Goal: Task Accomplishment & Management: Manage account settings

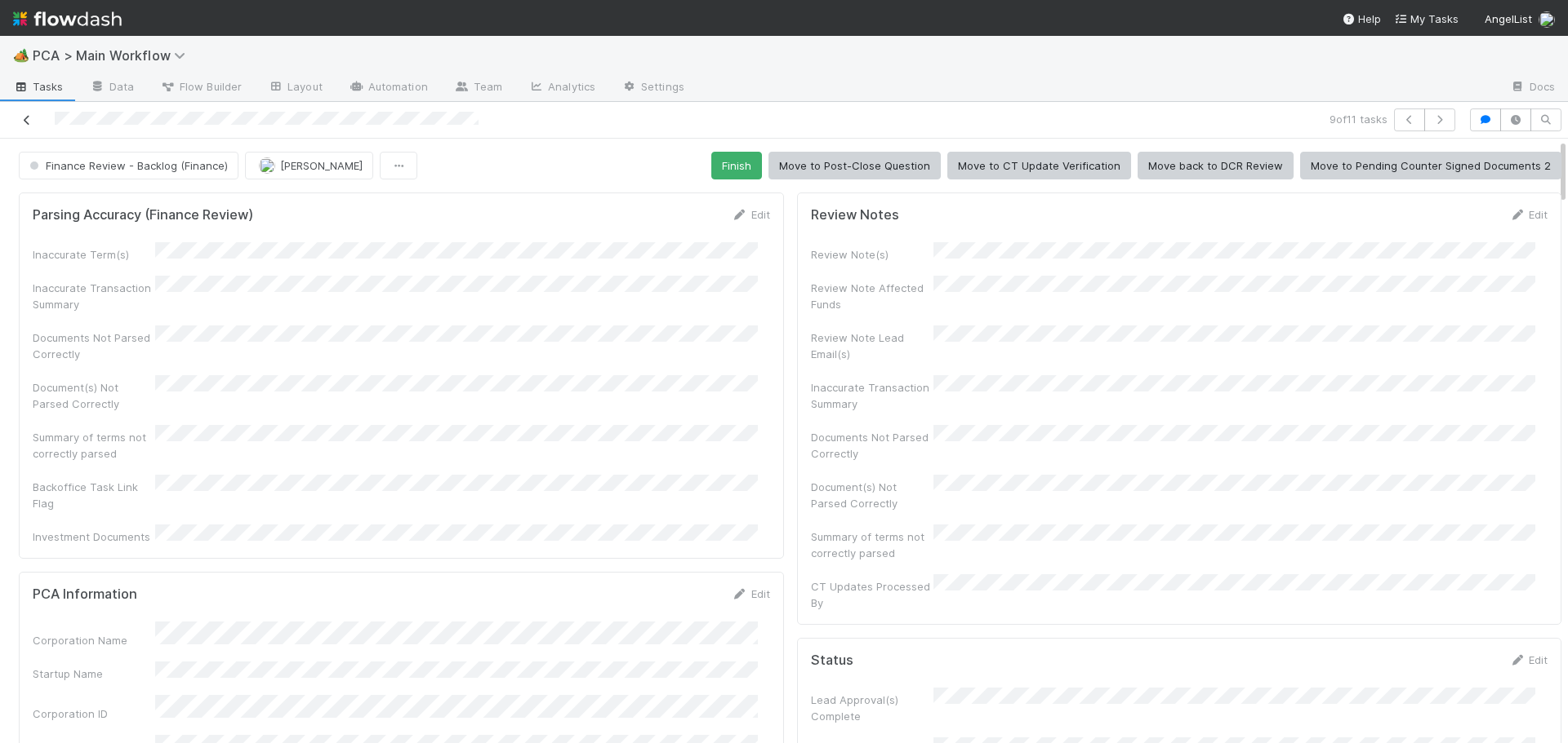
click at [26, 122] on icon at bounding box center [27, 120] width 16 height 11
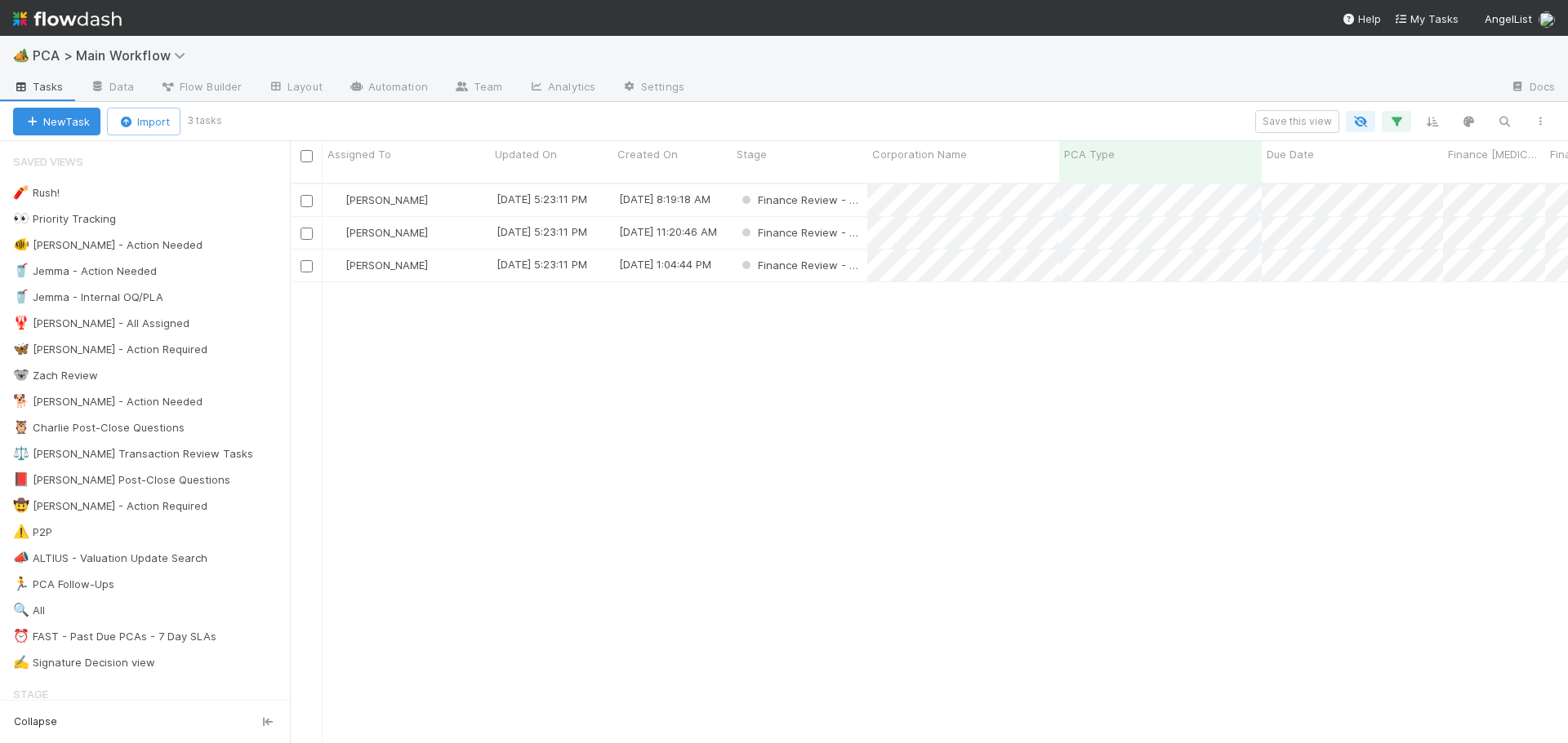
scroll to position [562, 1266]
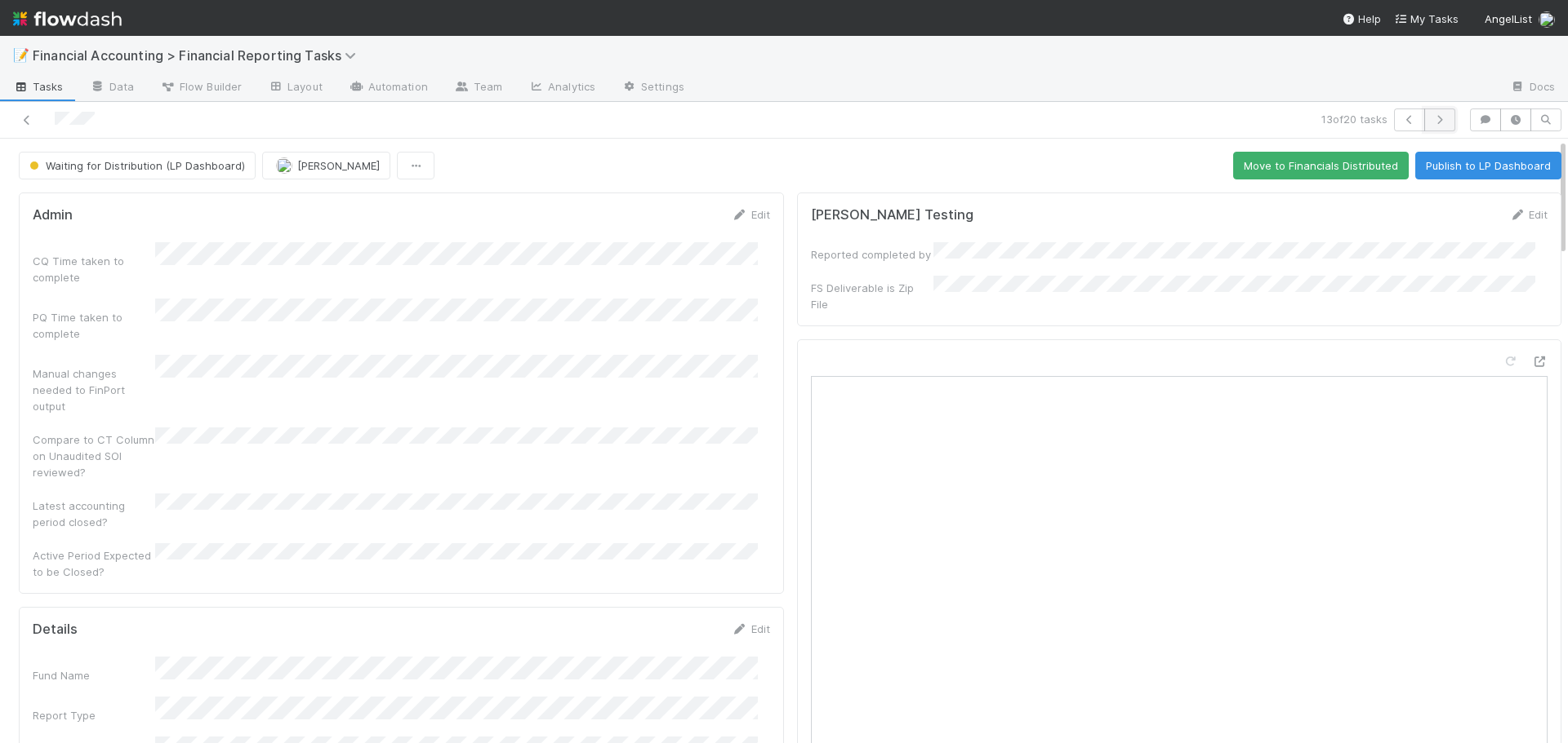
click at [1433, 117] on icon "button" at bounding box center [1440, 119] width 16 height 10
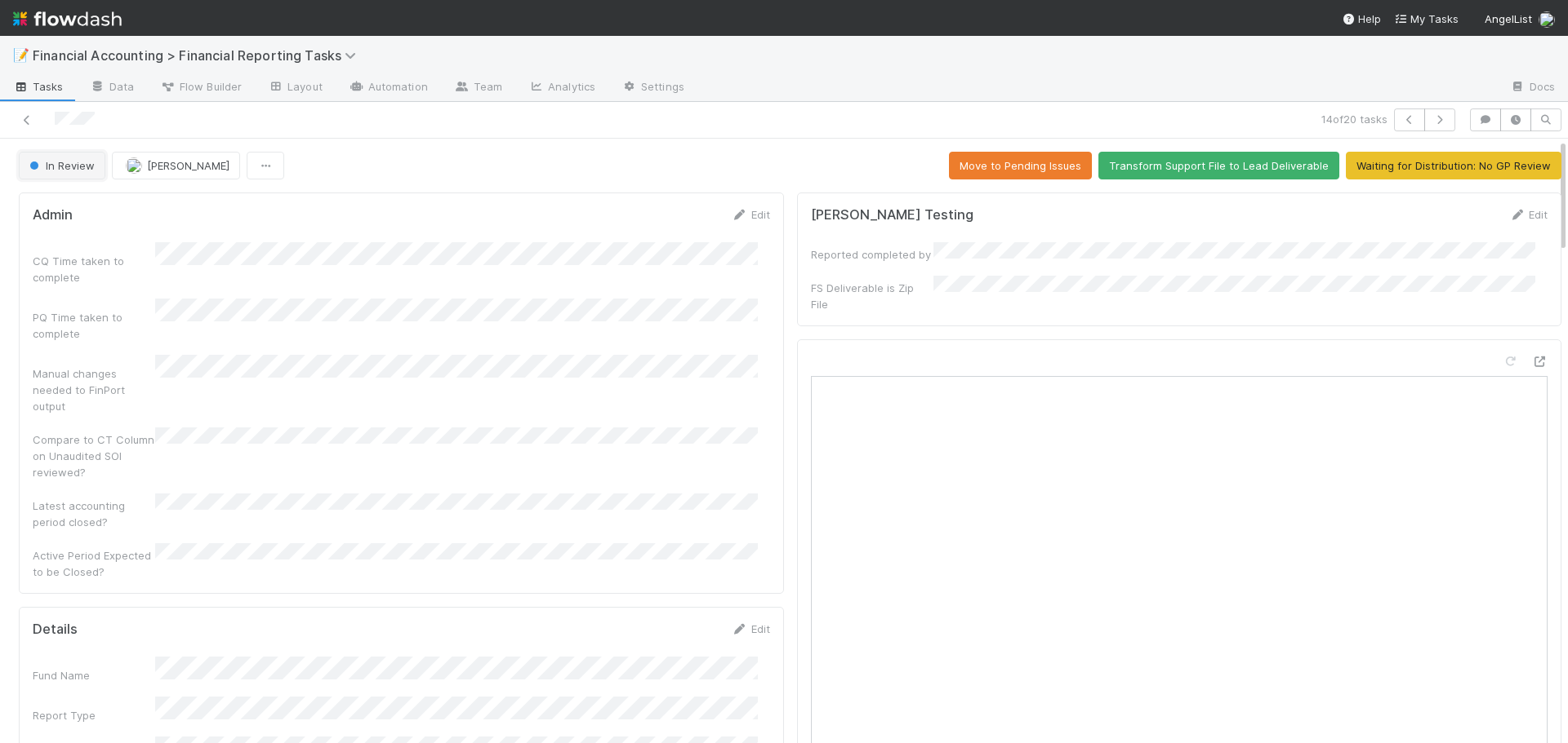
click at [75, 164] on span "In Review" at bounding box center [60, 166] width 68 height 13
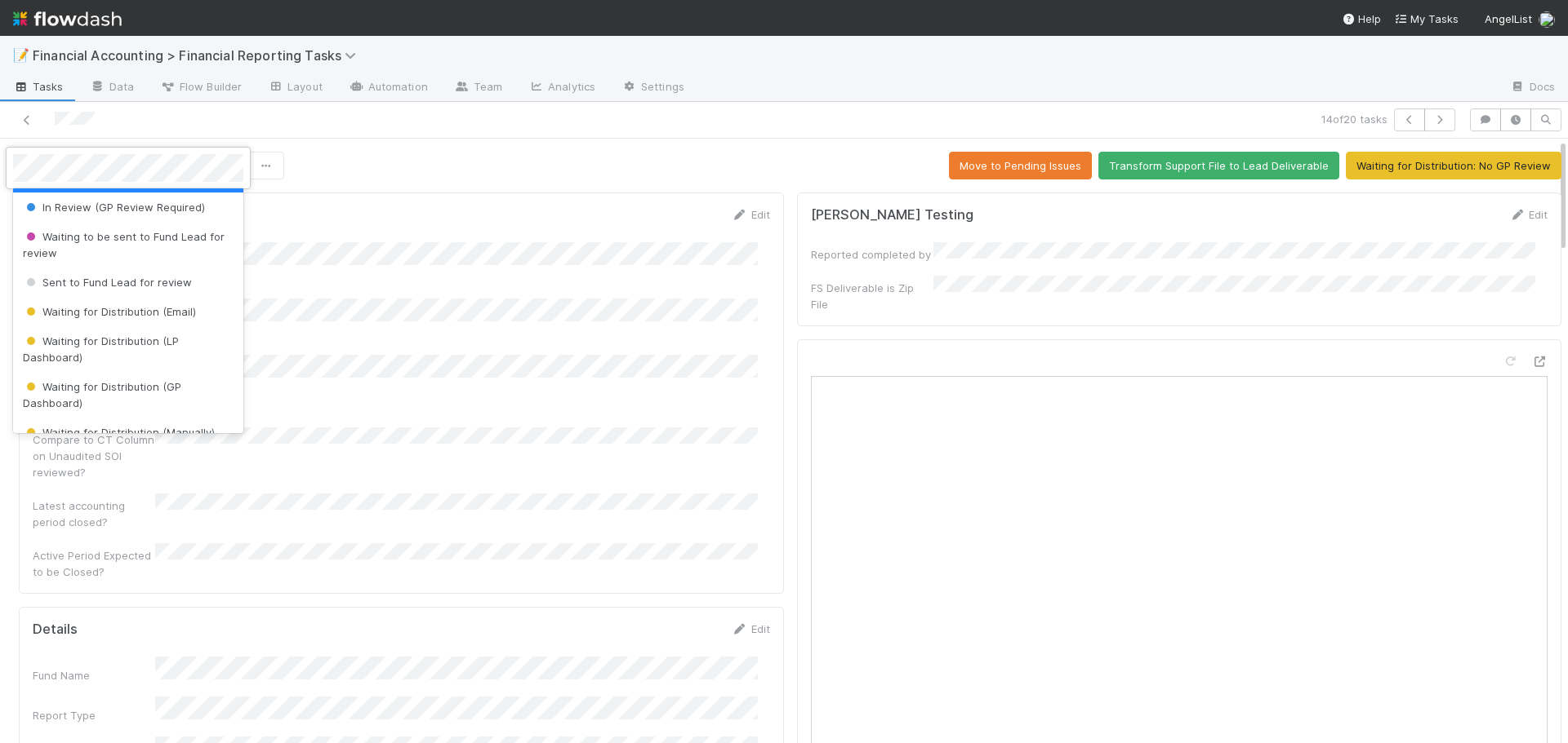
scroll to position [163, 0]
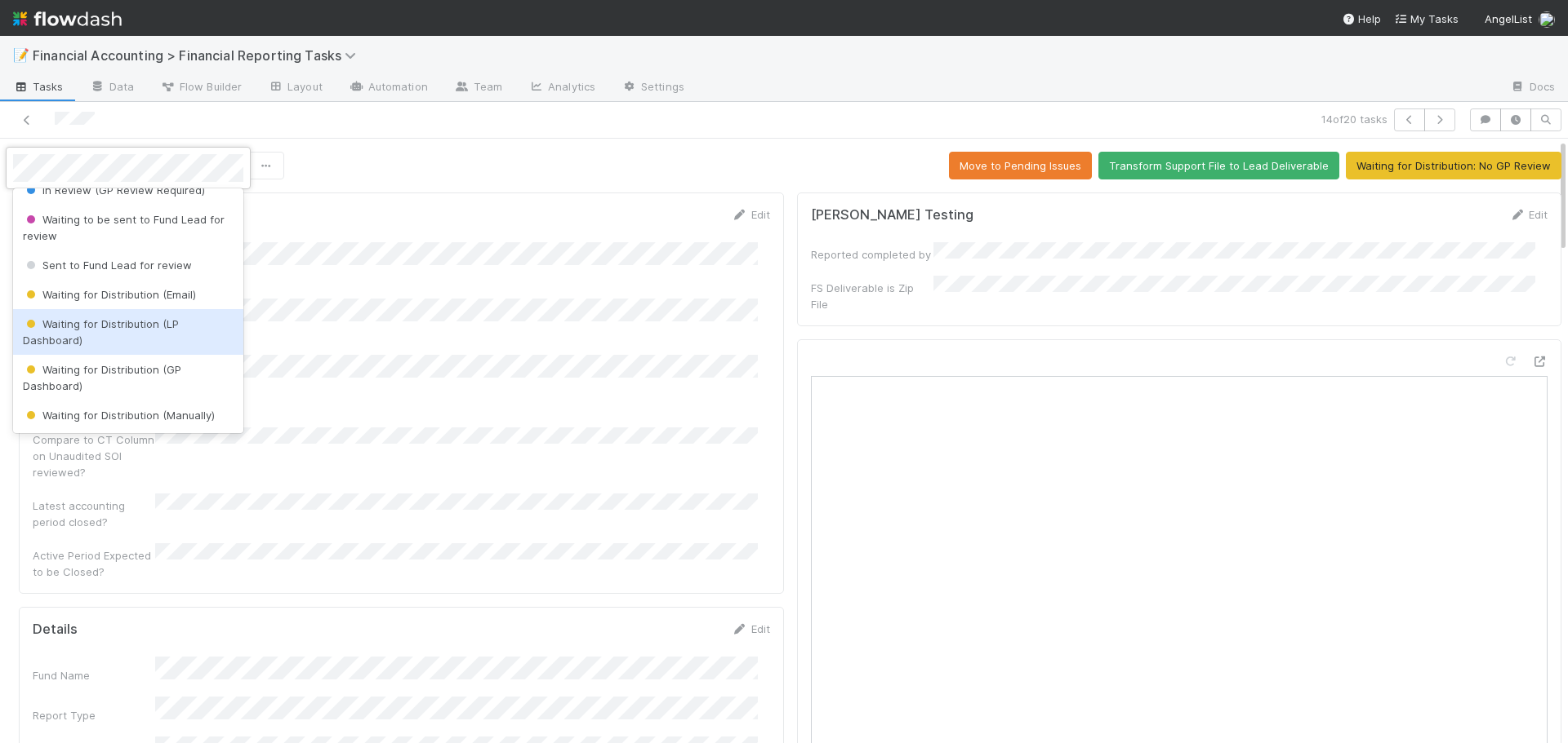
click at [99, 318] on span "Waiting for Distribution (LP Dashboard)" at bounding box center [100, 332] width 156 height 29
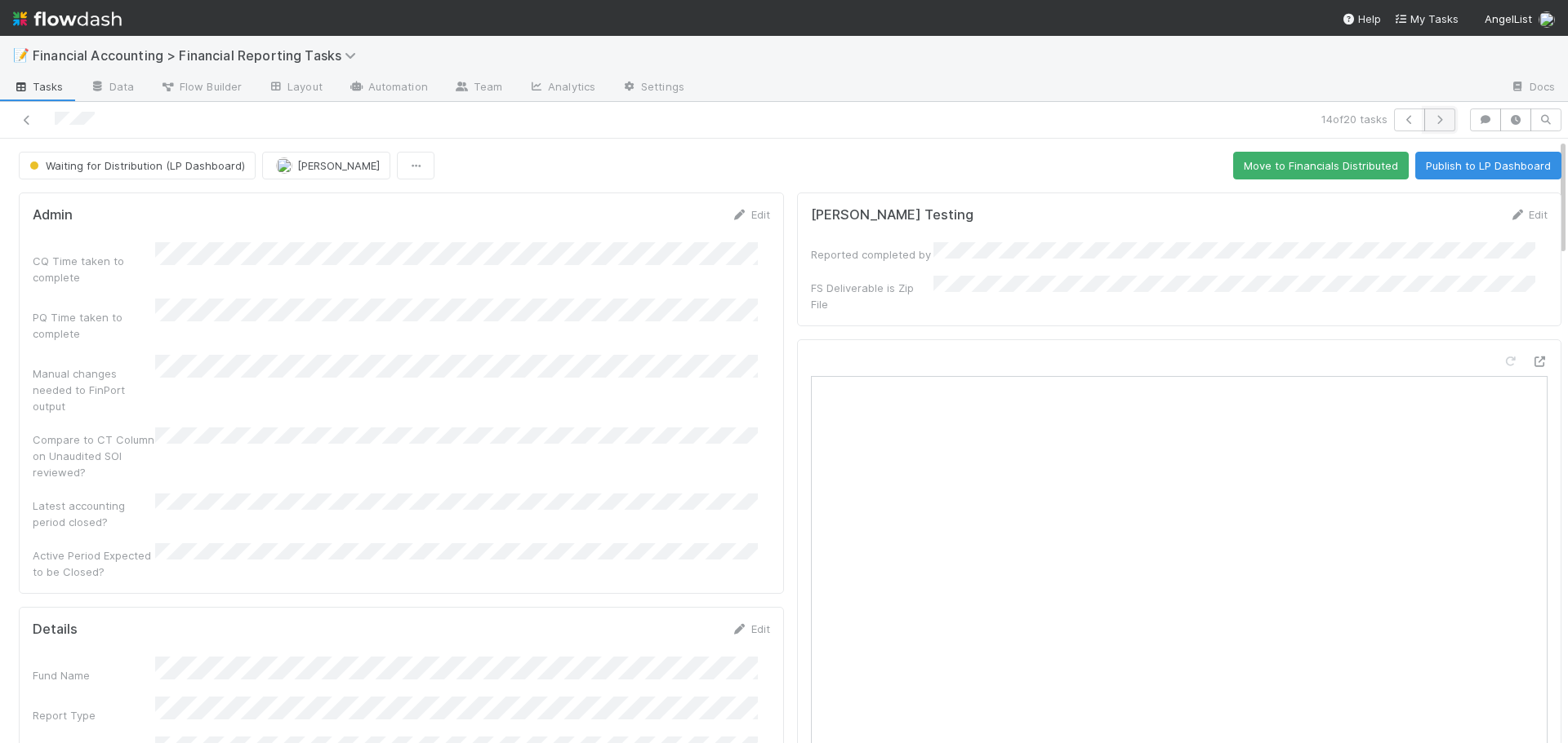
click at [1431, 115] on icon "button" at bounding box center [1440, 119] width 16 height 10
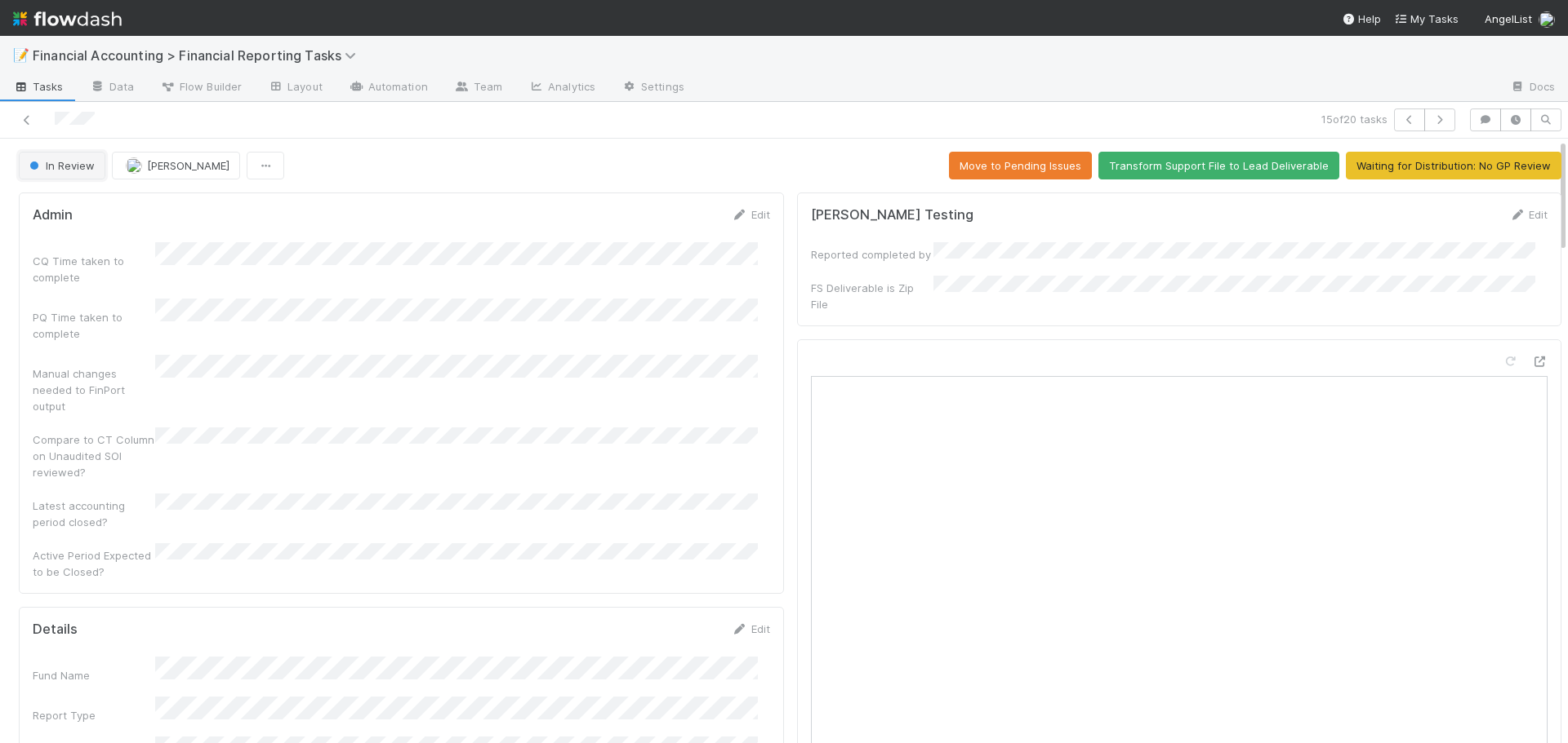
click at [66, 161] on span "In Review" at bounding box center [60, 166] width 68 height 13
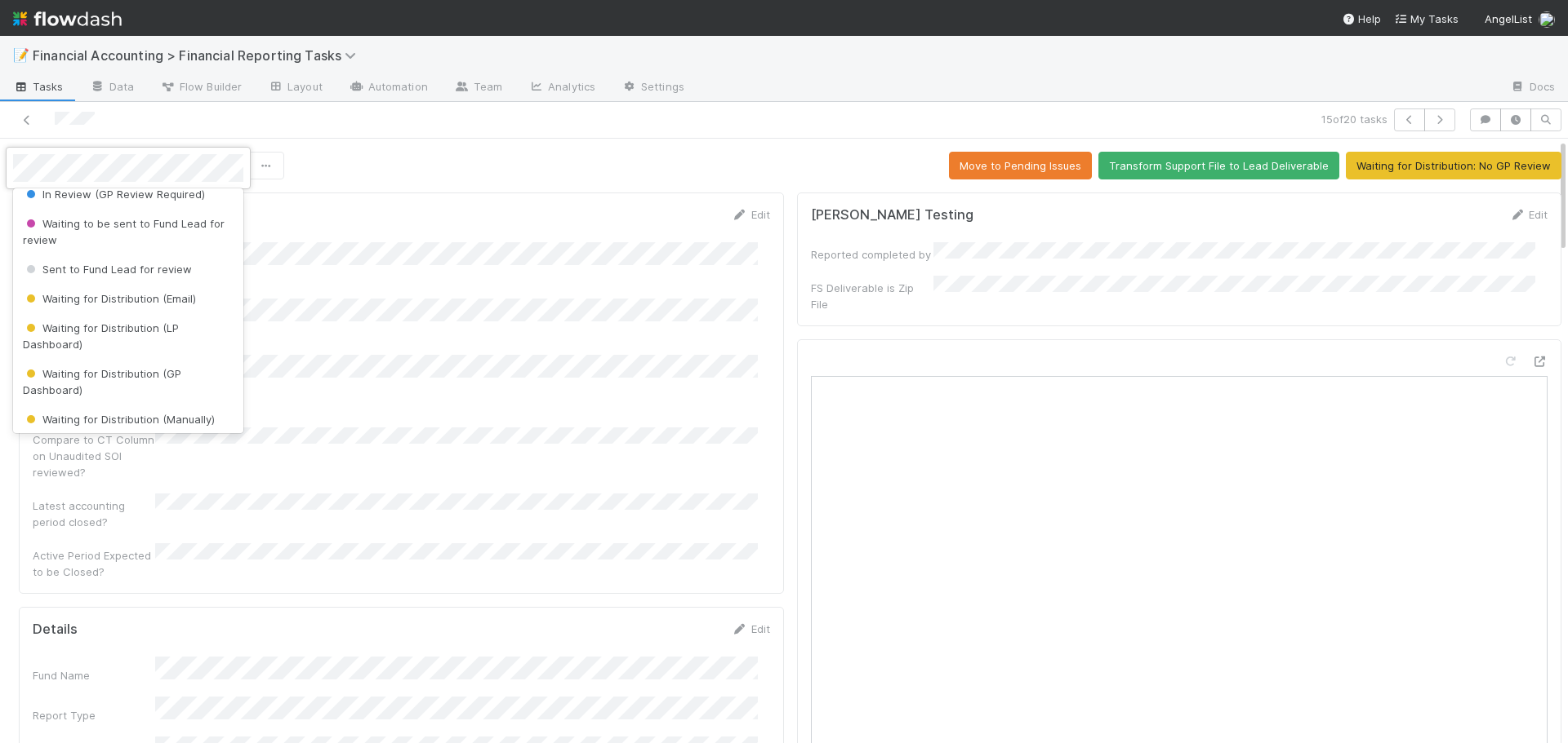
scroll to position [163, 0]
click at [121, 322] on span "Waiting for Distribution (LP Dashboard)" at bounding box center [100, 332] width 156 height 29
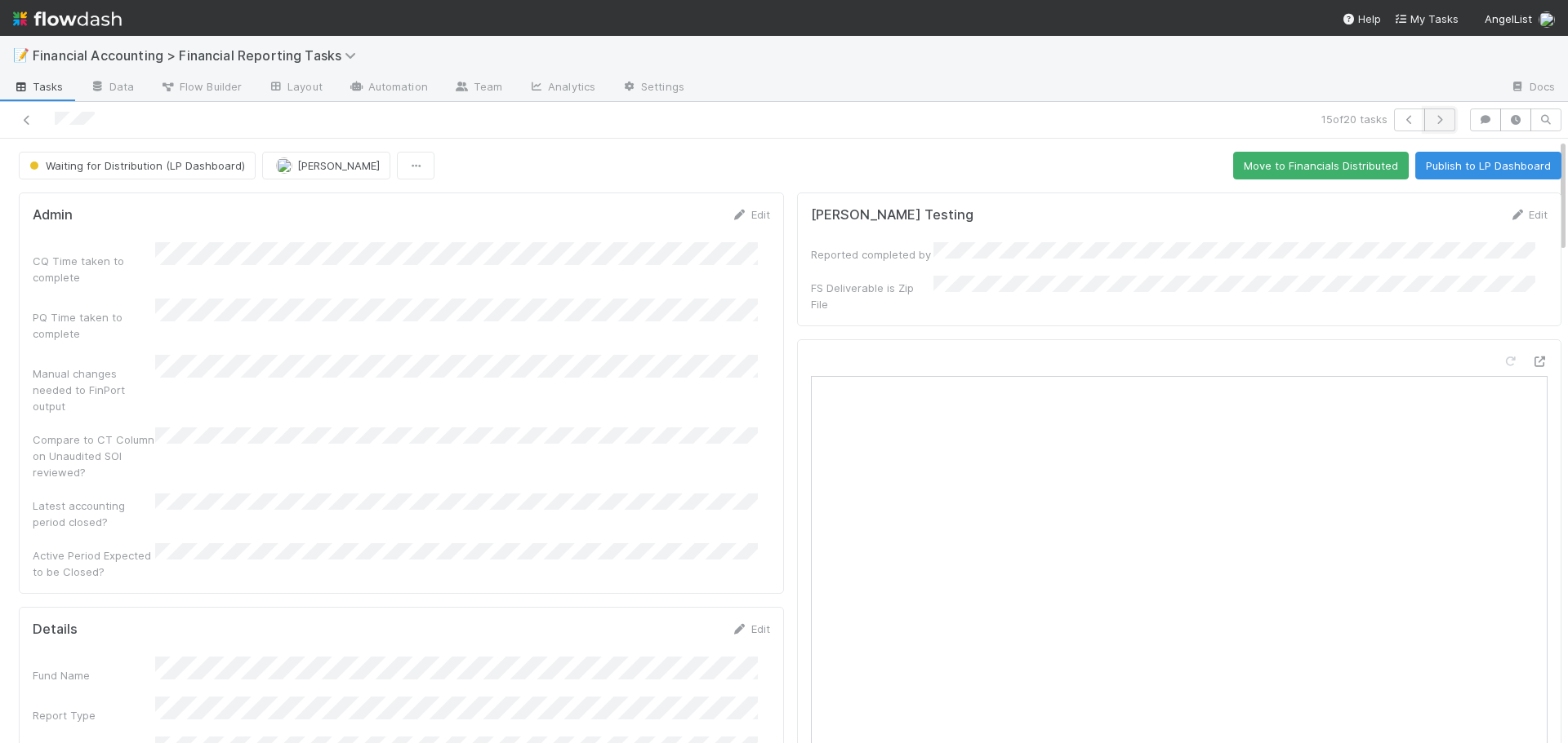
click at [1431, 118] on icon "button" at bounding box center [1440, 119] width 16 height 10
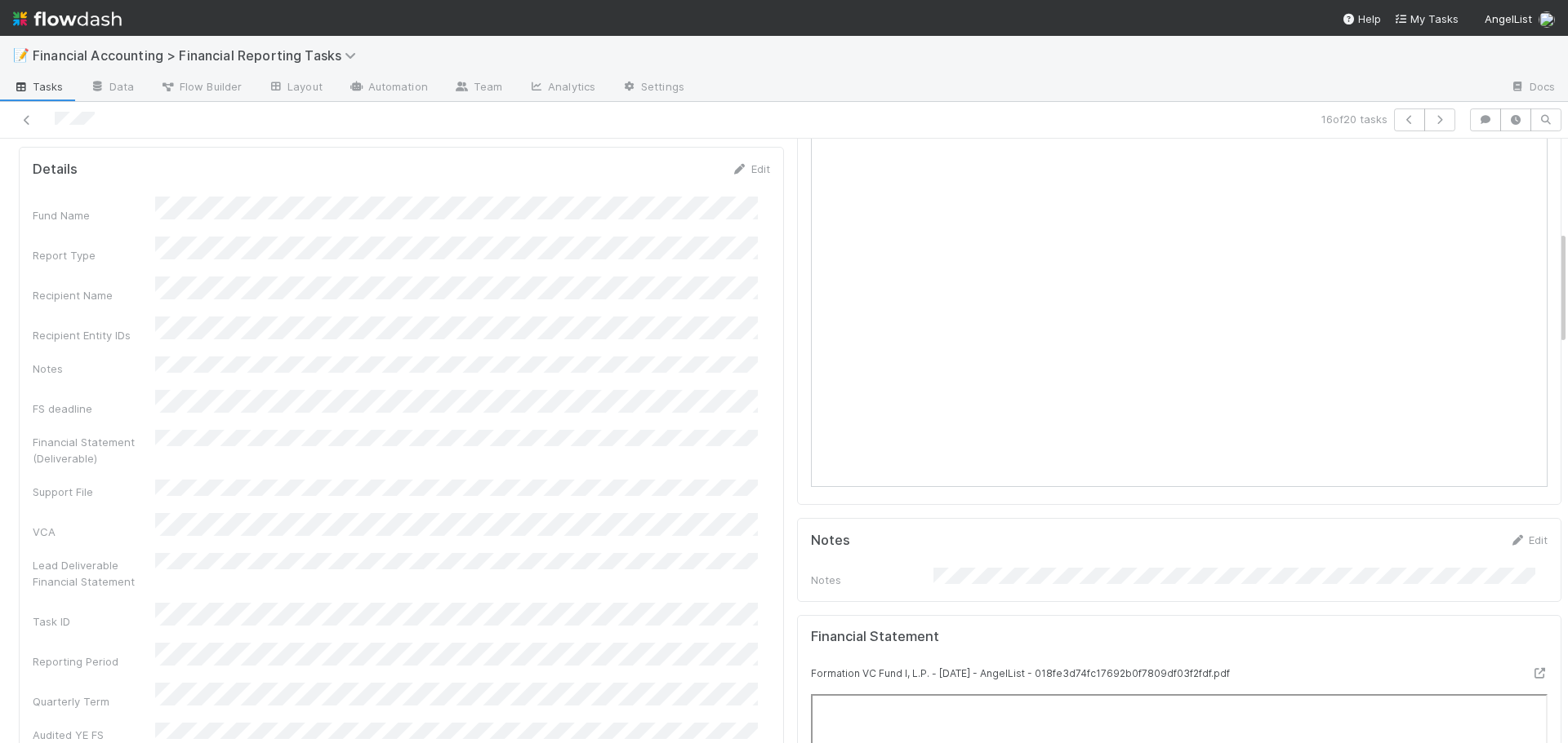
scroll to position [490, 0]
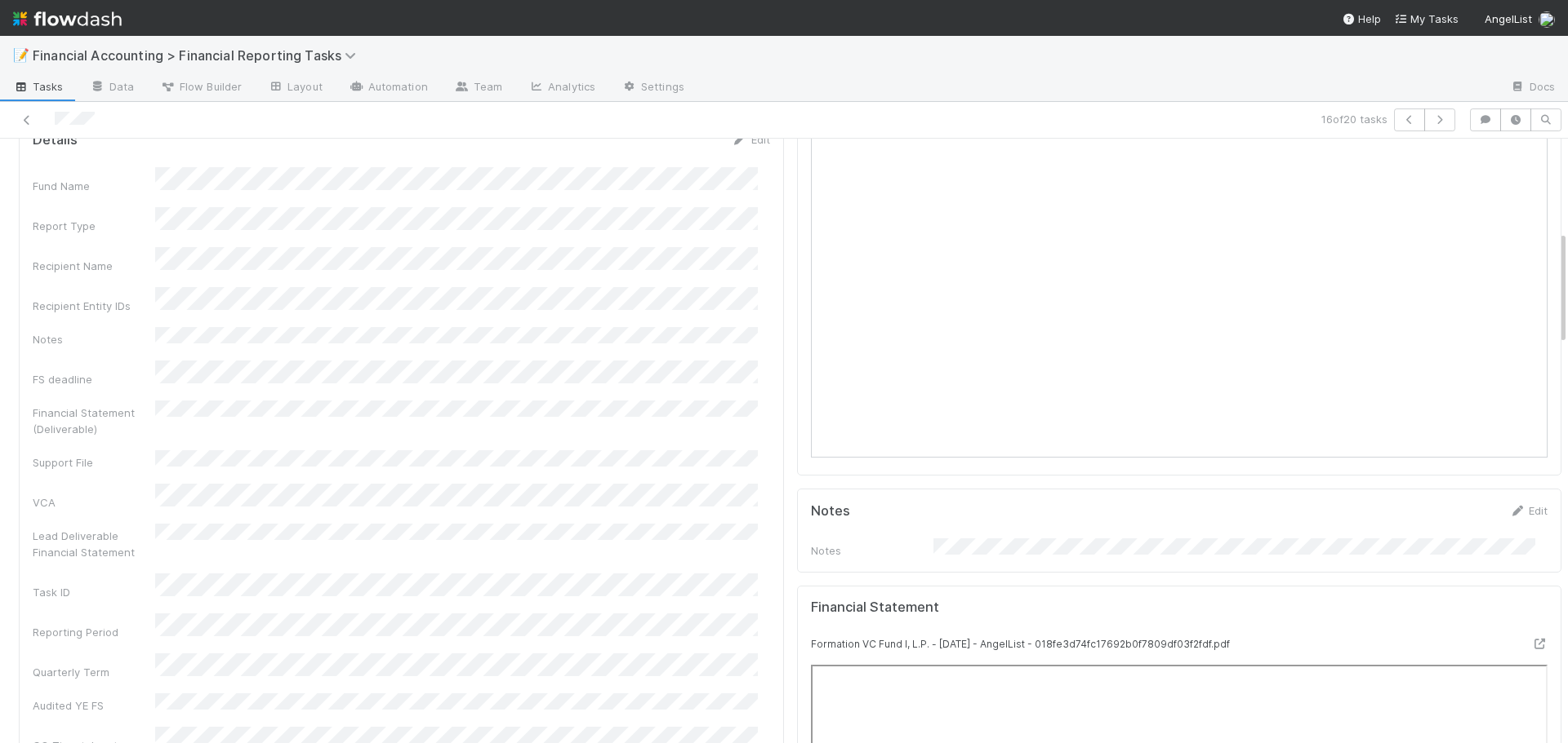
click at [431, 401] on div "Financial Statement (Deliverable)" at bounding box center [401, 419] width 737 height 36
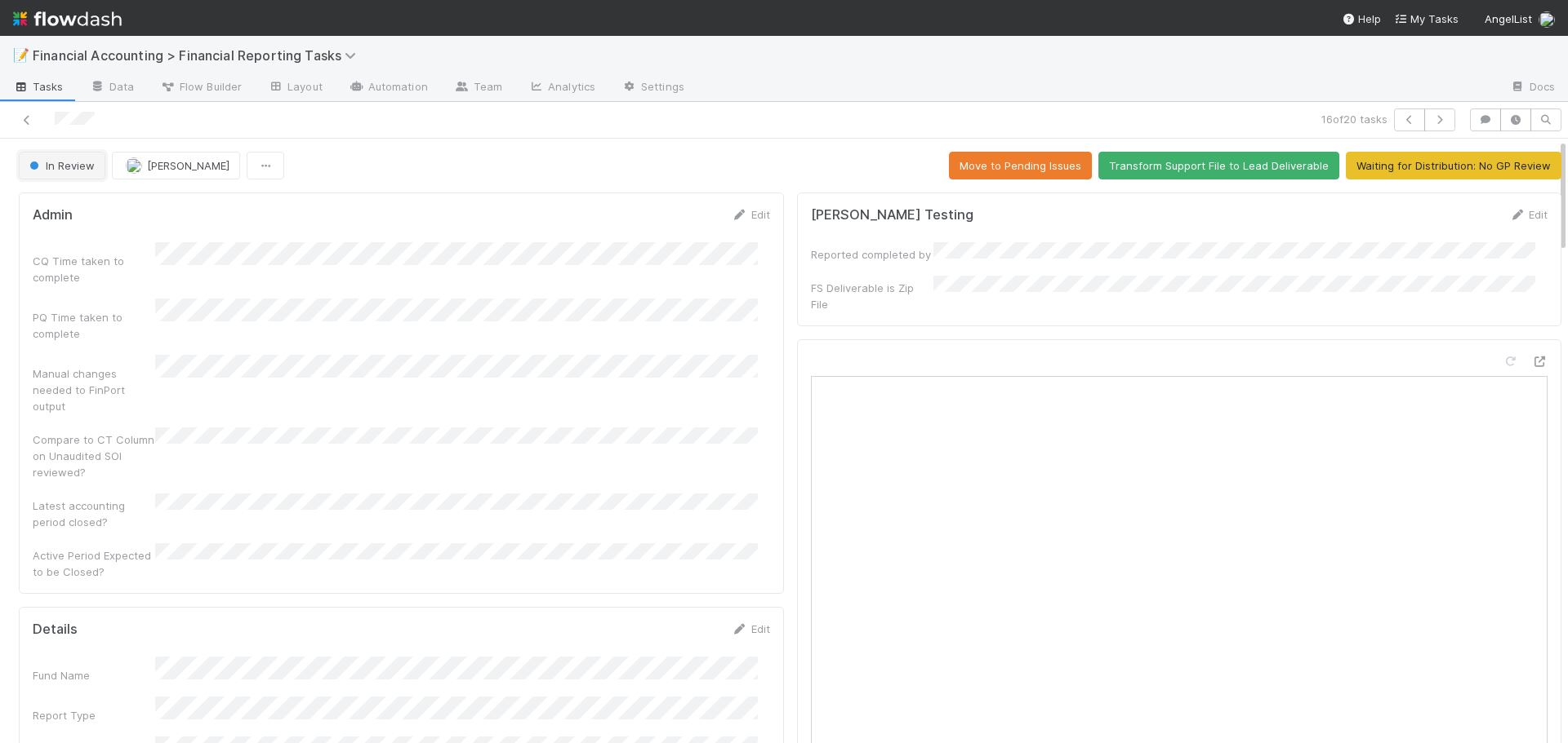
click at [81, 166] on span "In Review" at bounding box center [60, 166] width 68 height 13
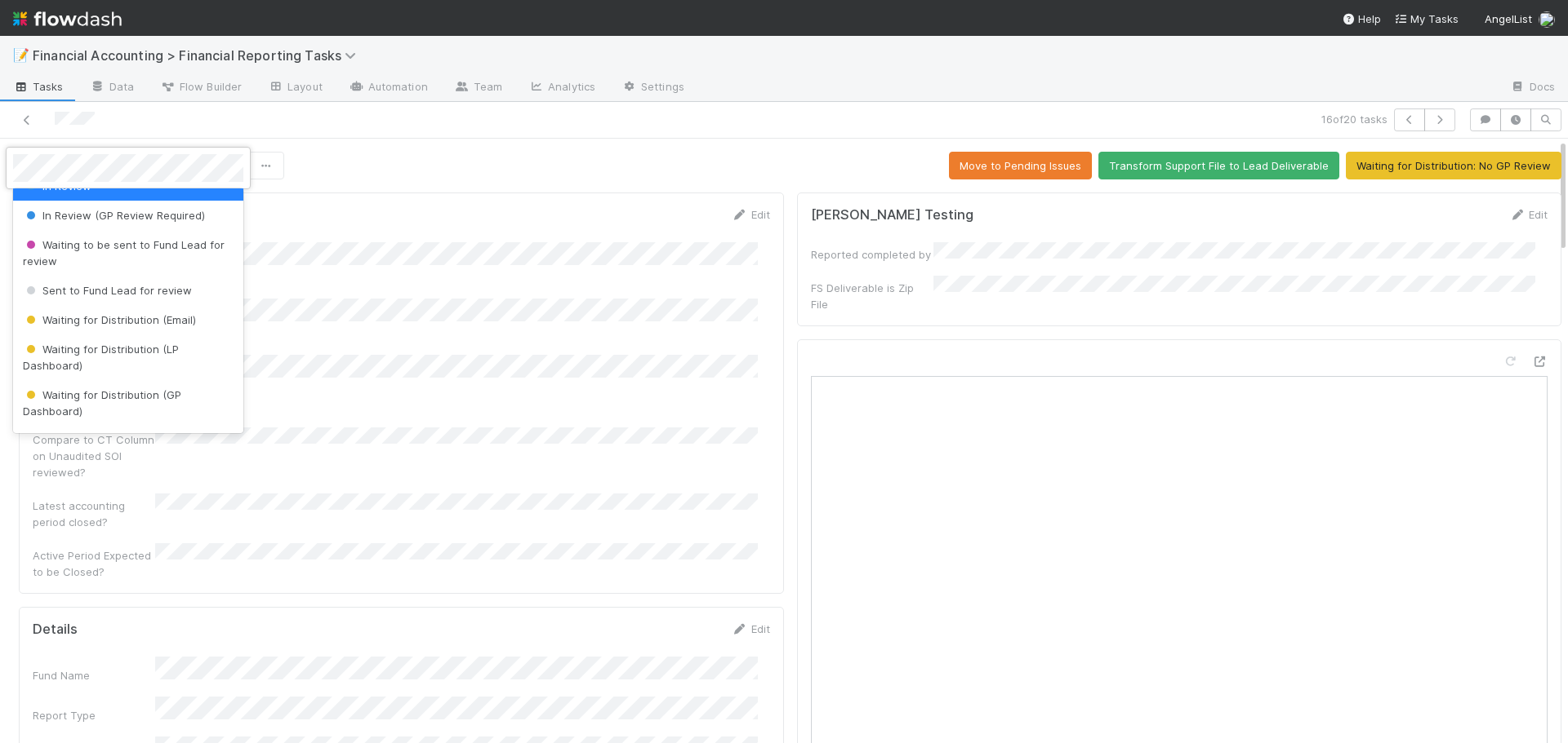
scroll to position [163, 0]
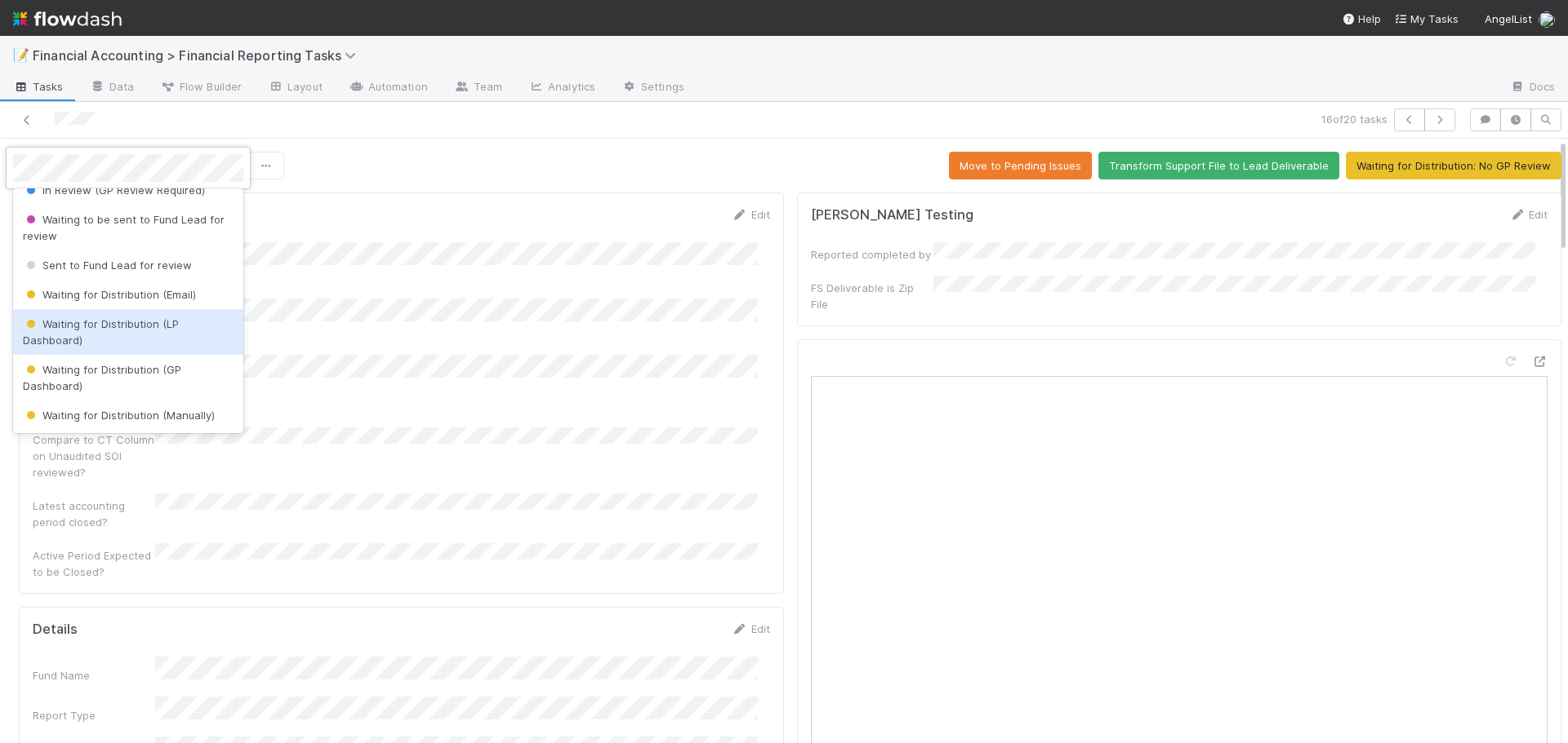
click at [96, 331] on div "Waiting for Distribution (LP Dashboard)" at bounding box center [128, 332] width 231 height 46
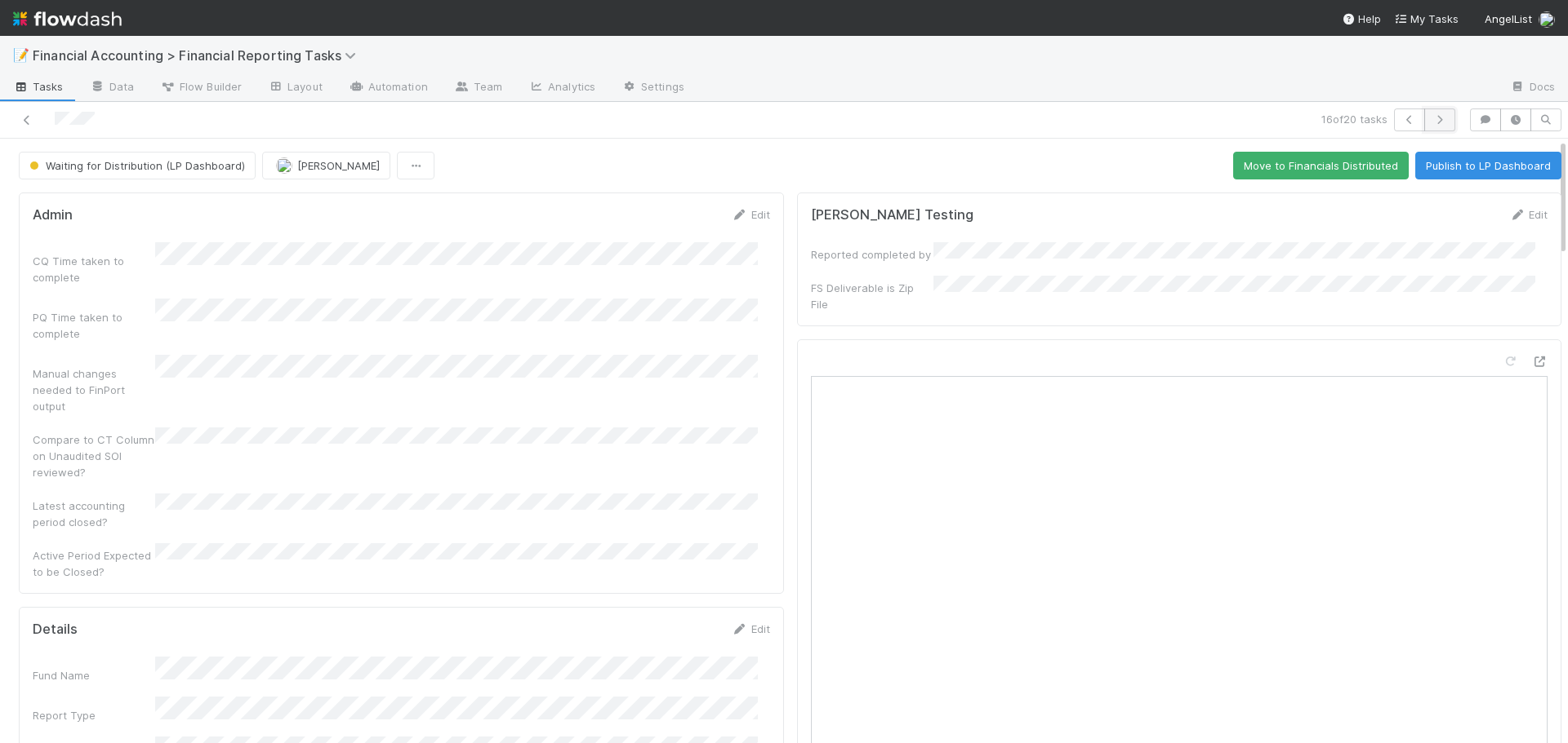
click at [1431, 116] on icon "button" at bounding box center [1440, 119] width 16 height 10
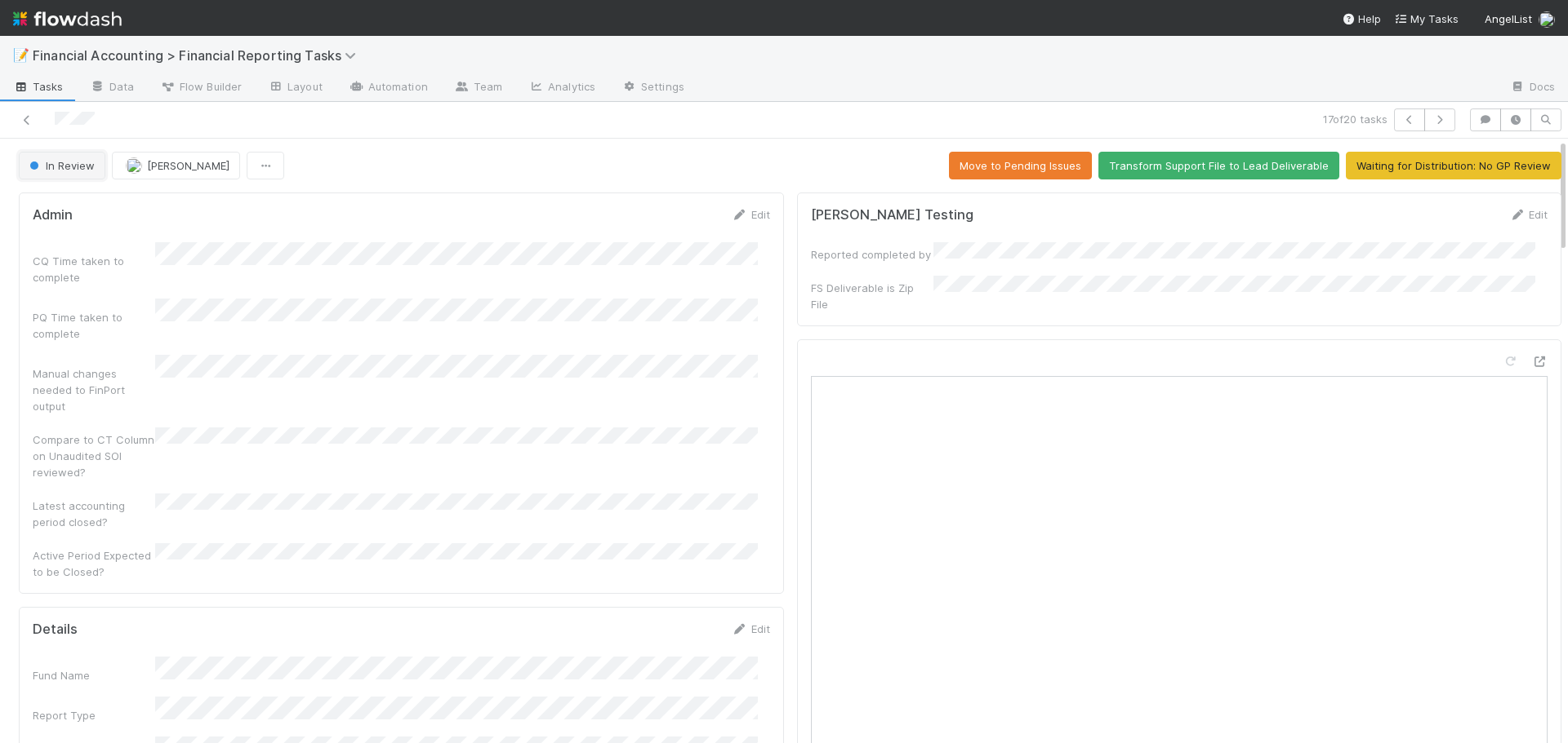
click at [81, 164] on span "In Review" at bounding box center [60, 166] width 68 height 13
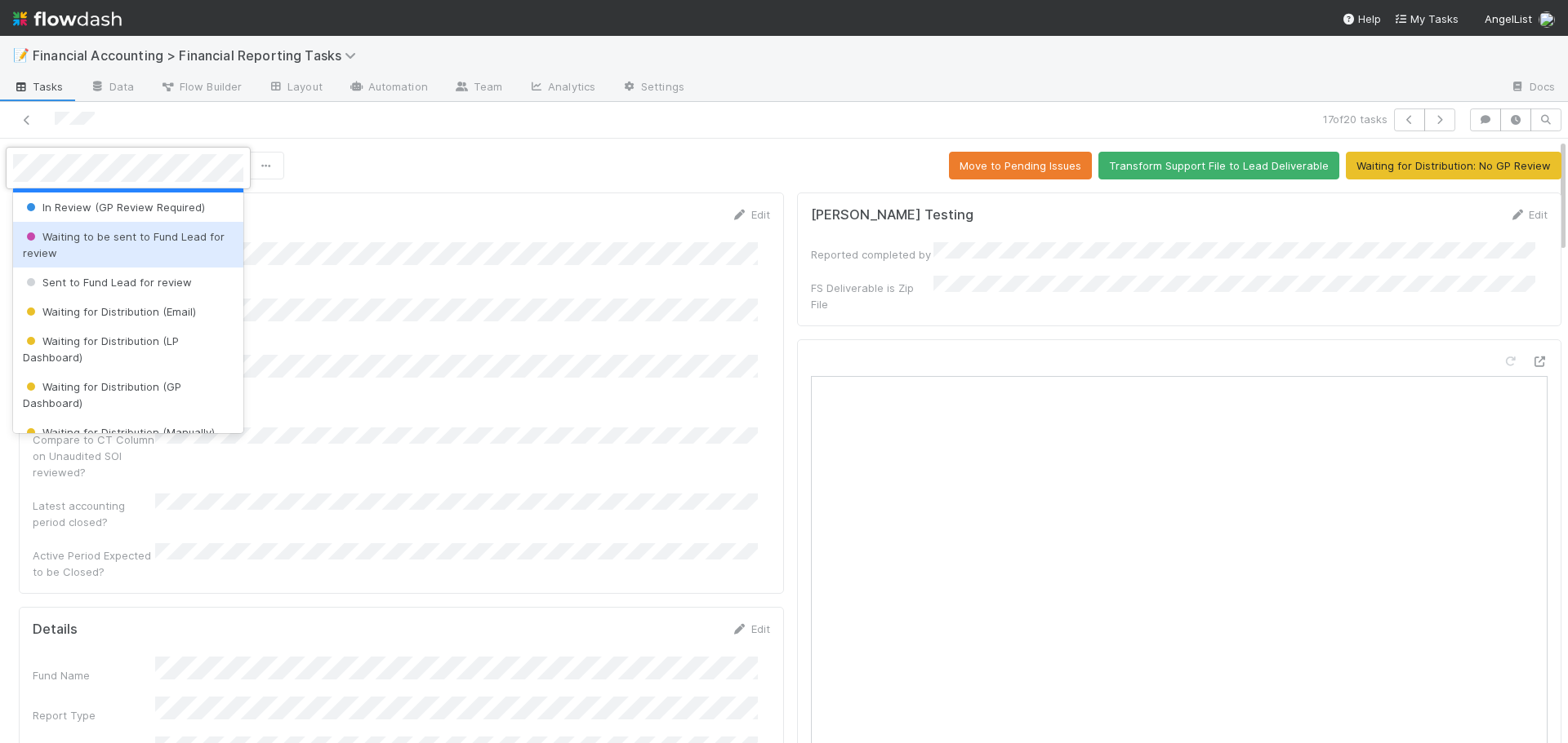
scroll to position [163, 0]
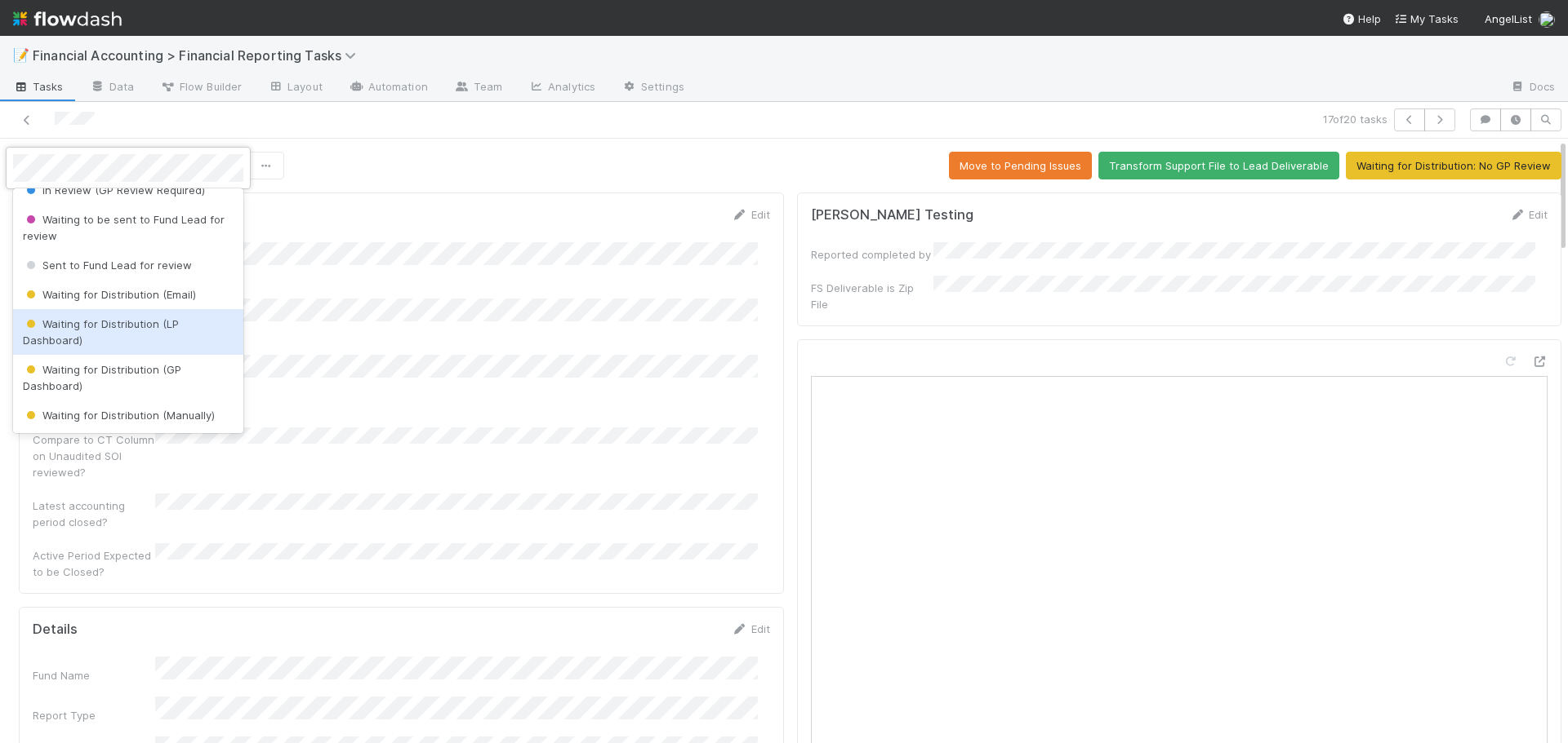
click at [87, 335] on div "Waiting for Distribution (LP Dashboard)" at bounding box center [128, 332] width 231 height 46
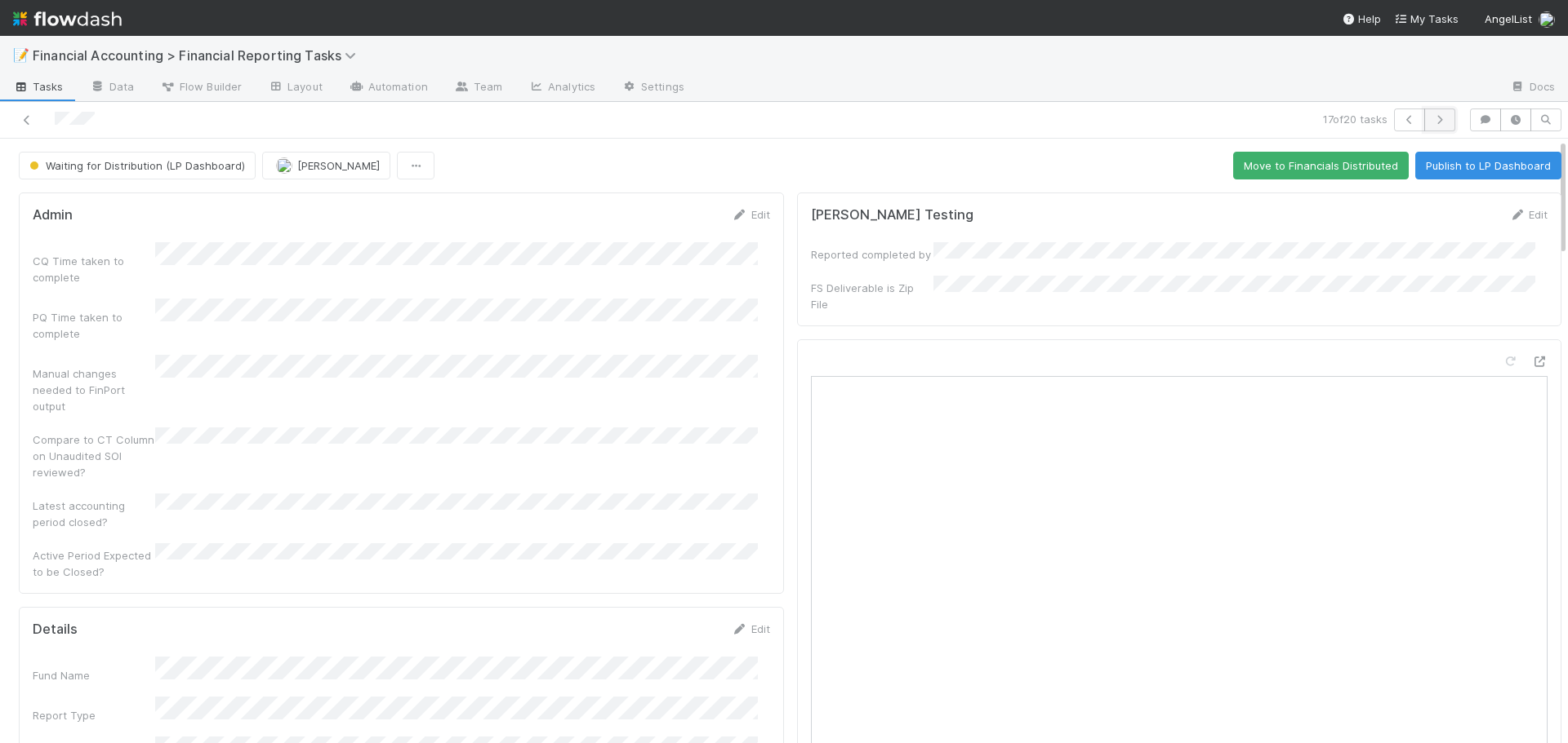
click at [1431, 117] on icon "button" at bounding box center [1440, 119] width 16 height 10
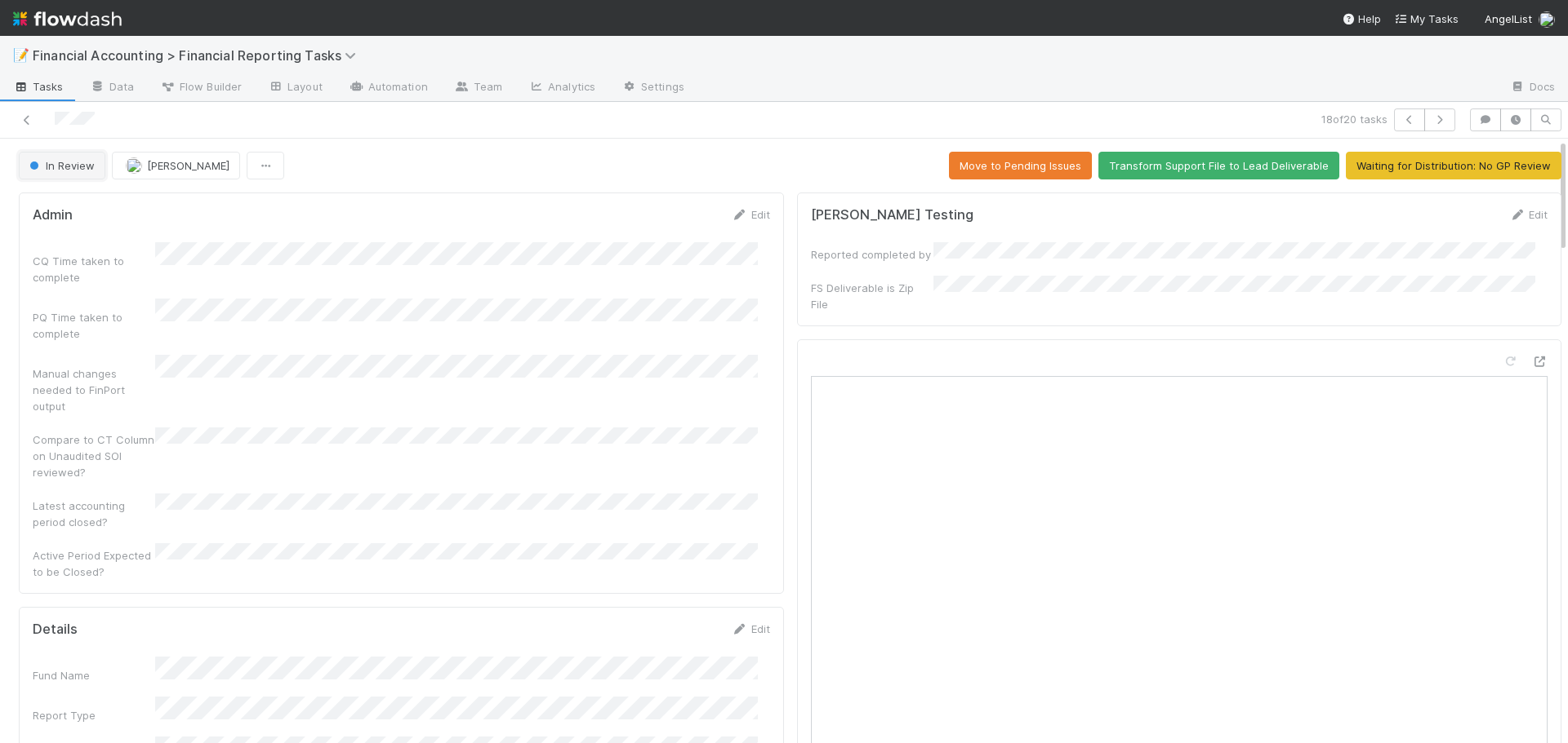
click at [58, 153] on button "In Review" at bounding box center [62, 166] width 87 height 27
click at [58, 153] on div at bounding box center [128, 154] width 245 height 15
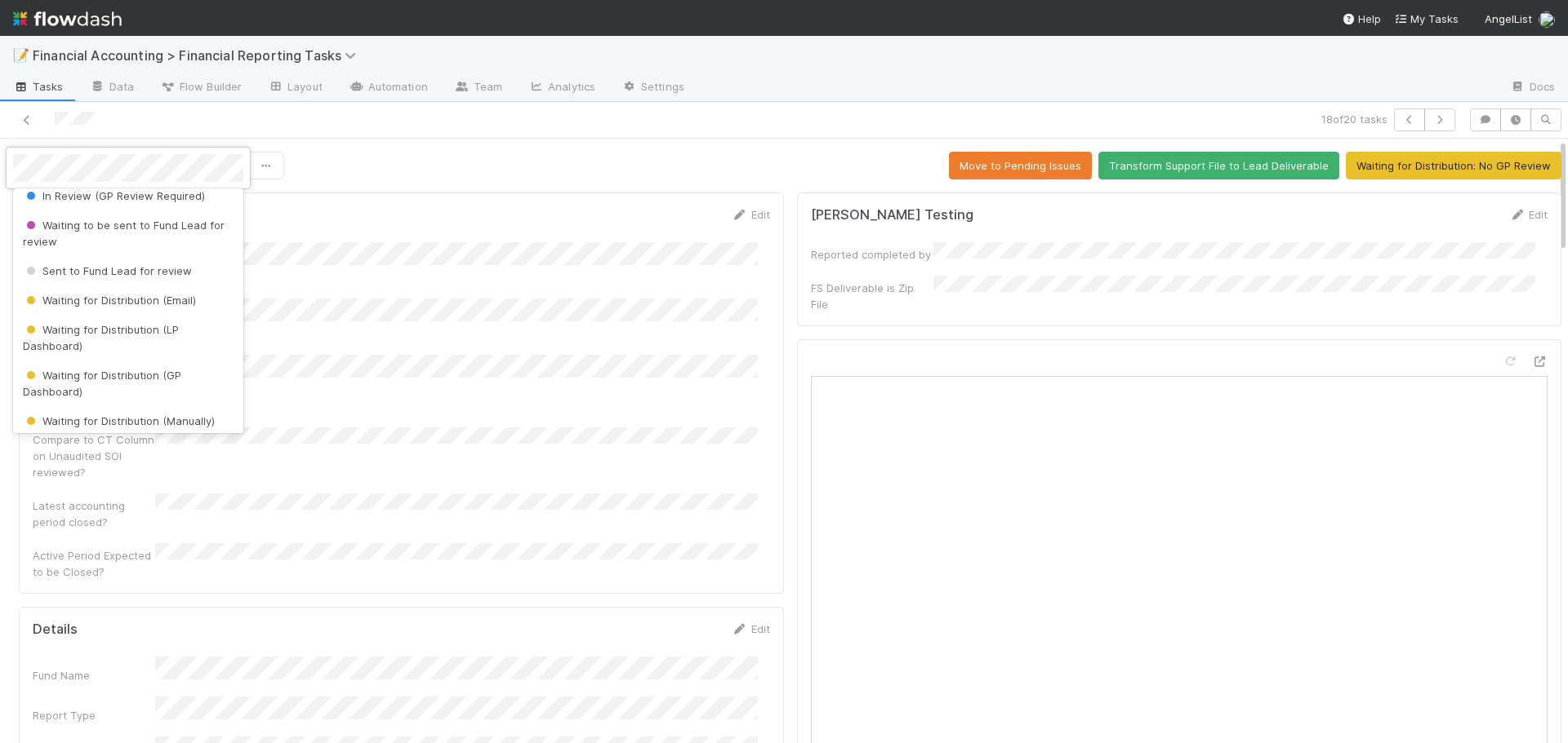
scroll to position [163, 0]
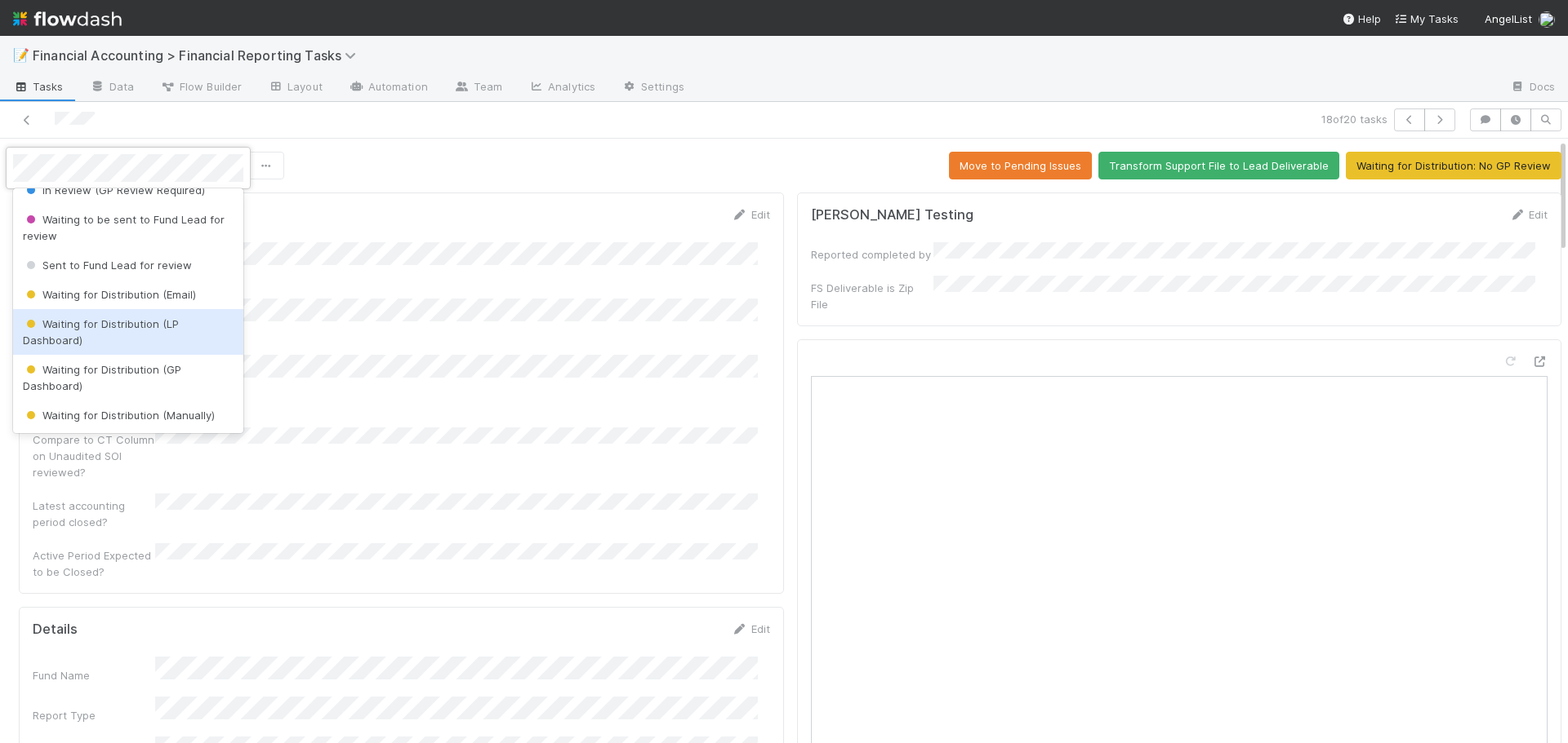
click at [152, 319] on span "Waiting for Distribution (LP Dashboard)" at bounding box center [100, 332] width 156 height 29
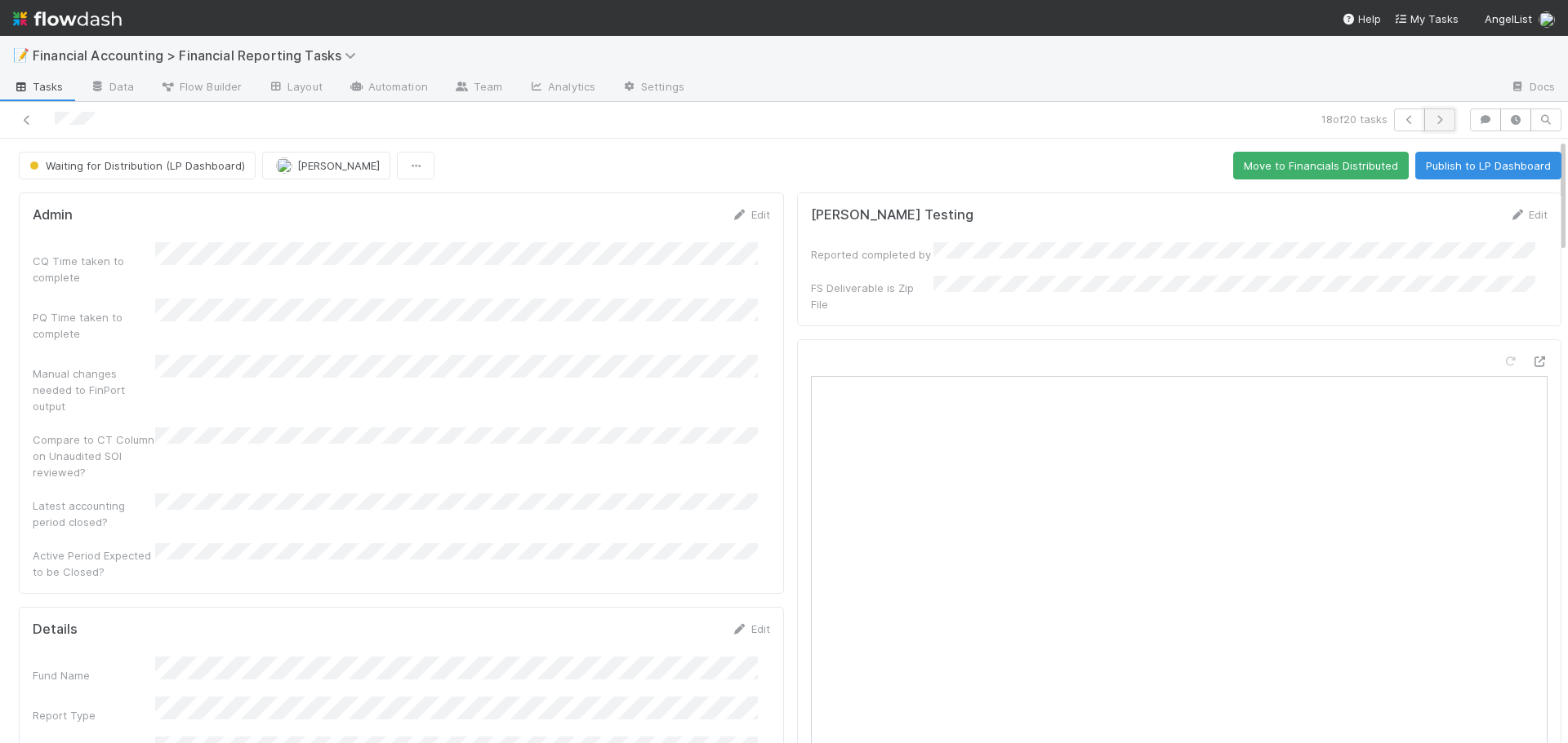
click at [1431, 118] on icon "button" at bounding box center [1440, 119] width 16 height 10
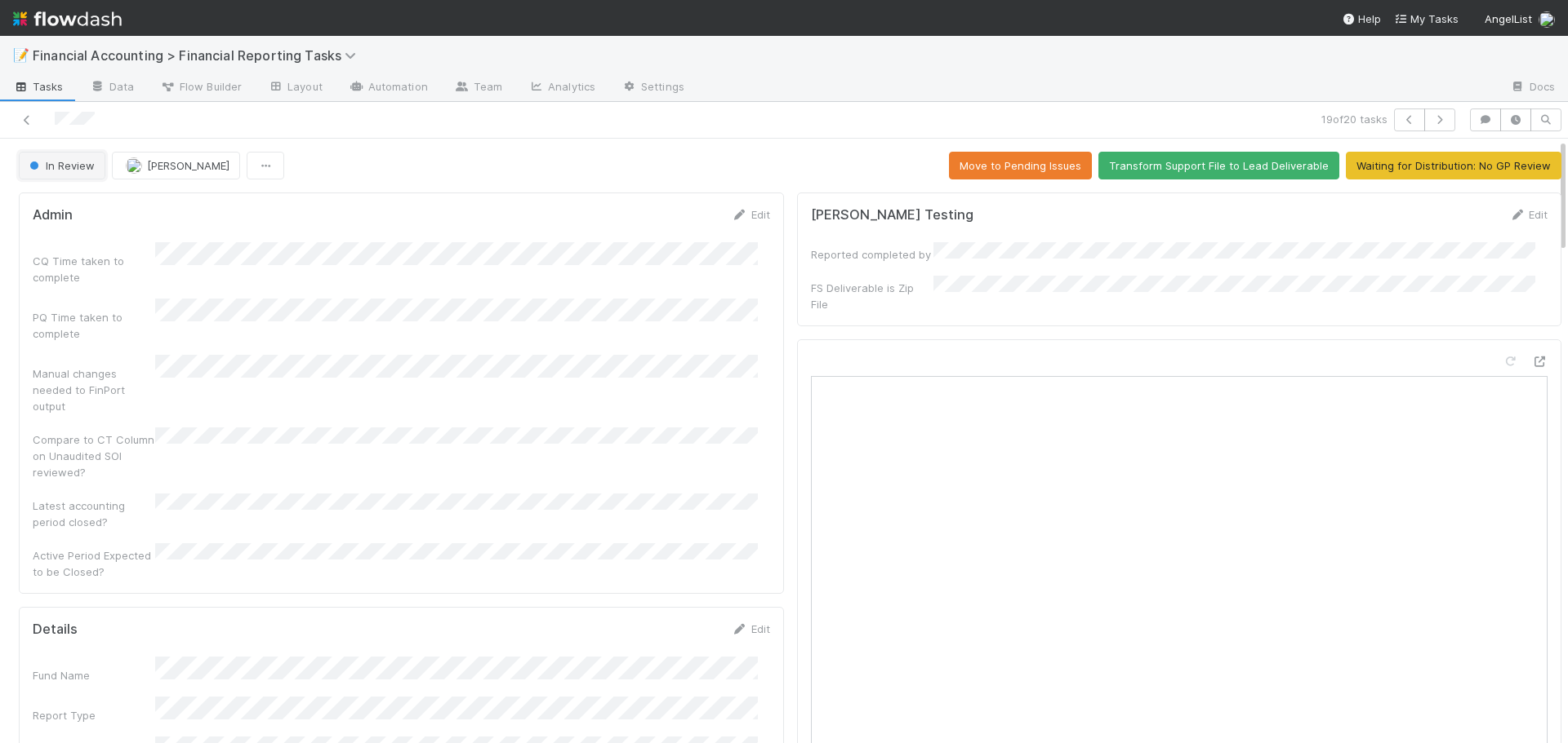
click at [75, 169] on span "In Review" at bounding box center [60, 166] width 68 height 13
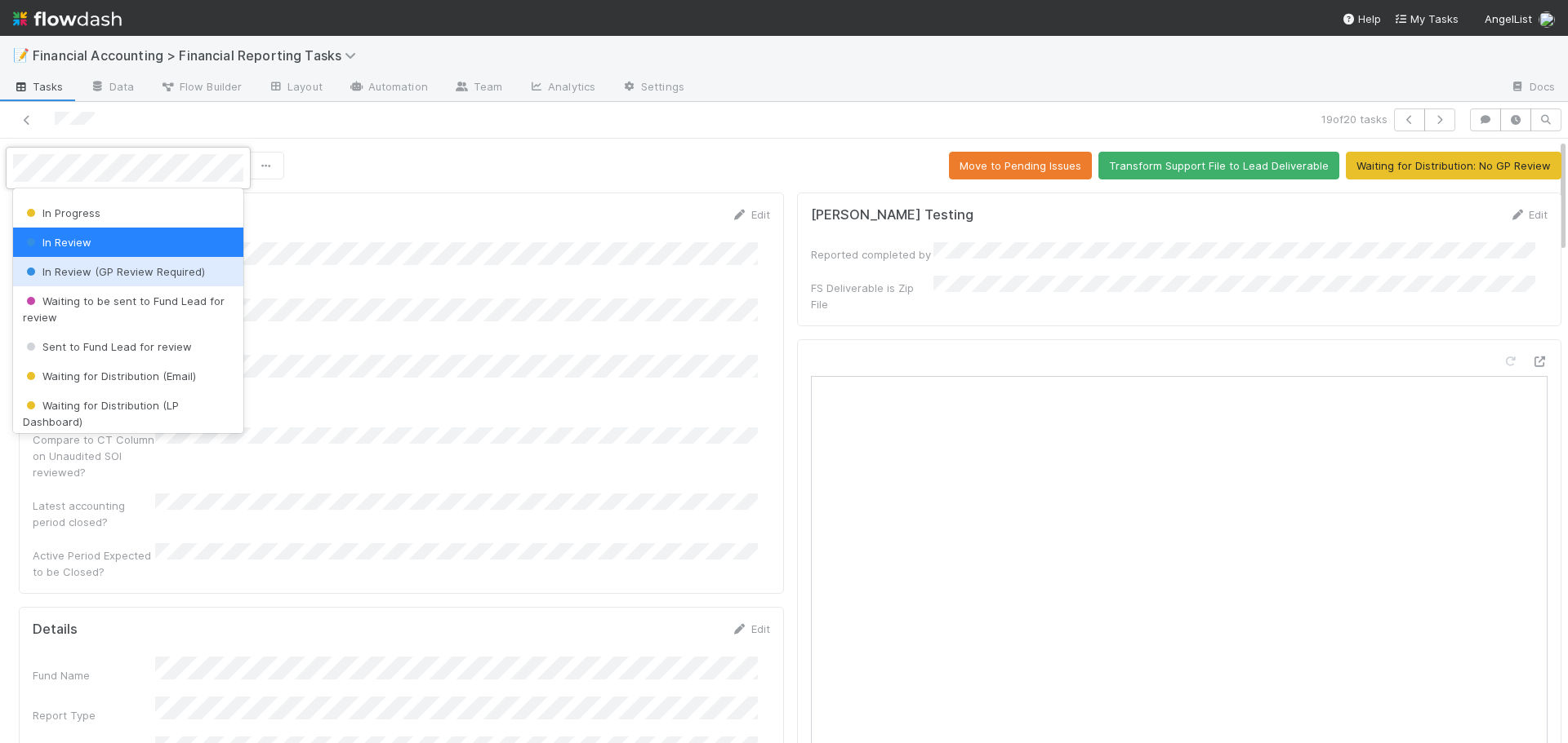
scroll to position [163, 0]
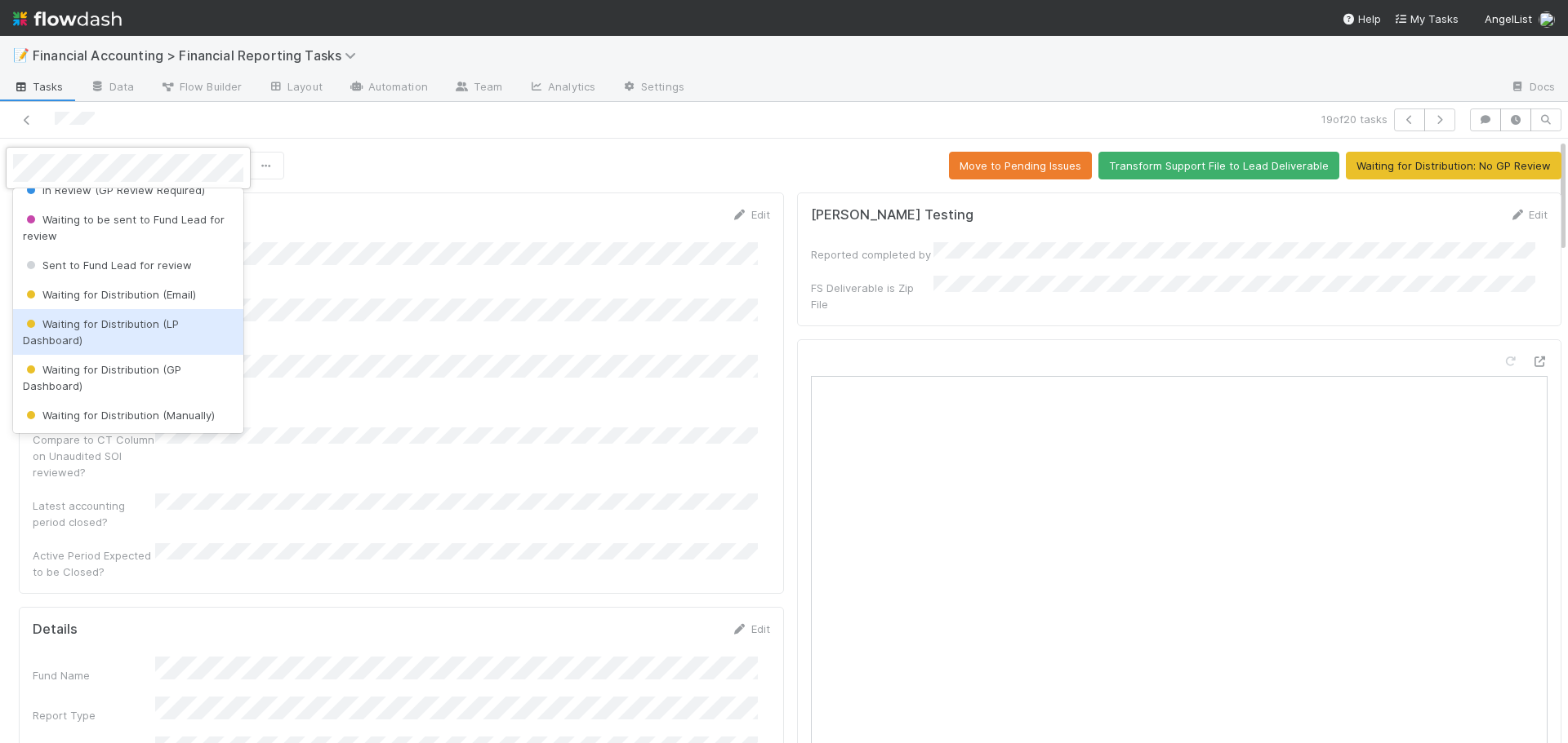
click at [123, 332] on div "Waiting for Distribution (LP Dashboard)" at bounding box center [128, 332] width 231 height 46
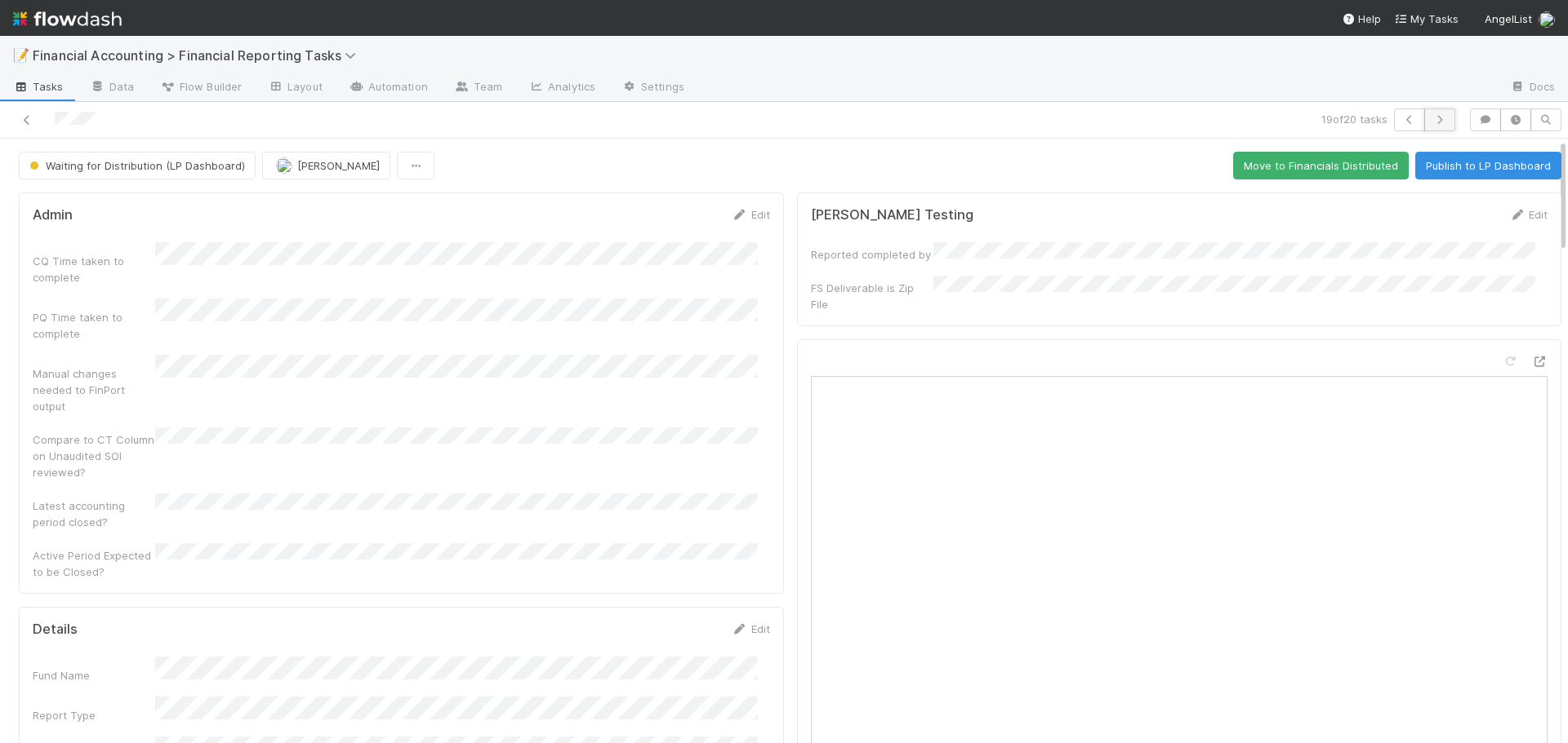
click at [1431, 117] on icon "button" at bounding box center [1440, 119] width 16 height 10
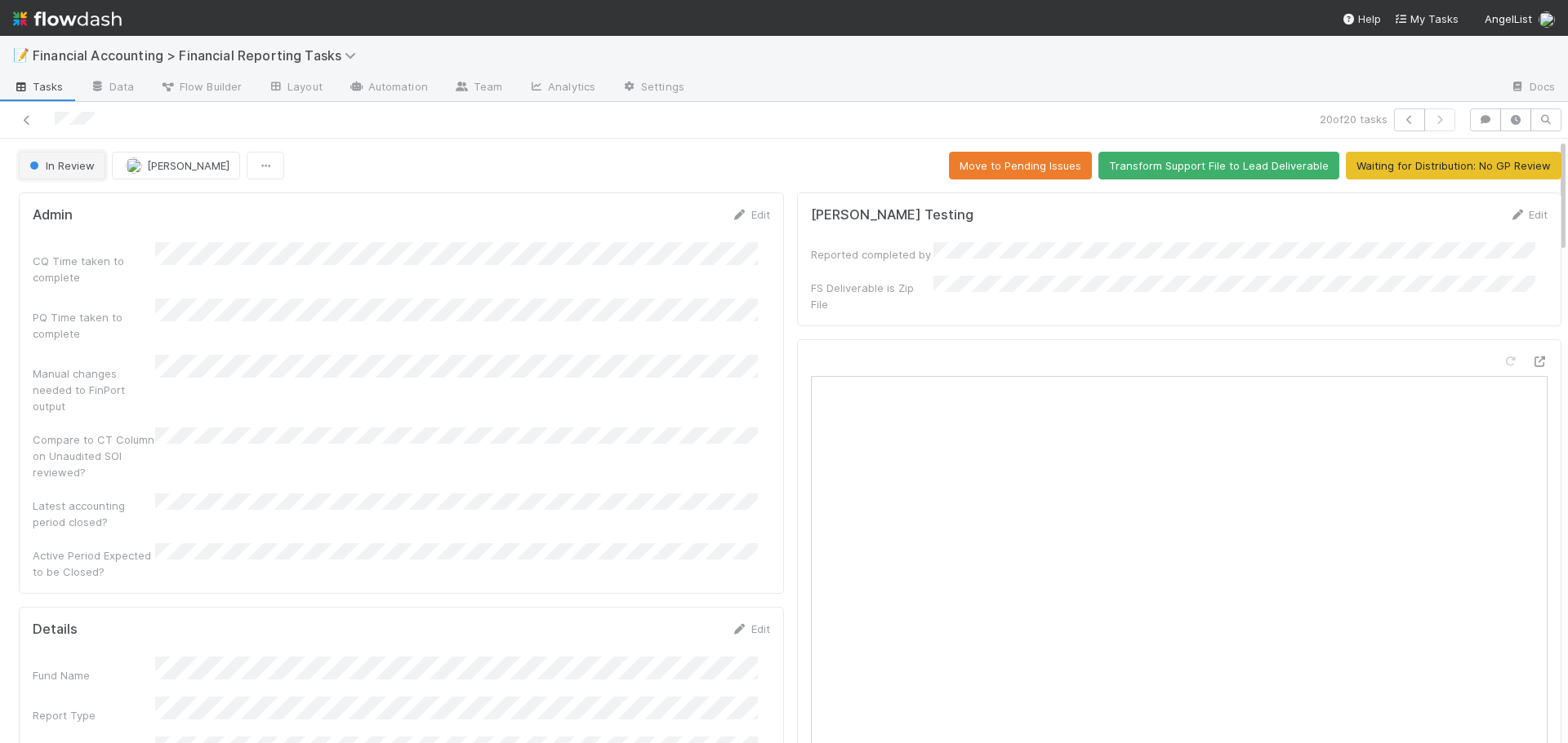
click at [54, 172] on button "In Review" at bounding box center [62, 166] width 87 height 27
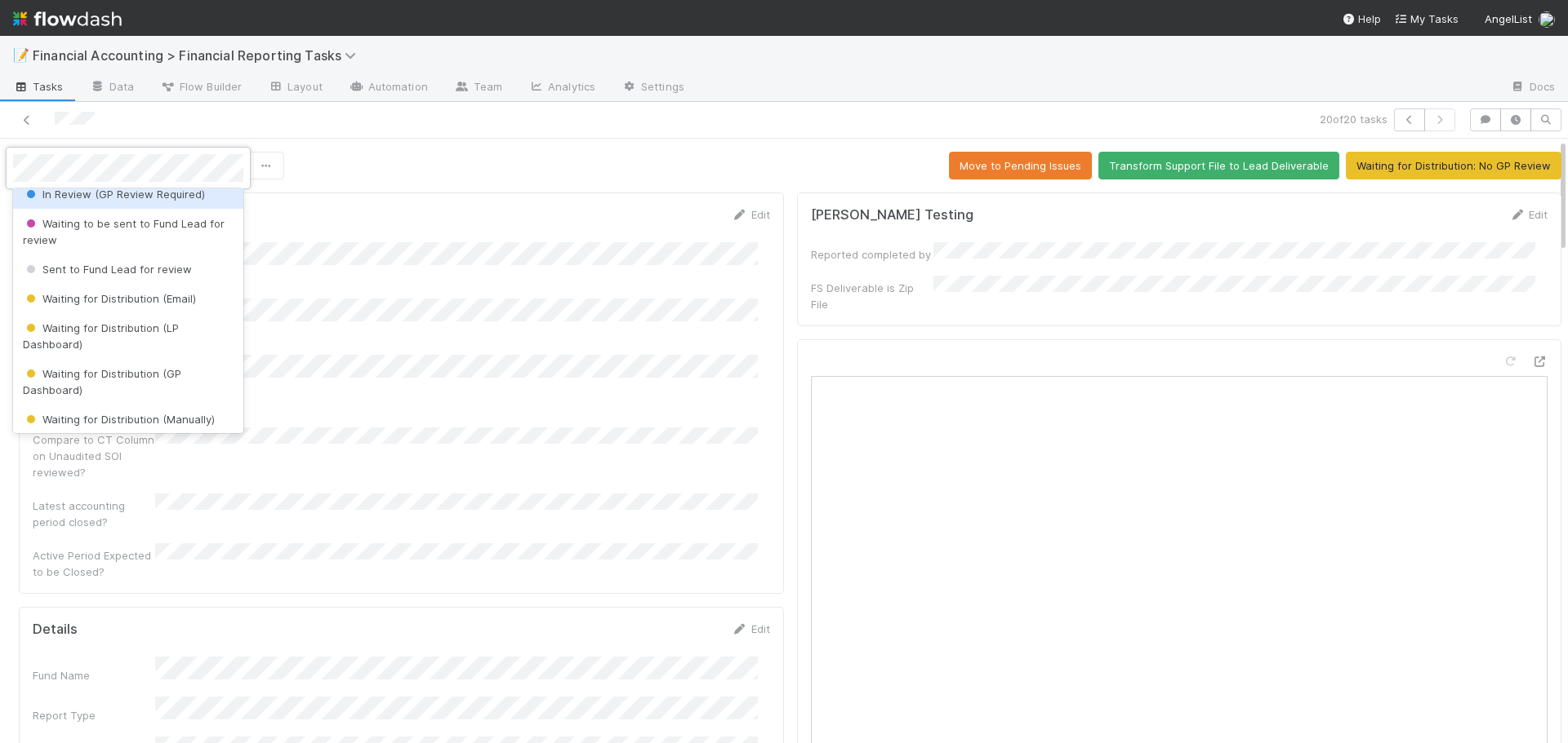
scroll to position [163, 0]
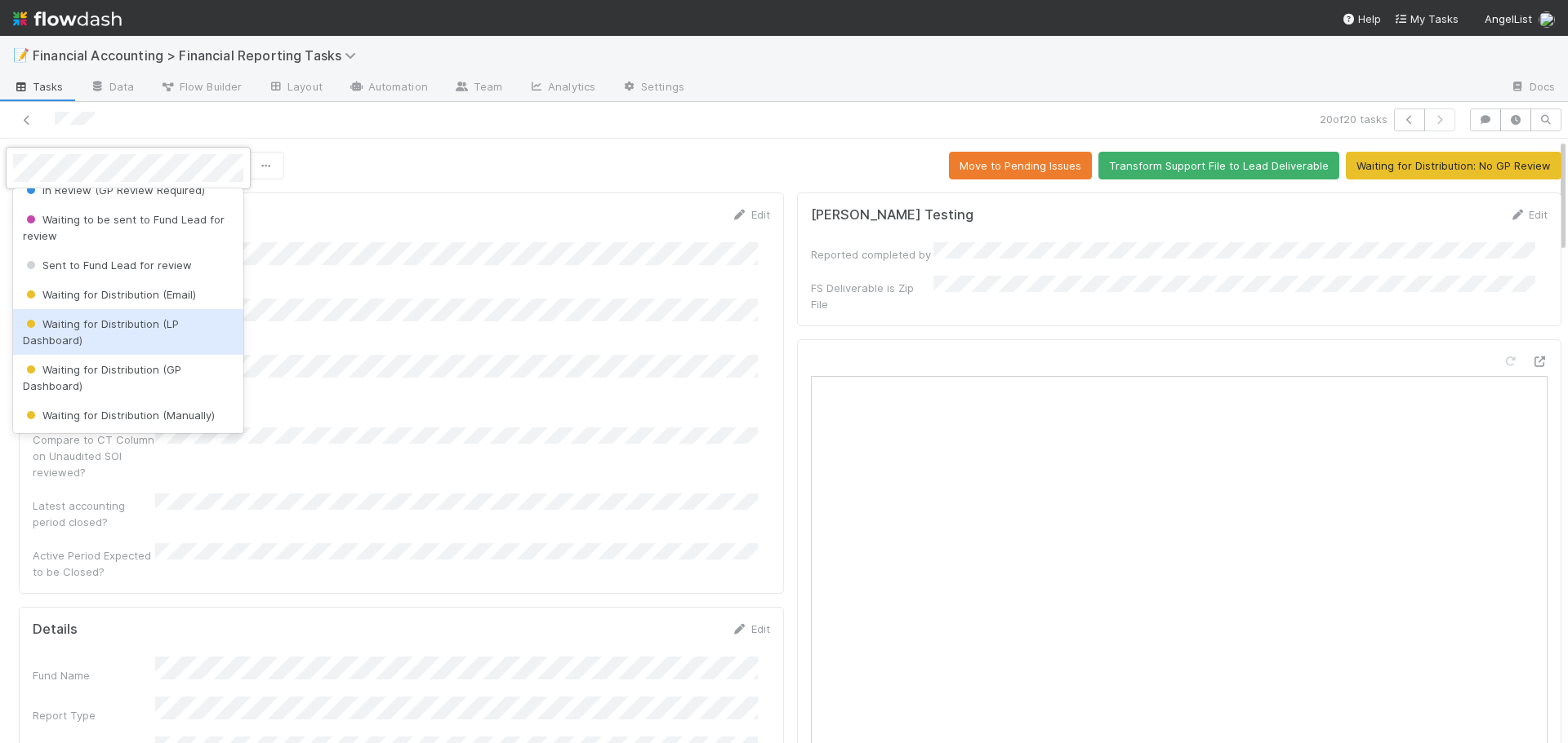
click at [81, 332] on div "Waiting for Distribution (LP Dashboard)" at bounding box center [128, 332] width 231 height 46
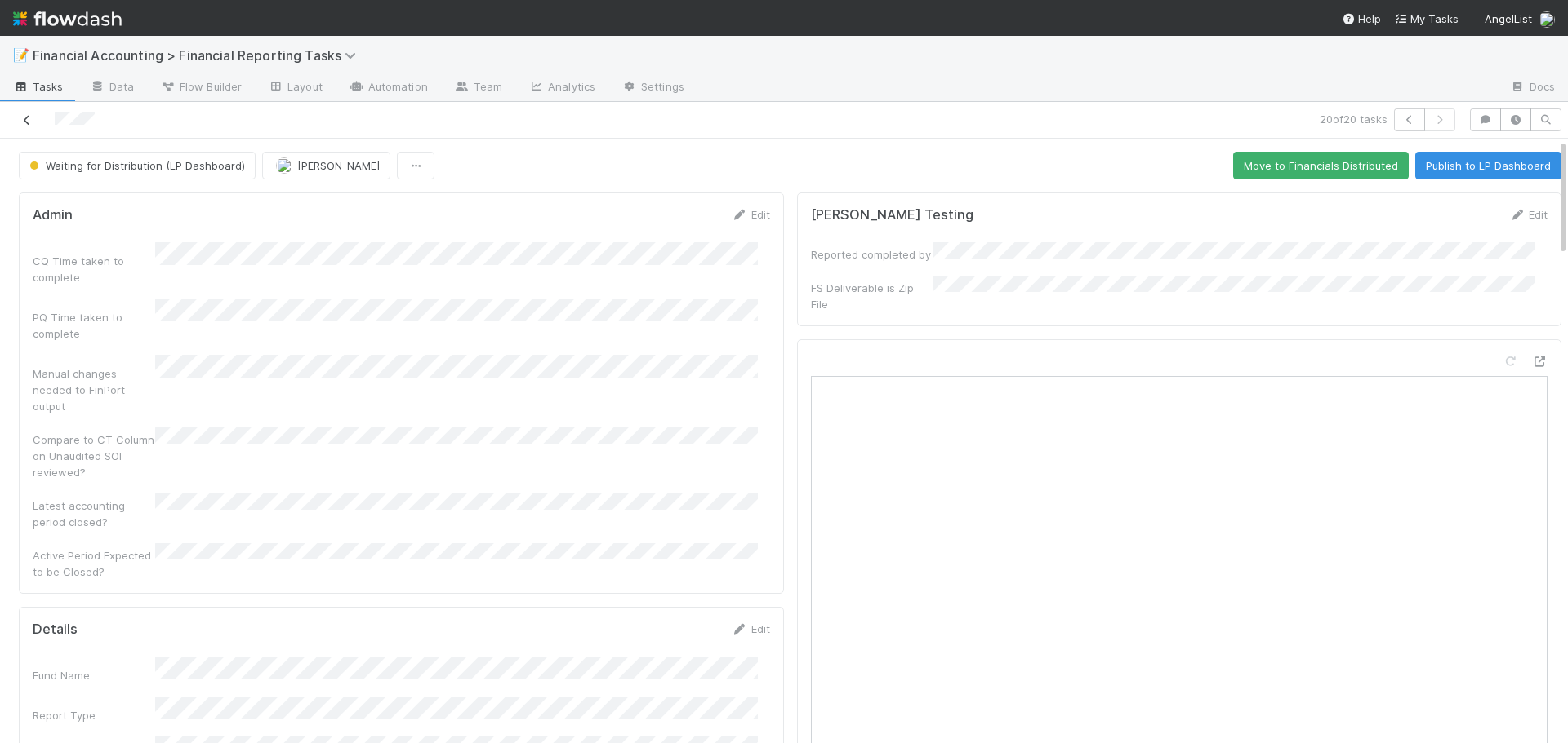
click at [29, 120] on icon at bounding box center [27, 120] width 16 height 11
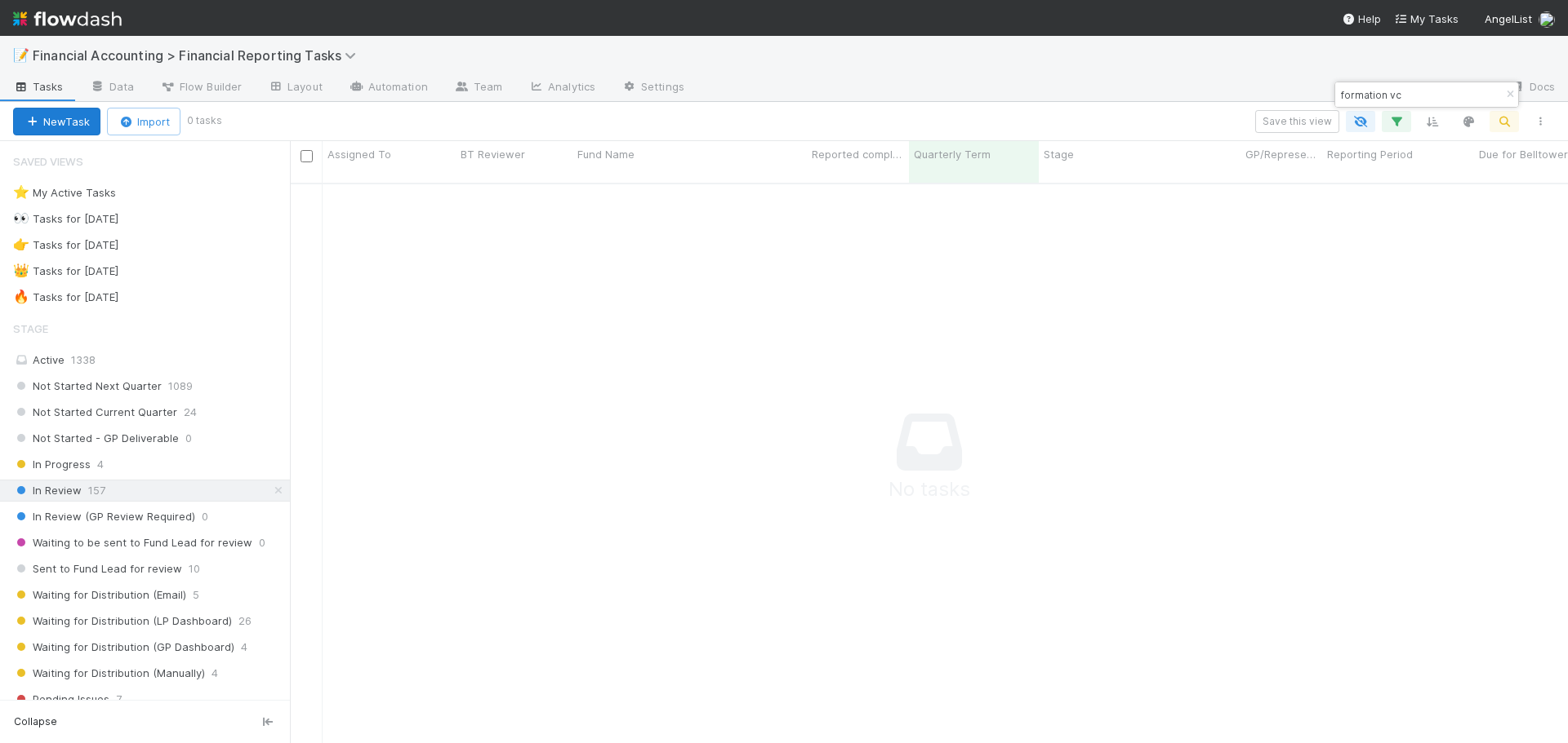
scroll to position [549, 1266]
click at [1507, 95] on icon "button" at bounding box center [1510, 95] width 16 height 10
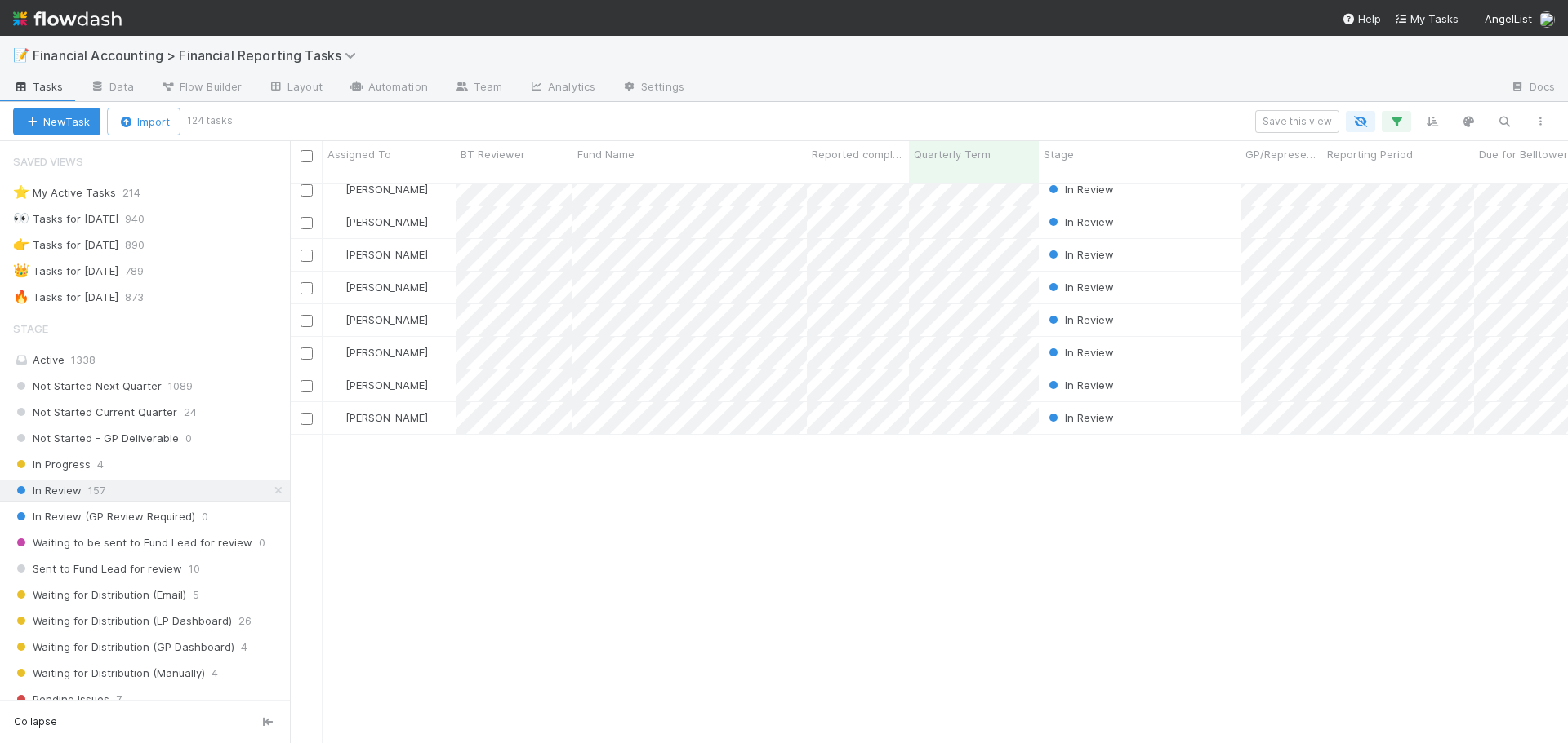
scroll to position [0, 0]
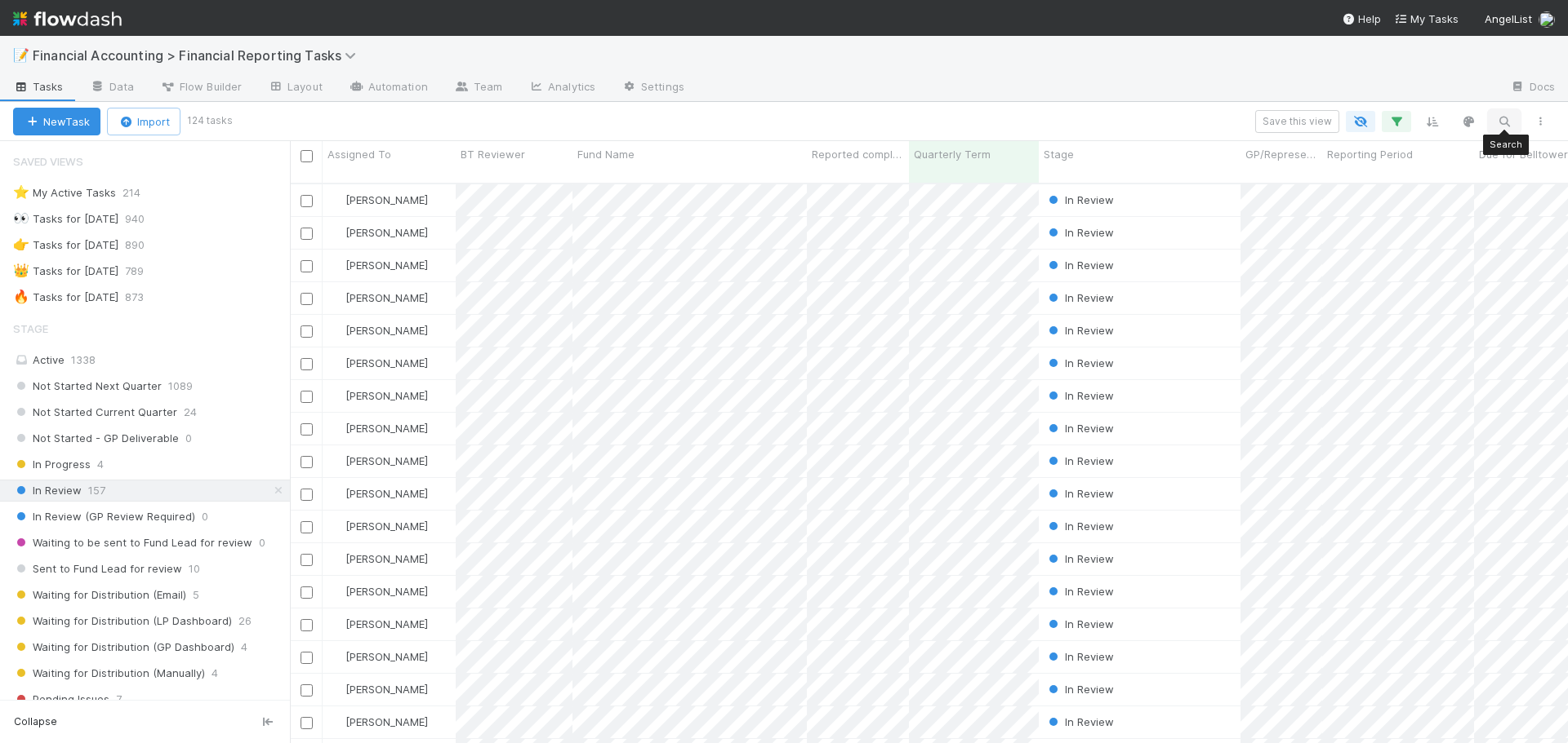
click at [1503, 118] on icon "button" at bounding box center [1504, 121] width 16 height 15
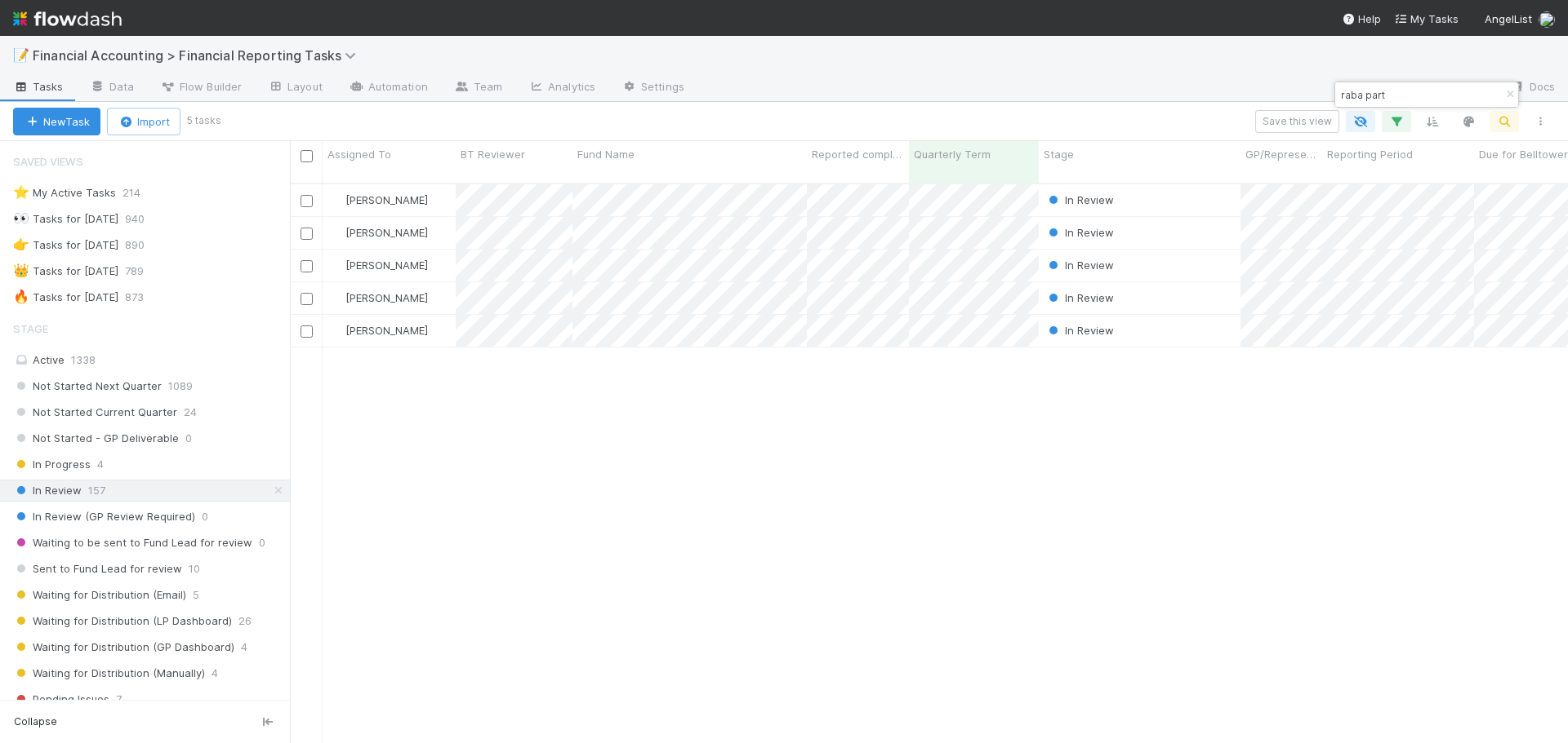
scroll to position [562, 1266]
type input "raba part"
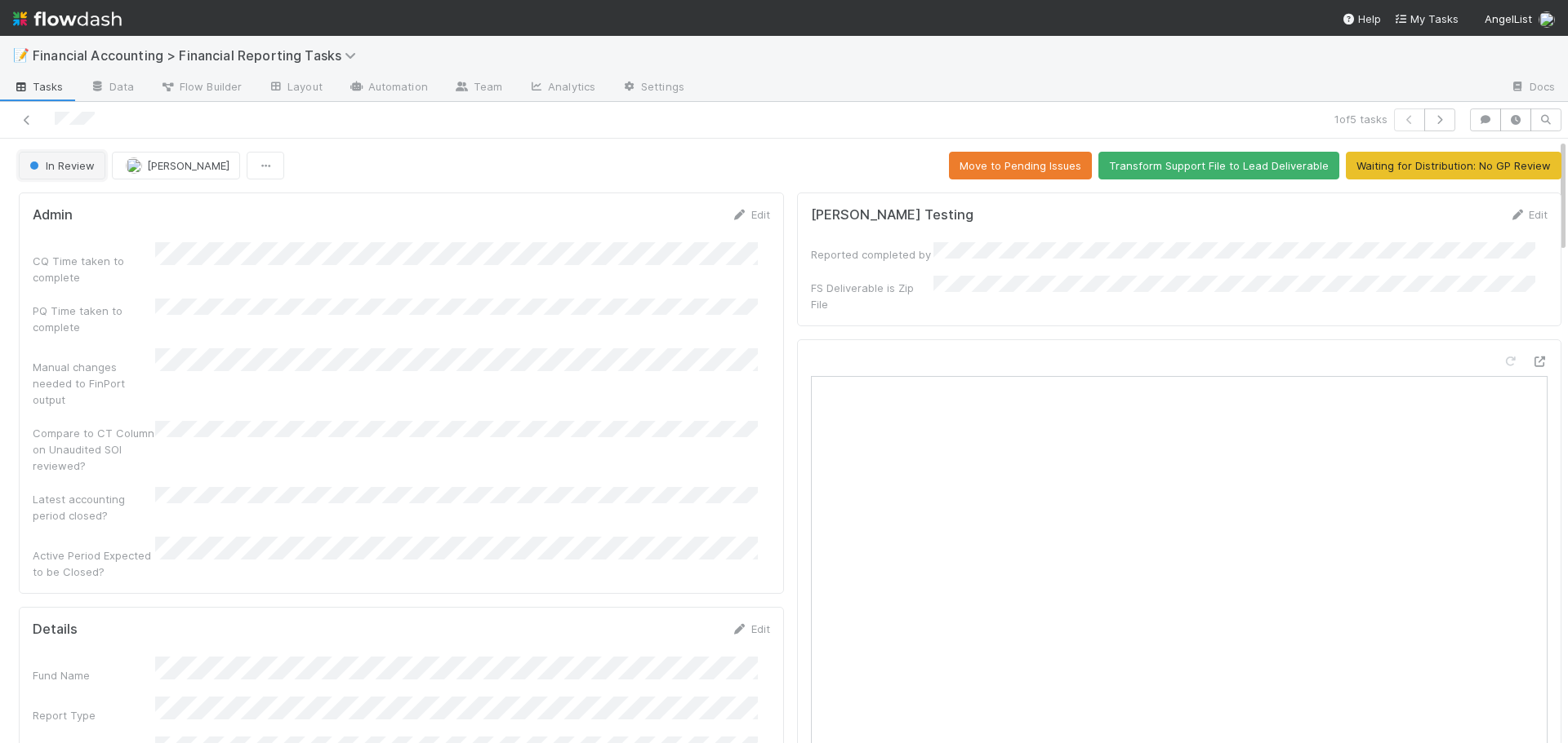
click at [85, 164] on span "In Review" at bounding box center [60, 166] width 68 height 13
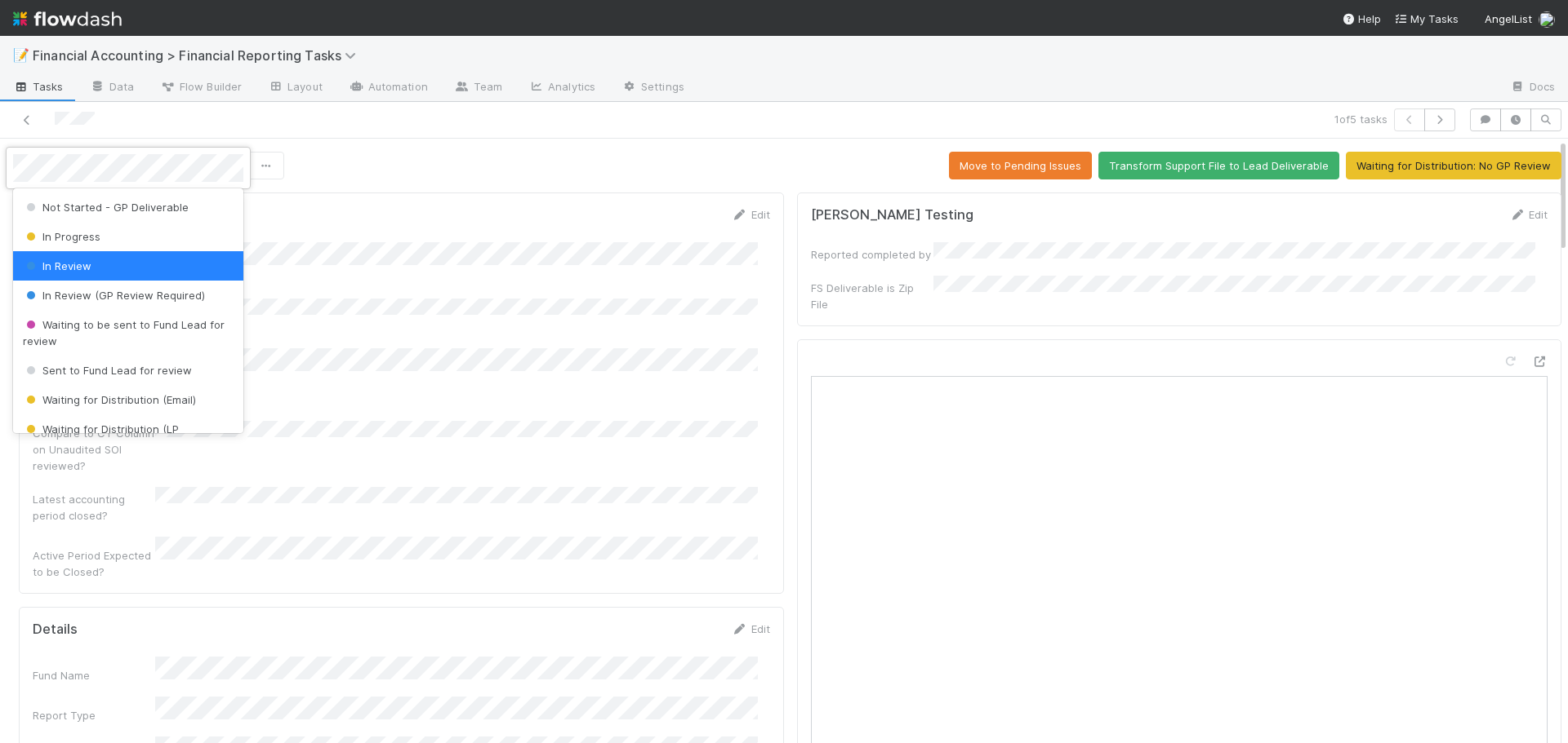
scroll to position [82, 0]
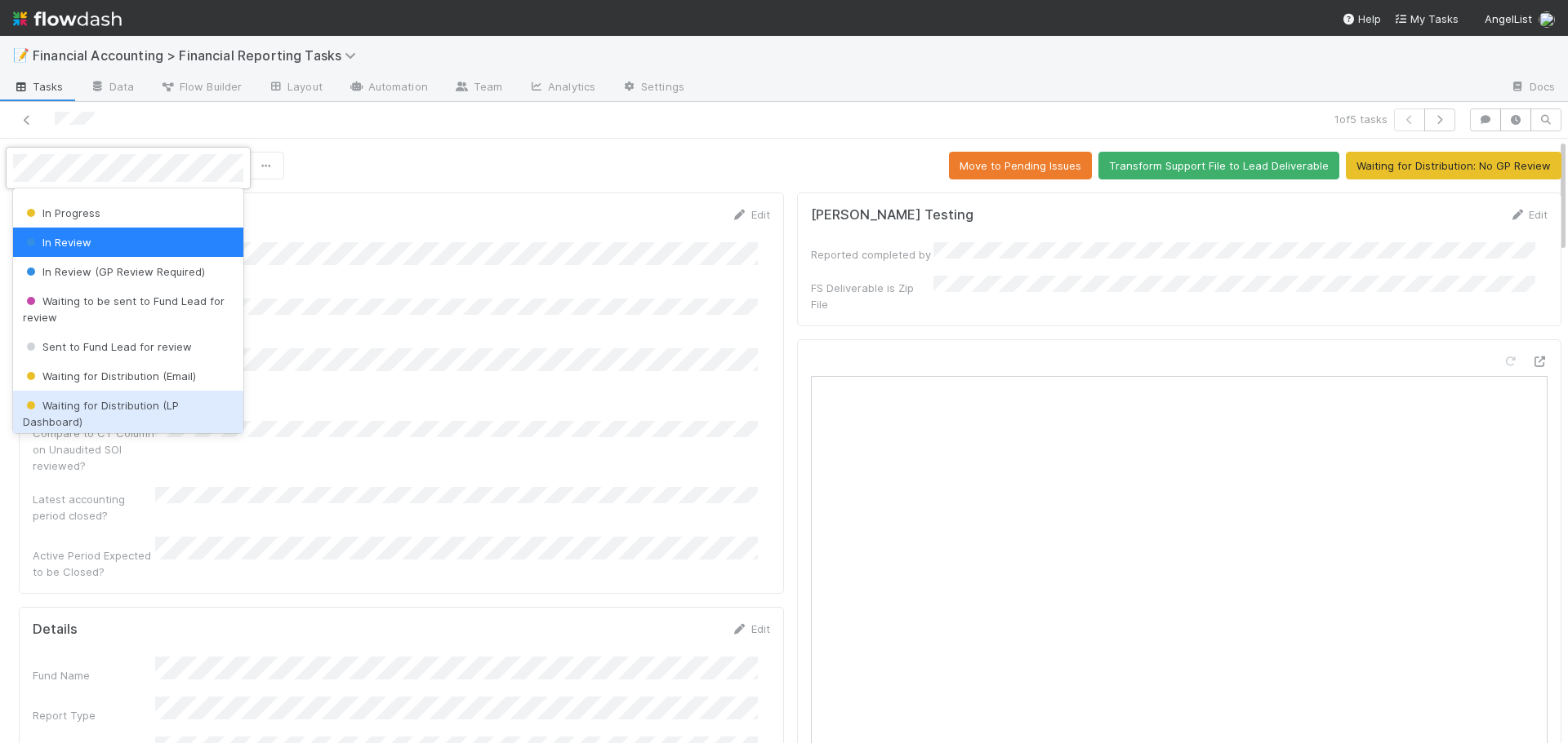
click at [145, 409] on span "Waiting for Distribution (LP Dashboard)" at bounding box center [100, 413] width 156 height 29
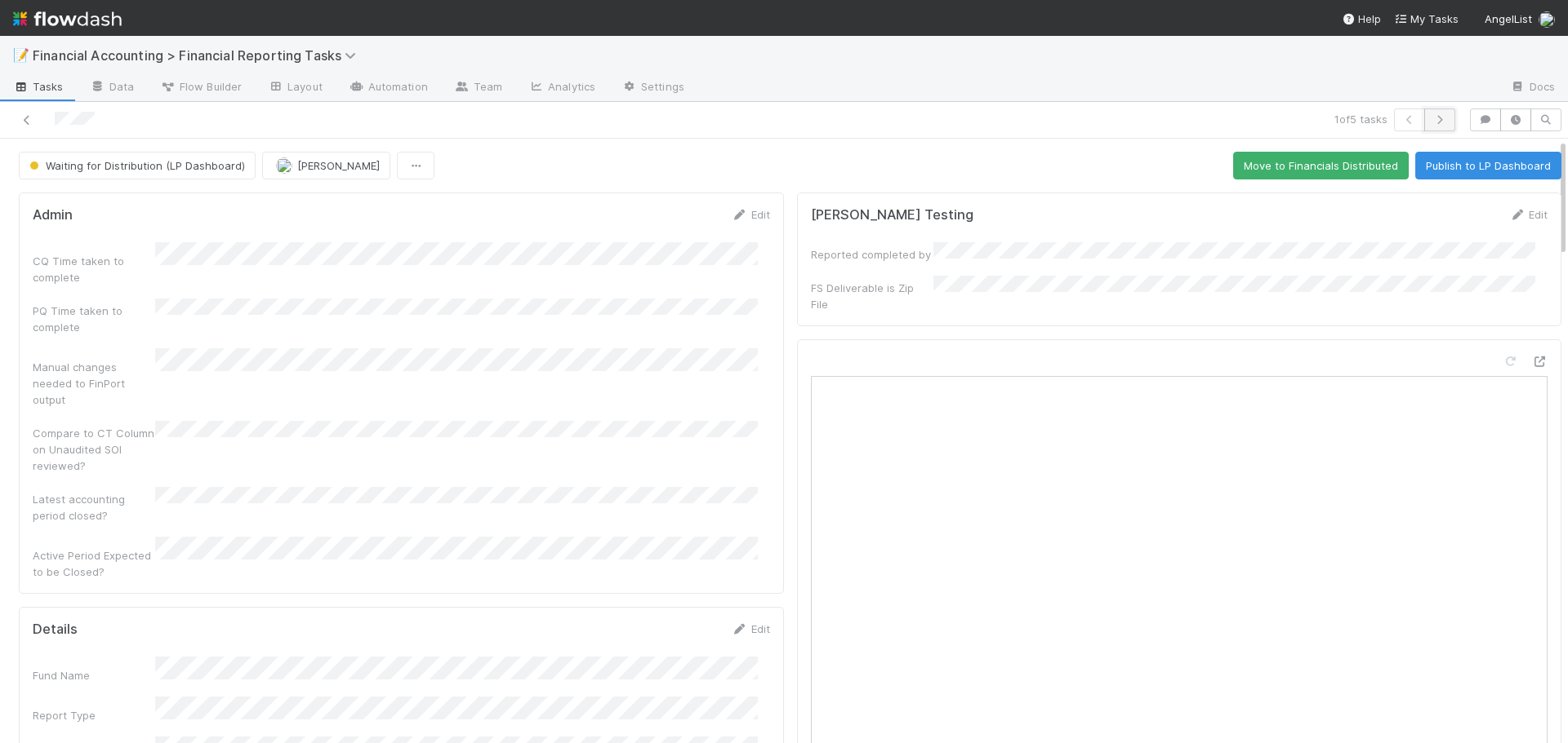
click at [1431, 122] on icon "button" at bounding box center [1440, 119] width 16 height 10
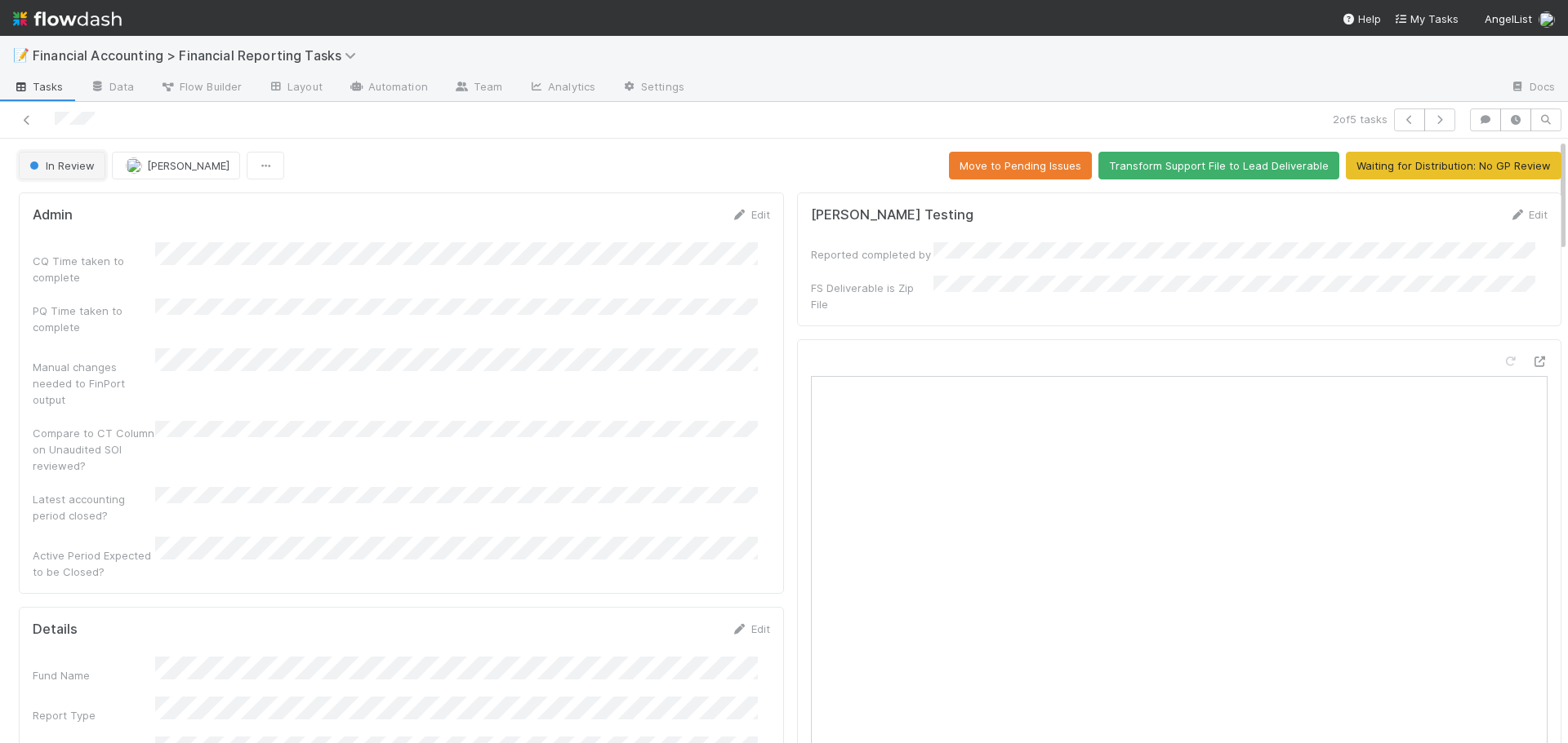
click at [75, 172] on button "In Review" at bounding box center [62, 166] width 87 height 27
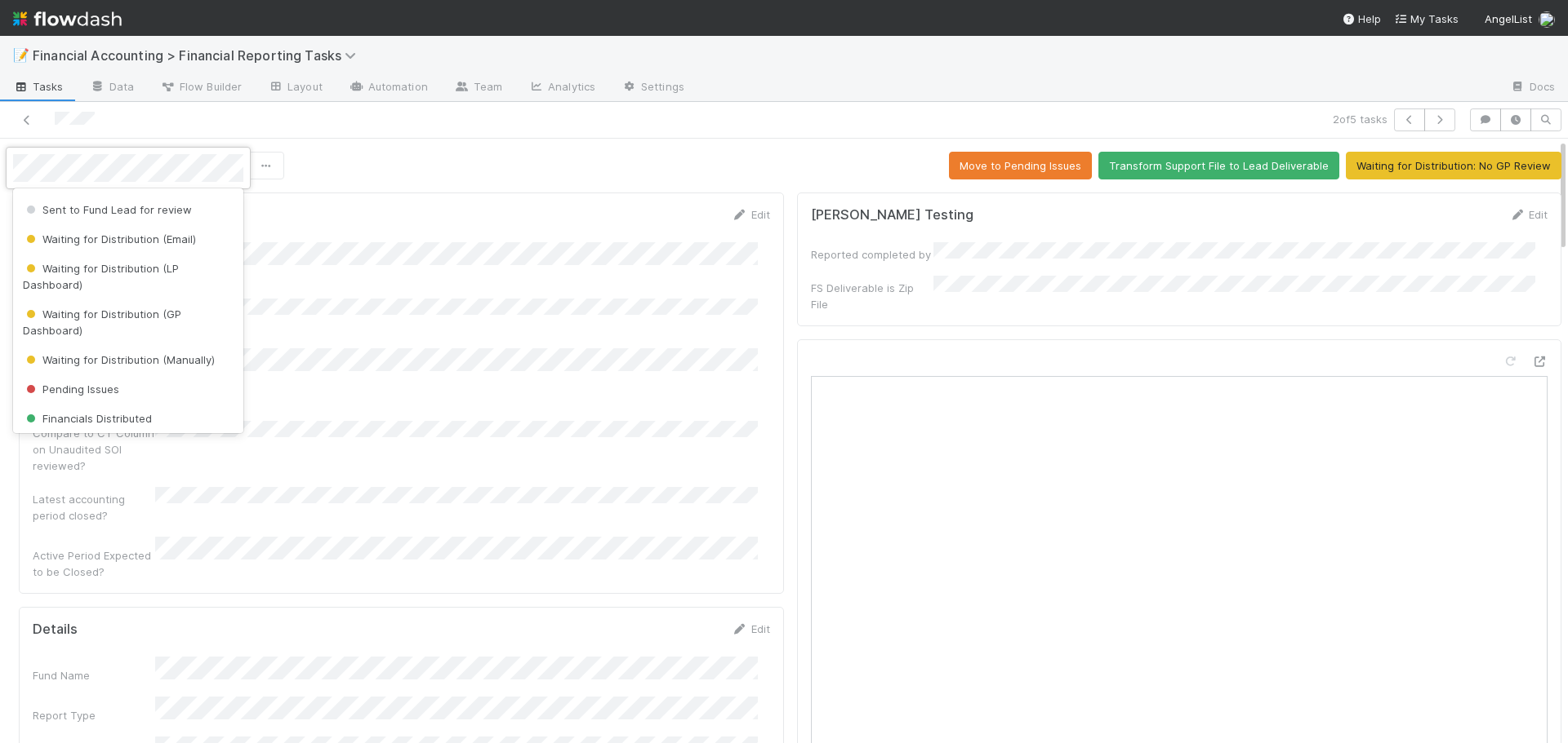
scroll to position [245, 0]
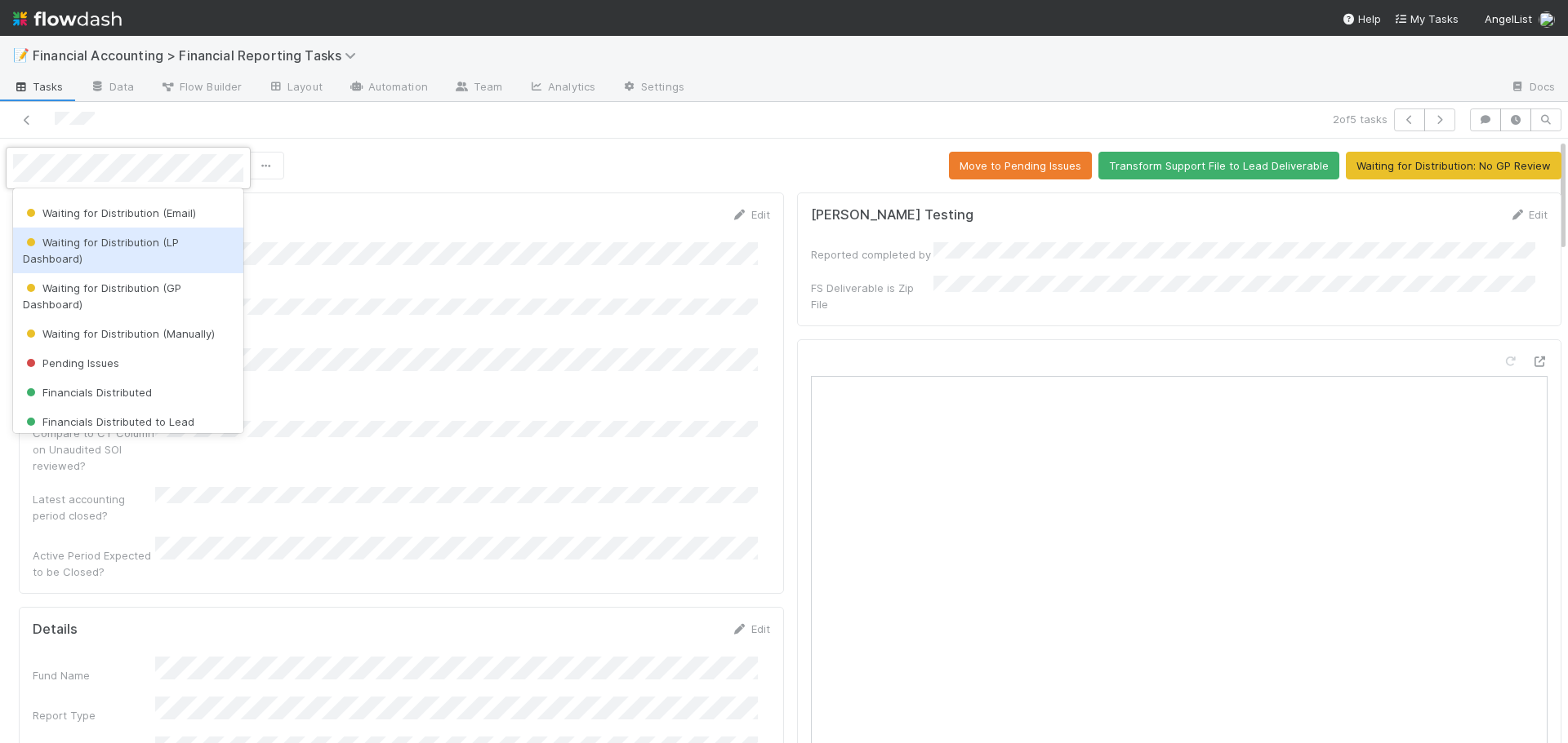
click at [157, 250] on div "Waiting for Distribution (LP Dashboard)" at bounding box center [128, 250] width 231 height 46
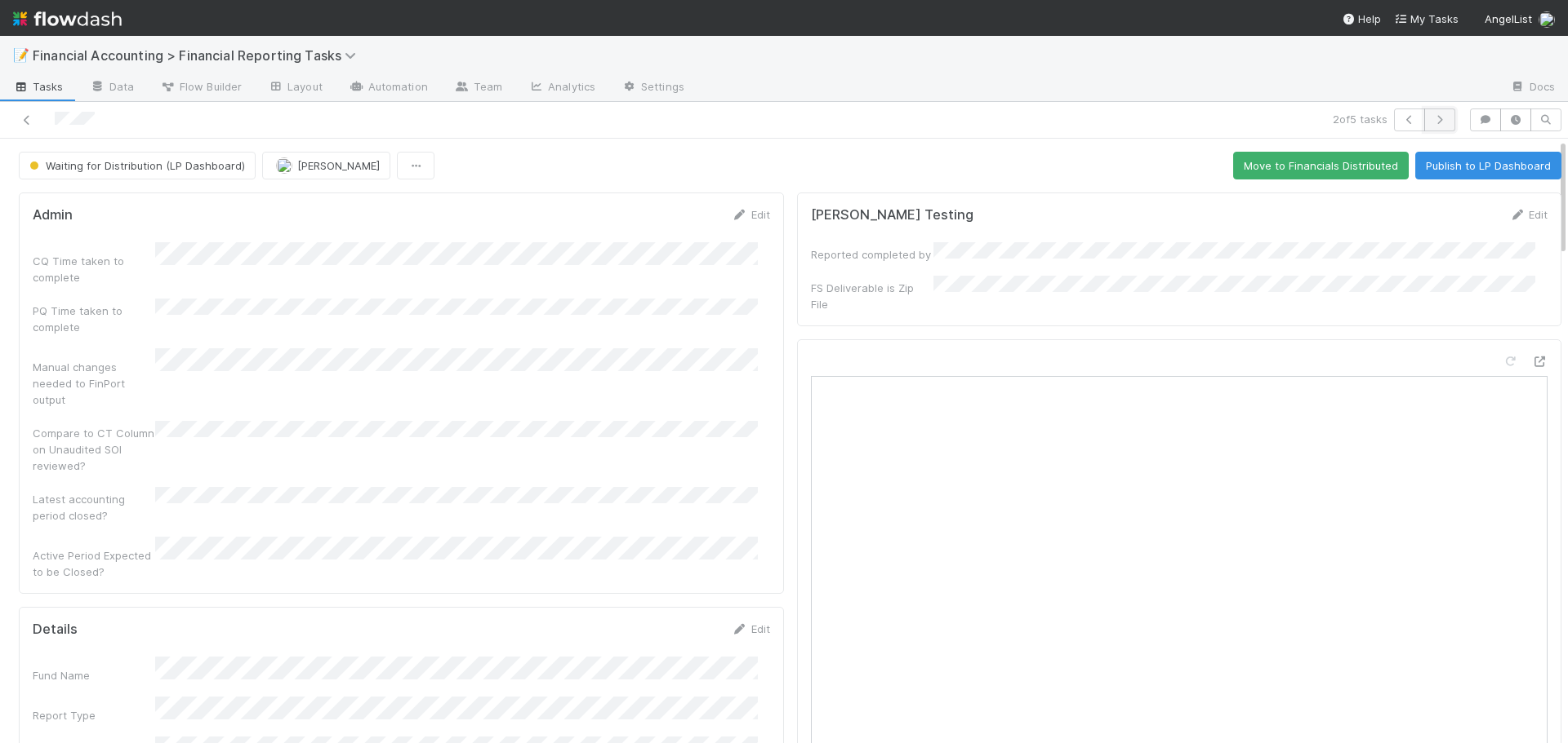
click at [1432, 125] on button "button" at bounding box center [1440, 119] width 31 height 23
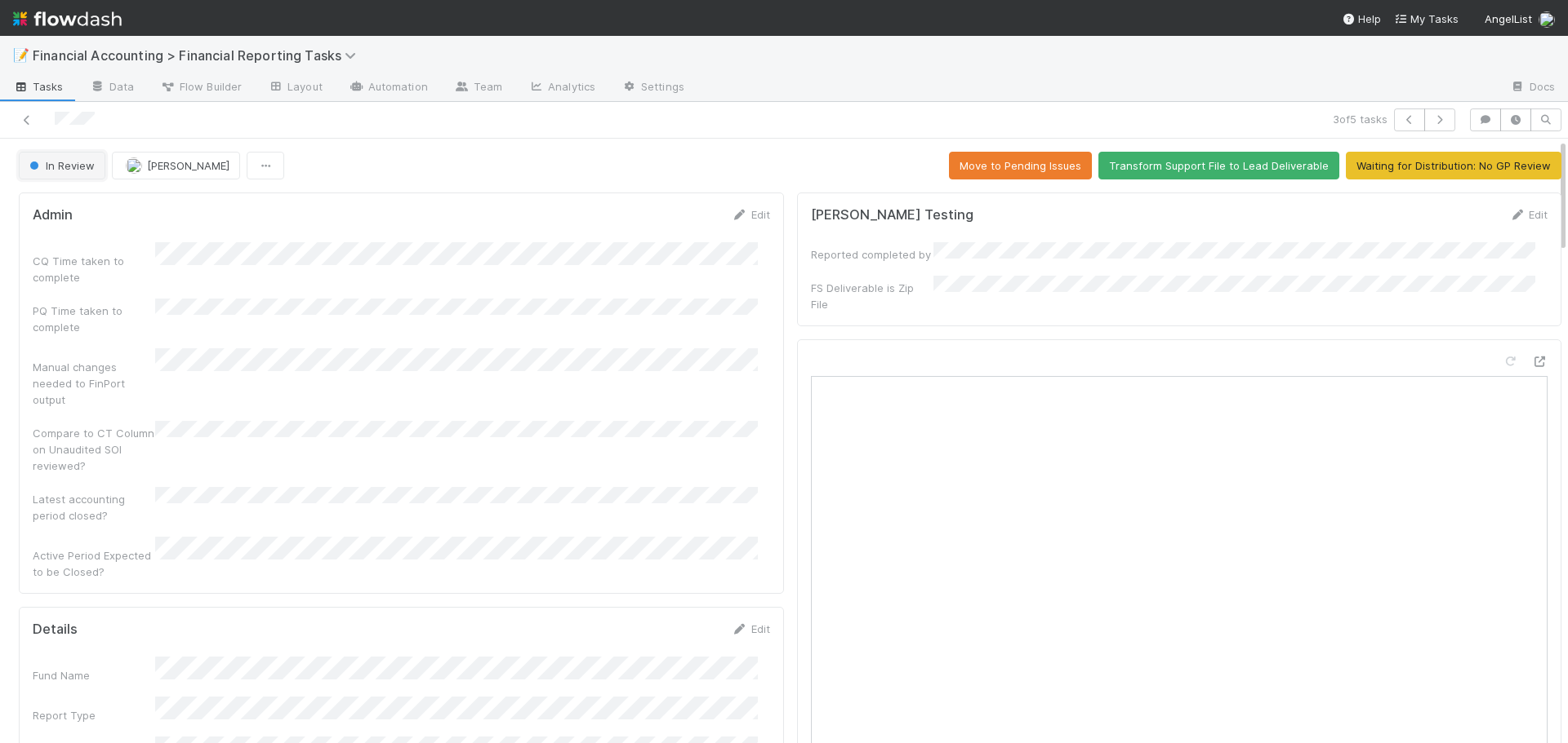
click at [56, 167] on span "In Review" at bounding box center [60, 166] width 68 height 13
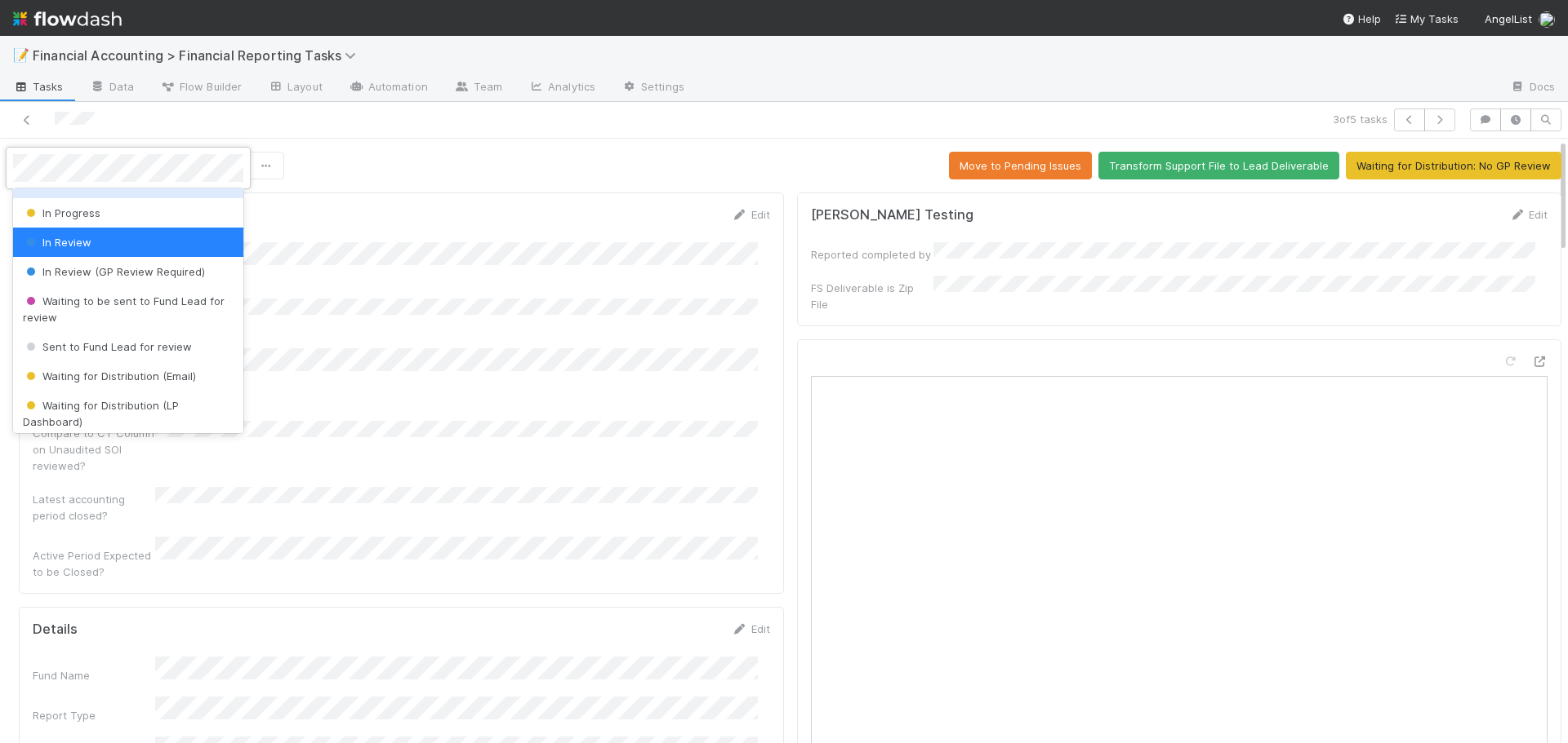
scroll to position [163, 0]
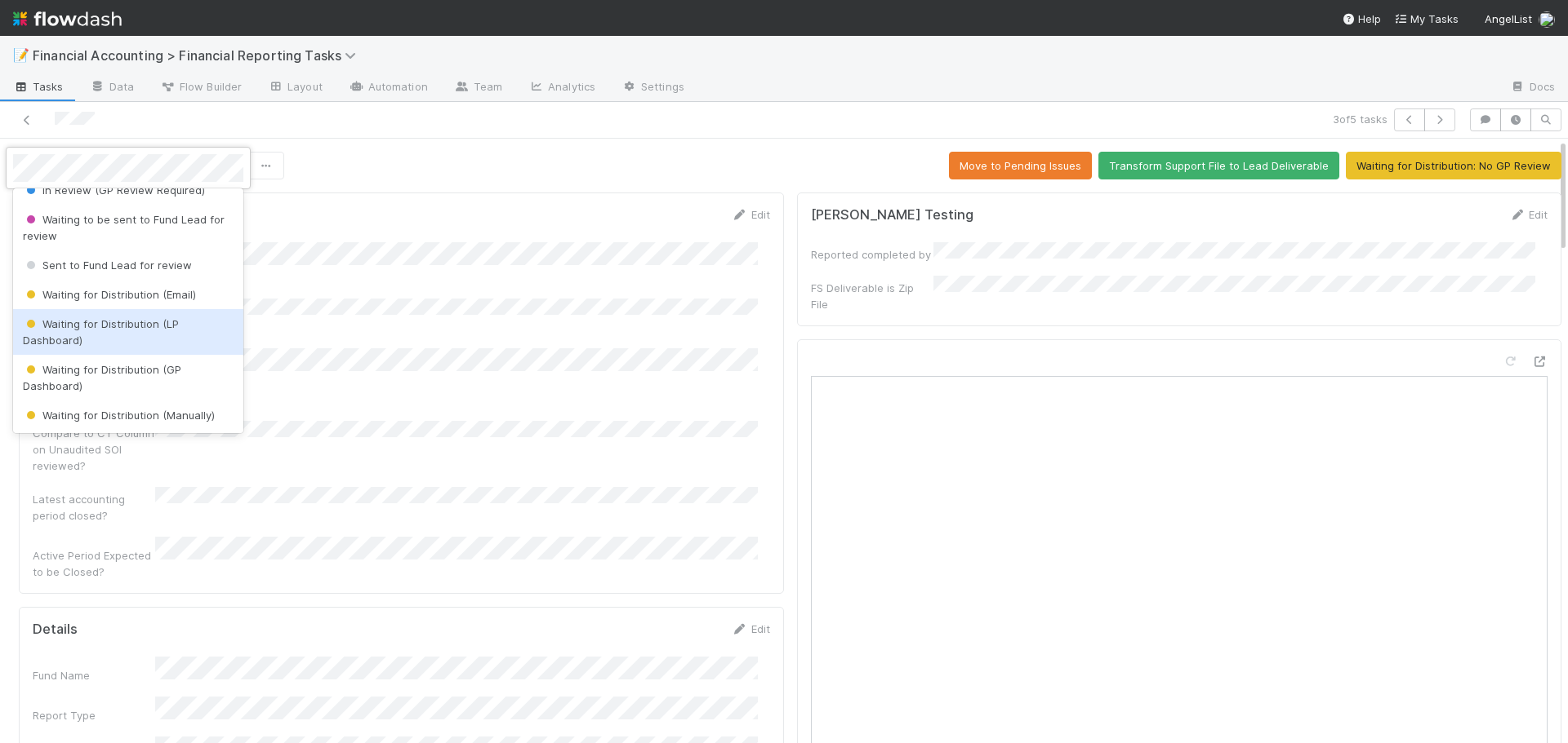
click at [110, 326] on span "Waiting for Distribution (LP Dashboard)" at bounding box center [100, 332] width 156 height 29
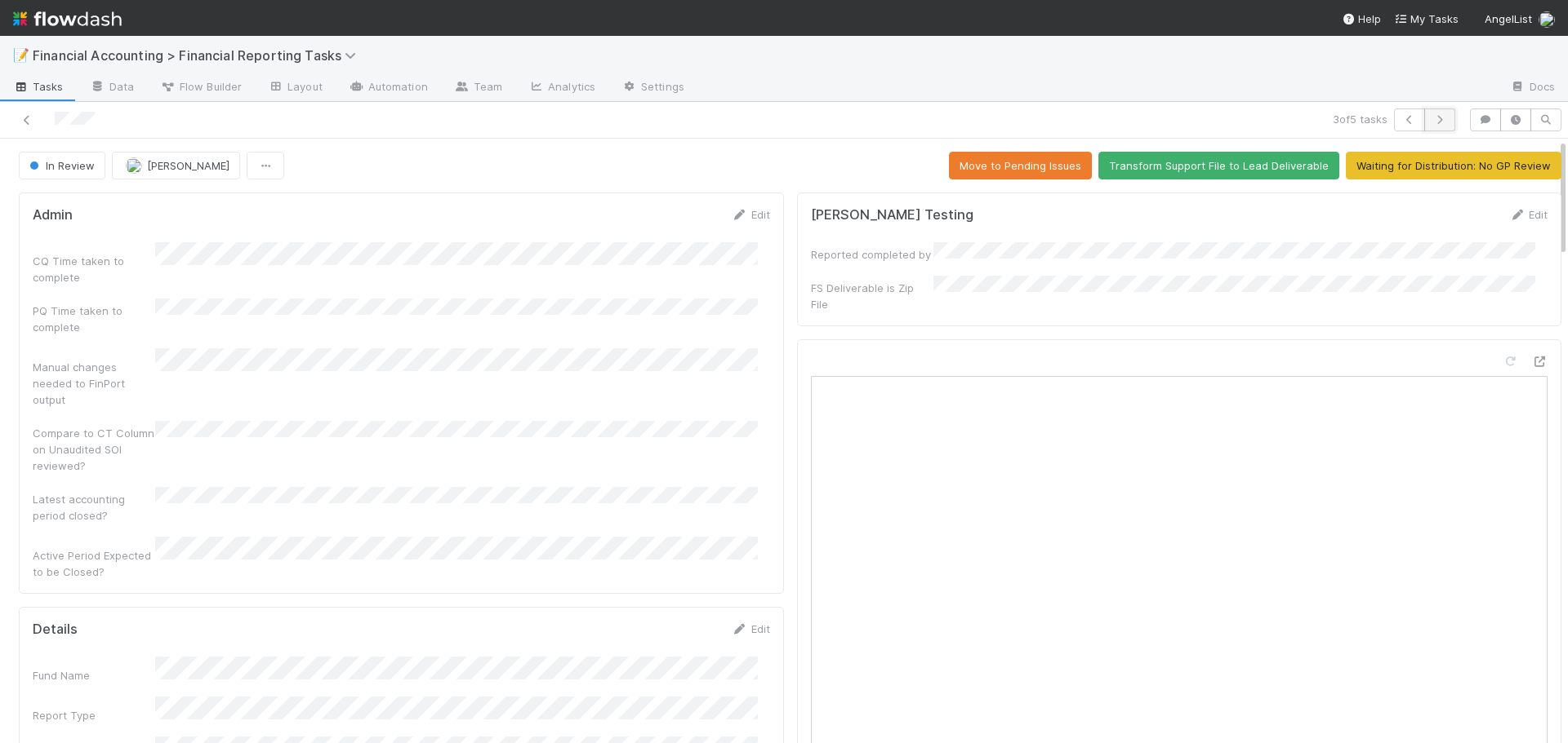
click at [1431, 116] on icon "button" at bounding box center [1440, 119] width 16 height 10
click at [77, 169] on span "In Review" at bounding box center [60, 166] width 68 height 13
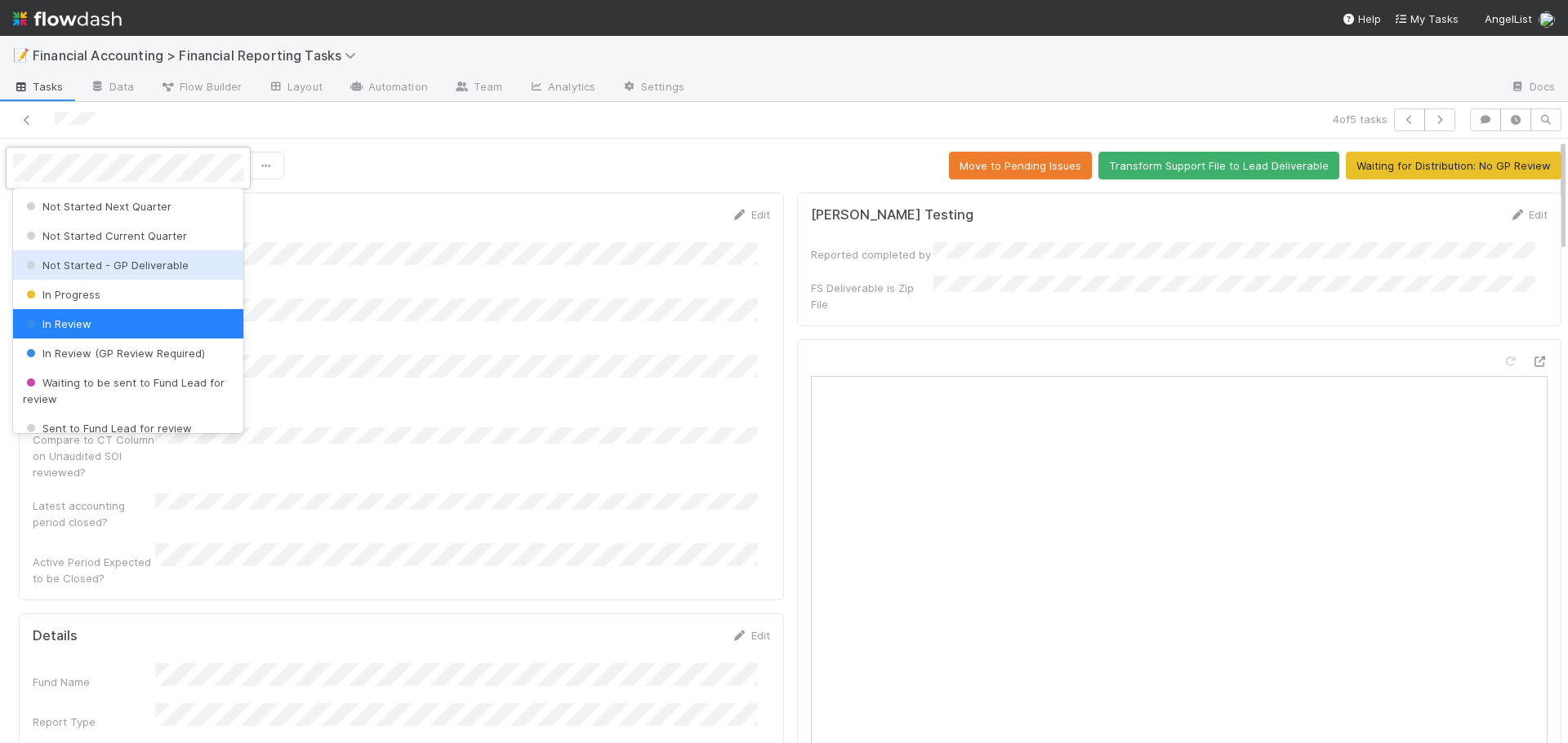
scroll to position [82, 0]
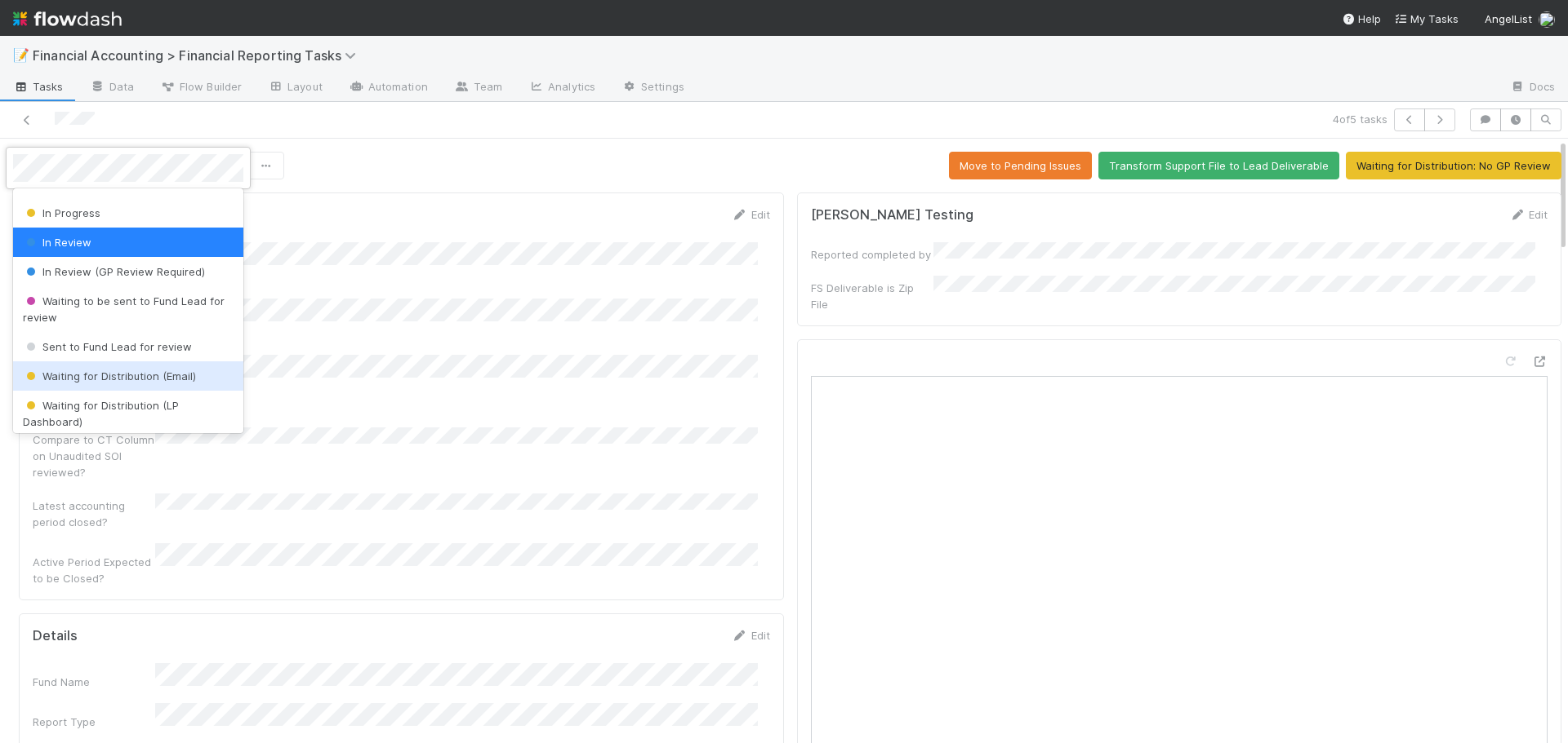
click at [120, 382] on span "Waiting for Distribution (Email)" at bounding box center [109, 376] width 173 height 13
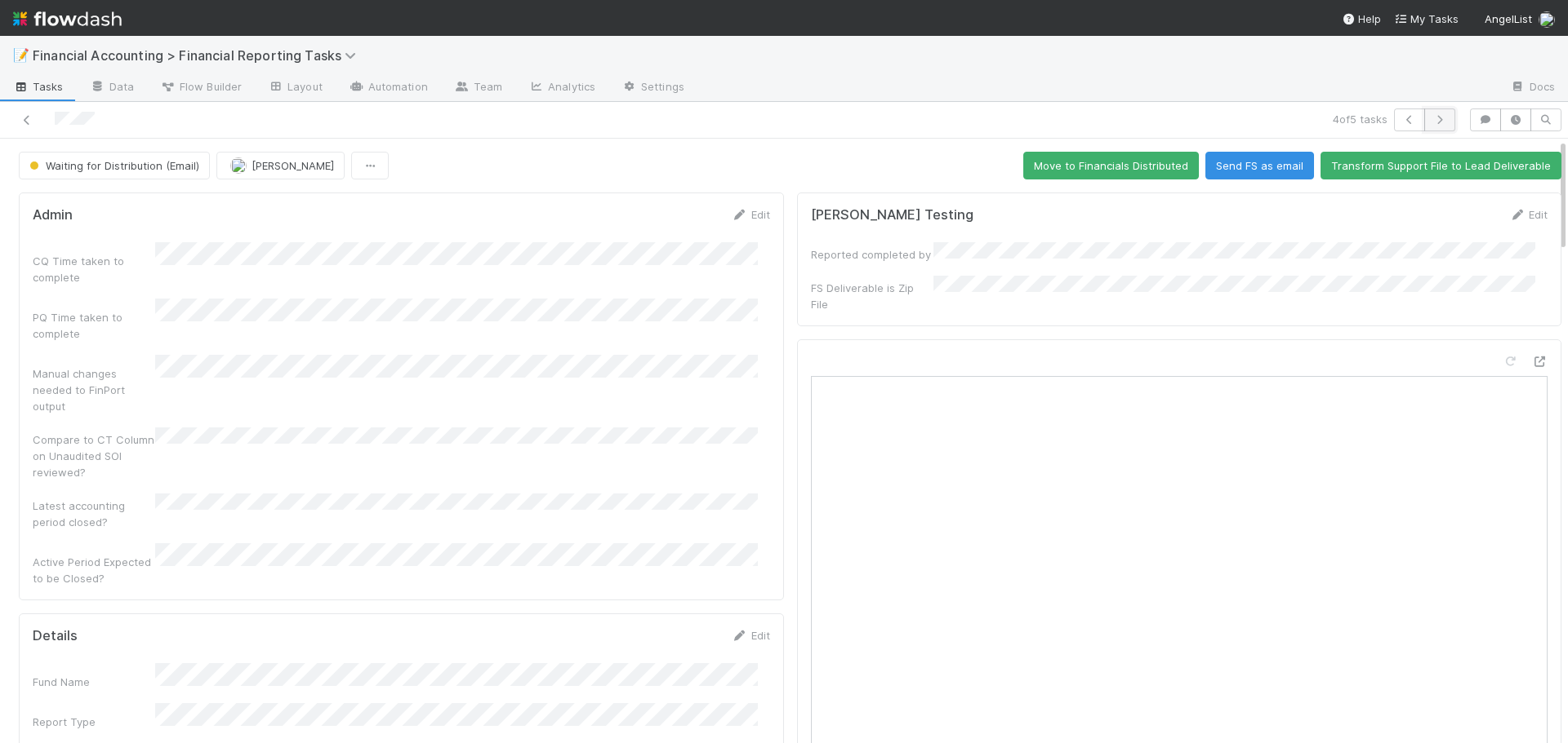
click at [1431, 117] on icon "button" at bounding box center [1440, 119] width 16 height 10
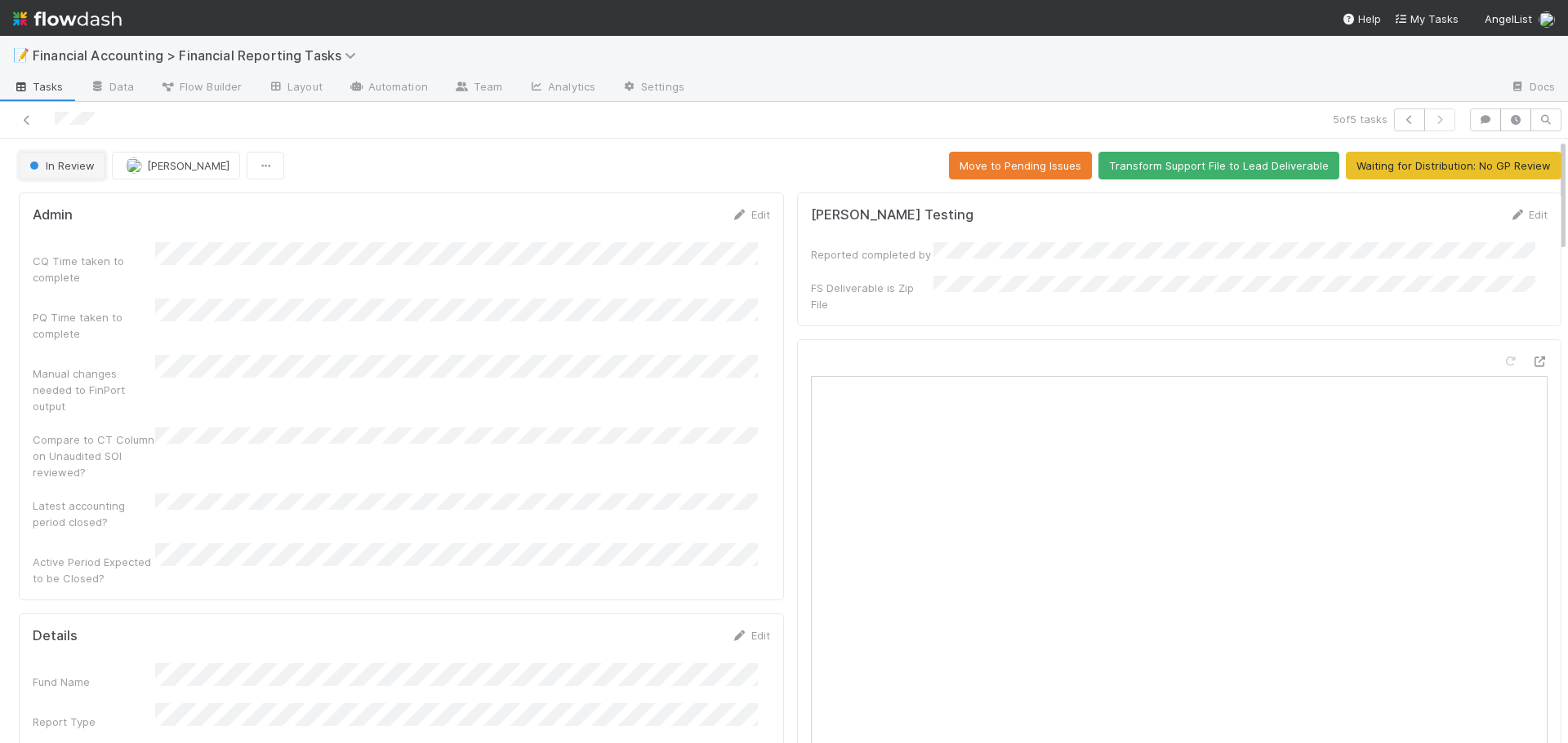
click at [64, 169] on span "In Review" at bounding box center [60, 166] width 68 height 13
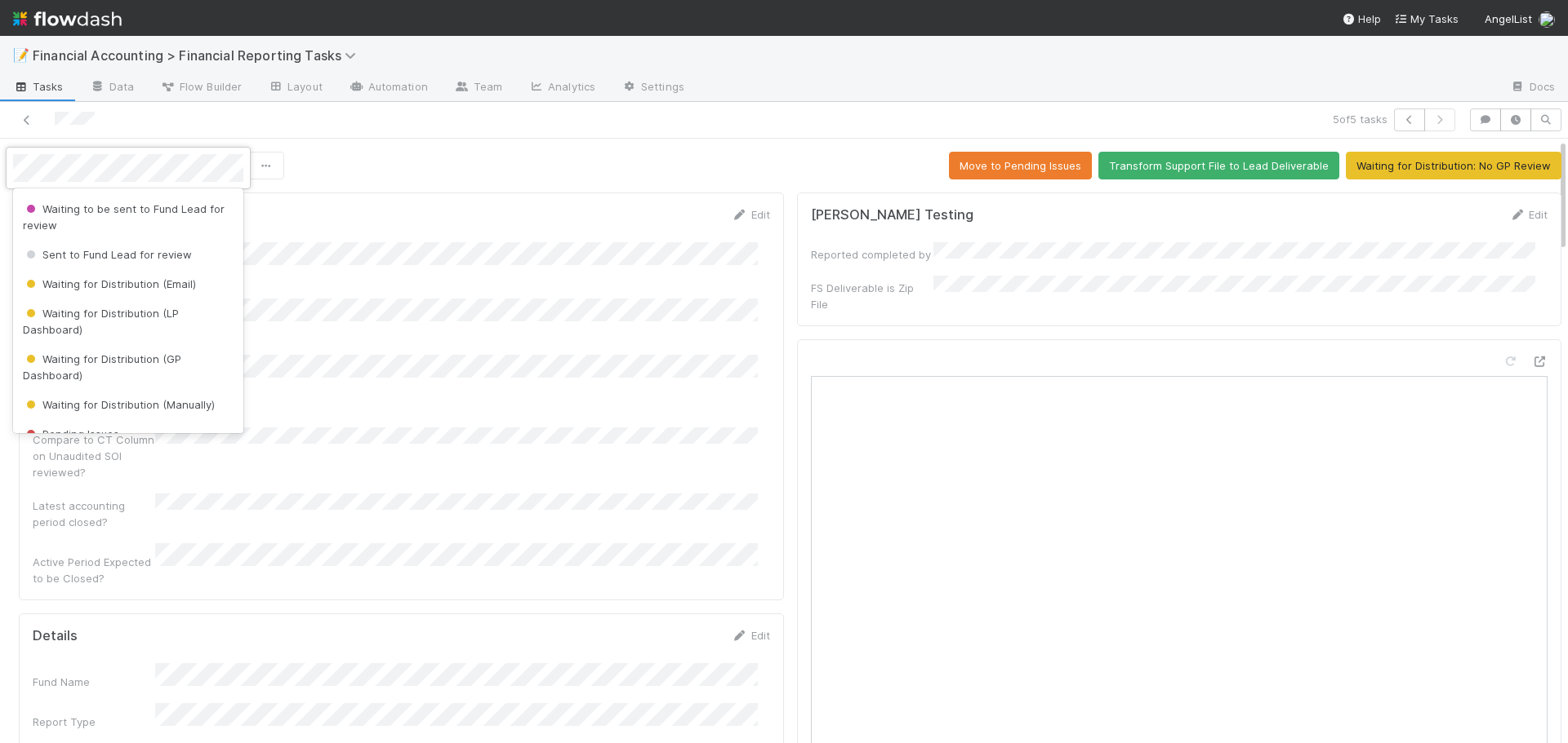
scroll to position [245, 0]
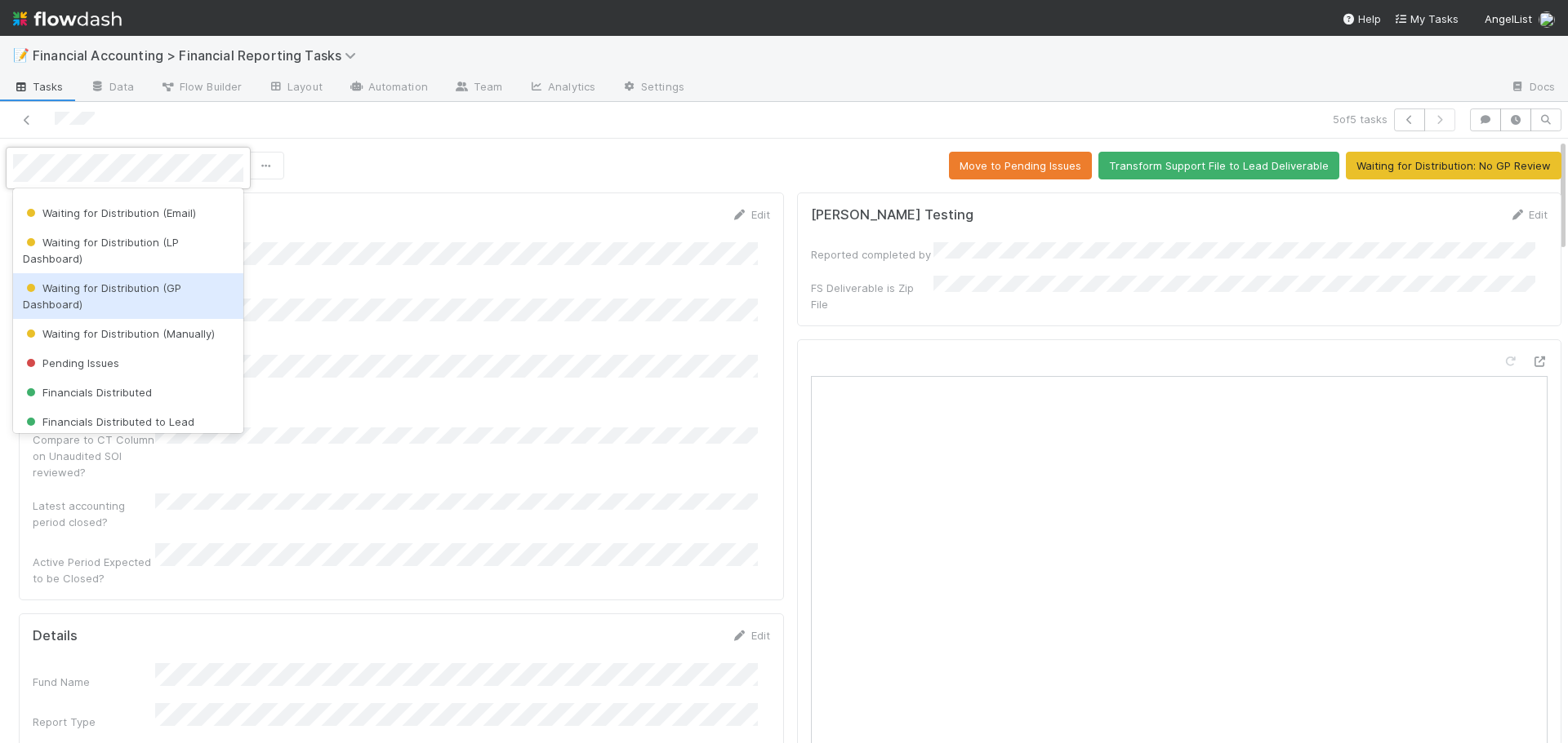
click at [127, 285] on span "Waiting for Distribution (GP Dashboard)" at bounding box center [102, 296] width 159 height 29
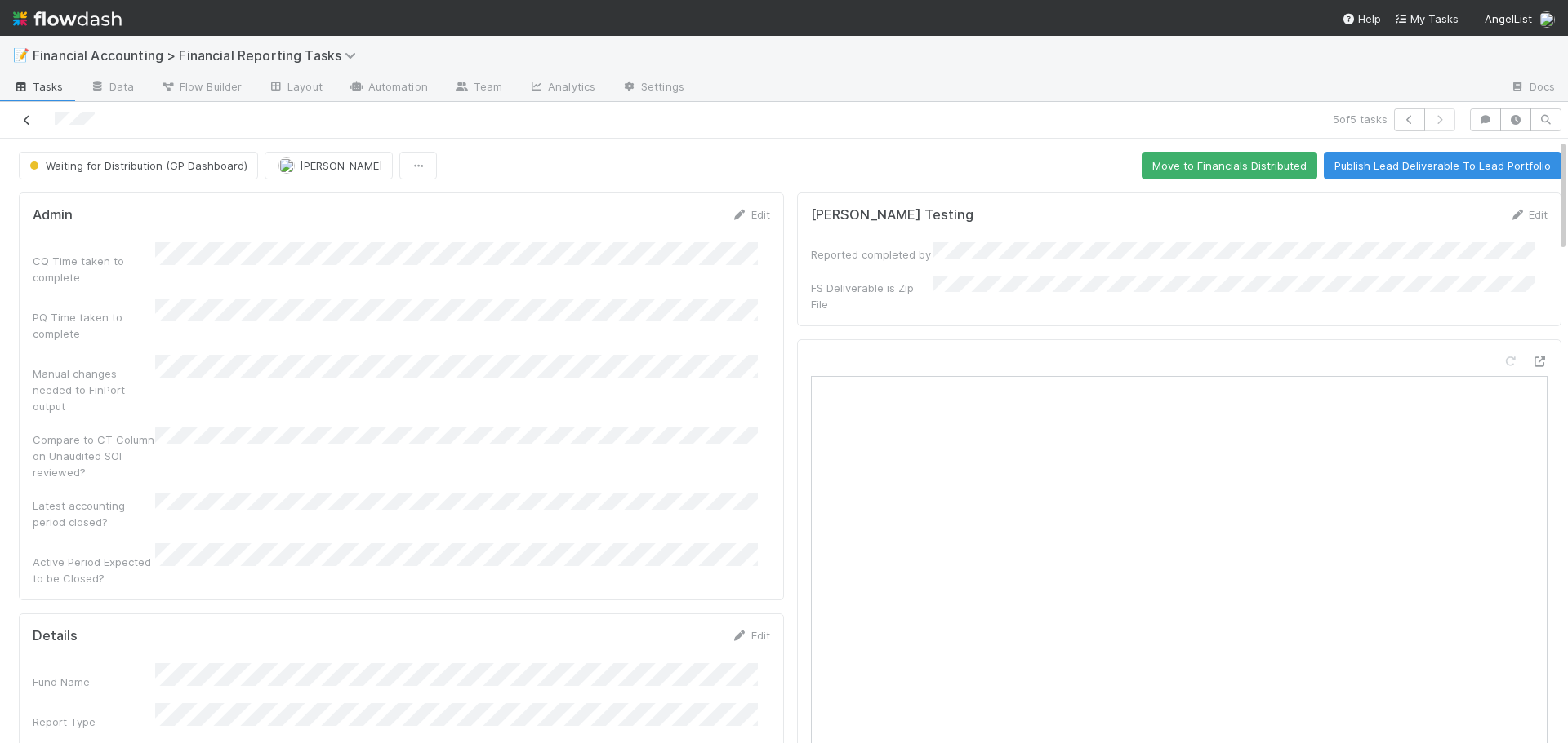
click at [24, 118] on icon at bounding box center [27, 120] width 16 height 11
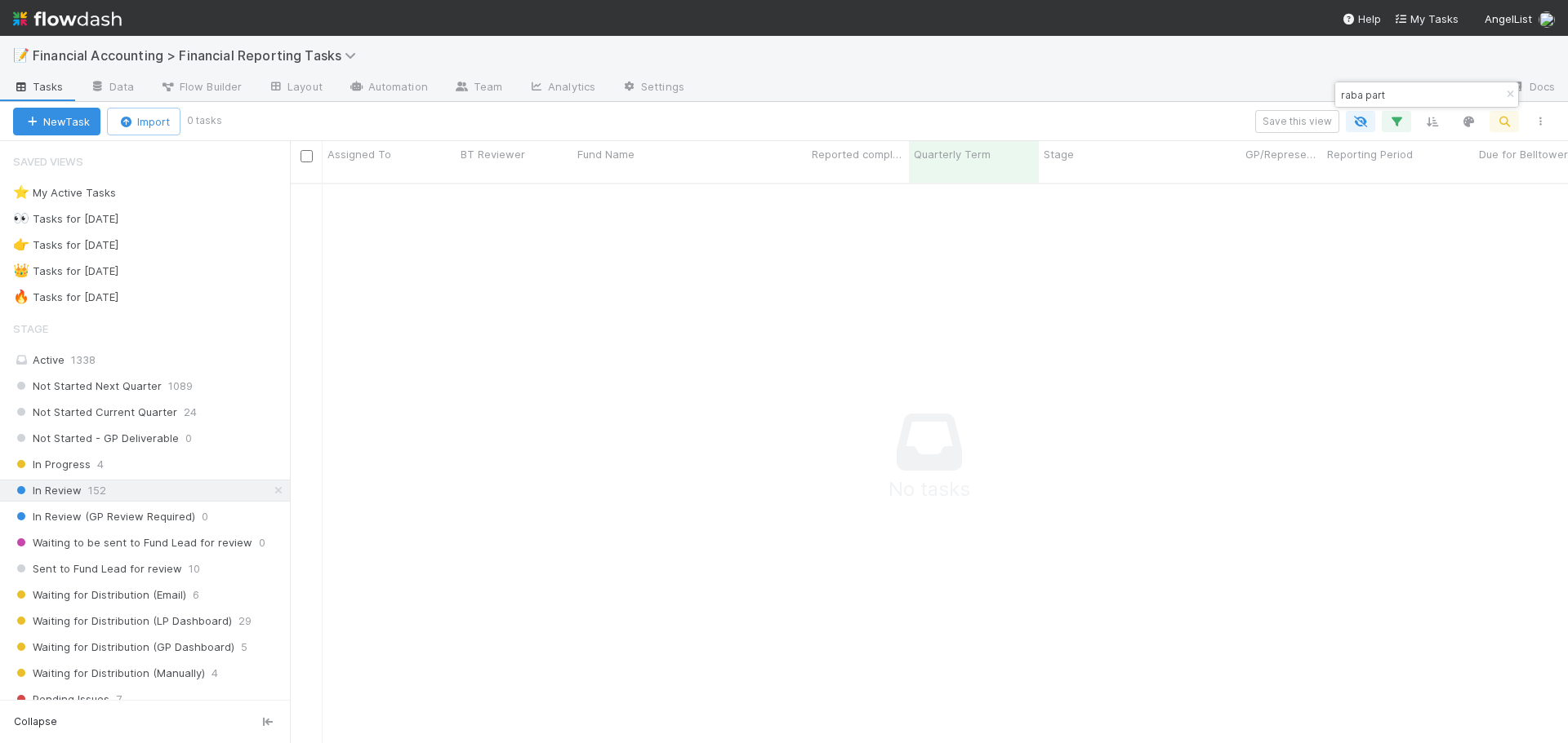
scroll to position [549, 1266]
click at [1506, 92] on icon "button" at bounding box center [1510, 95] width 16 height 10
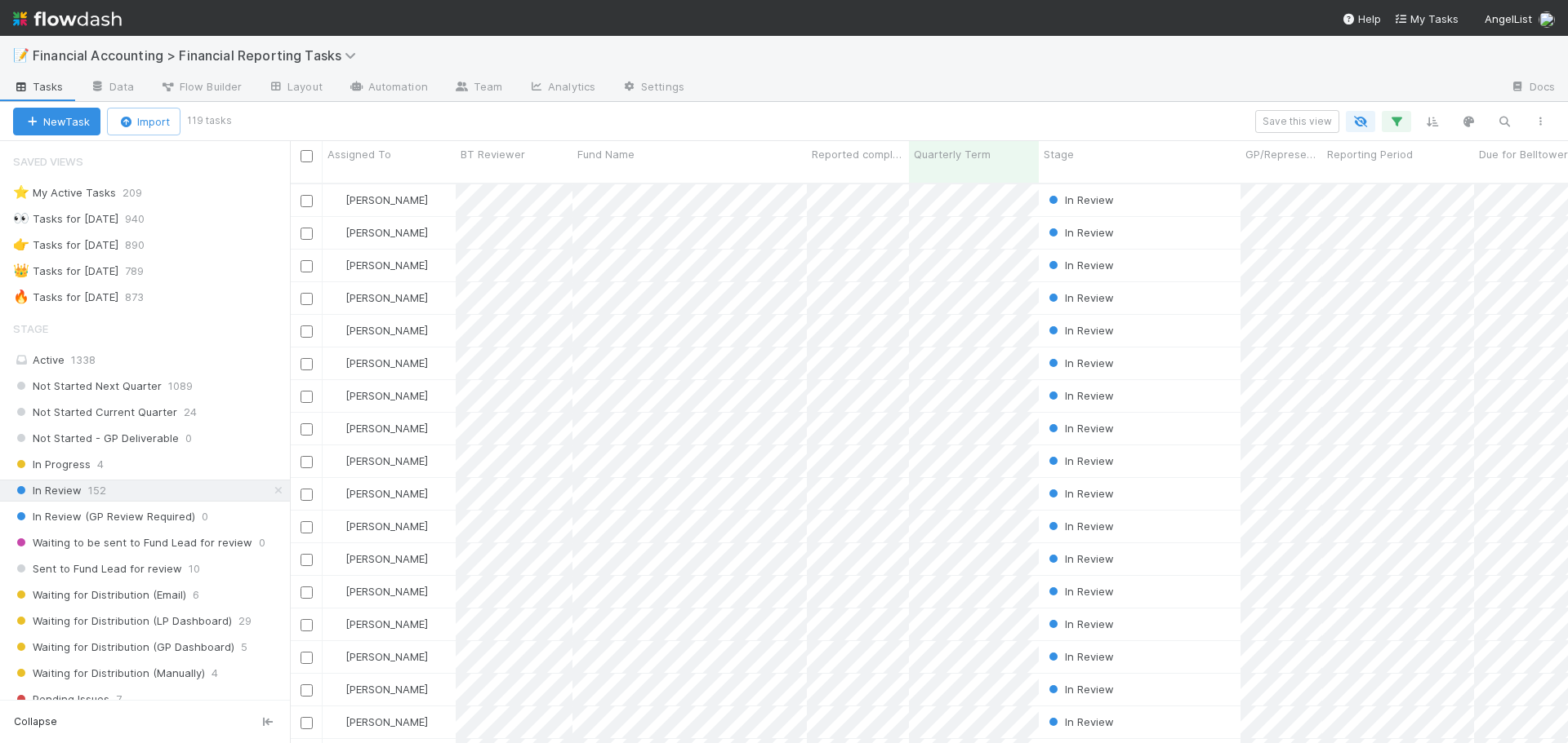
scroll to position [0, 0]
click at [1513, 123] on button "button" at bounding box center [1504, 121] width 29 height 21
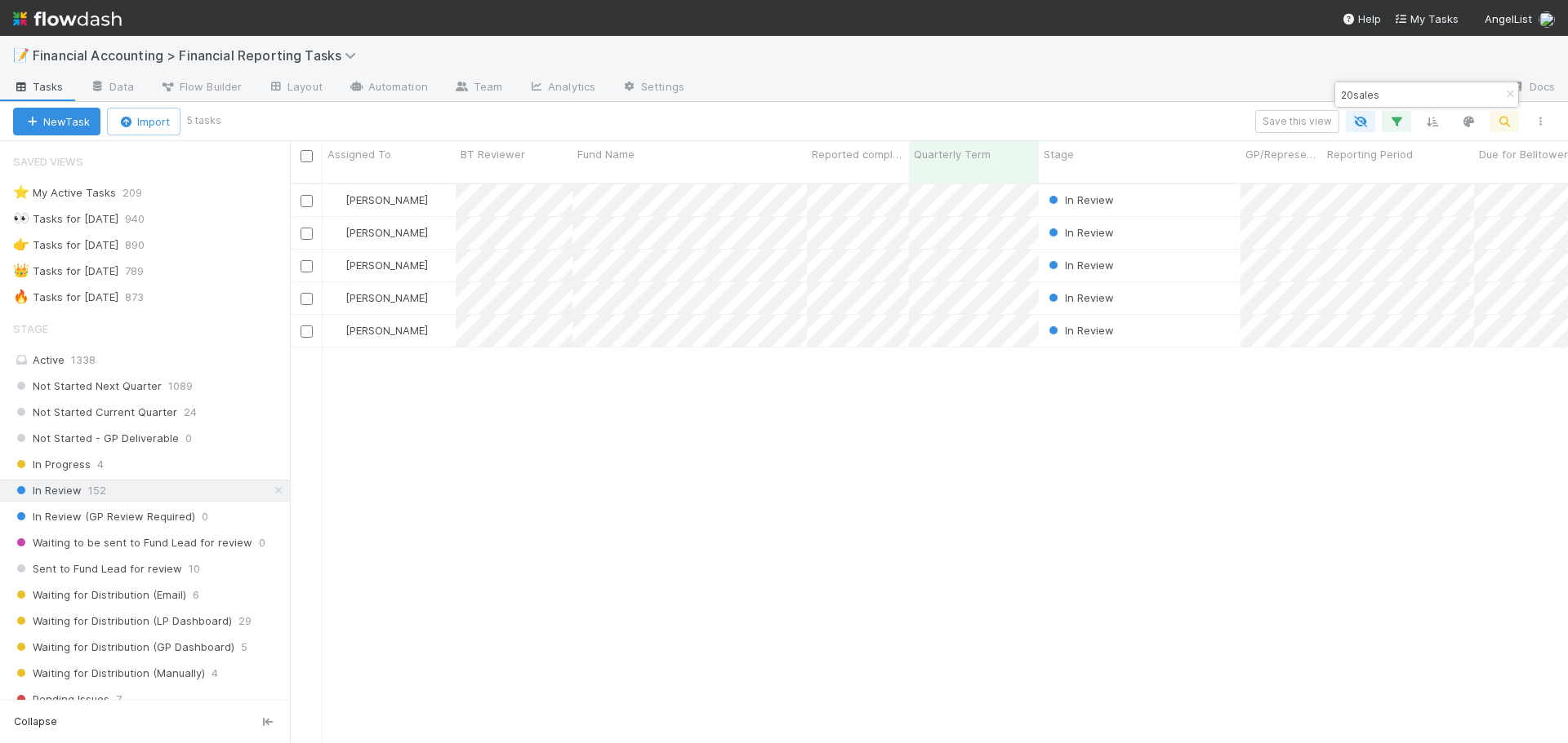
scroll to position [562, 1266]
type input "20sales"
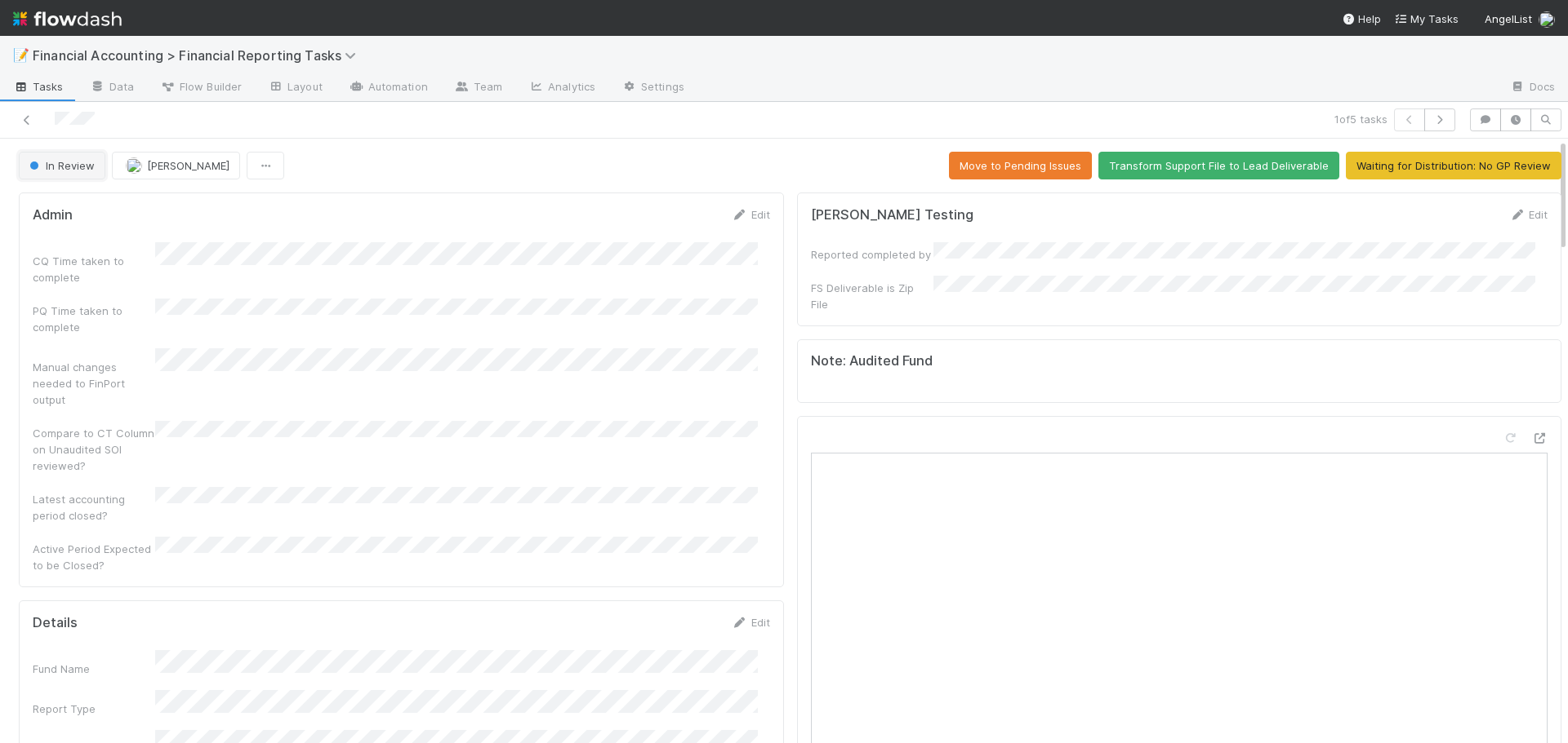
click at [41, 167] on span "In Review" at bounding box center [60, 166] width 68 height 13
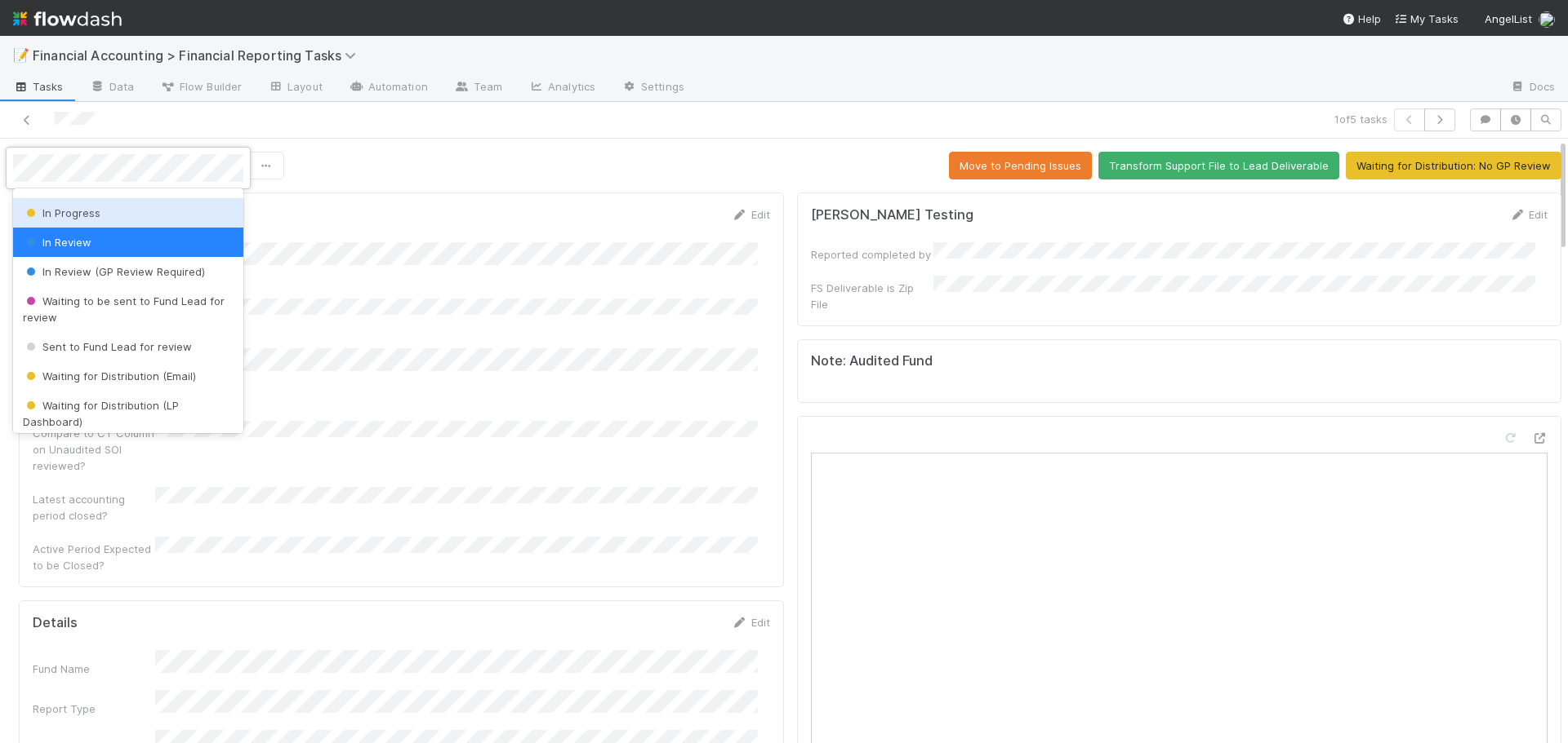
scroll to position [163, 0]
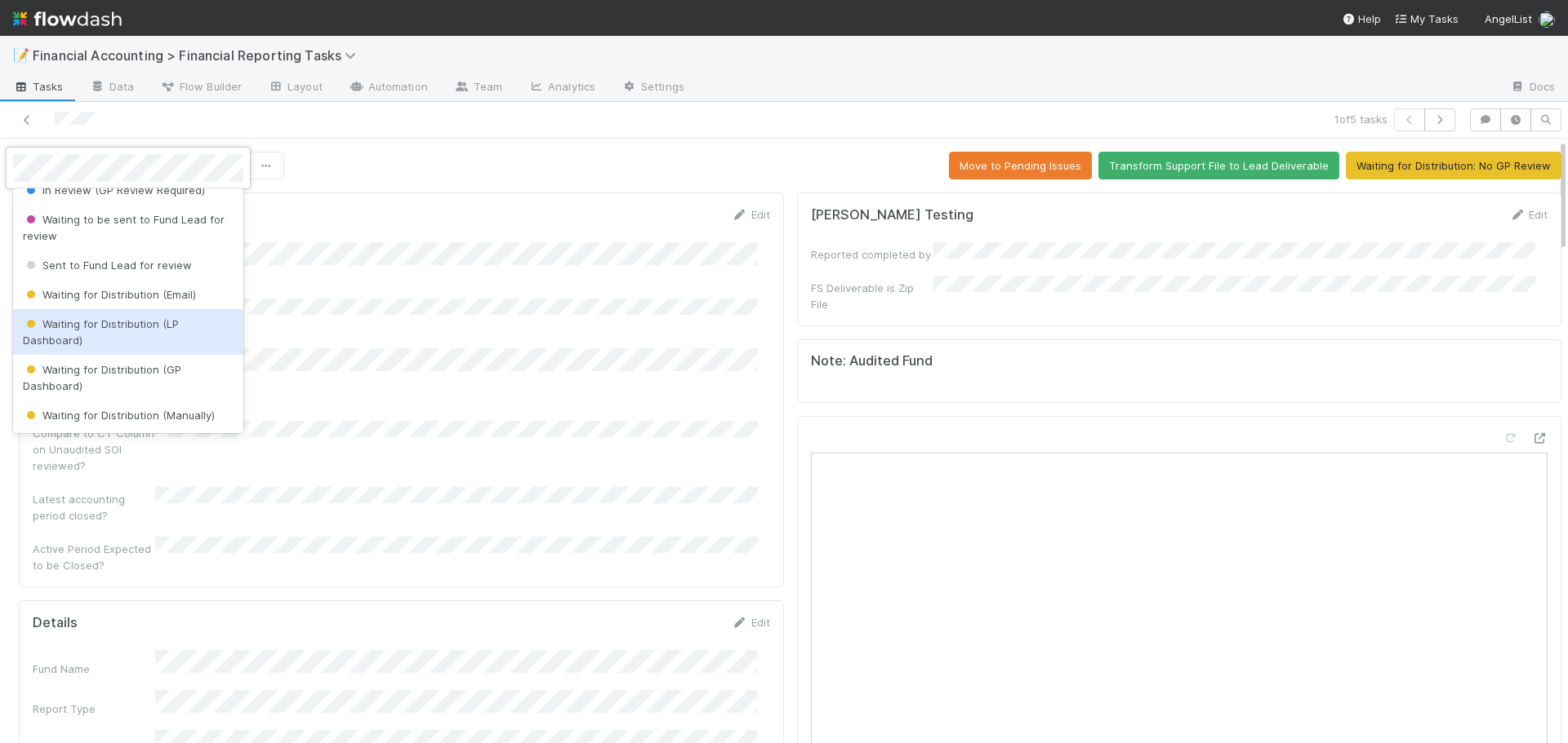
click at [102, 324] on span "Waiting for Distribution (LP Dashboard)" at bounding box center [100, 332] width 156 height 29
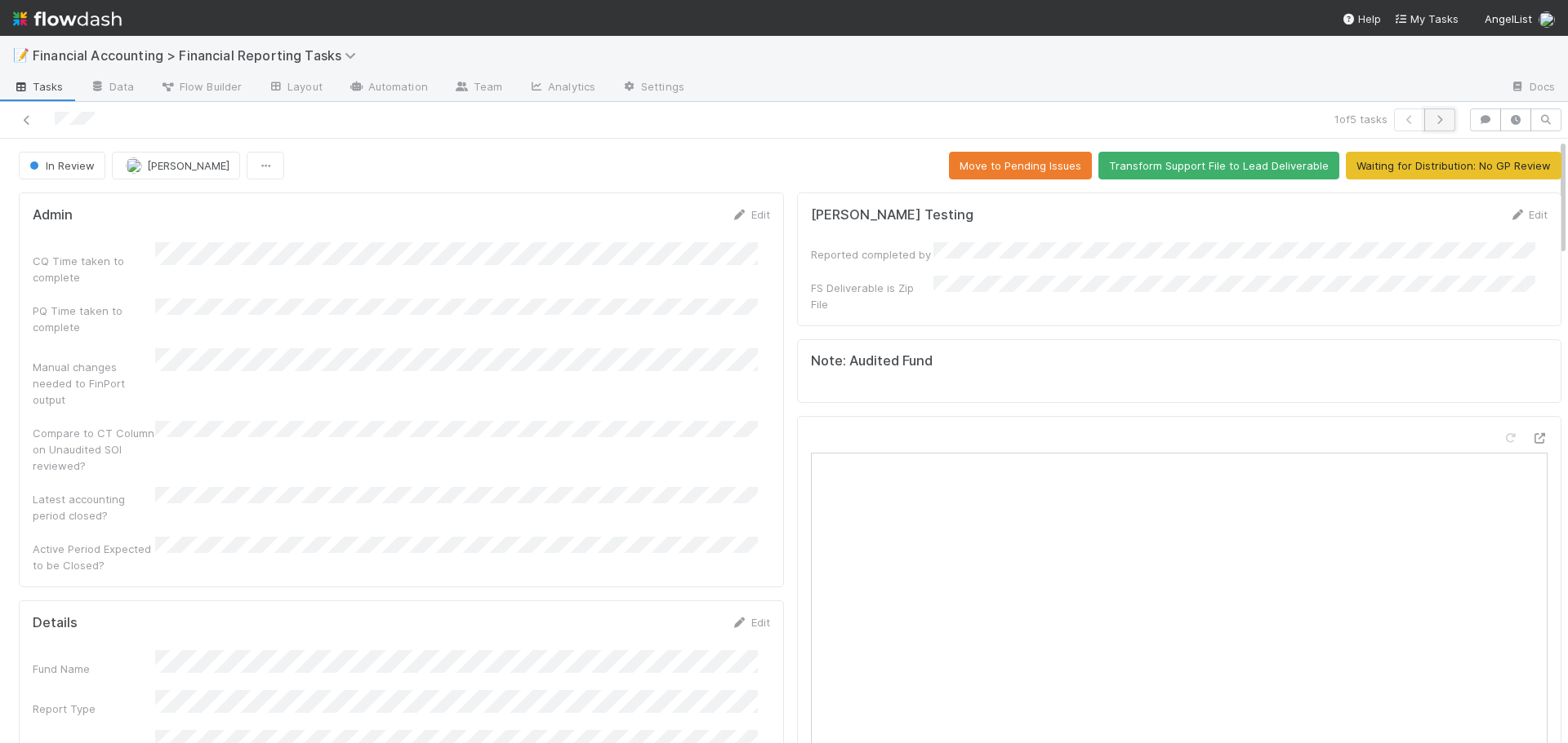
click at [1436, 122] on button "button" at bounding box center [1440, 119] width 31 height 23
click at [1403, 121] on icon "button" at bounding box center [1409, 119] width 16 height 10
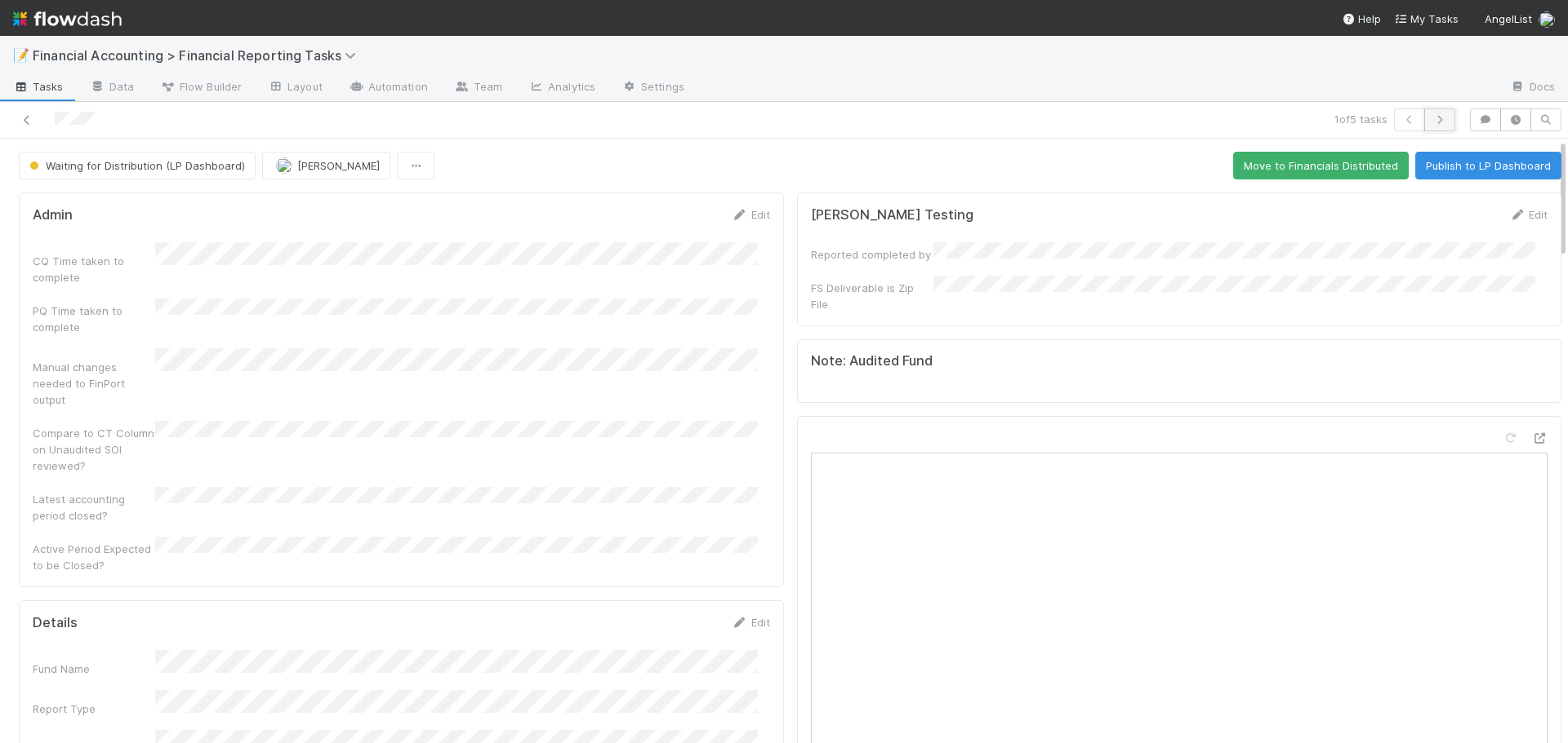
click at [1439, 119] on button "button" at bounding box center [1440, 119] width 31 height 23
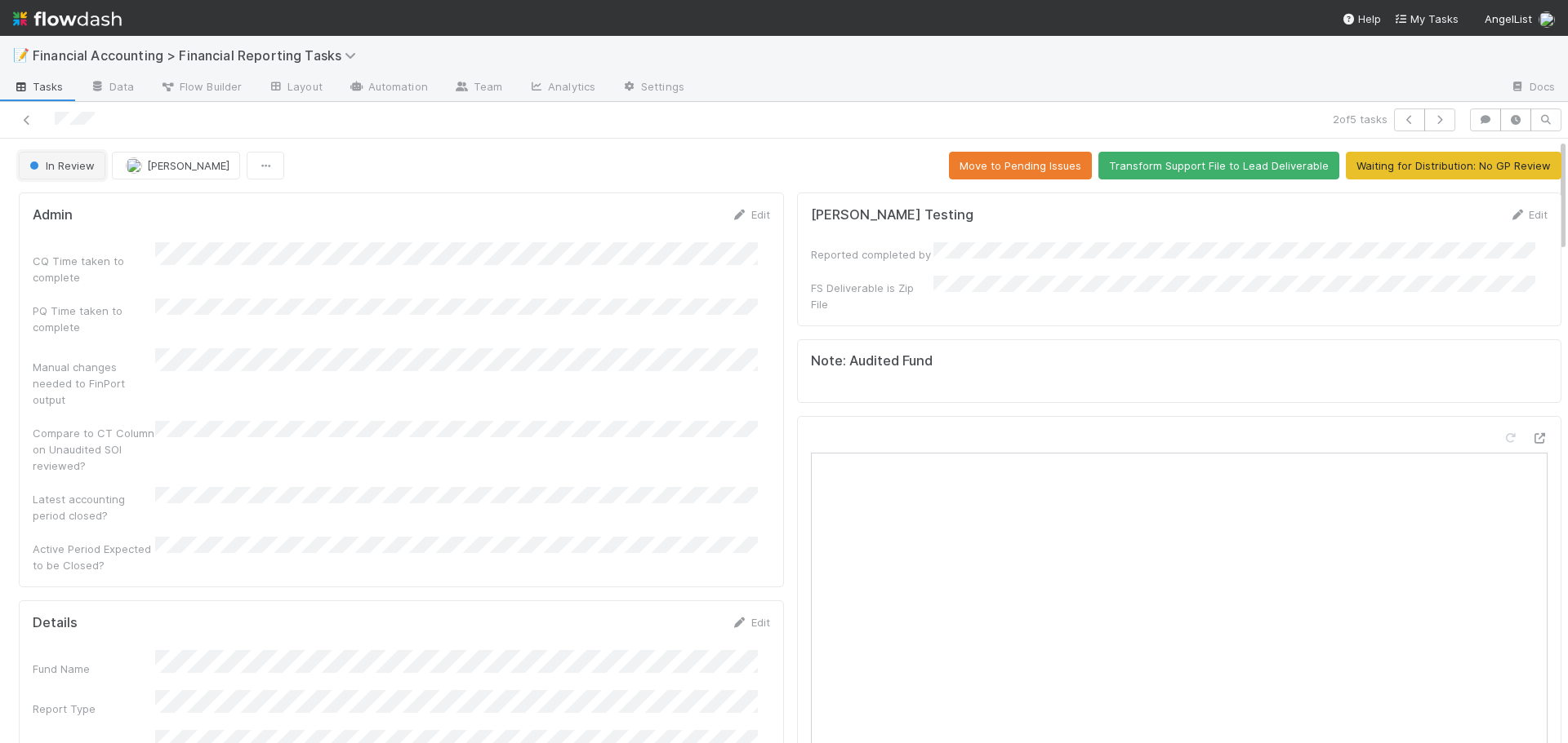
click at [75, 178] on button "In Review" at bounding box center [62, 166] width 87 height 27
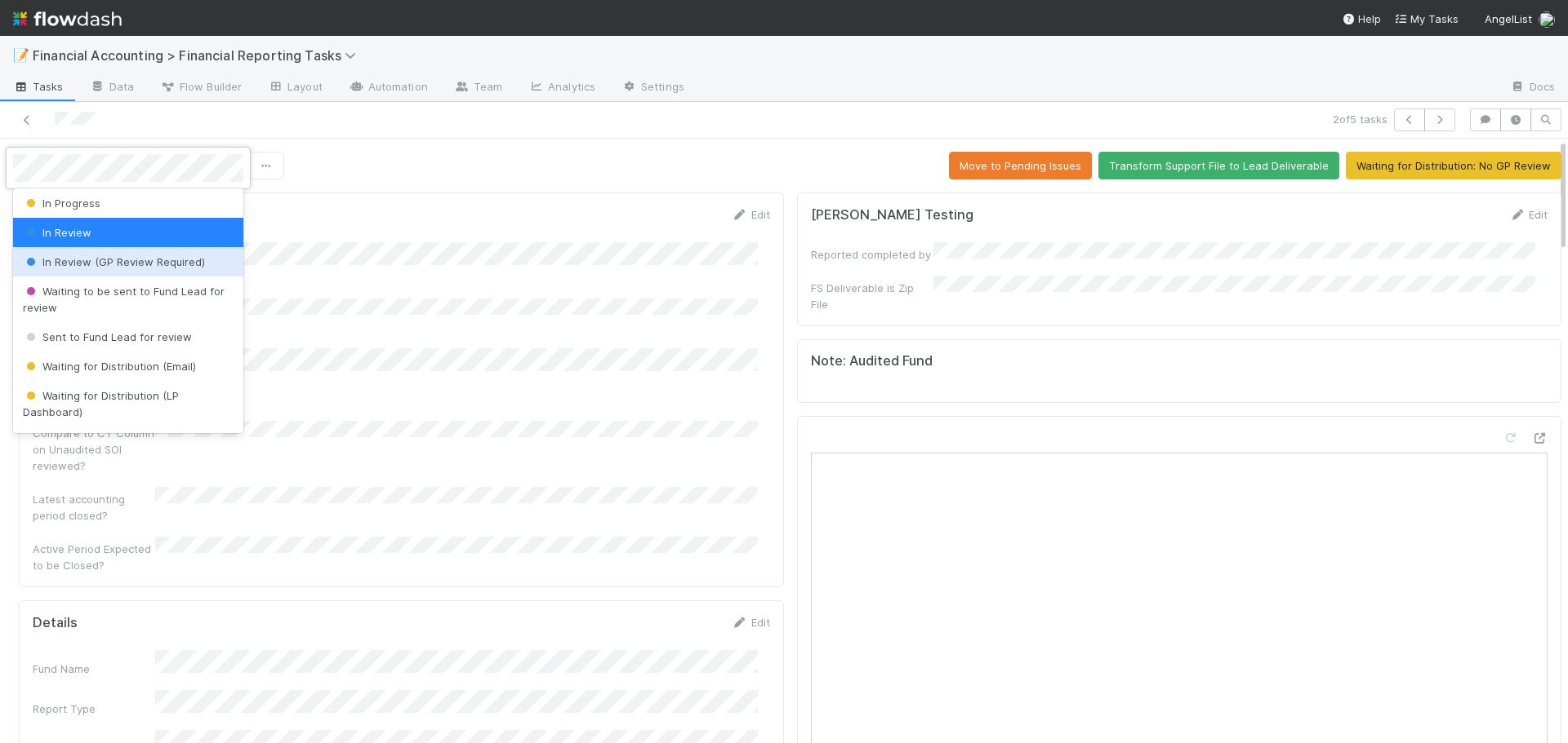
scroll to position [163, 0]
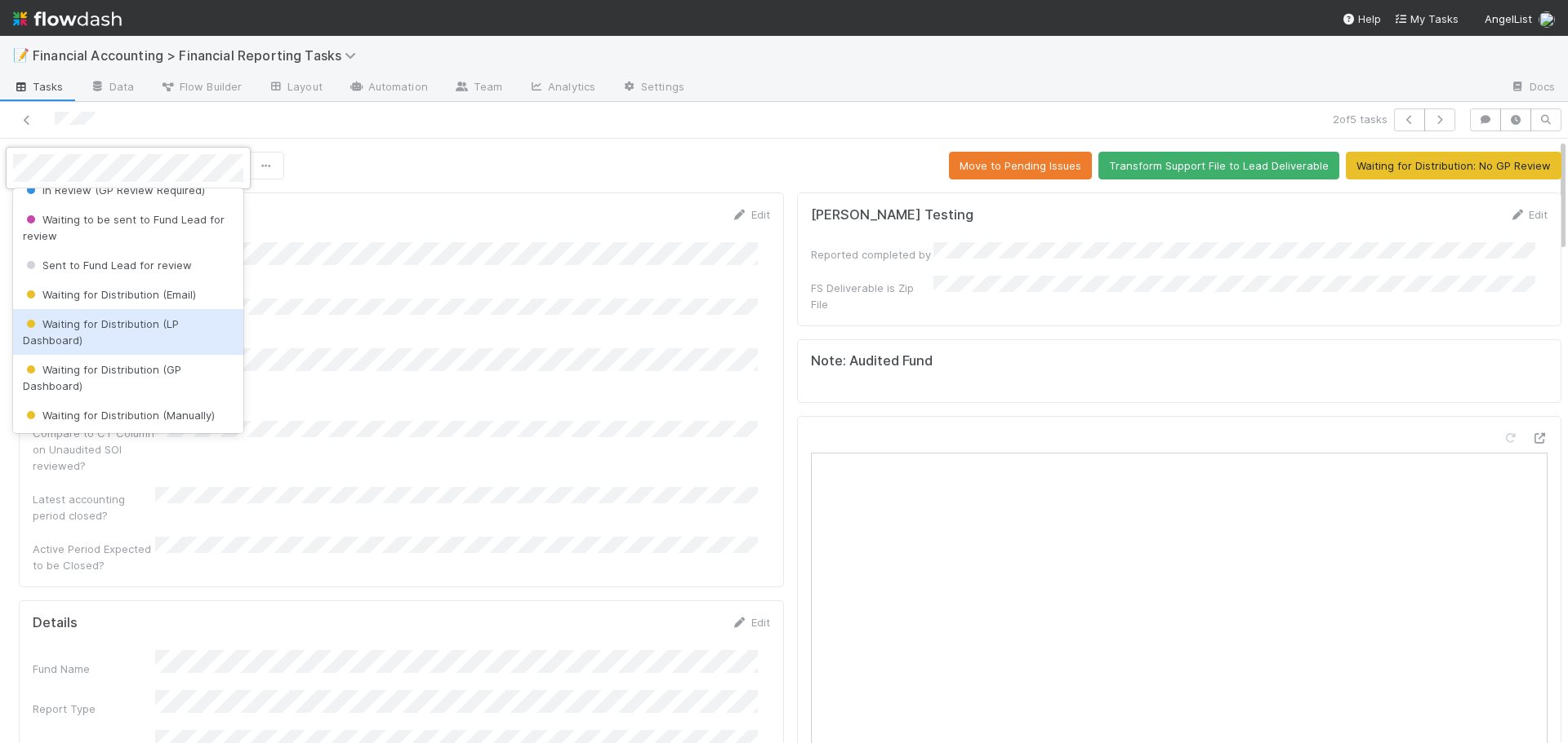
click at [112, 333] on div "Waiting for Distribution (LP Dashboard)" at bounding box center [128, 332] width 231 height 46
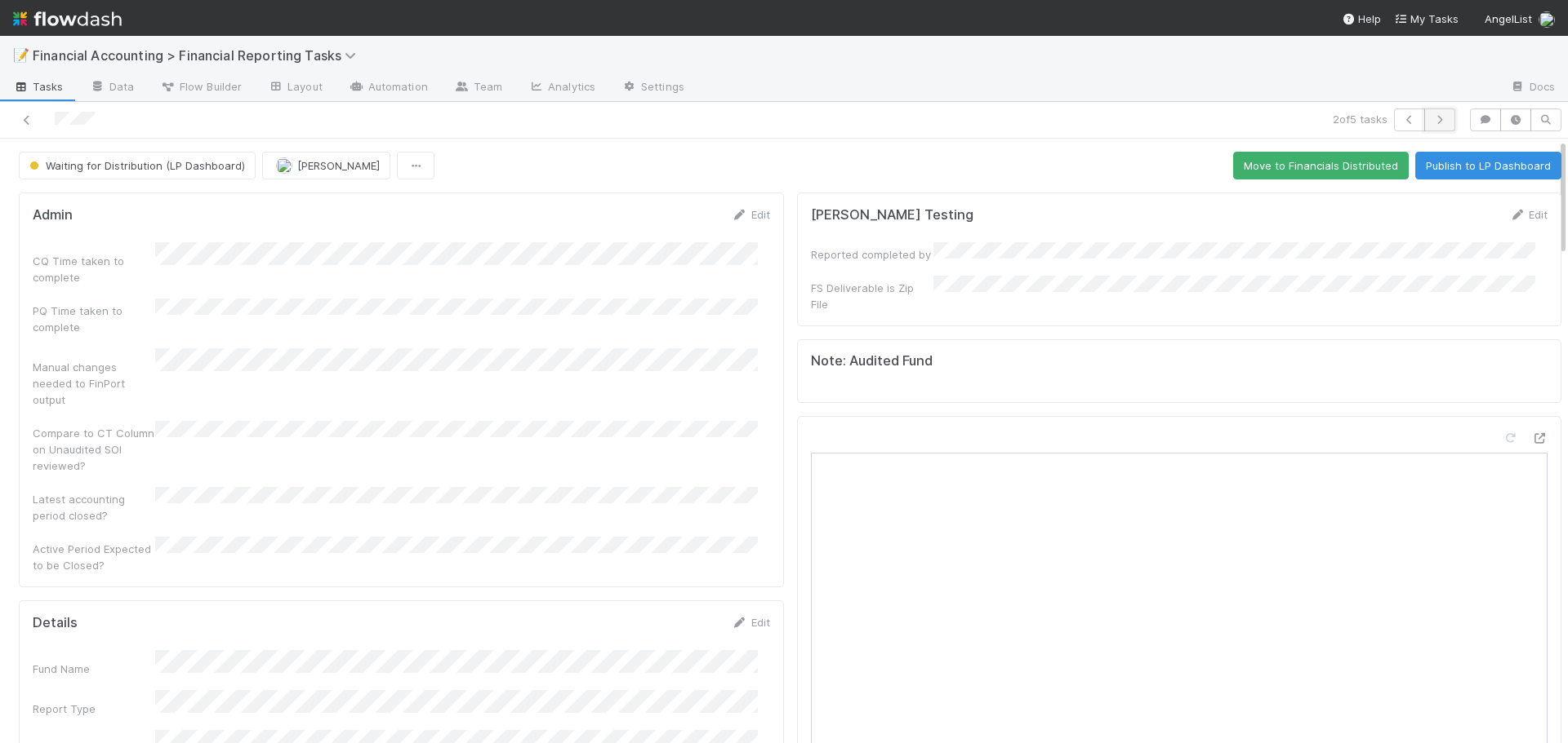
click at [1431, 122] on icon "button" at bounding box center [1440, 119] width 16 height 10
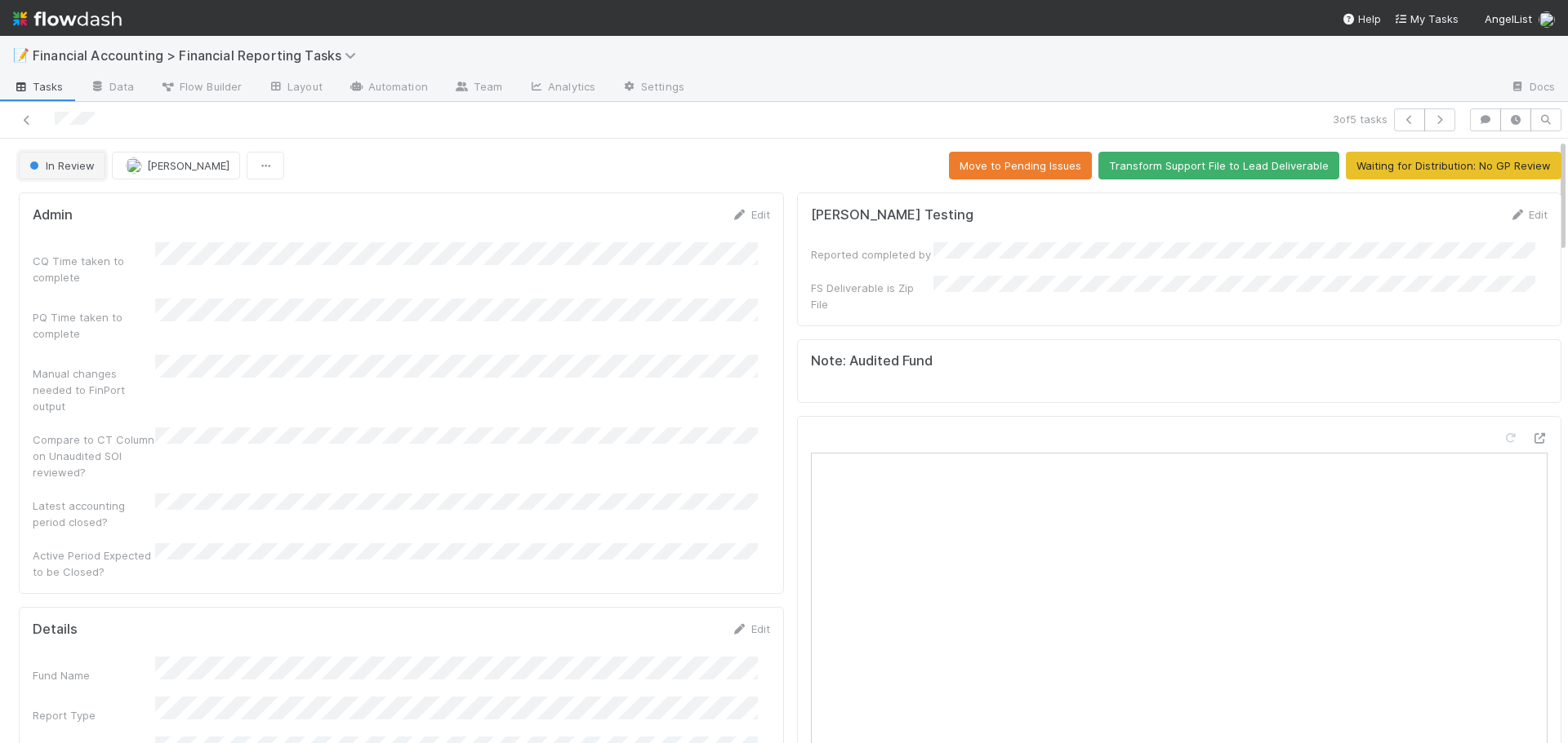
click at [76, 175] on button "In Review" at bounding box center [62, 166] width 87 height 27
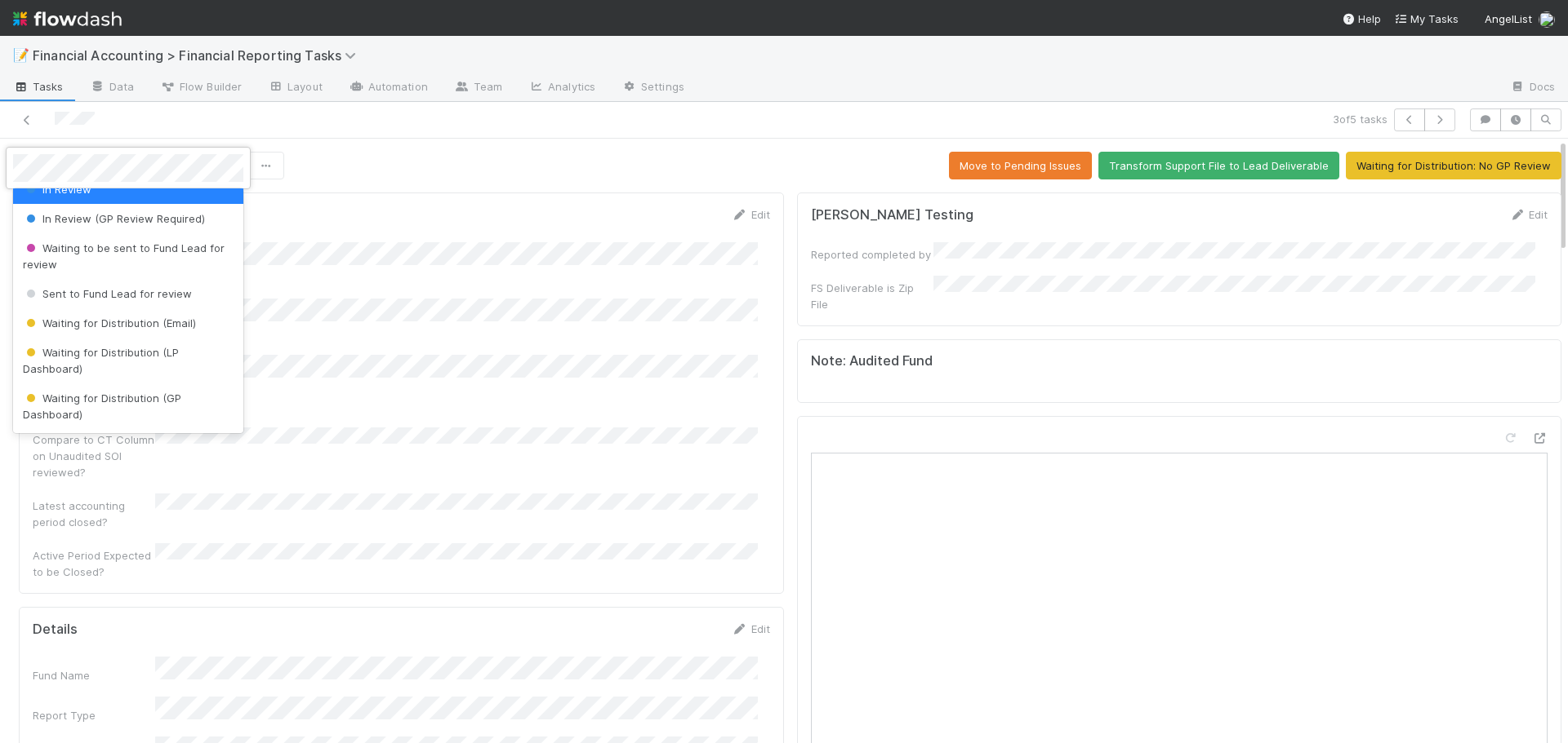
scroll to position [163, 0]
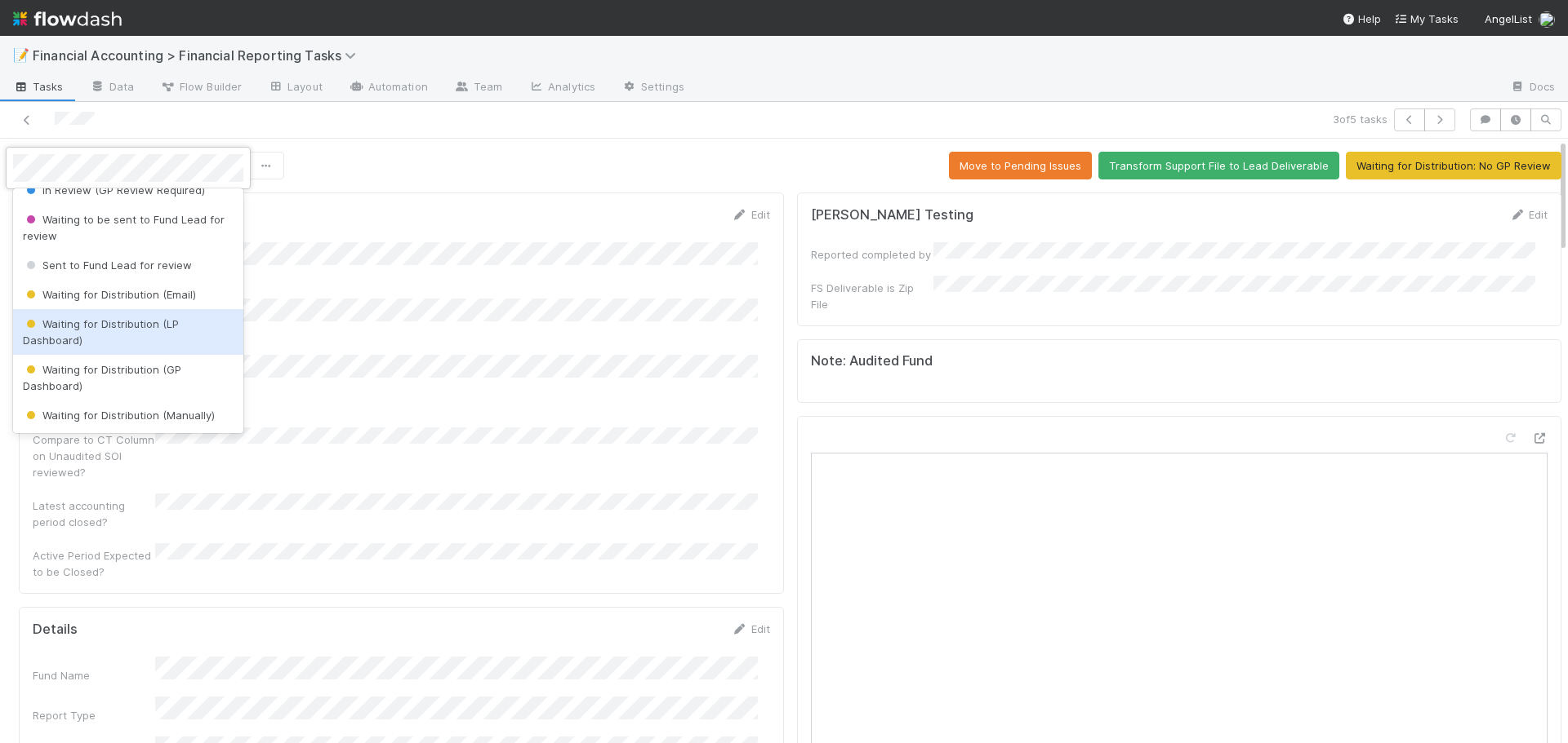
click at [102, 327] on span "Waiting for Distribution (LP Dashboard)" at bounding box center [100, 332] width 156 height 29
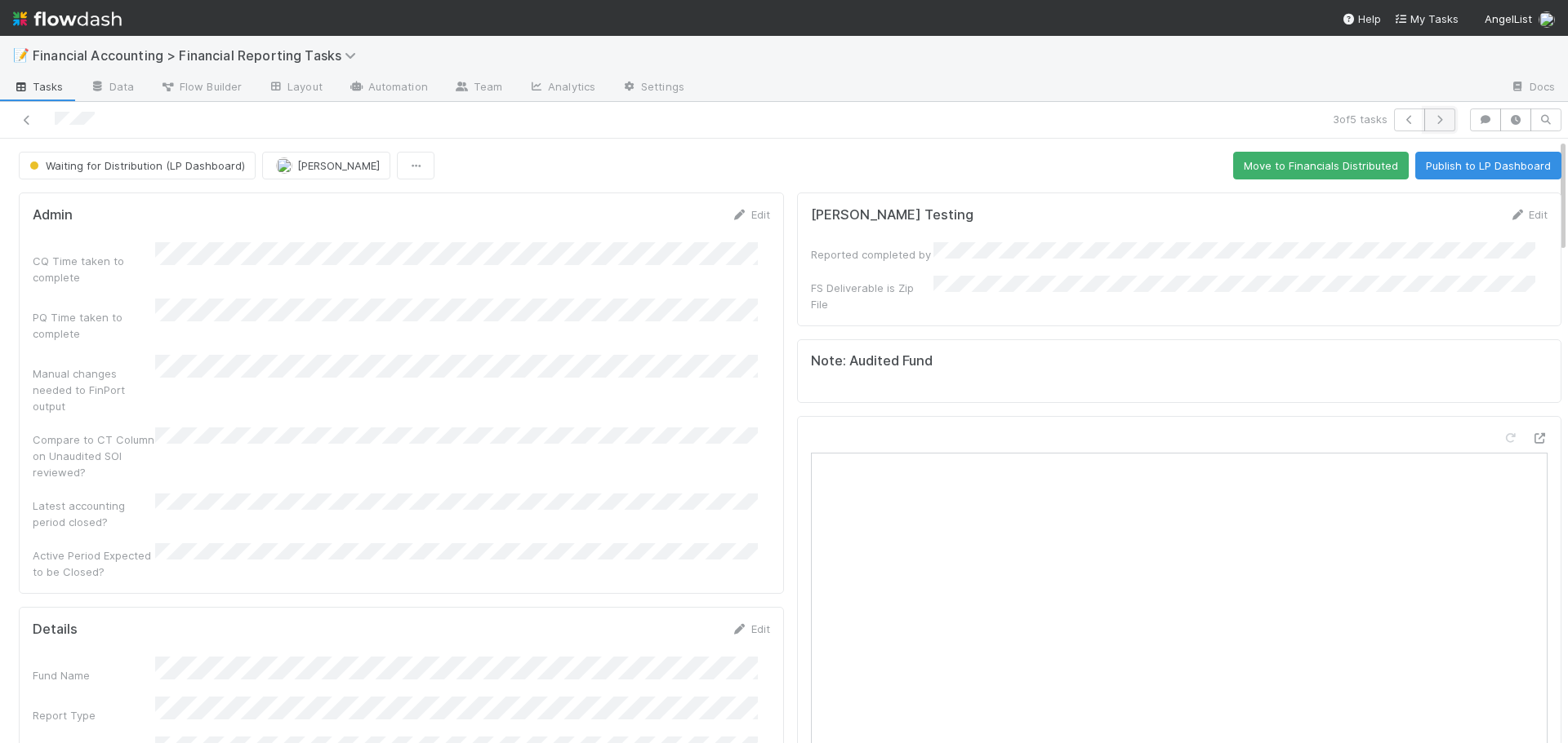
click at [1435, 121] on icon "button" at bounding box center [1440, 119] width 16 height 10
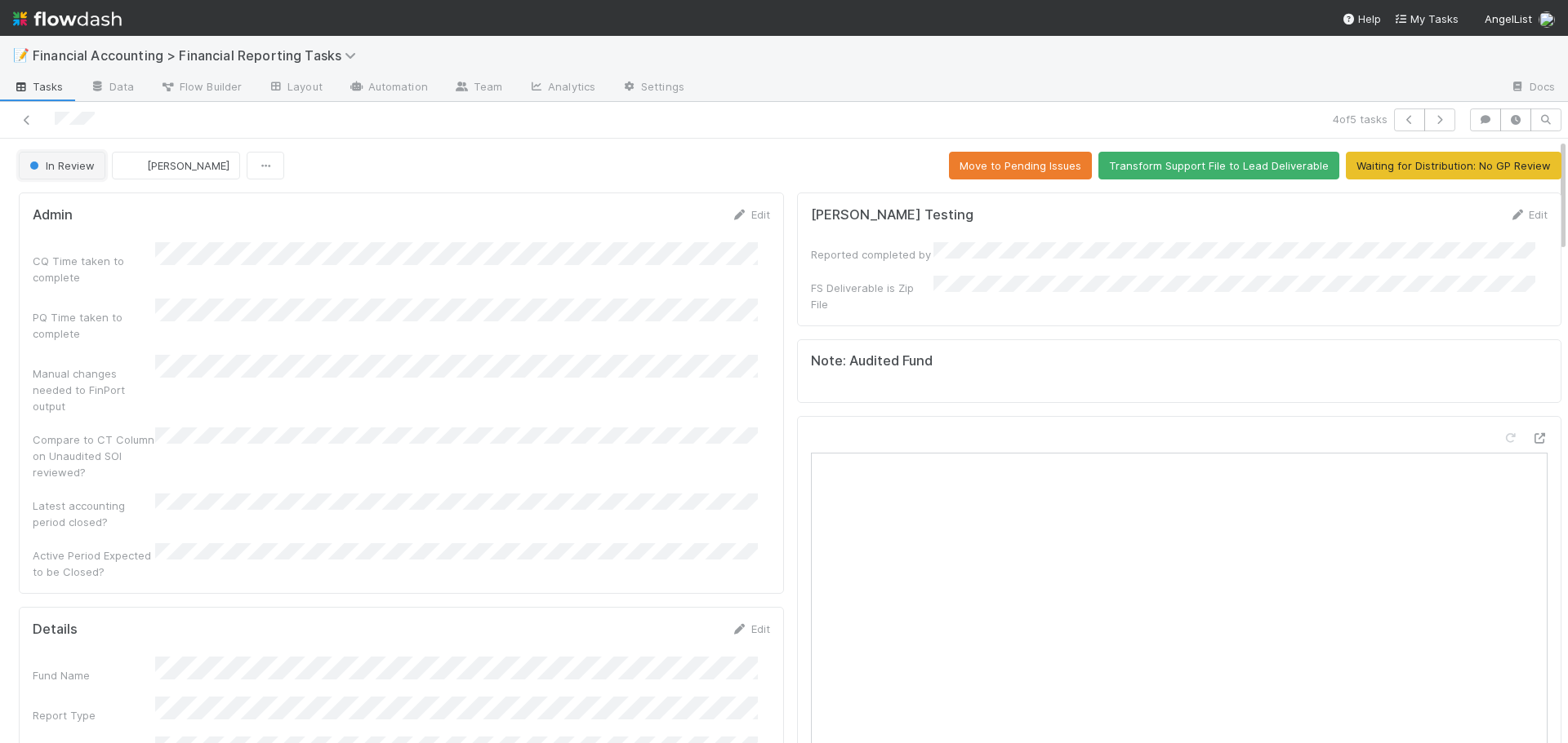
click at [62, 176] on button "In Review" at bounding box center [62, 166] width 87 height 27
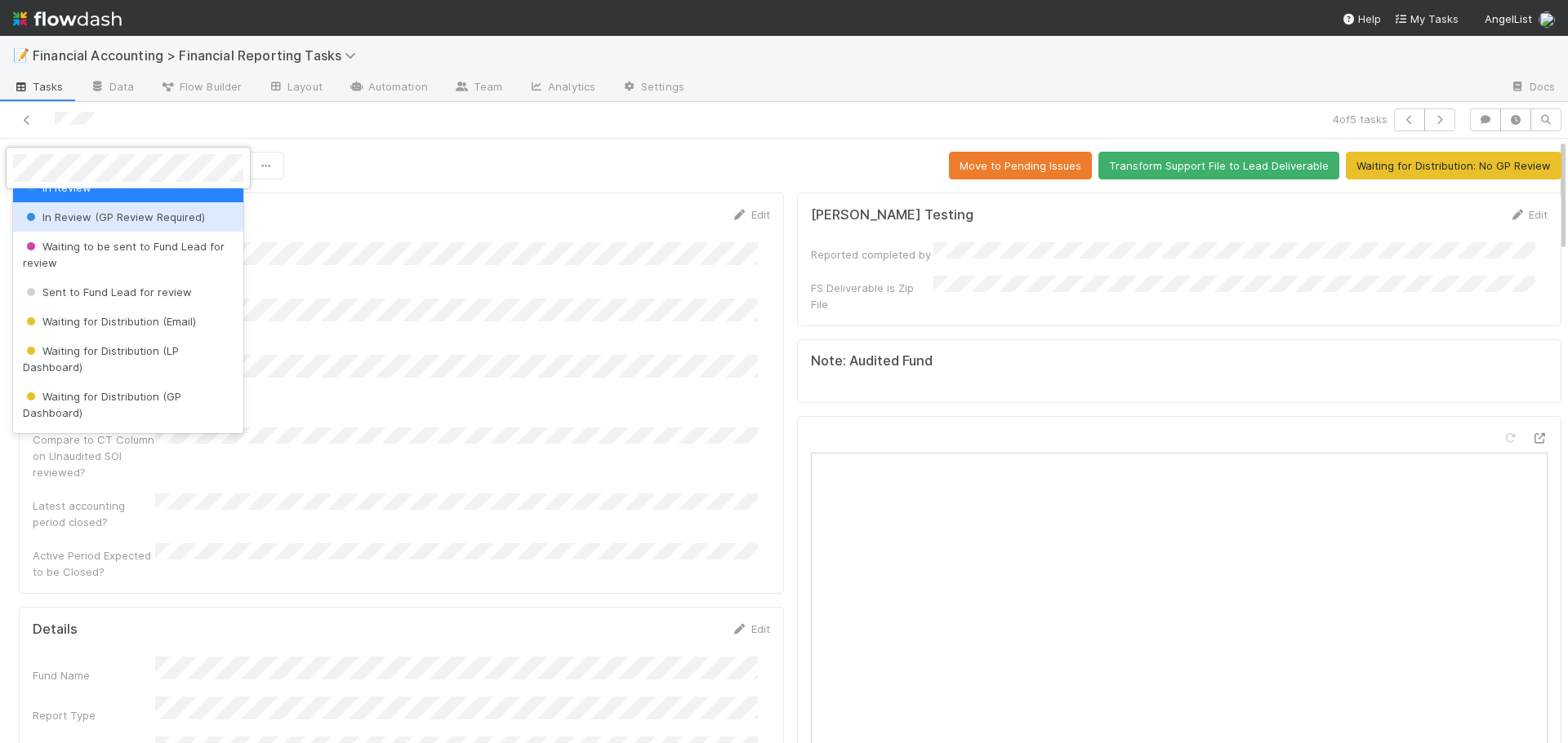
scroll to position [163, 0]
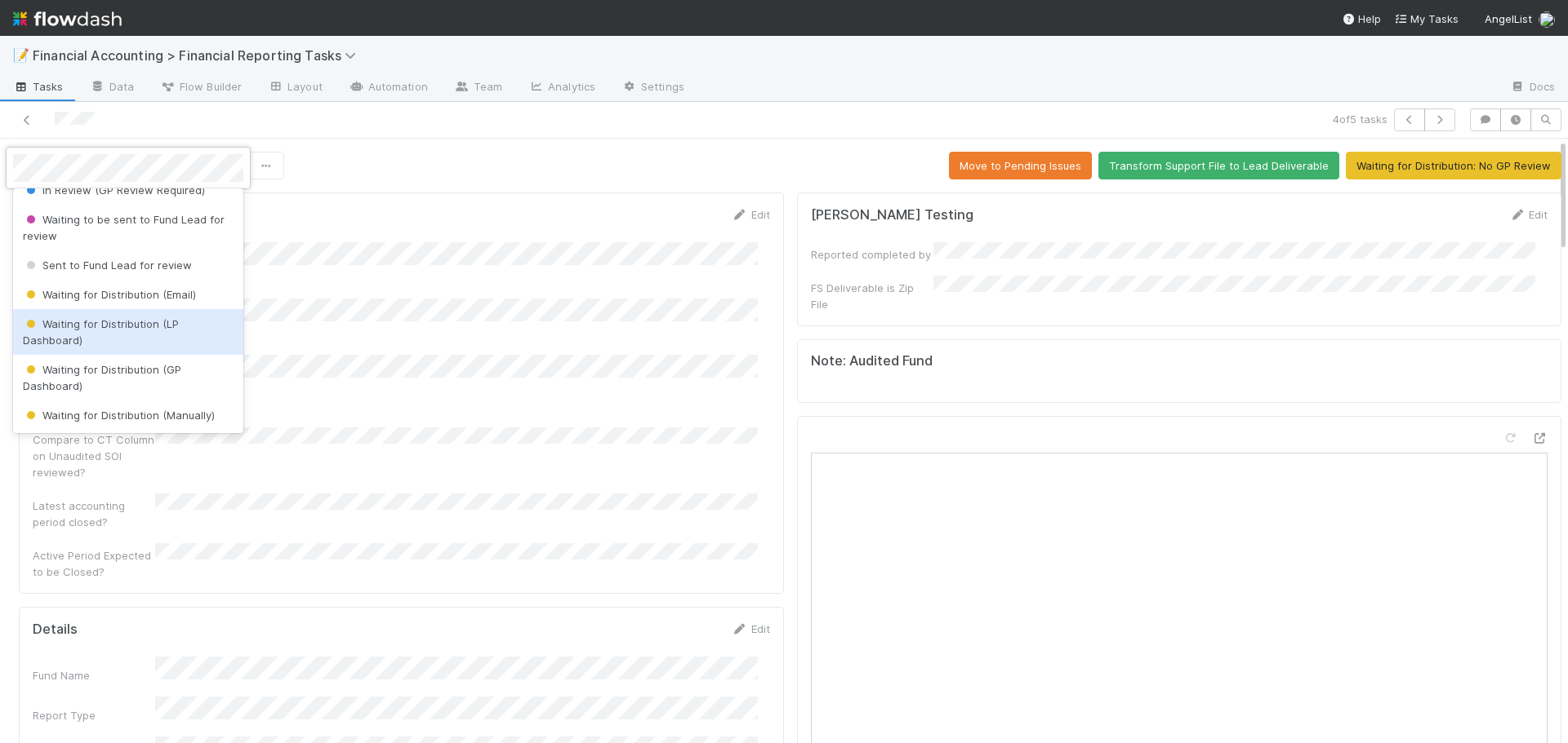
click at [101, 342] on div "Waiting for Distribution (LP Dashboard)" at bounding box center [128, 332] width 231 height 46
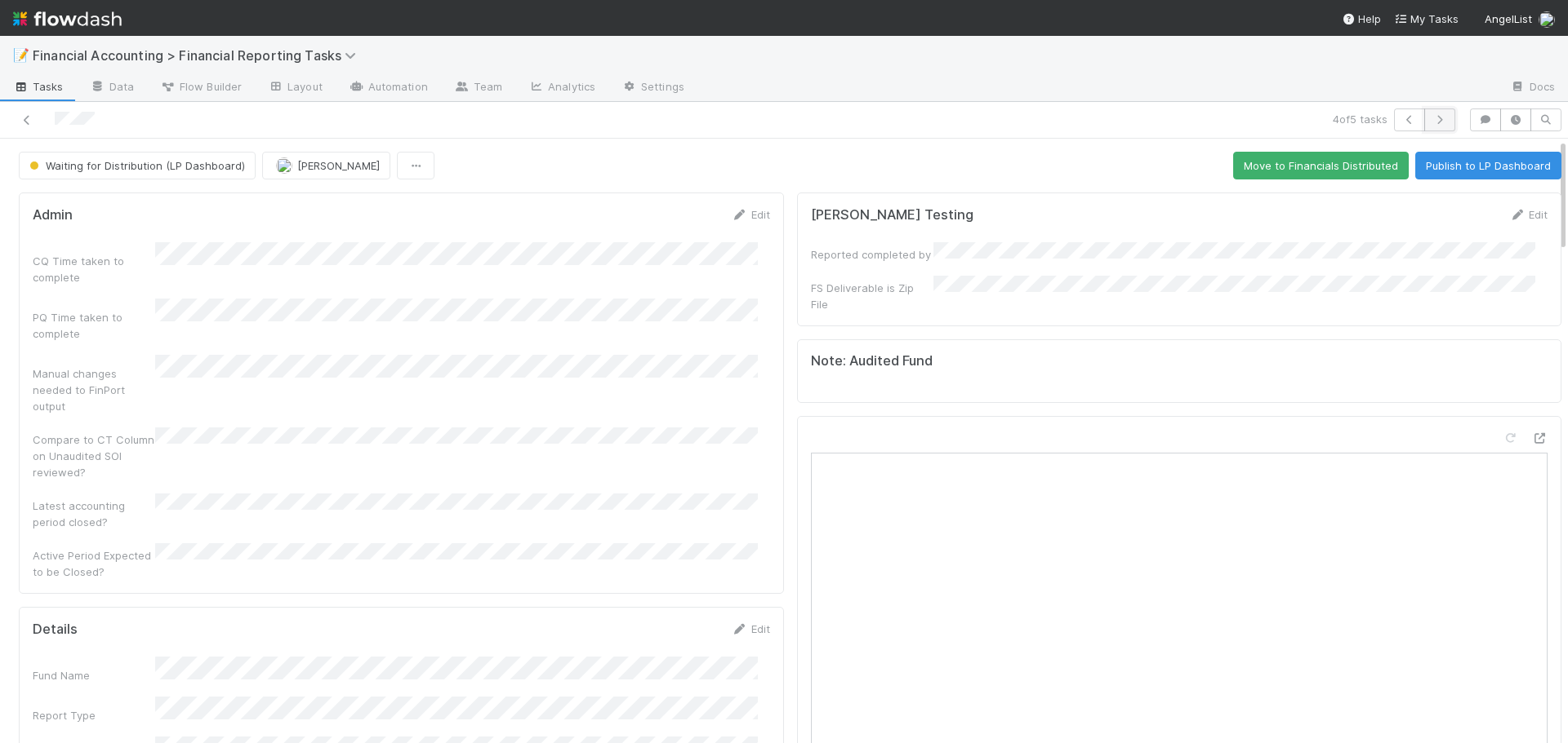
click at [1431, 122] on icon "button" at bounding box center [1440, 119] width 16 height 10
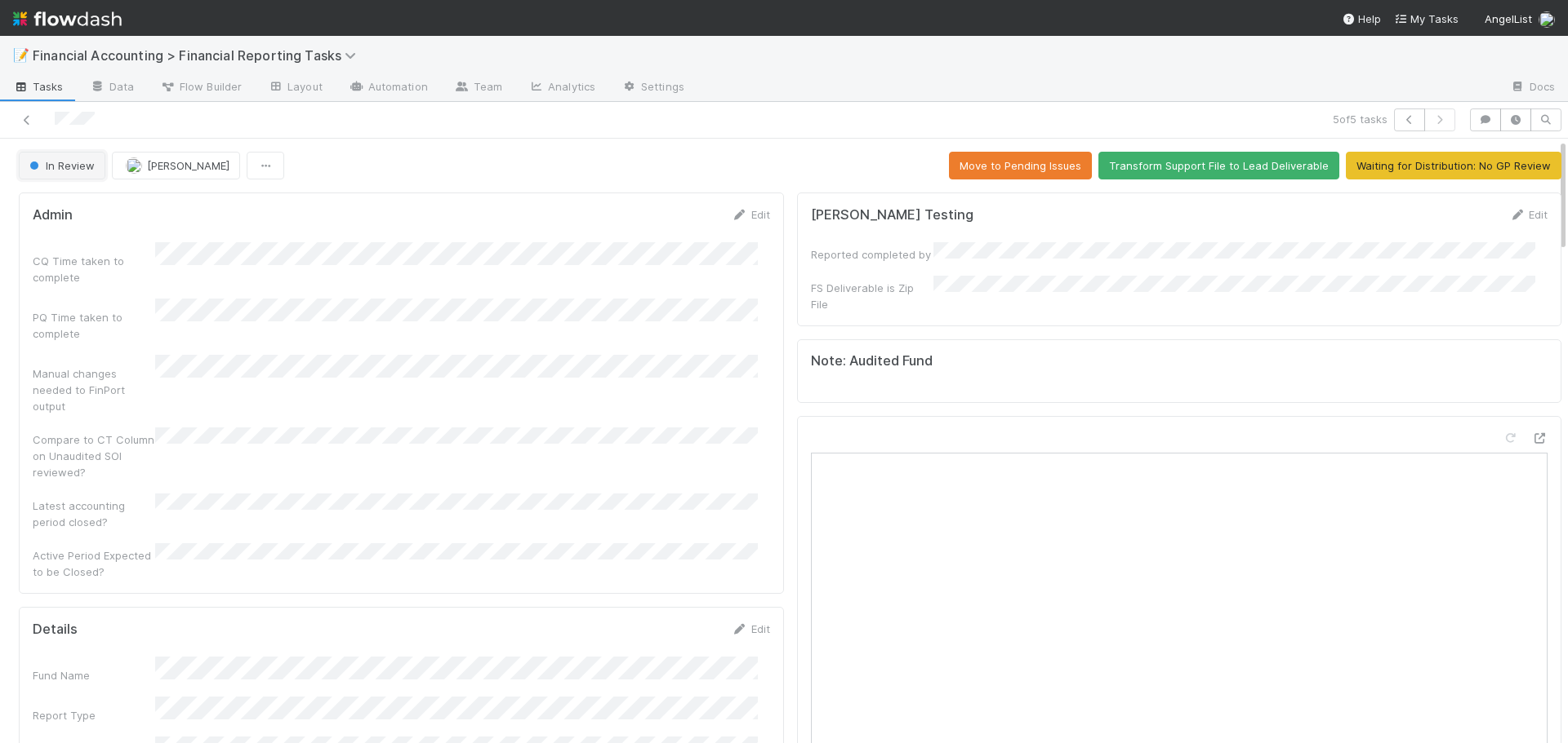
click at [51, 166] on span "In Review" at bounding box center [60, 166] width 68 height 13
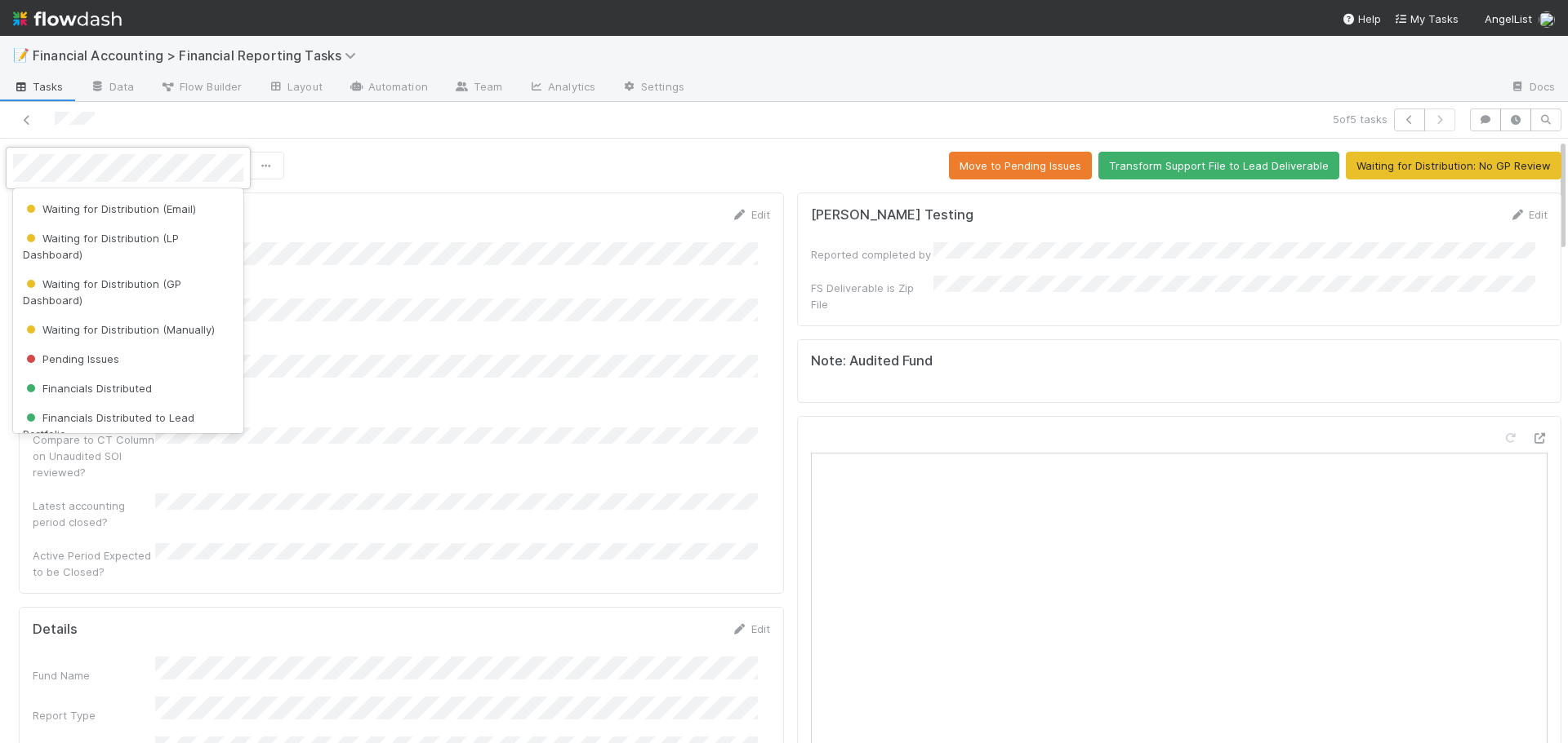
scroll to position [222, 0]
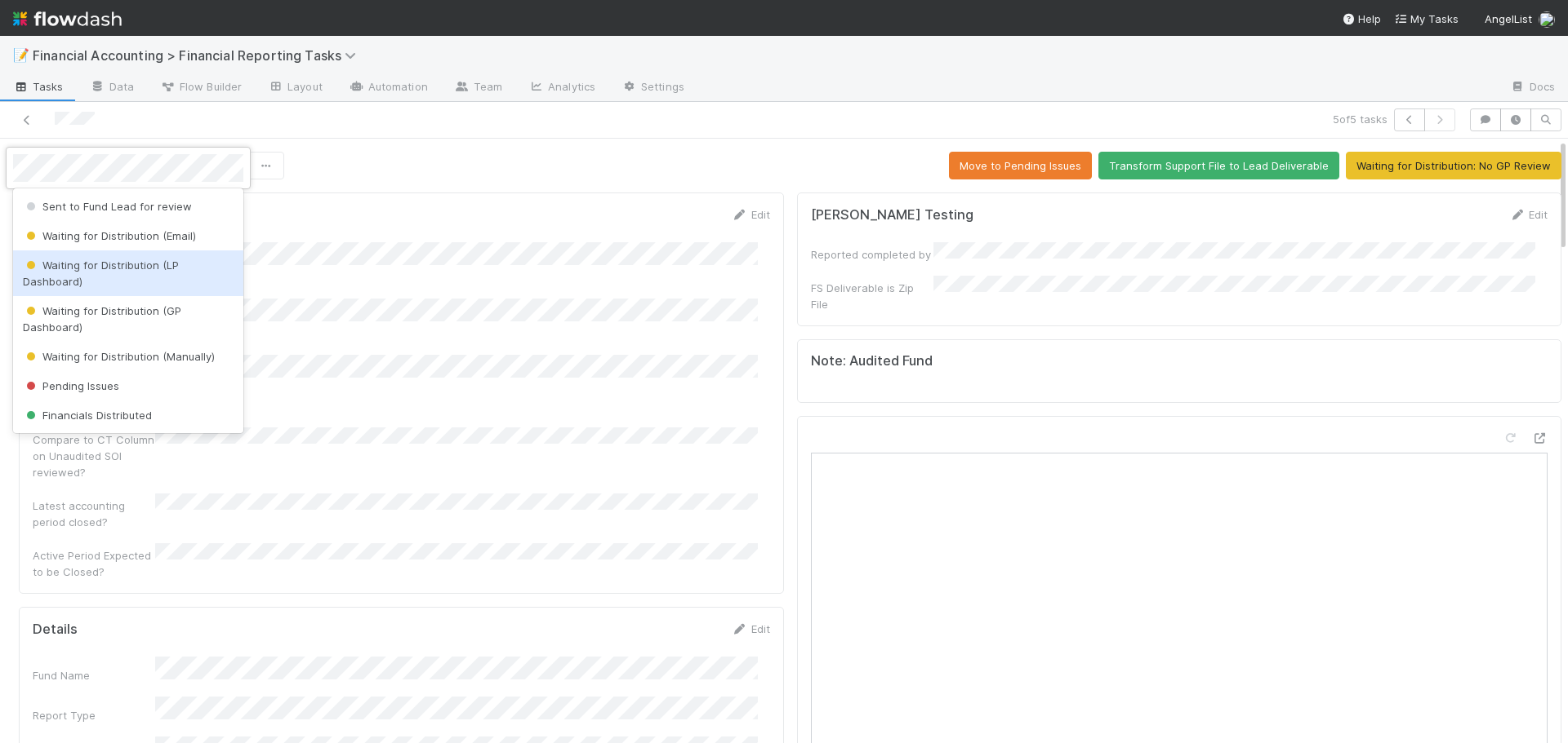
click at [146, 267] on span "Waiting for Distribution (LP Dashboard)" at bounding box center [100, 273] width 156 height 29
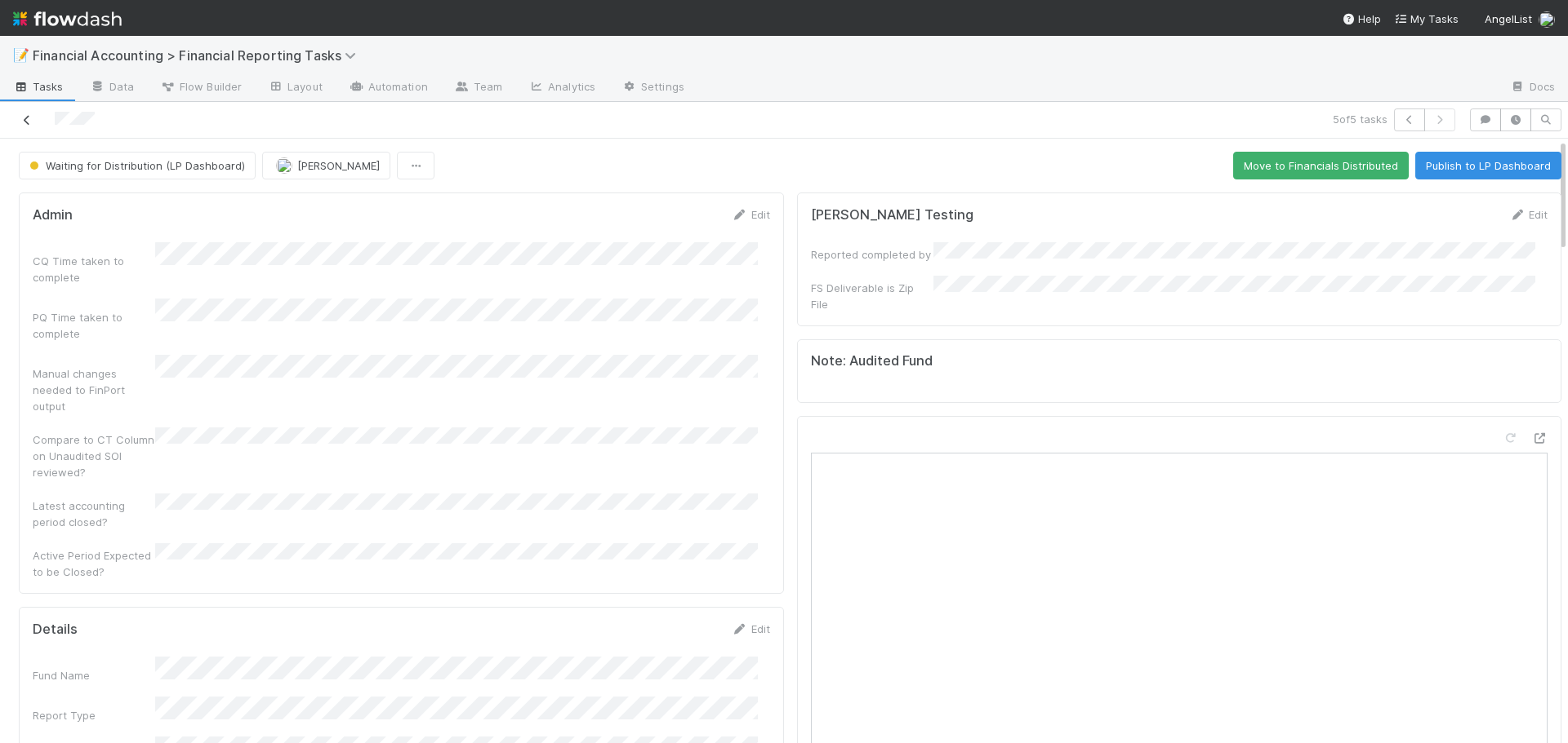
click at [25, 115] on icon at bounding box center [27, 120] width 16 height 11
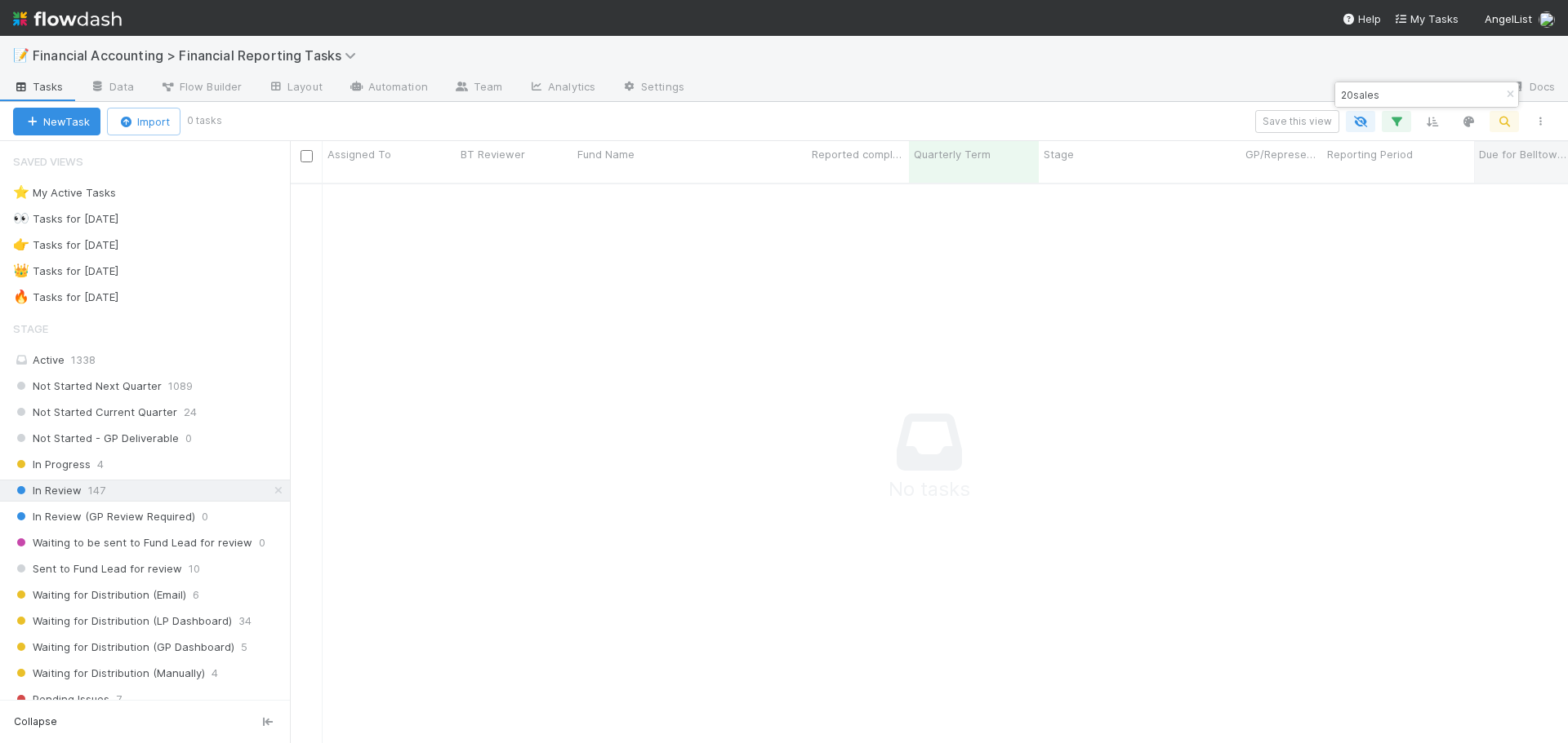
scroll to position [549, 1266]
click at [1507, 93] on icon "button" at bounding box center [1510, 95] width 16 height 10
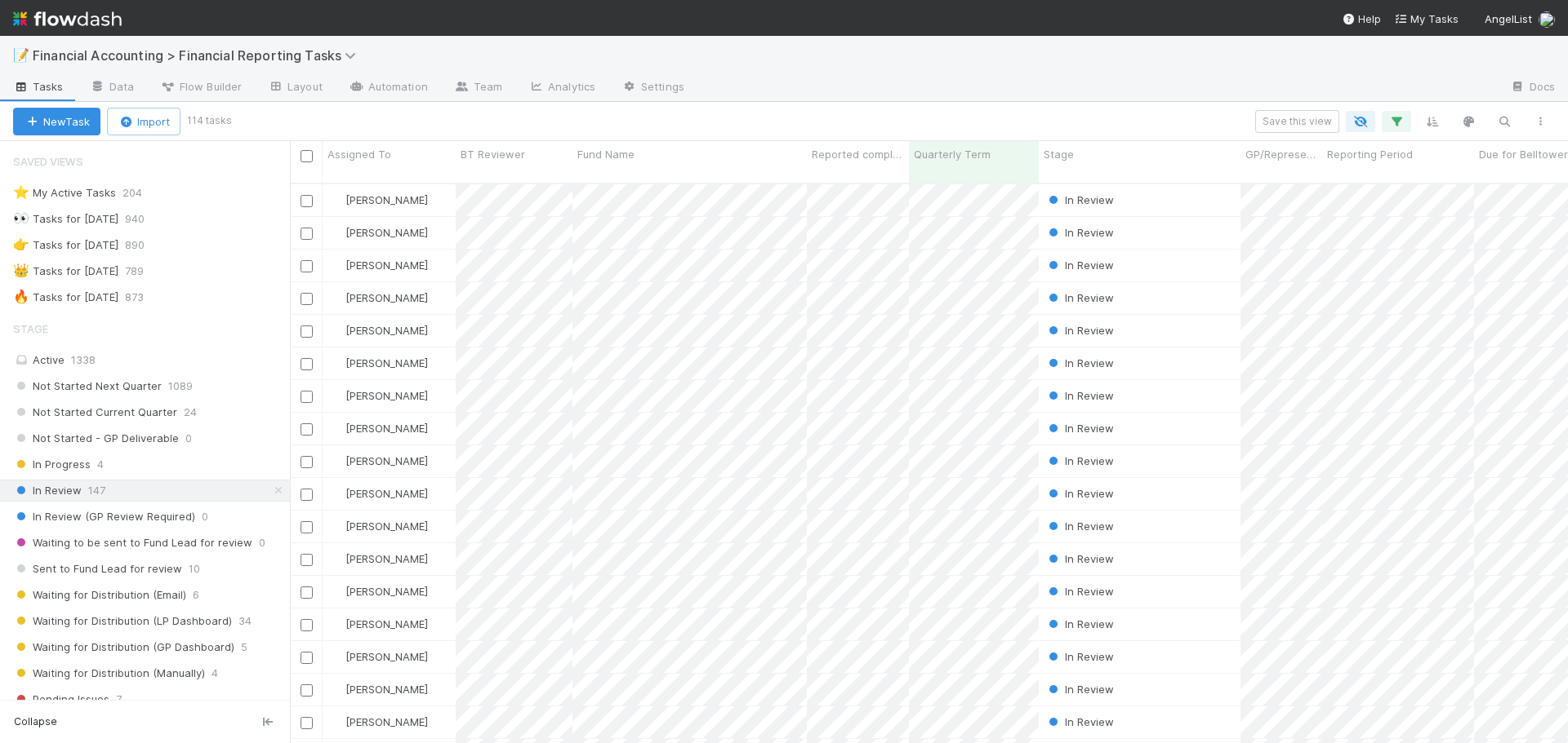
scroll to position [562, 1266]
click at [1505, 124] on icon "button" at bounding box center [1504, 121] width 16 height 15
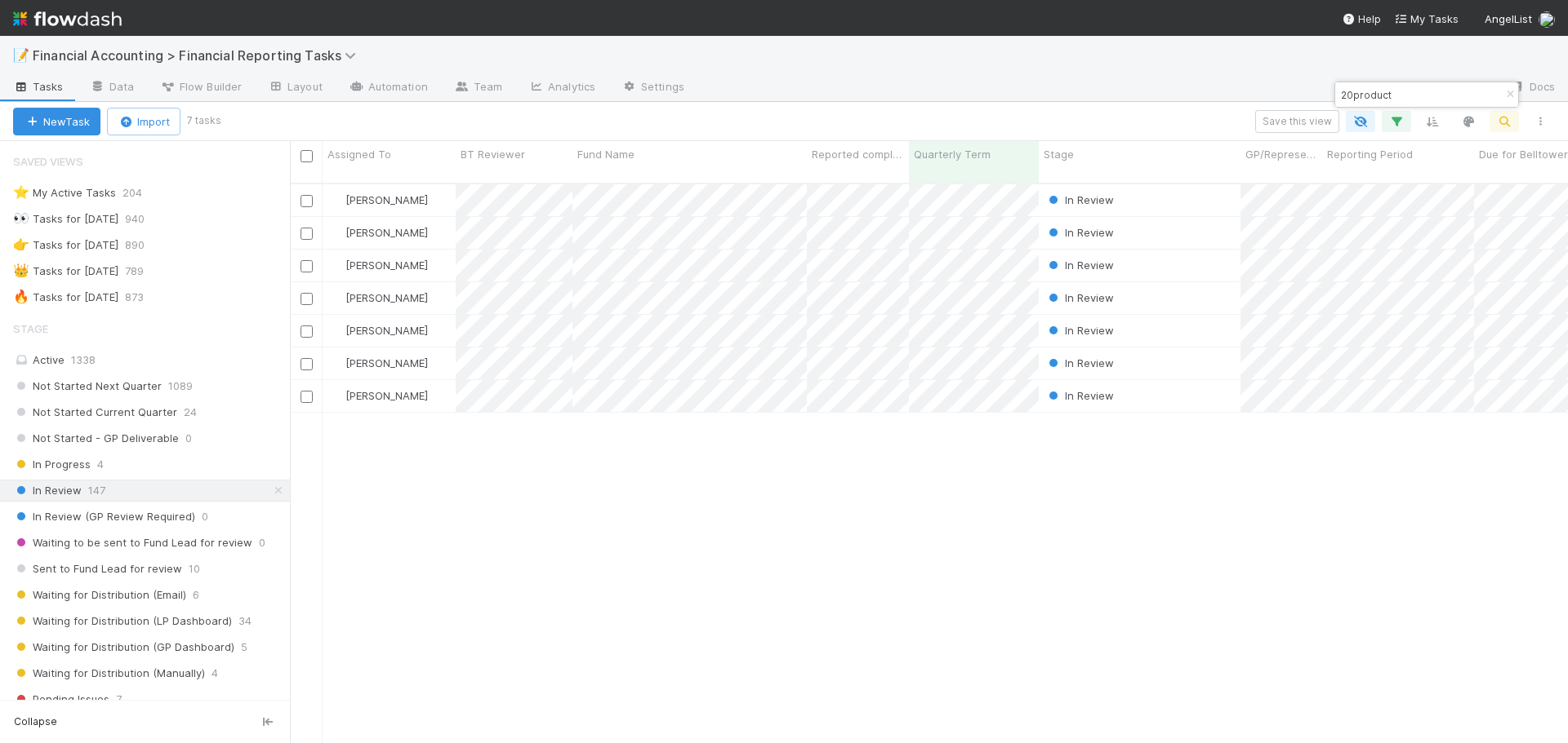
type input "20product"
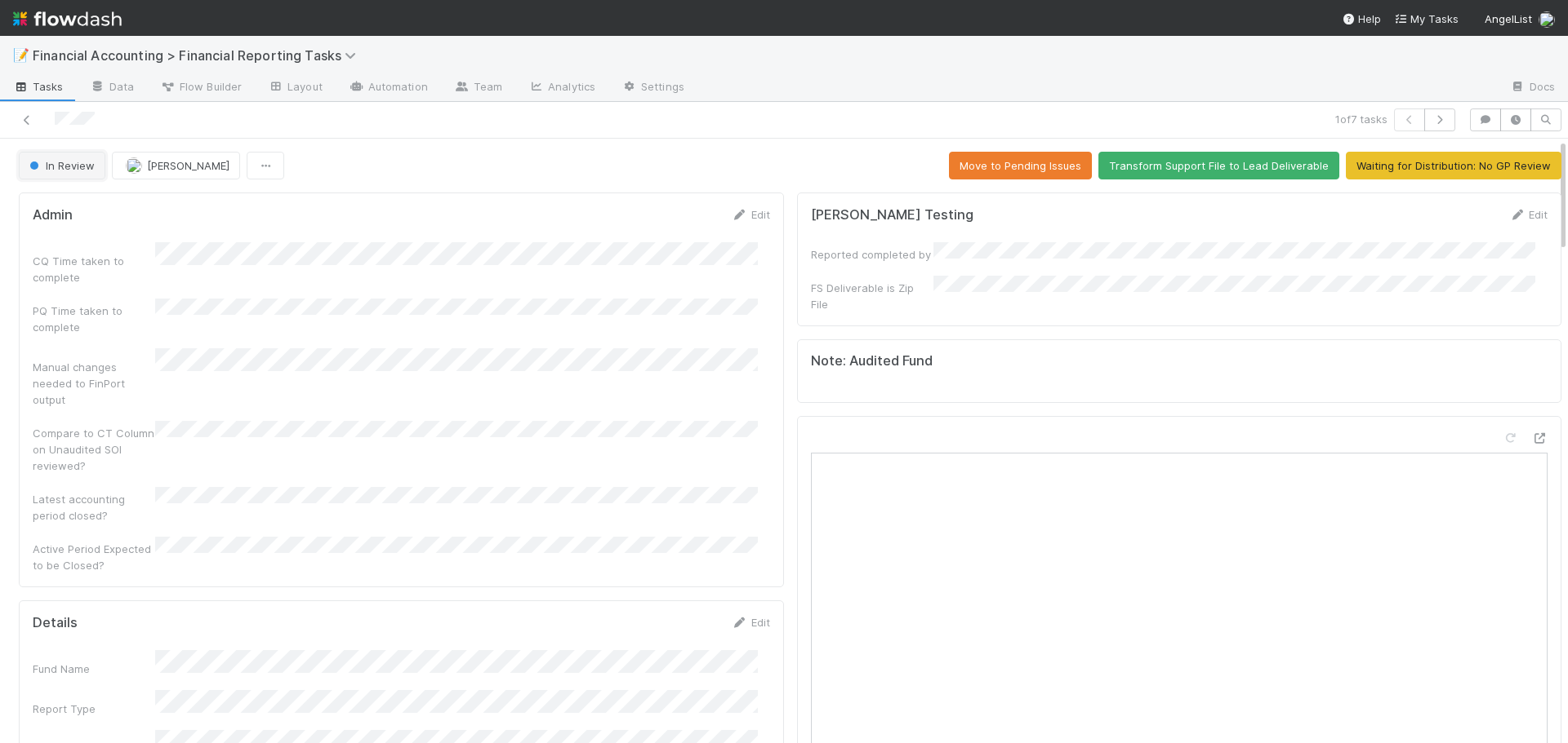
click at [65, 169] on span "In Review" at bounding box center [60, 166] width 68 height 13
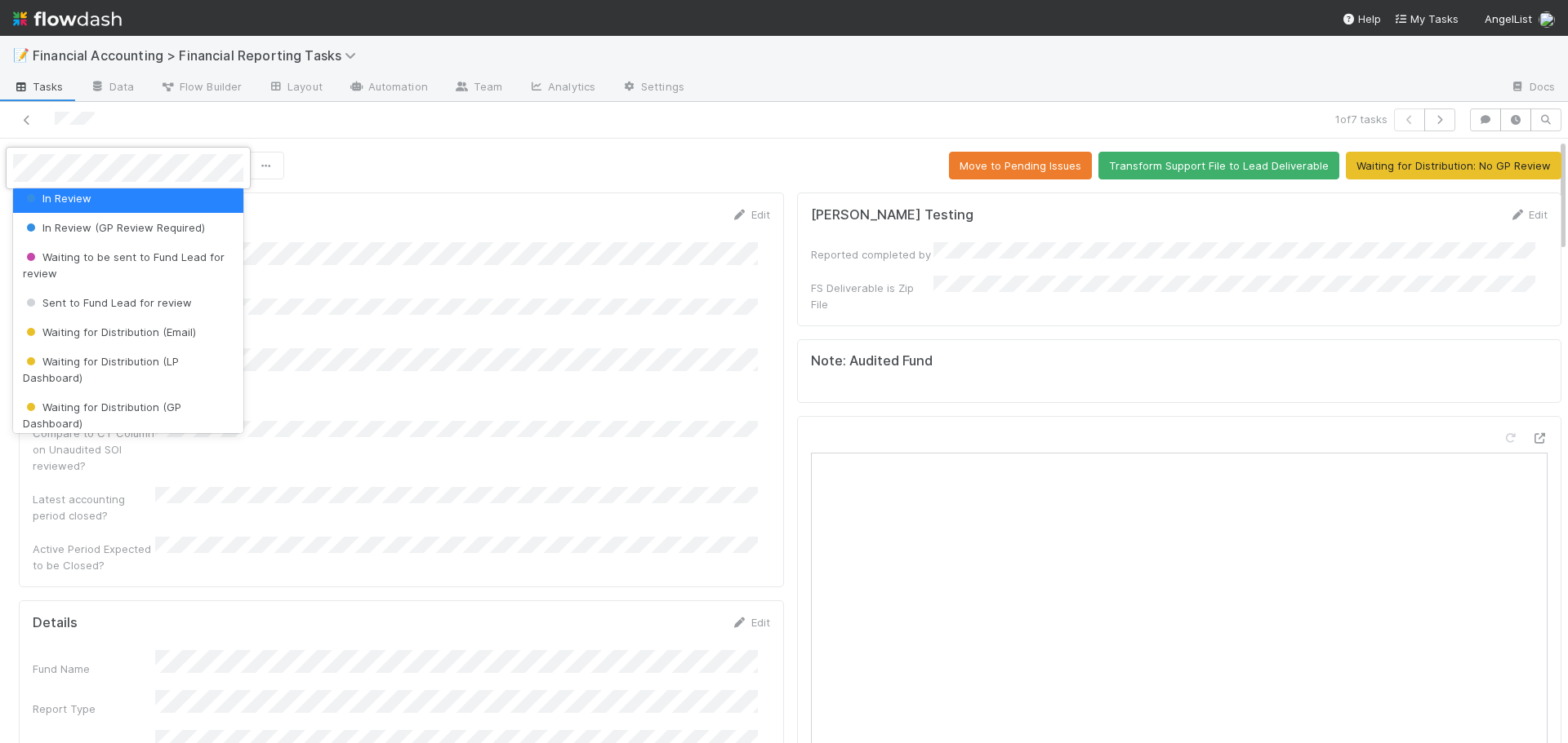
scroll to position [163, 0]
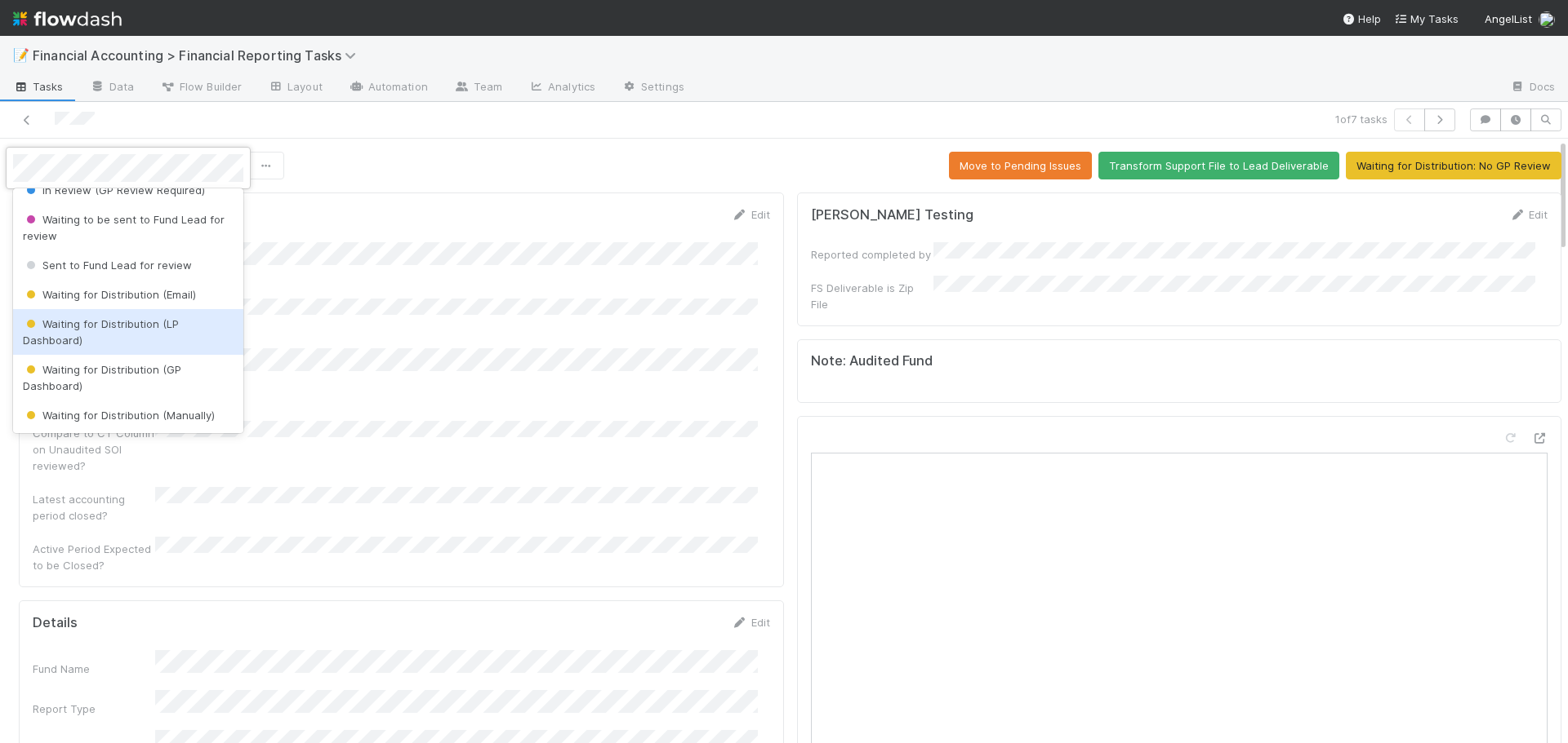
click at [85, 322] on span "Waiting for Distribution (LP Dashboard)" at bounding box center [100, 332] width 156 height 29
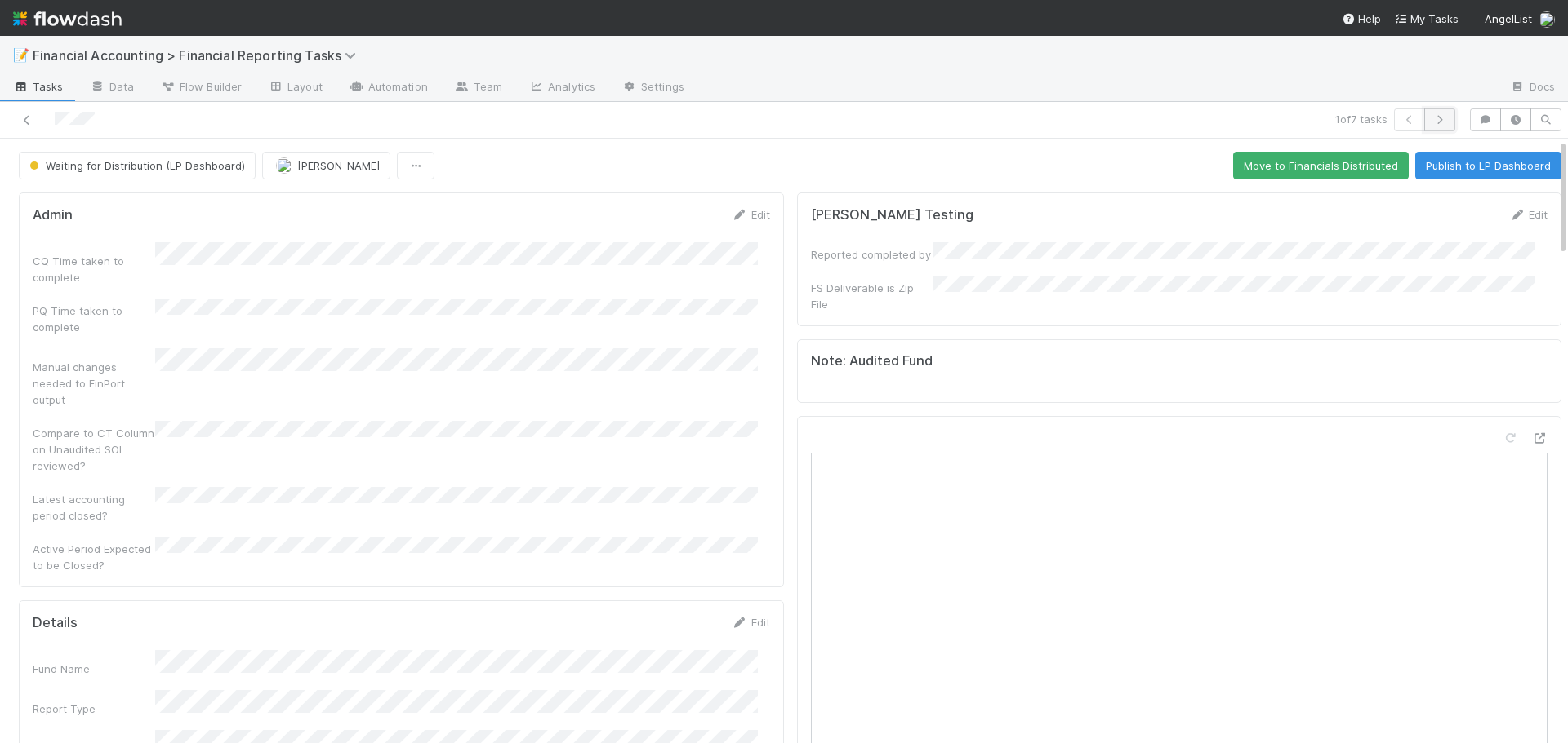
click at [1431, 122] on icon "button" at bounding box center [1440, 119] width 16 height 10
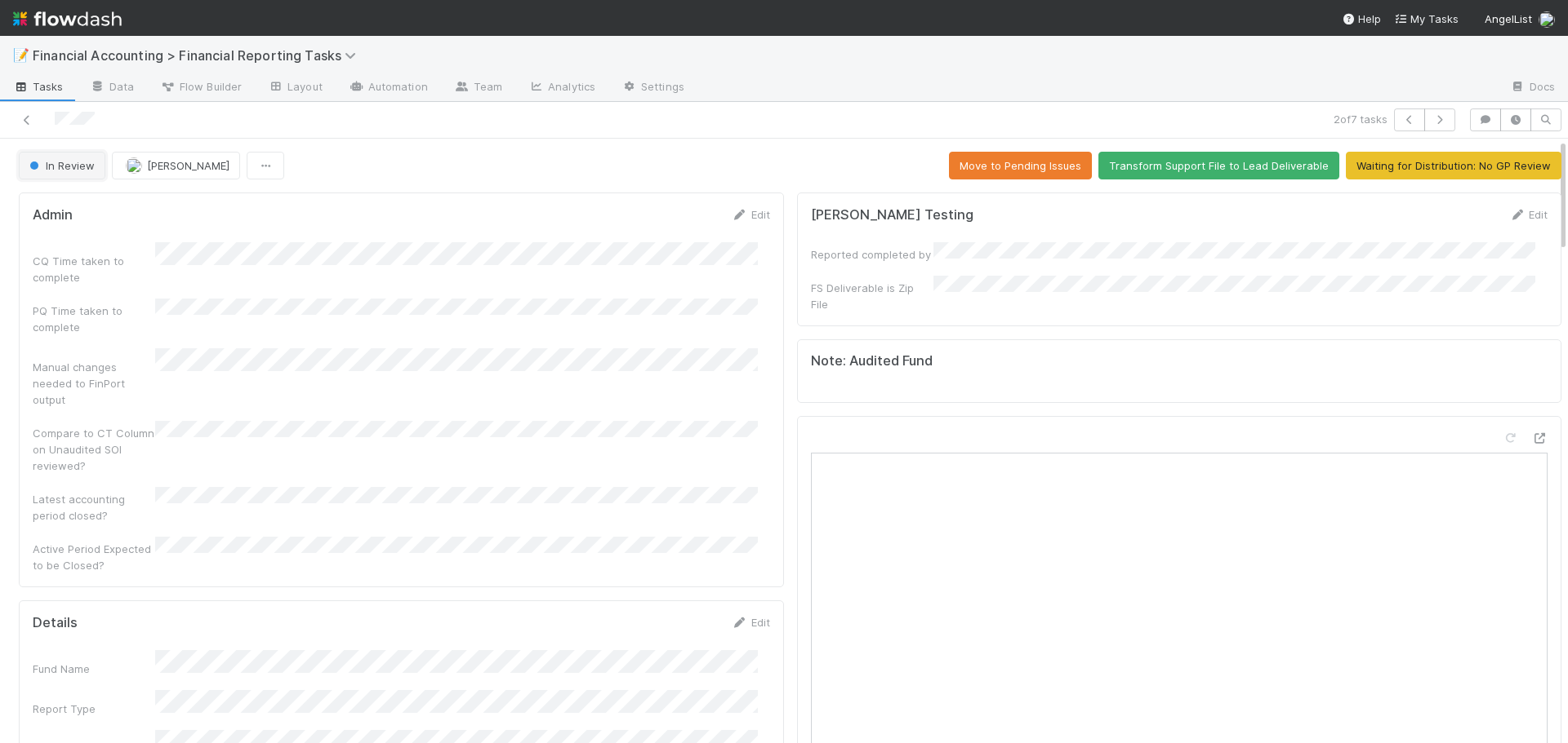
click at [57, 177] on button "In Review" at bounding box center [62, 166] width 87 height 27
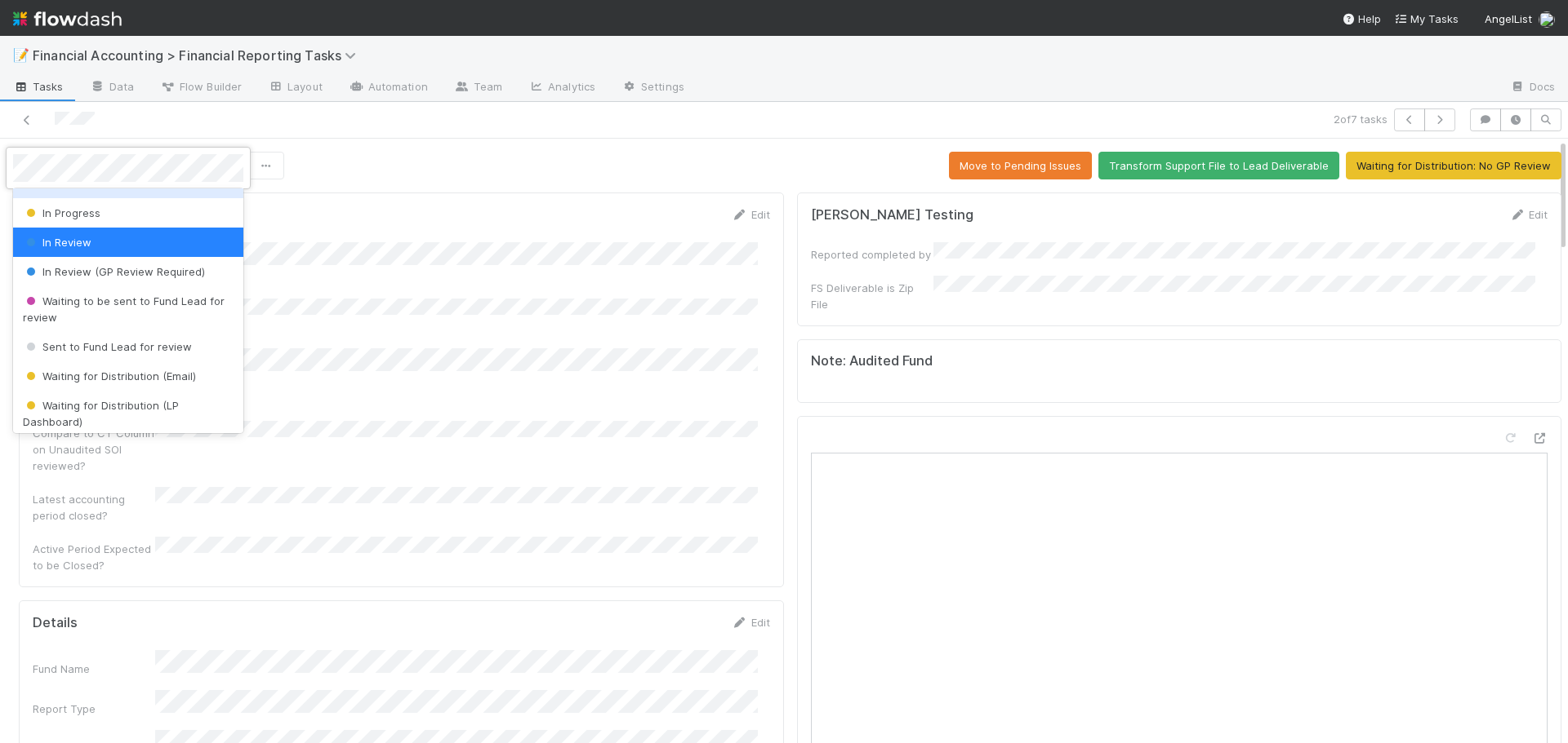
scroll to position [163, 0]
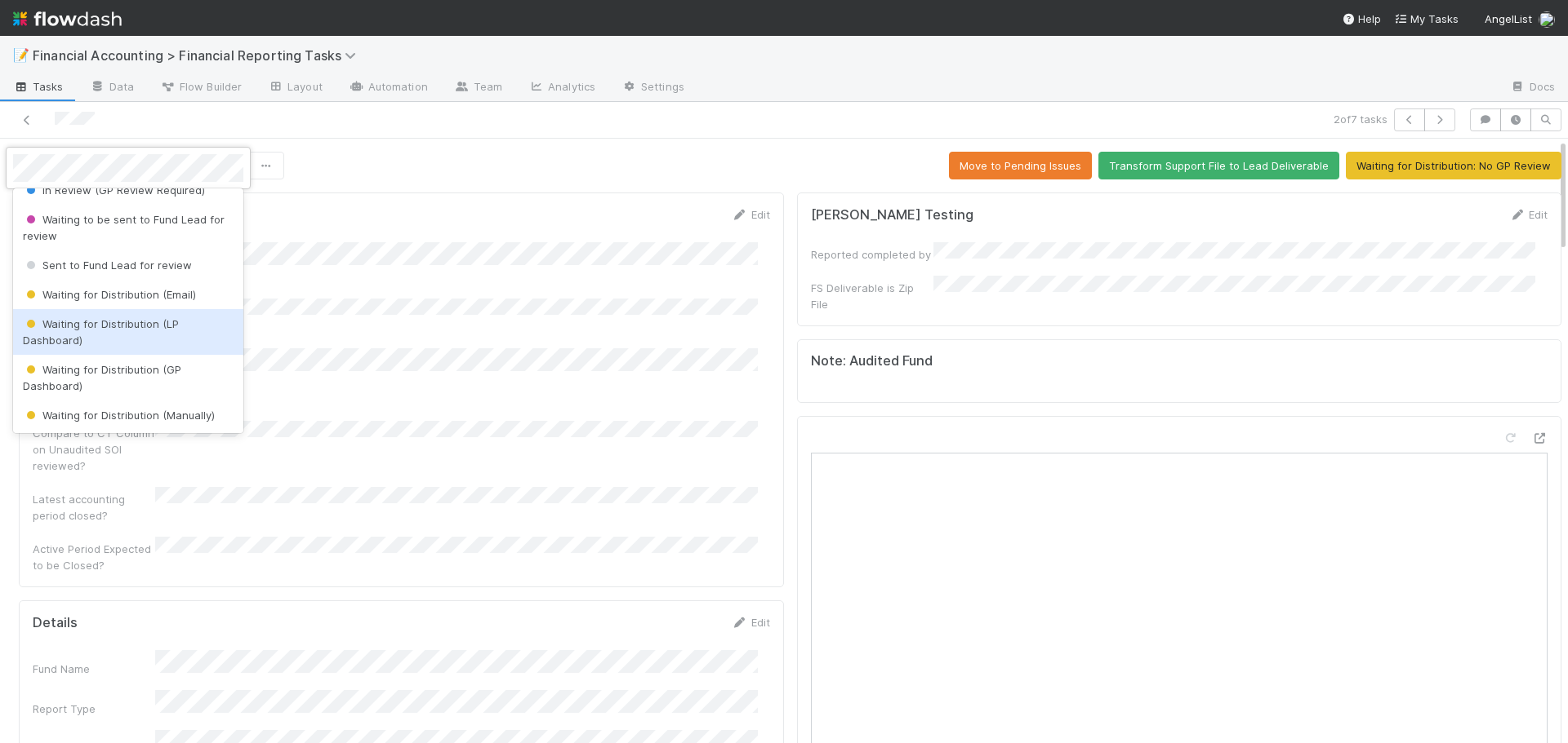
click at [99, 331] on div "Waiting for Distribution (LP Dashboard)" at bounding box center [128, 332] width 231 height 46
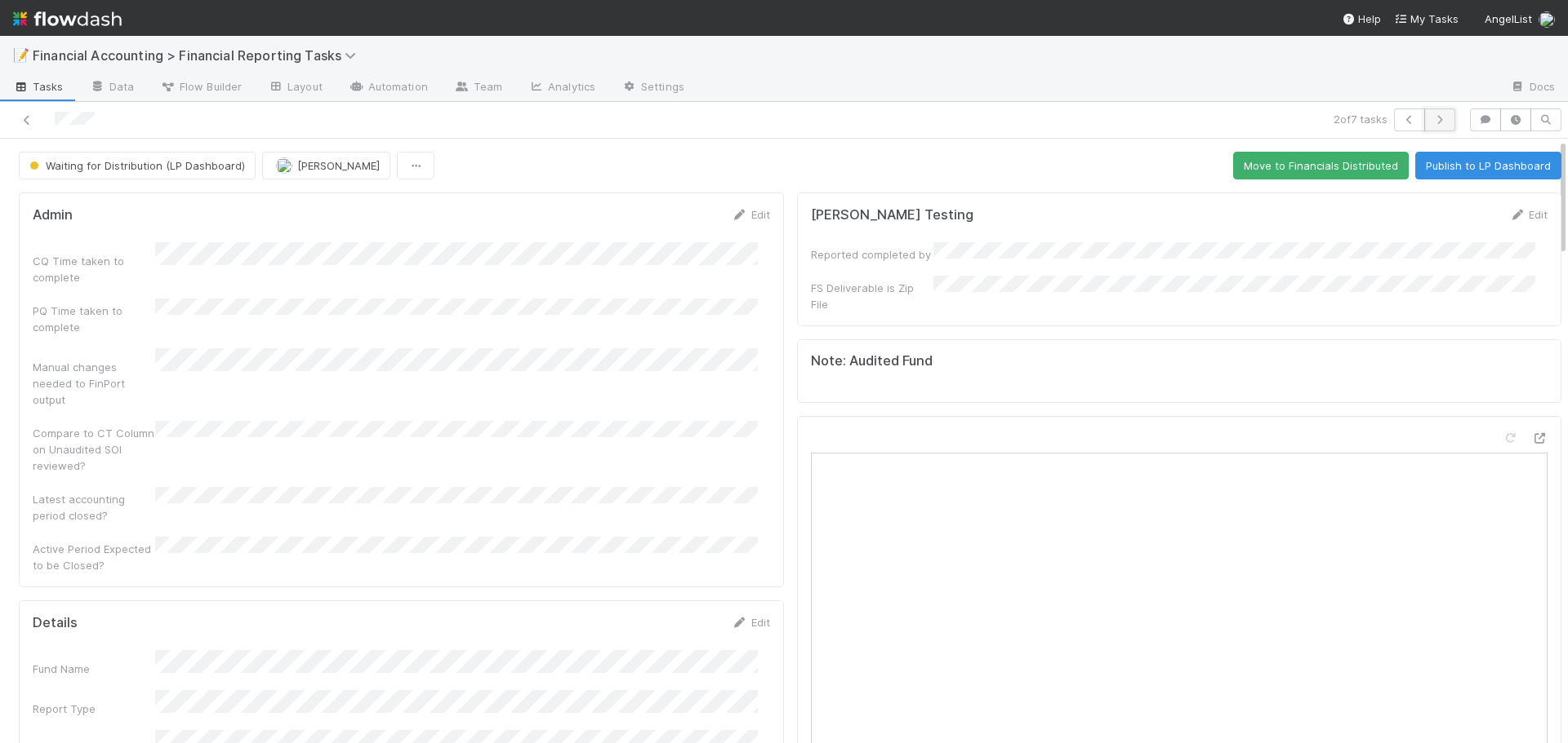
click at [1431, 122] on icon "button" at bounding box center [1440, 119] width 16 height 10
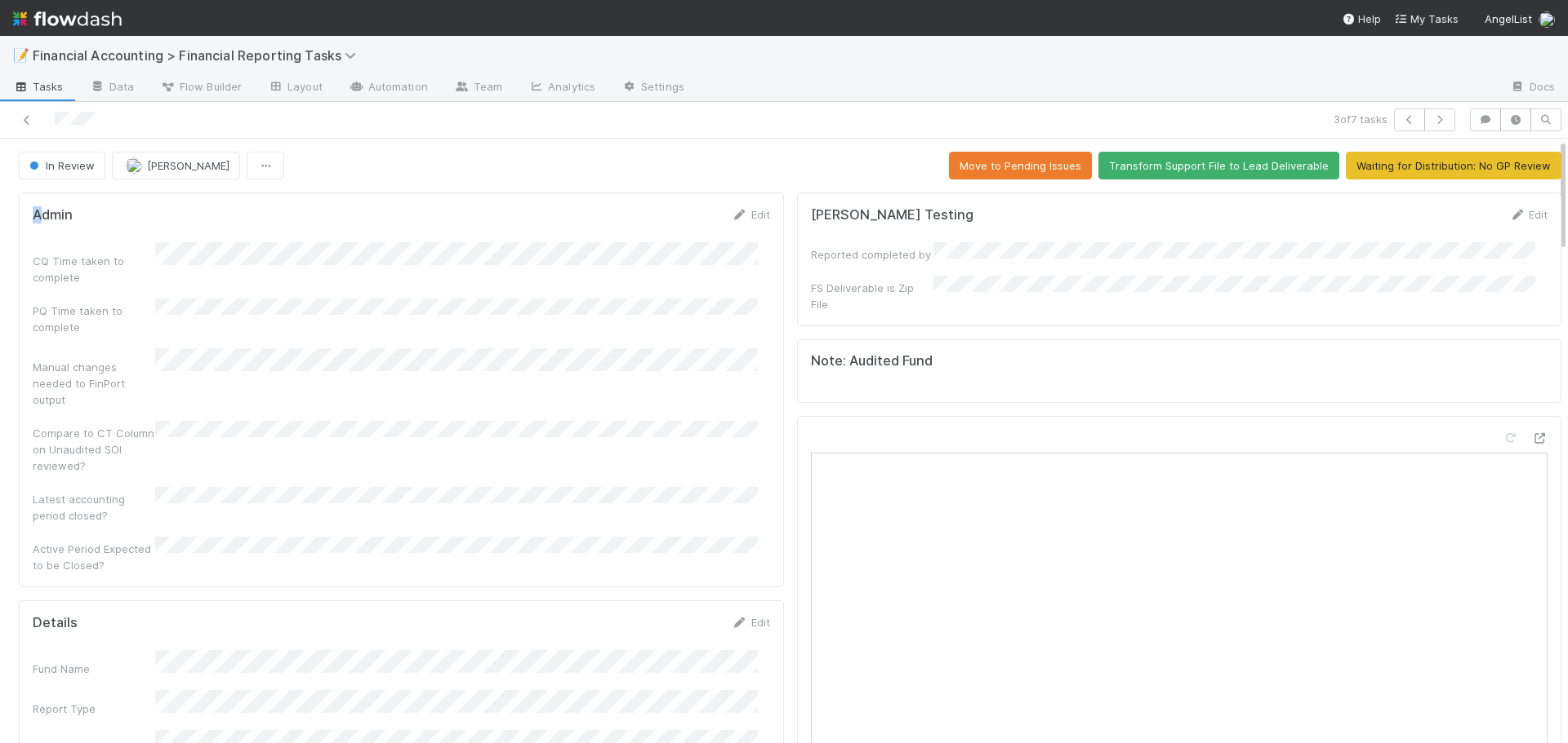
drag, startPoint x: 65, startPoint y: 171, endPoint x: 36, endPoint y: 194, distance: 37.0
click at [53, 174] on button "In Review" at bounding box center [62, 166] width 87 height 27
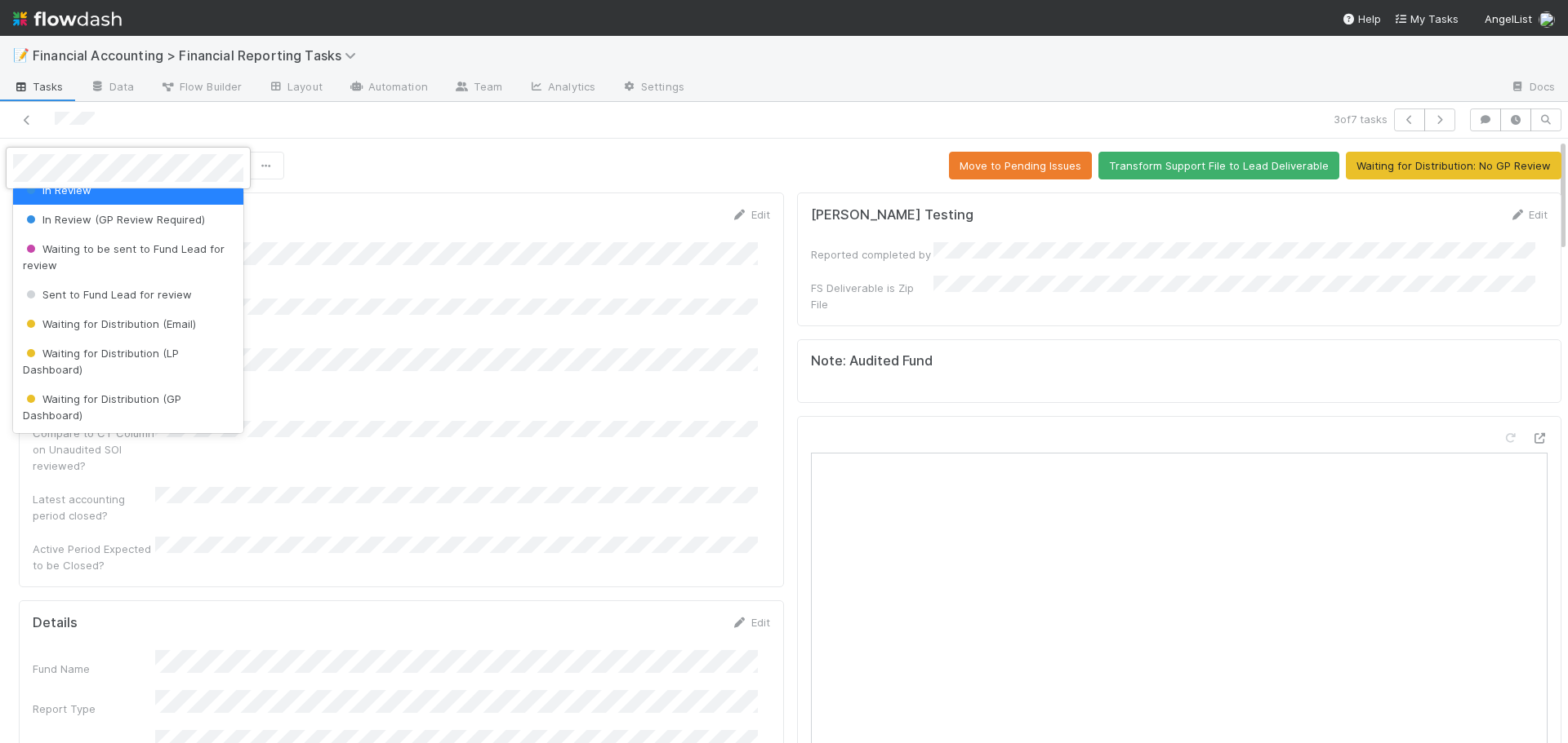
scroll to position [163, 0]
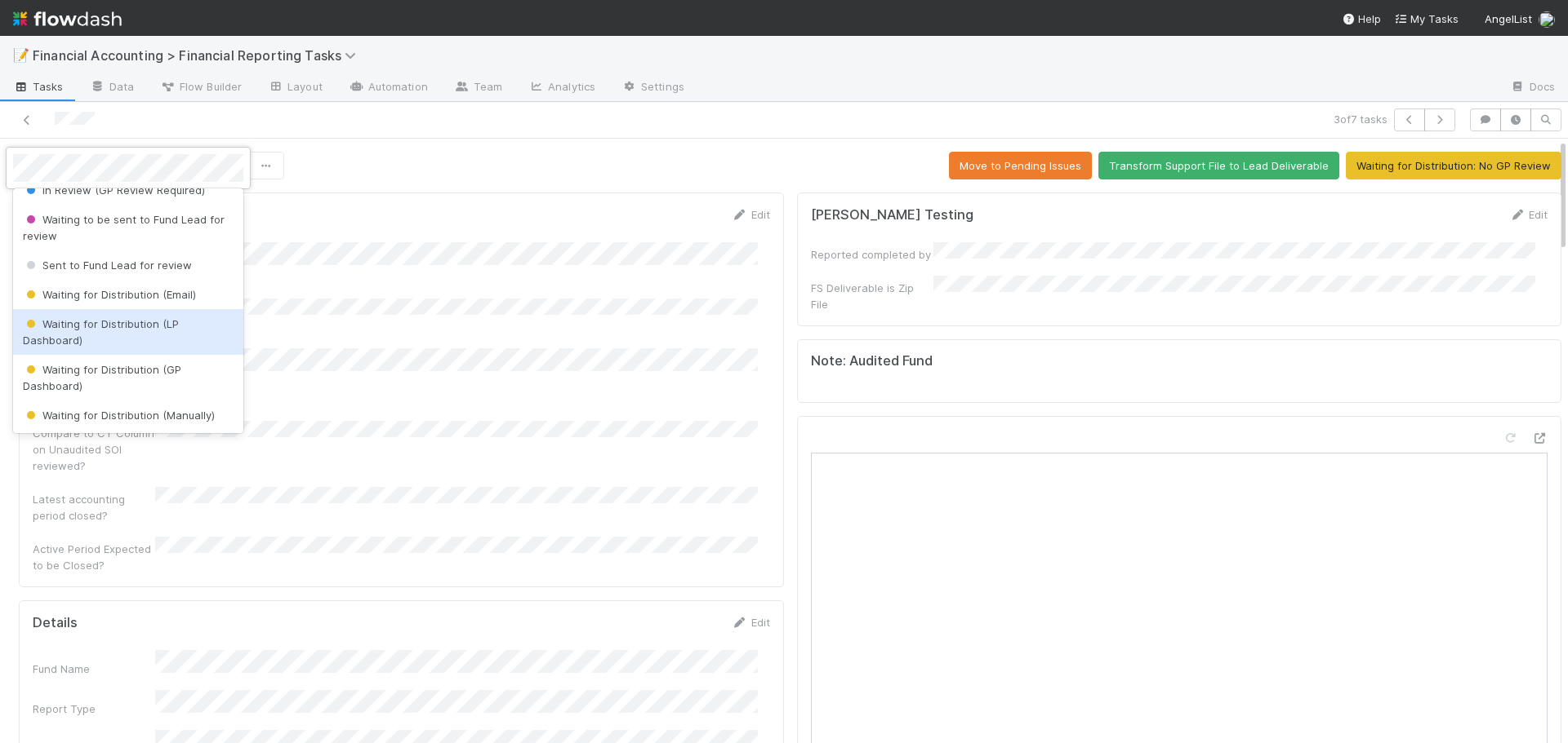
click at [101, 330] on span "Waiting for Distribution (LP Dashboard)" at bounding box center [100, 332] width 156 height 29
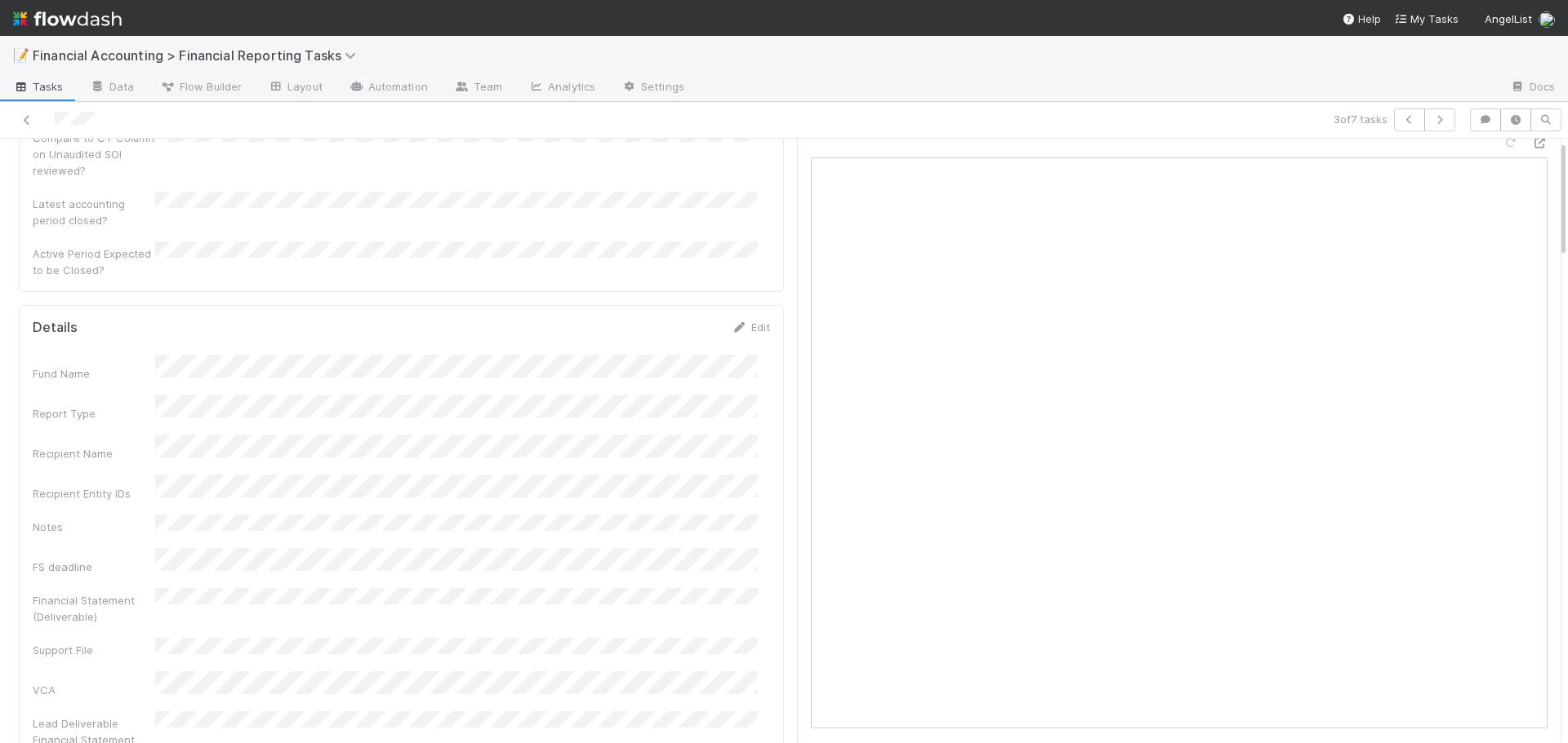
scroll to position [0, 0]
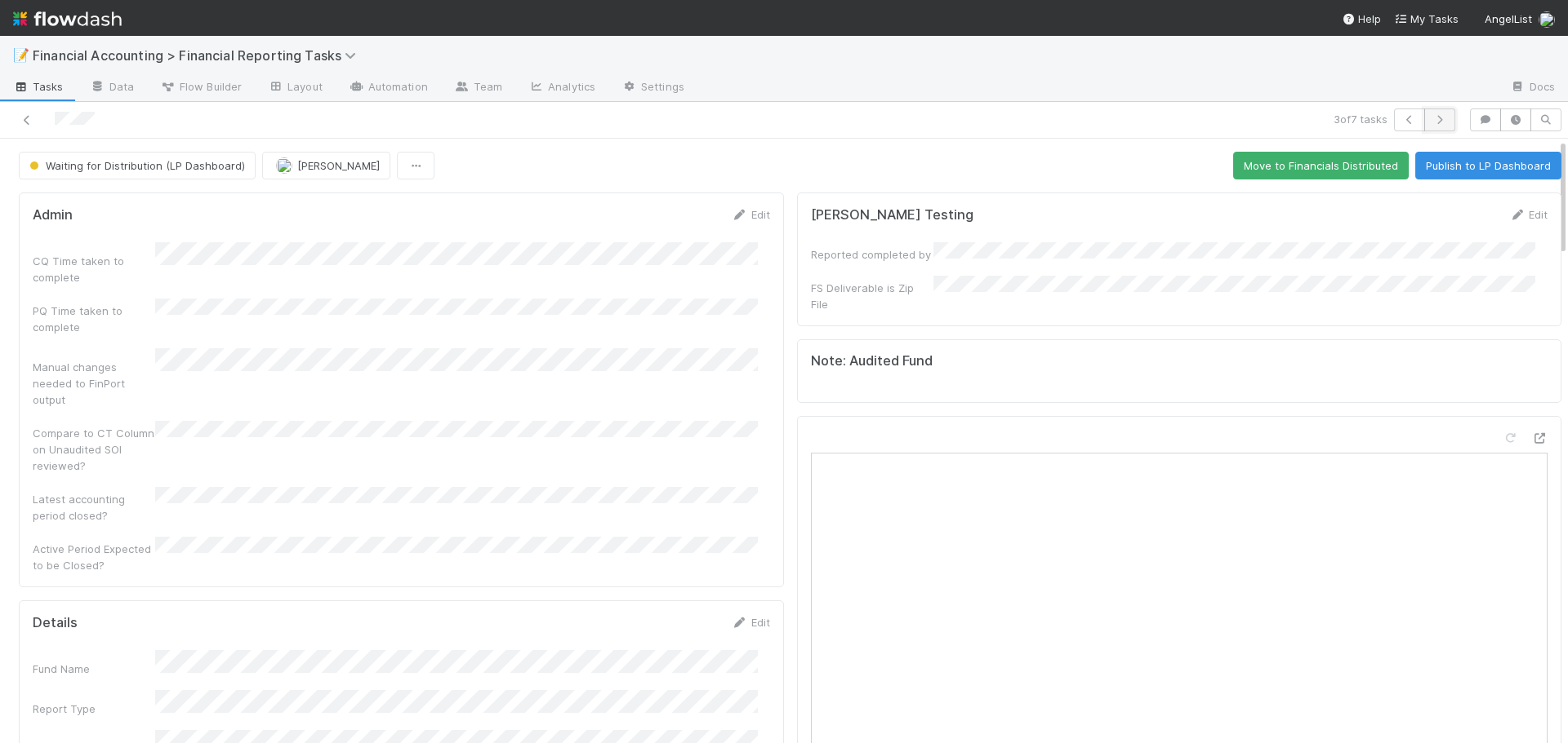
click at [1424, 127] on button "button" at bounding box center [1440, 119] width 31 height 23
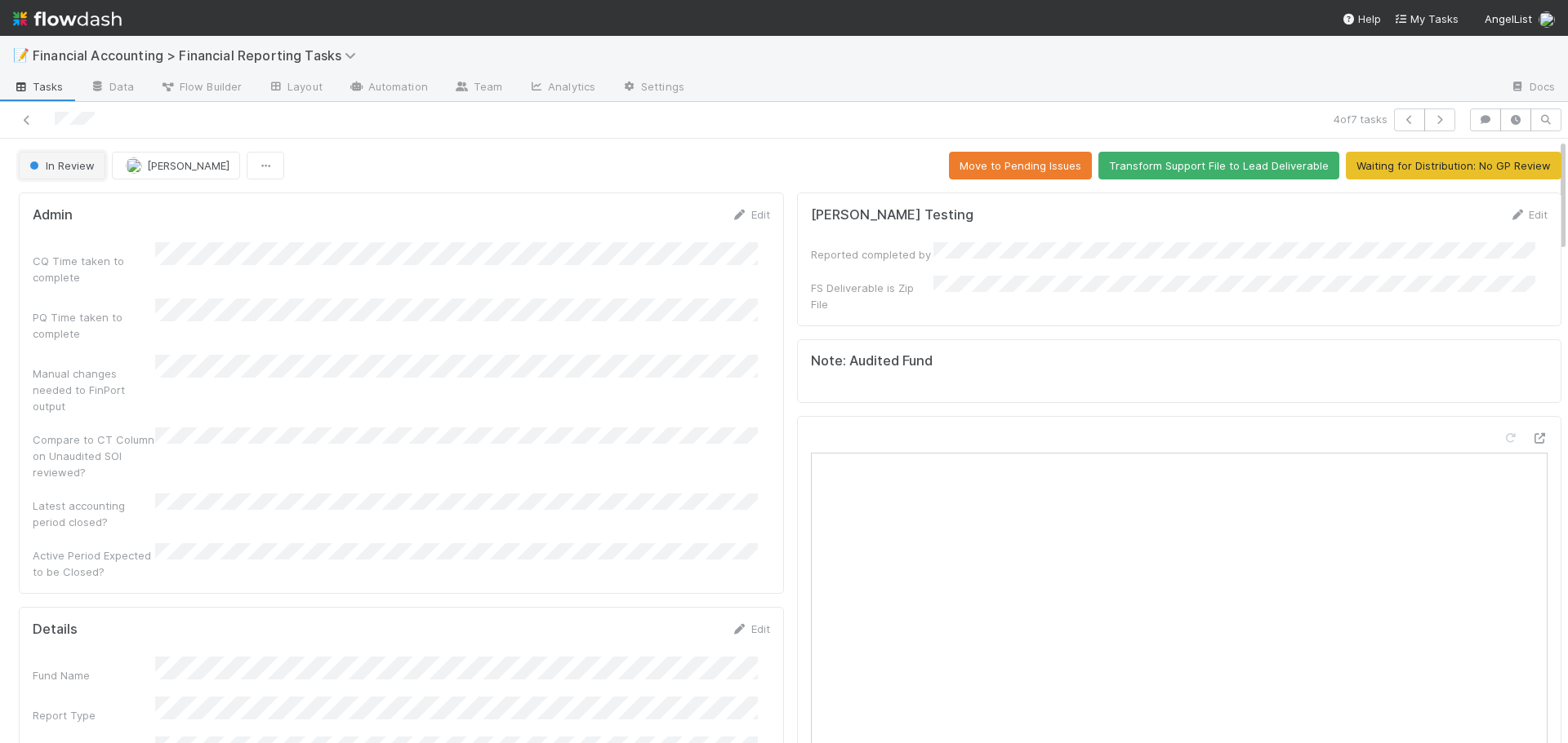
click at [56, 171] on span "In Review" at bounding box center [60, 166] width 68 height 13
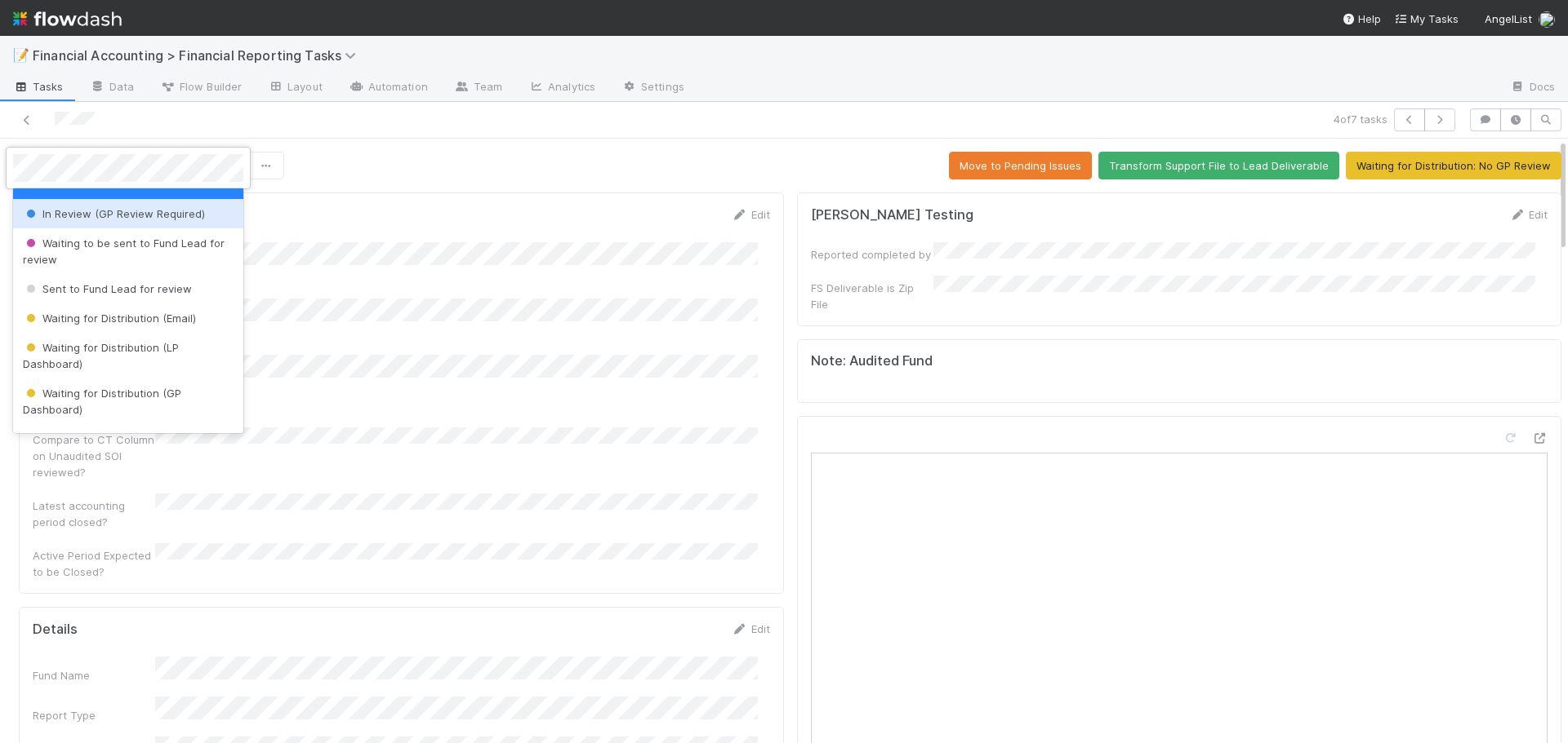
scroll to position [163, 0]
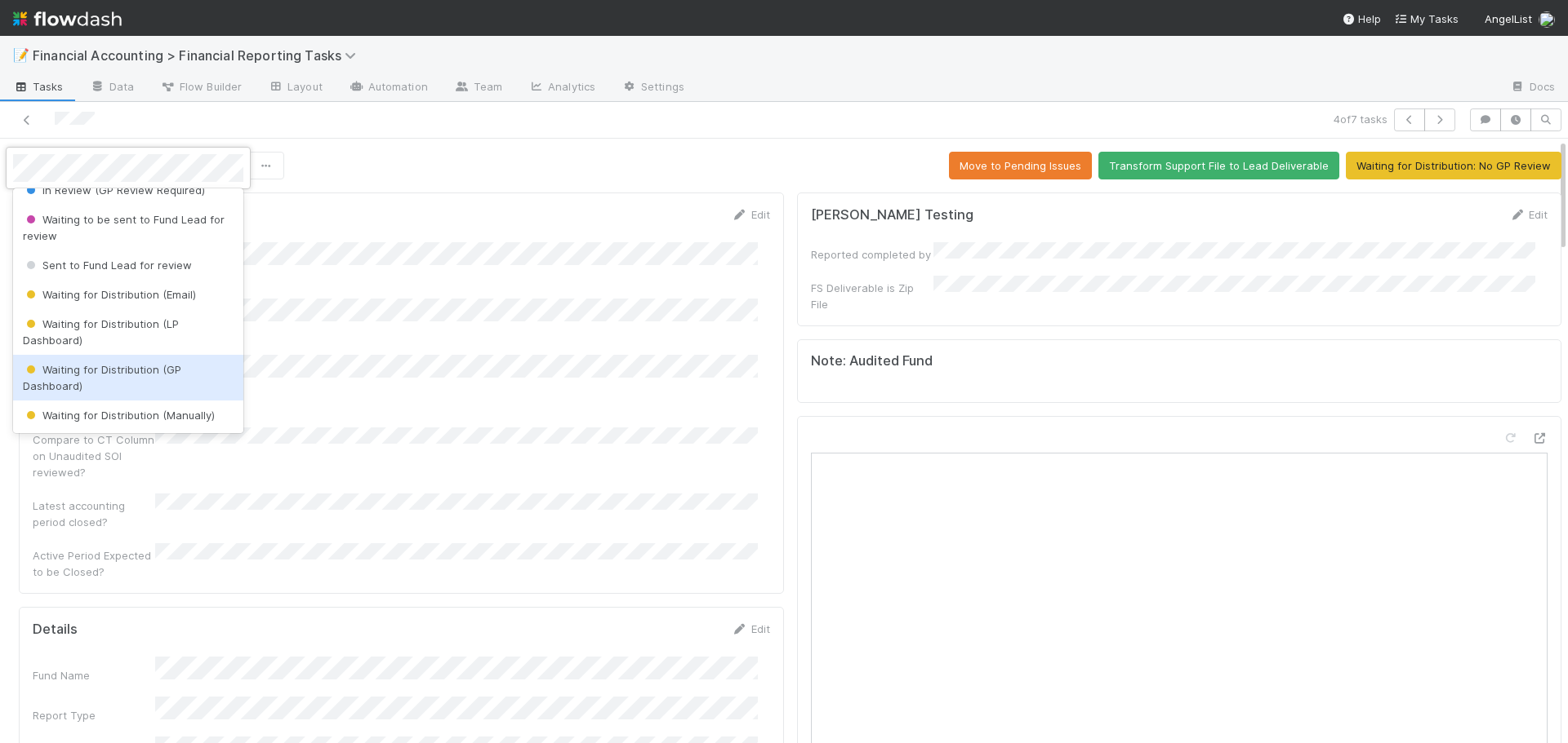
click at [98, 363] on span "Waiting for Distribution (GP Dashboard)" at bounding box center [102, 378] width 159 height 29
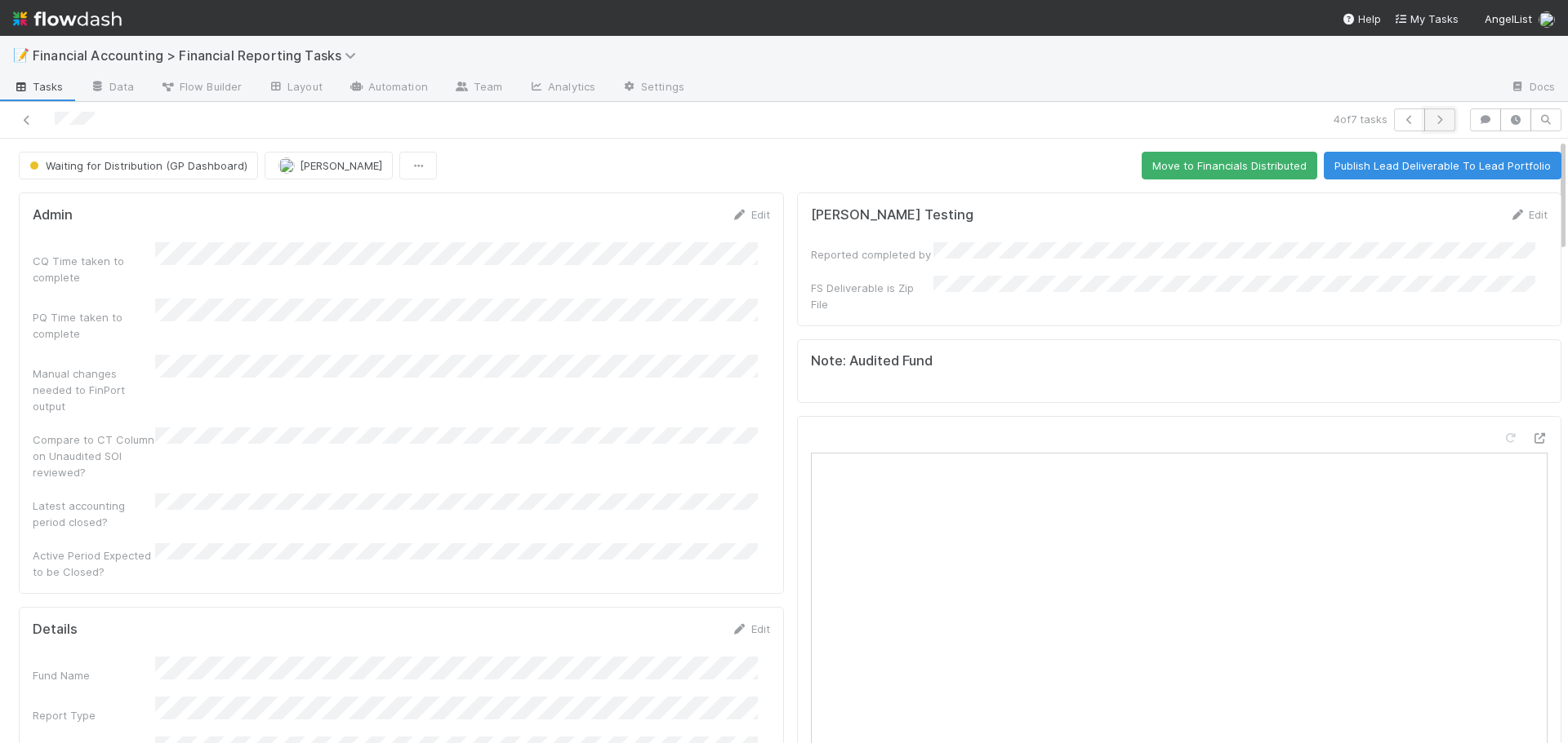
click at [1431, 119] on icon "button" at bounding box center [1440, 119] width 16 height 10
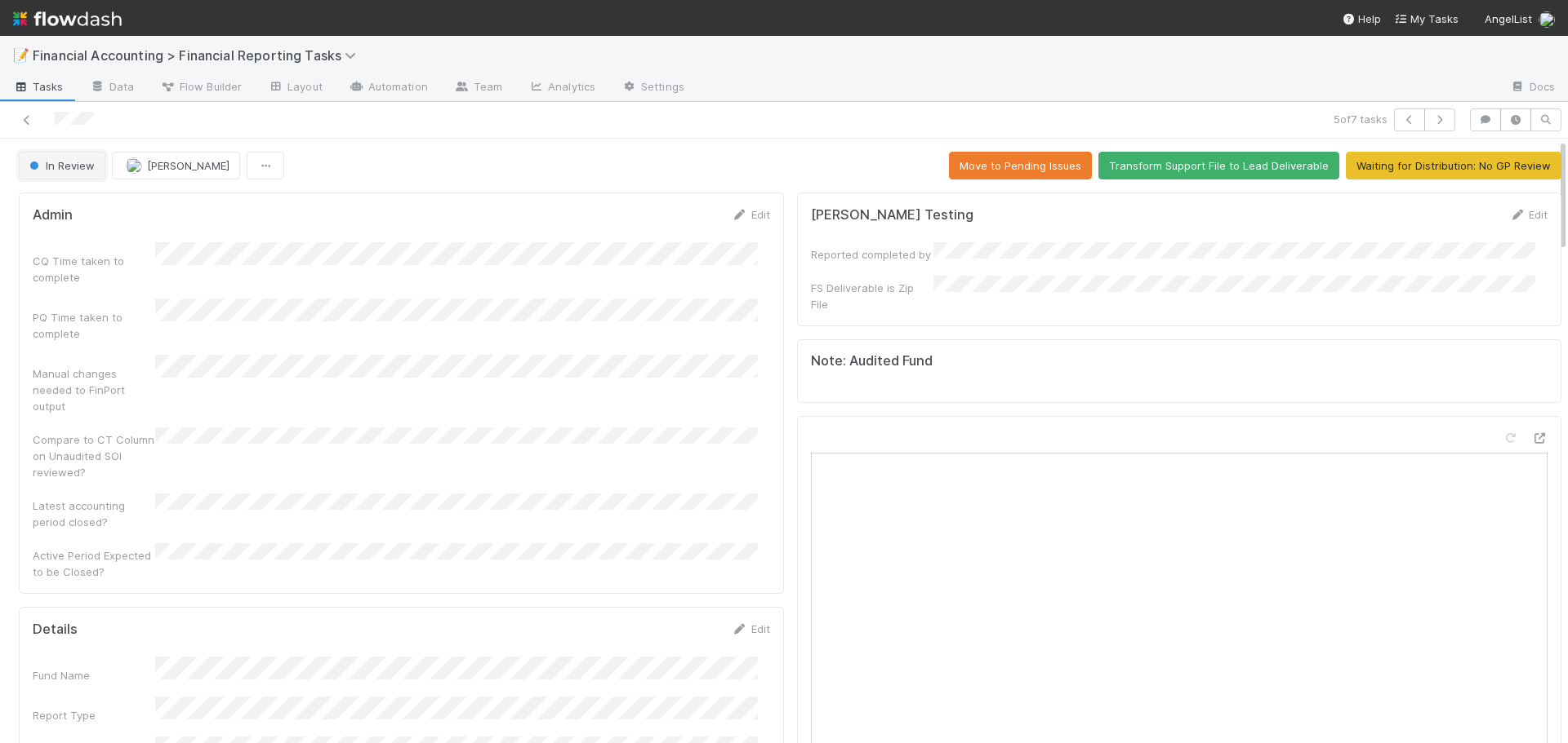
click at [90, 168] on span "In Review" at bounding box center [60, 166] width 68 height 13
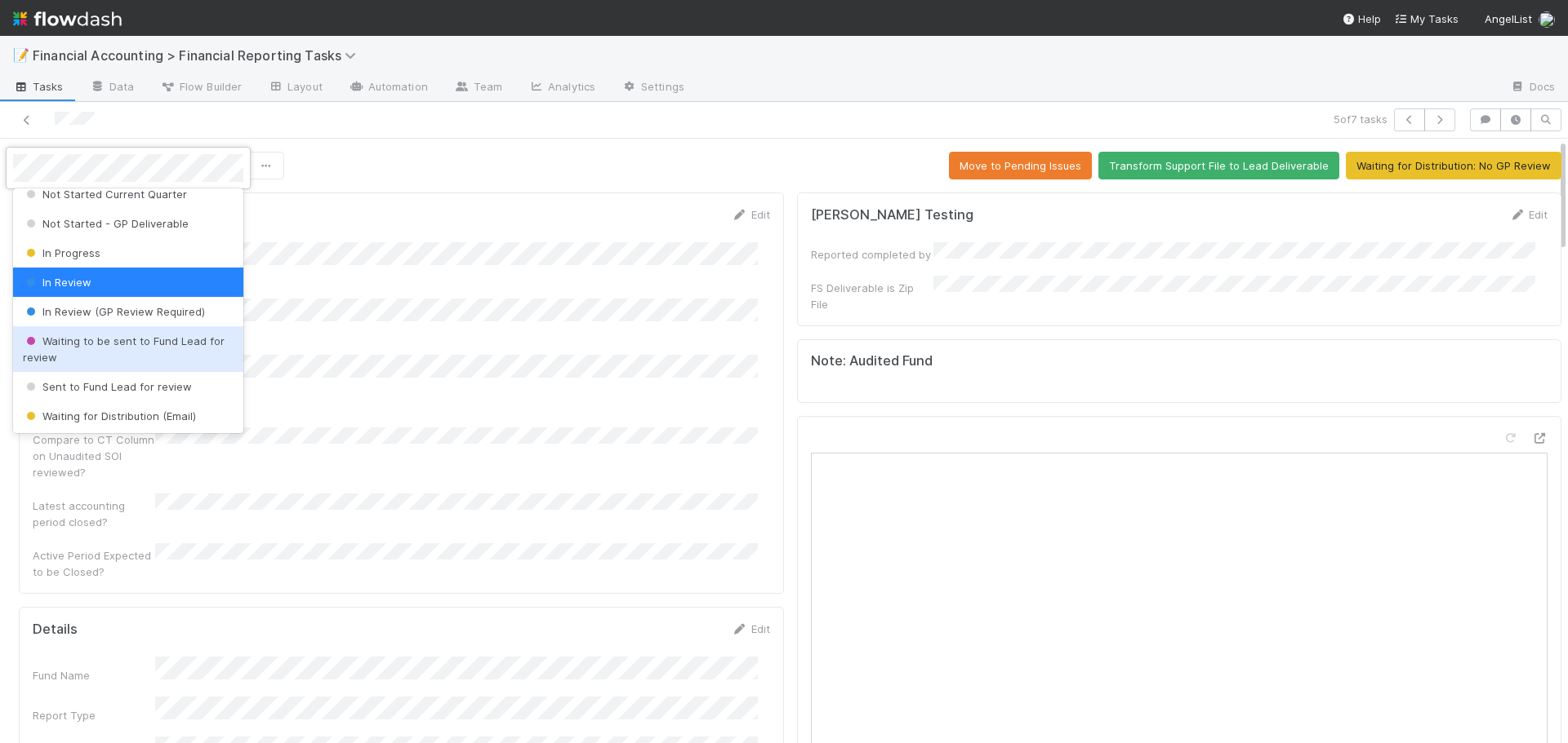
scroll to position [82, 0]
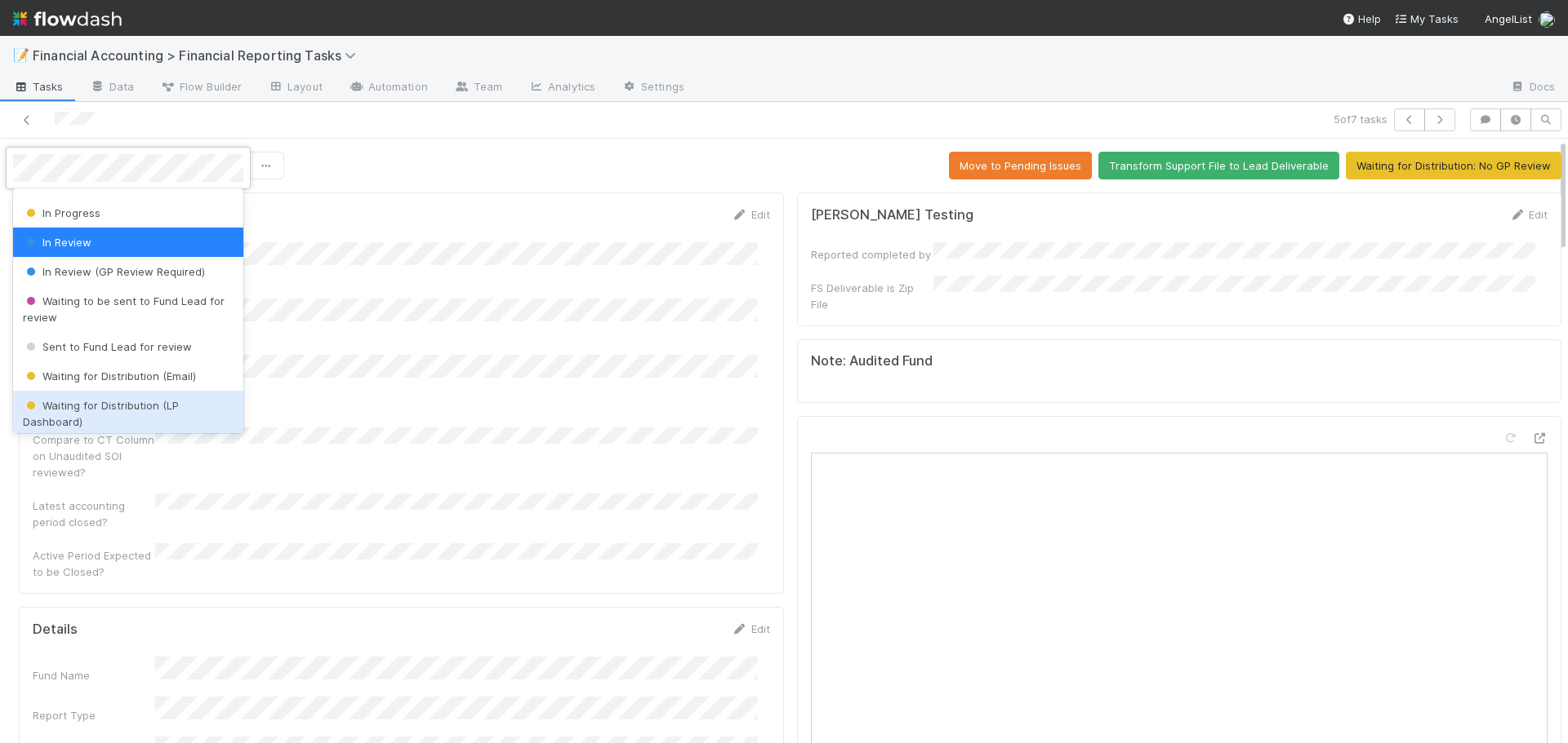
click at [123, 407] on span "Waiting for Distribution (LP Dashboard)" at bounding box center [100, 413] width 156 height 29
click at [123, 432] on div "Compare to CT Column on Unaudited SOI reviewed?" at bounding box center [94, 456] width 122 height 49
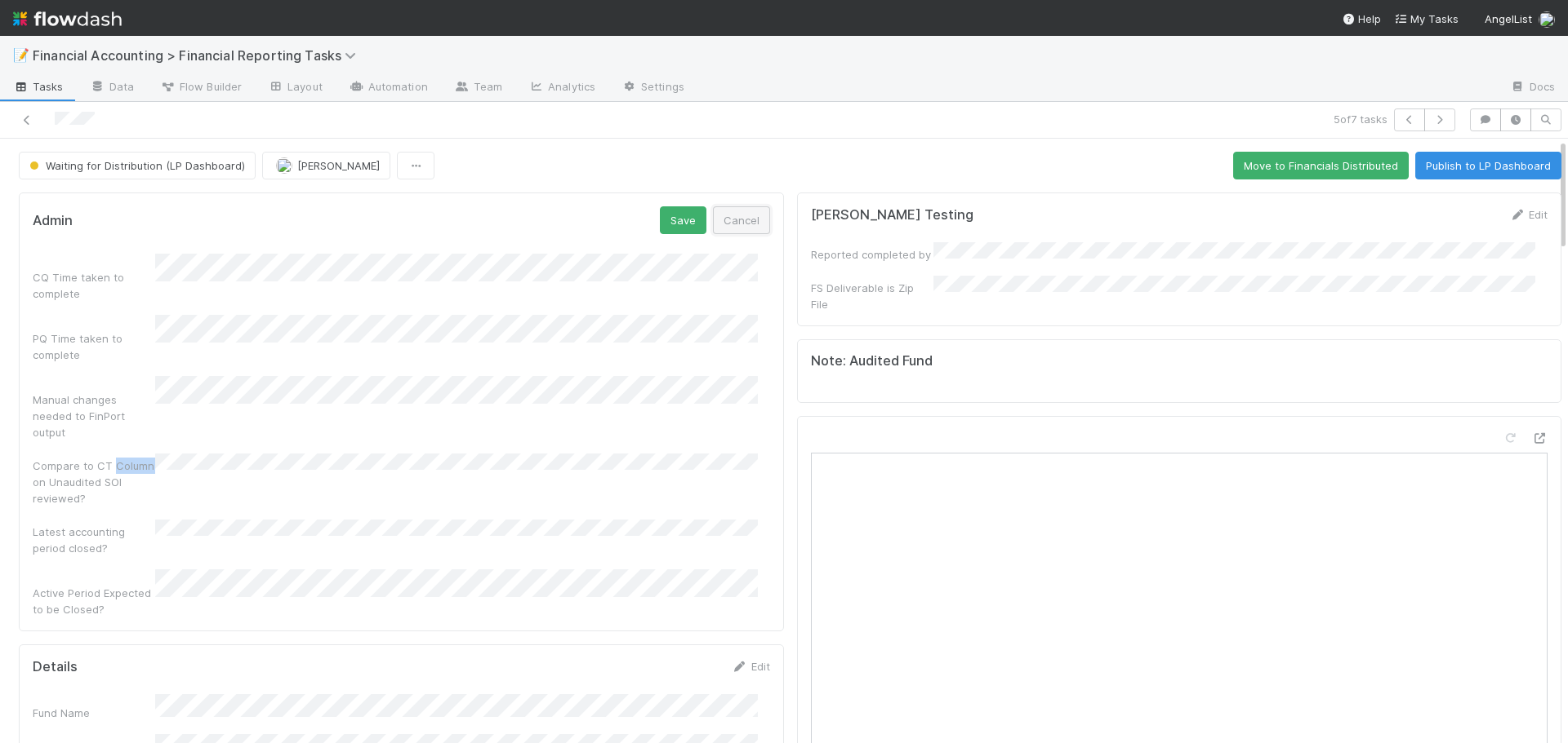
click at [718, 217] on button "Cancel" at bounding box center [741, 220] width 57 height 27
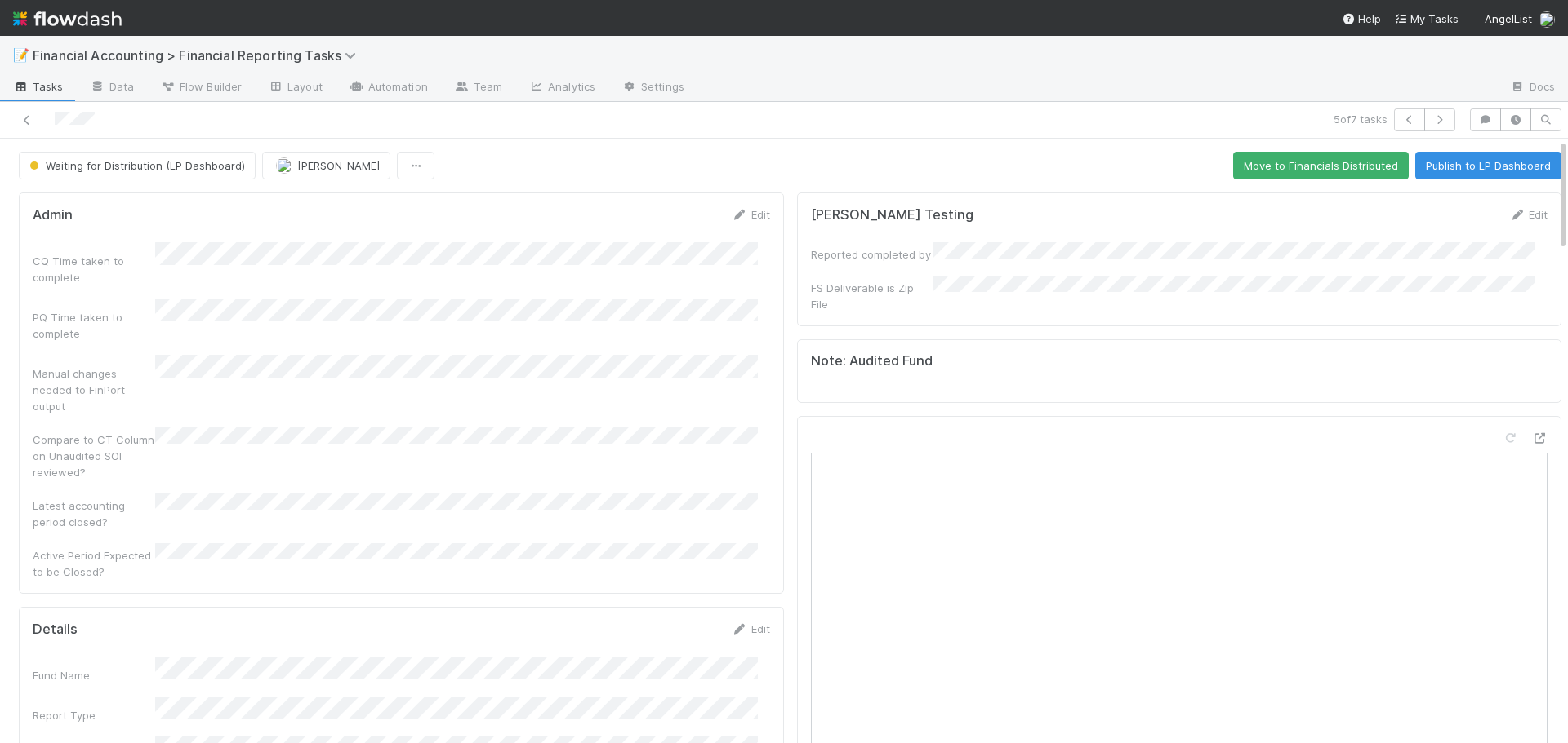
click at [1259, 134] on div "5 of 7 tasks" at bounding box center [784, 120] width 1568 height 36
click at [1431, 123] on icon "button" at bounding box center [1440, 119] width 16 height 10
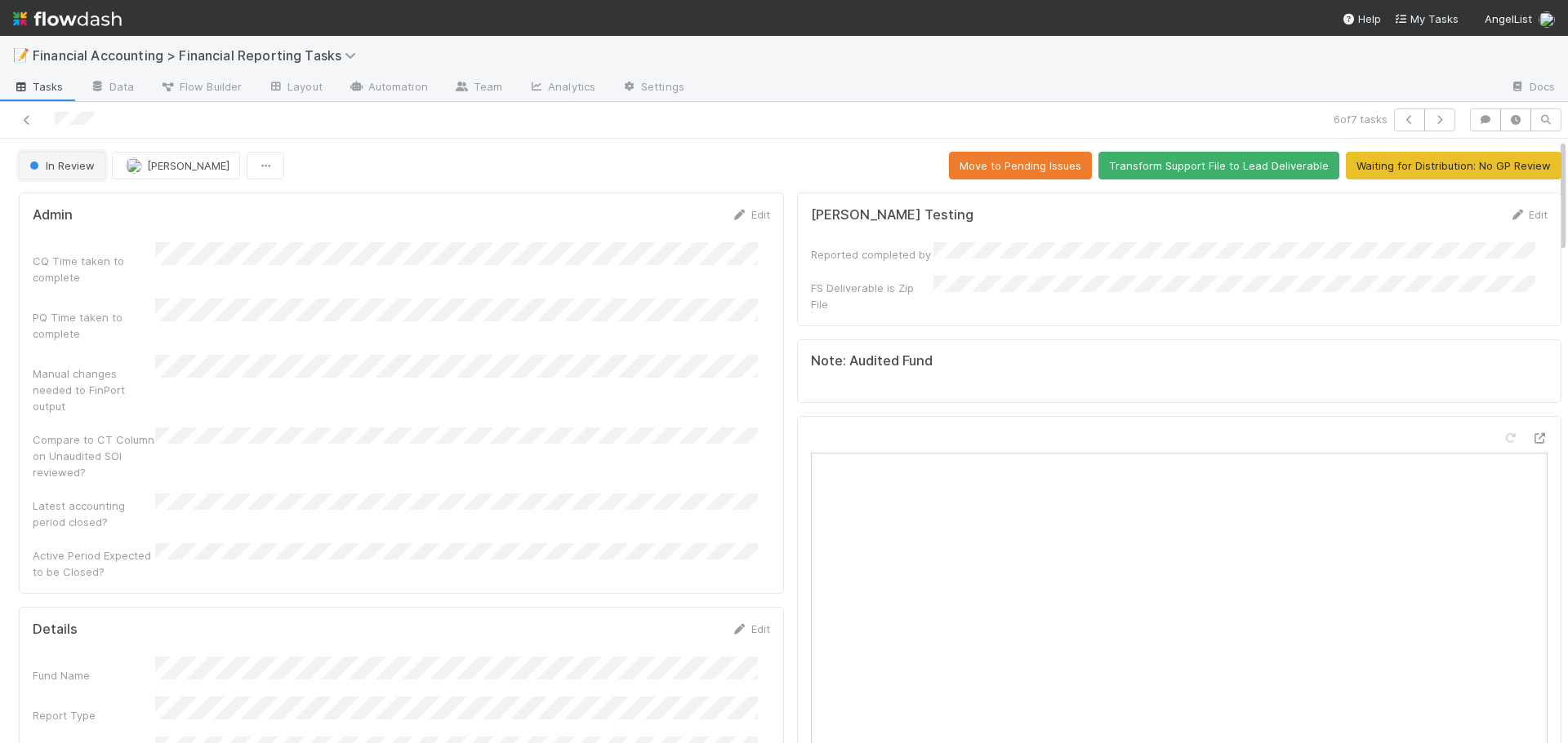
click at [67, 170] on span "In Review" at bounding box center [60, 166] width 68 height 13
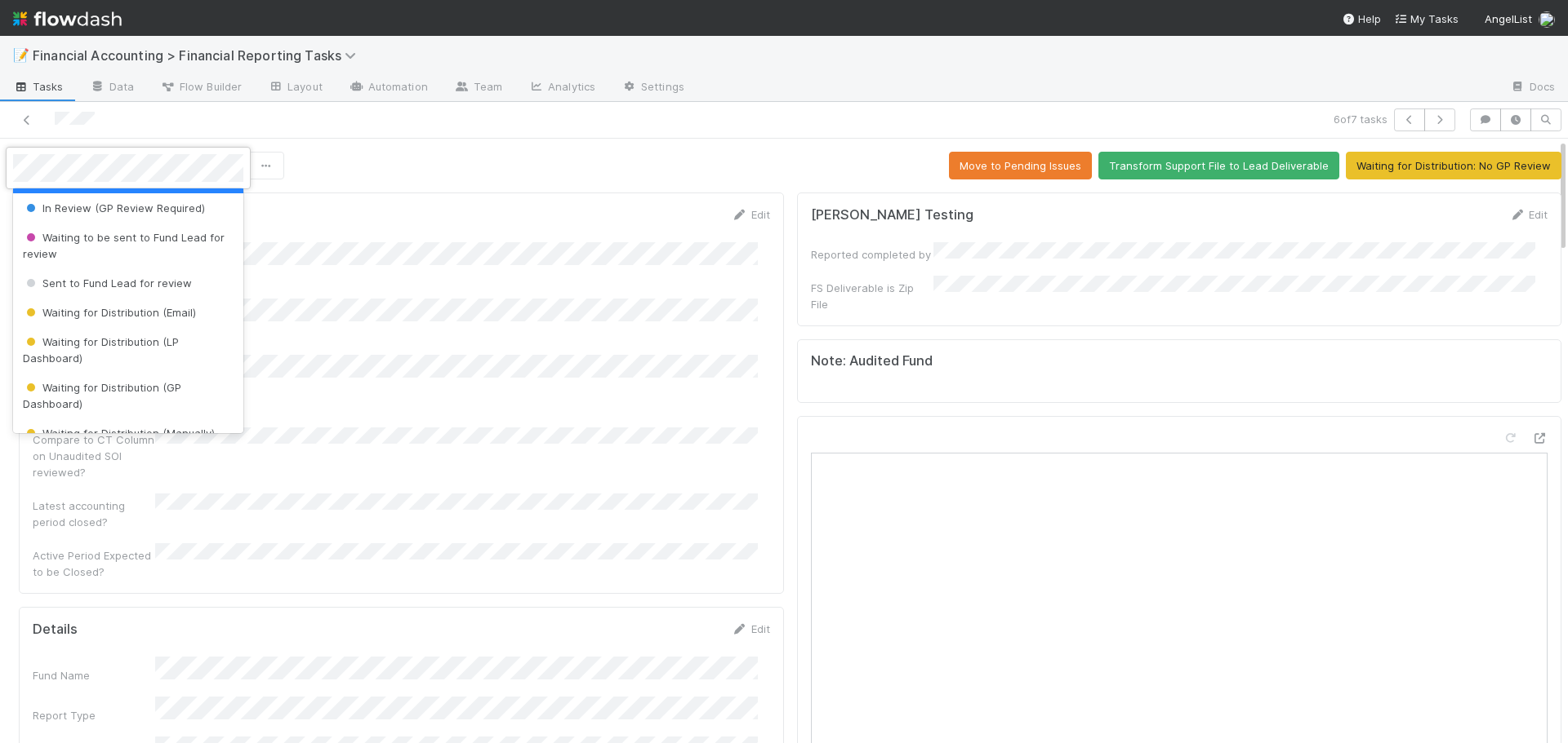
scroll to position [163, 0]
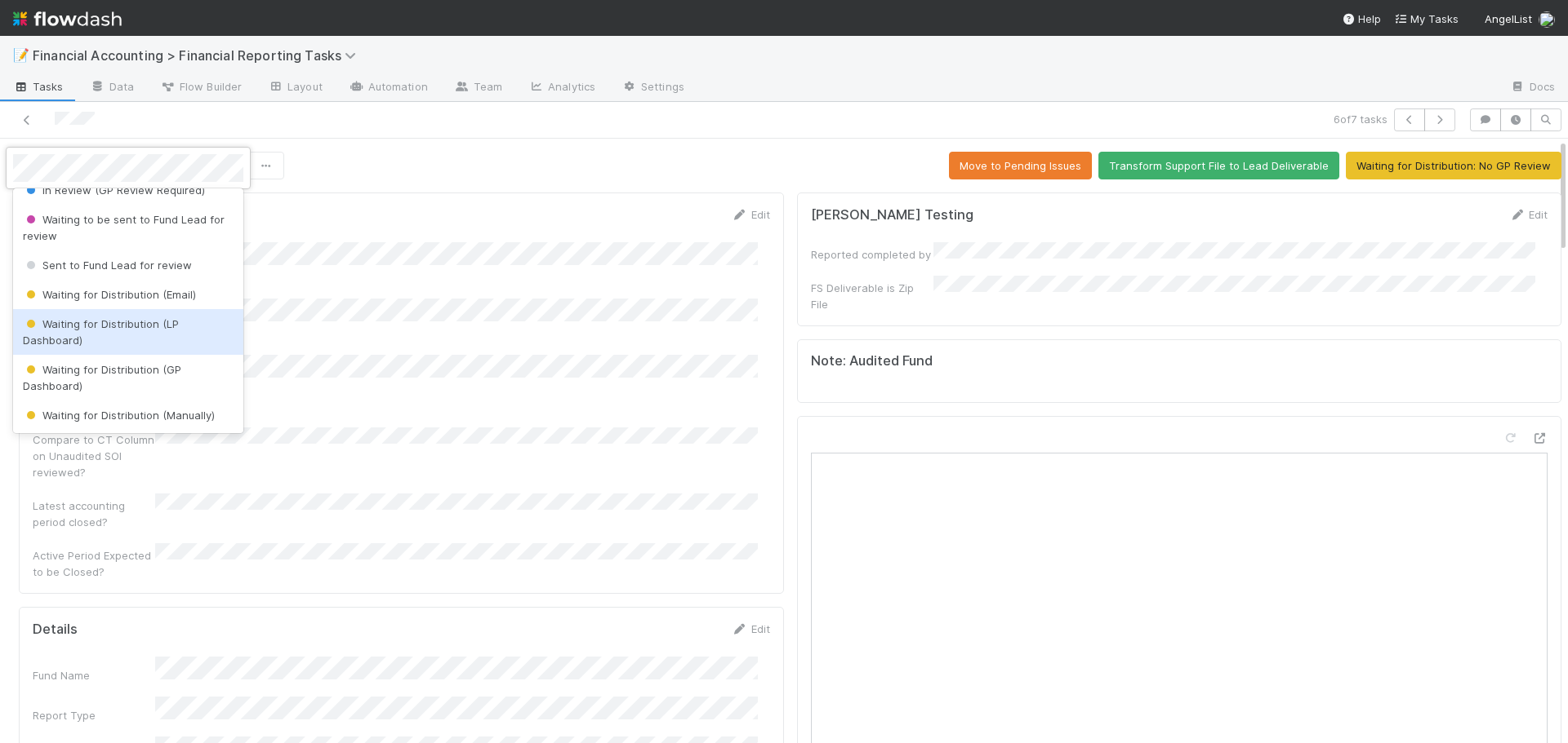
click at [122, 334] on div "Waiting for Distribution (LP Dashboard)" at bounding box center [128, 332] width 231 height 46
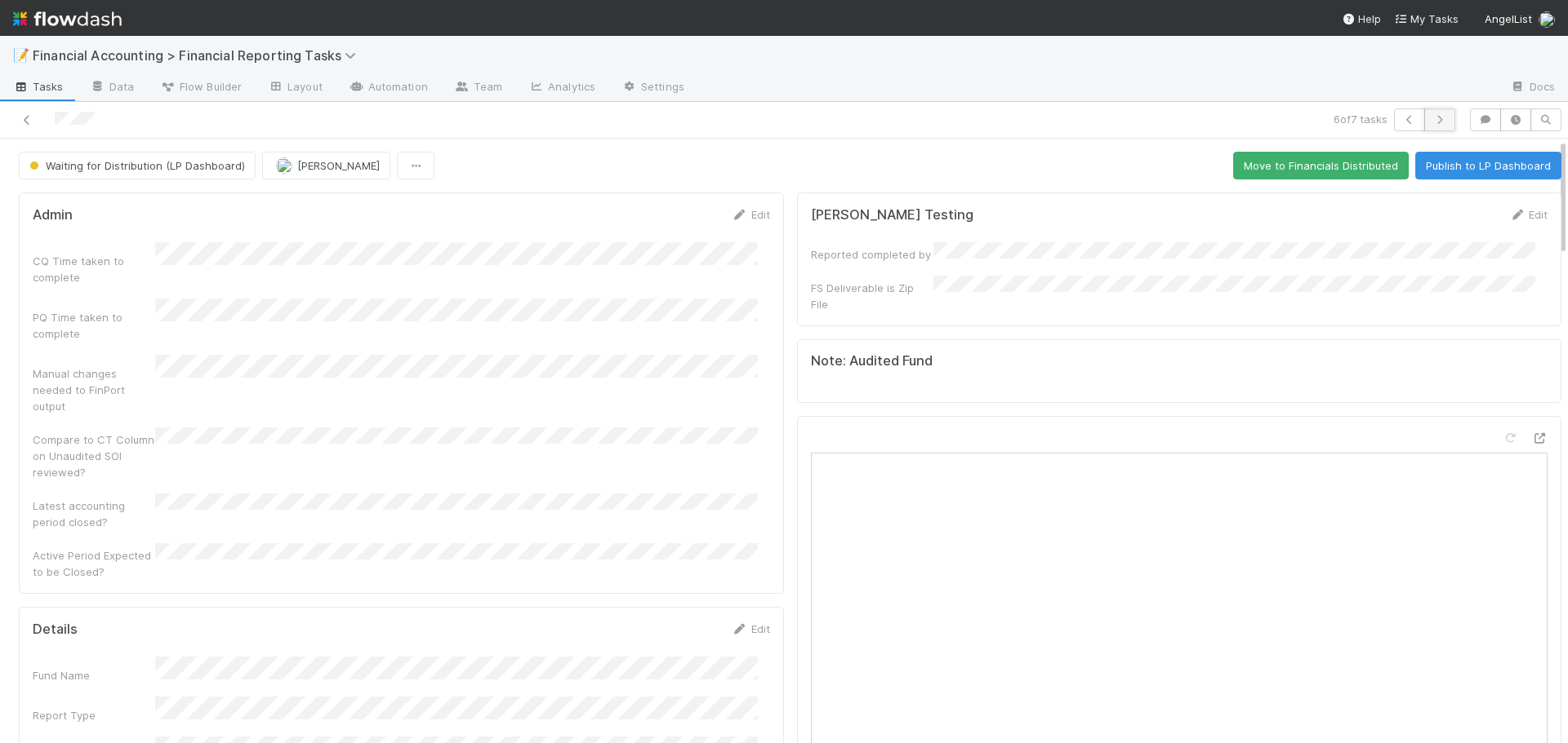
click at [1431, 119] on icon "button" at bounding box center [1440, 119] width 16 height 10
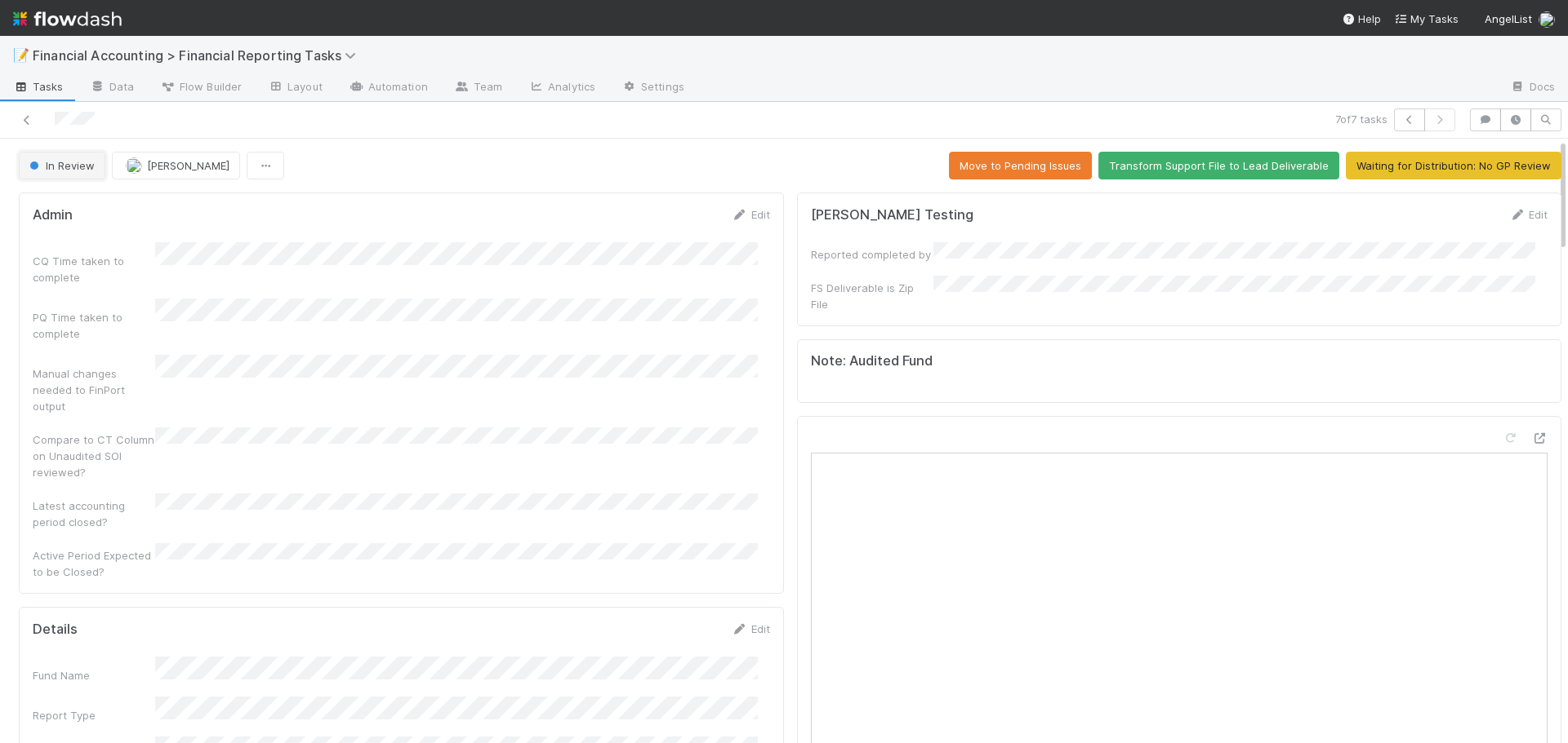
click at [44, 176] on button "In Review" at bounding box center [62, 166] width 87 height 27
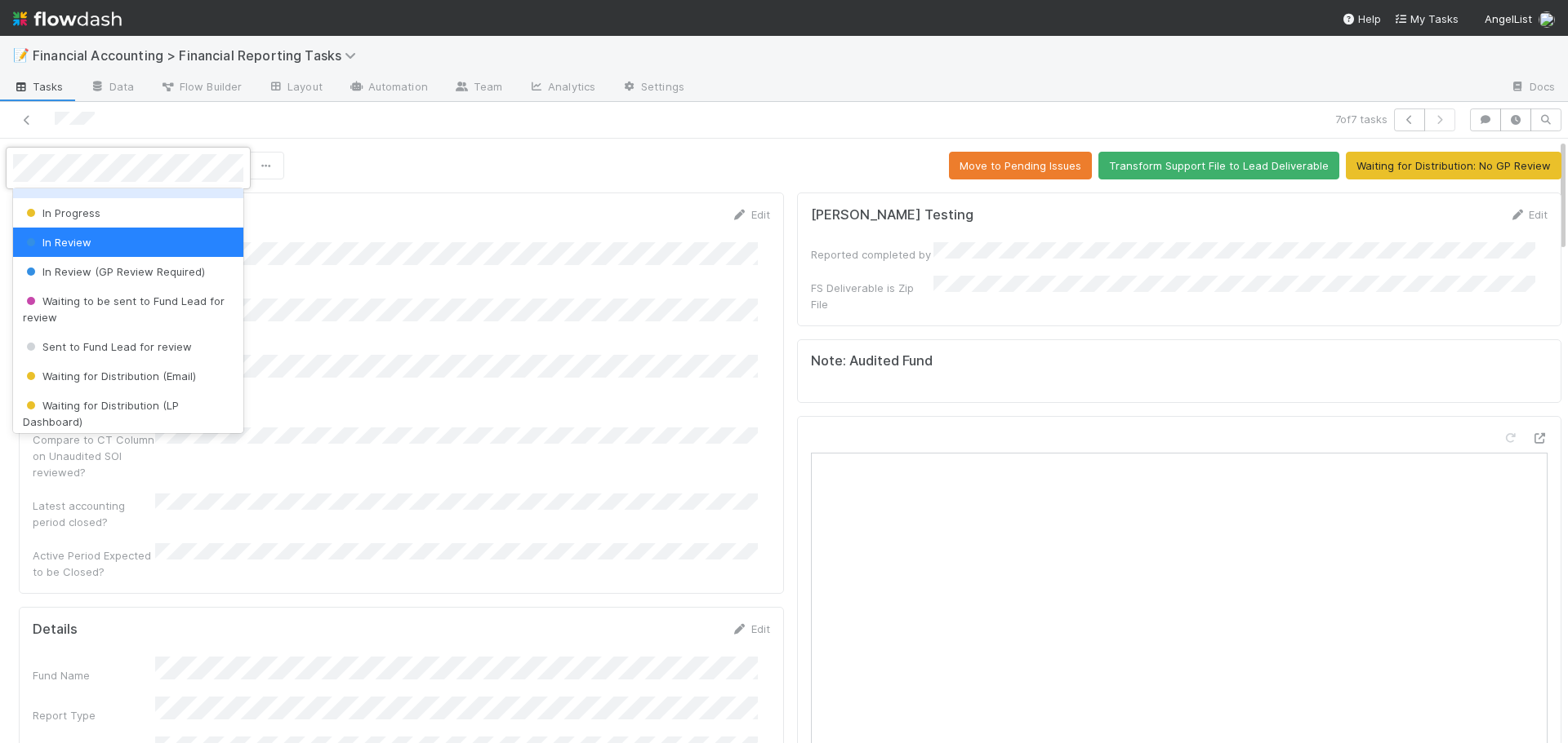
scroll to position [163, 0]
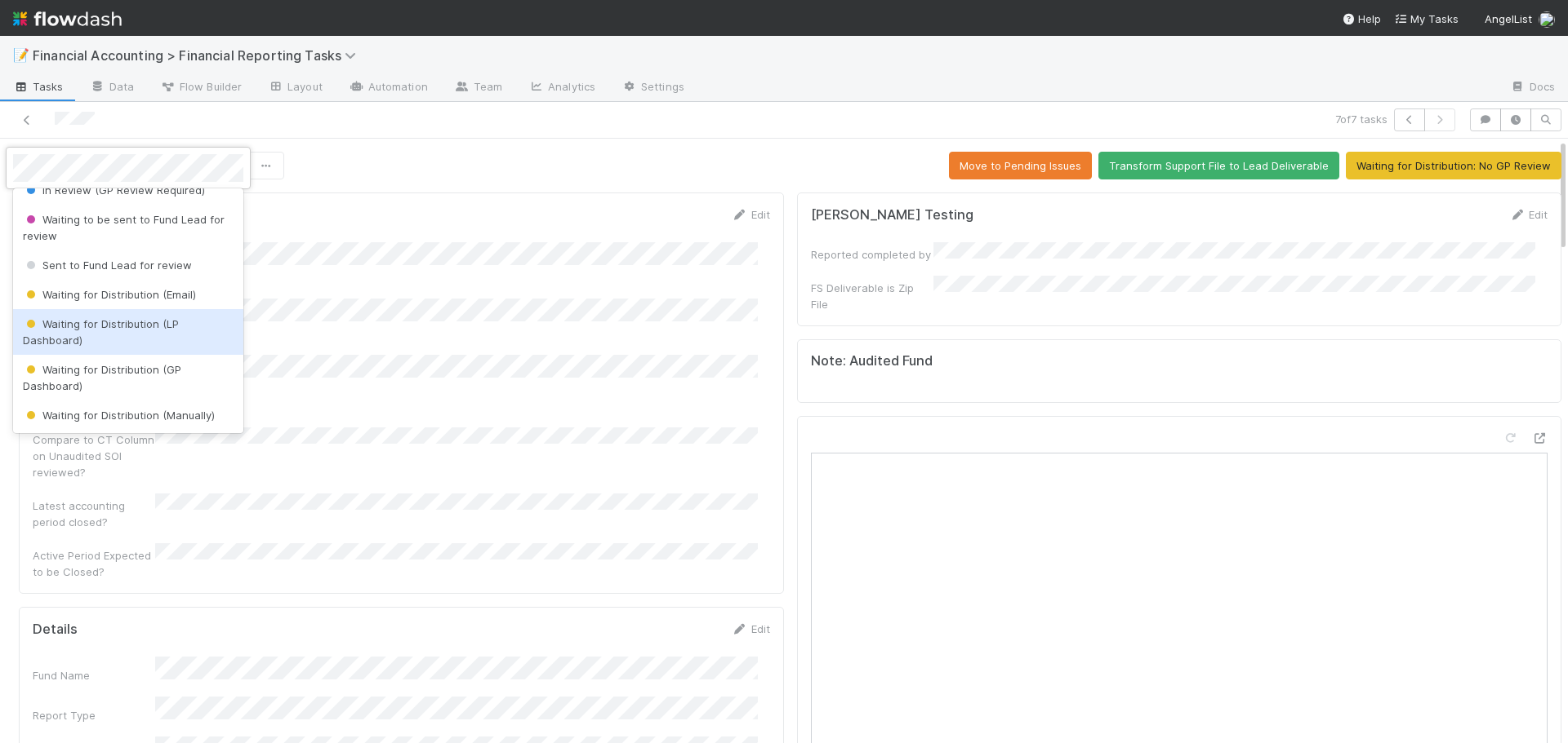
click at [105, 325] on span "Waiting for Distribution (LP Dashboard)" at bounding box center [100, 332] width 156 height 29
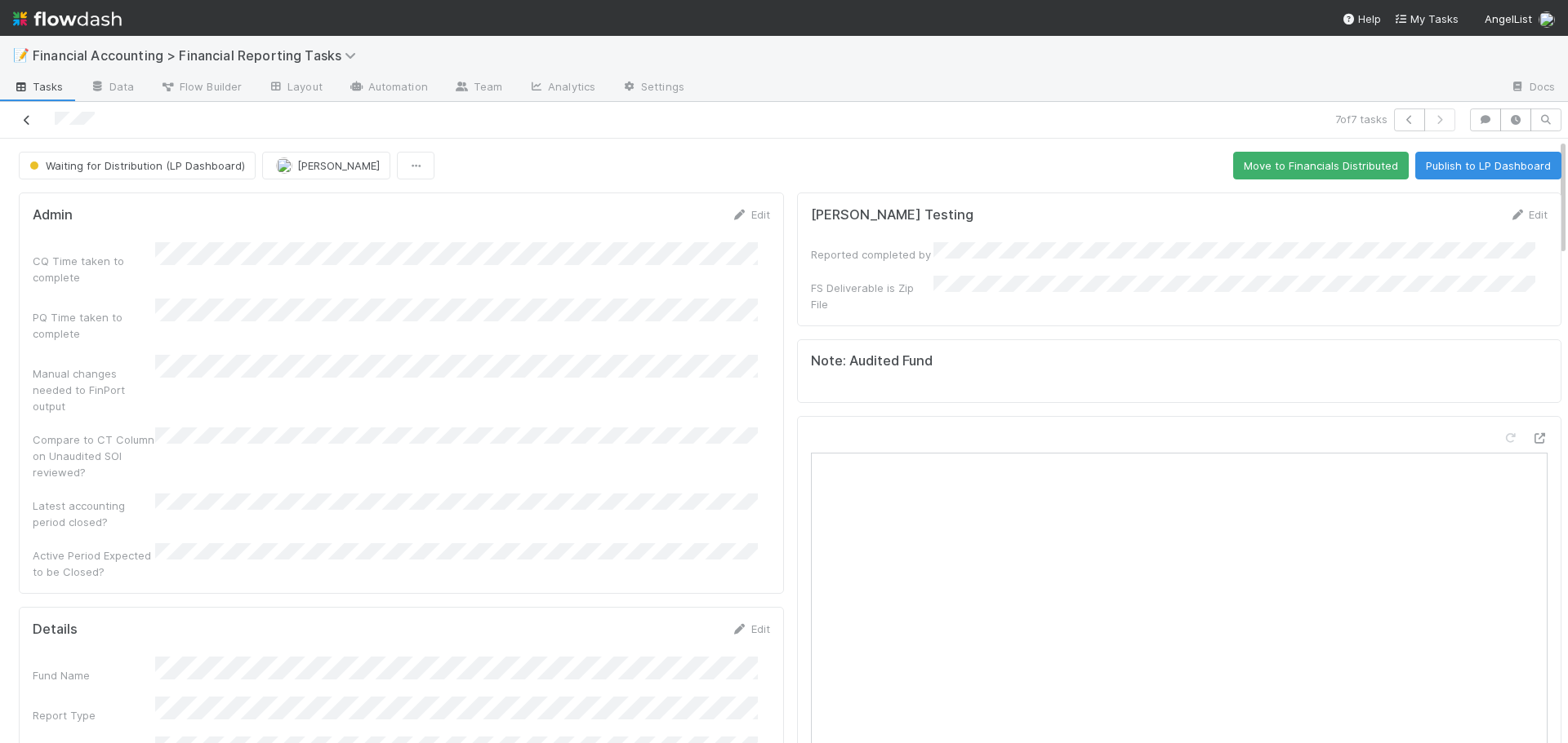
click at [24, 118] on icon at bounding box center [27, 120] width 16 height 11
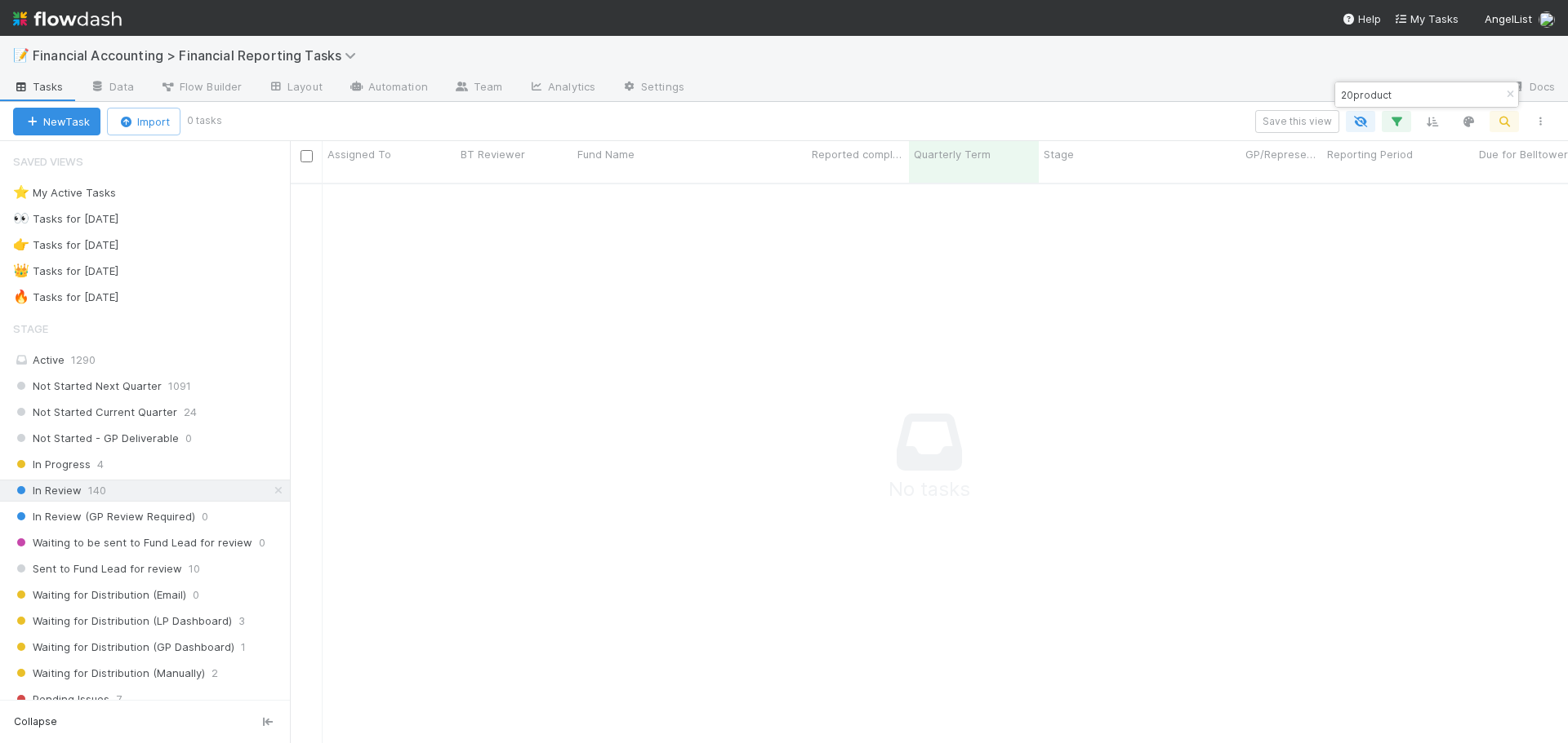
scroll to position [549, 1266]
click at [1507, 94] on icon "button" at bounding box center [1510, 95] width 16 height 10
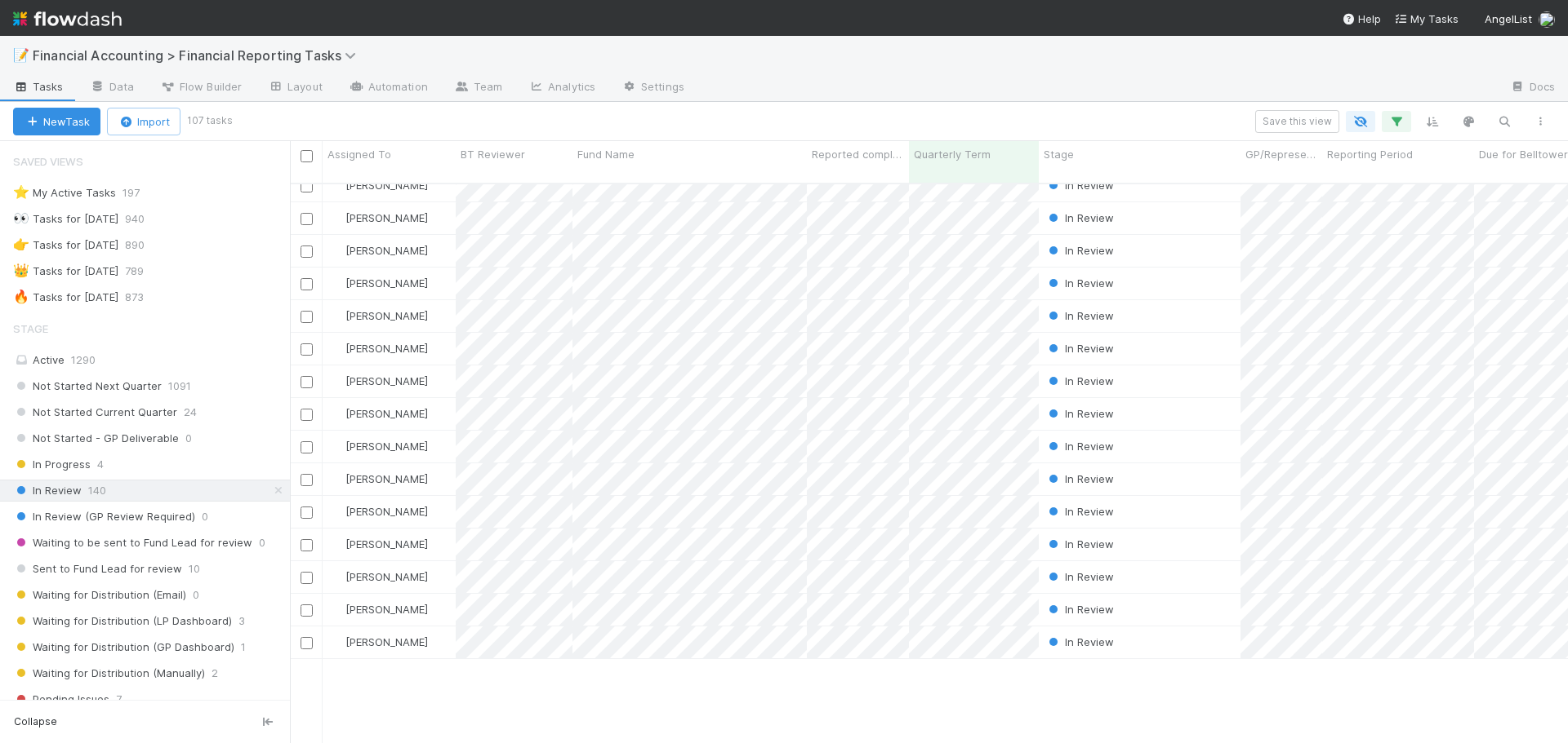
scroll to position [0, 0]
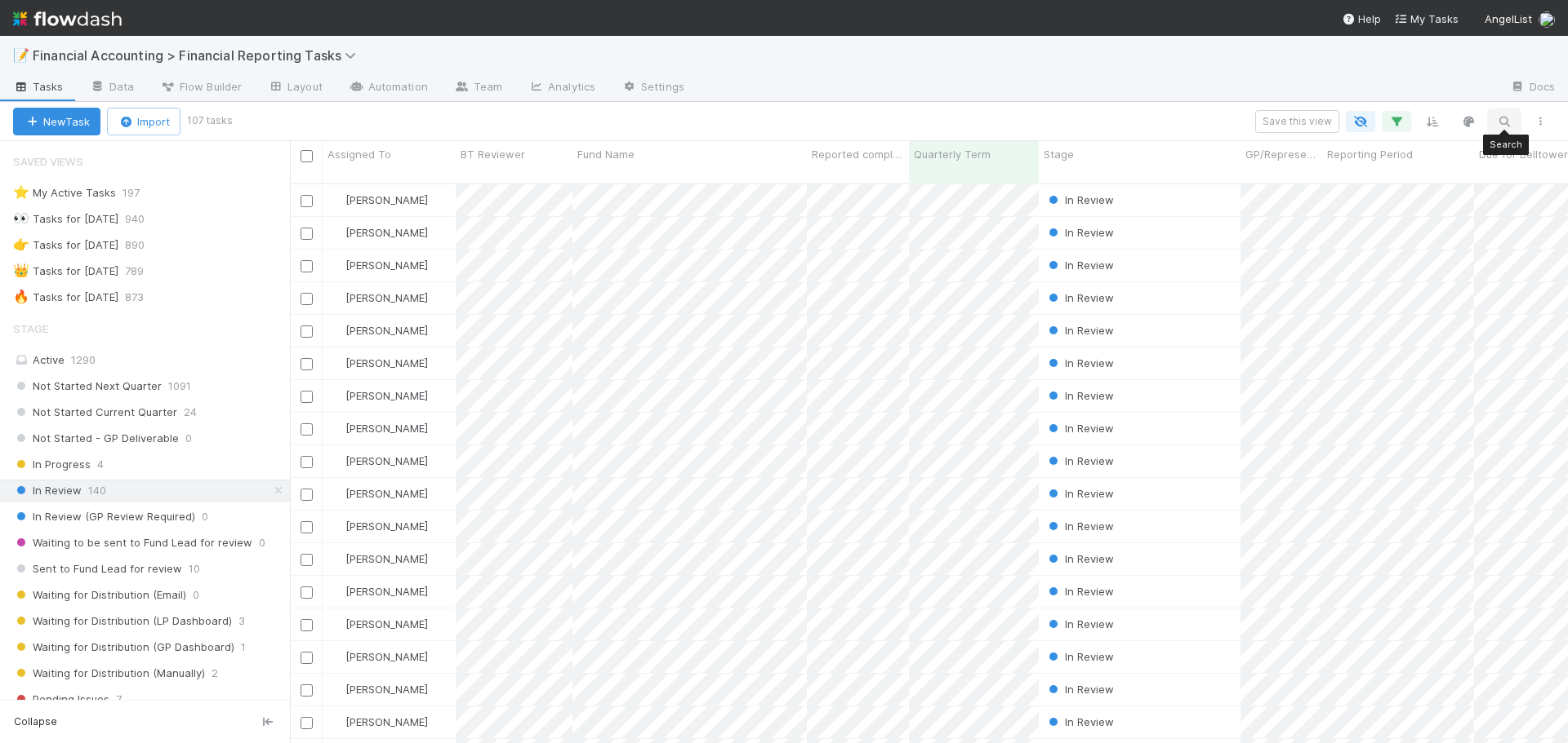
click at [1501, 121] on icon "button" at bounding box center [1504, 121] width 16 height 15
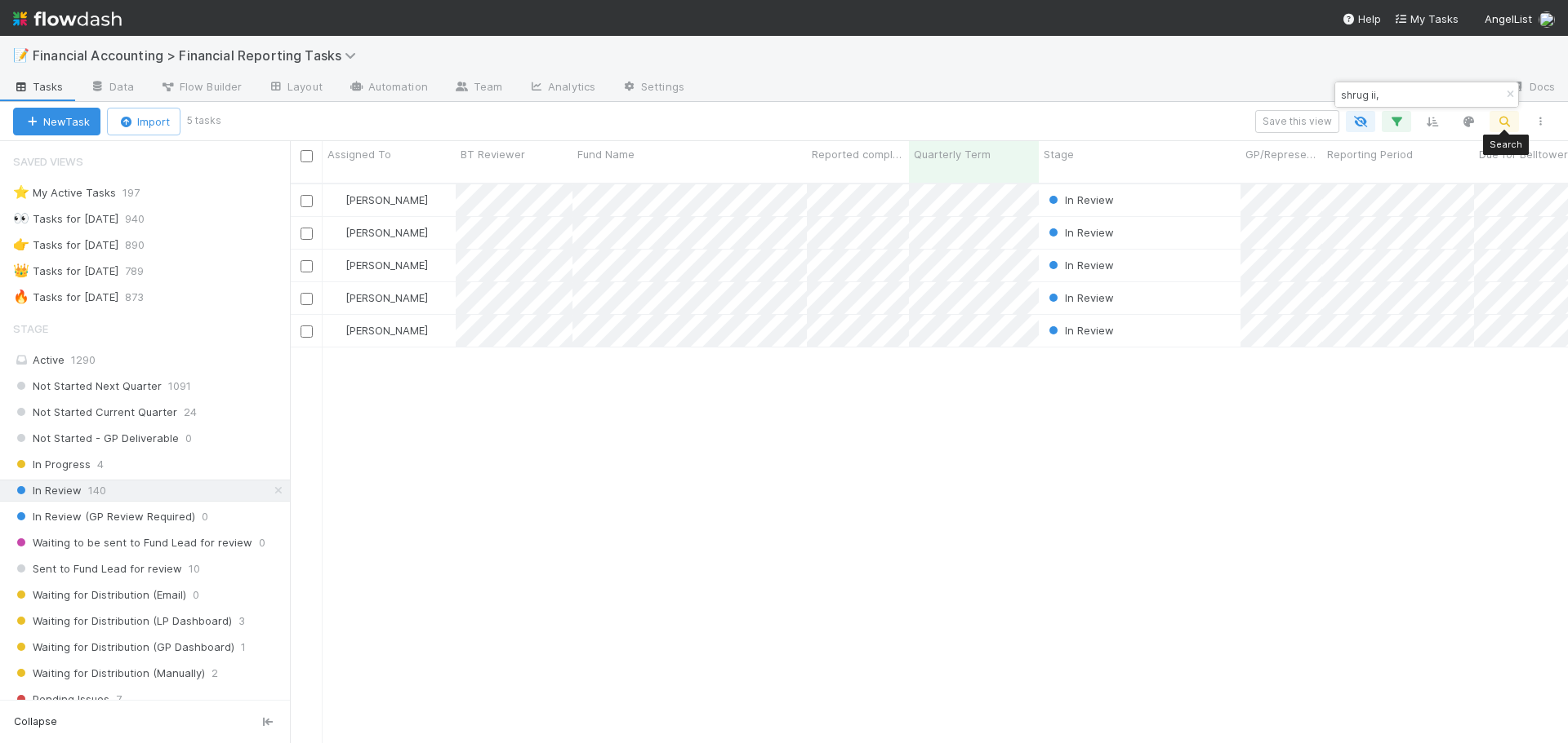
scroll to position [562, 1266]
type input "shrug ii,"
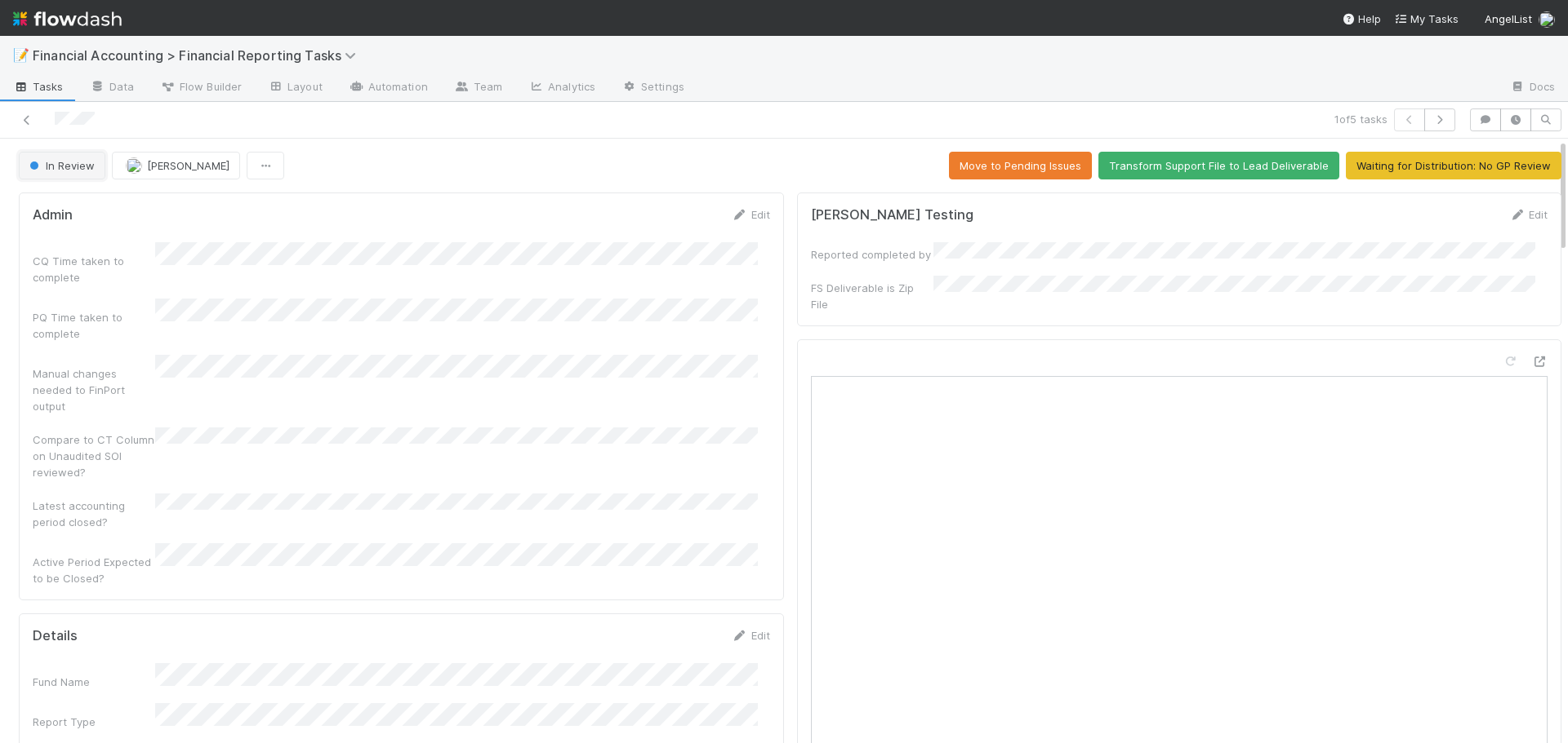
click at [66, 175] on button "In Review" at bounding box center [62, 166] width 87 height 27
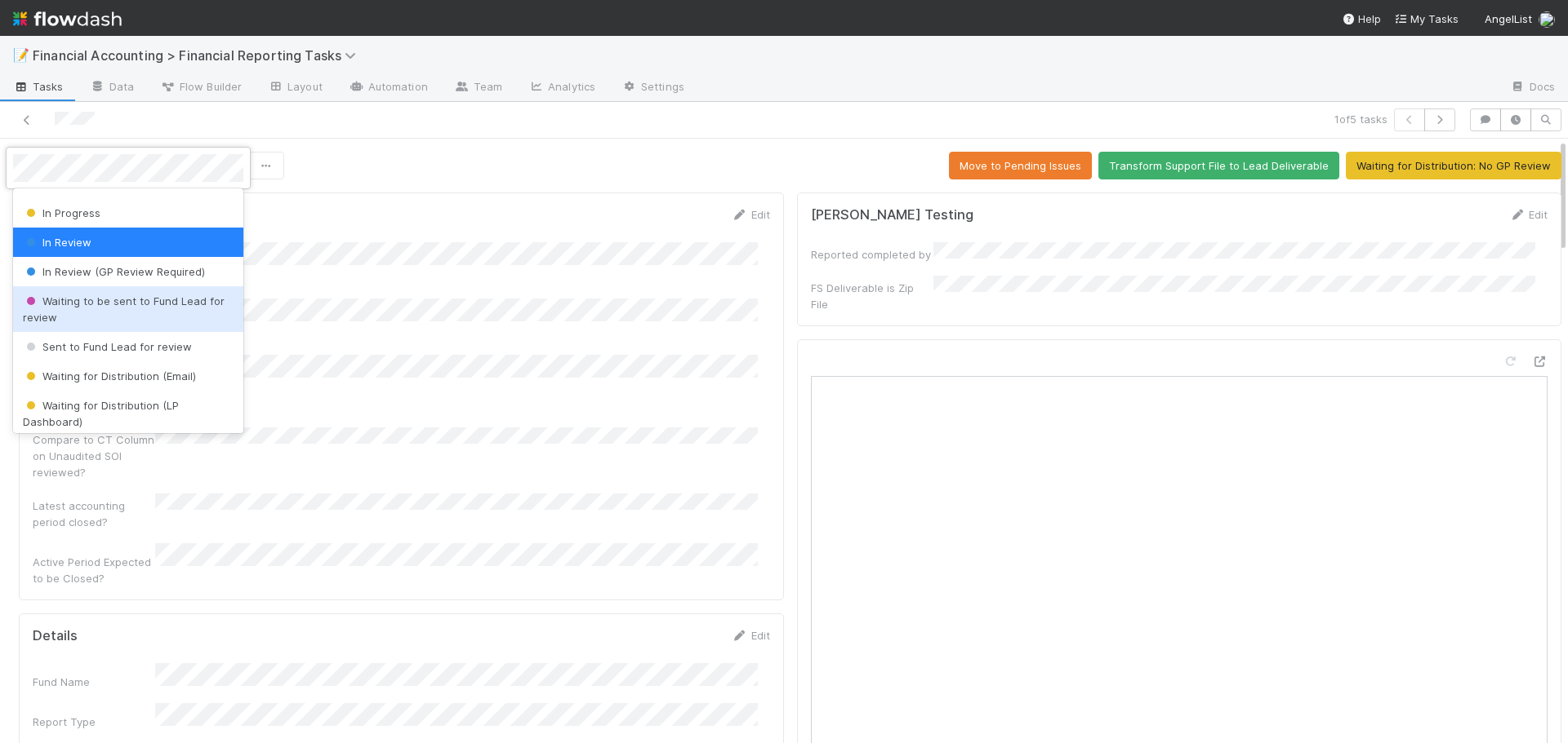
scroll to position [163, 0]
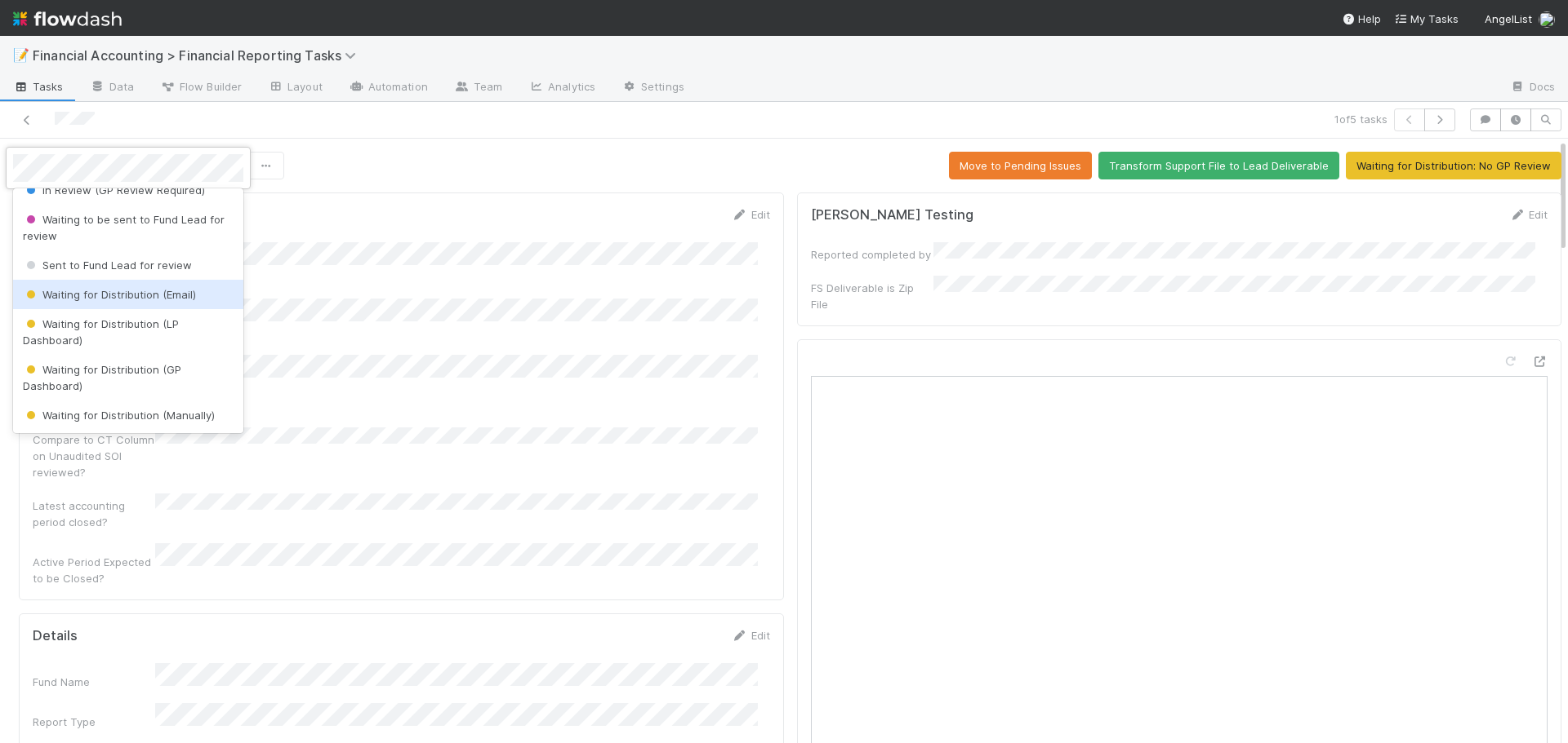
click at [129, 294] on span "Waiting for Distribution (Email)" at bounding box center [109, 294] width 173 height 13
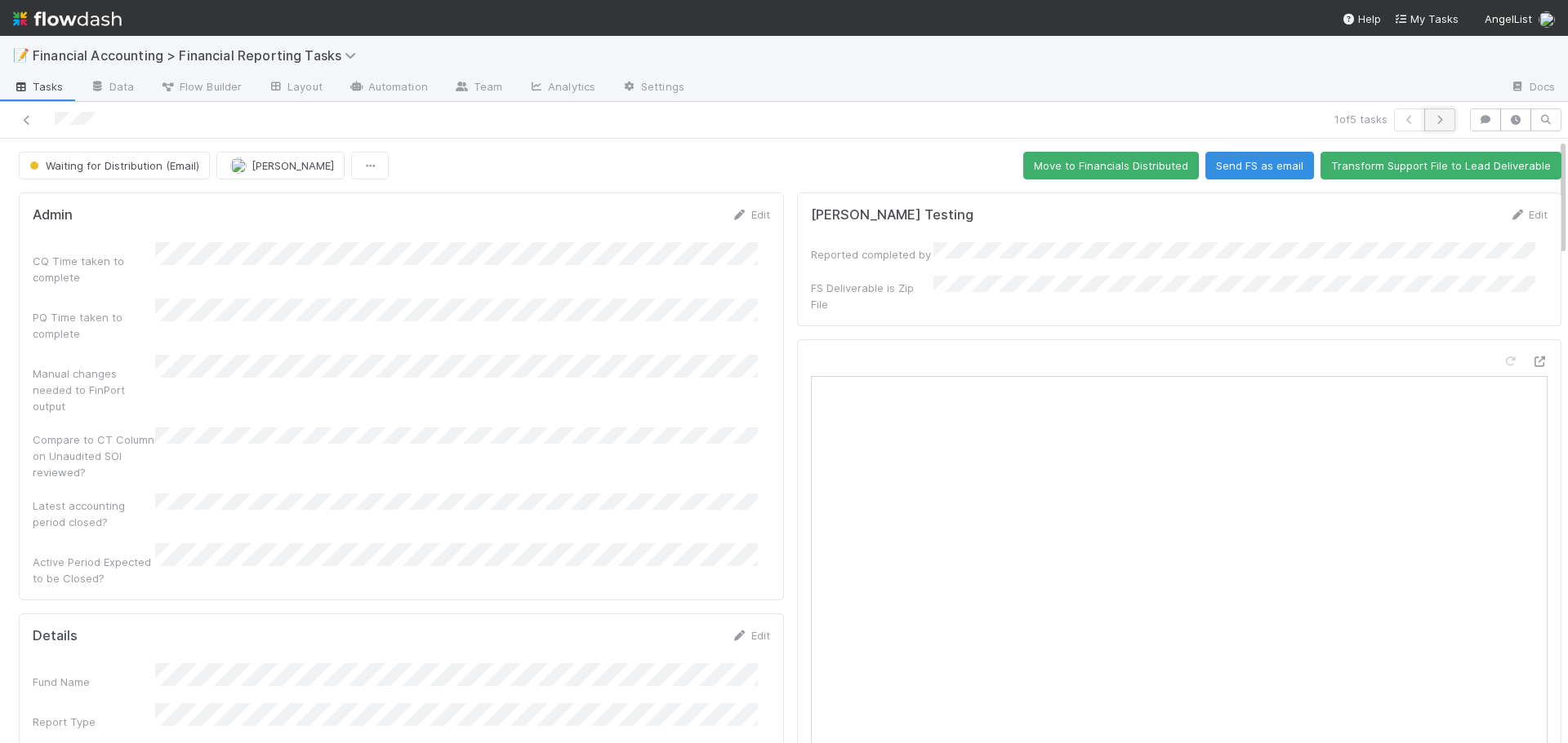
click at [1431, 117] on icon "button" at bounding box center [1440, 119] width 16 height 10
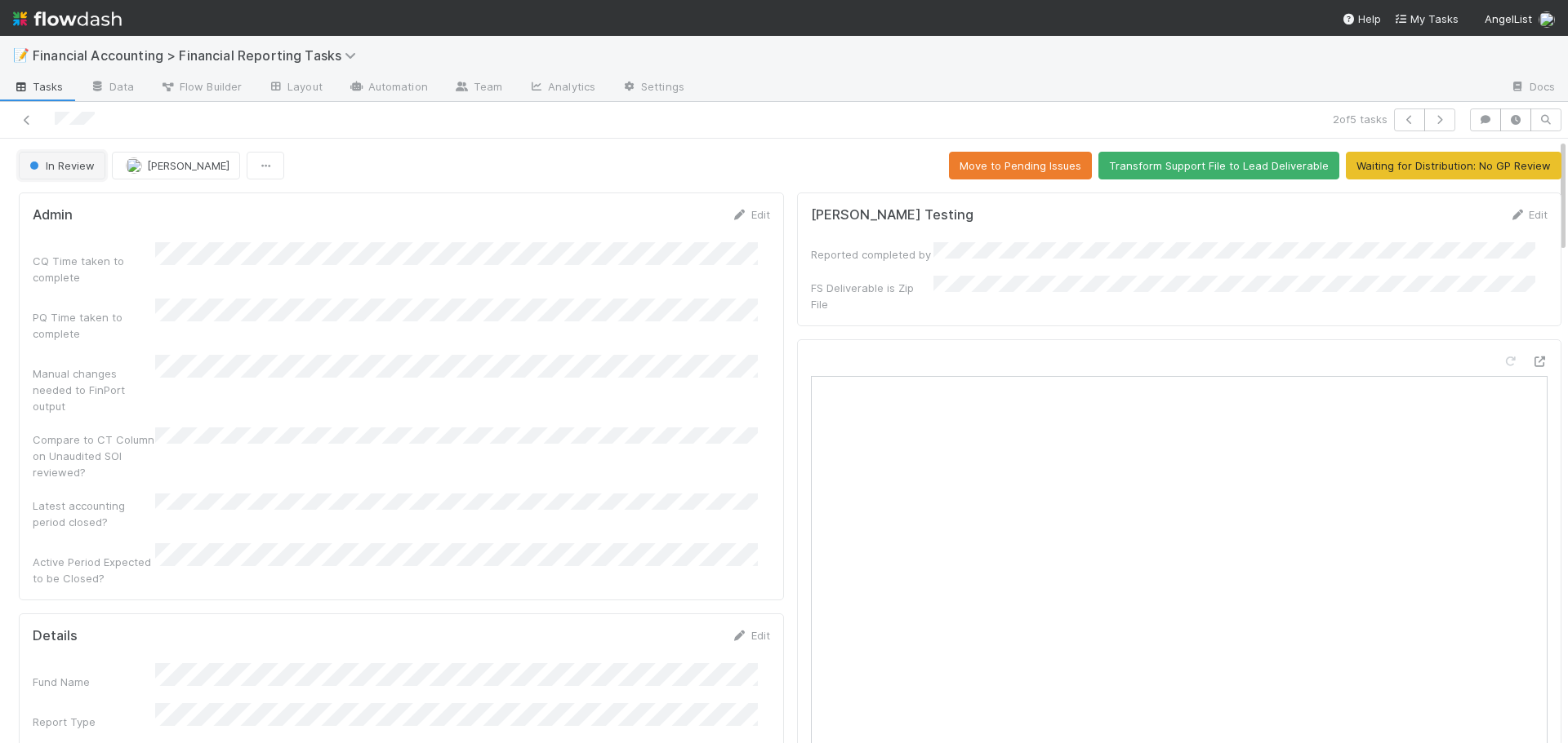
click at [63, 178] on button "In Review" at bounding box center [62, 166] width 87 height 27
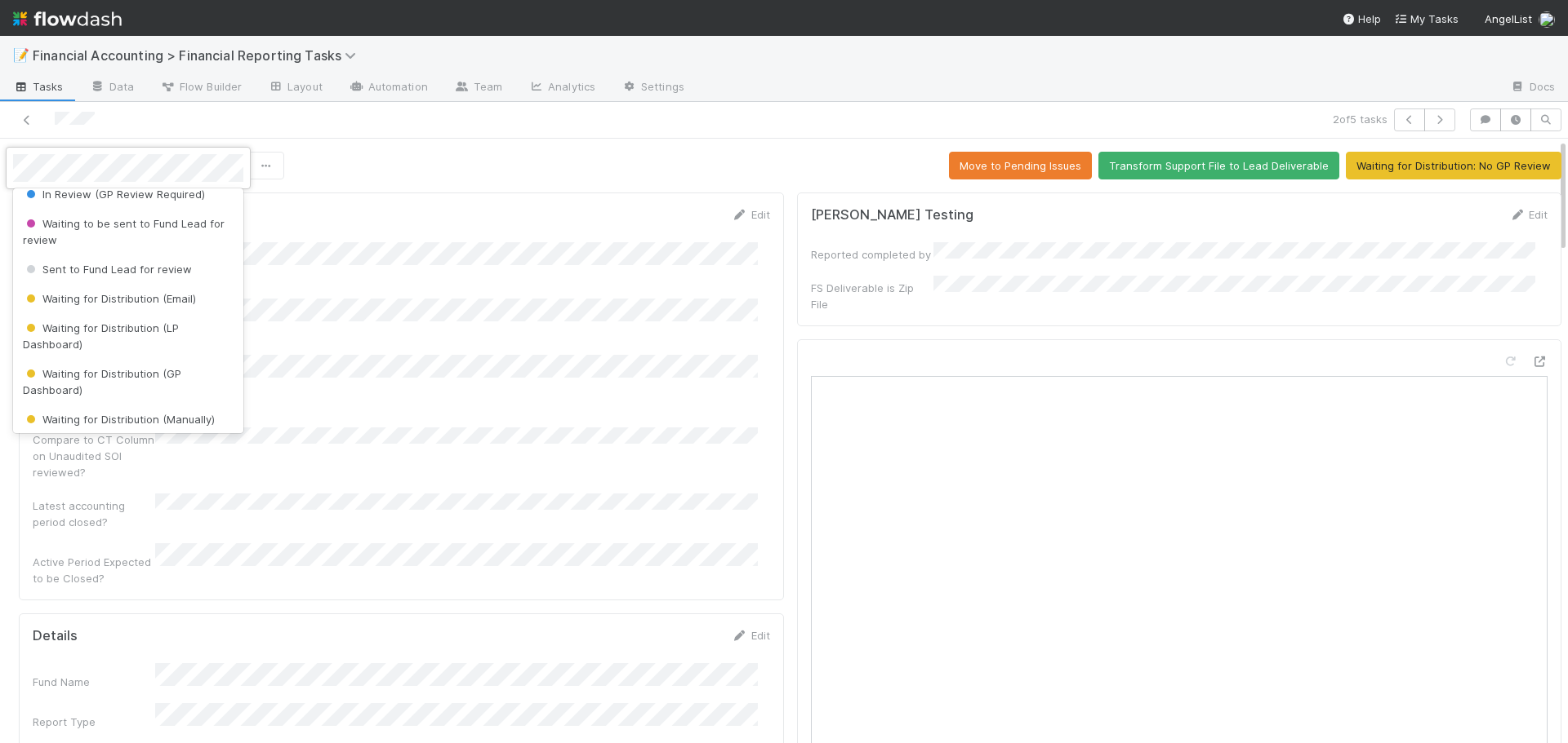
scroll to position [163, 0]
click at [112, 329] on span "Waiting for Distribution (LP Dashboard)" at bounding box center [100, 332] width 156 height 29
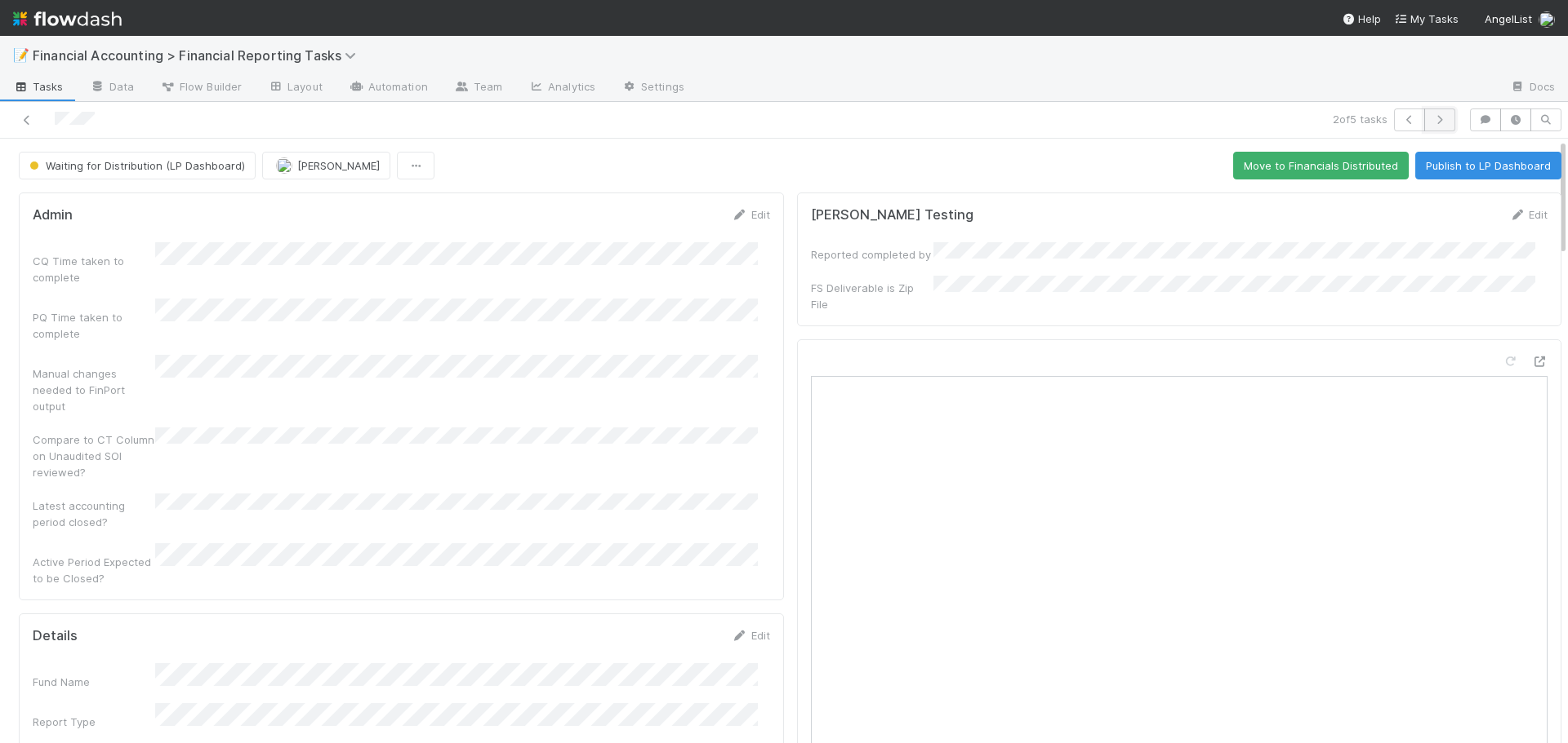
click at [1431, 119] on icon "button" at bounding box center [1440, 119] width 16 height 10
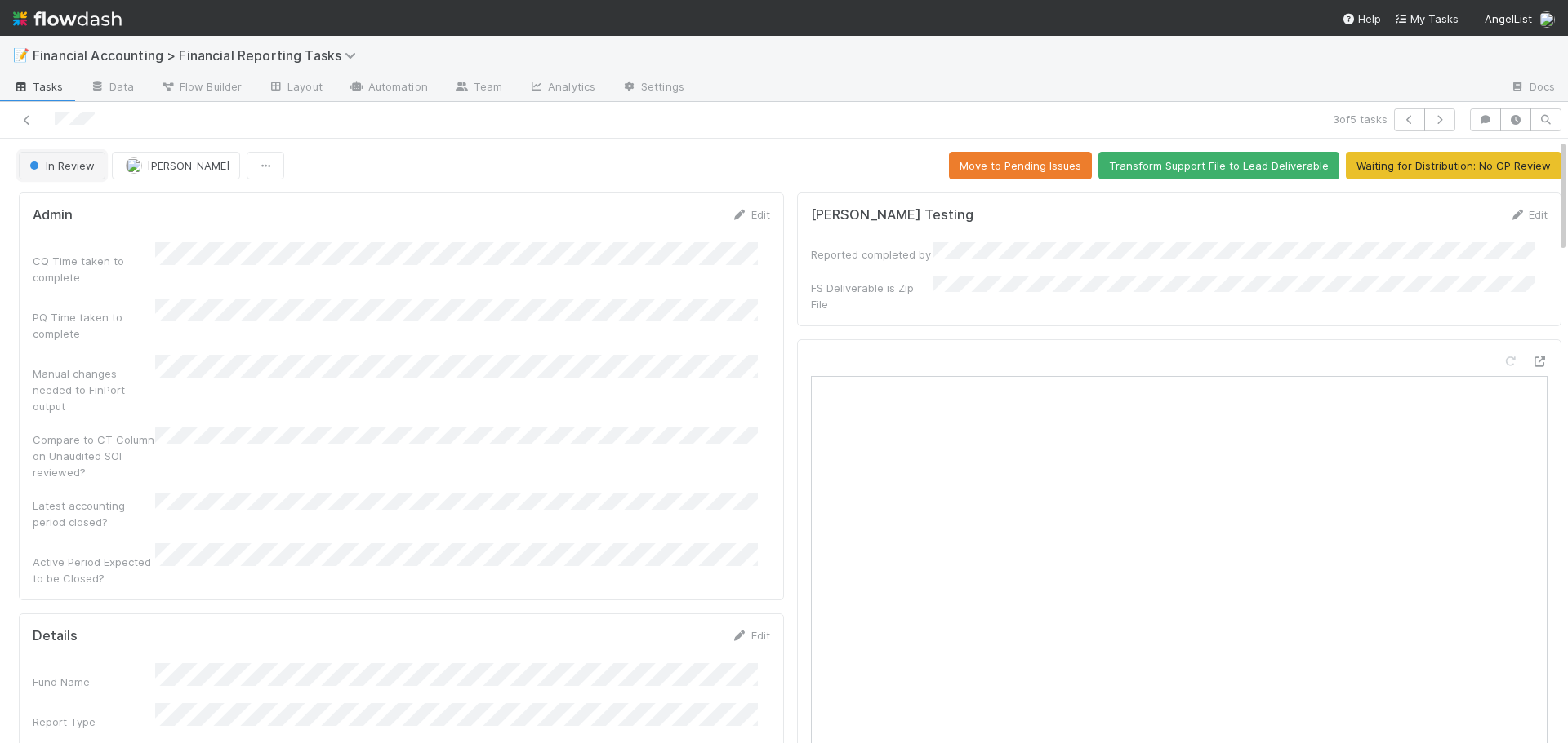
click at [77, 176] on button "In Review" at bounding box center [62, 166] width 87 height 27
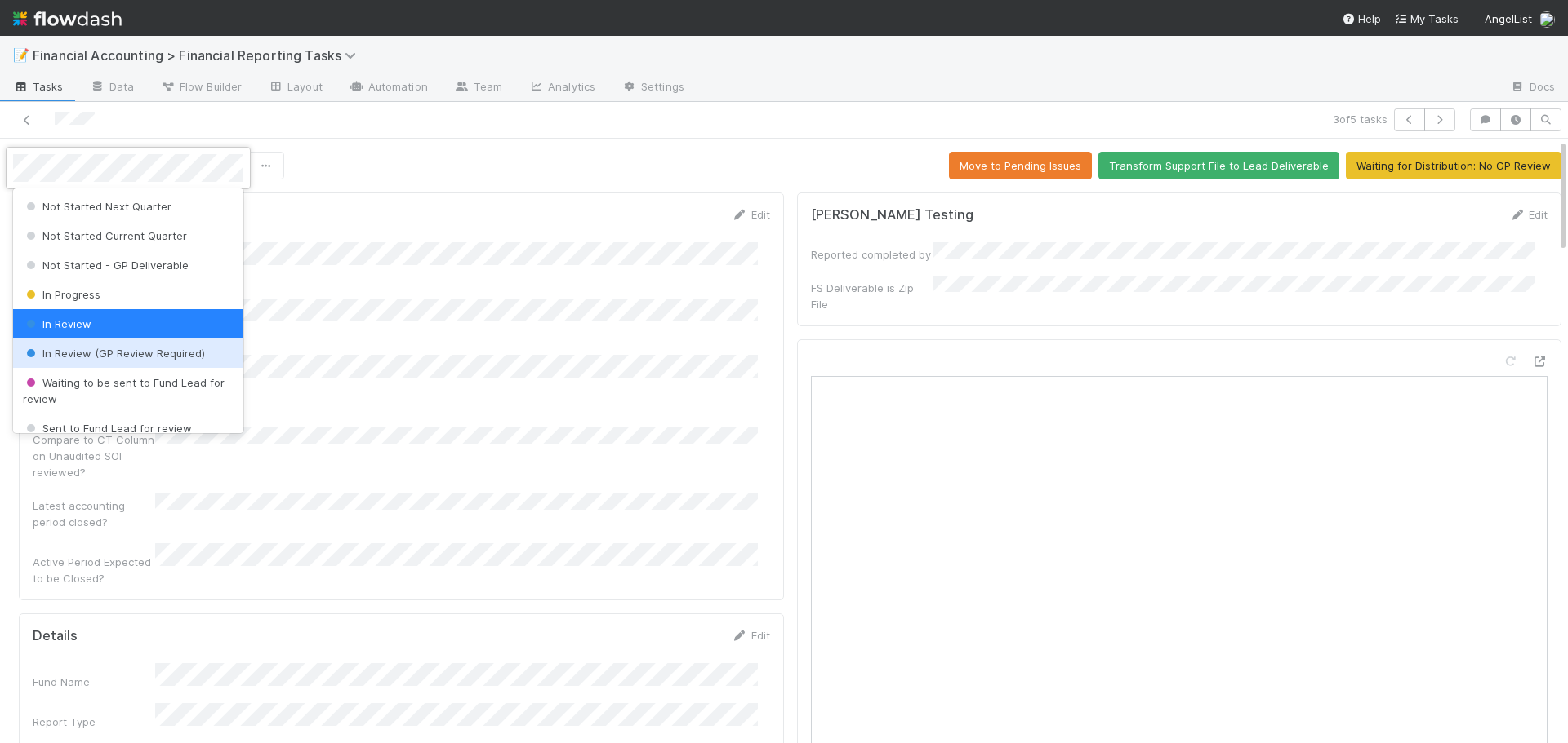
scroll to position [163, 0]
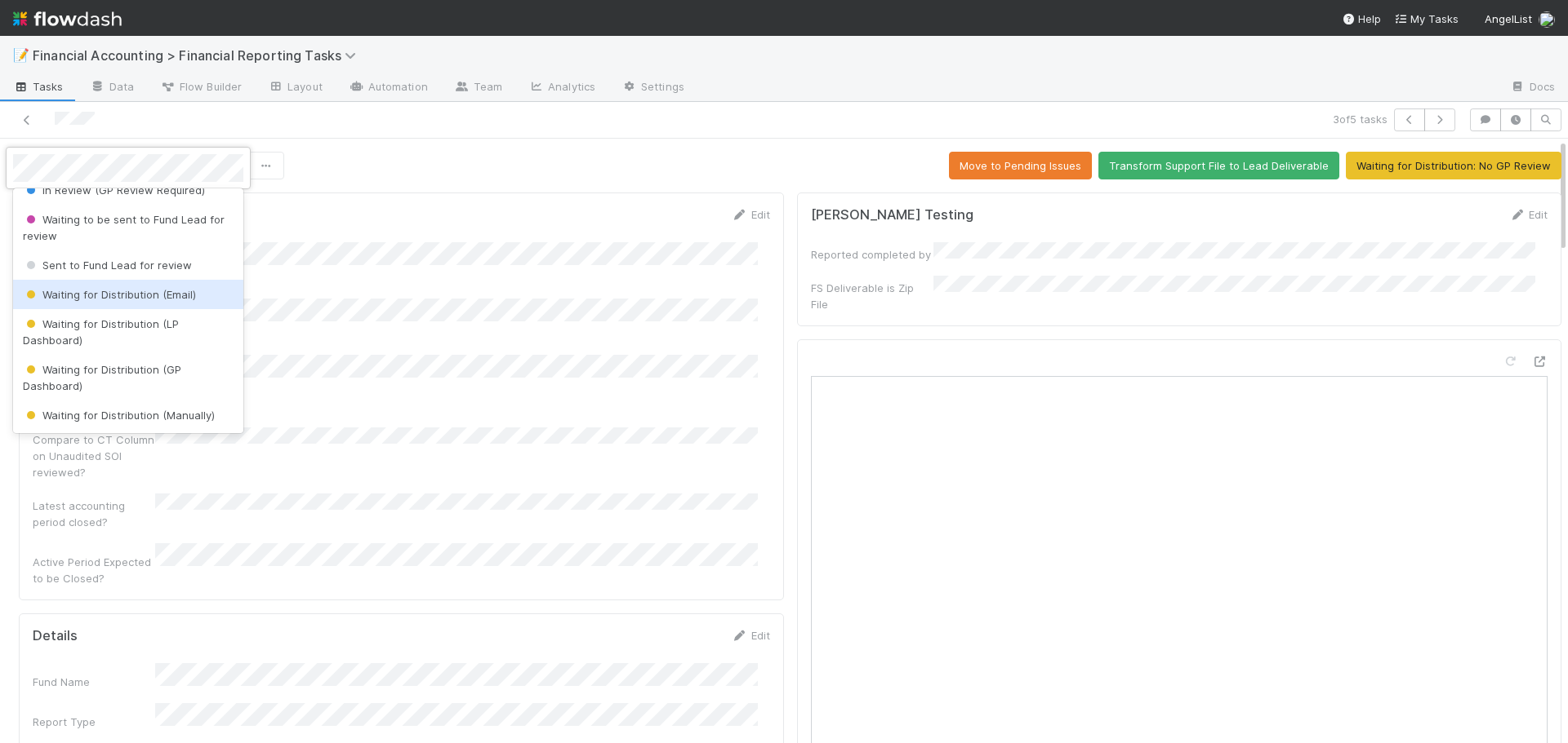
click at [151, 297] on span "Waiting for Distribution (Email)" at bounding box center [109, 294] width 173 height 13
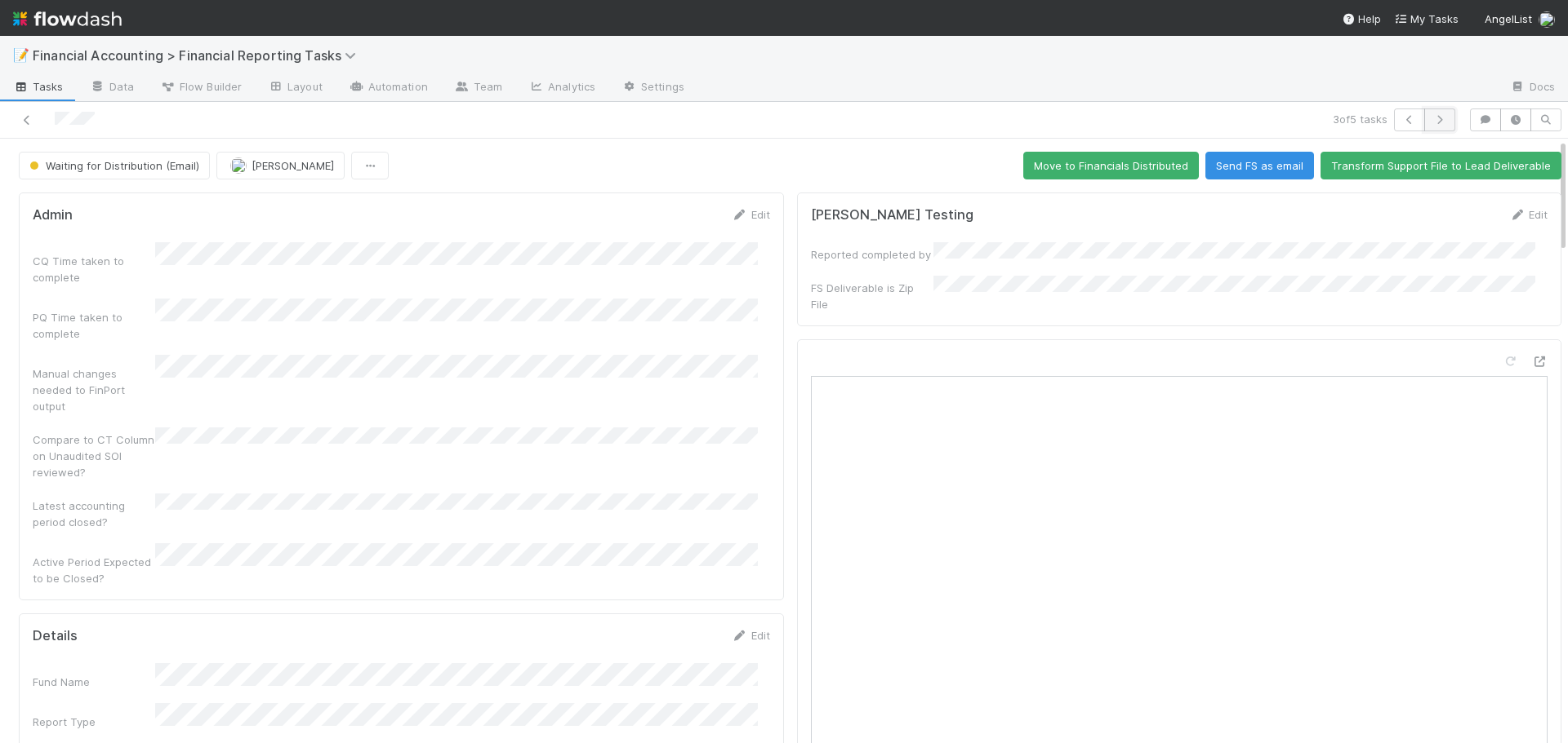
click at [1431, 117] on icon "button" at bounding box center [1440, 119] width 16 height 10
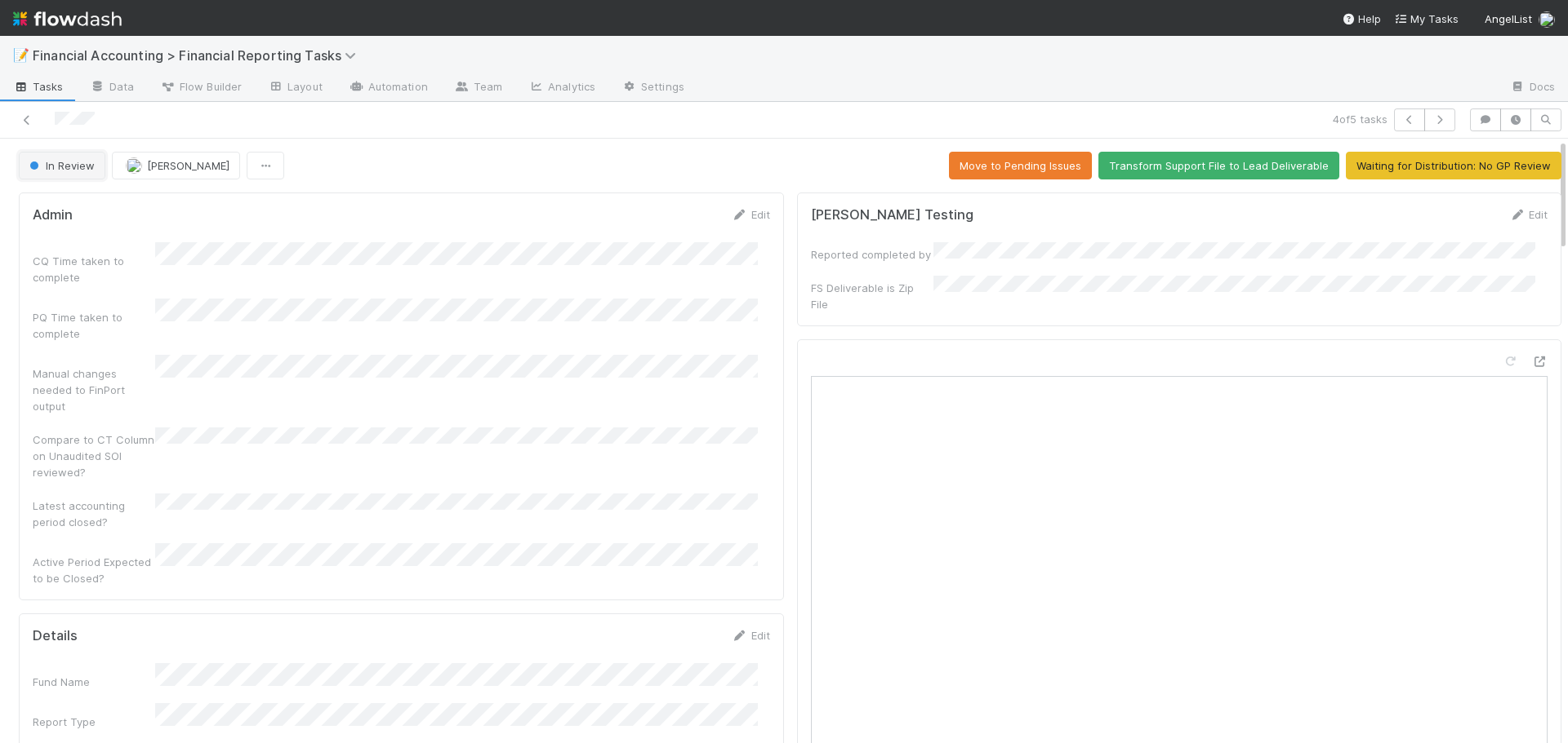
click at [81, 165] on span "In Review" at bounding box center [60, 166] width 68 height 13
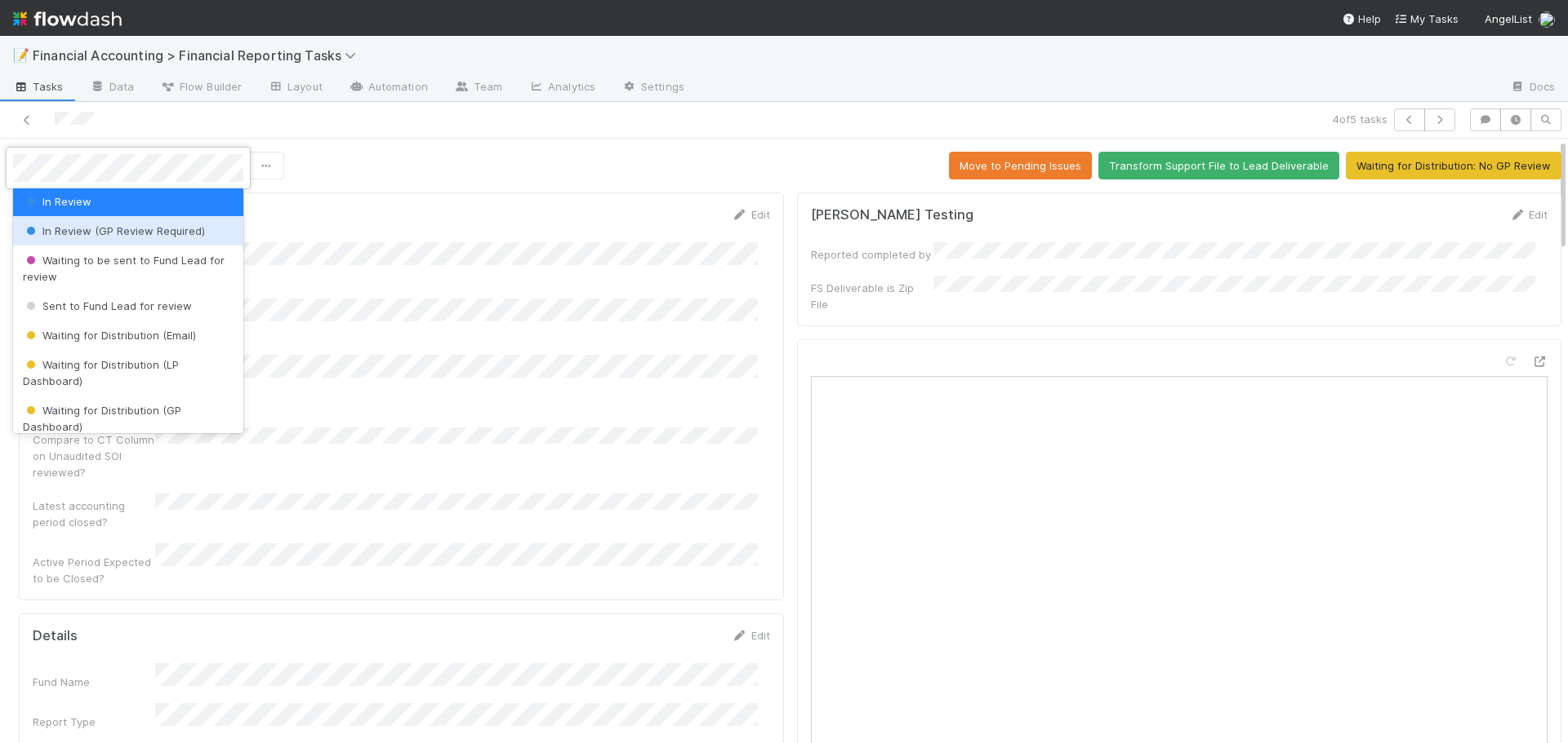
scroll to position [163, 0]
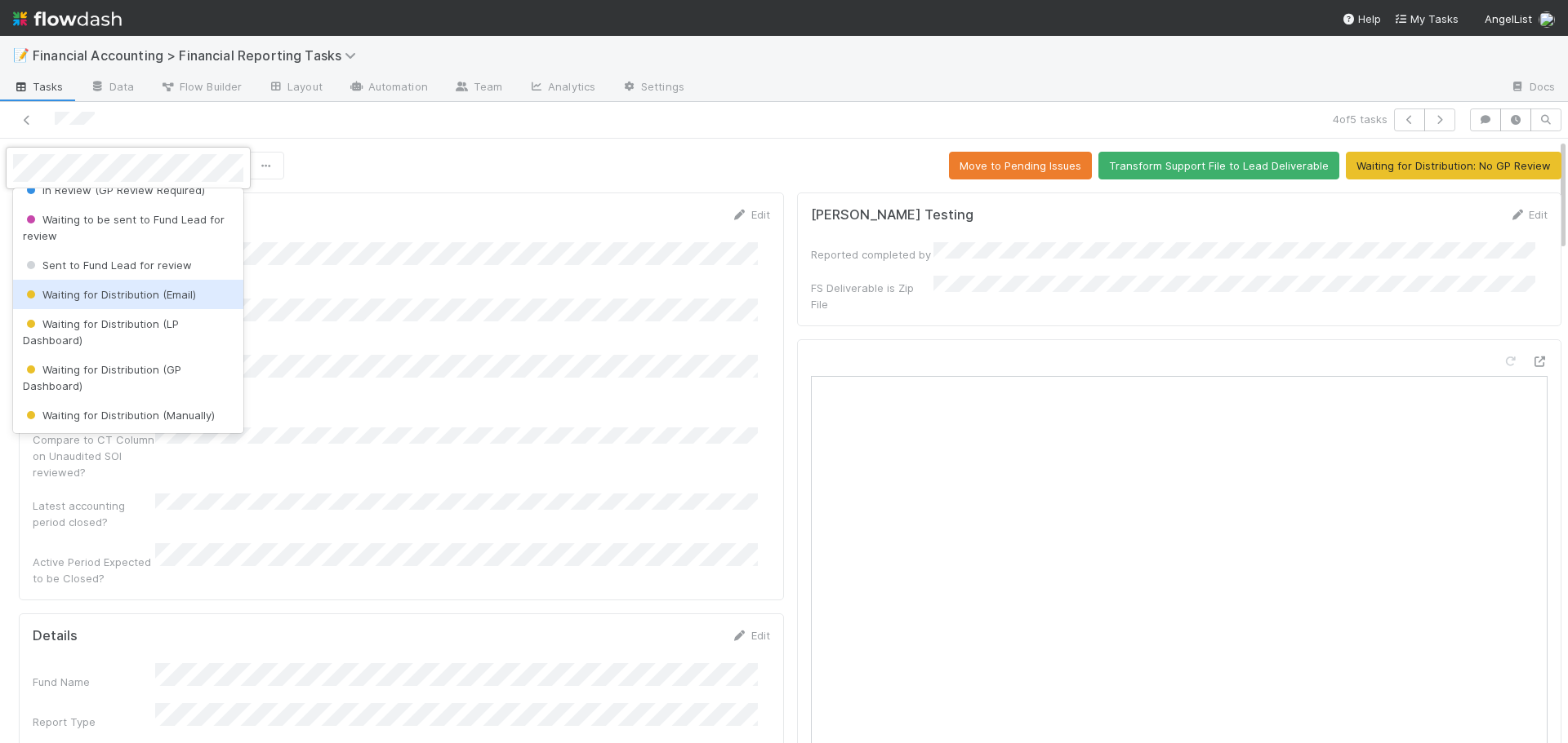
click at [142, 297] on span "Waiting for Distribution (Email)" at bounding box center [109, 294] width 173 height 13
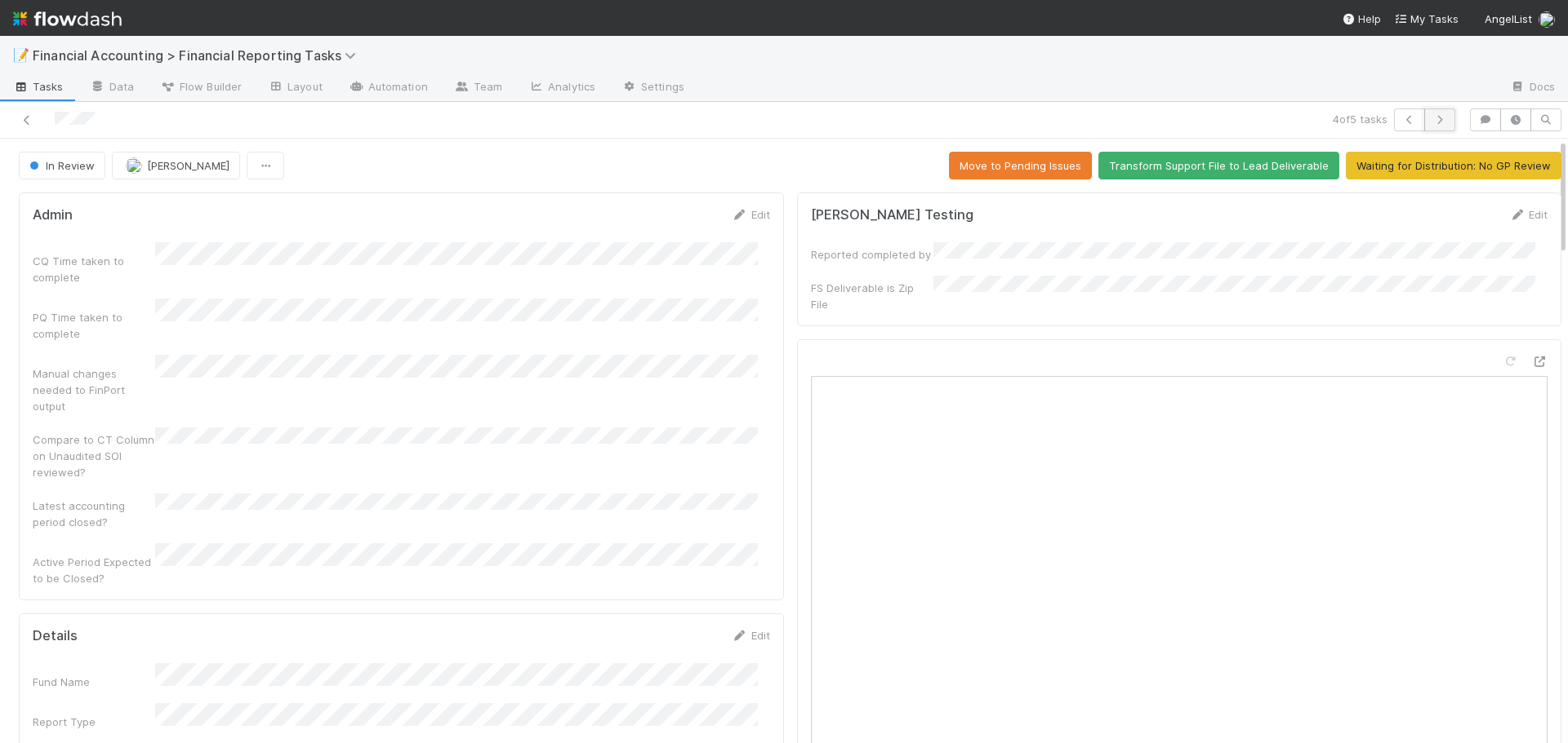
click at [1431, 124] on icon "button" at bounding box center [1440, 119] width 16 height 10
click at [57, 160] on span "In Review" at bounding box center [60, 166] width 68 height 13
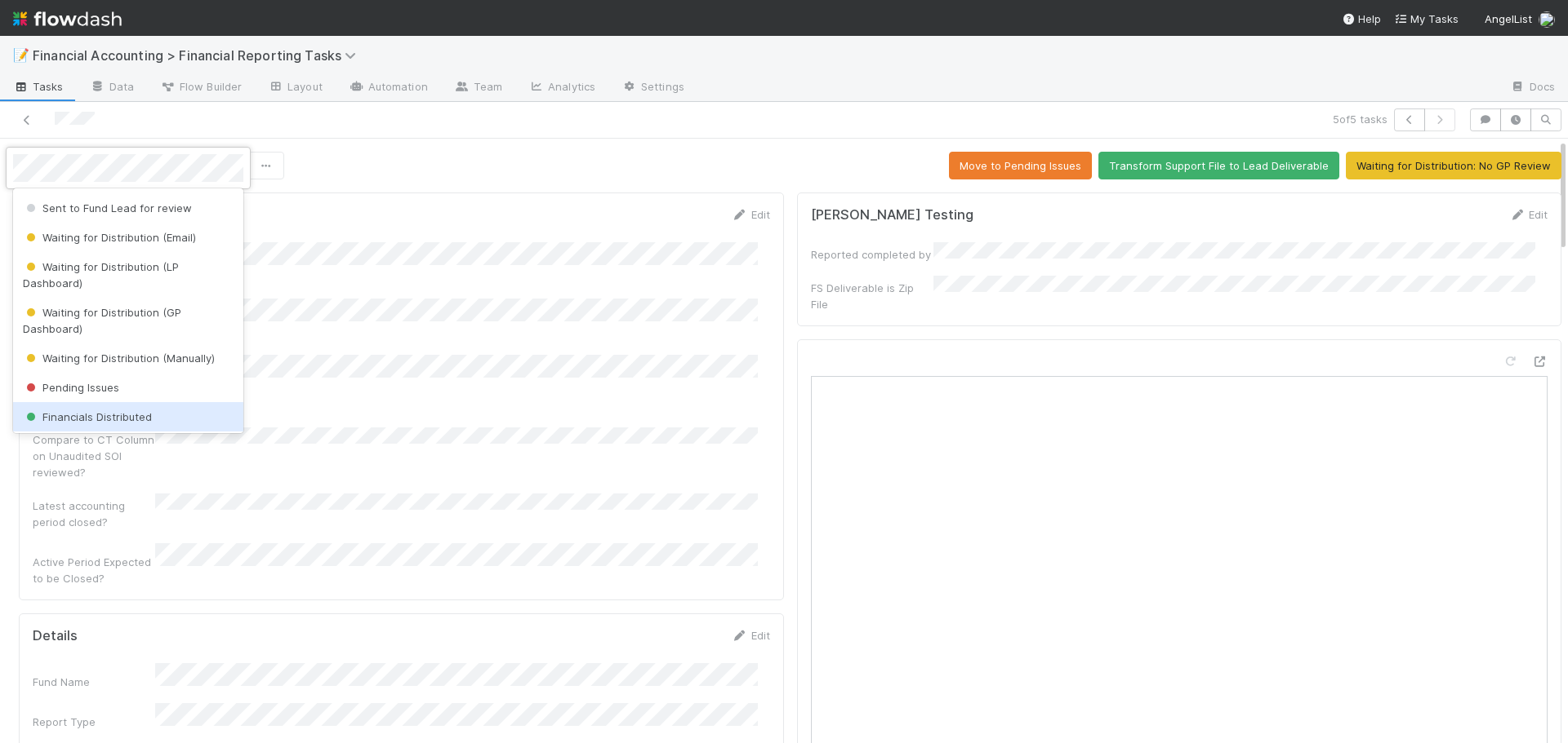
scroll to position [245, 0]
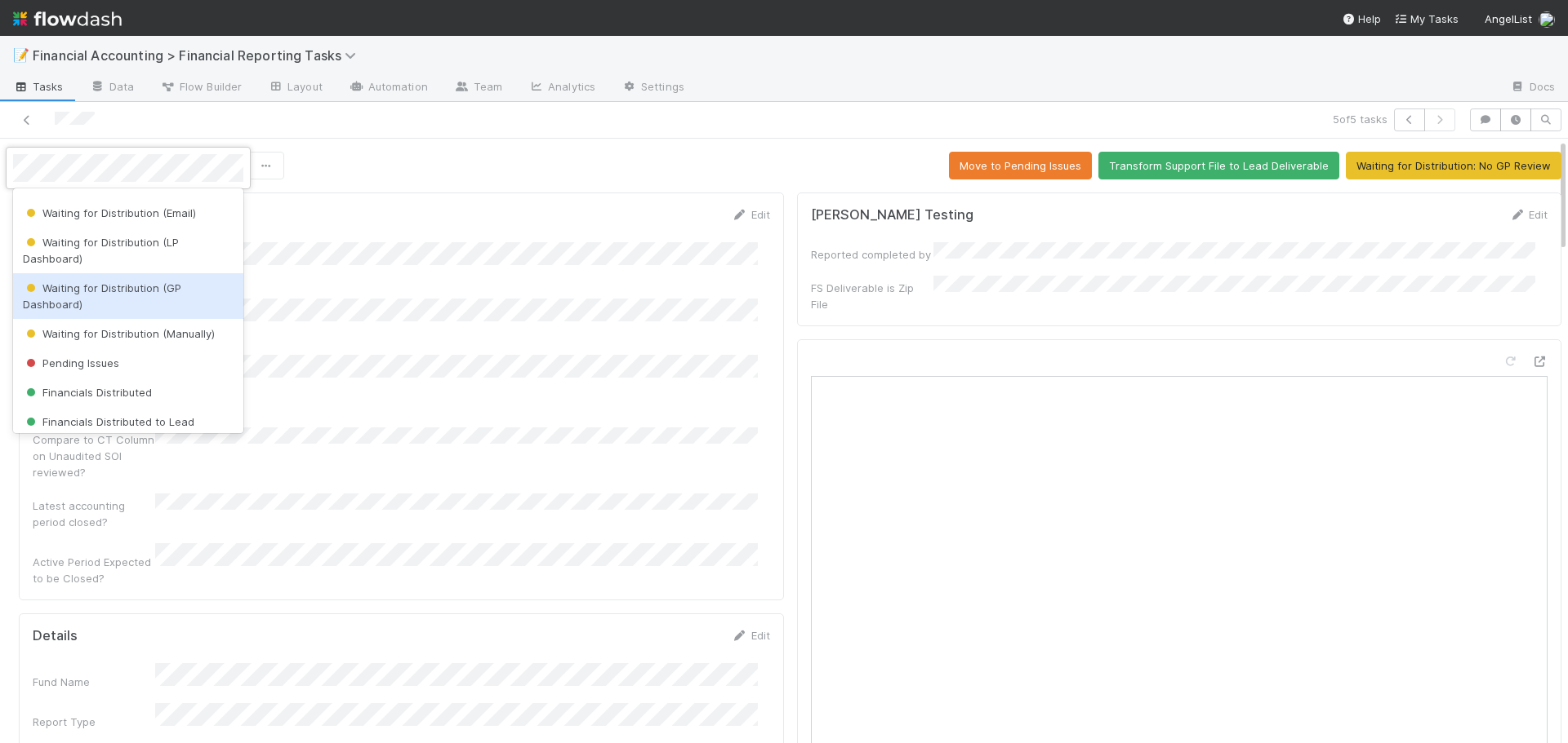
click at [151, 297] on div "Waiting for Distribution (GP Dashboard)" at bounding box center [128, 296] width 231 height 46
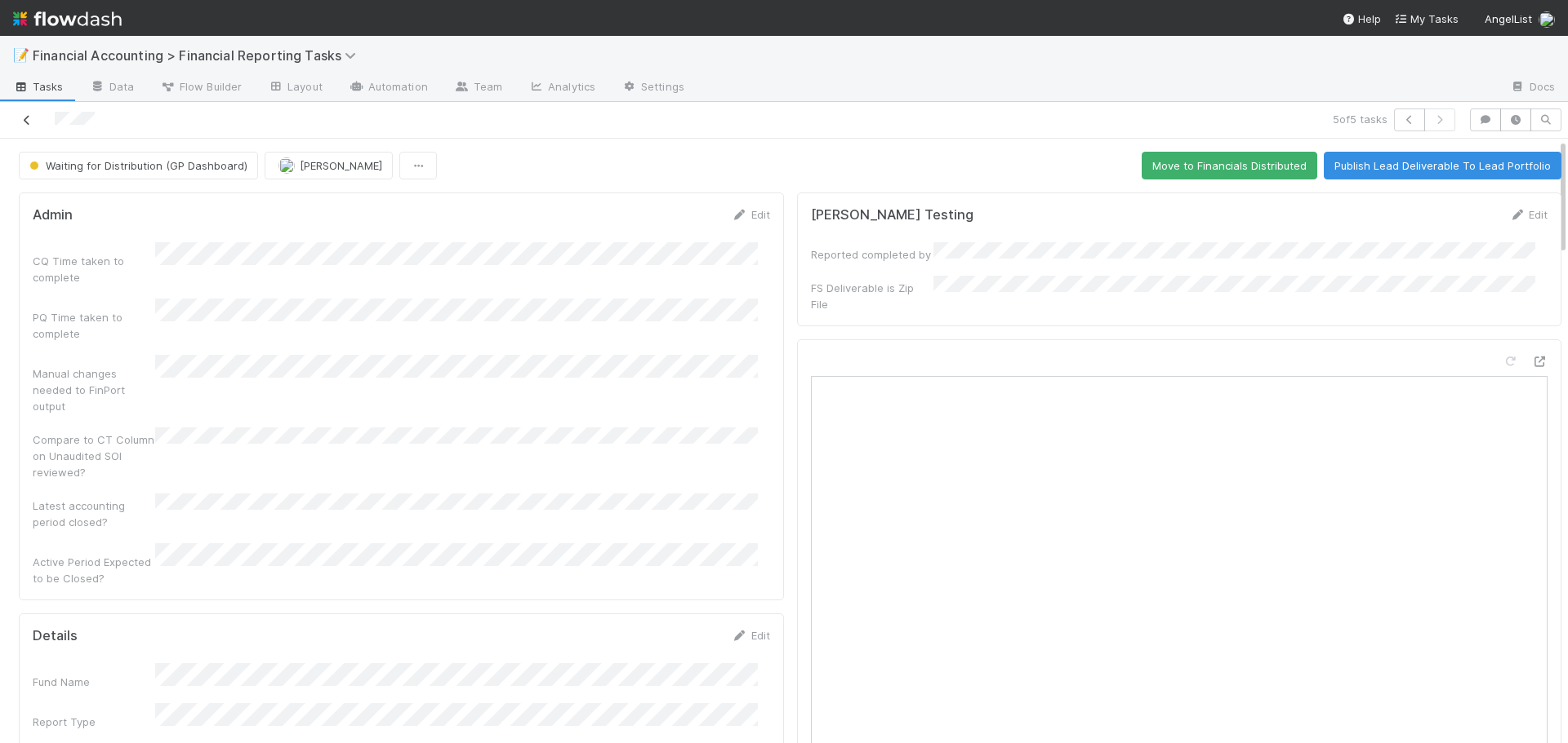
click at [20, 117] on icon at bounding box center [27, 120] width 16 height 11
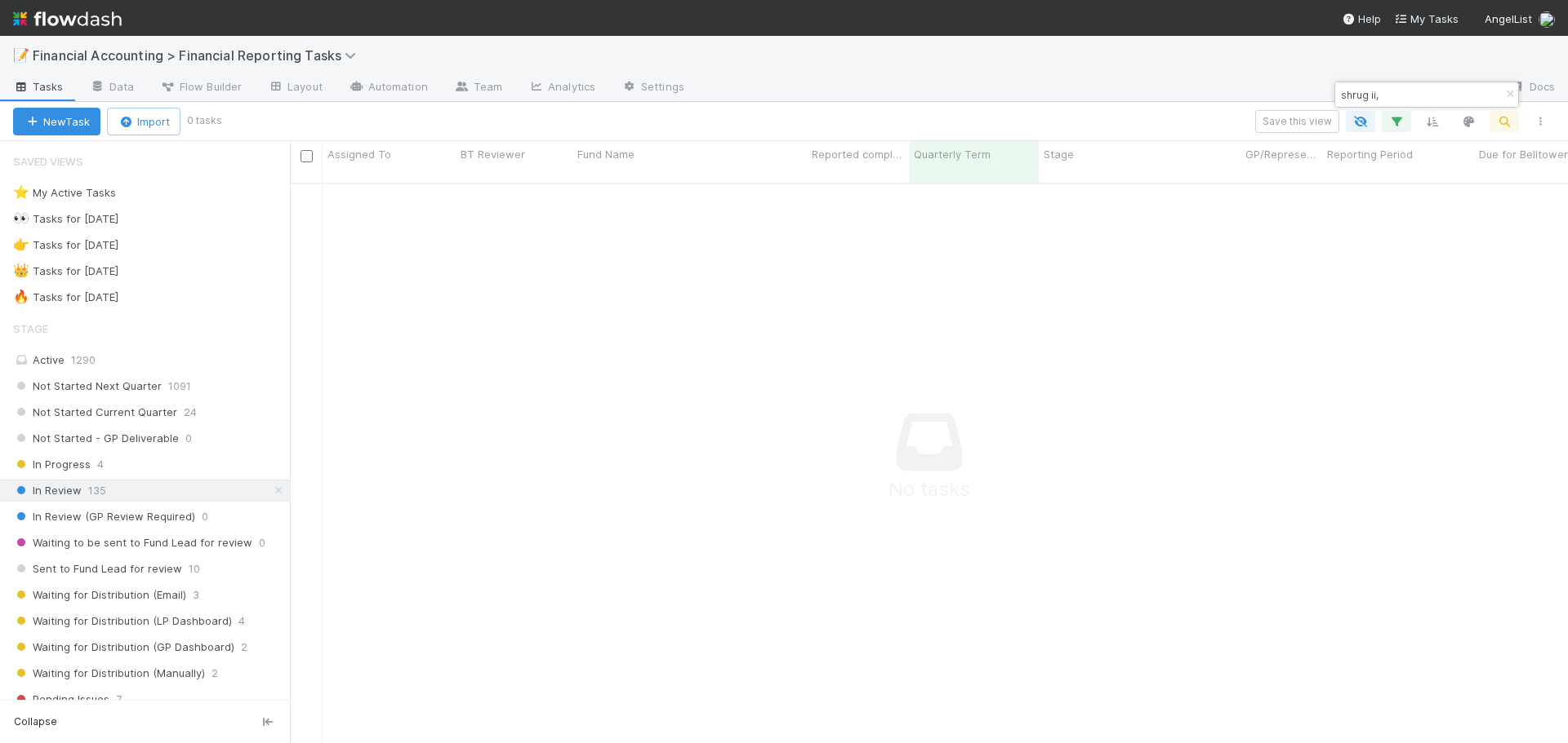
scroll to position [549, 1266]
click at [1395, 93] on input "shrug ii," at bounding box center [1419, 95] width 163 height 20
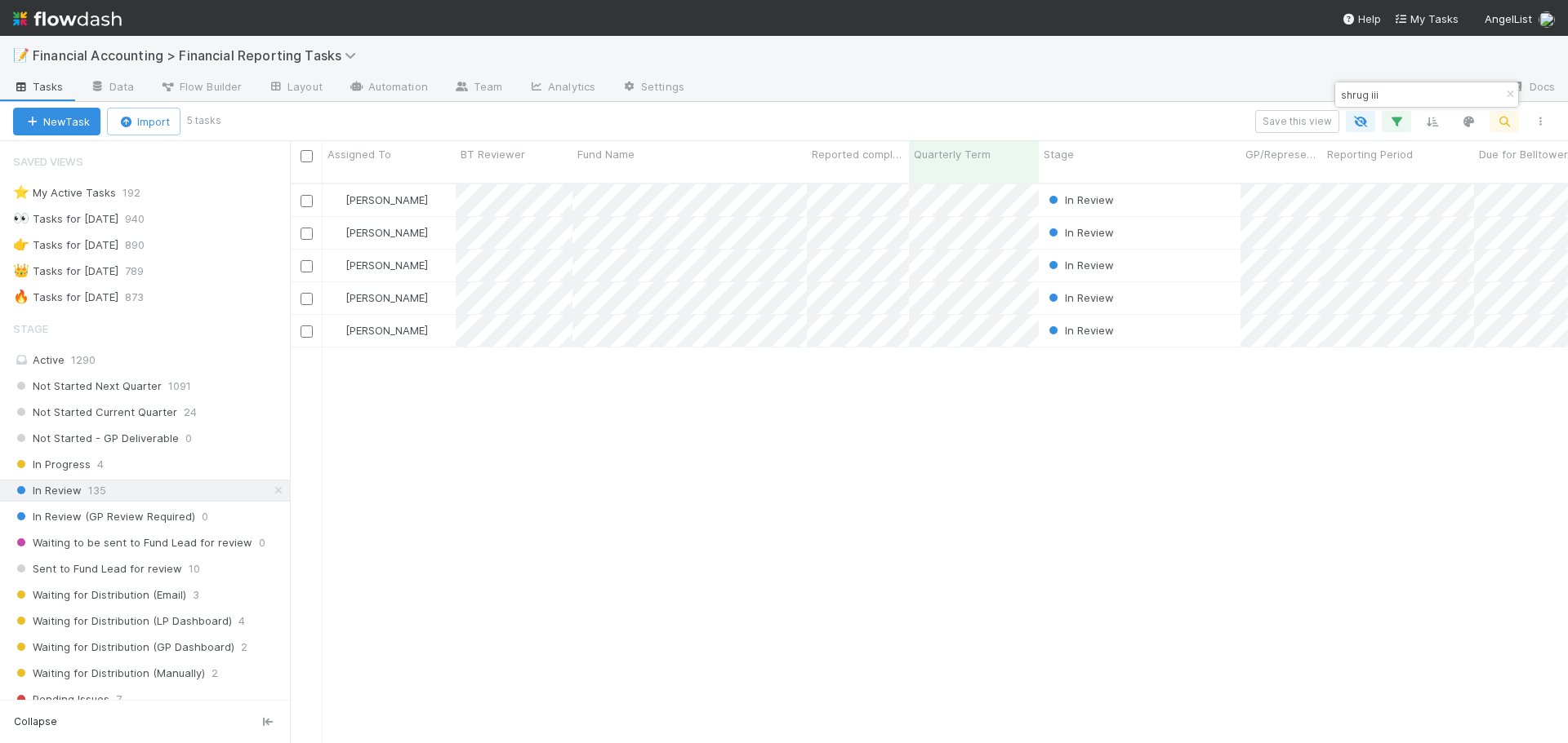
scroll to position [562, 1266]
type input "shrug iii"
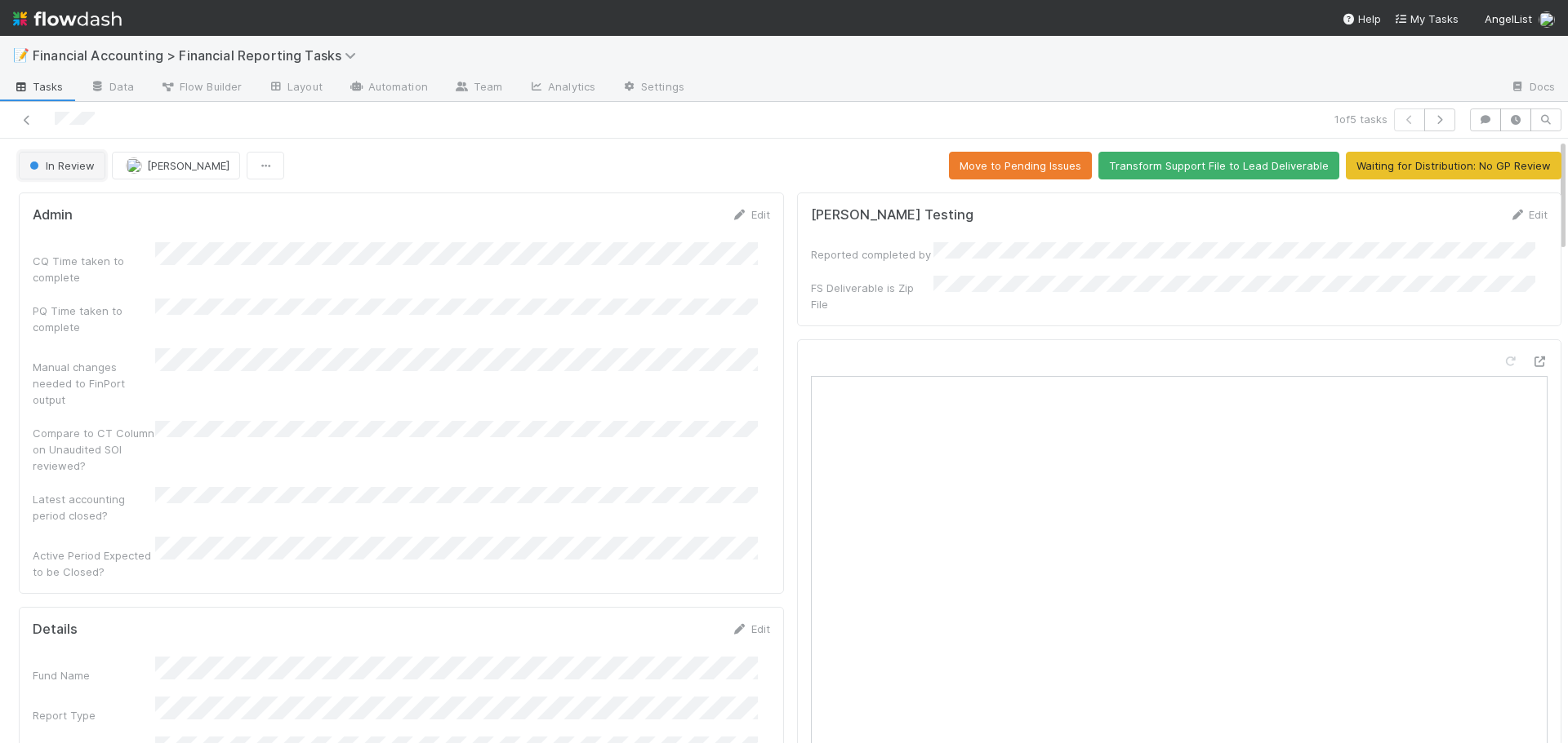
click at [70, 167] on span "In Review" at bounding box center [60, 166] width 68 height 13
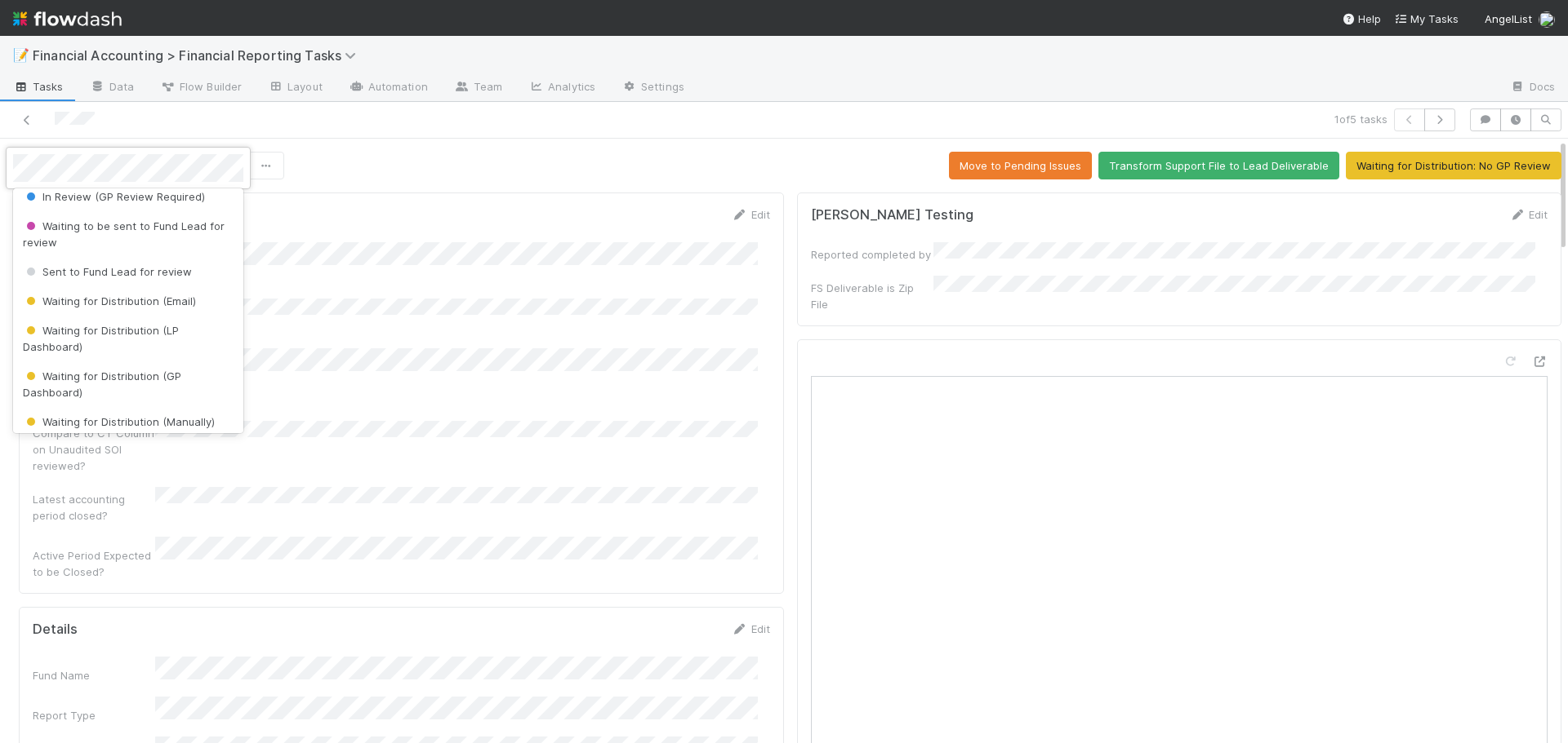
scroll to position [163, 0]
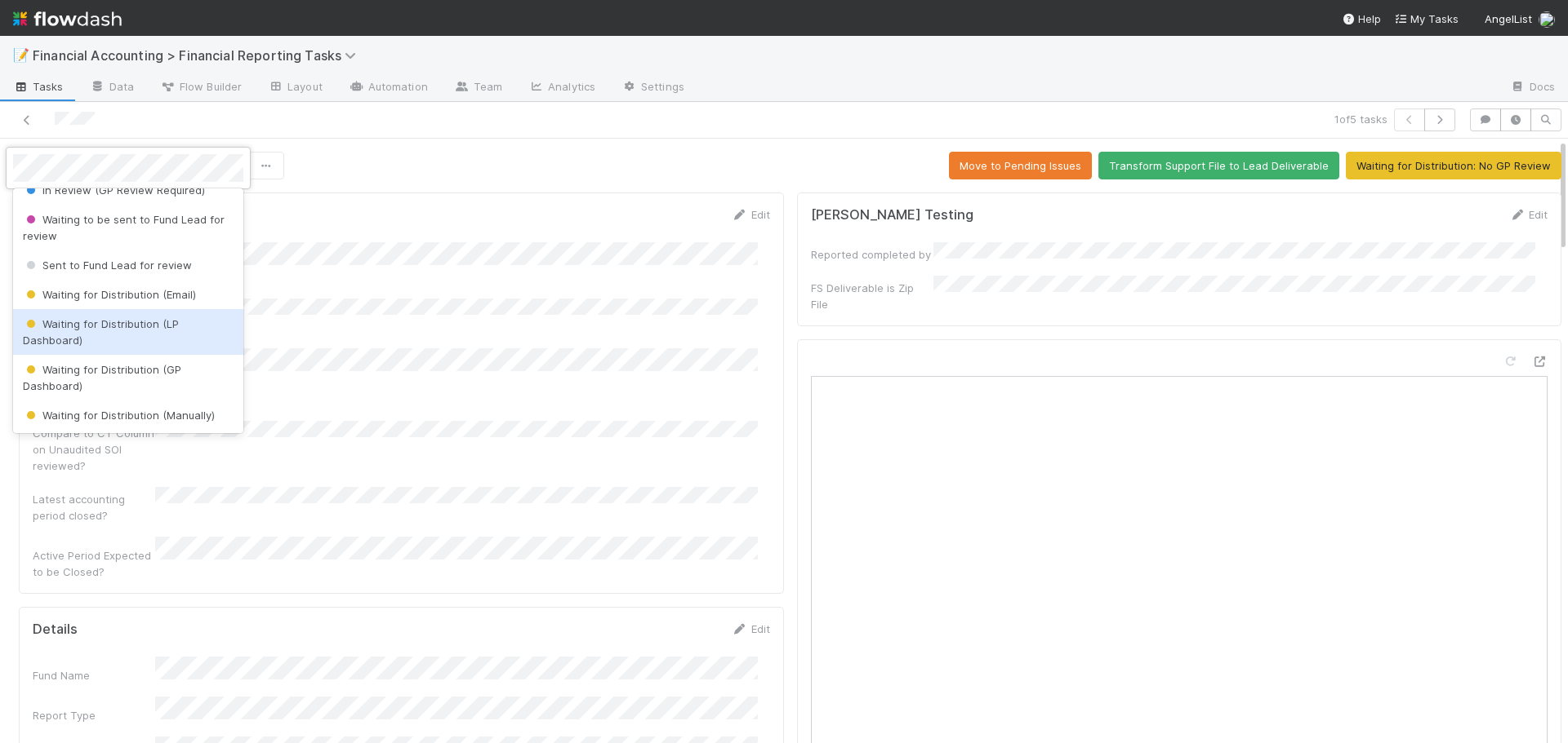
click at [95, 328] on span "Waiting for Distribution (LP Dashboard)" at bounding box center [100, 332] width 156 height 29
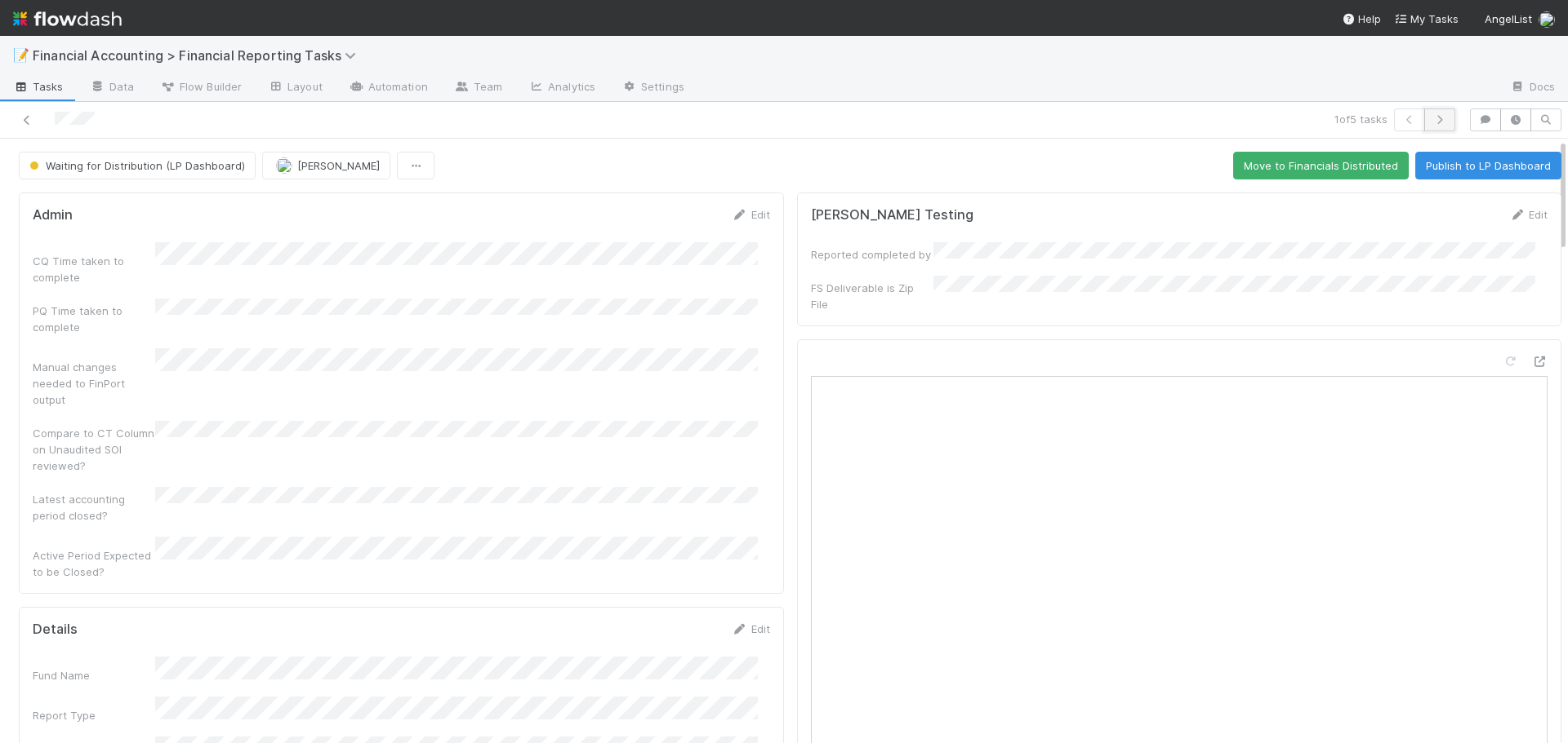
click at [1431, 117] on icon "button" at bounding box center [1440, 119] width 16 height 10
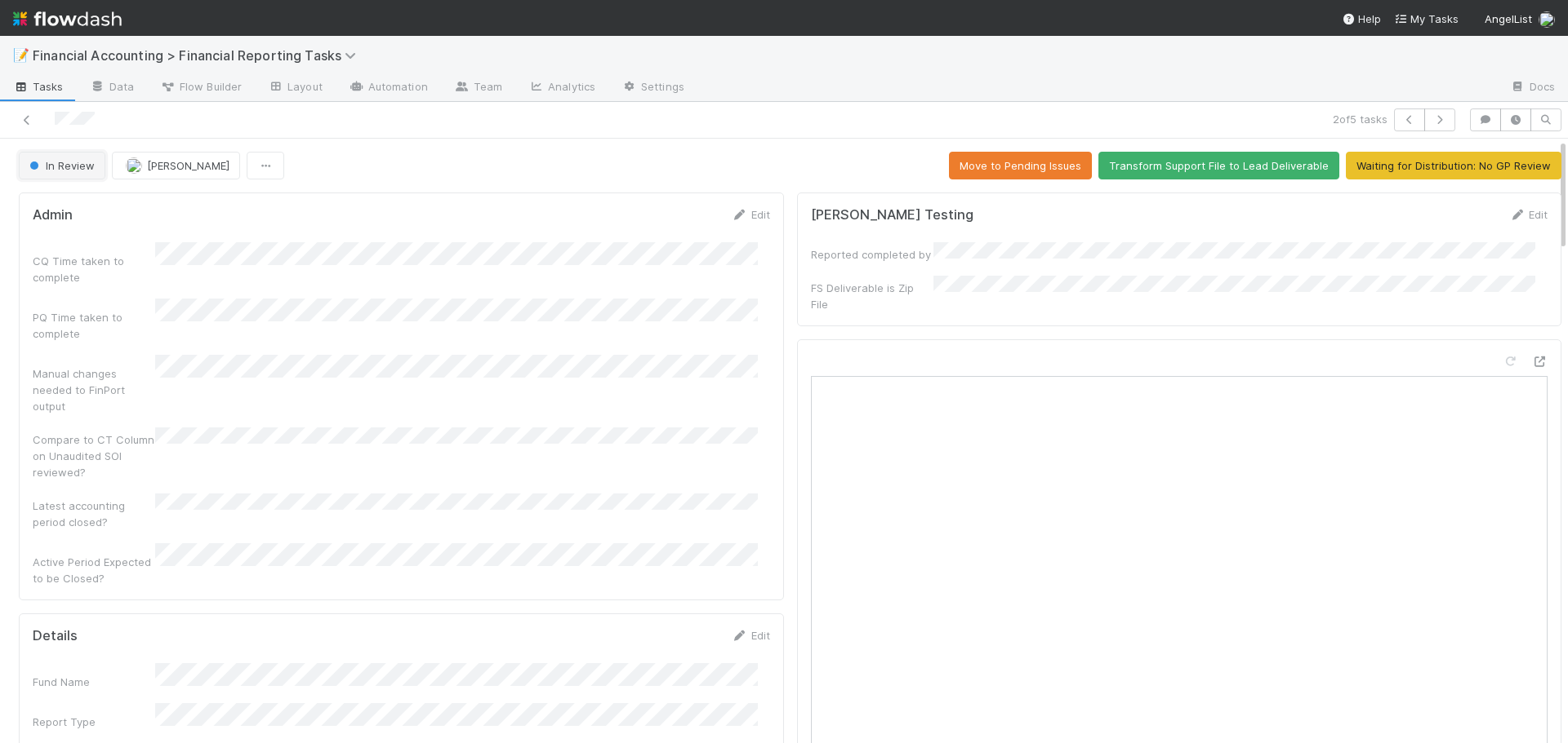
click at [66, 172] on button "In Review" at bounding box center [62, 166] width 87 height 27
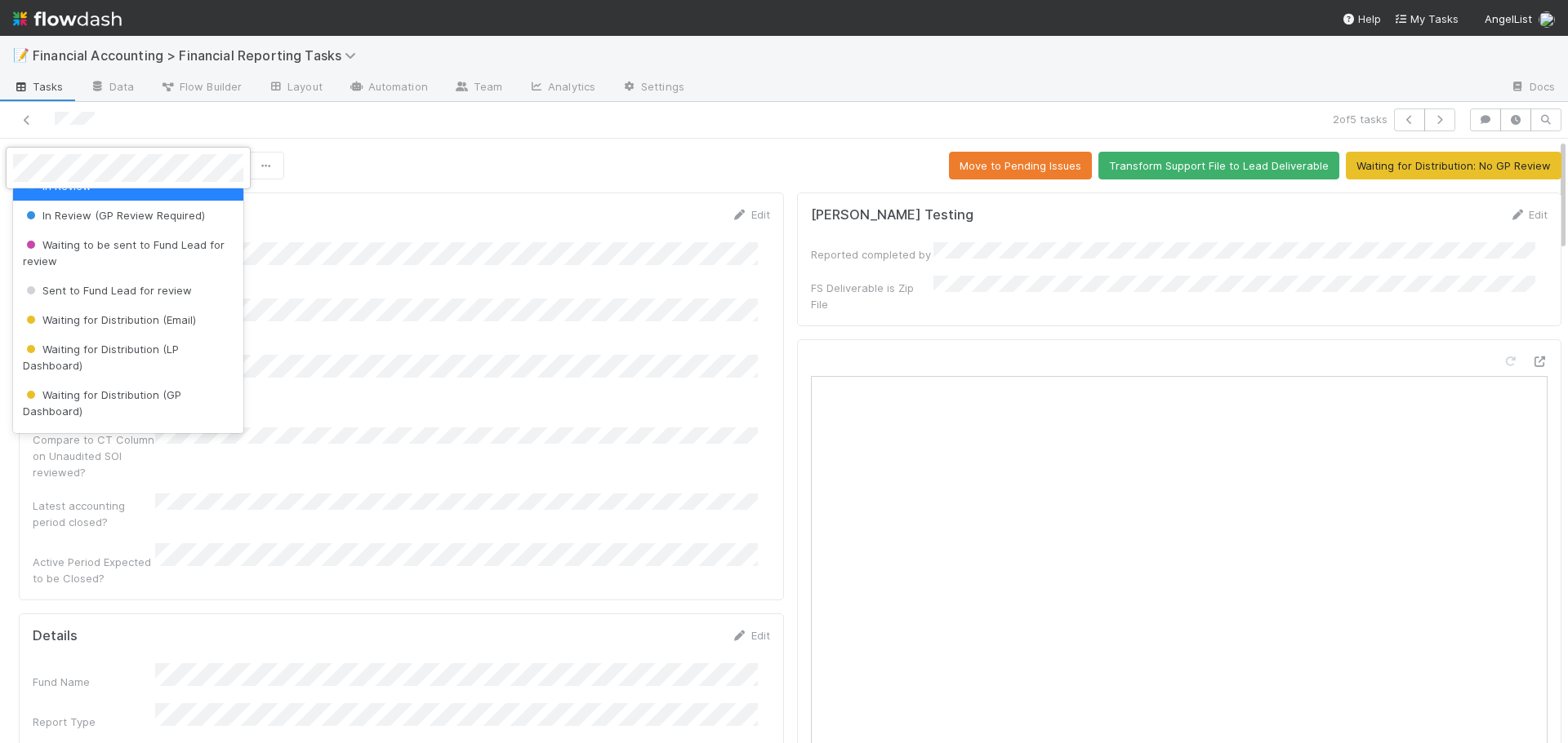
scroll to position [163, 0]
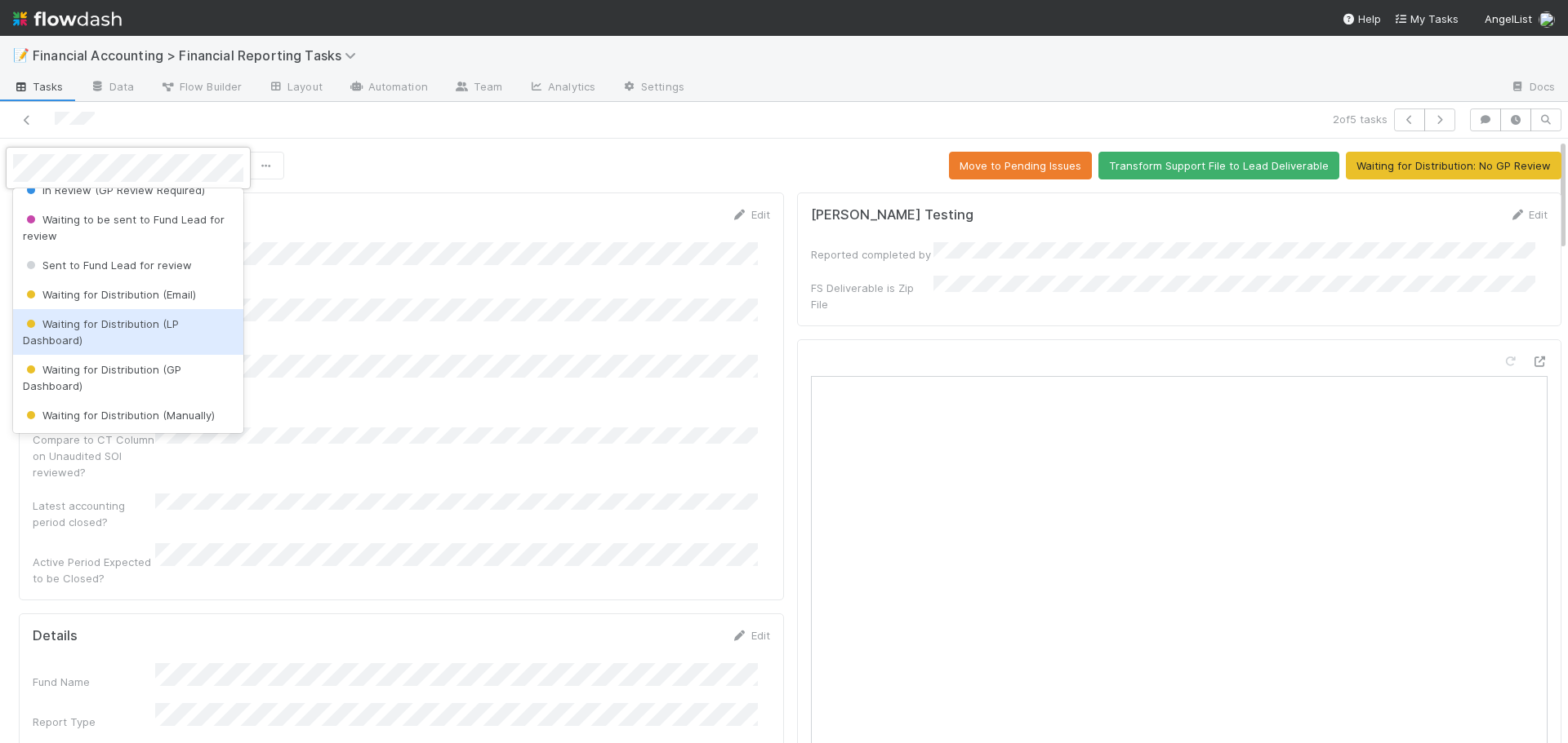
click at [104, 332] on div "Waiting for Distribution (LP Dashboard)" at bounding box center [128, 332] width 231 height 46
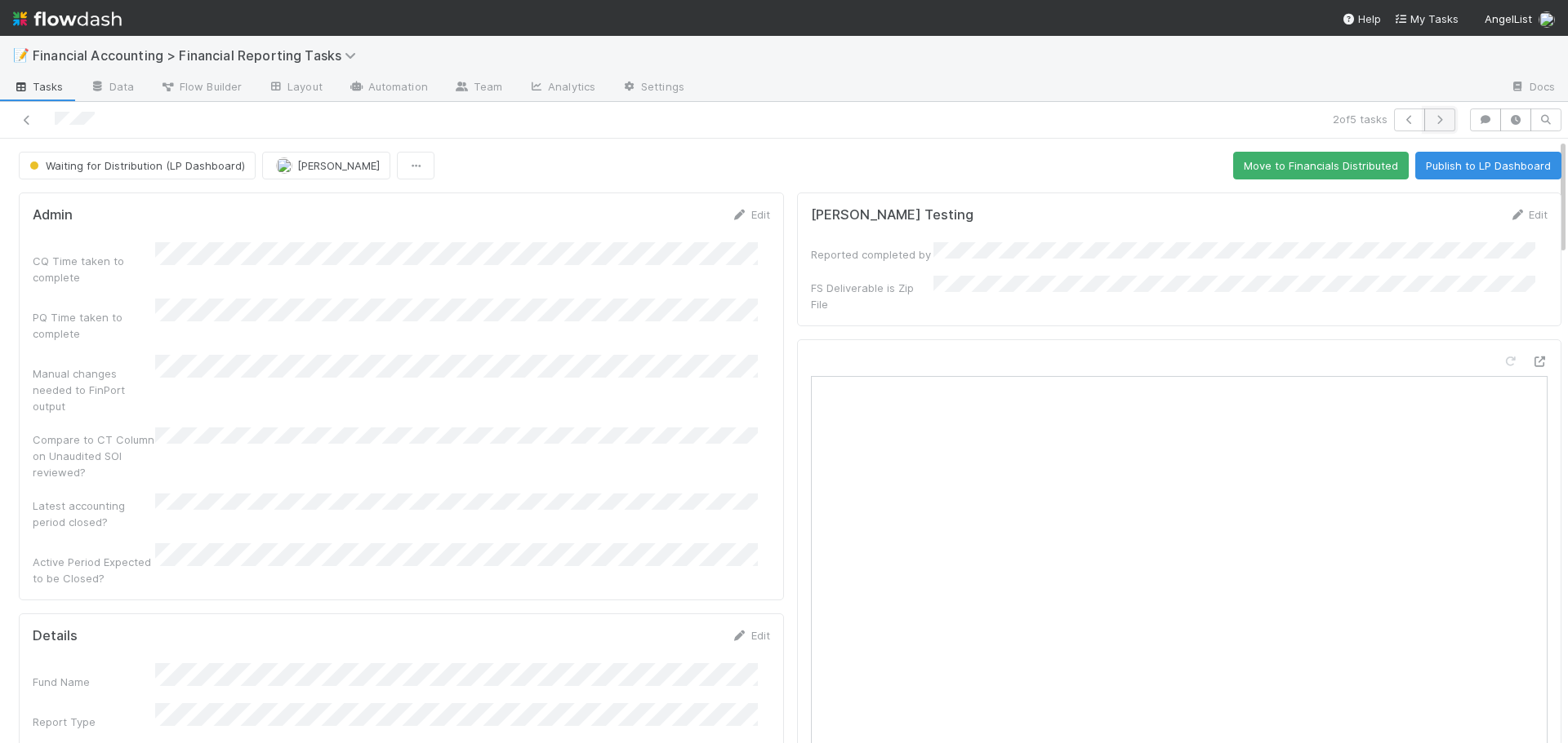
click at [1431, 117] on icon "button" at bounding box center [1440, 119] width 16 height 10
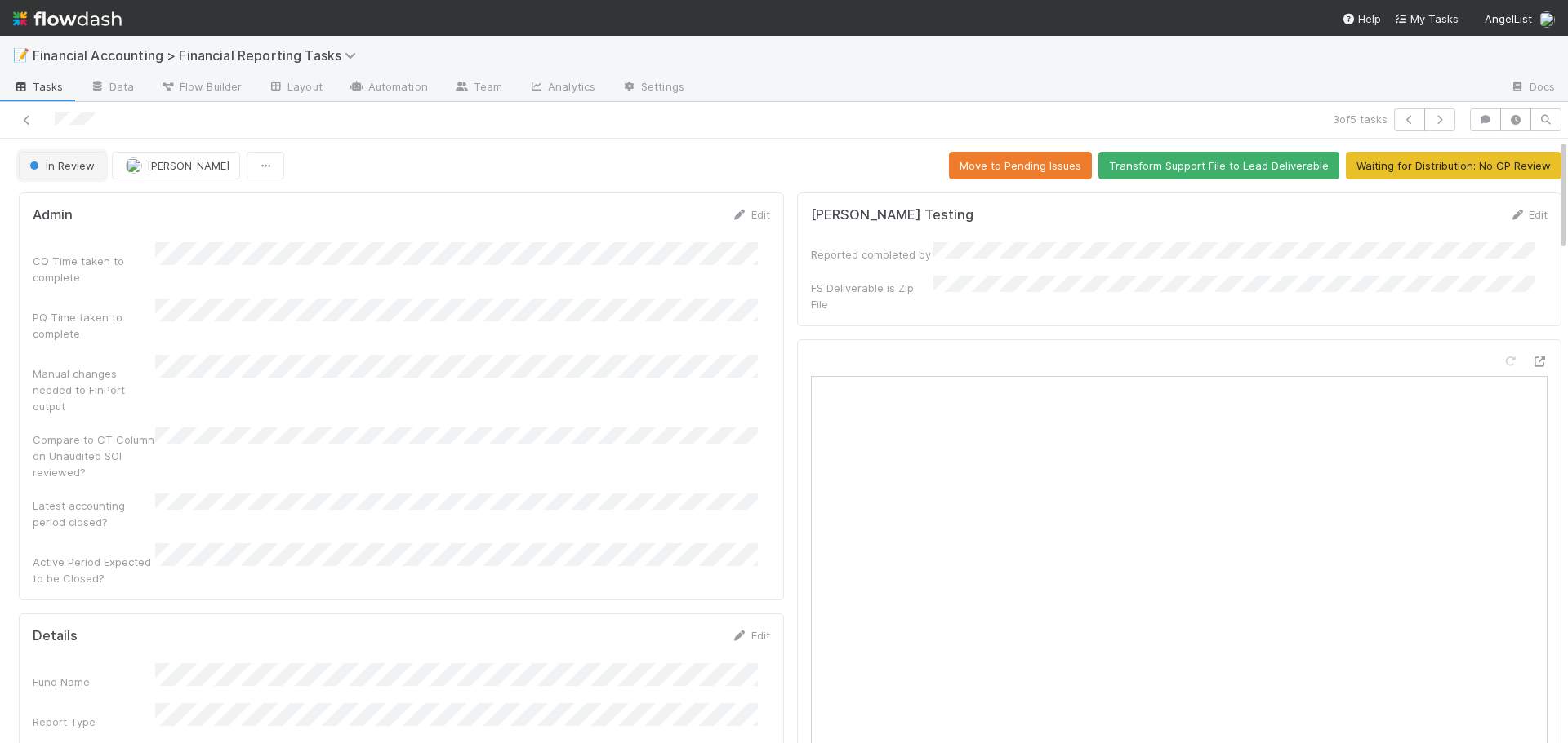
click at [46, 159] on span "In Review" at bounding box center [60, 166] width 68 height 13
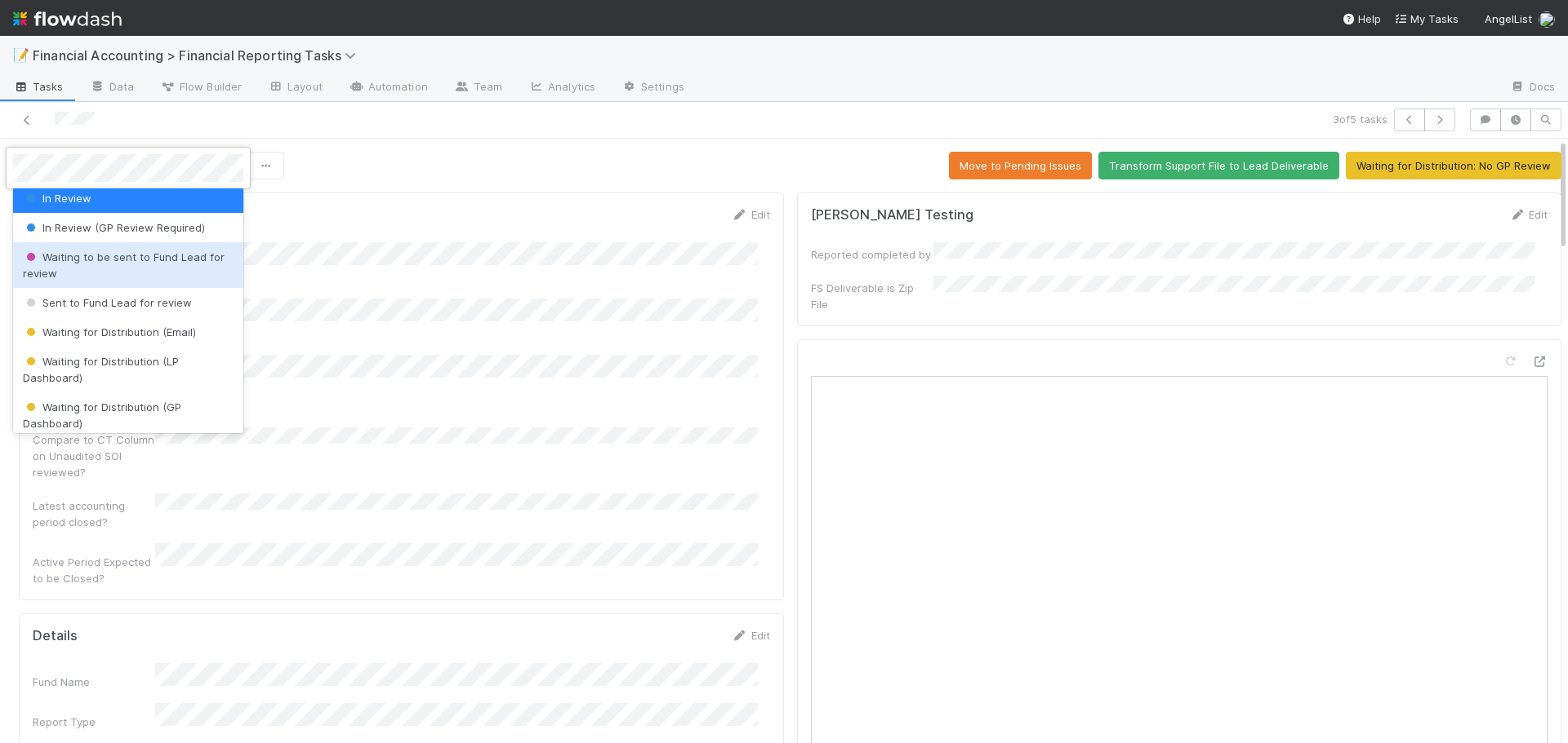
scroll to position [163, 0]
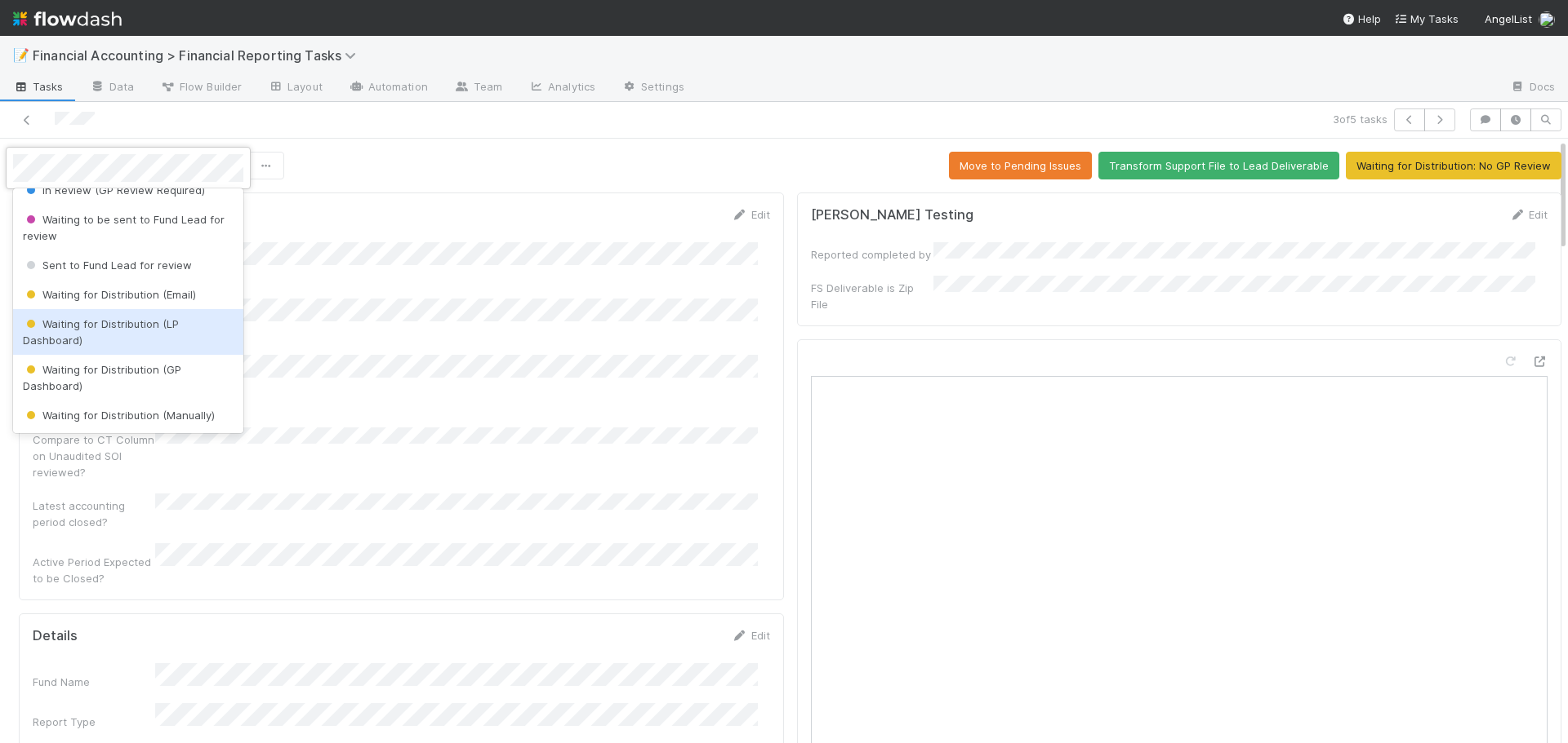
click at [115, 331] on div "Waiting for Distribution (LP Dashboard)" at bounding box center [128, 332] width 231 height 46
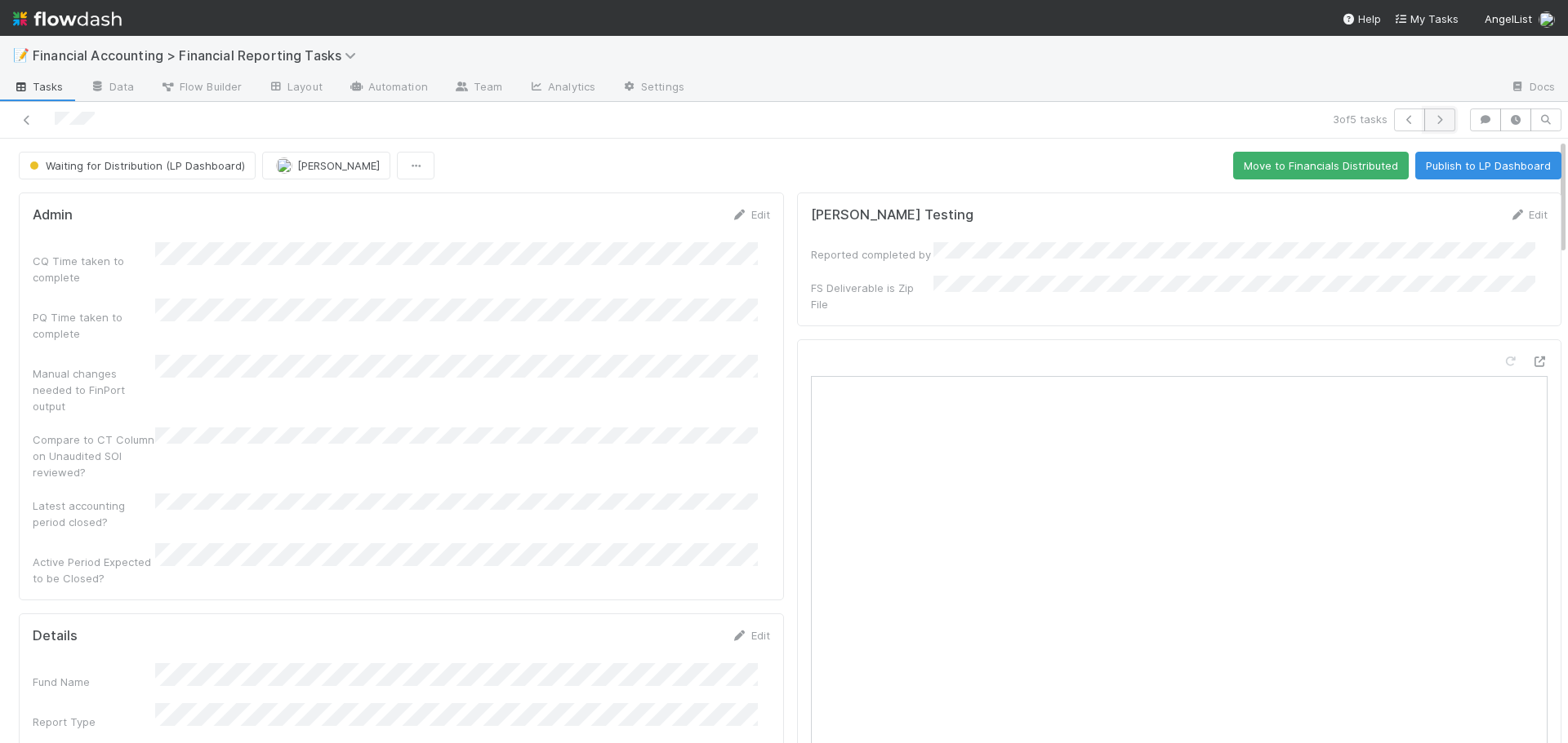
click at [1431, 120] on icon "button" at bounding box center [1440, 119] width 16 height 10
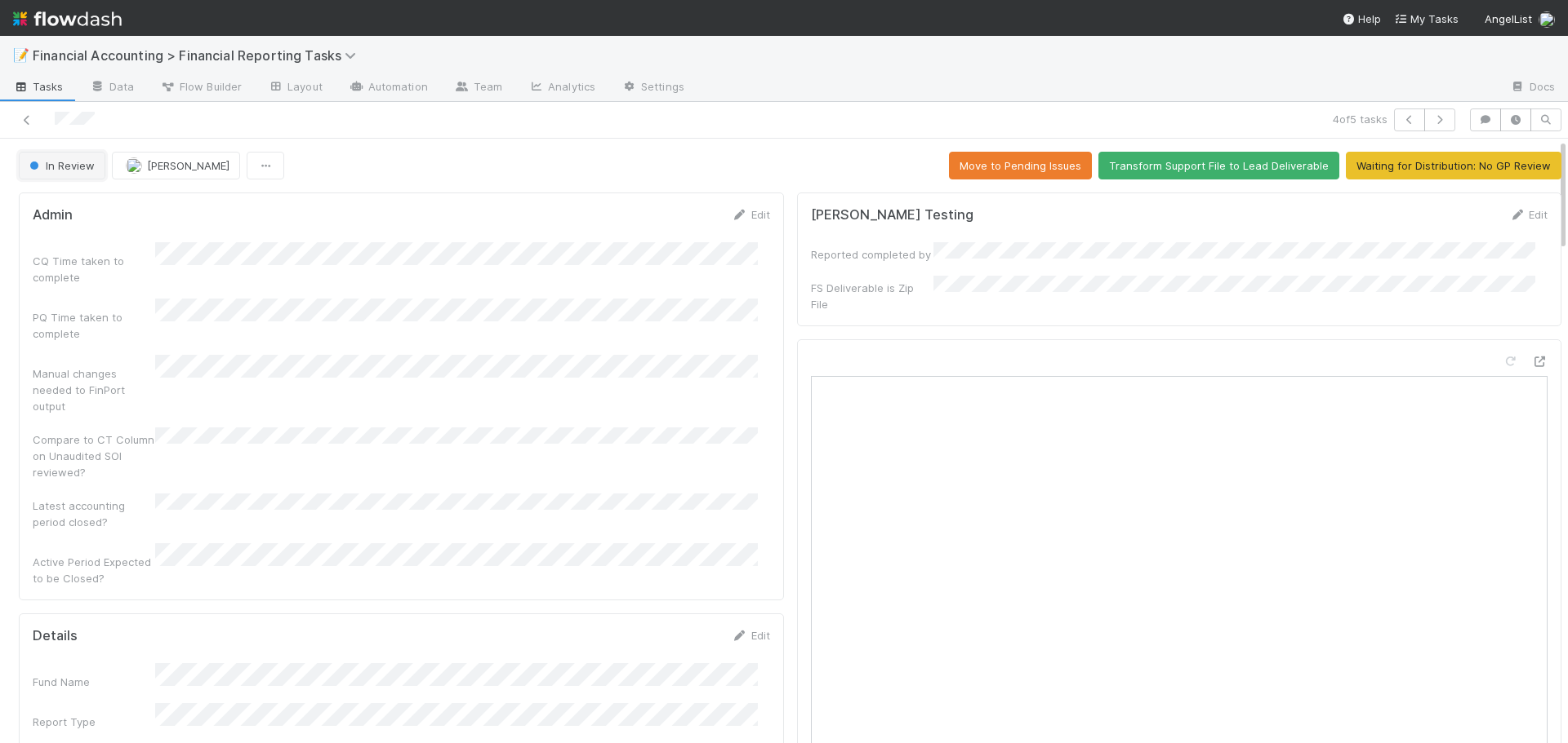
click at [78, 163] on span "In Review" at bounding box center [60, 166] width 68 height 13
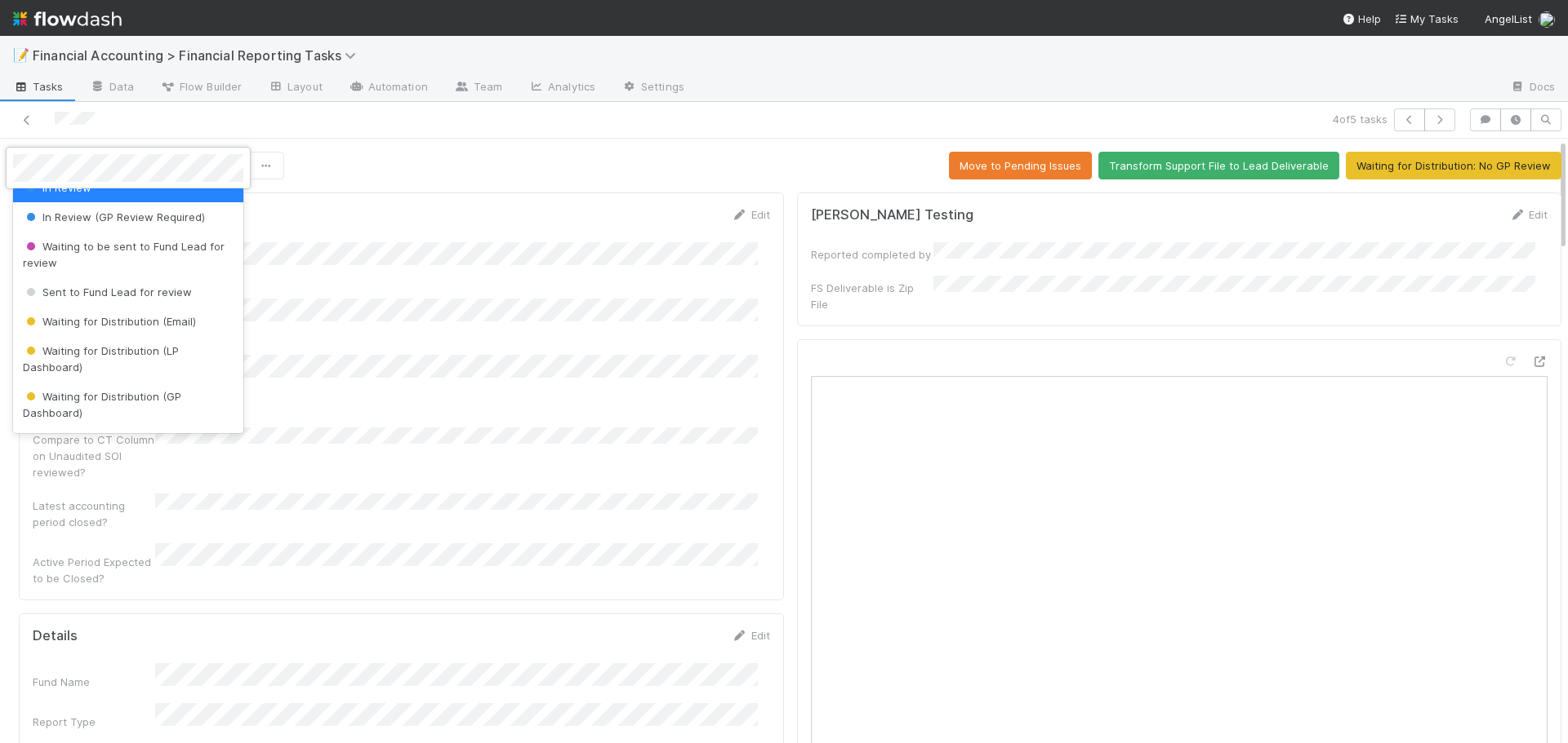
scroll to position [163, 0]
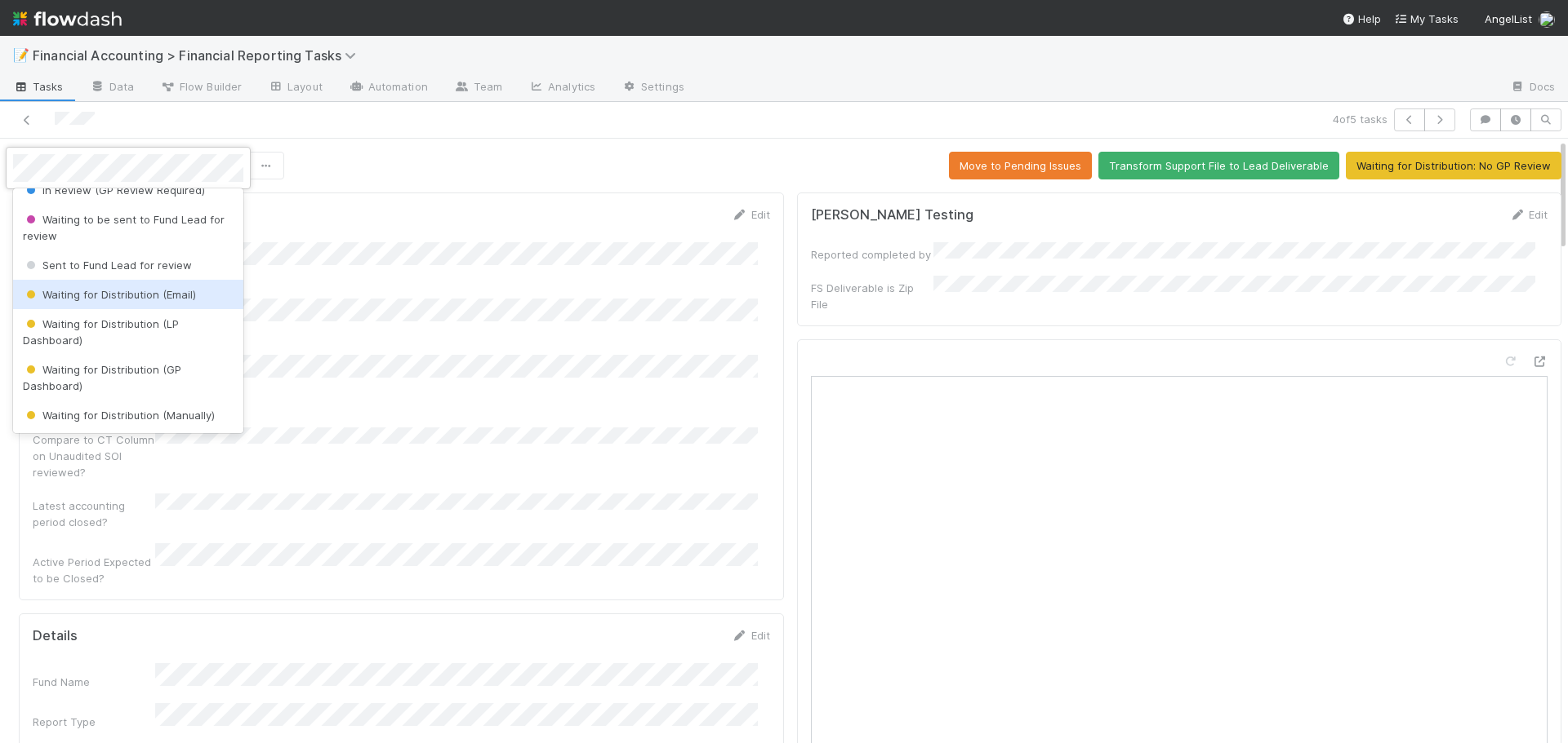
click at [120, 295] on span "Waiting for Distribution (Email)" at bounding box center [109, 294] width 173 height 13
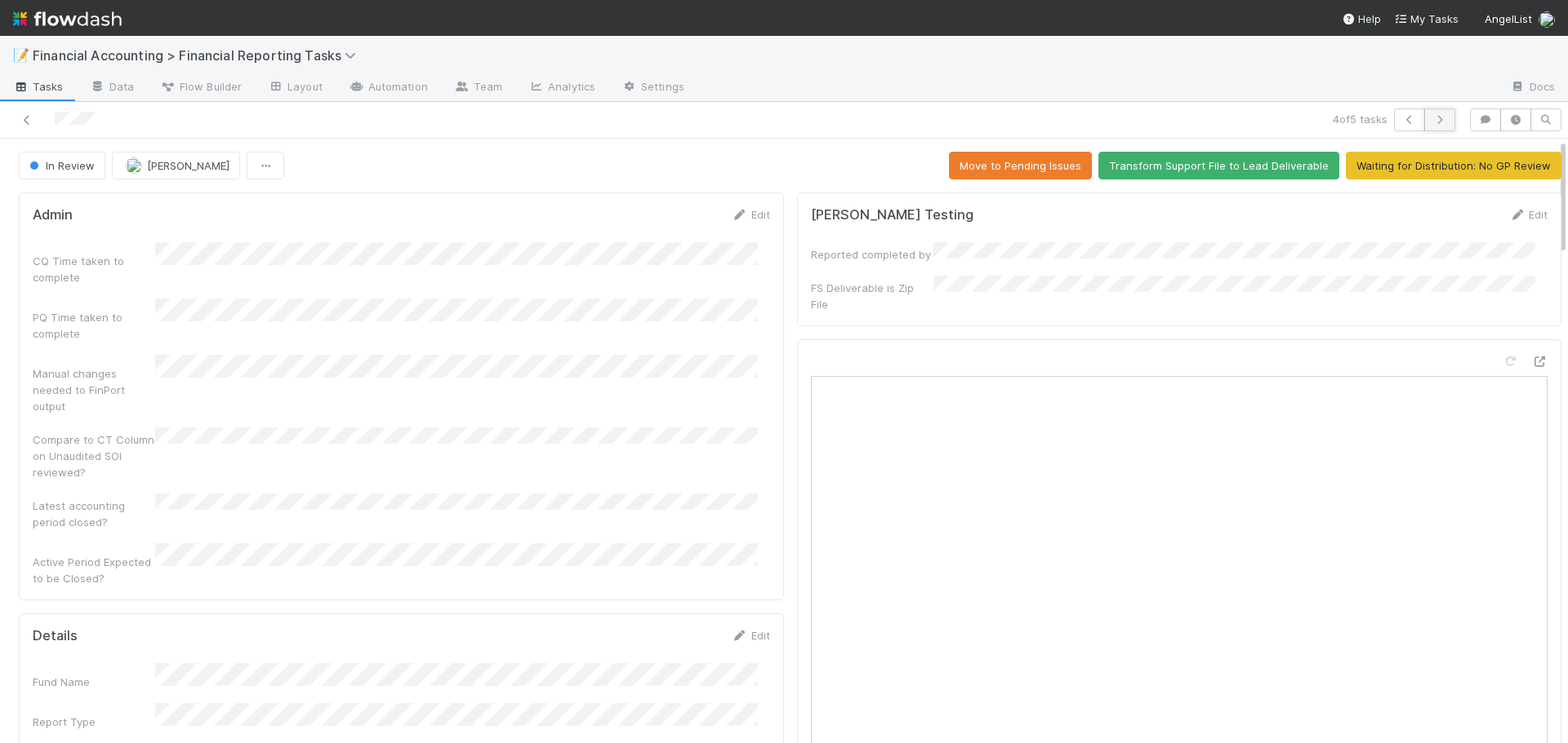
click at [1431, 121] on icon "button" at bounding box center [1440, 119] width 16 height 10
click at [1402, 114] on button "button" at bounding box center [1409, 119] width 31 height 23
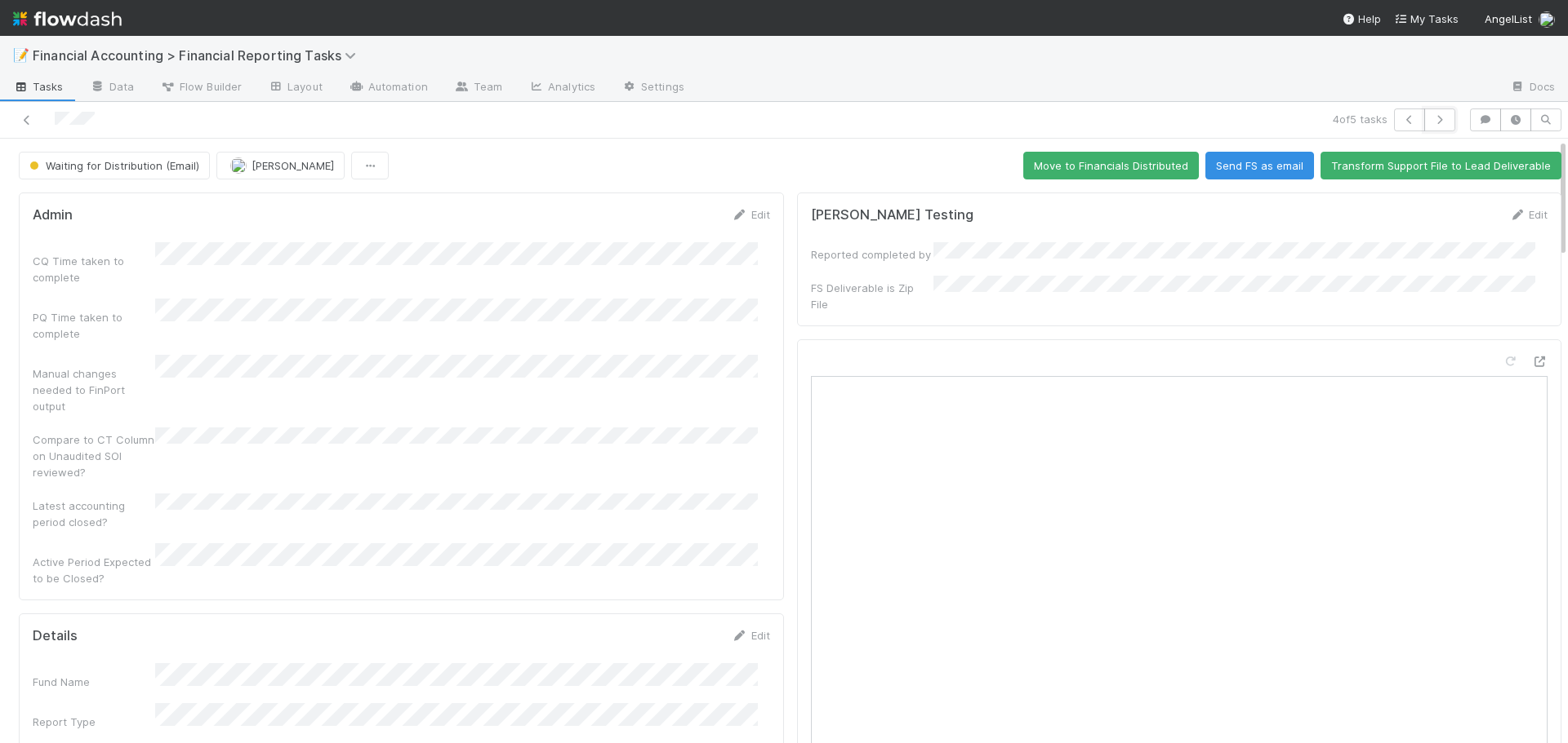
click at [1431, 117] on icon "button" at bounding box center [1440, 119] width 16 height 10
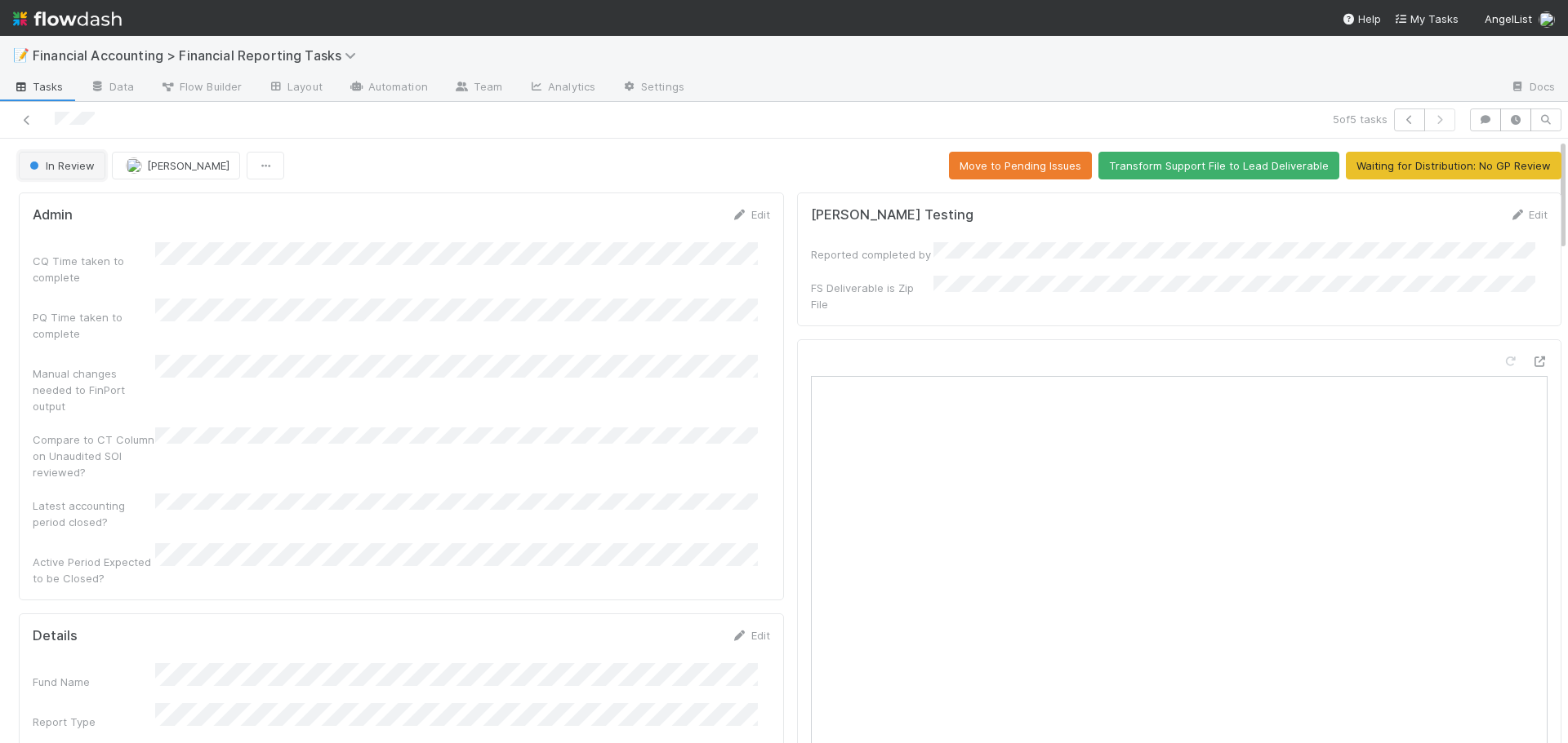
click at [62, 168] on span "In Review" at bounding box center [60, 166] width 68 height 13
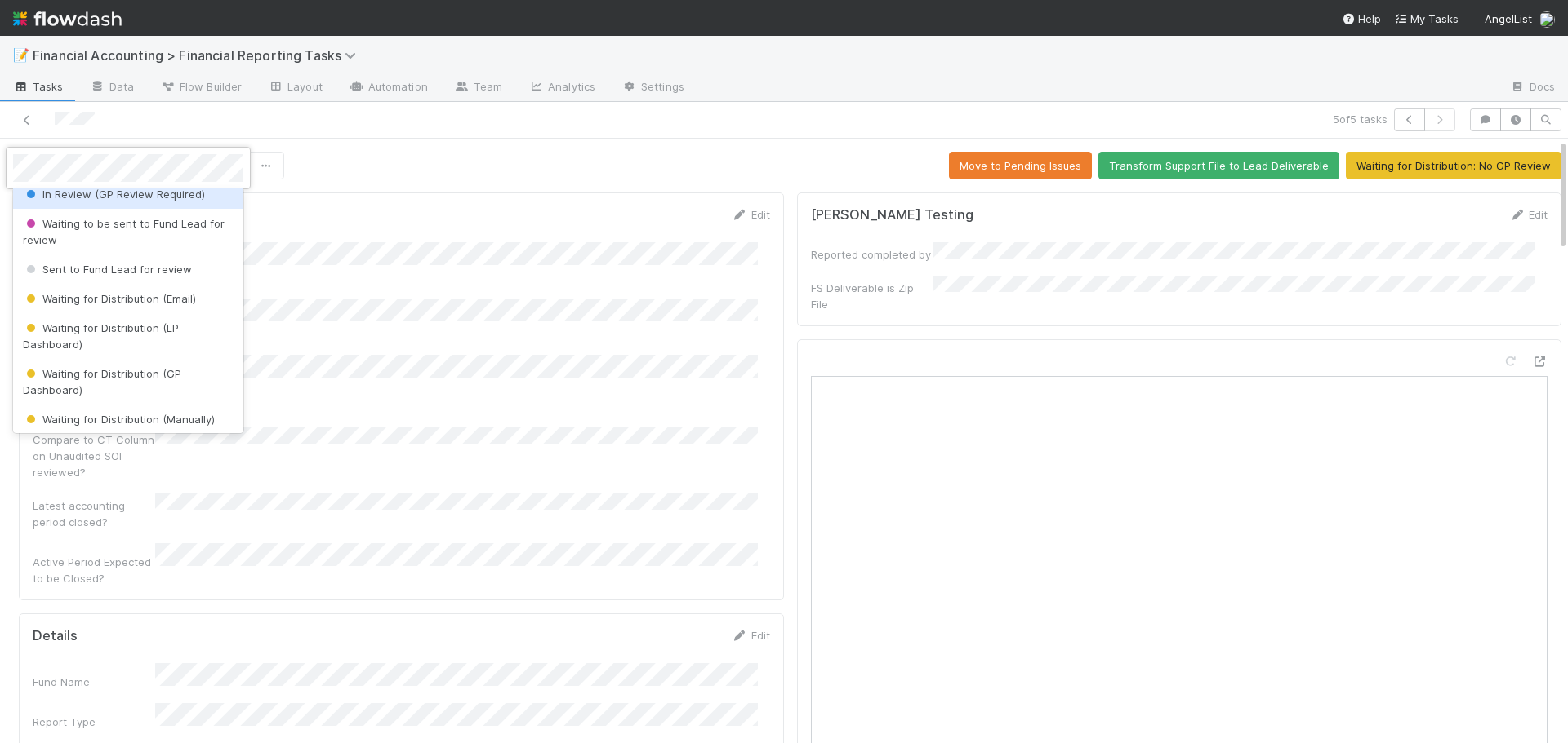
scroll to position [163, 0]
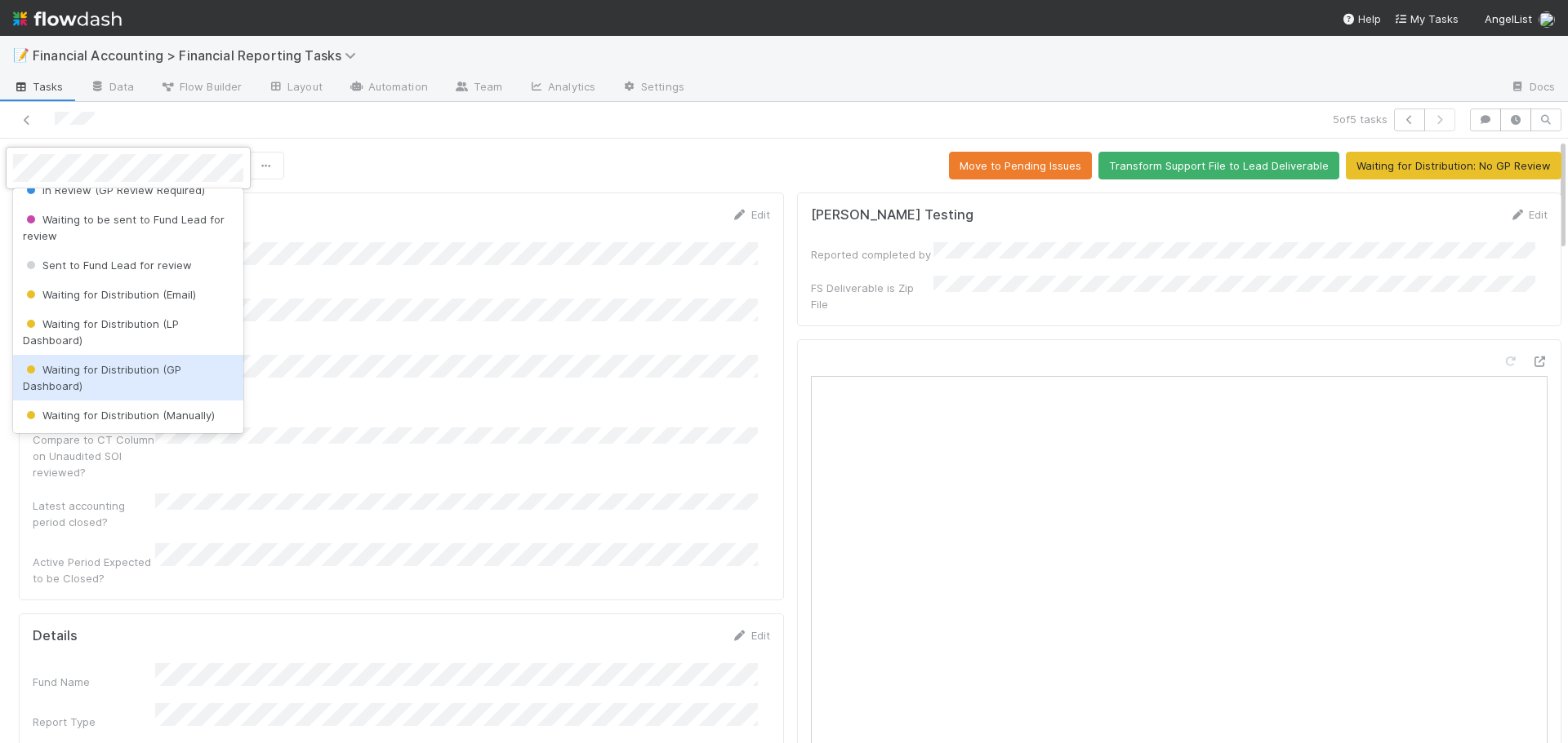
click at [81, 367] on span "Waiting for Distribution (GP Dashboard)" at bounding box center [102, 378] width 159 height 29
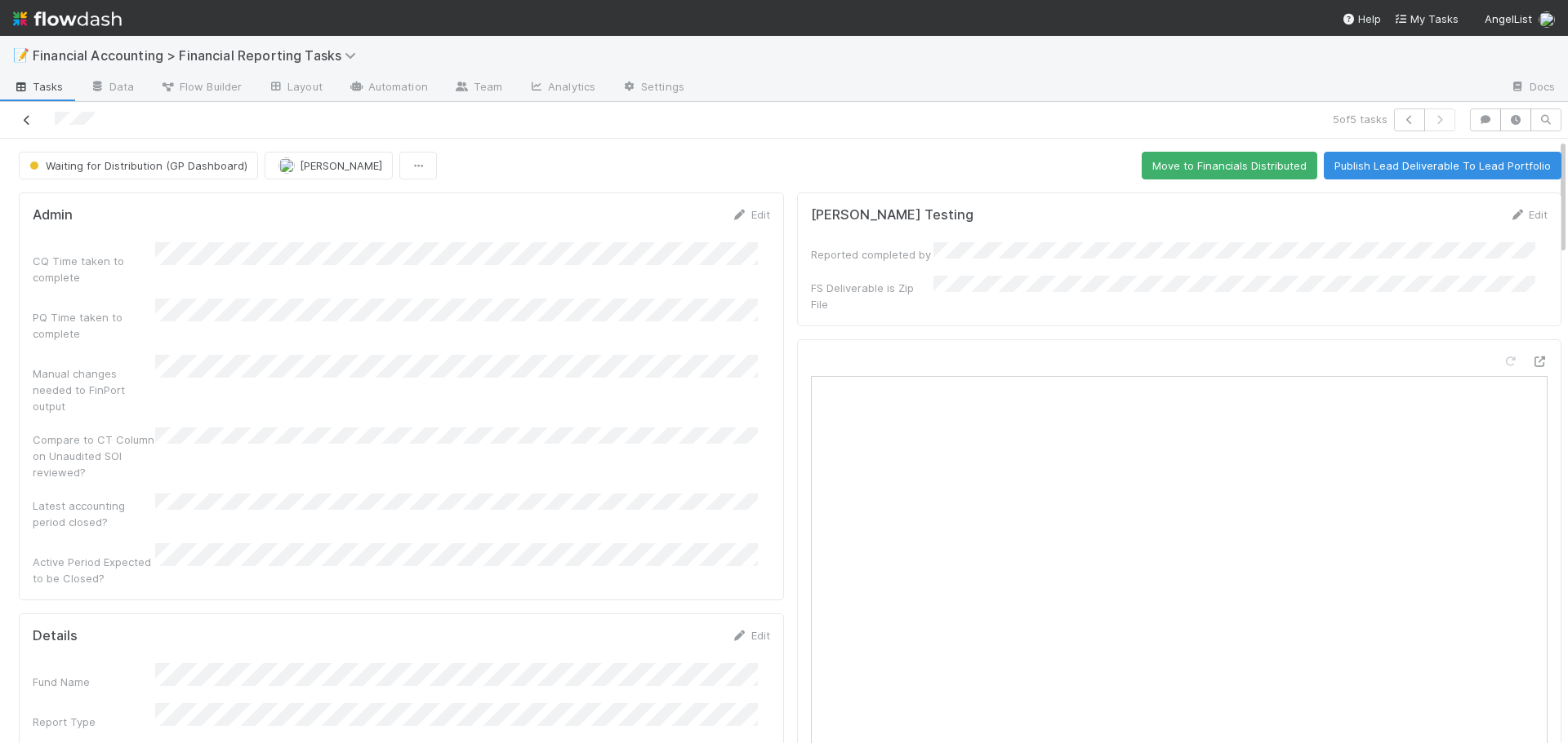
click at [22, 116] on icon at bounding box center [27, 120] width 16 height 11
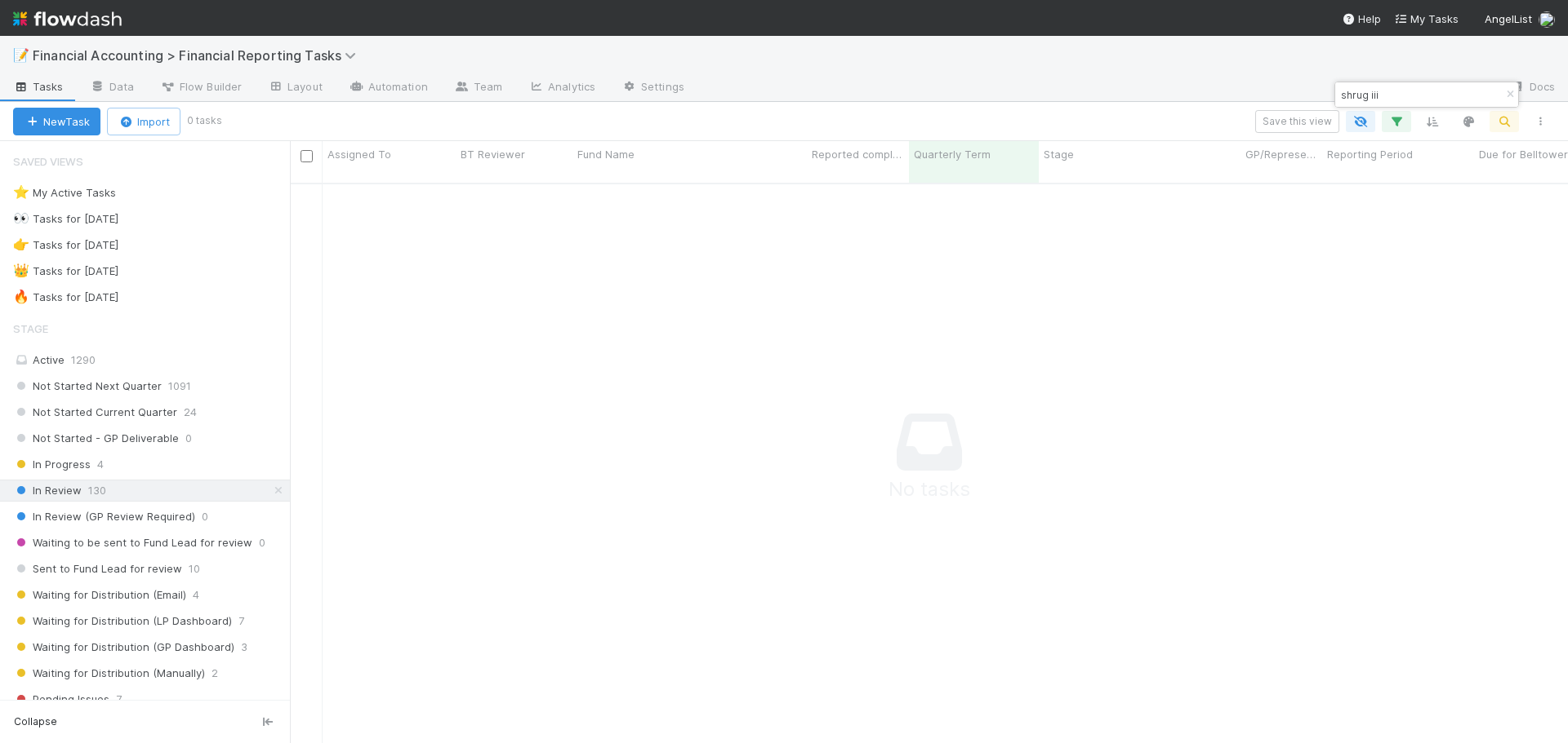
scroll to position [549, 1266]
click at [1503, 92] on icon "button" at bounding box center [1510, 95] width 16 height 10
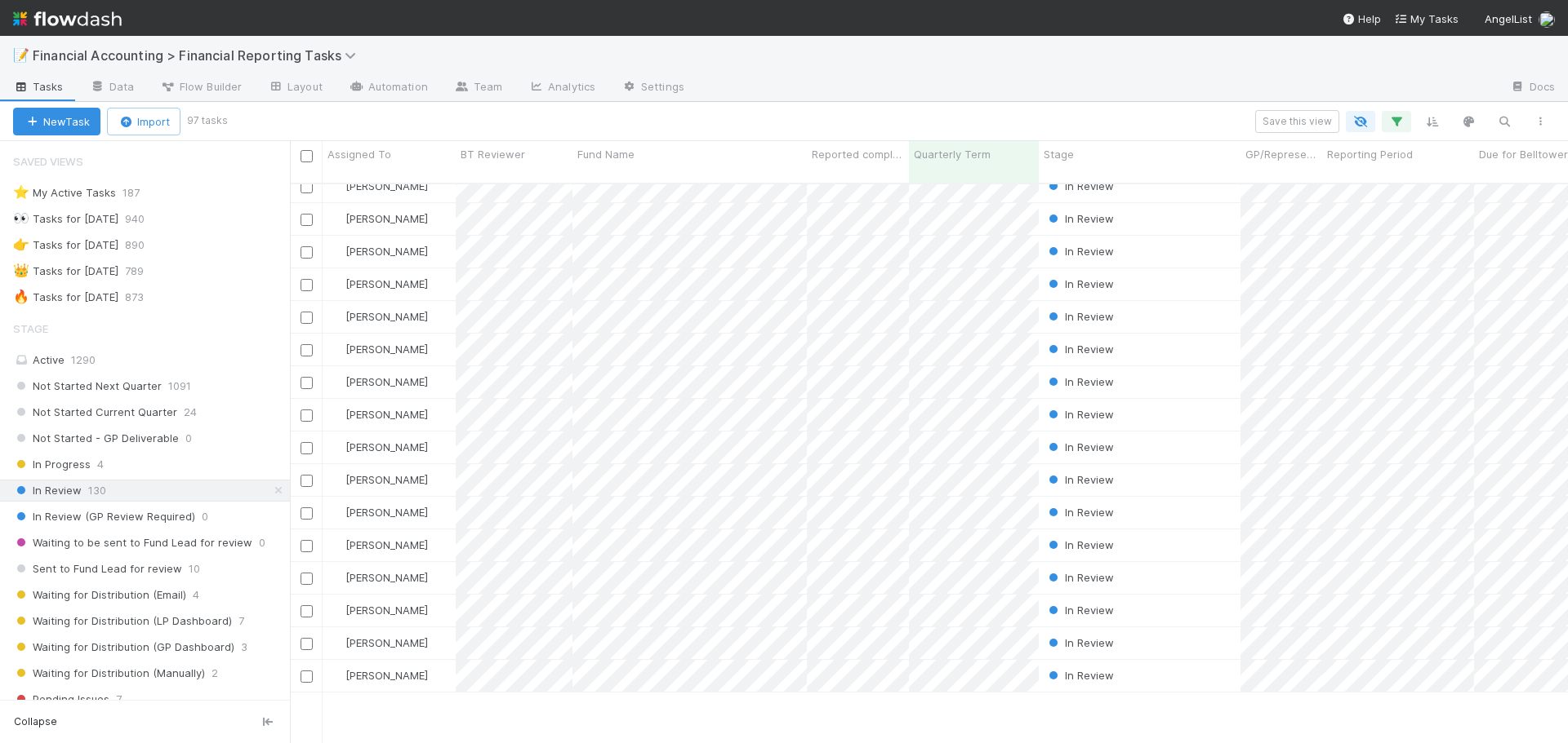
scroll to position [0, 0]
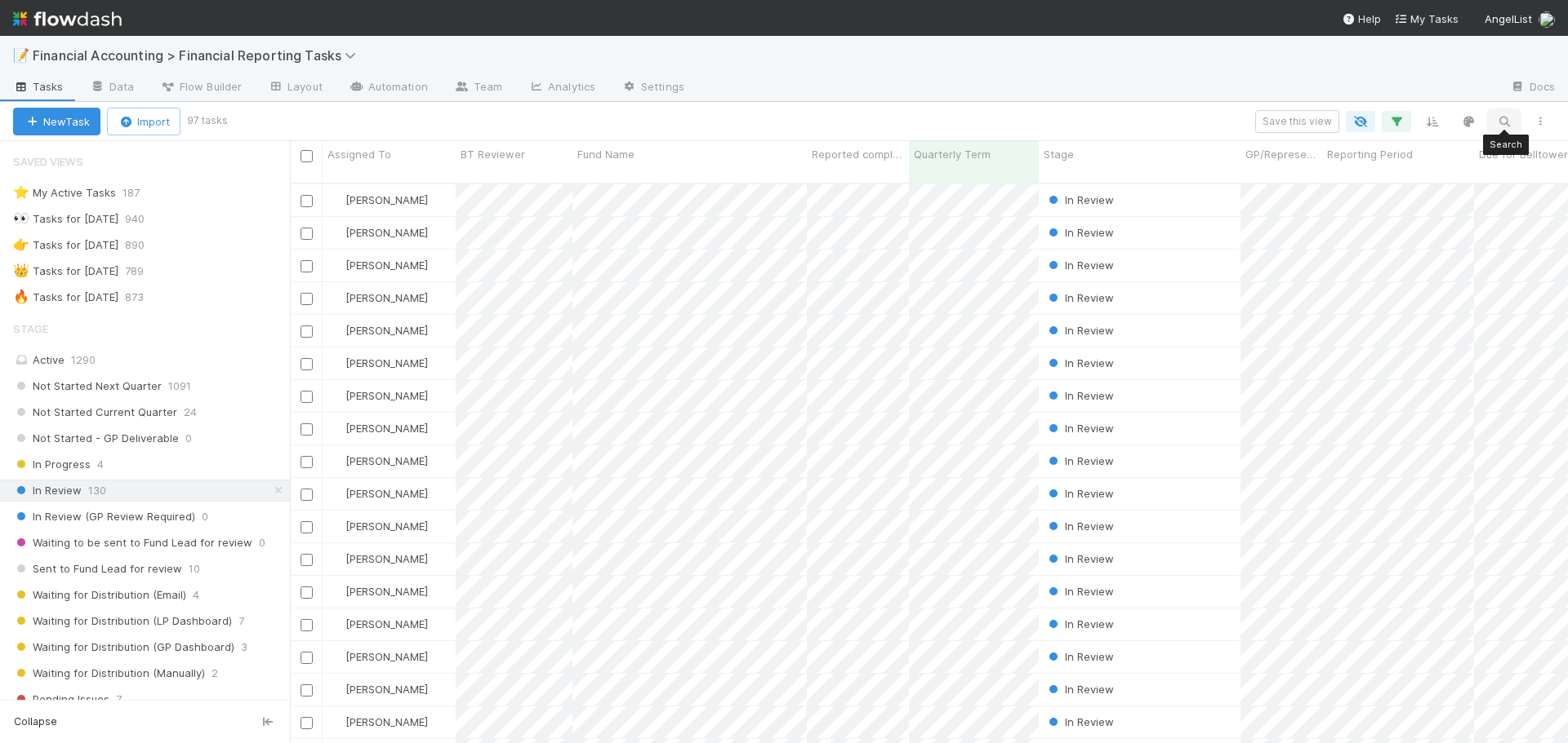
click at [1507, 116] on icon "button" at bounding box center [1504, 121] width 16 height 15
click at [1504, 119] on icon "button" at bounding box center [1504, 121] width 16 height 15
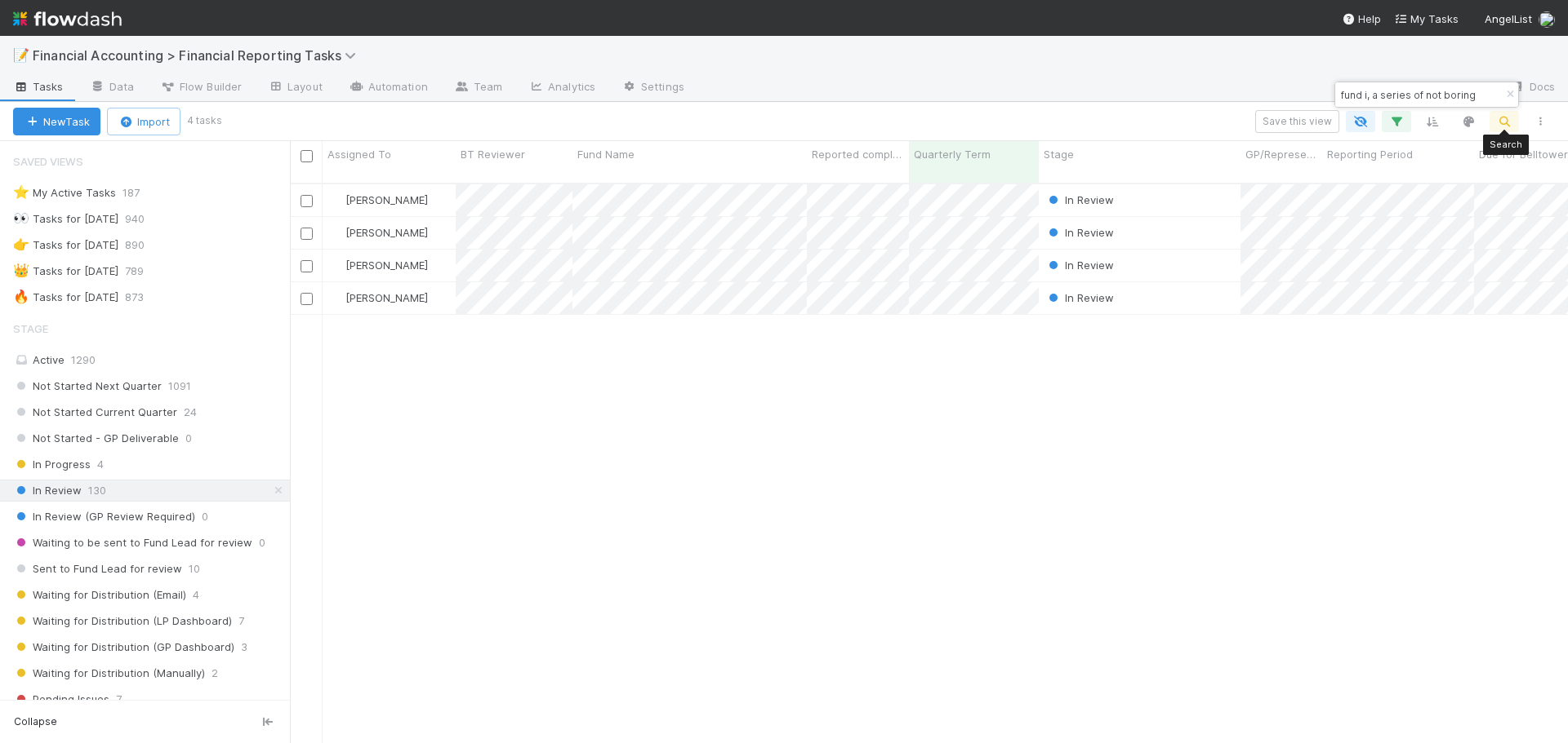
scroll to position [562, 1266]
type input "fund i, a series of not boring"
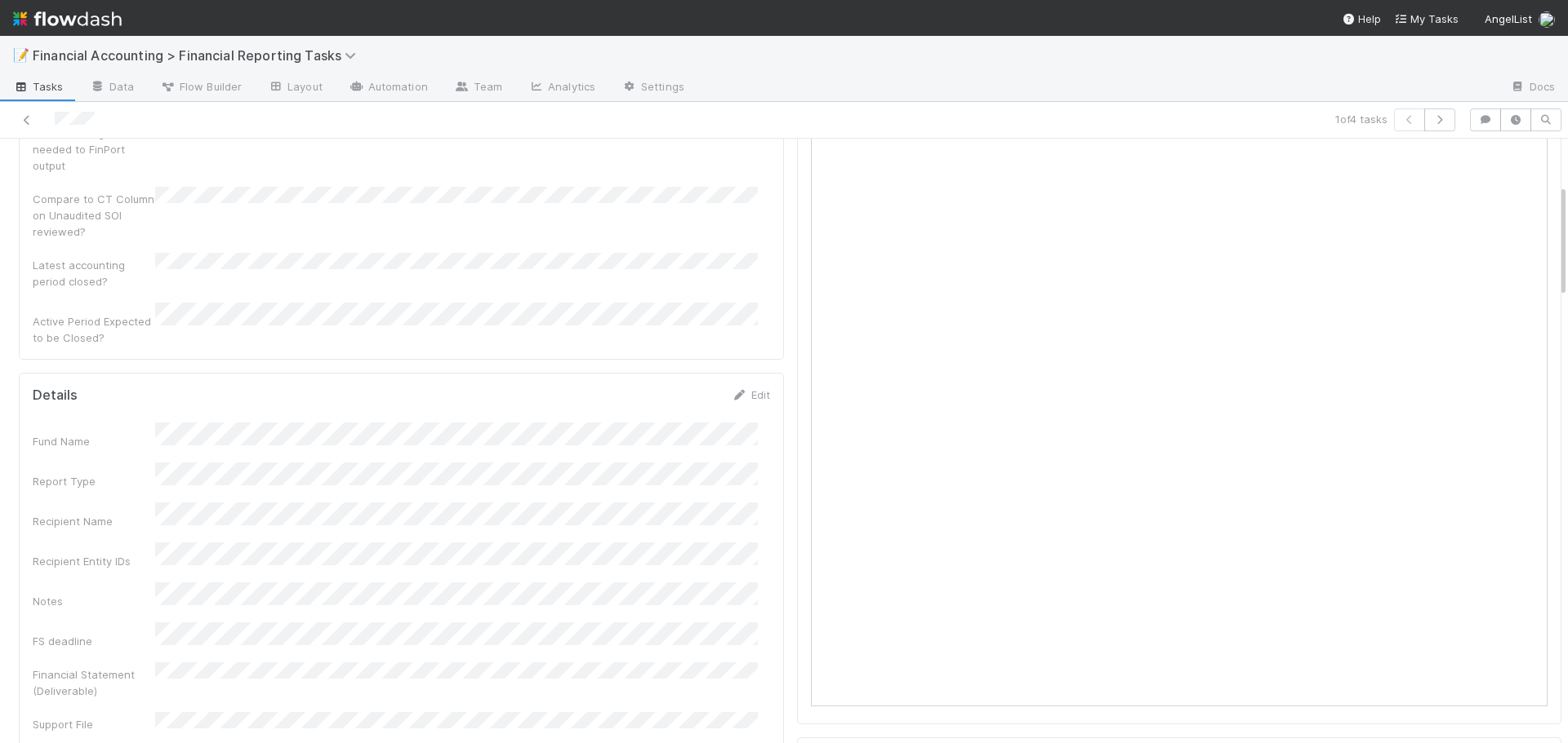
scroll to position [245, 0]
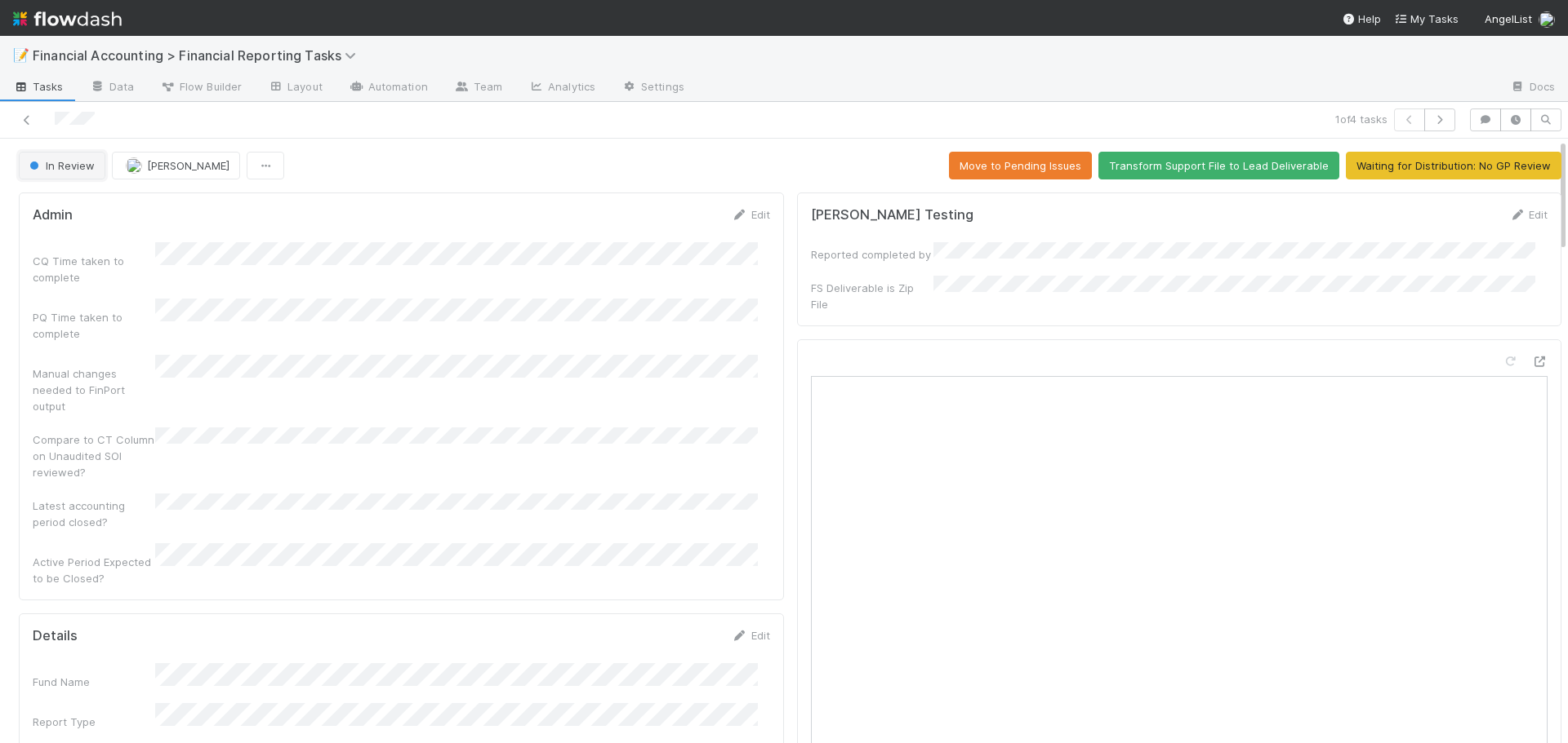
click at [67, 167] on span "In Review" at bounding box center [60, 166] width 68 height 13
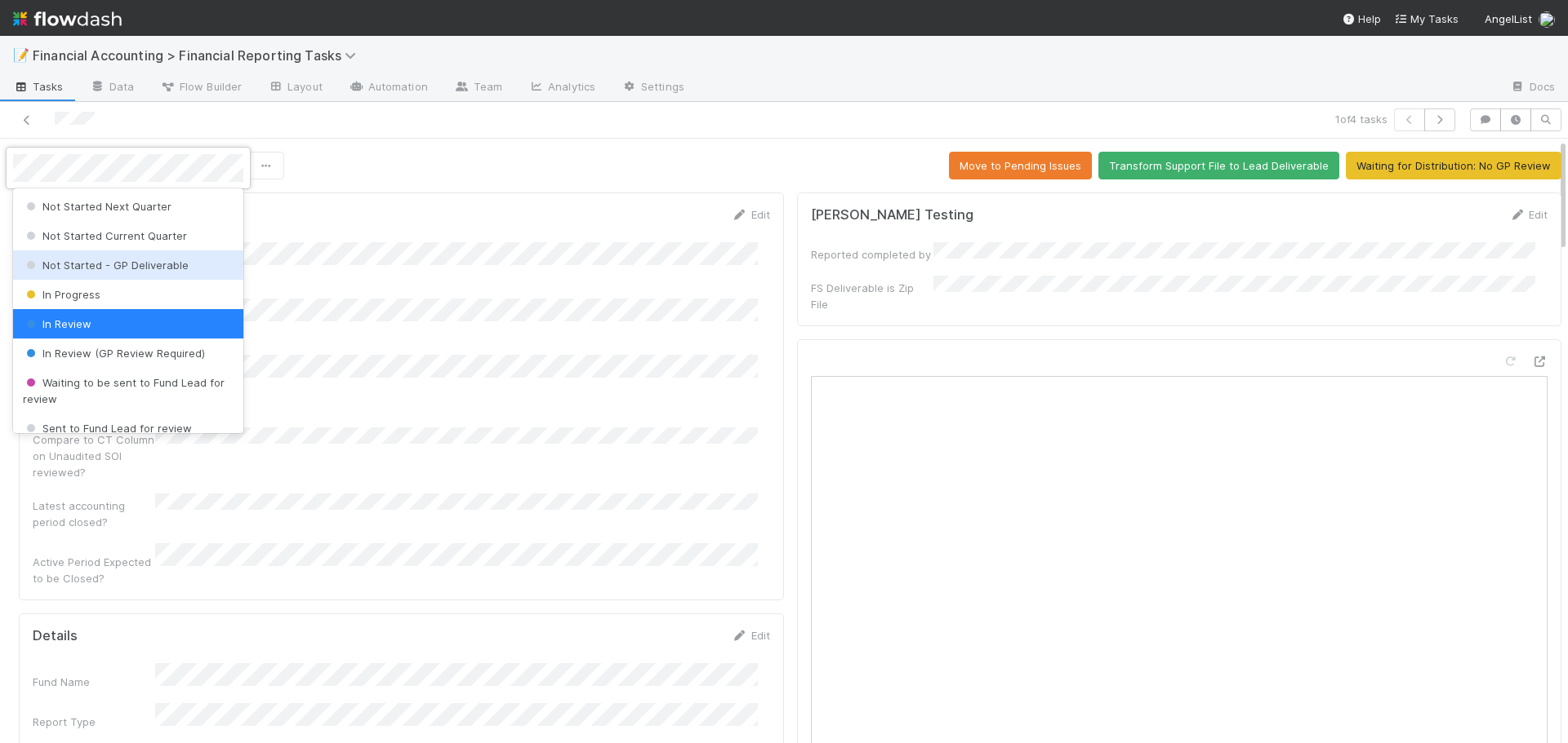
scroll to position [82, 0]
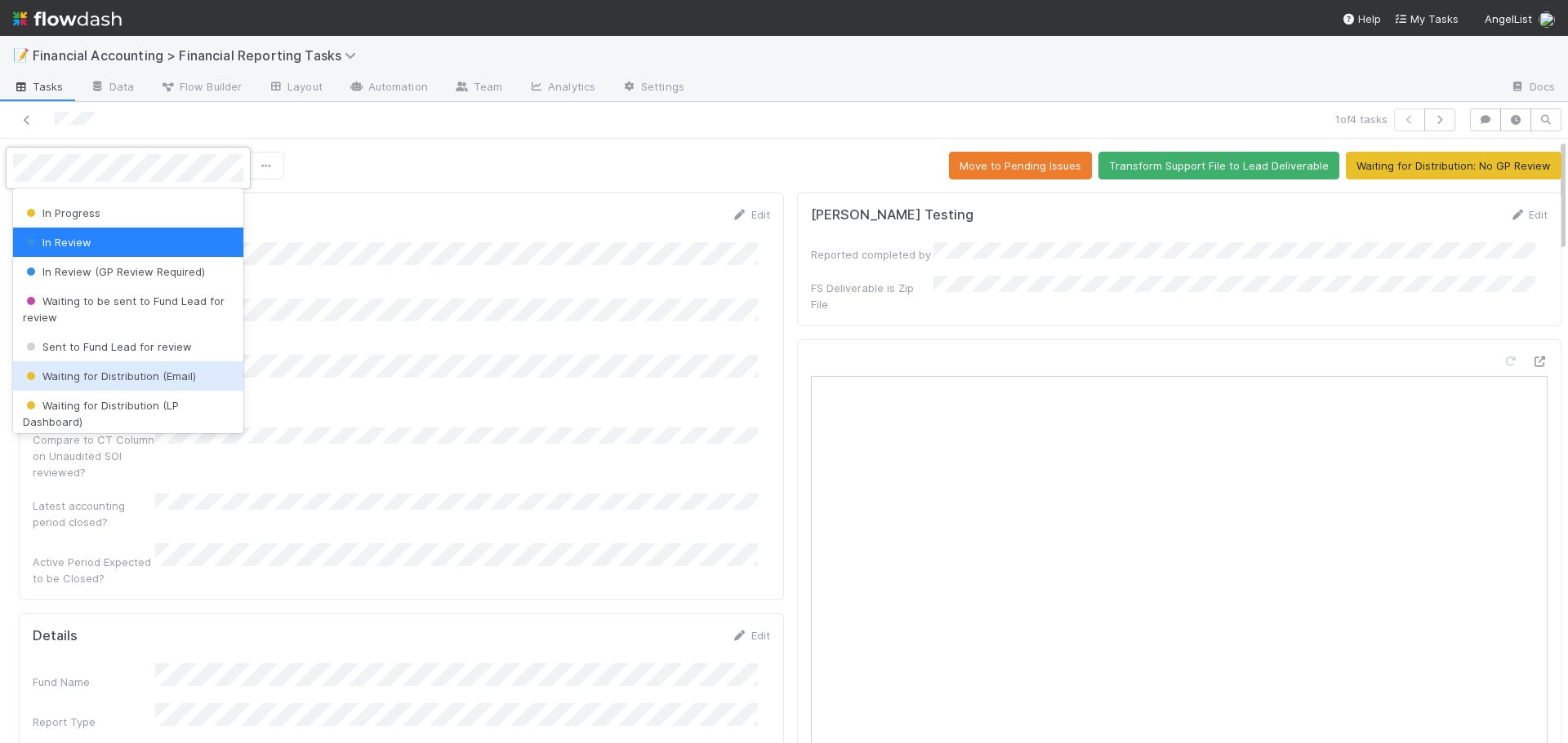
click at [121, 375] on span "Waiting for Distribution (Email)" at bounding box center [109, 376] width 173 height 13
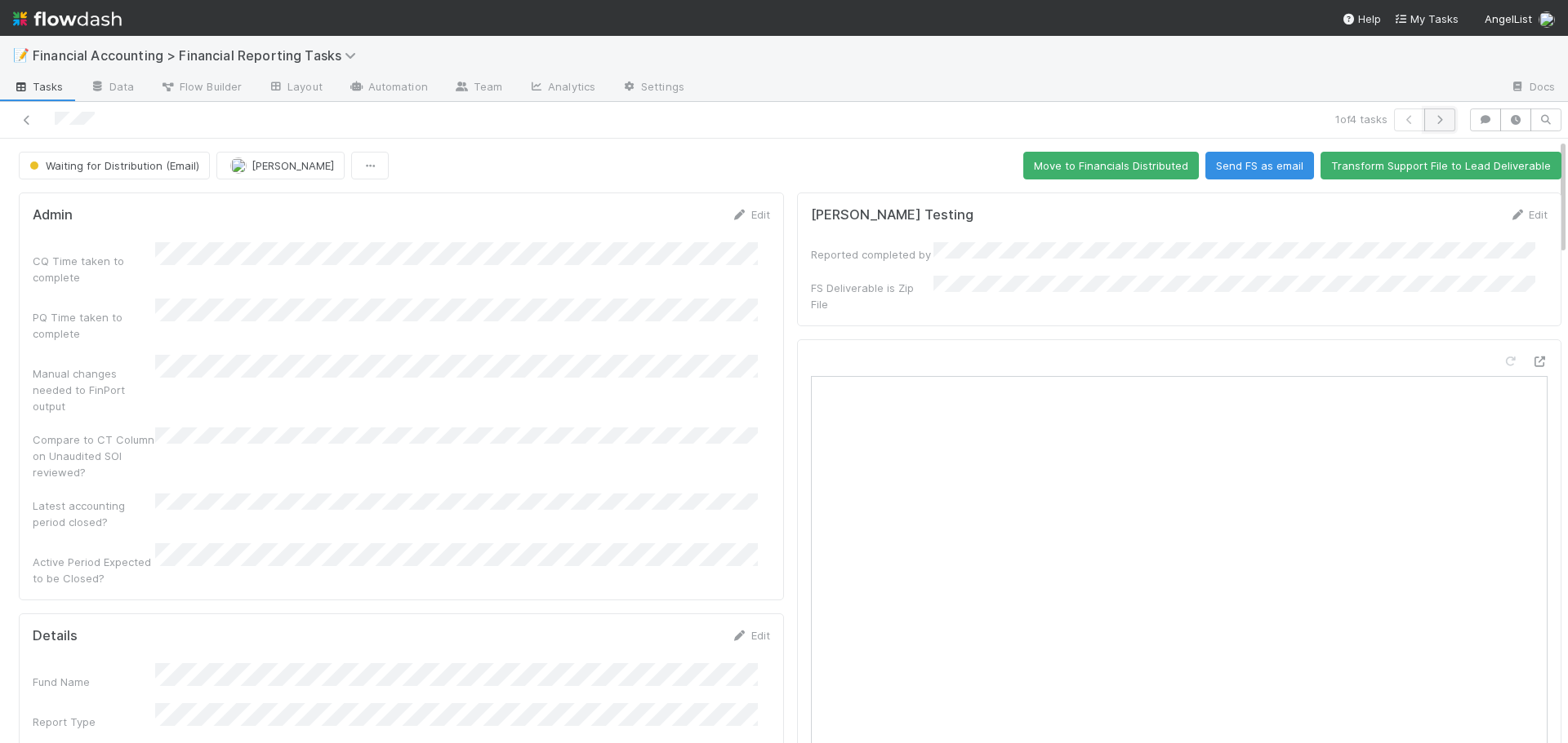
click at [1437, 117] on button "button" at bounding box center [1440, 119] width 31 height 23
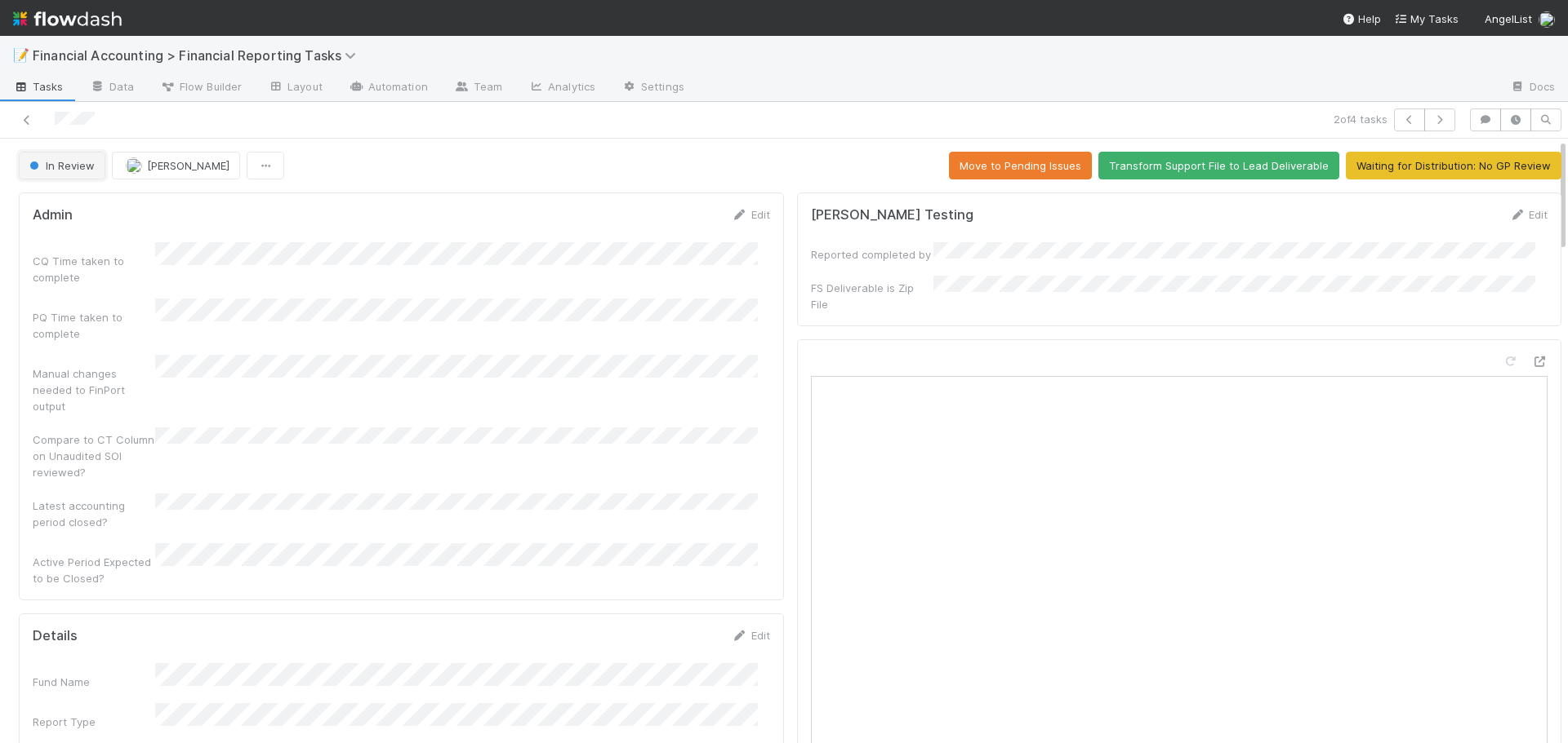
click at [42, 168] on span "In Review" at bounding box center [60, 166] width 68 height 13
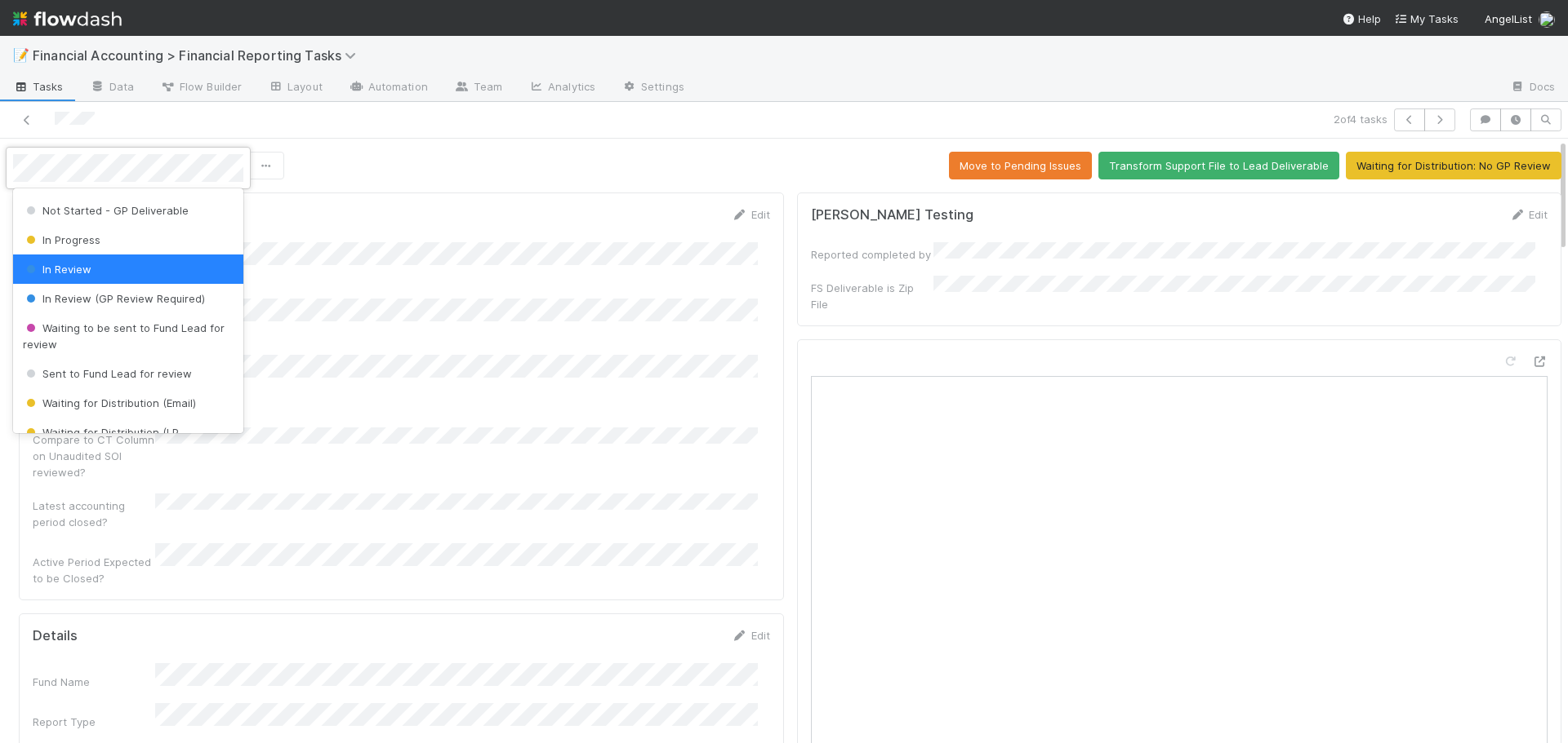
scroll to position [163, 0]
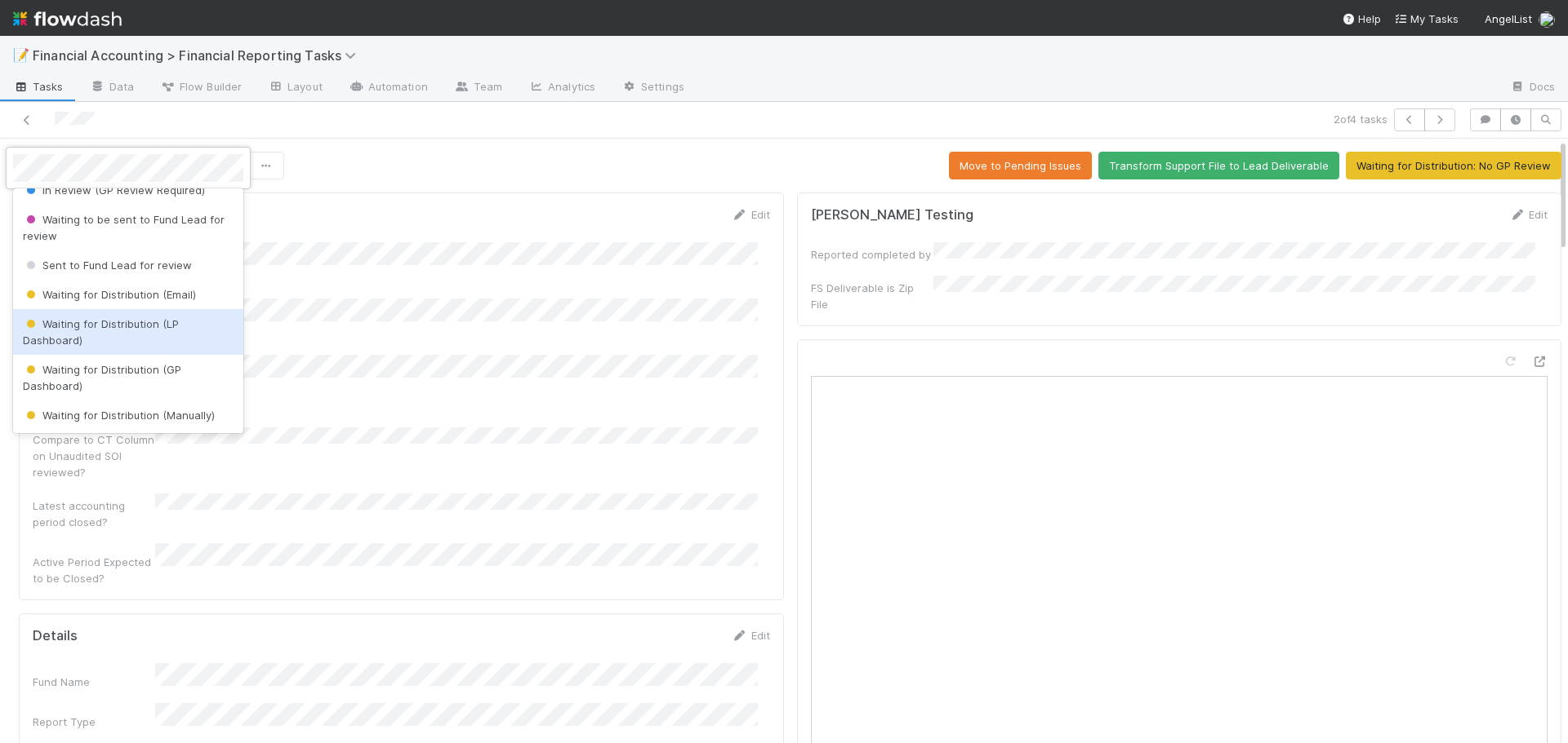
click at [108, 328] on span "Waiting for Distribution (LP Dashboard)" at bounding box center [100, 332] width 156 height 29
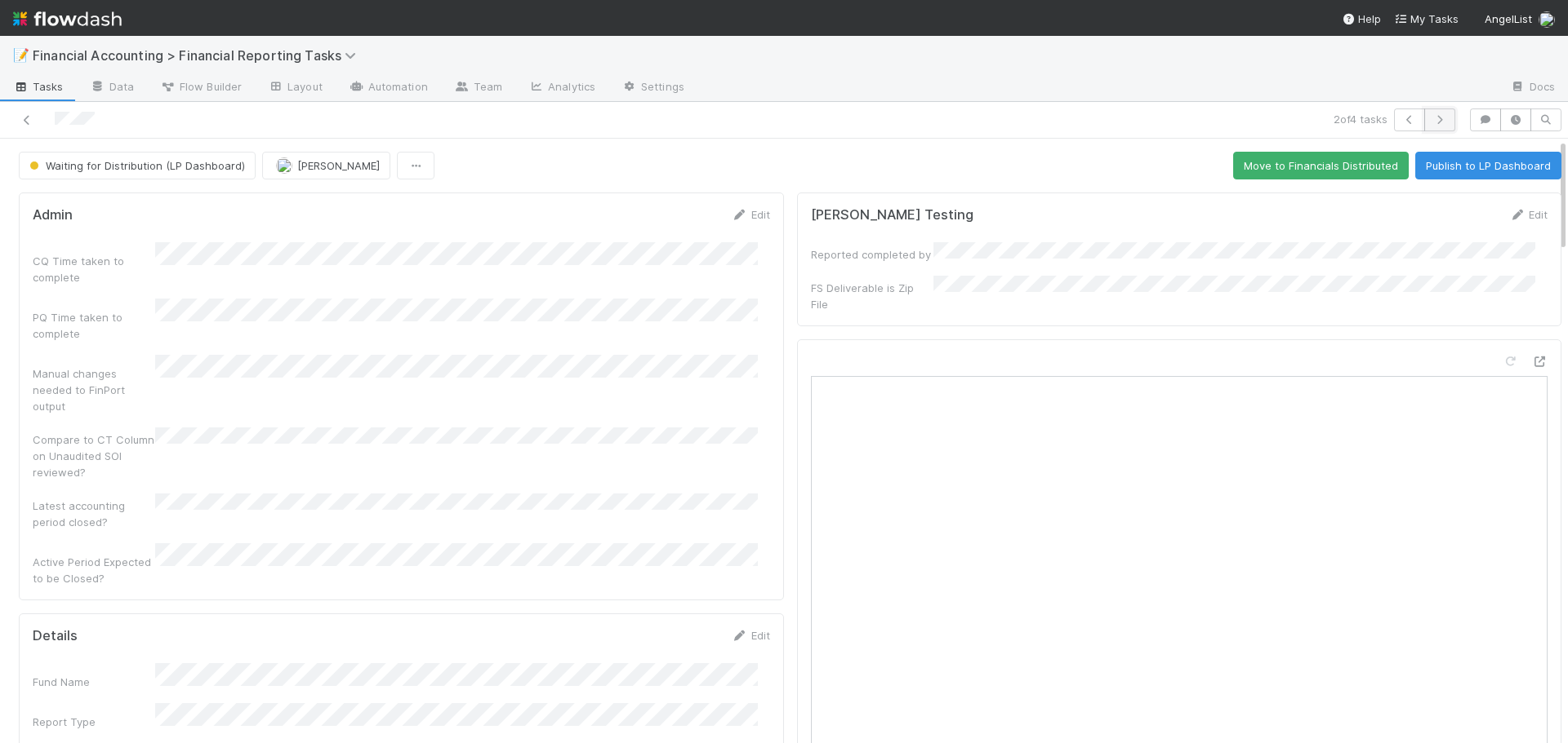
click at [1431, 119] on icon "button" at bounding box center [1440, 119] width 16 height 10
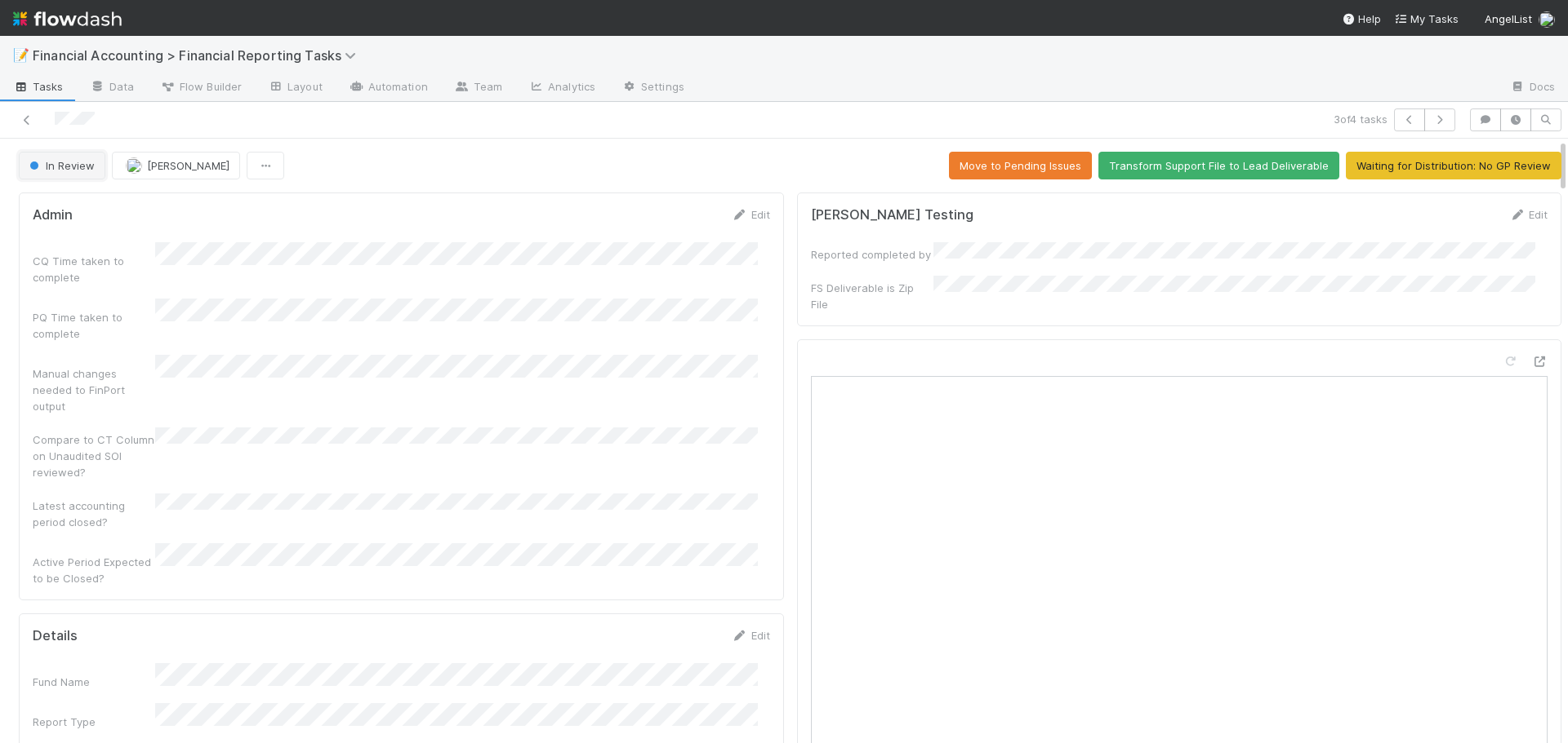
click at [69, 167] on span "In Review" at bounding box center [60, 166] width 68 height 13
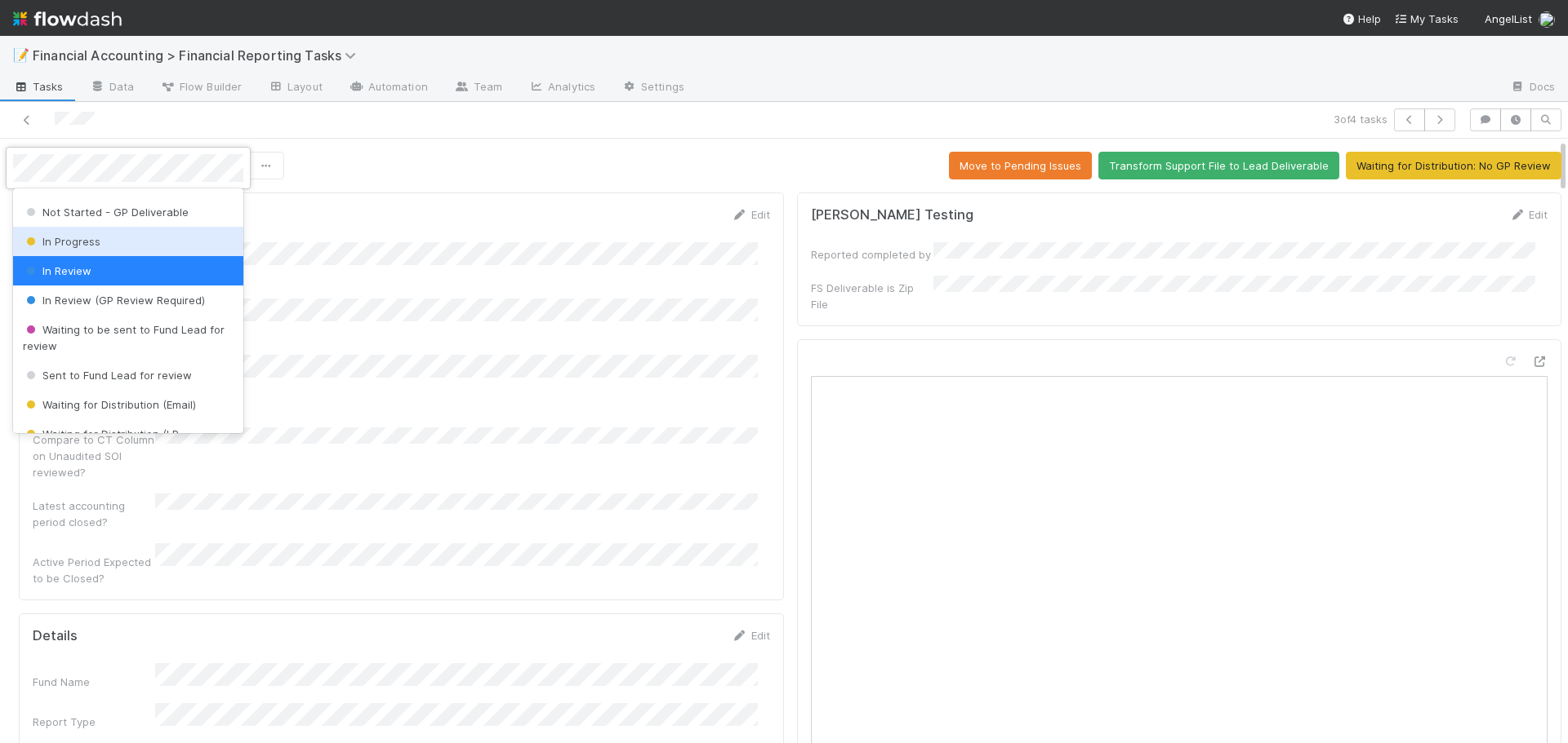
scroll to position [163, 0]
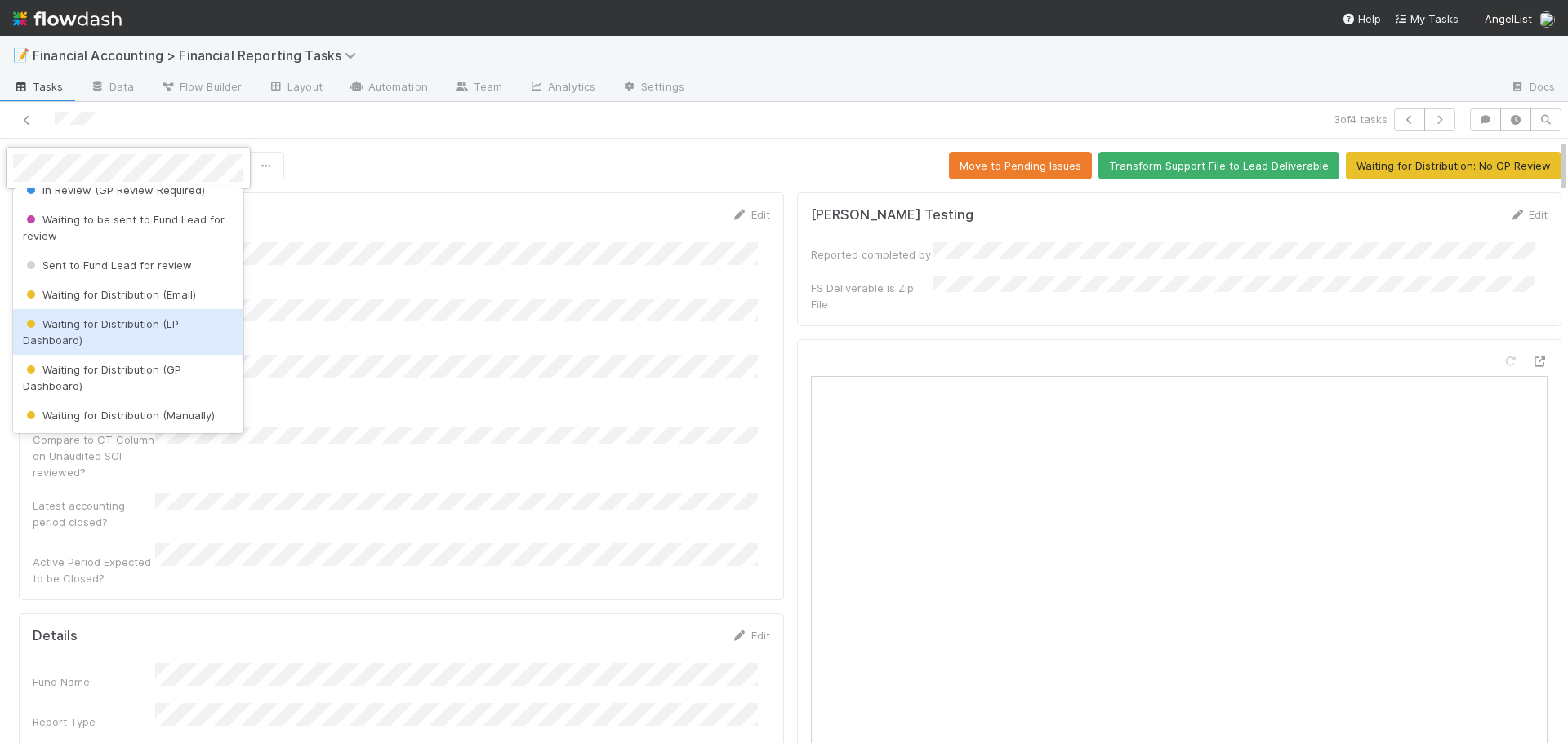
click at [67, 331] on div "Waiting for Distribution (LP Dashboard)" at bounding box center [128, 332] width 231 height 46
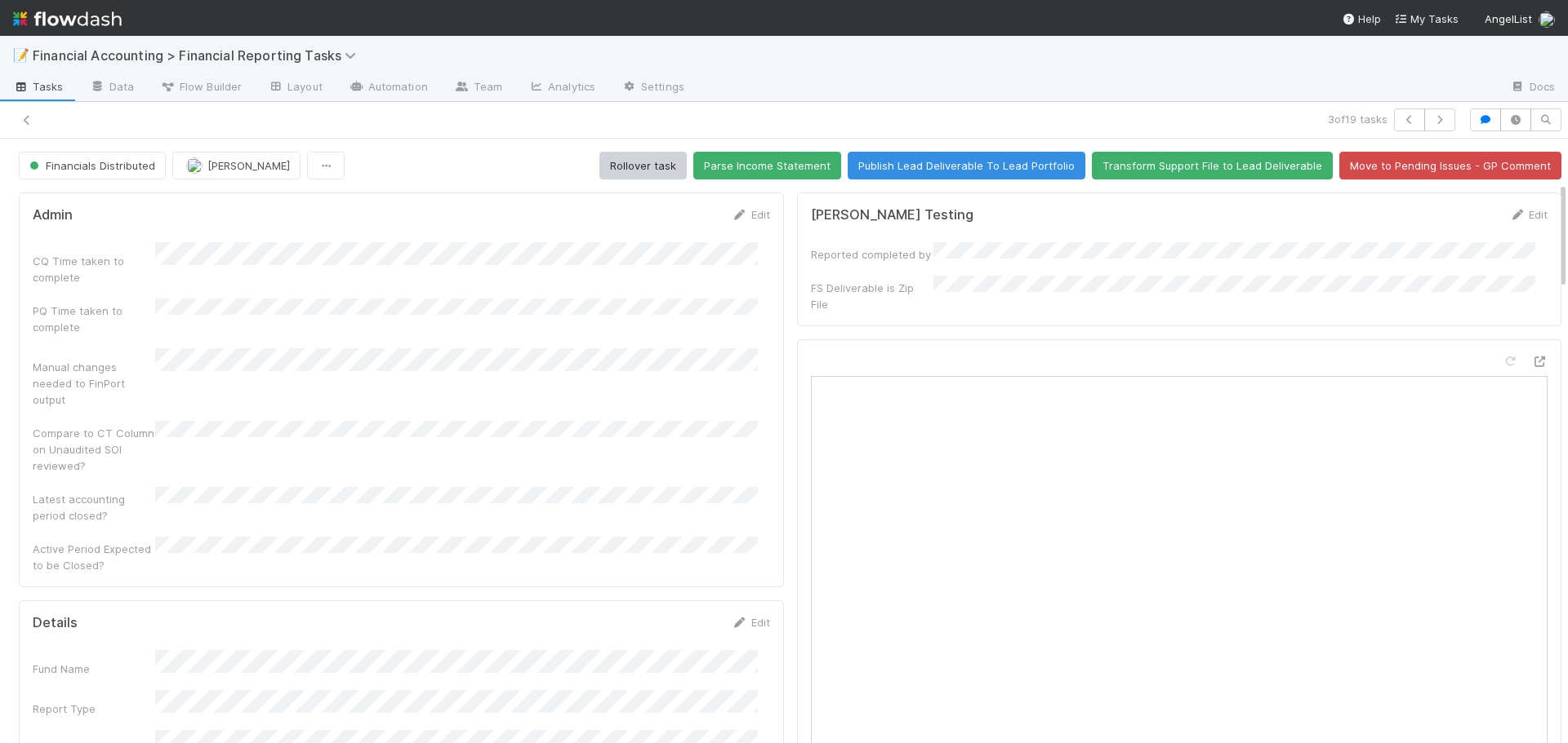
scroll to position [245, 0]
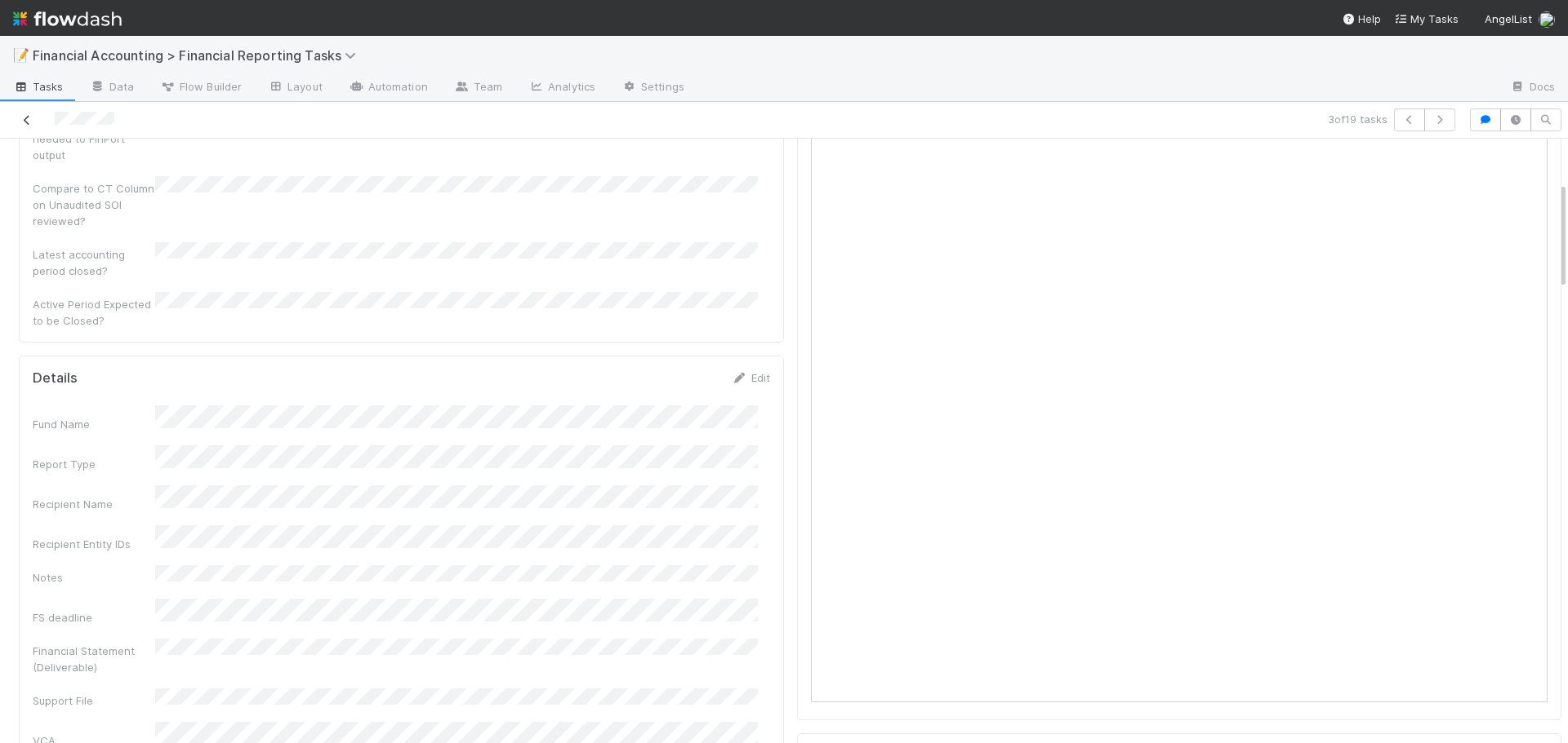
click at [29, 113] on link at bounding box center [27, 120] width 16 height 16
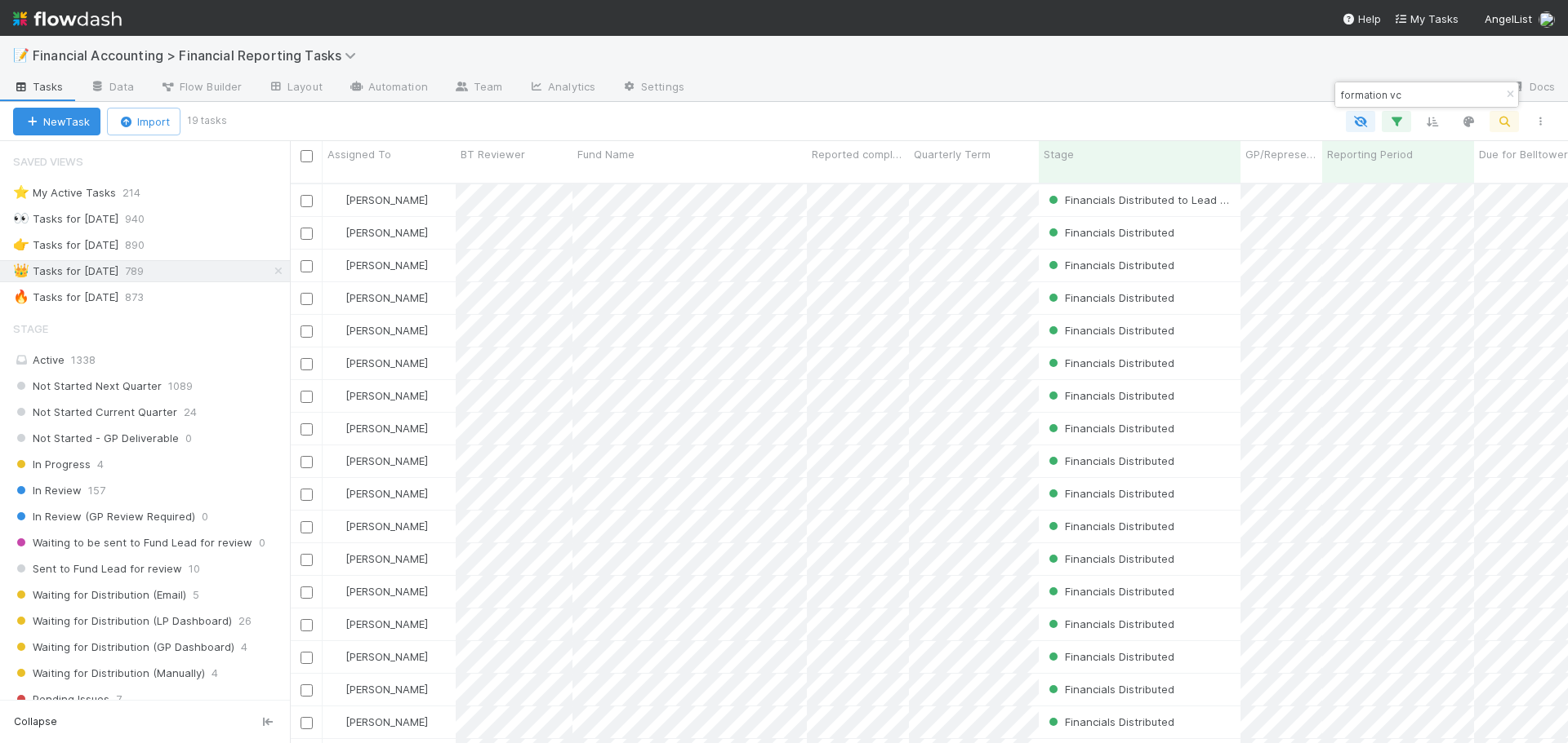
scroll to position [562, 1266]
click at [1407, 83] on div "formation vc" at bounding box center [1426, 95] width 183 height 25
click at [1402, 94] on input "formation vc" at bounding box center [1419, 95] width 163 height 20
click at [1371, 98] on input "formation vc" at bounding box center [1419, 95] width 163 height 20
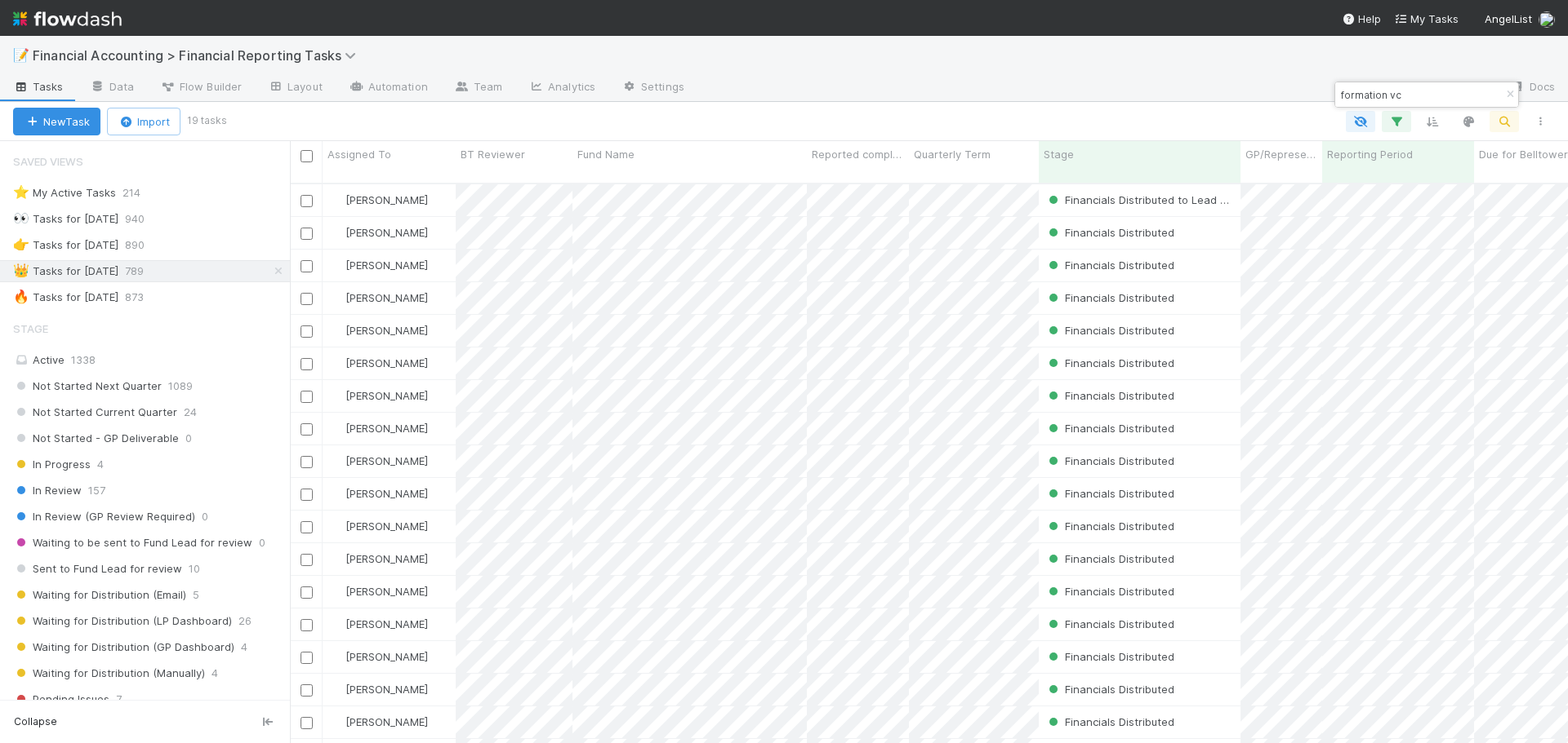
click at [1371, 98] on input "formation vc" at bounding box center [1419, 95] width 163 height 20
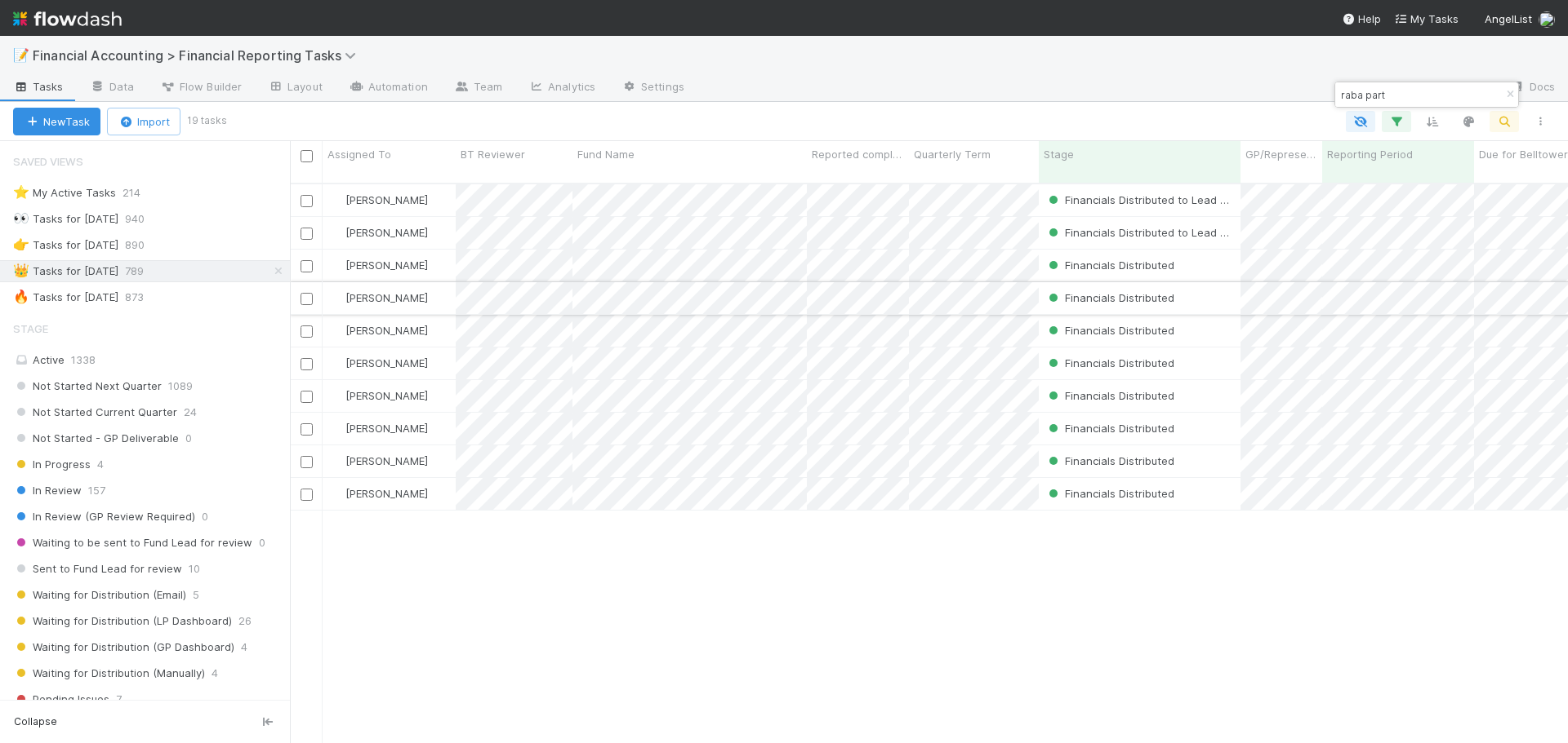
type input "raba part"
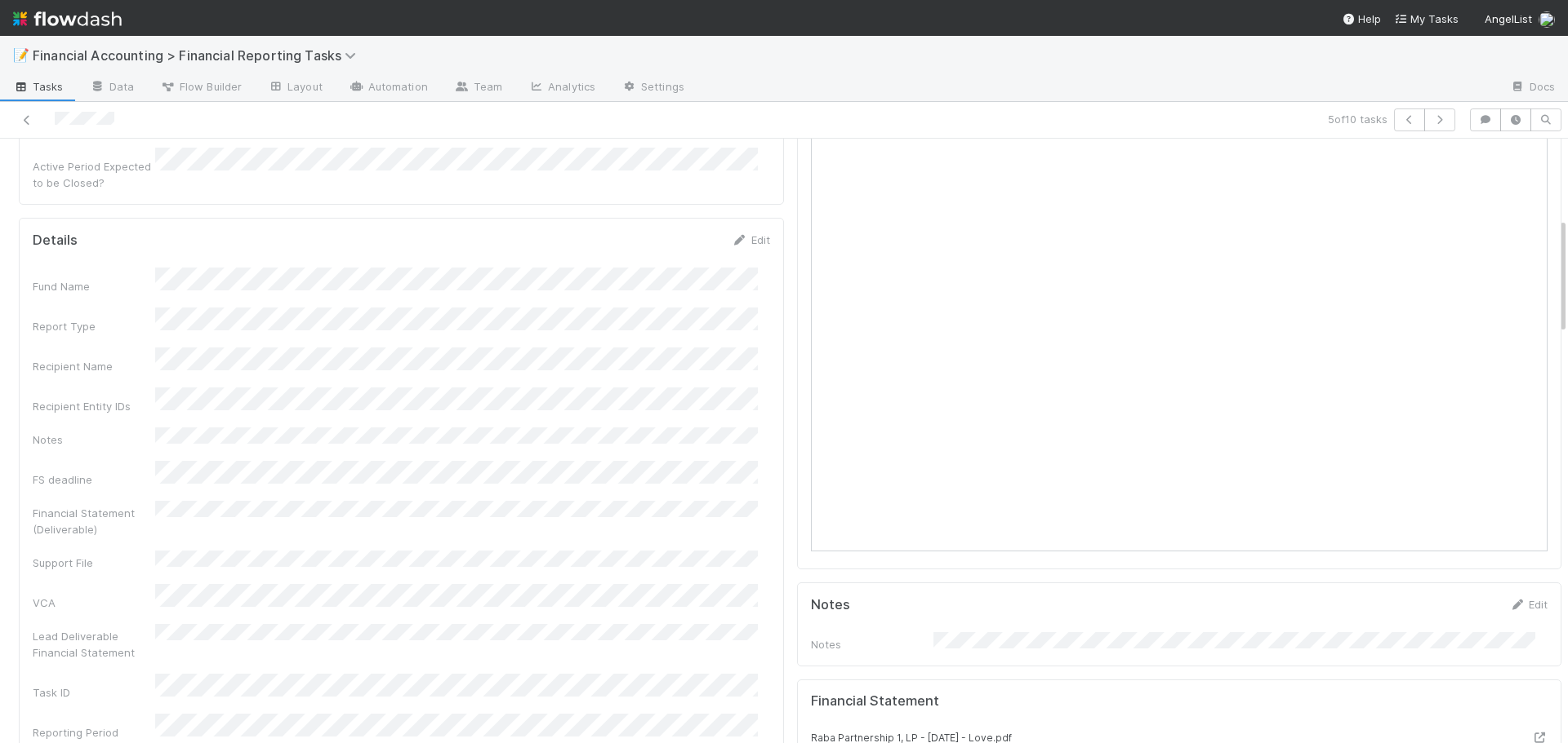
scroll to position [408, 0]
click at [24, 112] on link at bounding box center [27, 120] width 16 height 16
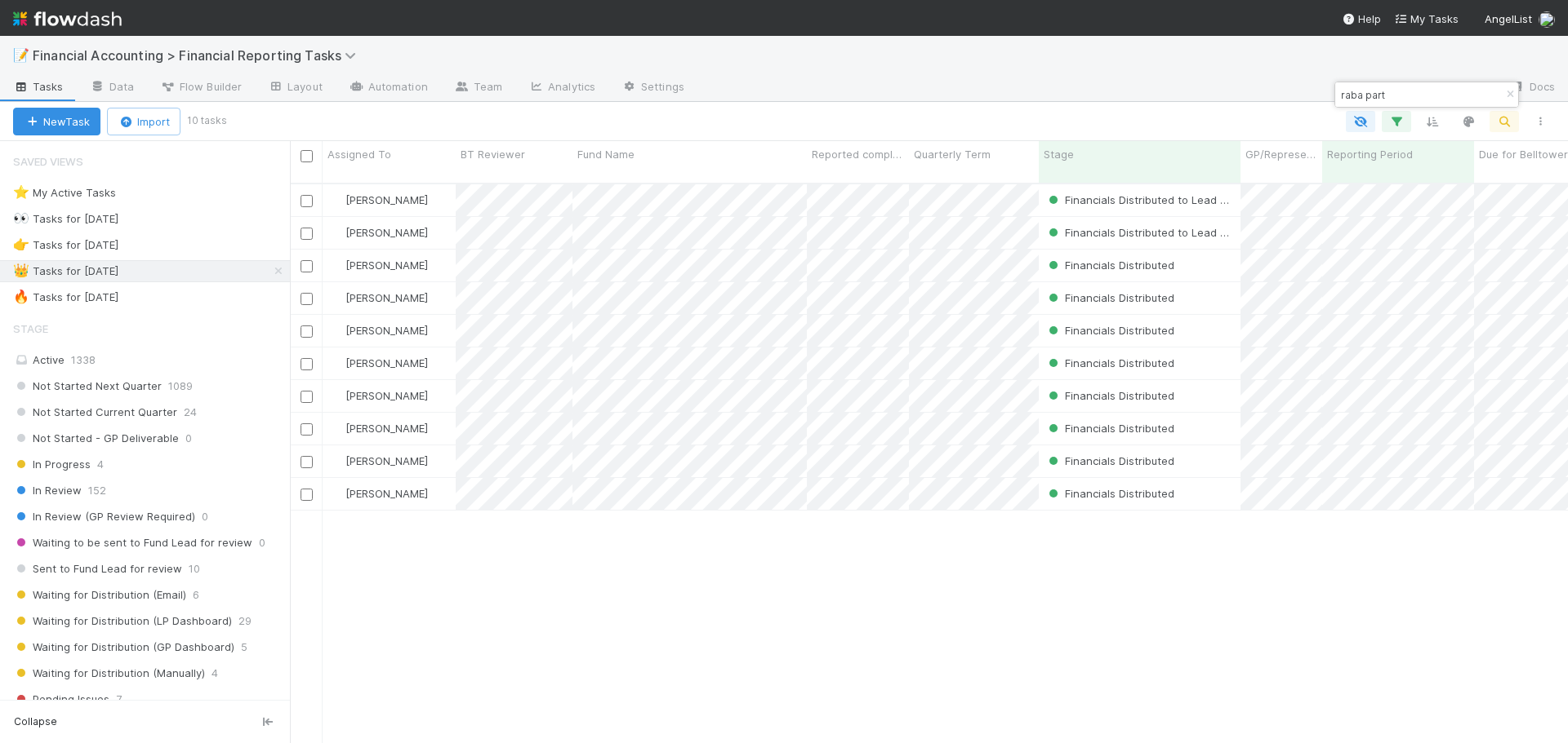
scroll to position [562, 1266]
click at [1419, 98] on input "raba part" at bounding box center [1419, 95] width 163 height 20
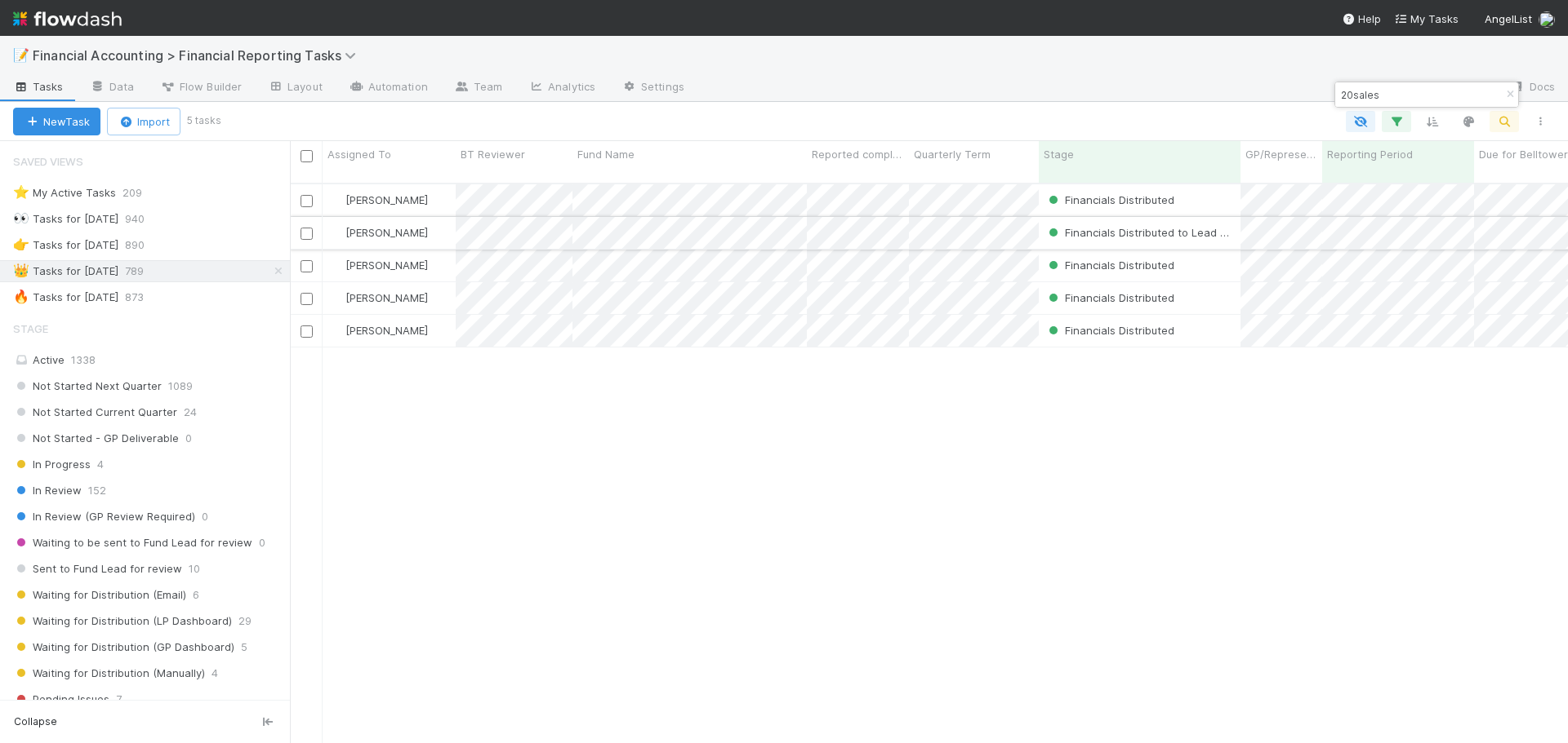
type input "20sales"
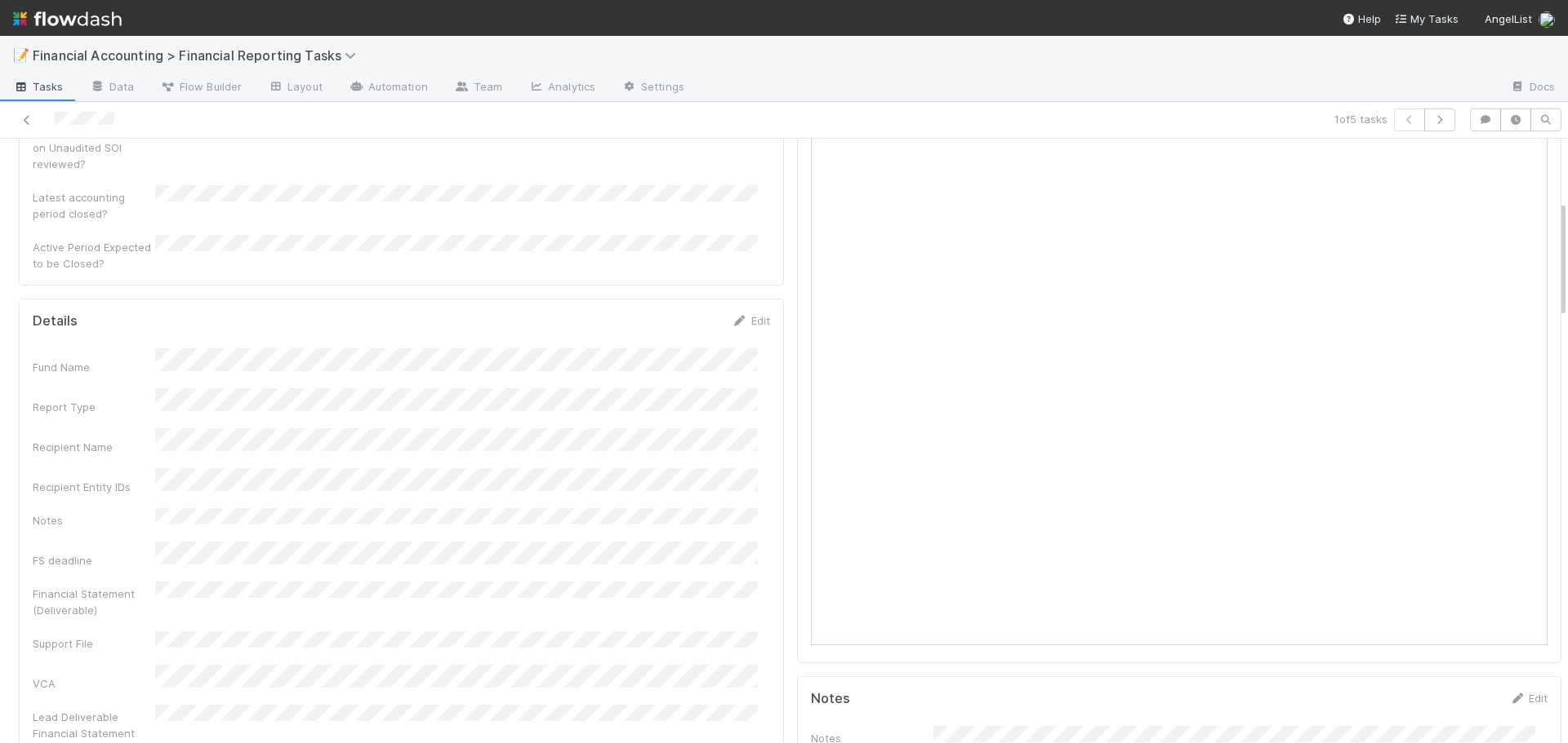
scroll to position [326, 0]
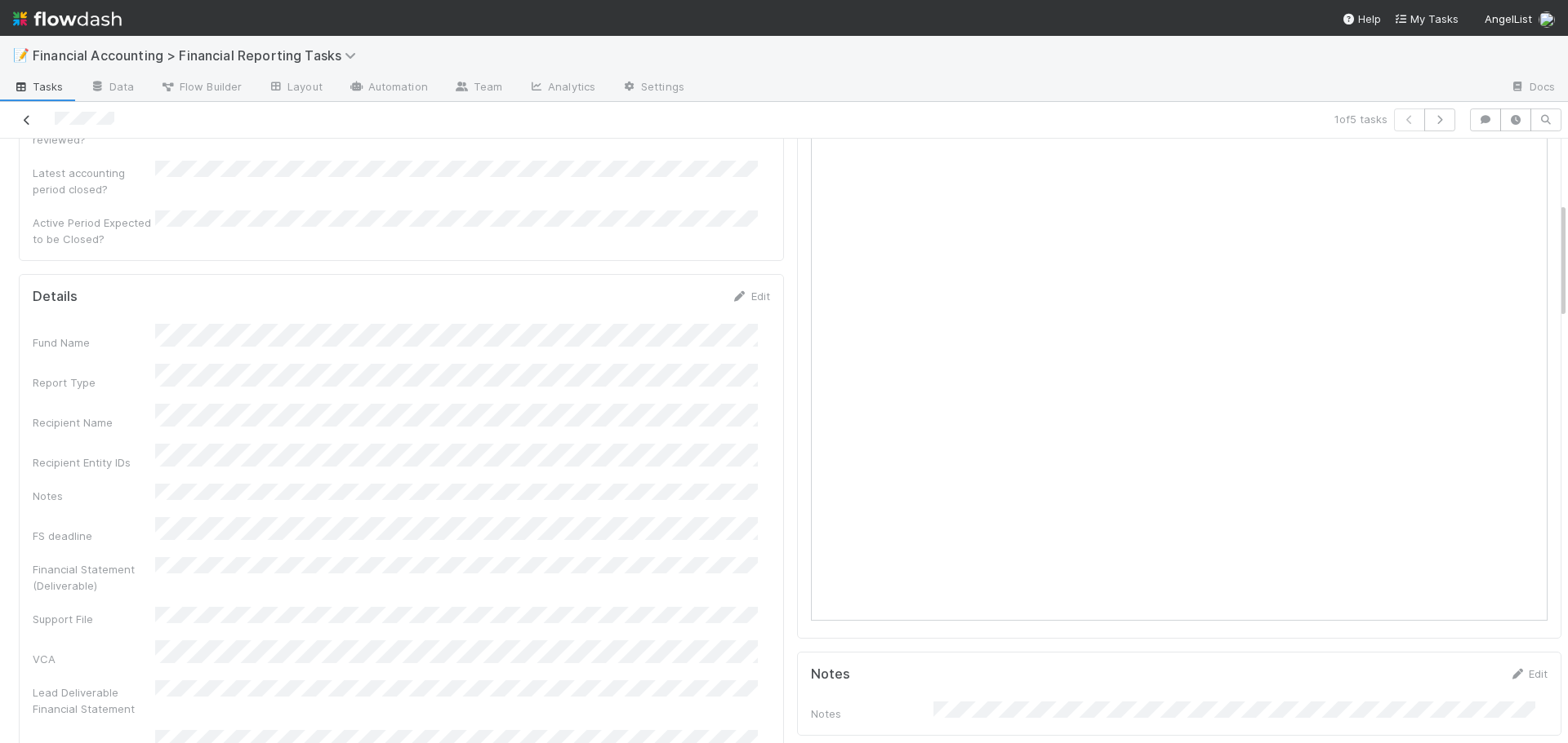
click at [26, 121] on icon at bounding box center [27, 120] width 16 height 11
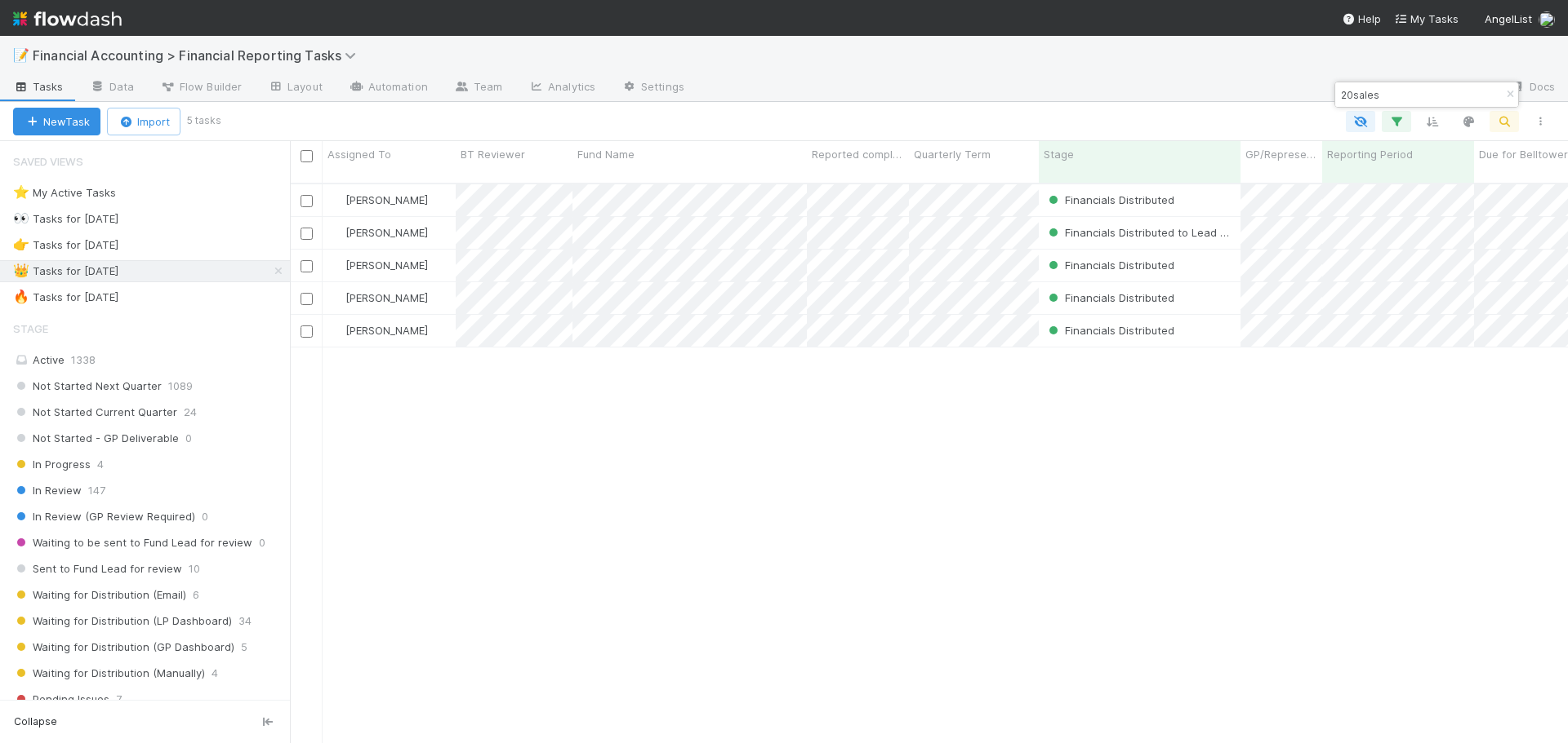
scroll to position [562, 1266]
click at [1377, 94] on input "20sales" at bounding box center [1419, 95] width 163 height 20
type input "20product"
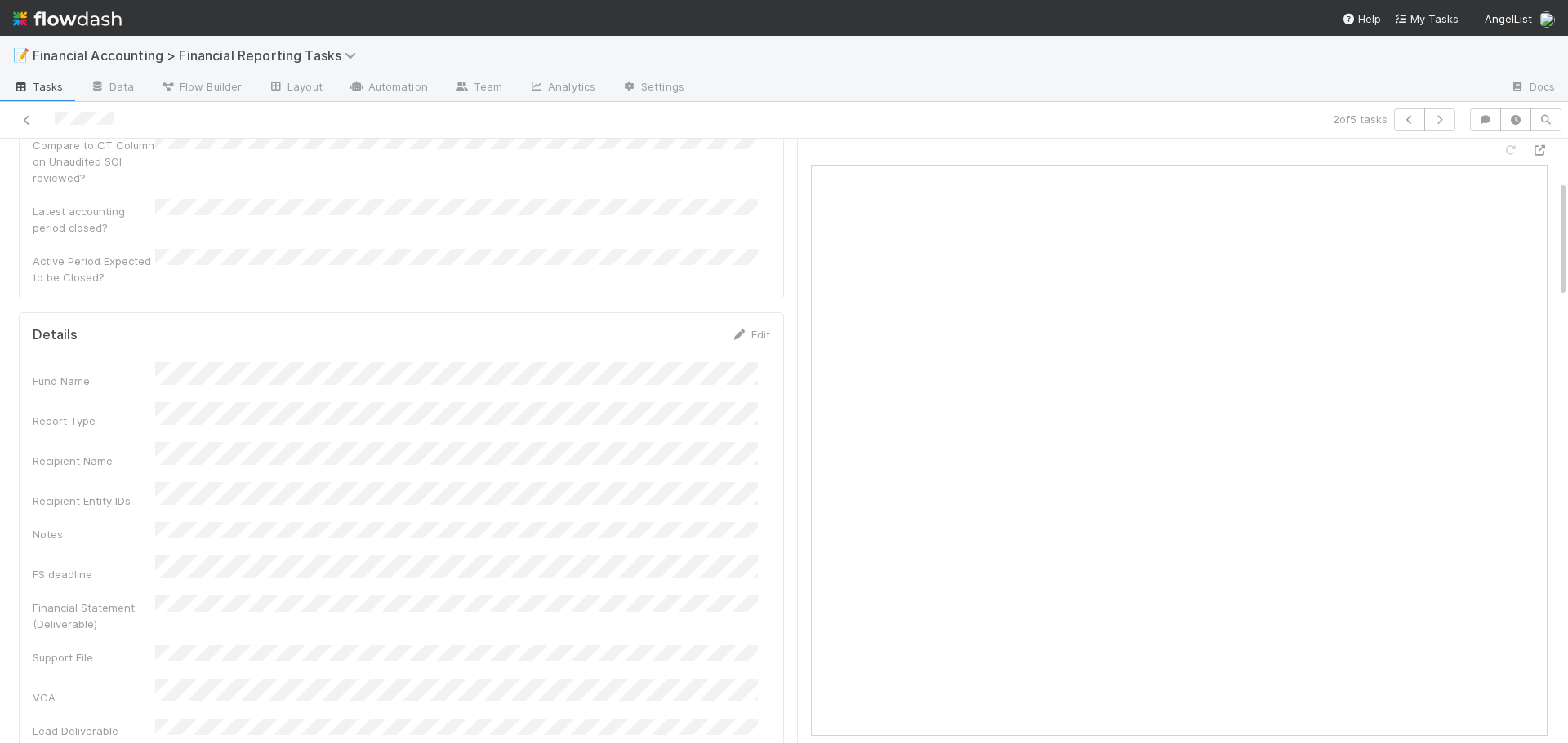
scroll to position [326, 0]
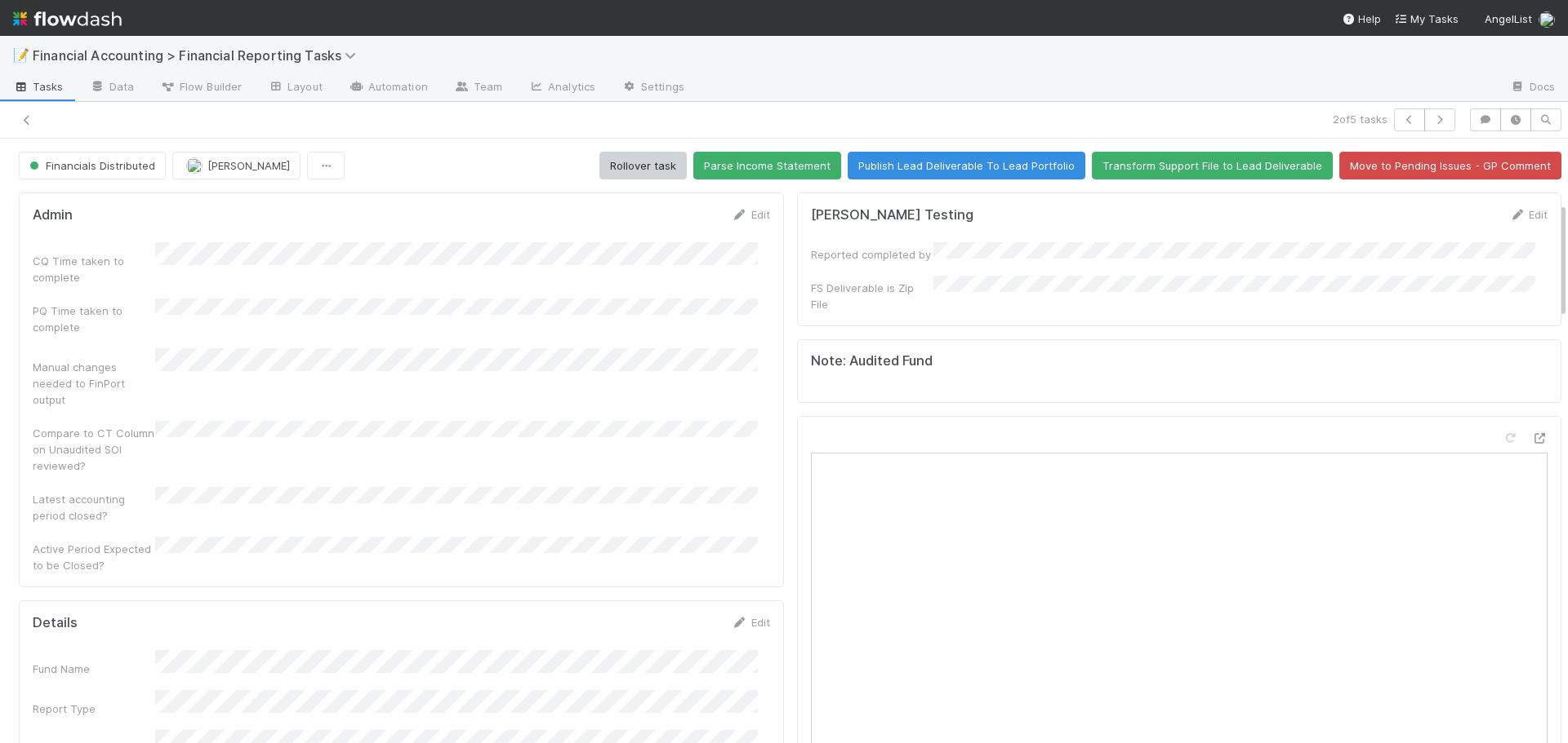
scroll to position [326, 0]
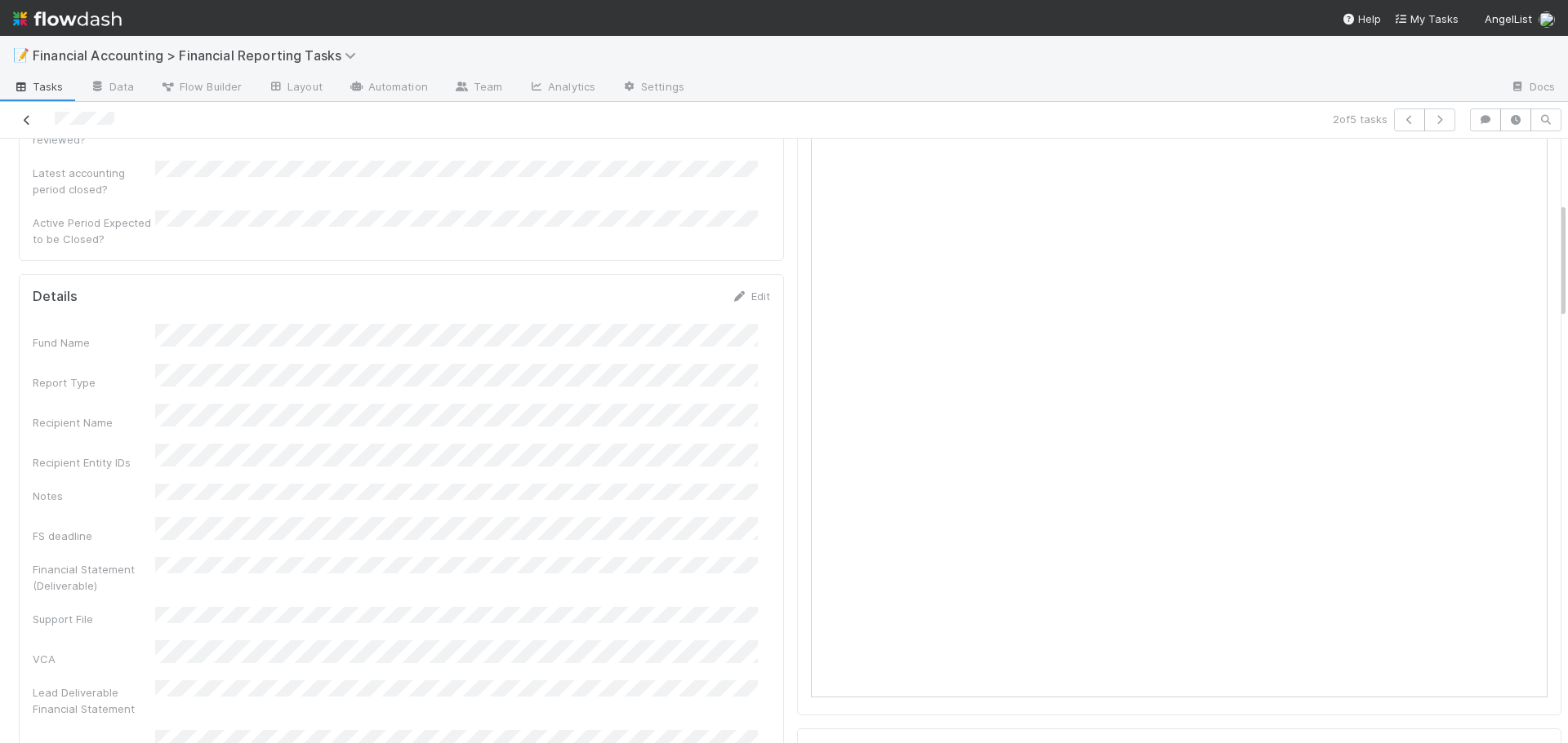
click at [21, 122] on icon at bounding box center [27, 120] width 16 height 11
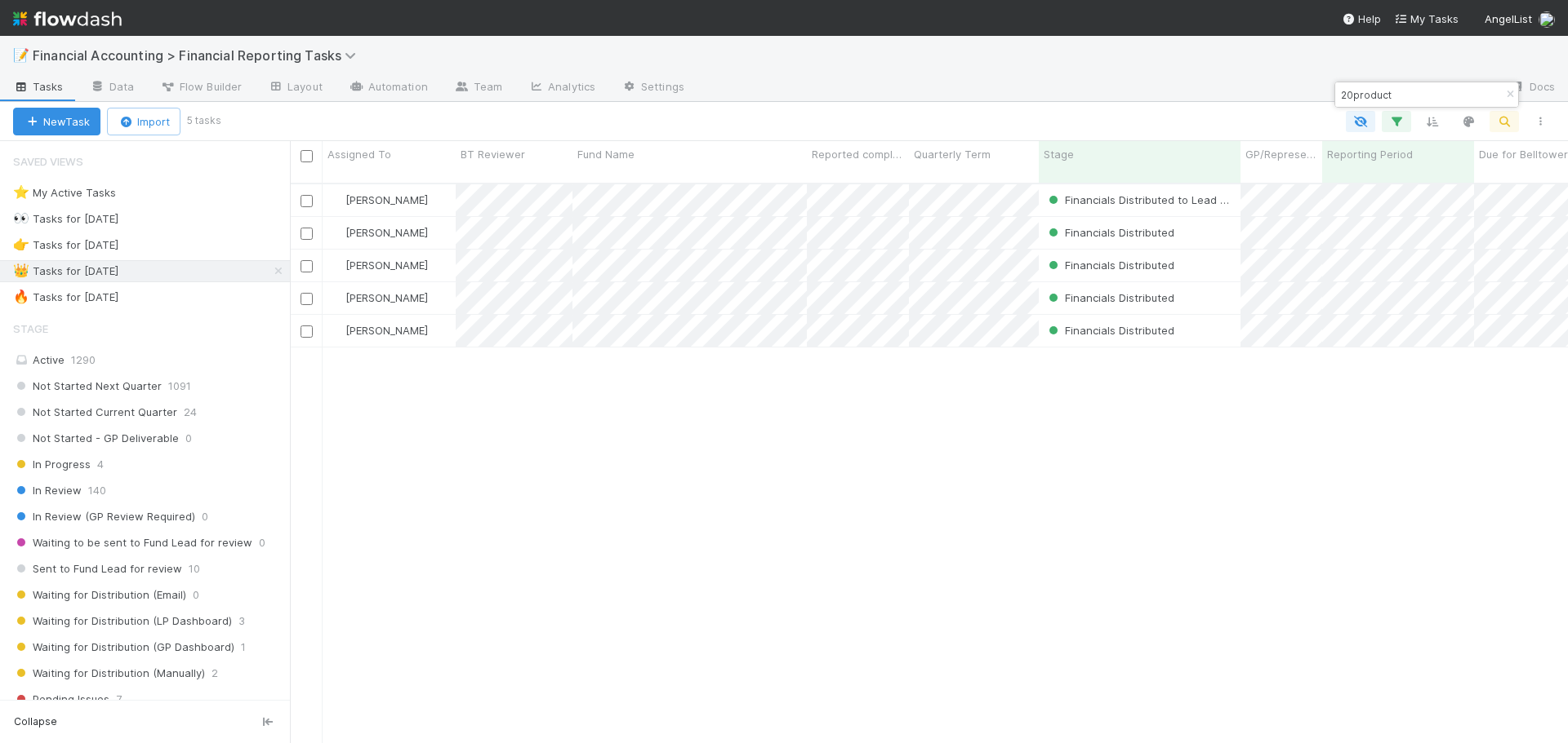
scroll to position [562, 1266]
click at [1400, 90] on input "20product" at bounding box center [1419, 95] width 163 height 20
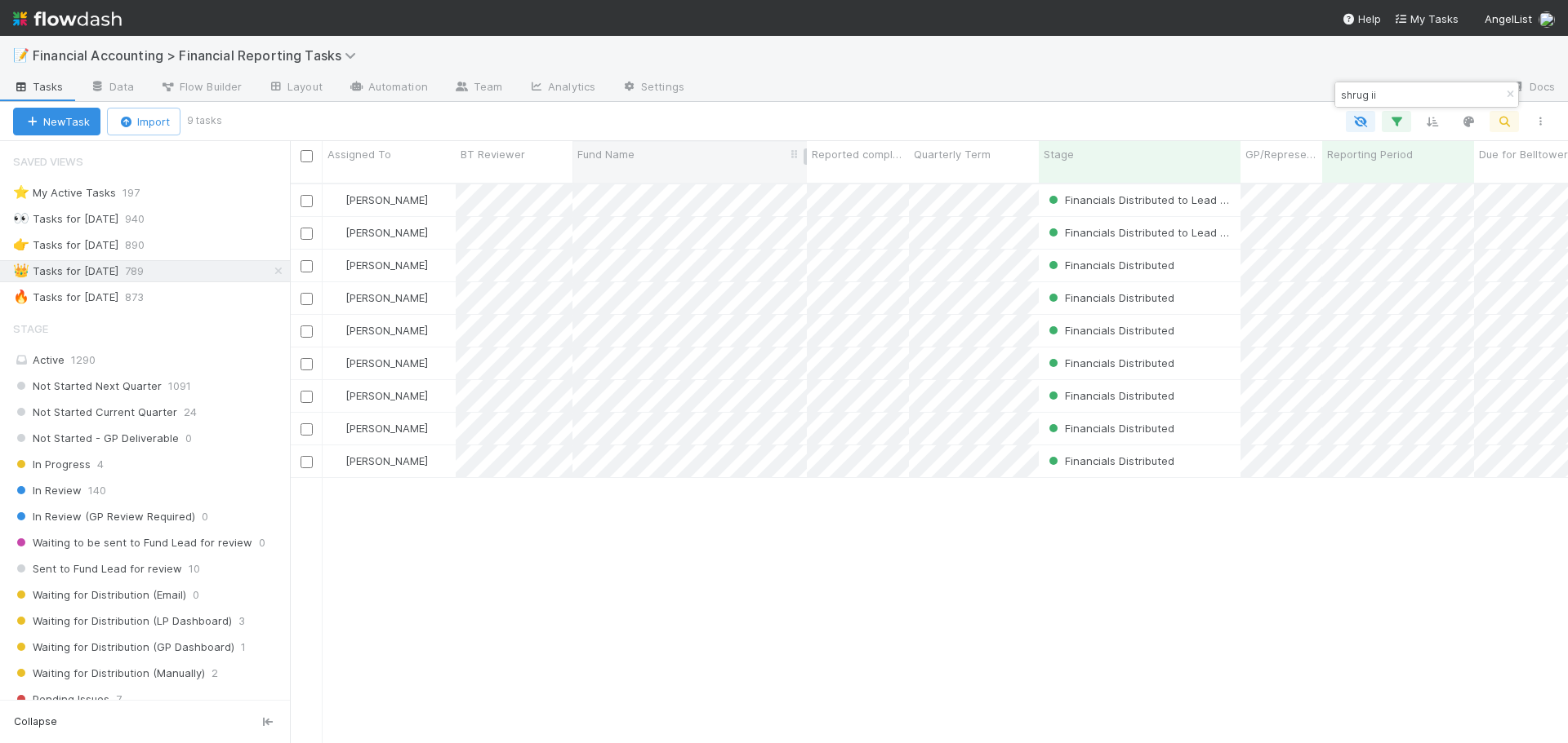
type input "shrug ii"
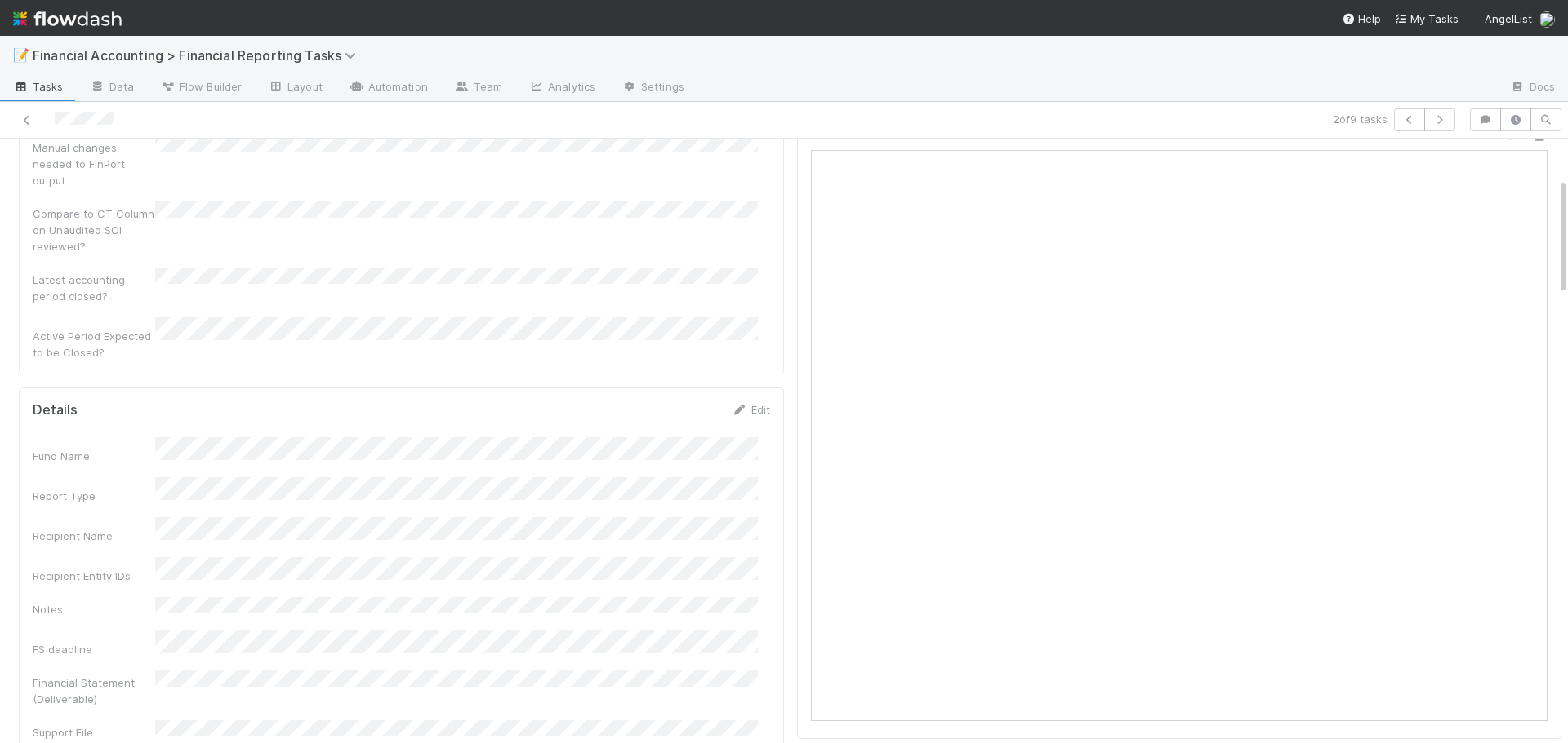
scroll to position [326, 0]
click at [1402, 122] on icon "button" at bounding box center [1409, 119] width 16 height 10
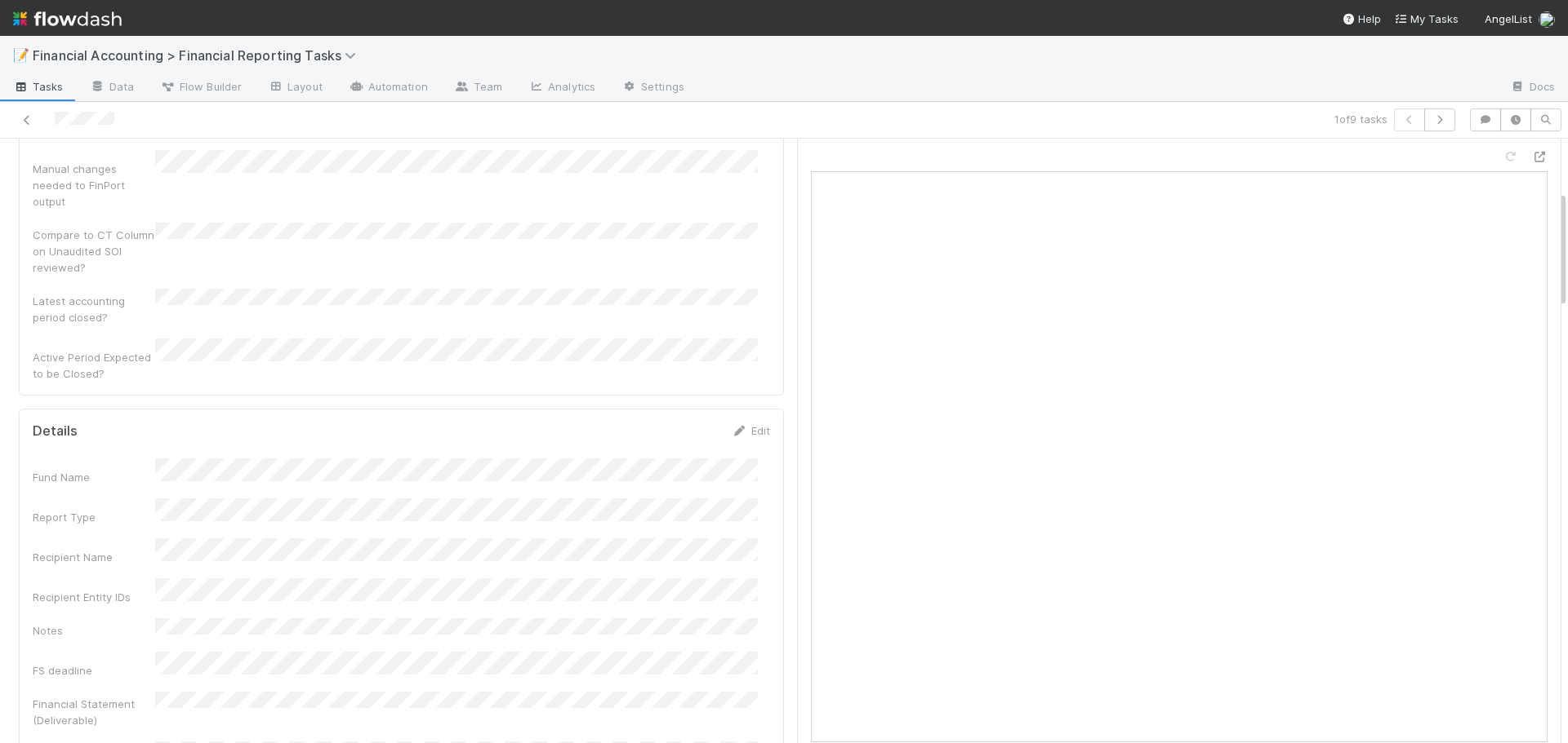
scroll to position [326, 0]
click at [32, 118] on icon at bounding box center [27, 120] width 16 height 11
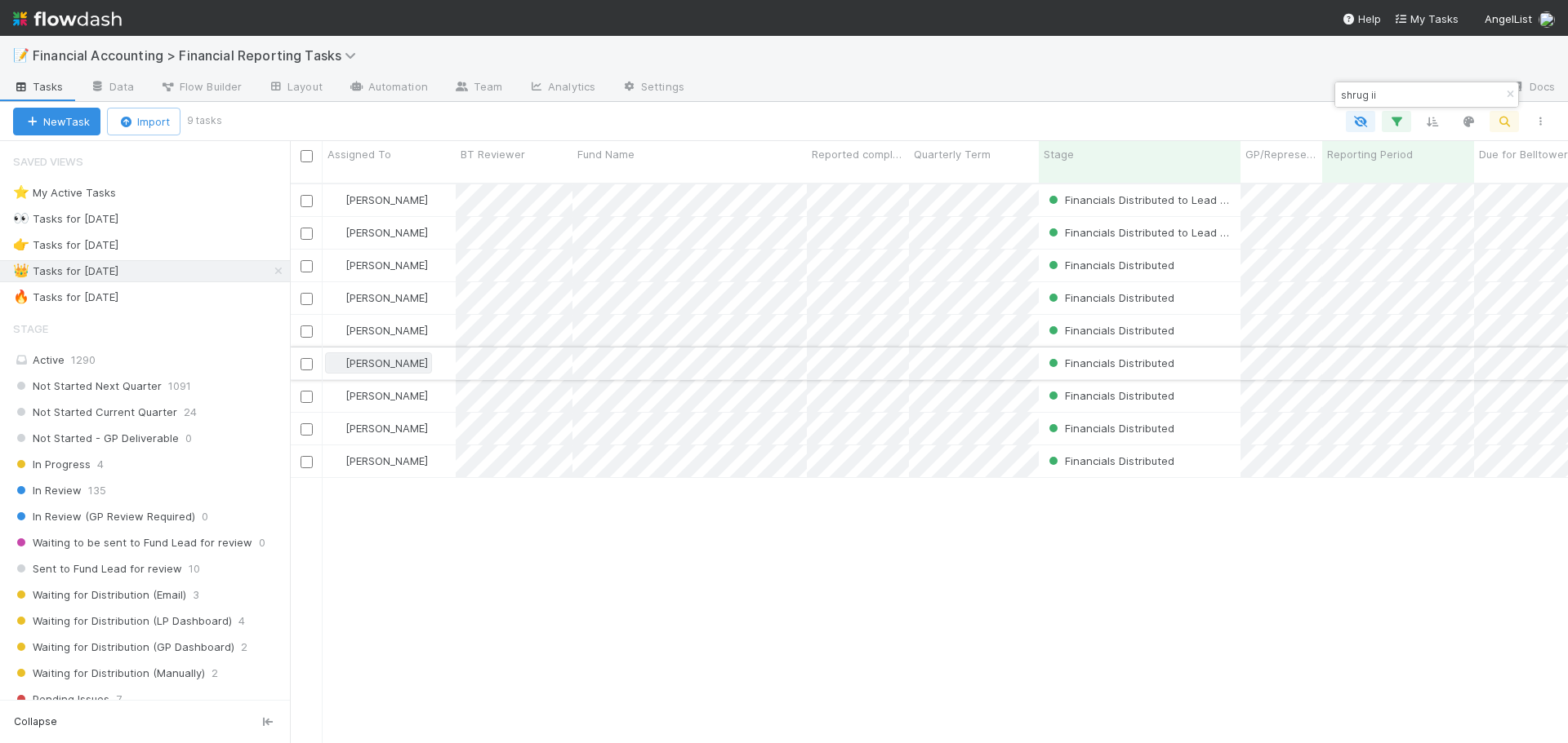
scroll to position [562, 1266]
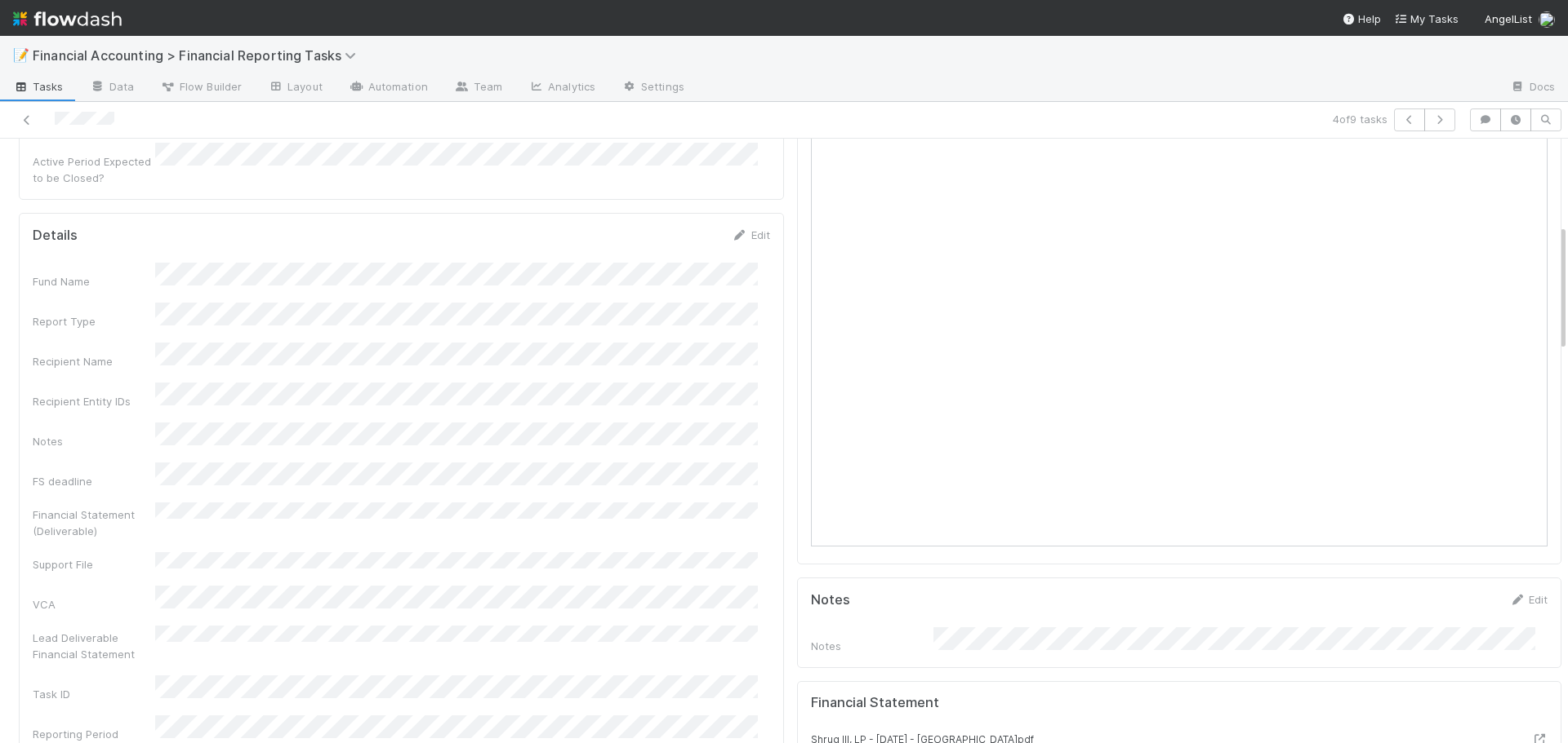
scroll to position [408, 0]
click at [20, 118] on icon at bounding box center [27, 120] width 16 height 11
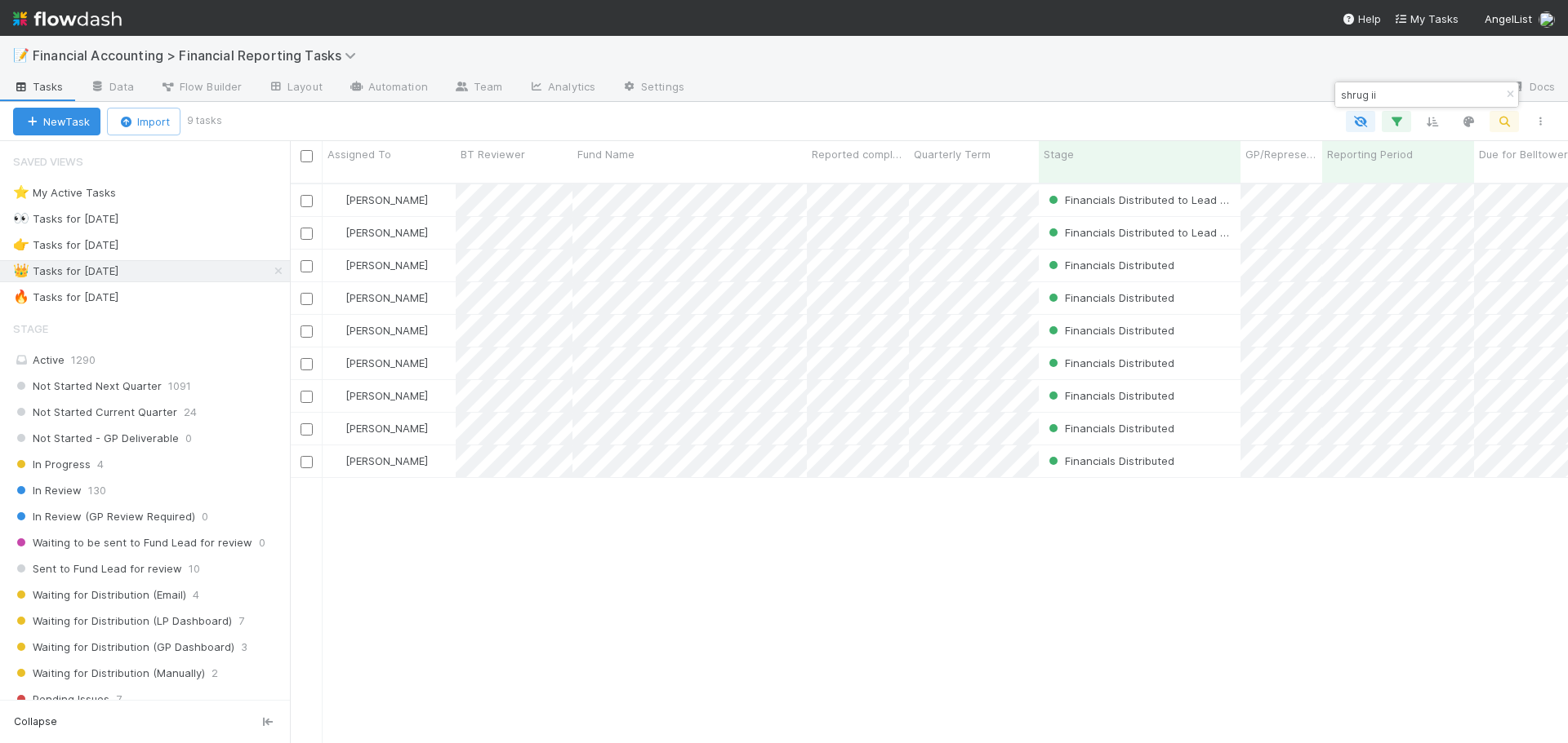
scroll to position [562, 1266]
click at [1426, 90] on input "shrug ii" at bounding box center [1419, 95] width 163 height 20
click at [1425, 90] on input "shrug ii" at bounding box center [1419, 95] width 163 height 20
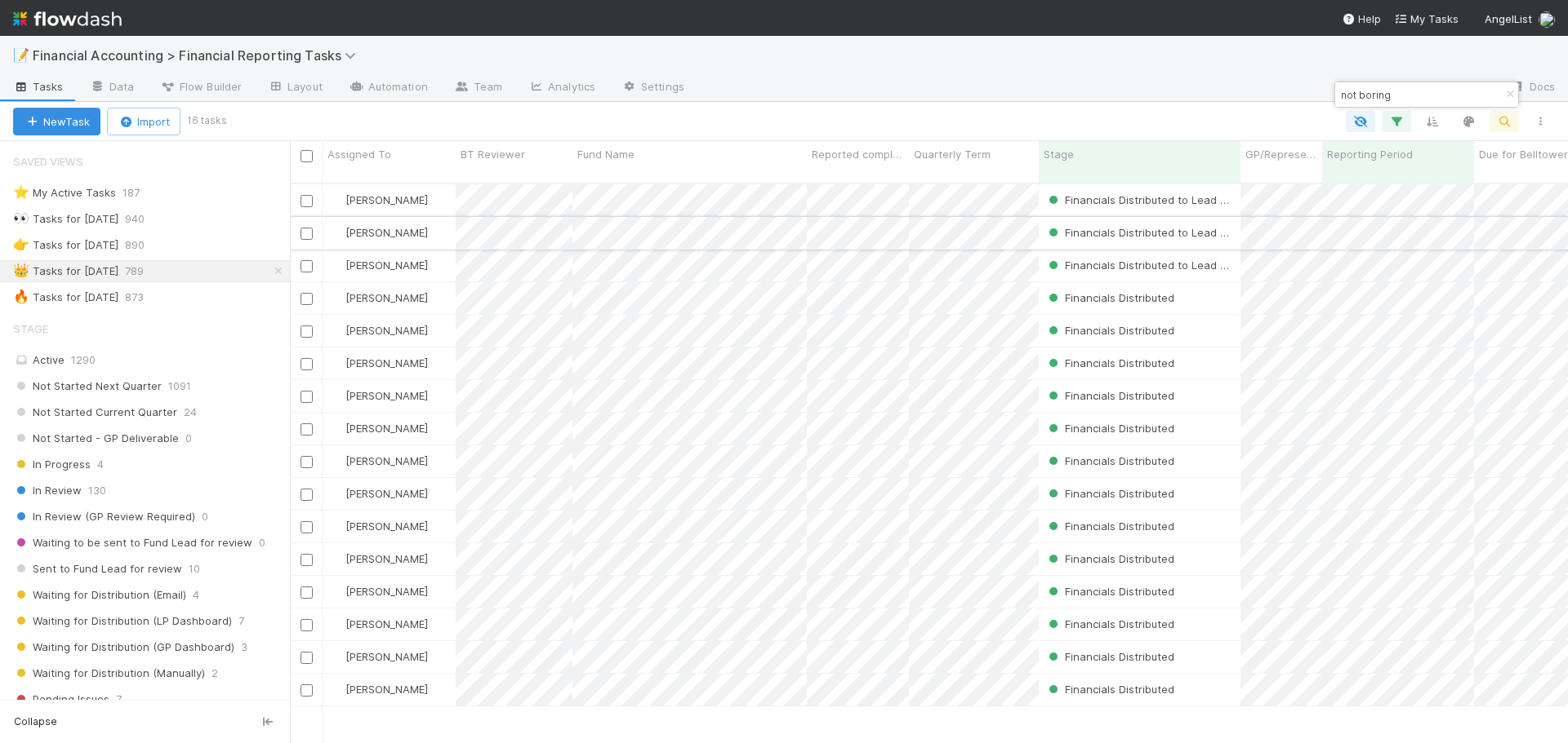
type input "not boring"
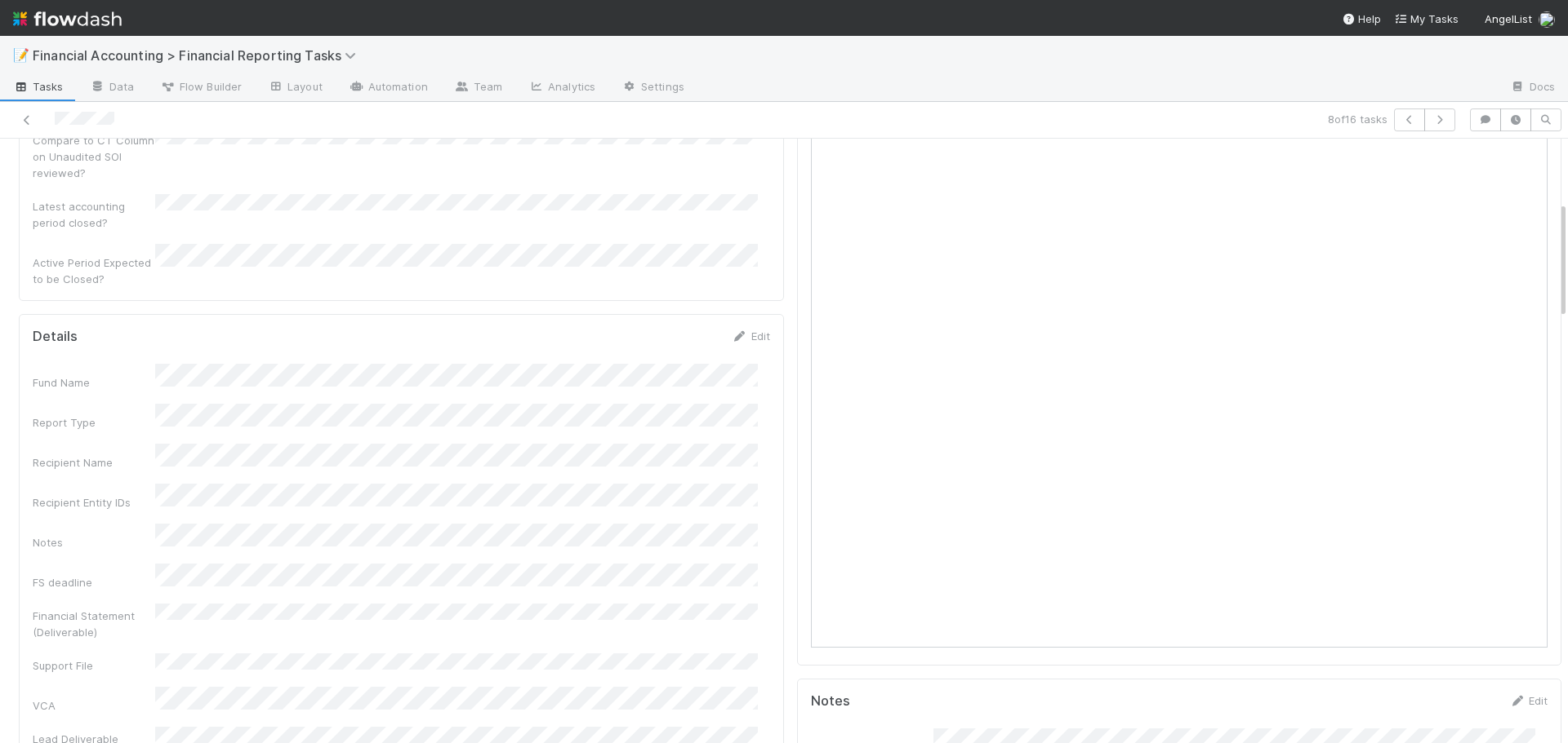
scroll to position [326, 0]
click at [26, 120] on icon at bounding box center [27, 120] width 16 height 11
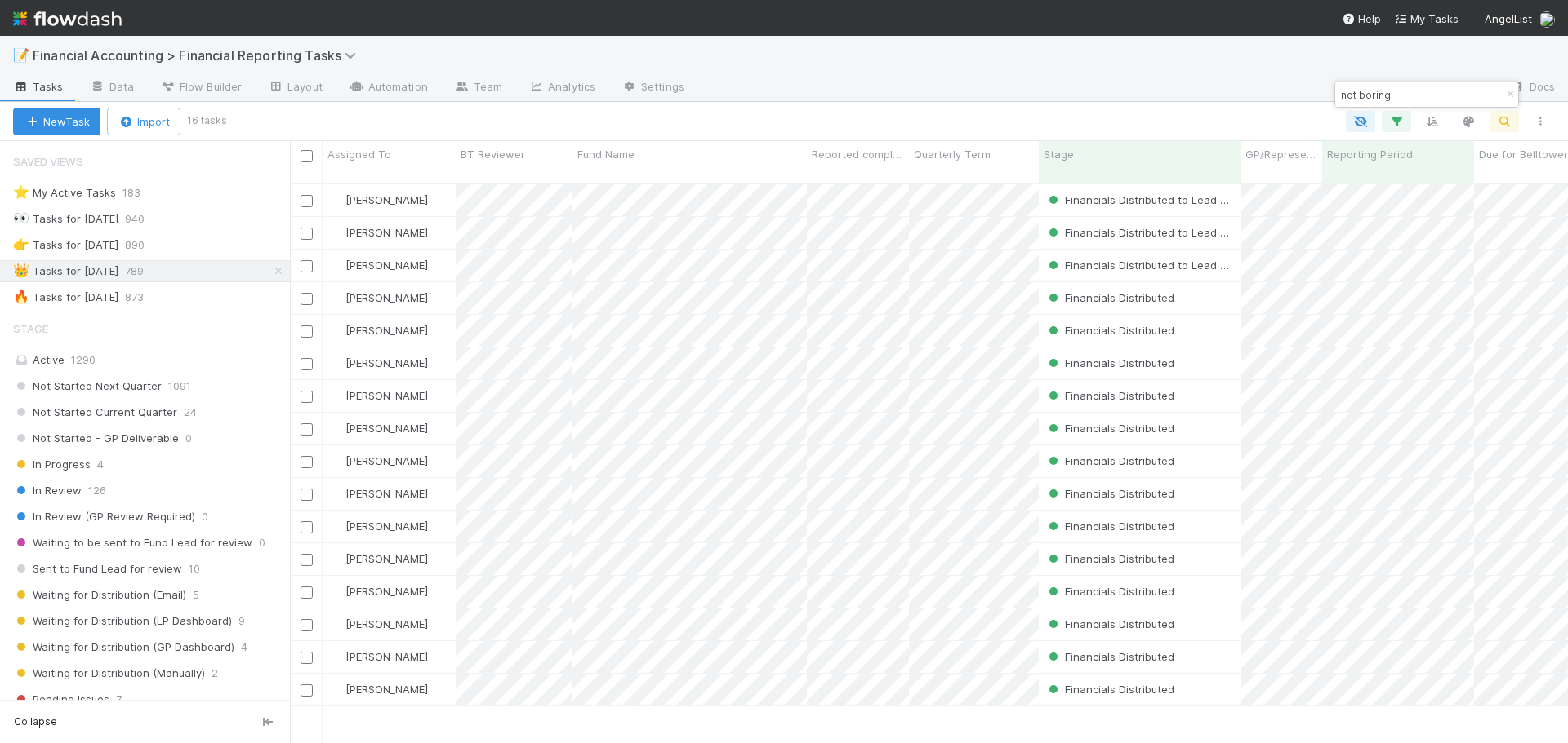
scroll to position [562, 1266]
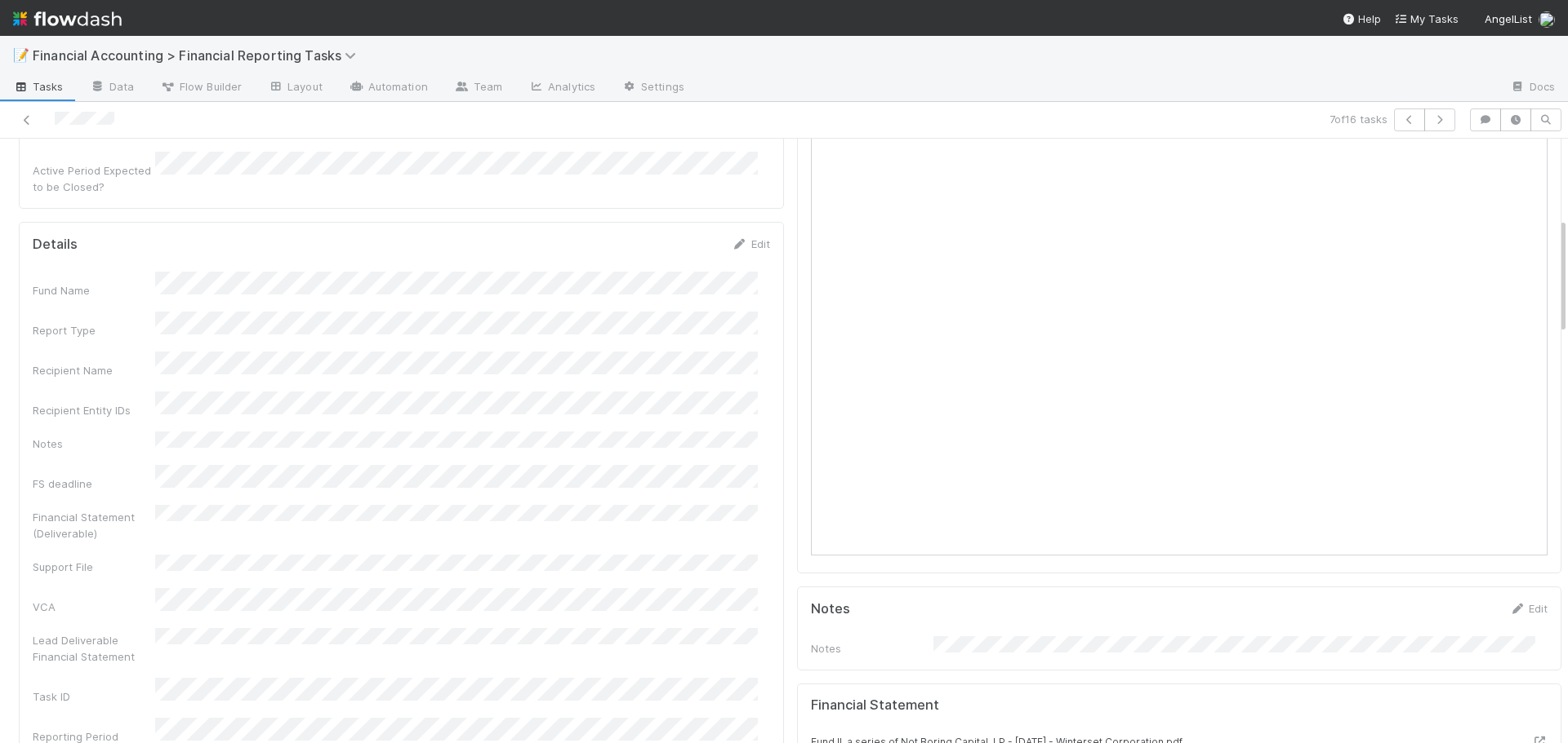
scroll to position [408, 0]
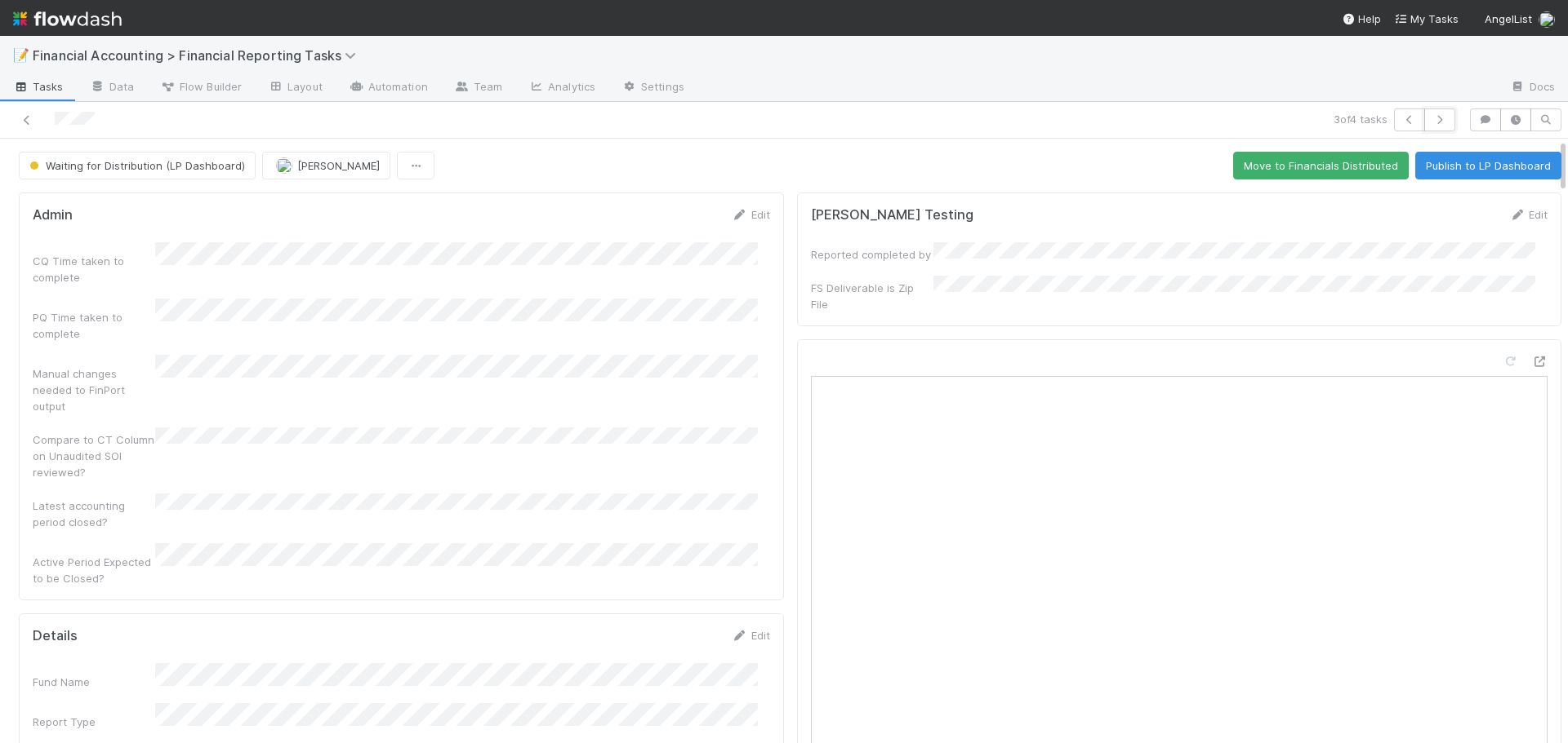
click at [1431, 117] on icon "button" at bounding box center [1440, 119] width 16 height 10
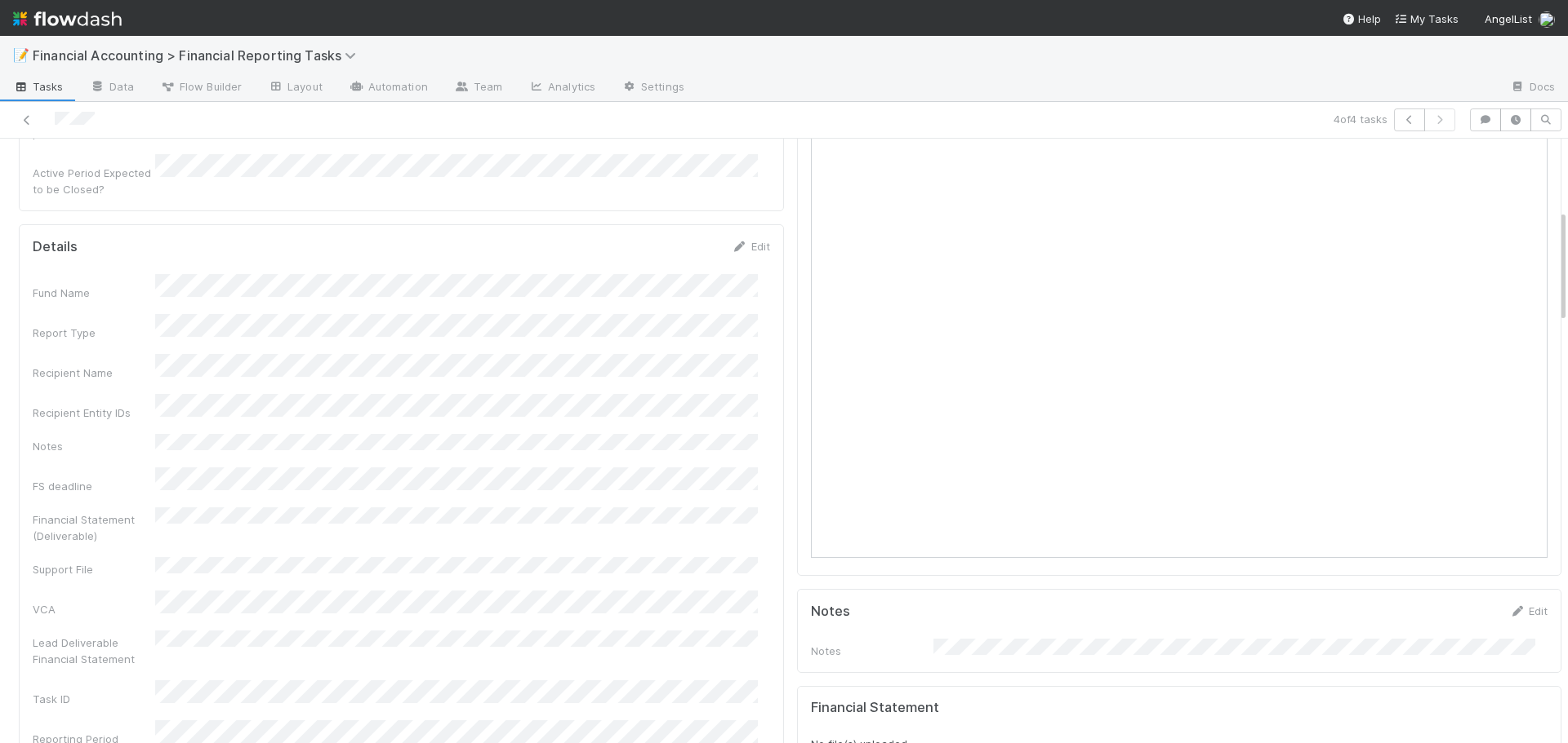
scroll to position [490, 0]
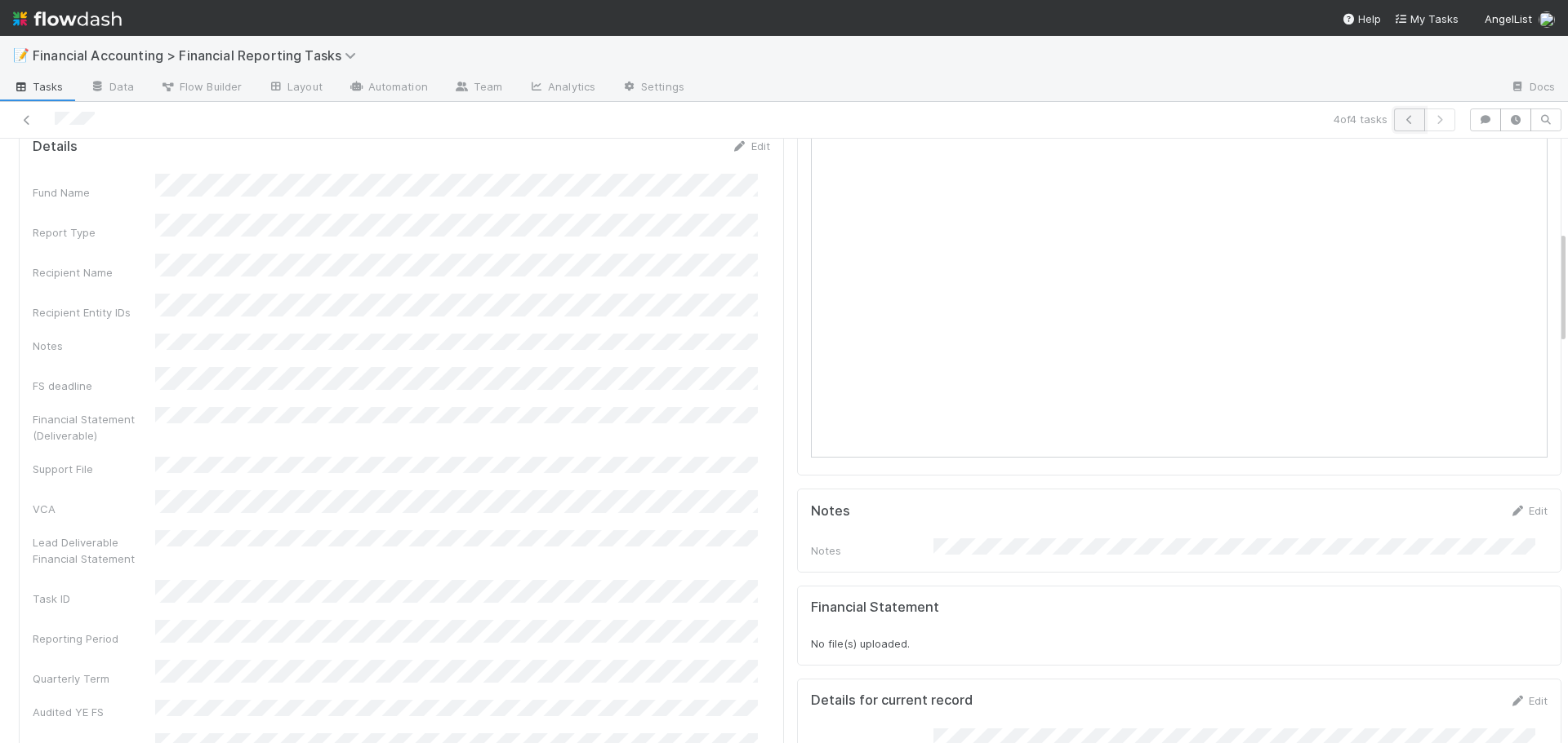
click at [1394, 118] on button "button" at bounding box center [1409, 119] width 31 height 23
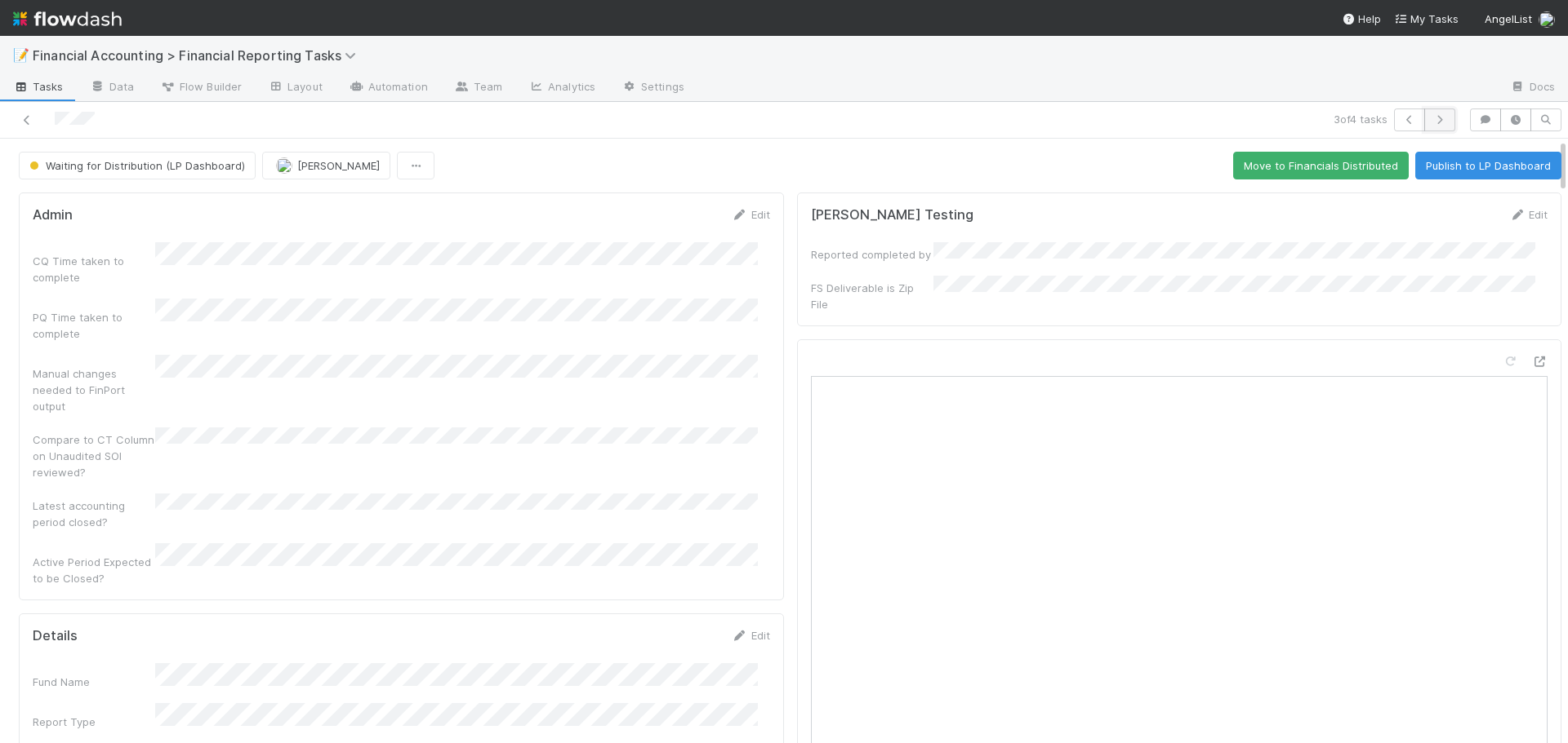
click at [1431, 118] on icon "button" at bounding box center [1440, 119] width 16 height 10
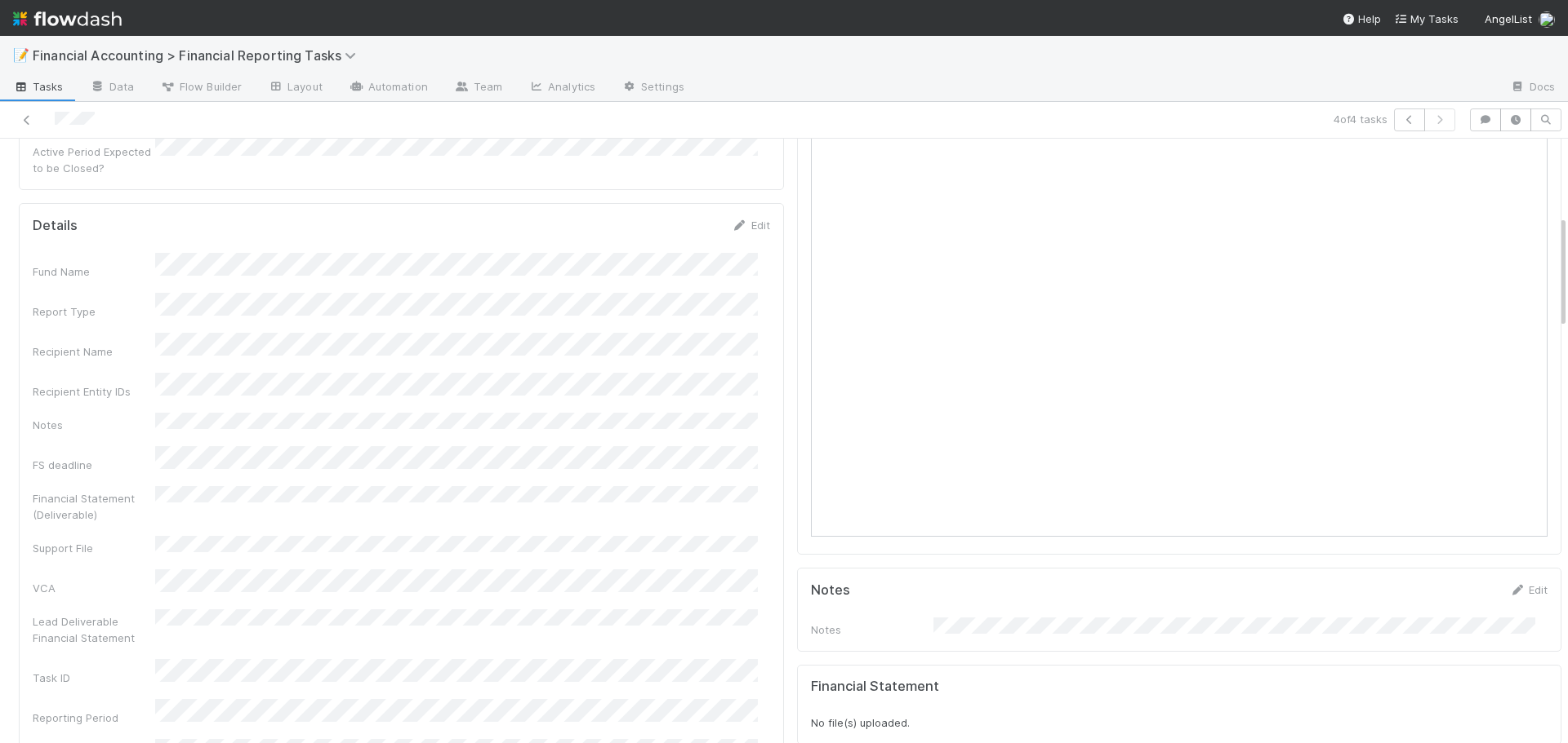
scroll to position [408, 0]
click at [749, 221] on link "Edit" at bounding box center [751, 228] width 38 height 13
click at [670, 219] on button "Save" at bounding box center [682, 233] width 46 height 27
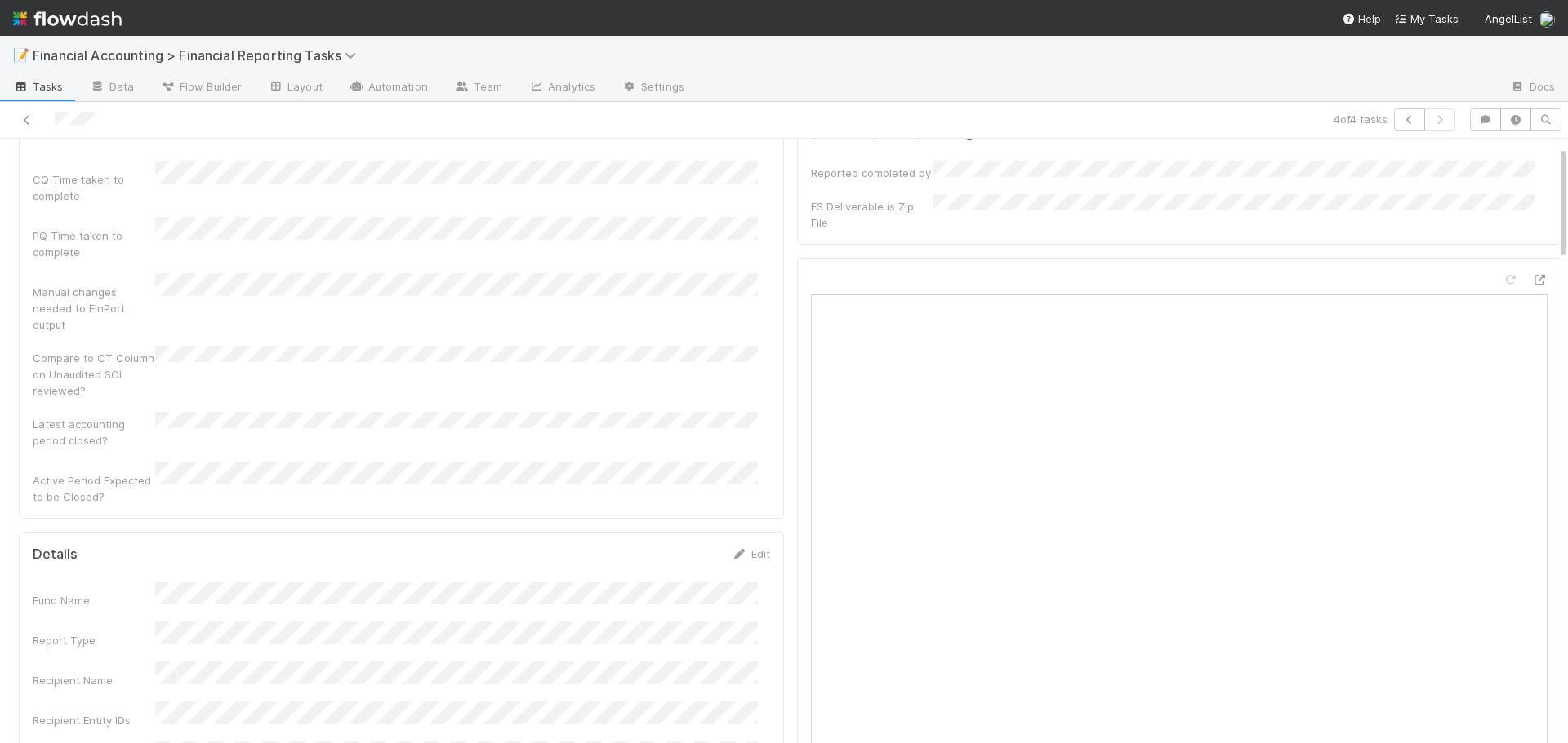
scroll to position [0, 0]
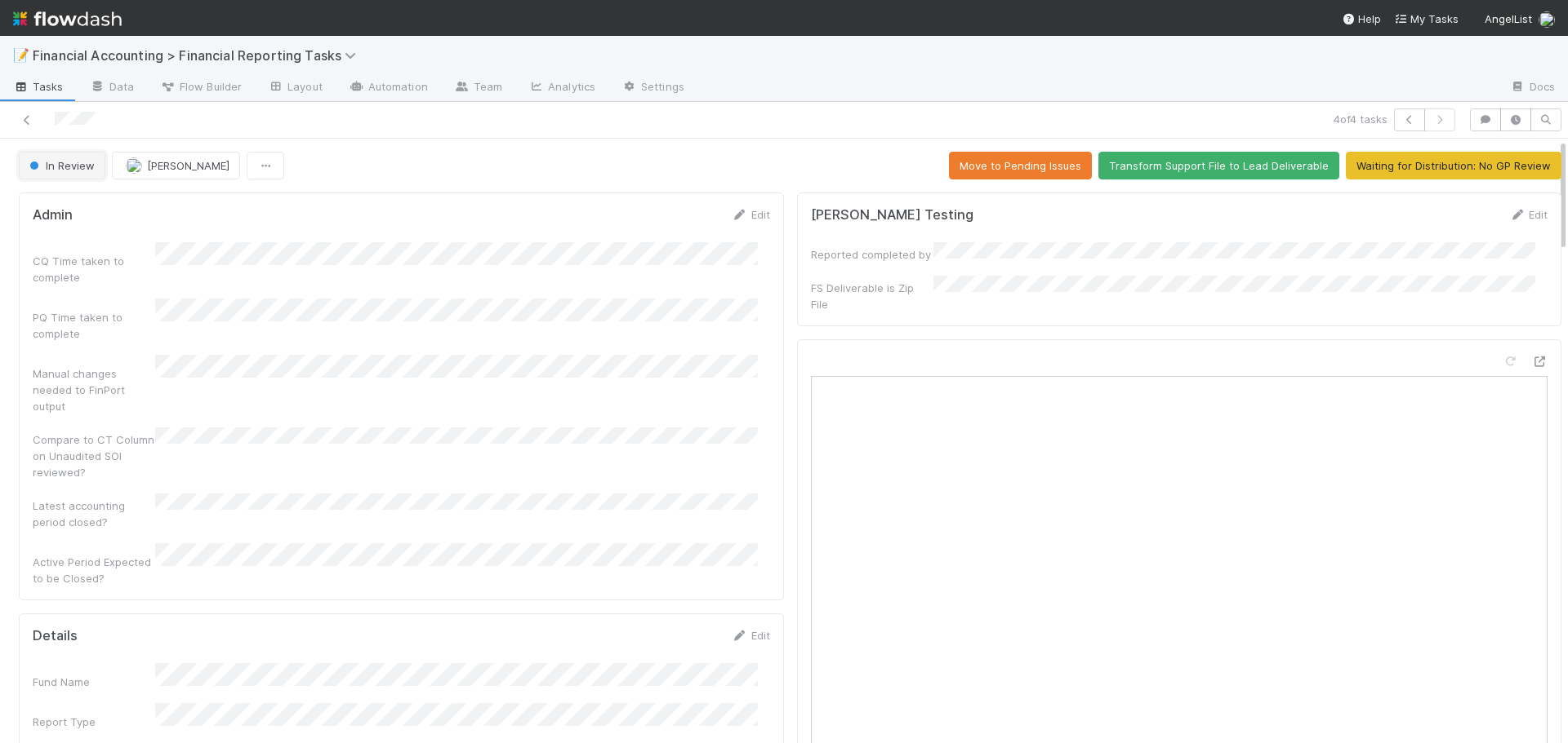
click at [67, 161] on span "In Review" at bounding box center [60, 166] width 68 height 13
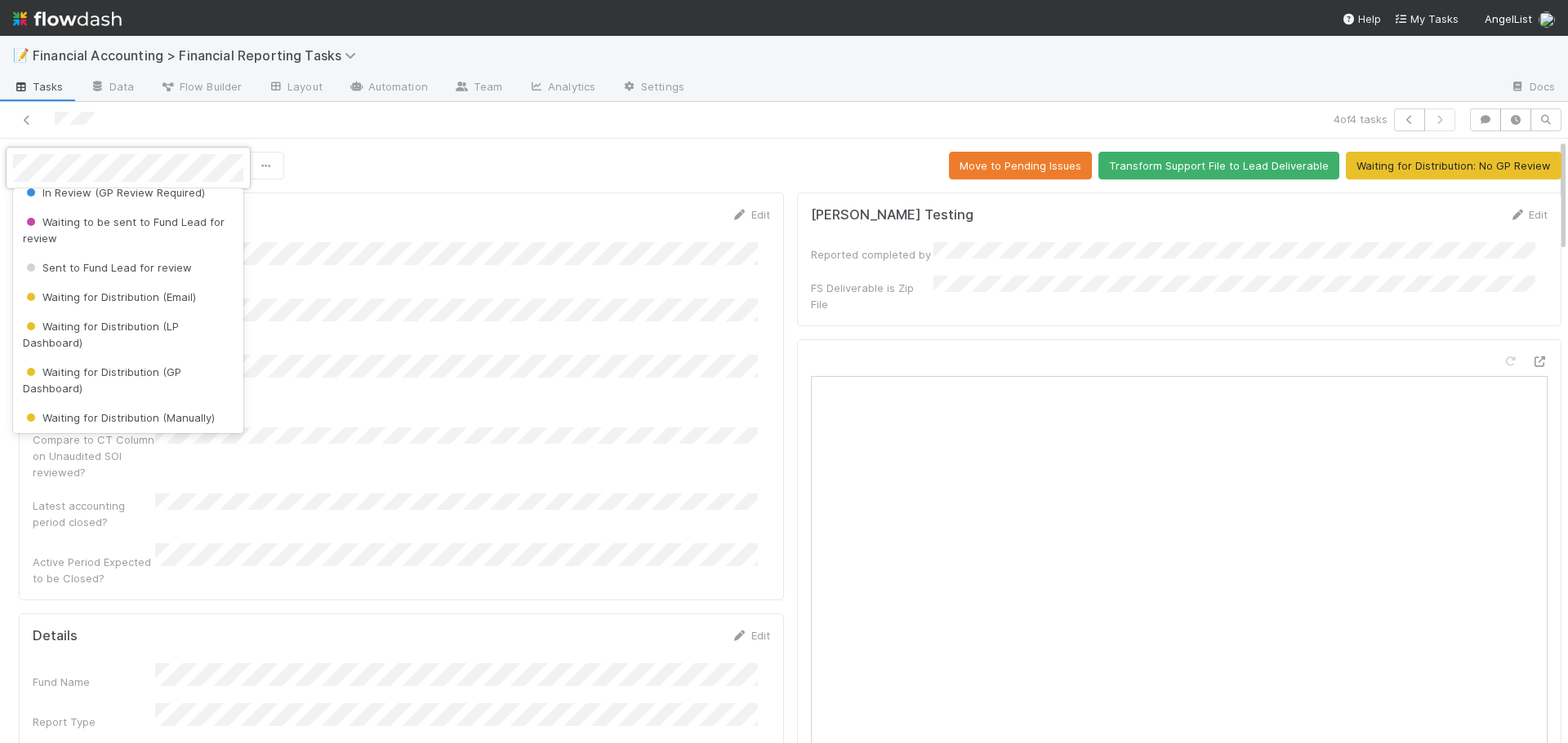
scroll to position [163, 0]
click at [71, 373] on span "Waiting for Distribution (GP Dashboard)" at bounding box center [102, 378] width 159 height 29
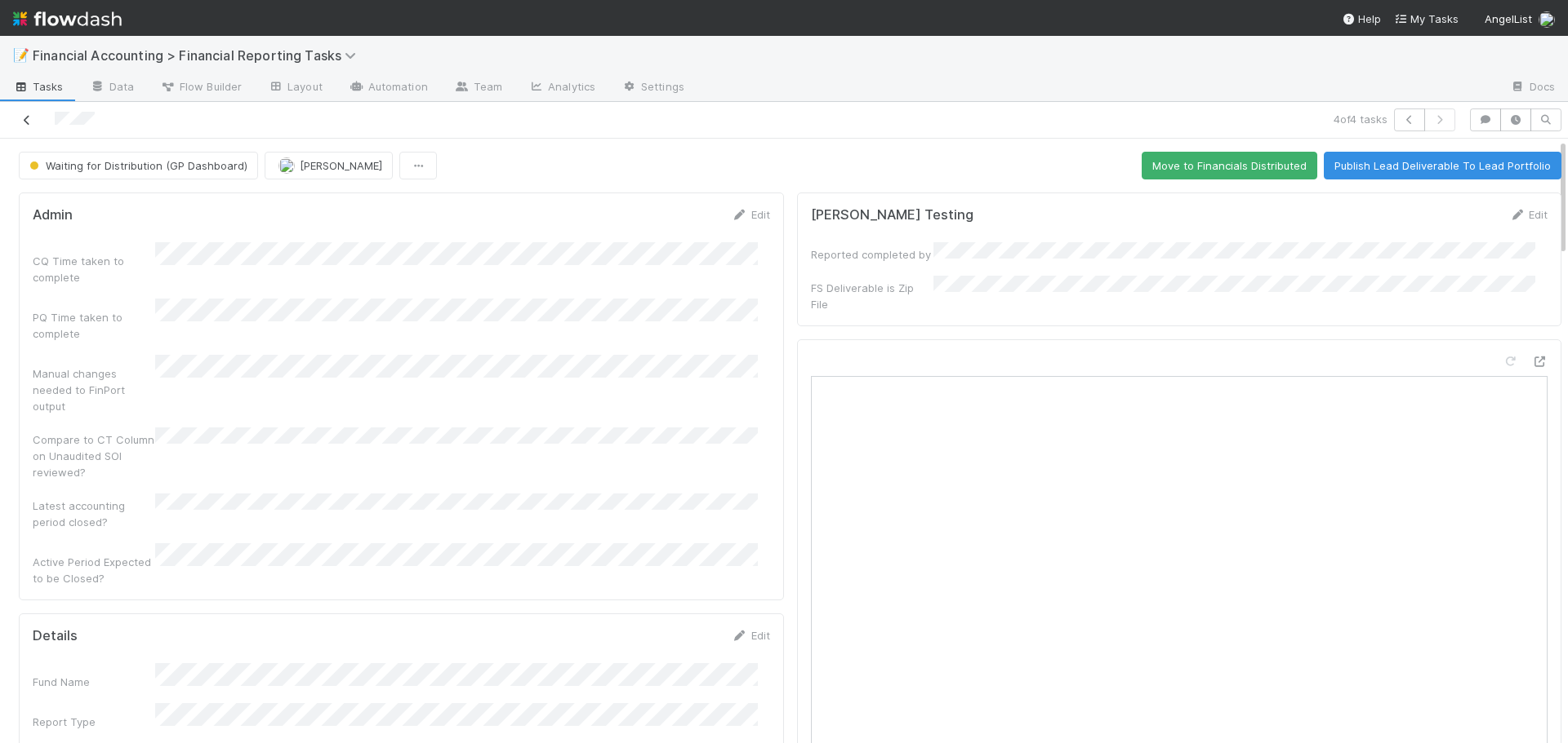
click at [26, 116] on icon at bounding box center [27, 120] width 16 height 11
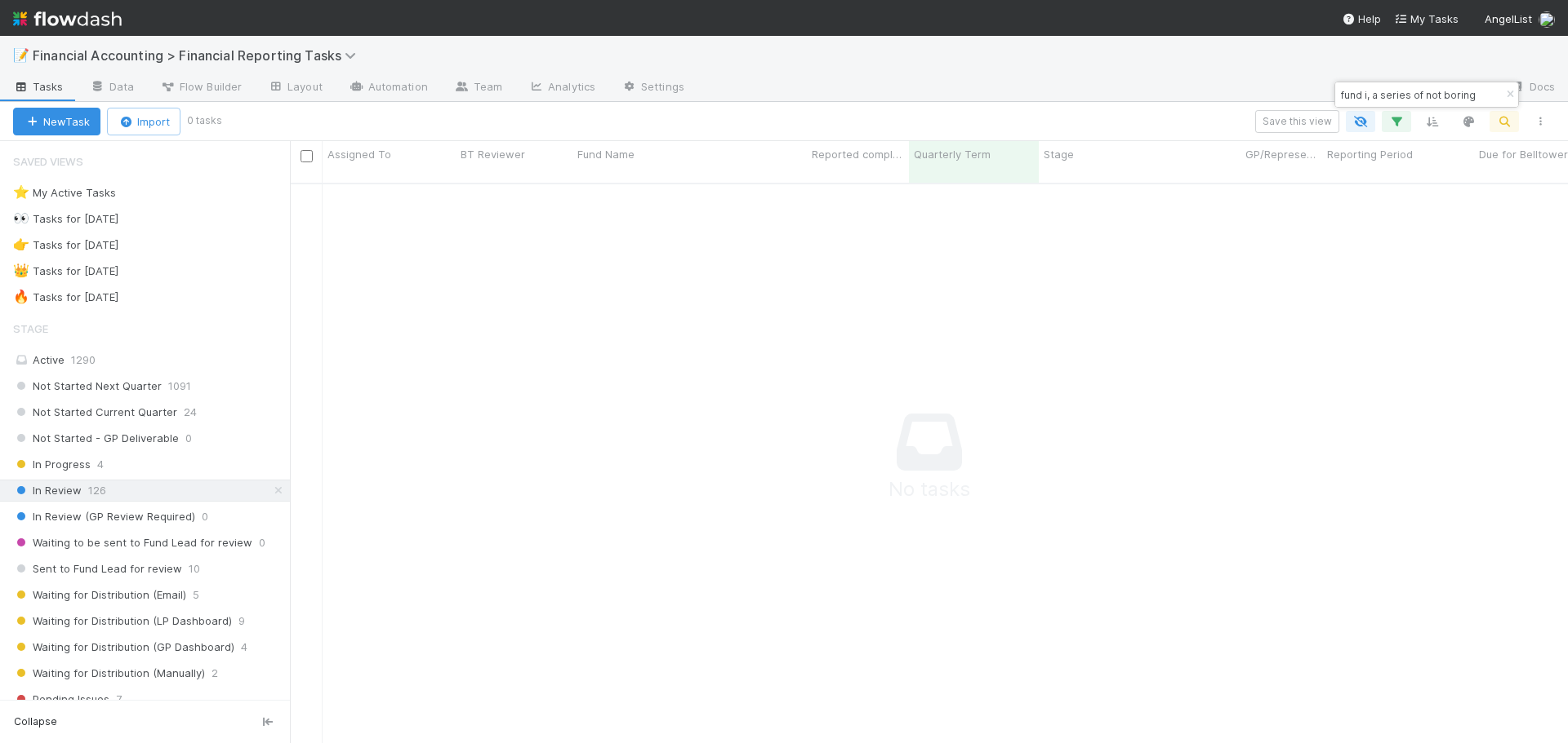
scroll to position [549, 1266]
click at [1506, 91] on icon "button" at bounding box center [1510, 95] width 16 height 10
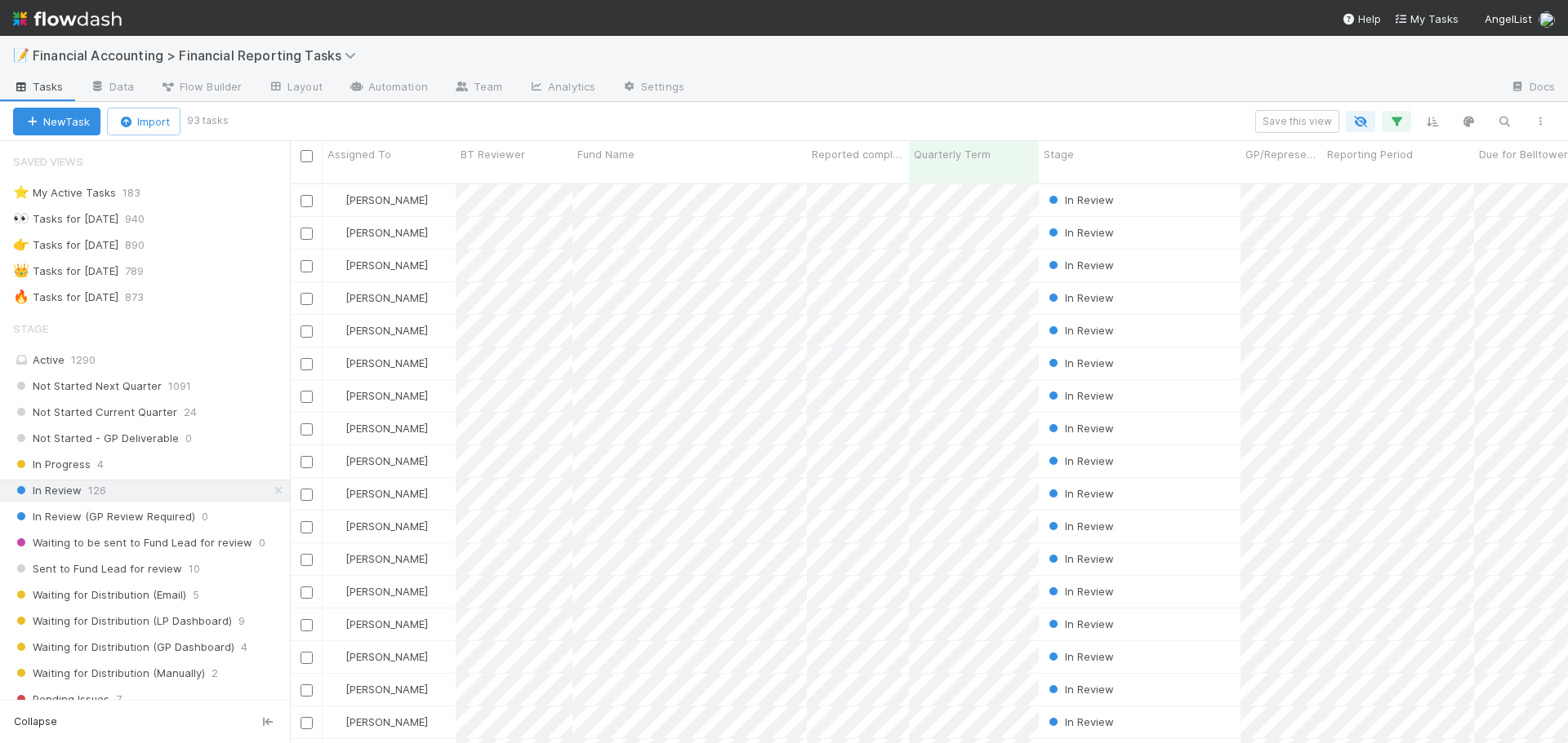
scroll to position [562, 1266]
click at [1509, 129] on button "button" at bounding box center [1504, 121] width 29 height 21
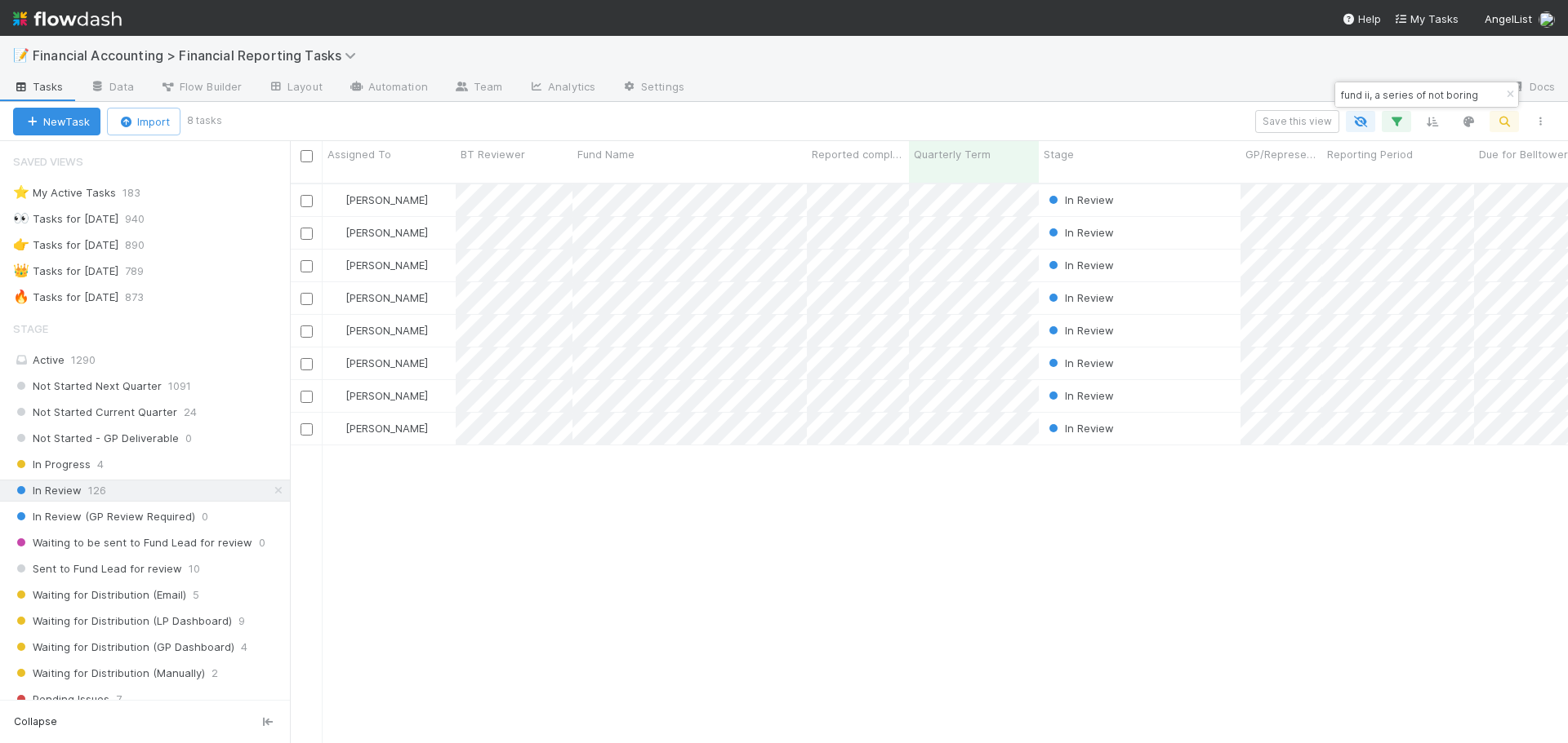
type input "fund ii, a series of not boring"
click at [423, 185] on div "[PERSON_NAME]" at bounding box center [389, 200] width 133 height 32
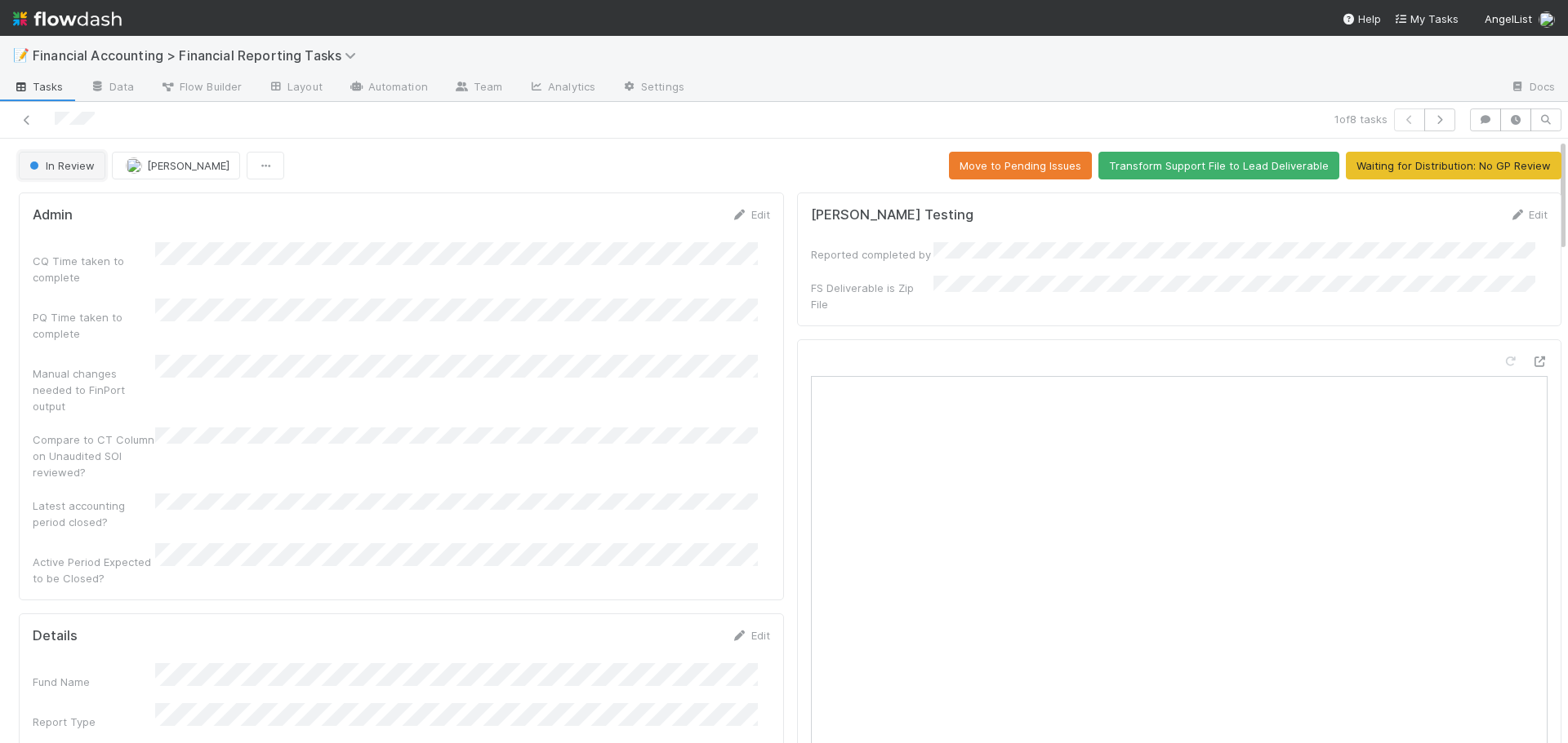
click at [33, 163] on span "button" at bounding box center [34, 165] width 8 height 8
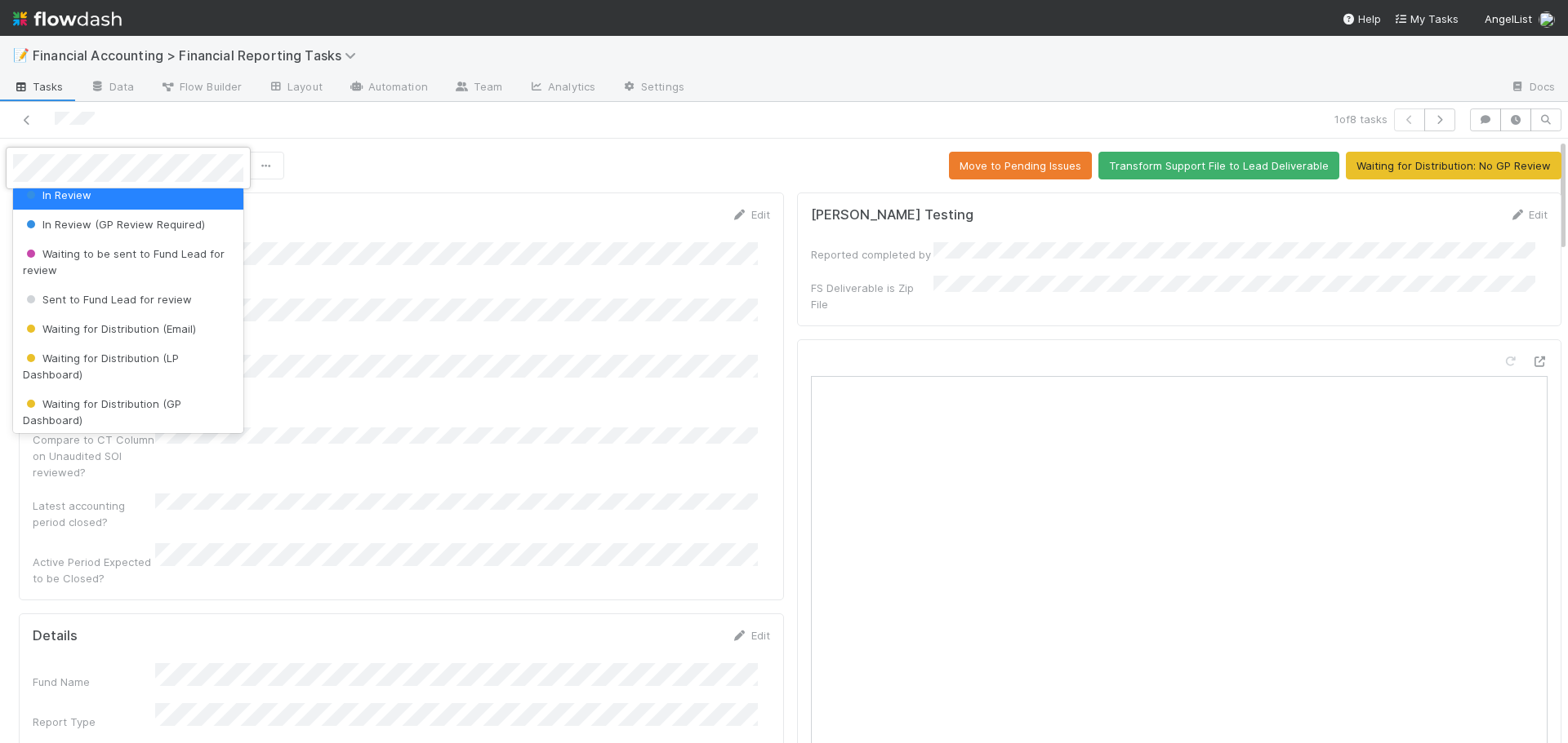
scroll to position [163, 0]
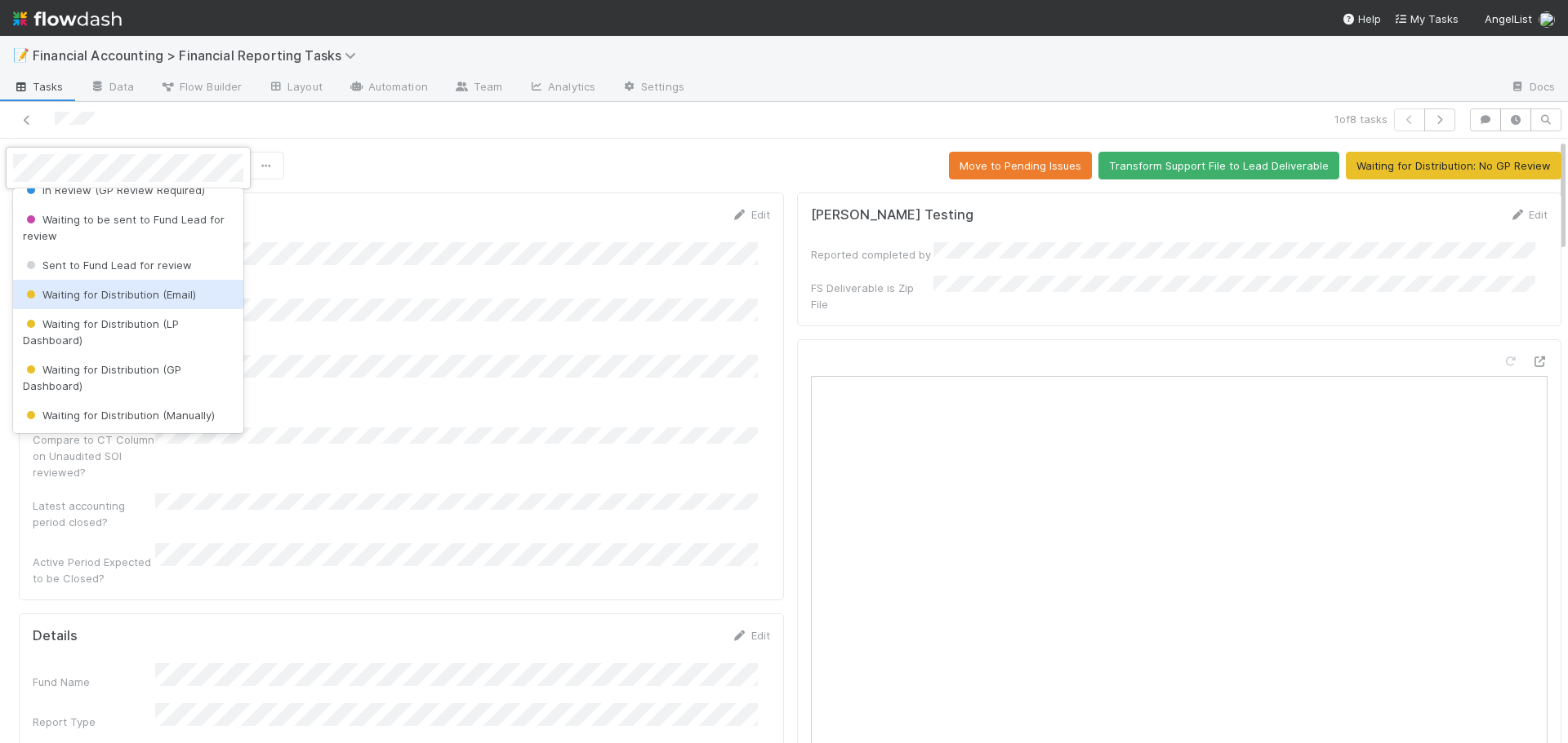
click at [162, 294] on span "Waiting for Distribution (Email)" at bounding box center [109, 294] width 173 height 13
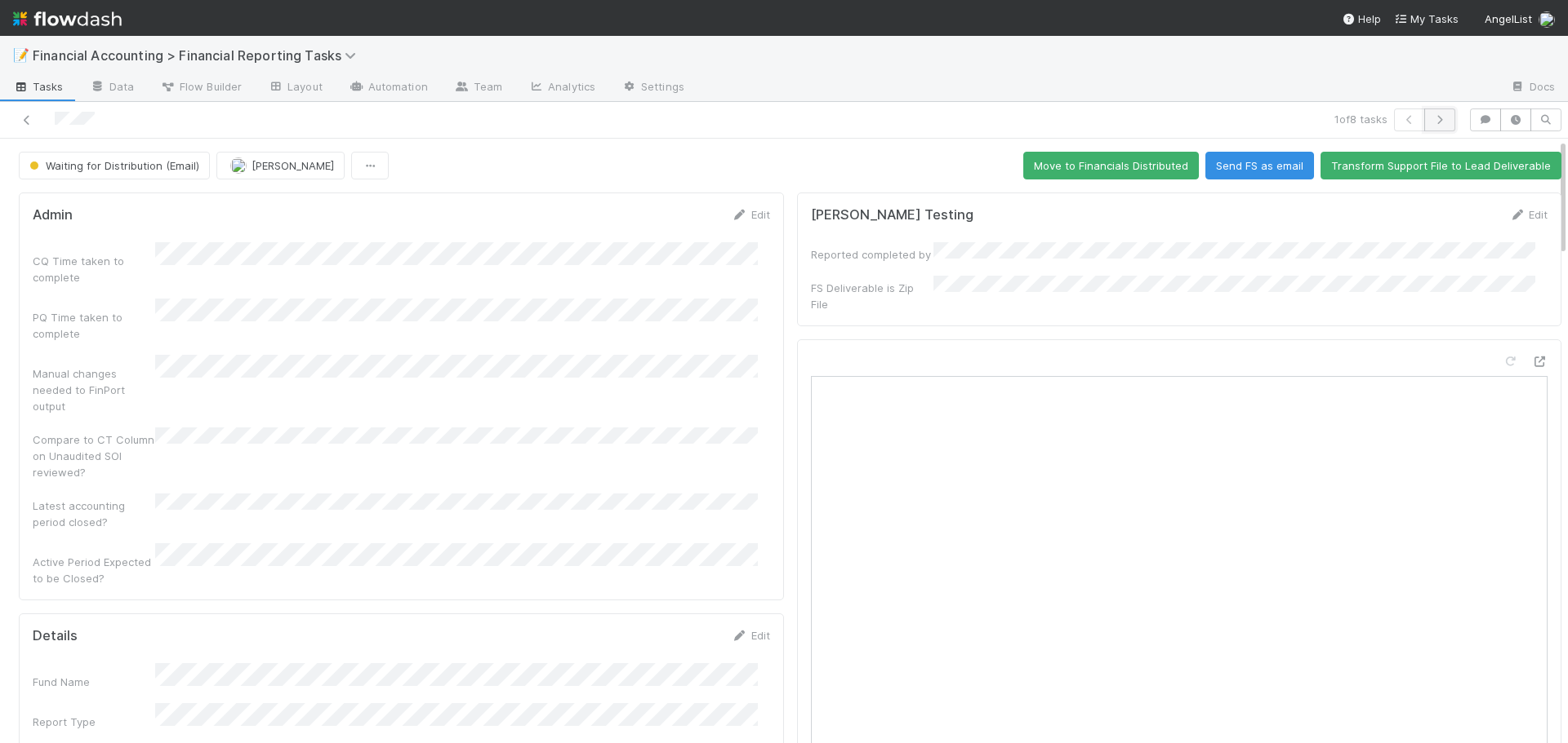
click at [1431, 120] on icon "button" at bounding box center [1440, 119] width 16 height 10
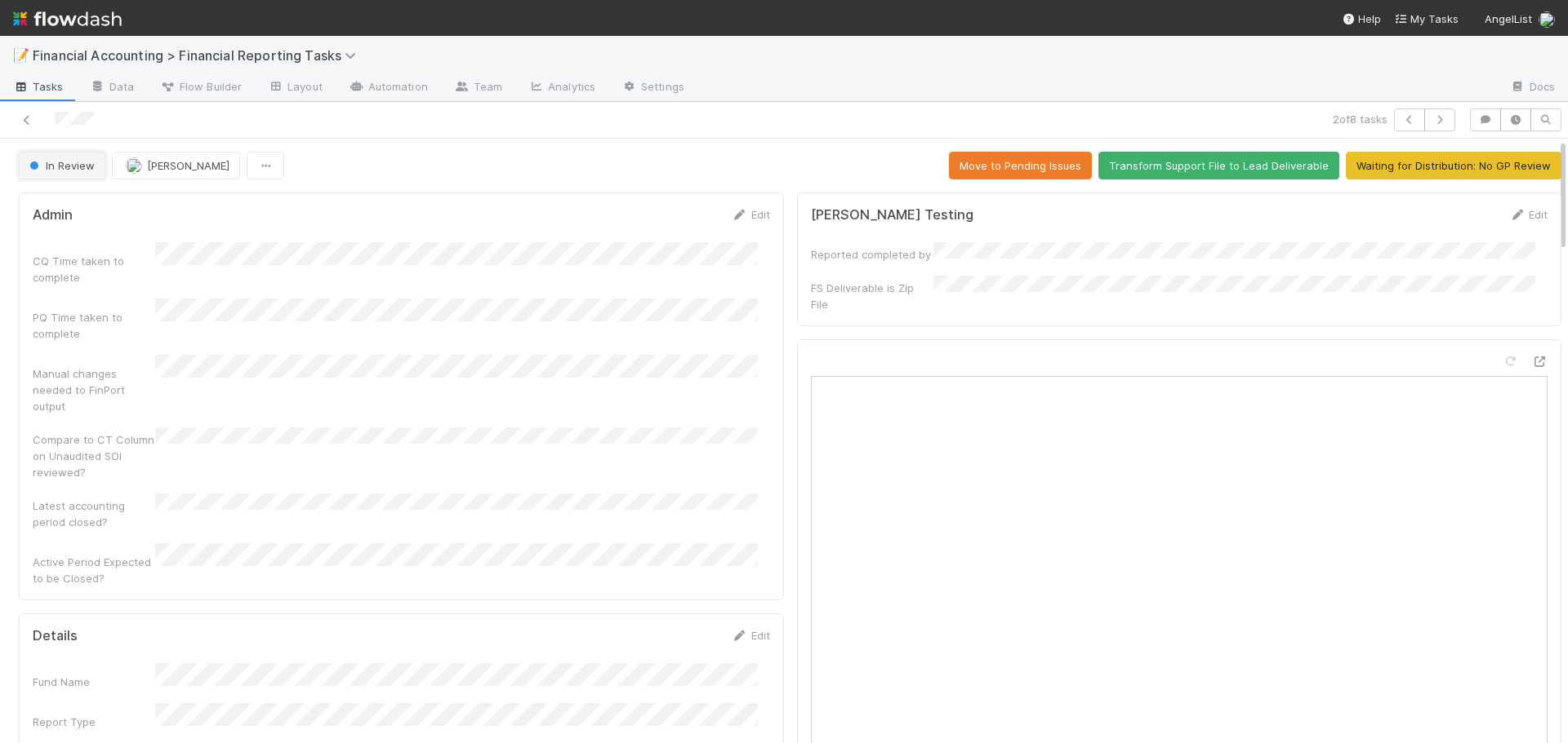
click at [51, 165] on span "In Review" at bounding box center [60, 166] width 68 height 13
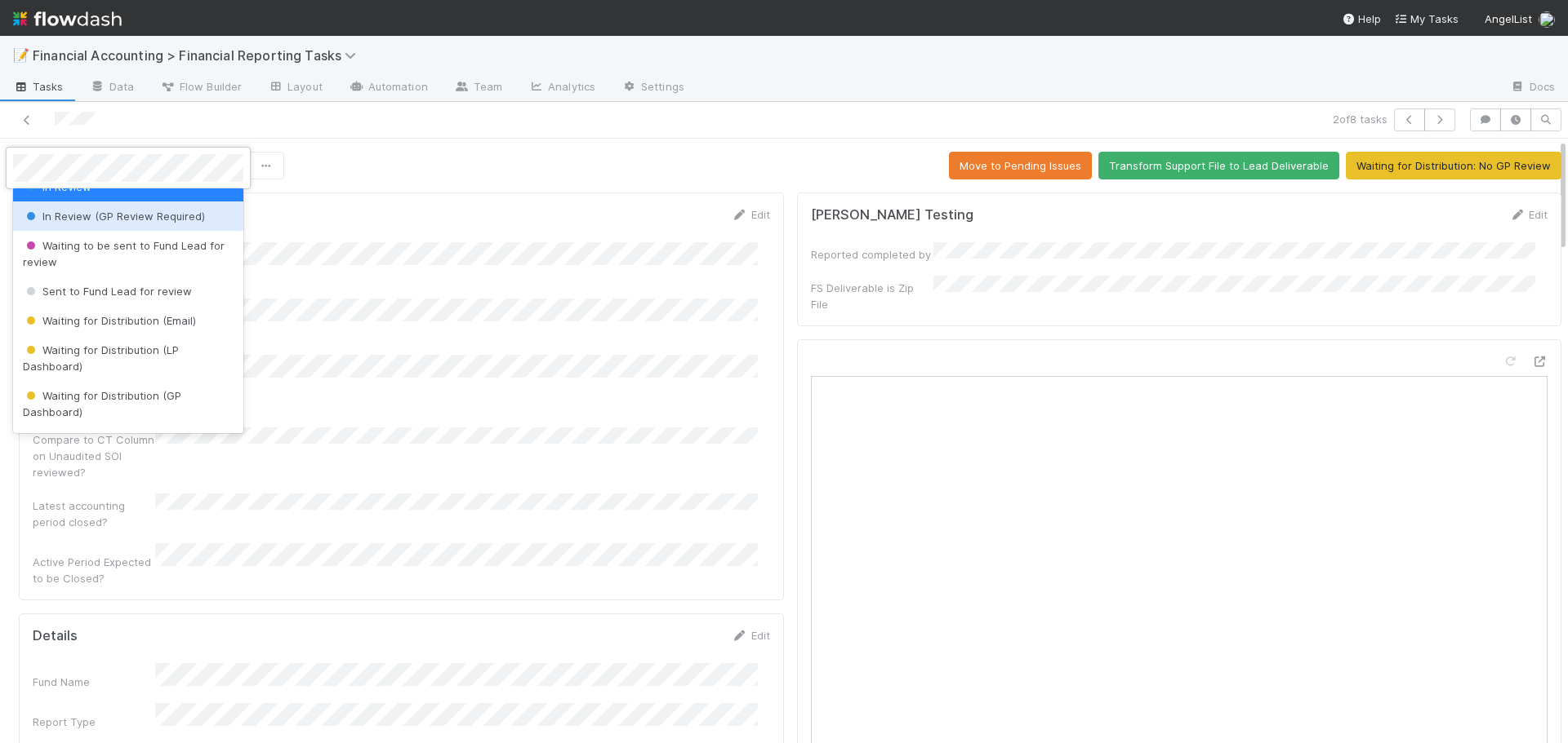
scroll to position [163, 0]
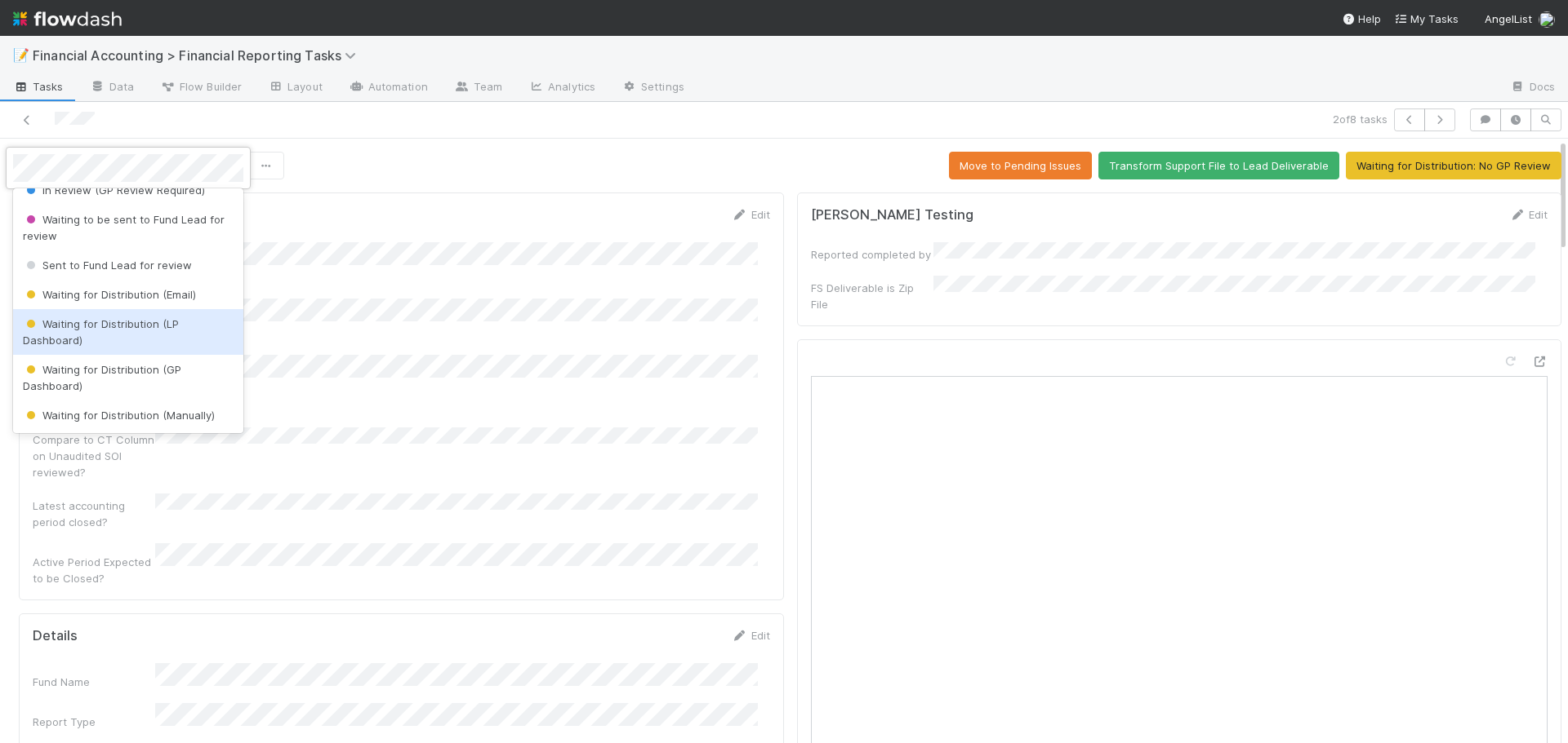
click at [129, 337] on div "Waiting for Distribution (LP Dashboard)" at bounding box center [128, 332] width 231 height 46
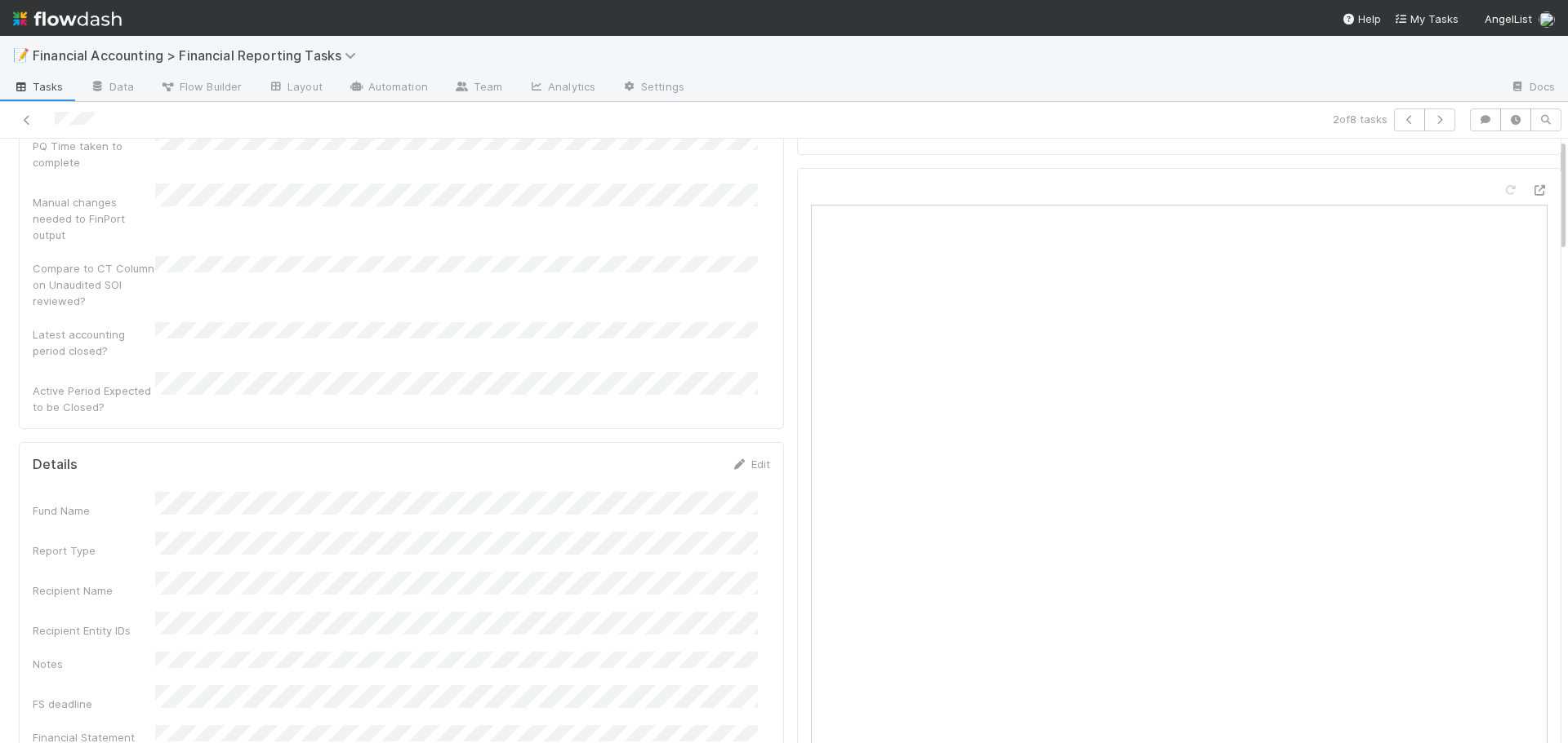
scroll to position [0, 0]
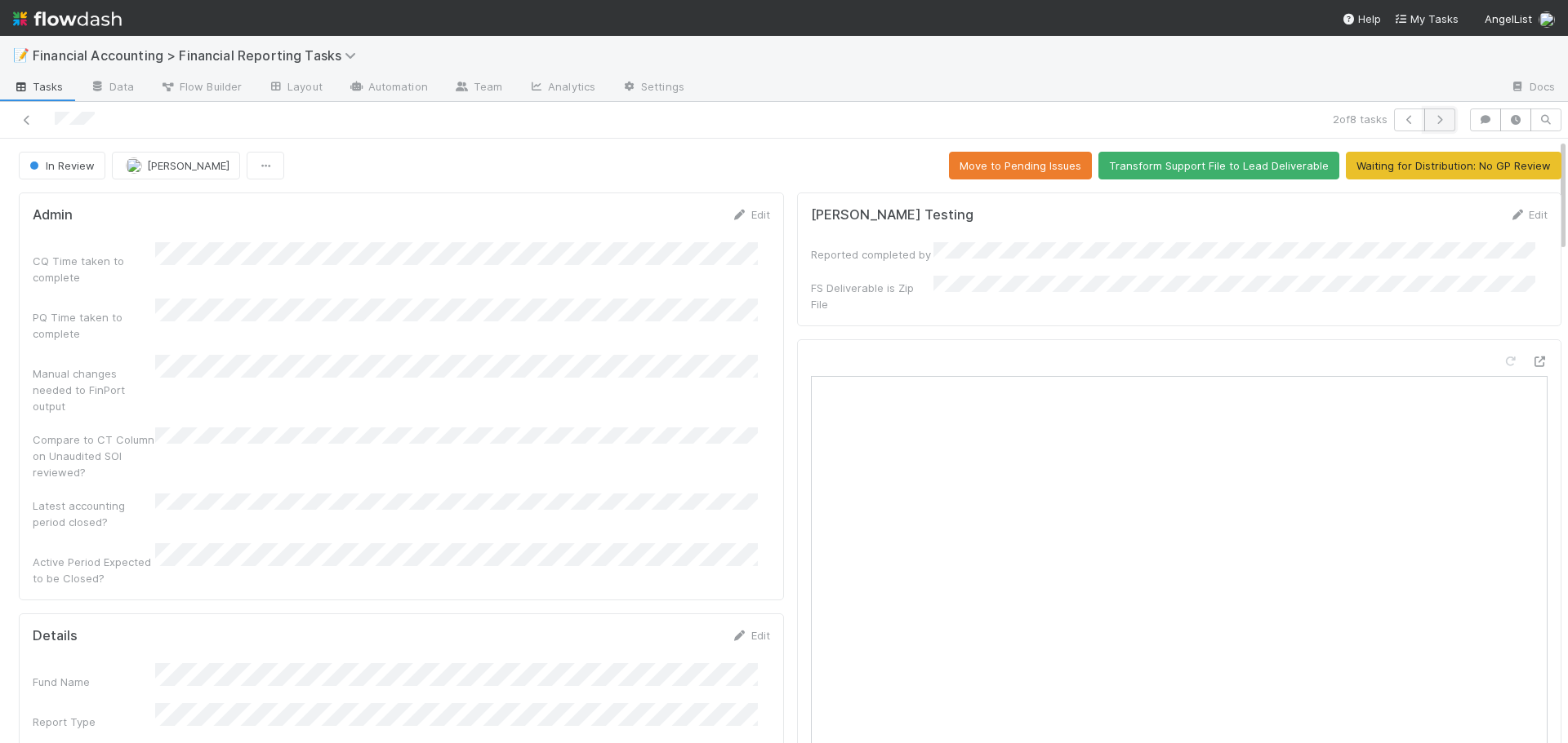
click at [1431, 115] on icon "button" at bounding box center [1440, 119] width 16 height 10
click at [80, 175] on button "In Review" at bounding box center [62, 166] width 87 height 27
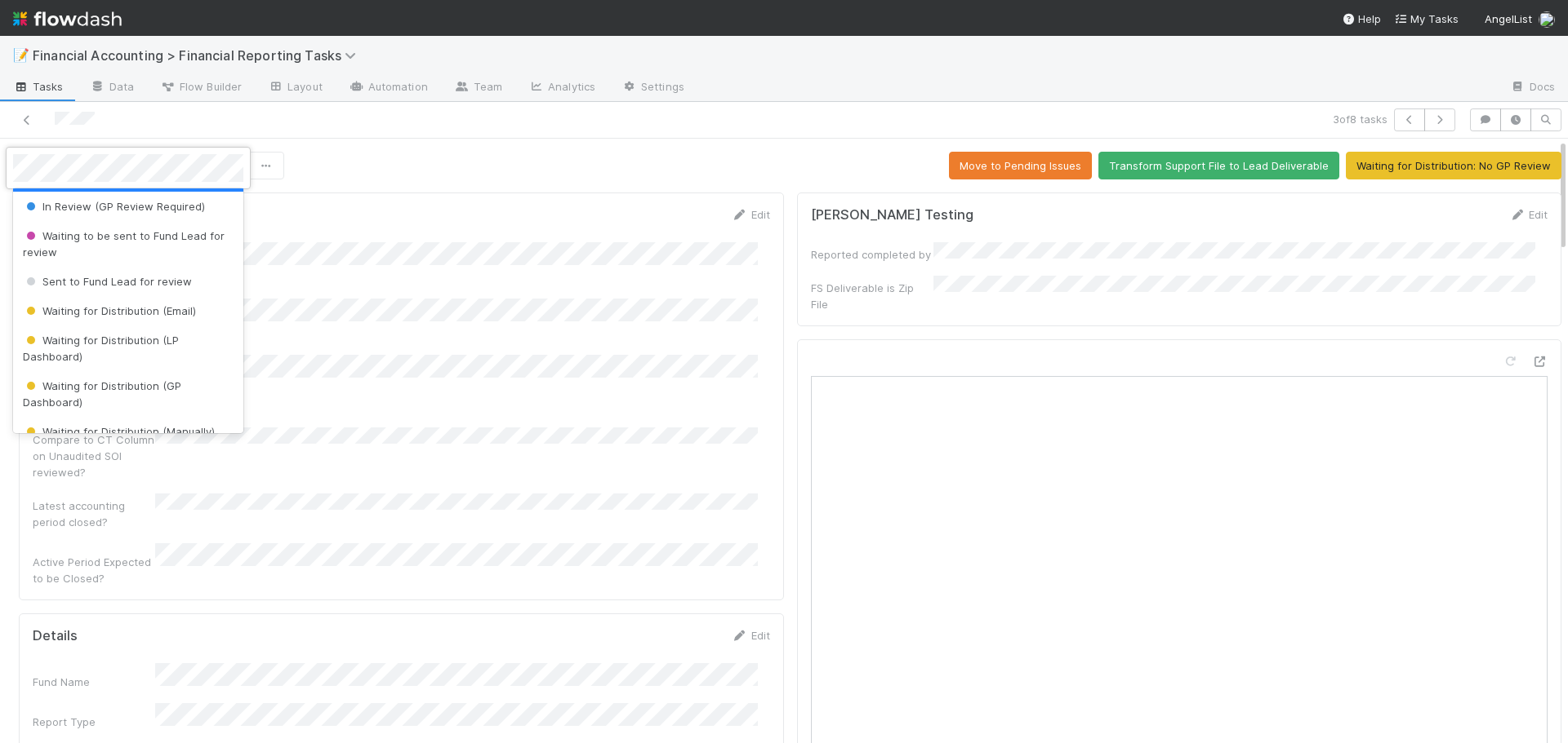
scroll to position [163, 0]
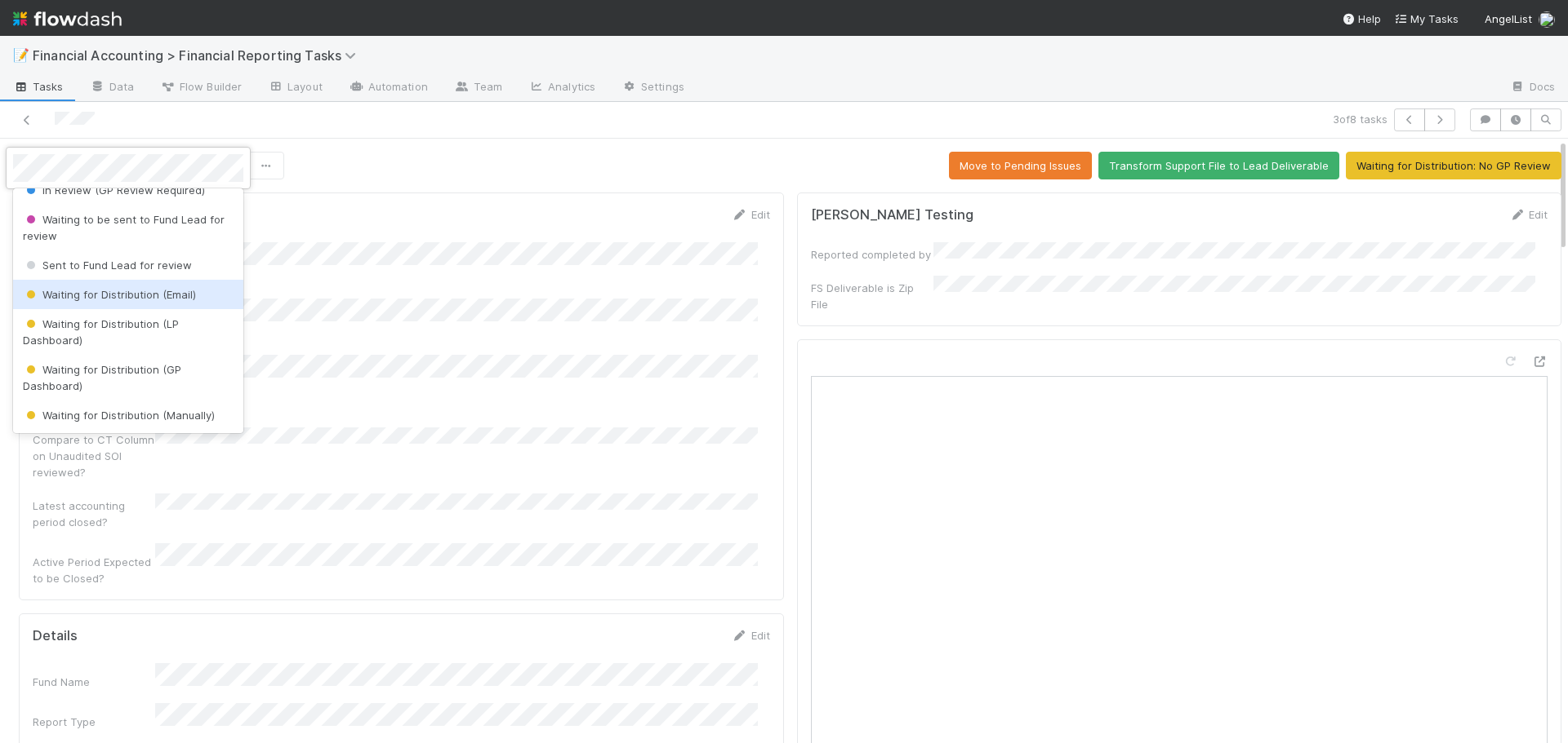
click at [114, 295] on span "Waiting for Distribution (Email)" at bounding box center [109, 294] width 173 height 13
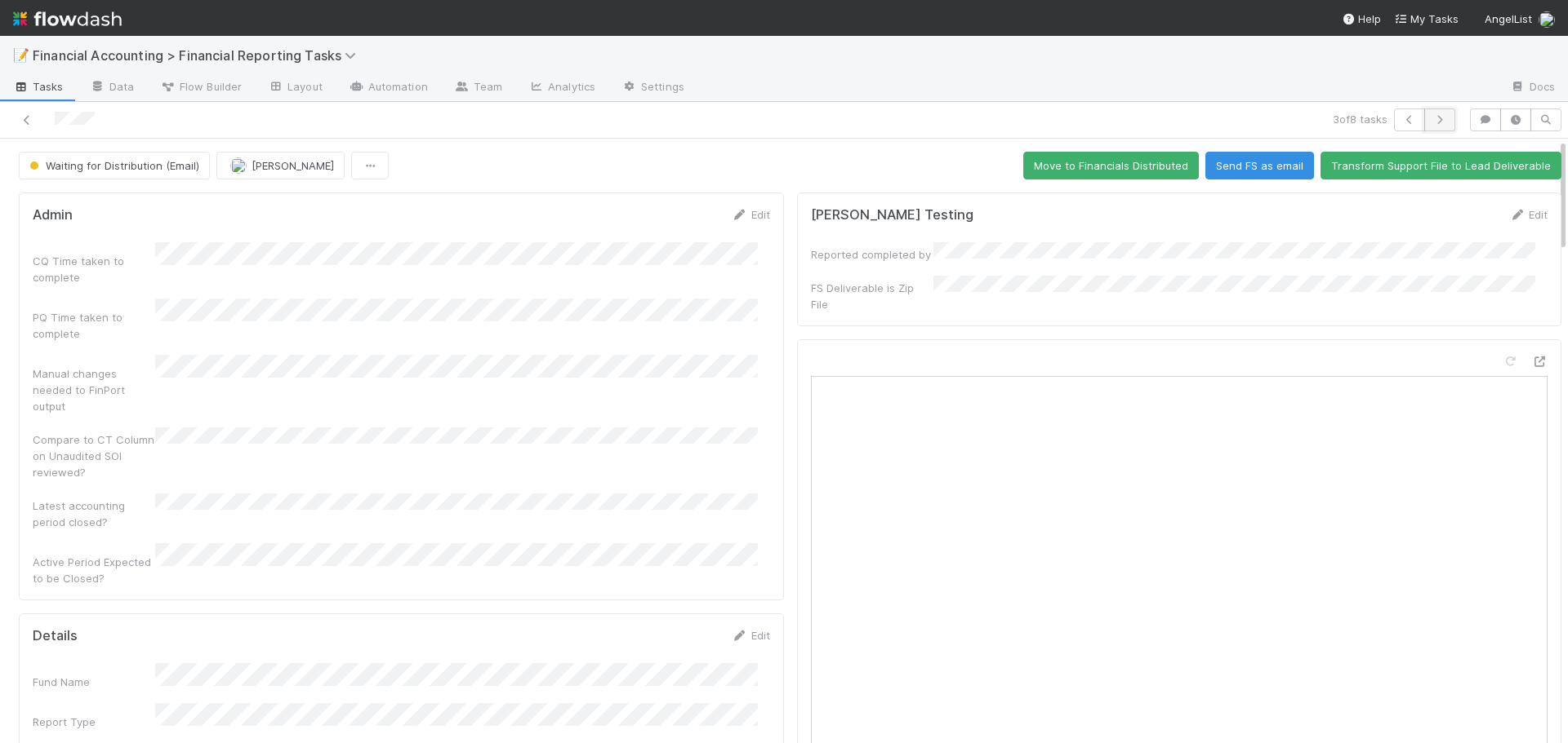
click at [1431, 123] on icon "button" at bounding box center [1440, 119] width 16 height 10
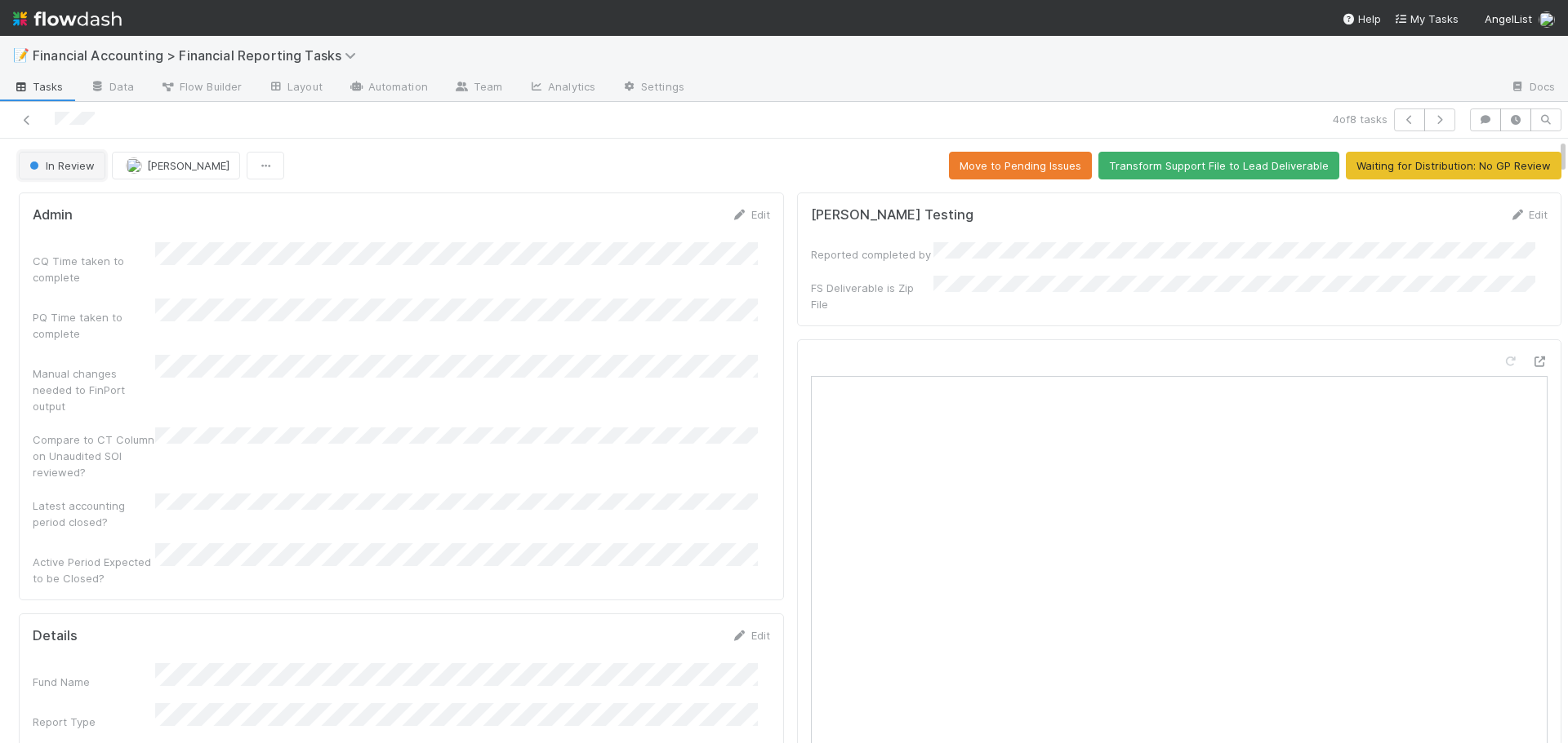
click at [75, 159] on span "In Review" at bounding box center [60, 166] width 68 height 13
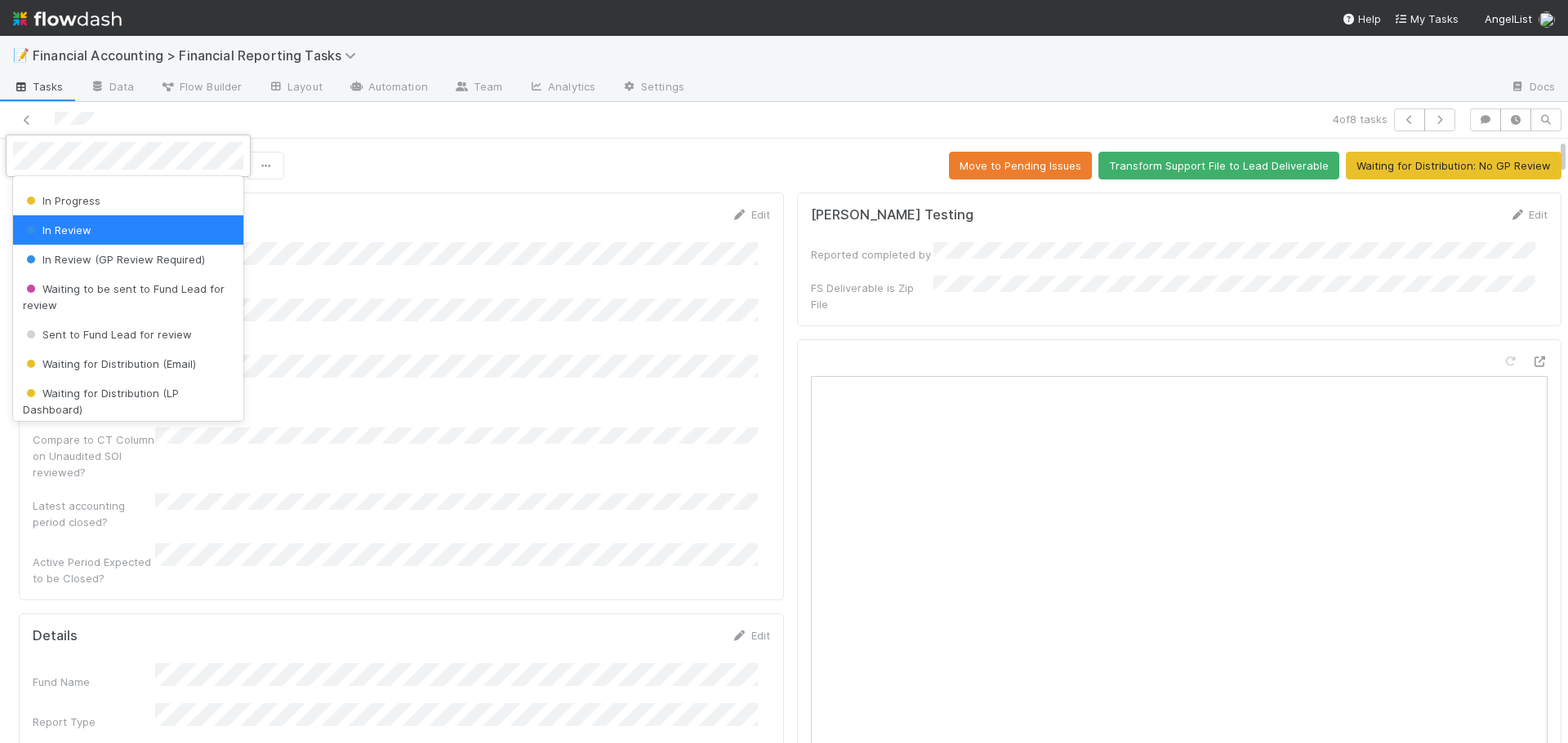
scroll to position [163, 0]
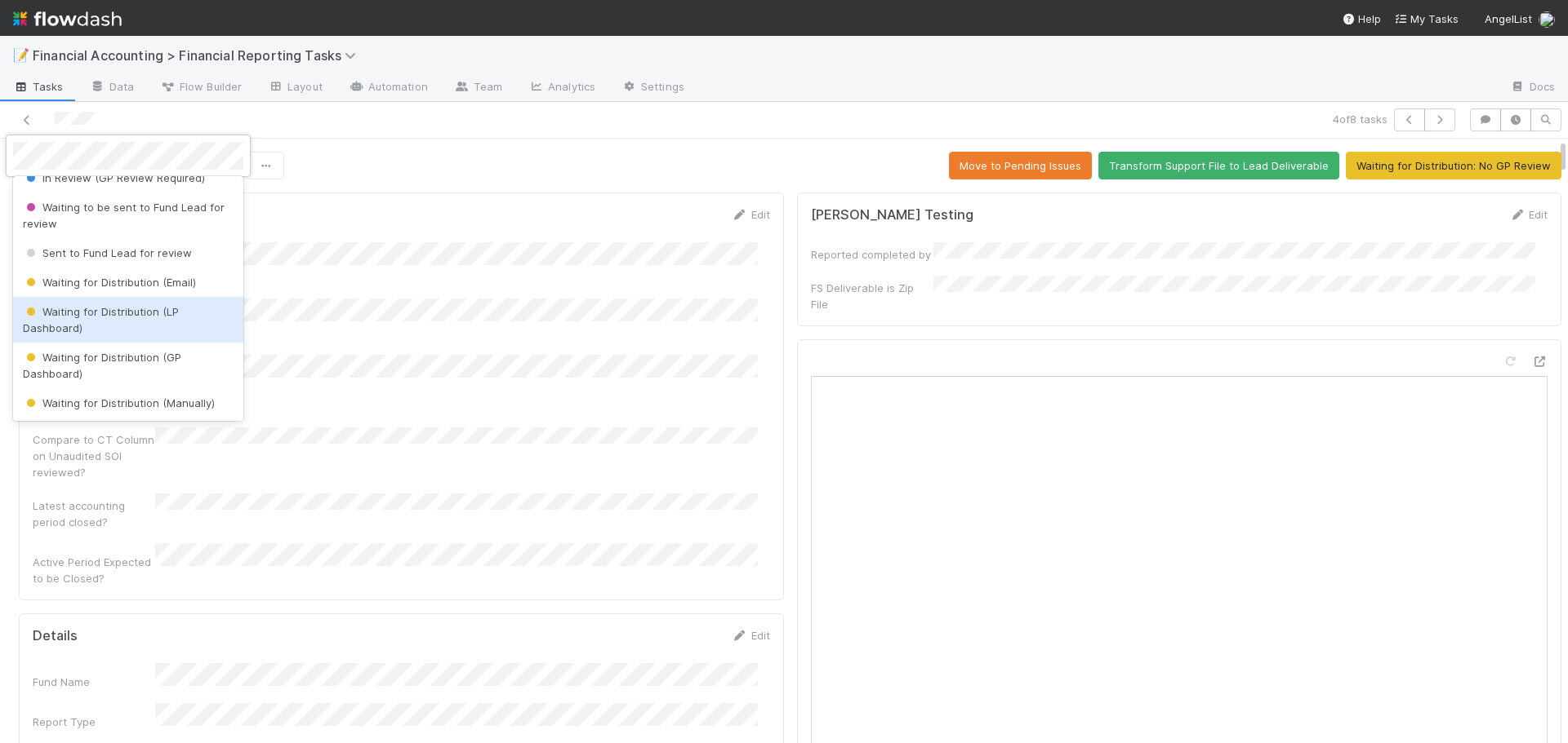
click at [91, 309] on span "Waiting for Distribution (LP Dashboard)" at bounding box center [100, 320] width 156 height 29
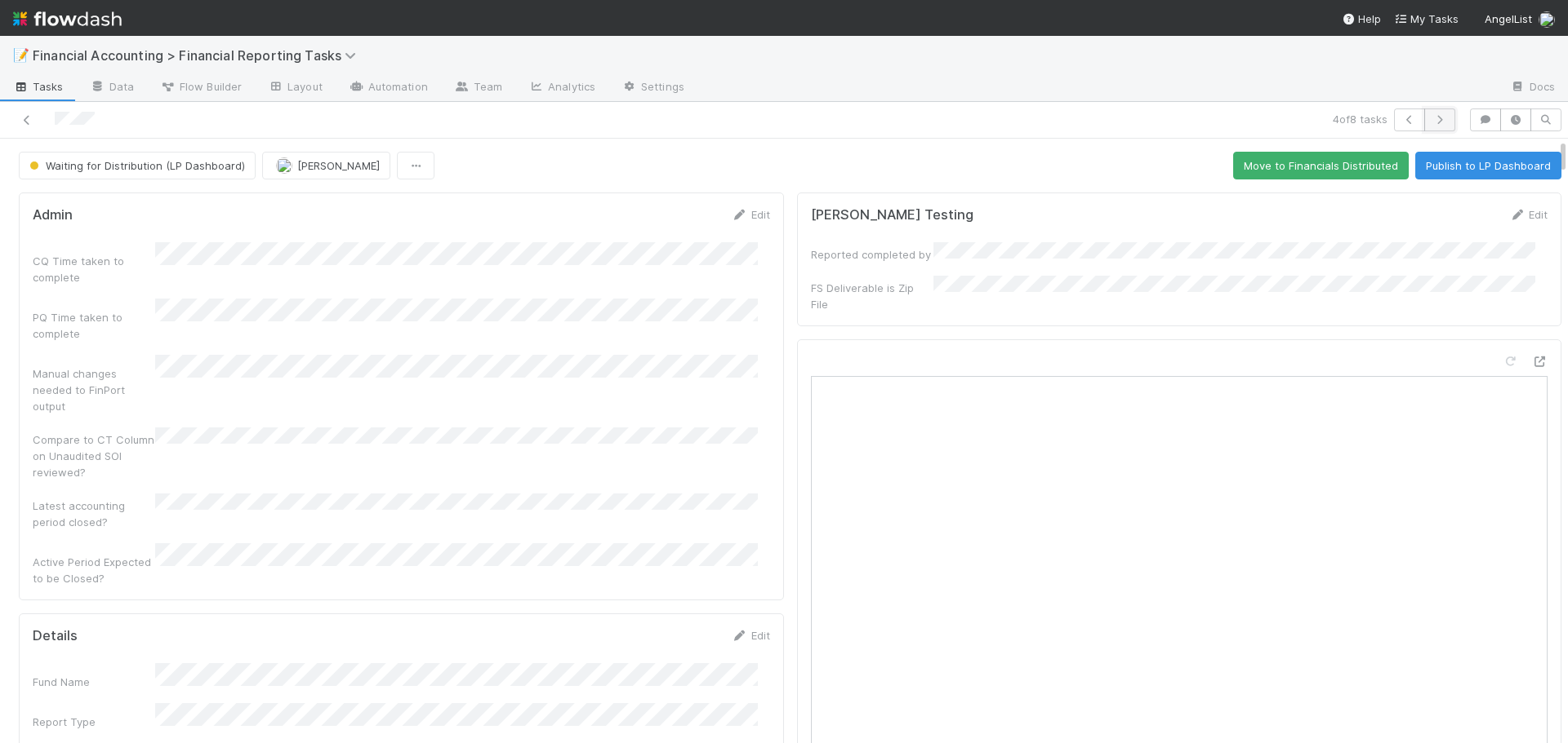
click at [1431, 115] on icon "button" at bounding box center [1440, 119] width 16 height 10
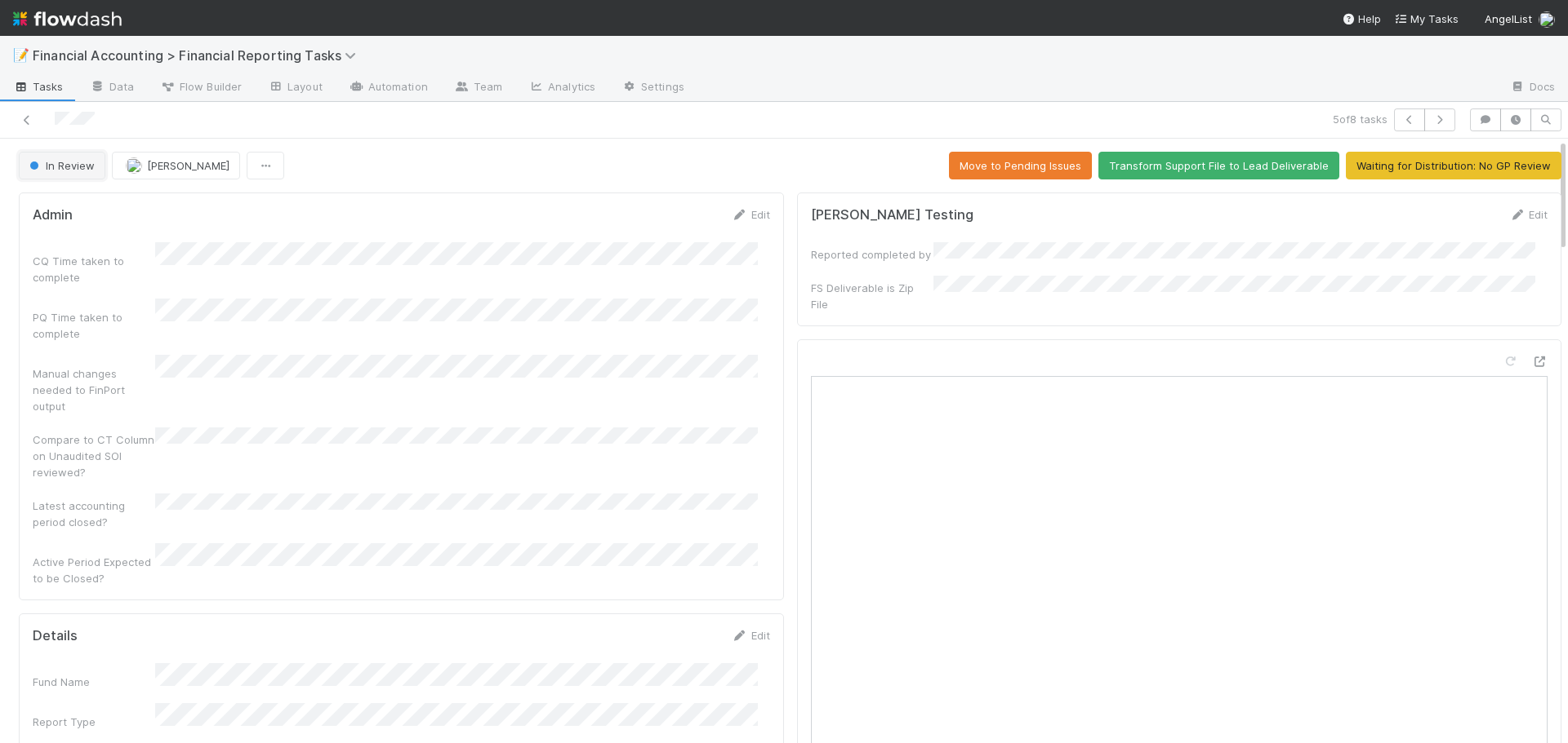
click at [62, 162] on span "In Review" at bounding box center [60, 166] width 68 height 13
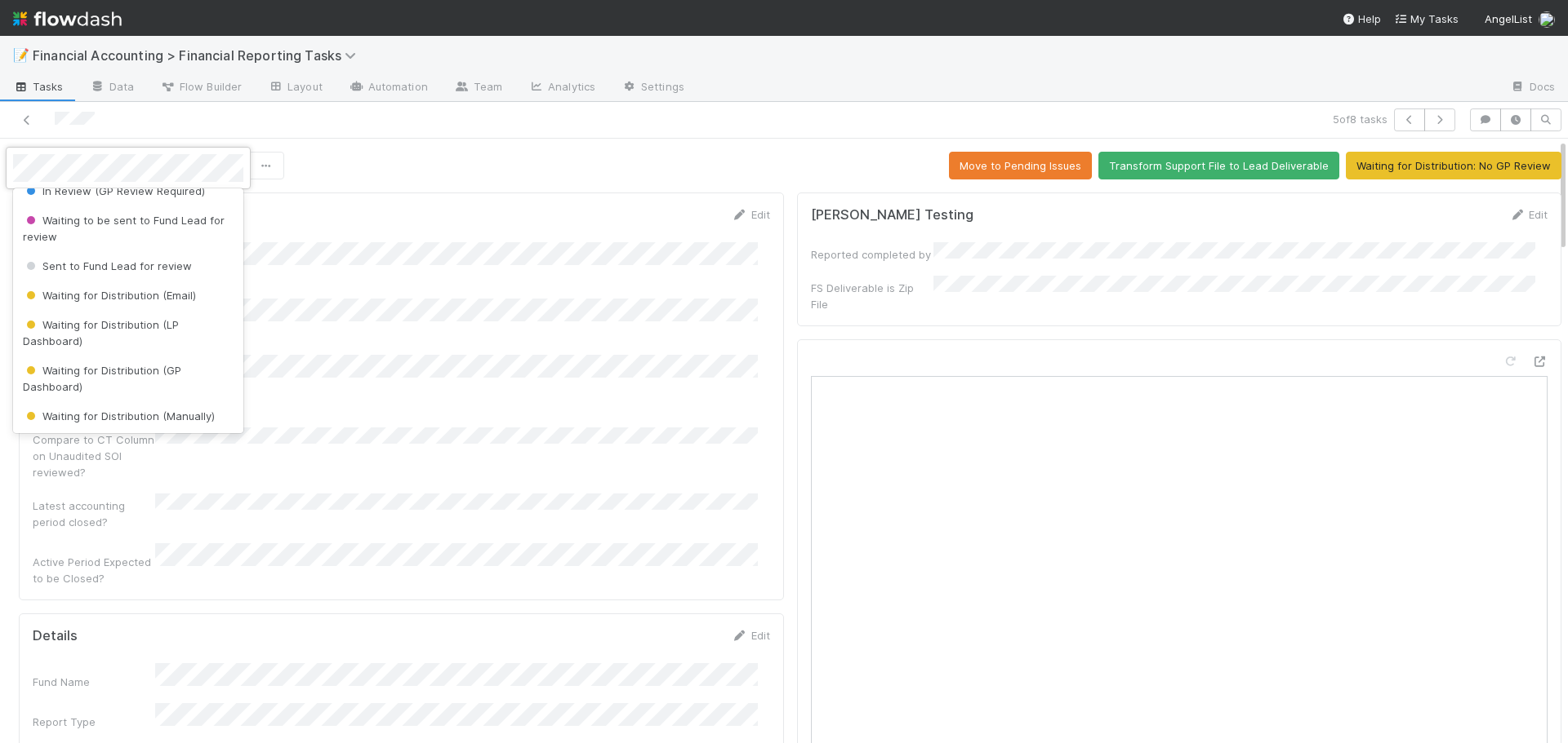
scroll to position [163, 0]
click at [91, 386] on div "Waiting for Distribution (GP Dashboard)" at bounding box center [128, 378] width 231 height 46
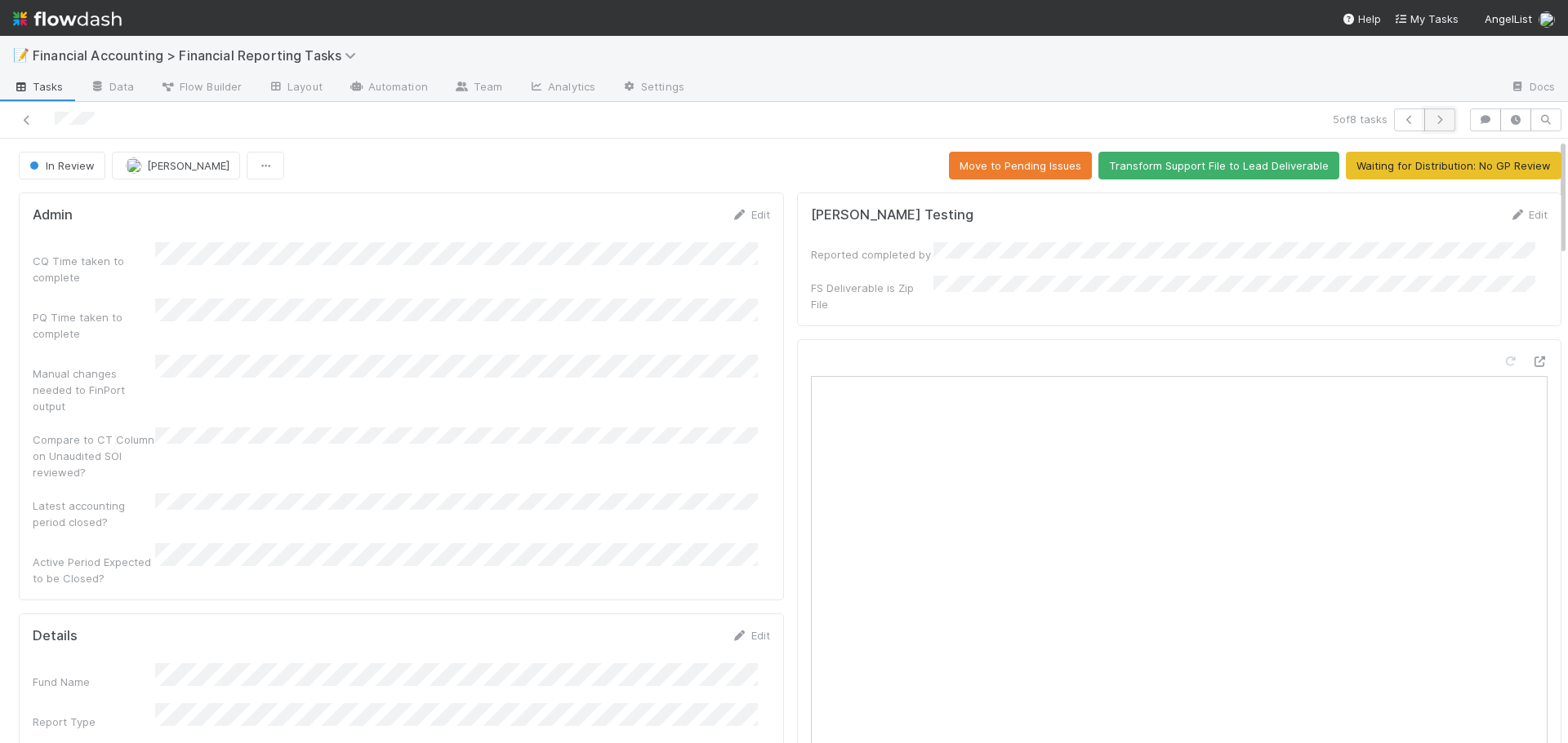
click at [1440, 117] on button "button" at bounding box center [1440, 119] width 31 height 23
click at [61, 167] on span "In Review" at bounding box center [60, 166] width 68 height 13
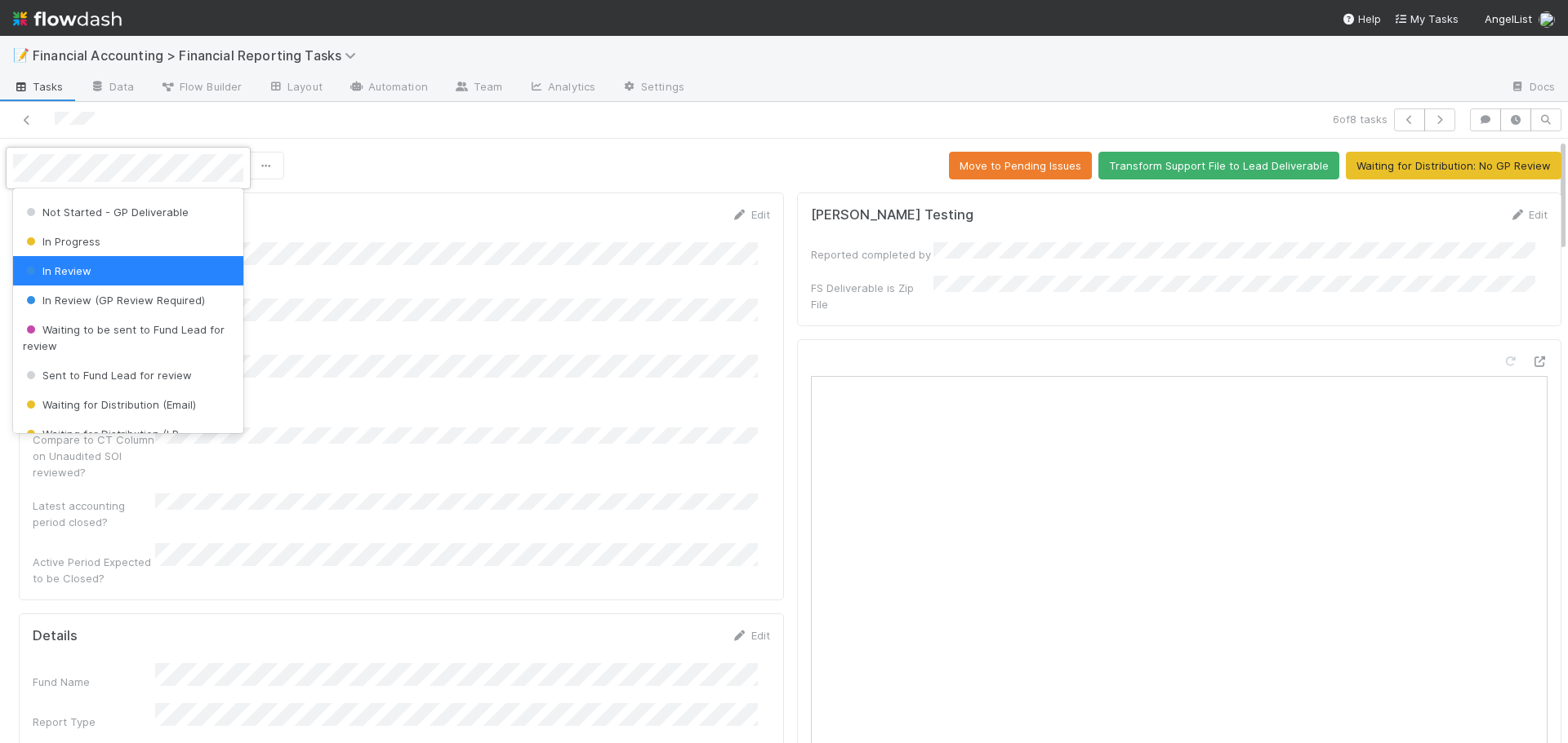
scroll to position [82, 0]
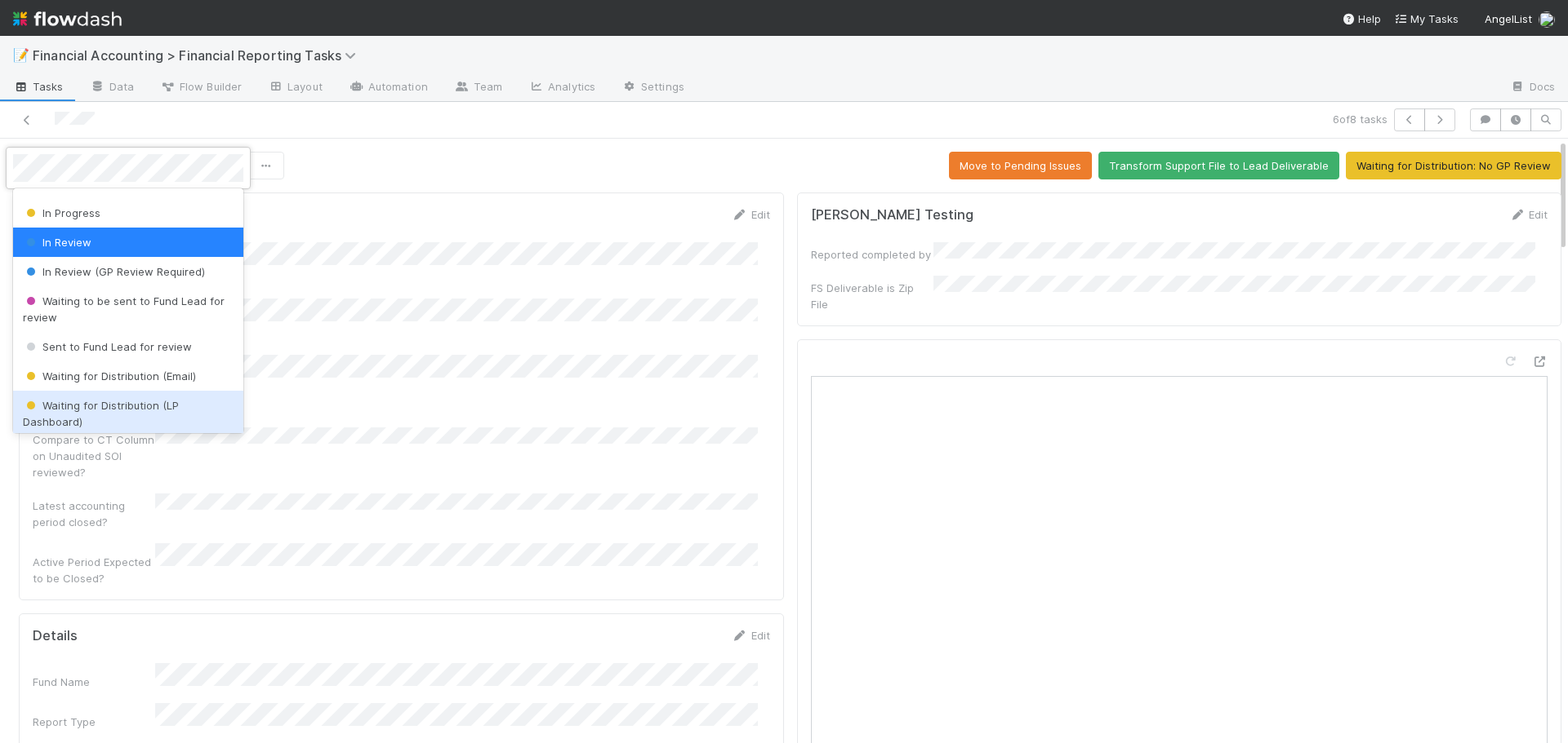
click at [81, 411] on span "Waiting for Distribution (LP Dashboard)" at bounding box center [100, 413] width 156 height 29
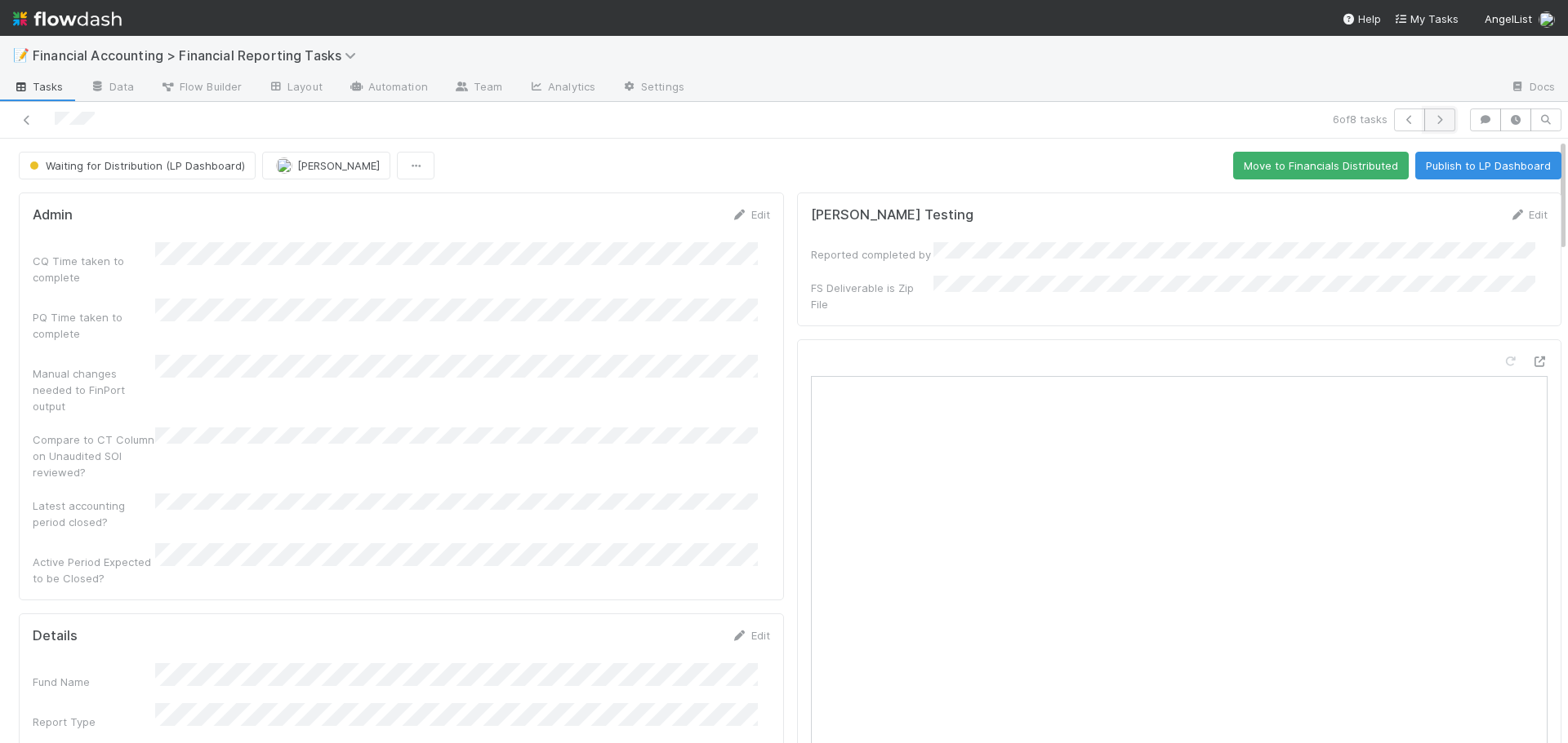
click at [1431, 120] on icon "button" at bounding box center [1440, 119] width 16 height 10
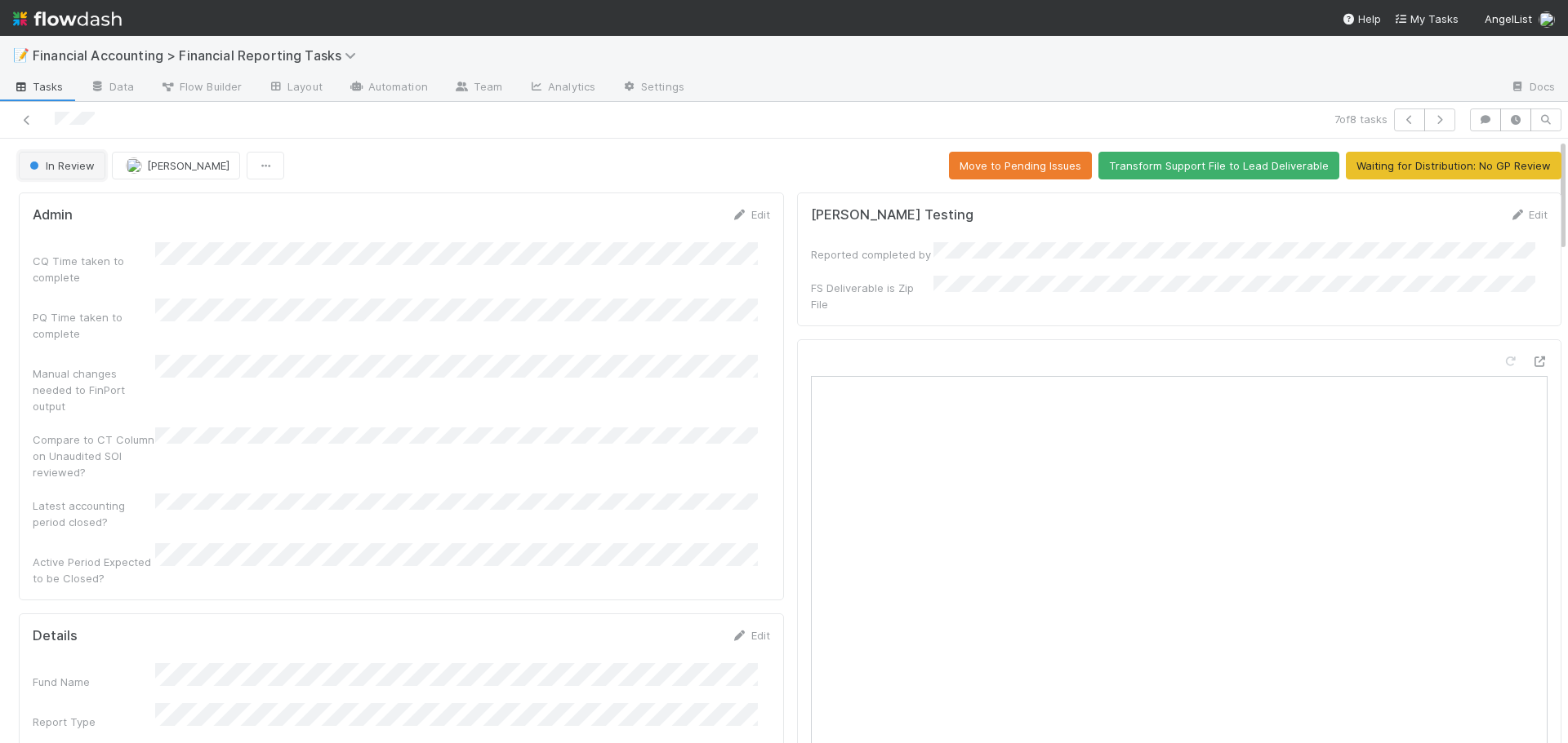
click at [75, 168] on span "In Review" at bounding box center [60, 166] width 68 height 13
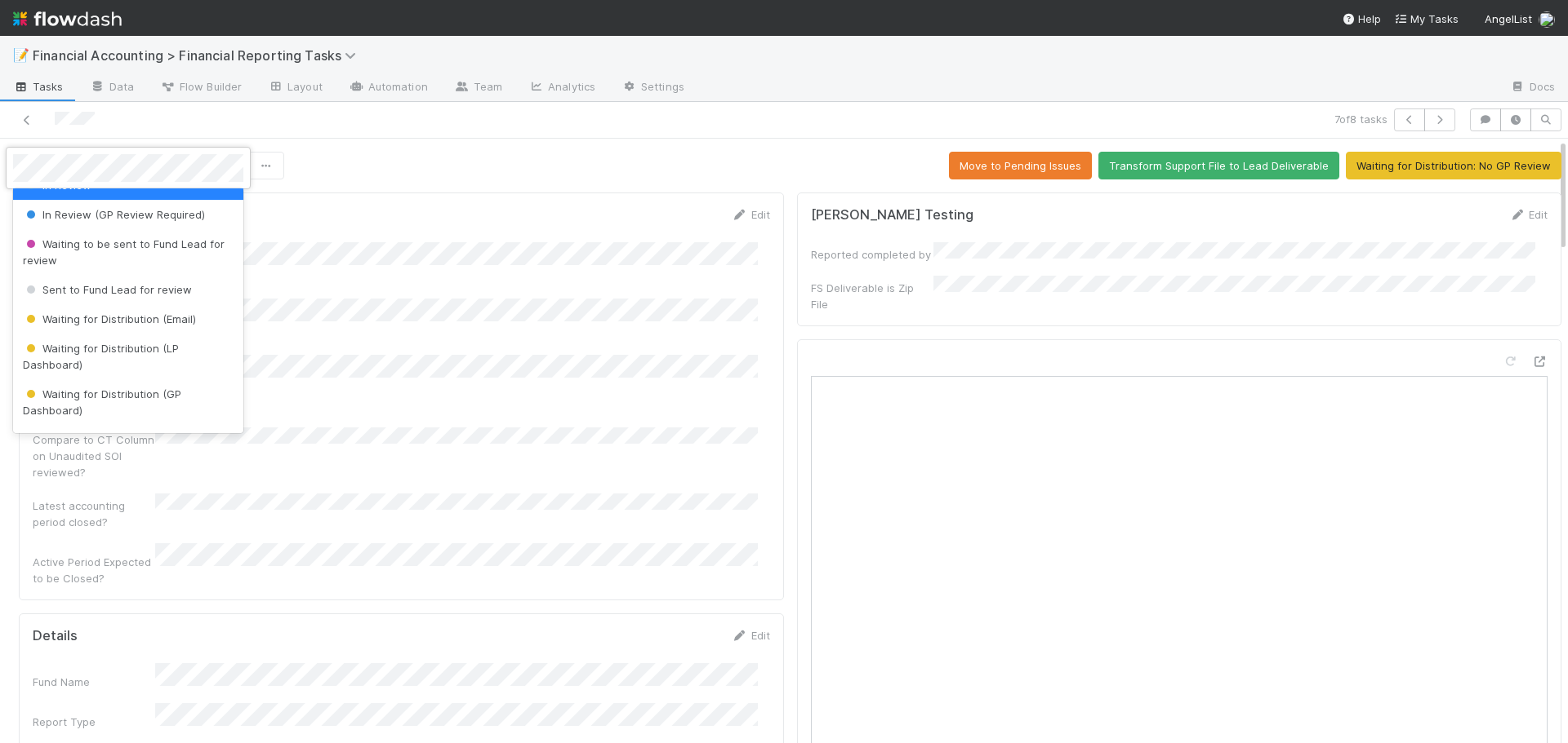
scroll to position [163, 0]
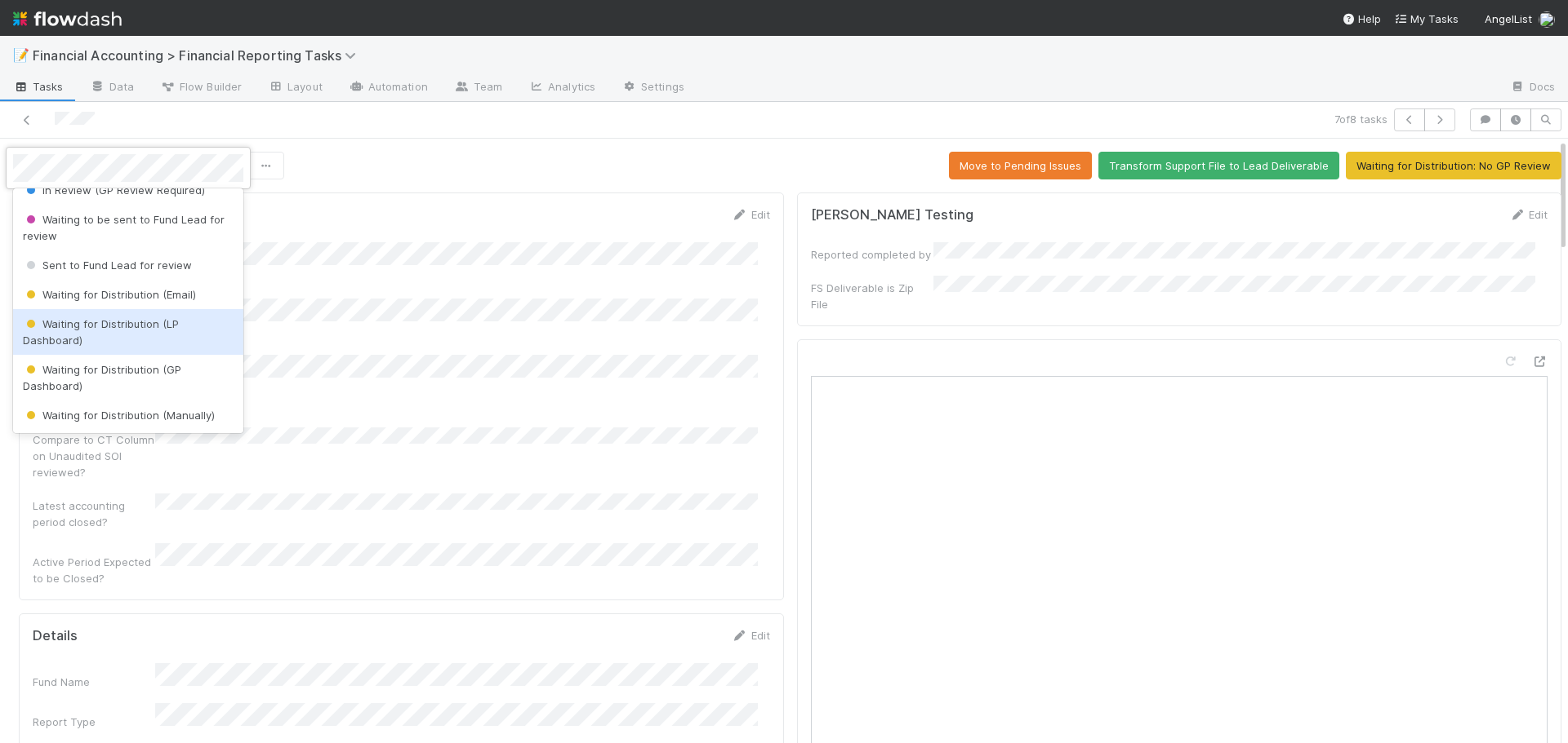
click at [106, 326] on span "Waiting for Distribution (LP Dashboard)" at bounding box center [100, 332] width 156 height 29
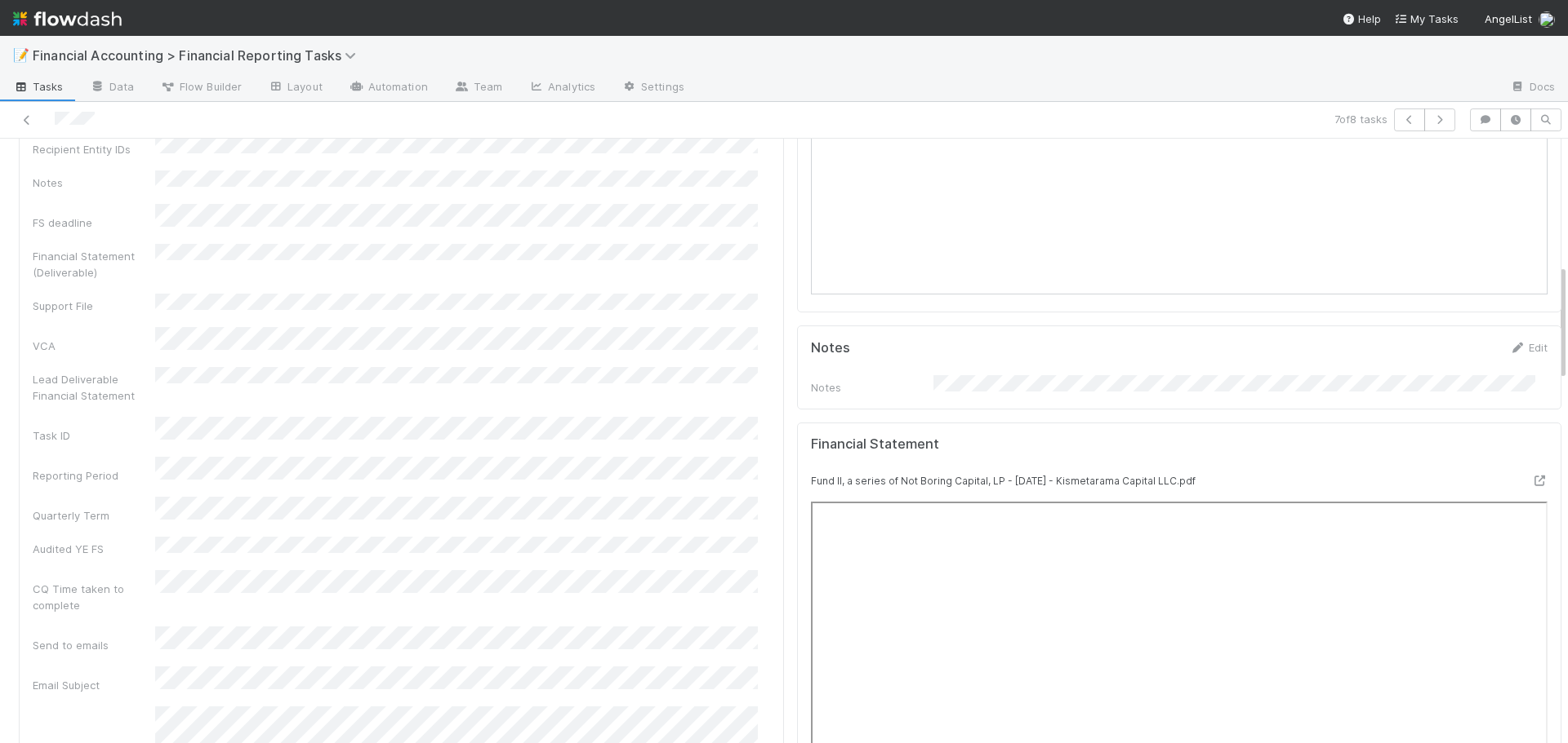
scroll to position [0, 0]
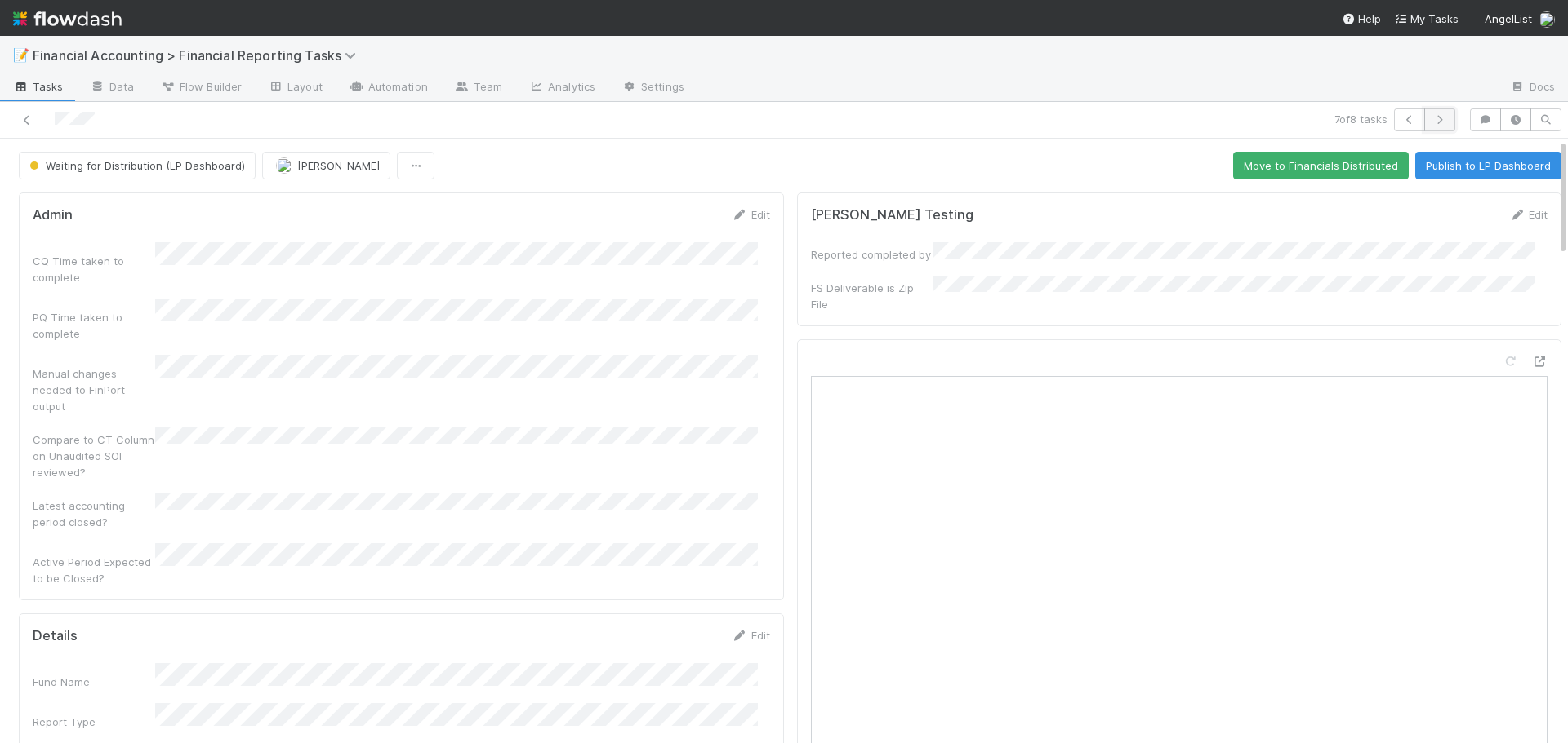
click at [1431, 117] on icon "button" at bounding box center [1440, 119] width 16 height 10
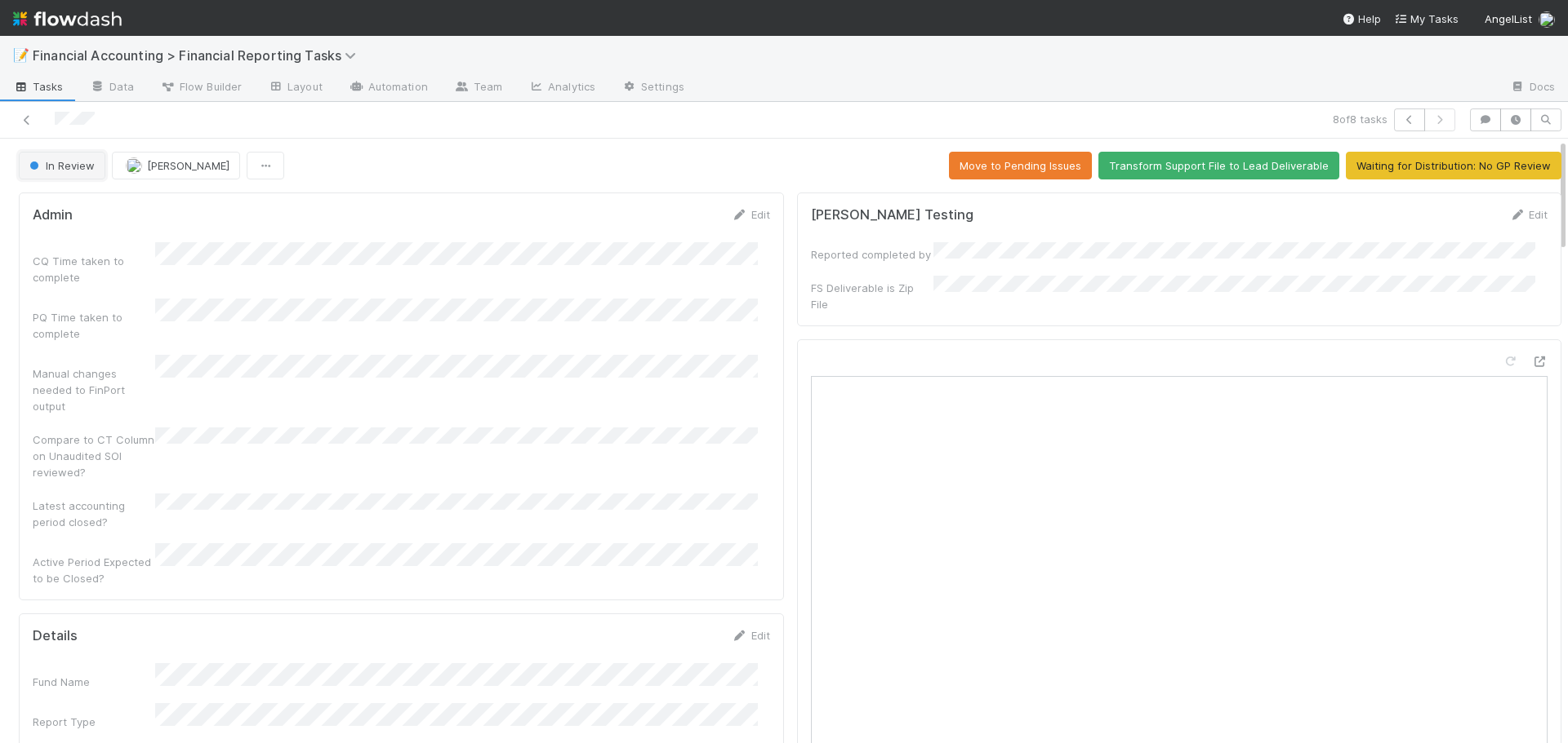
click at [63, 169] on span "In Review" at bounding box center [60, 166] width 68 height 13
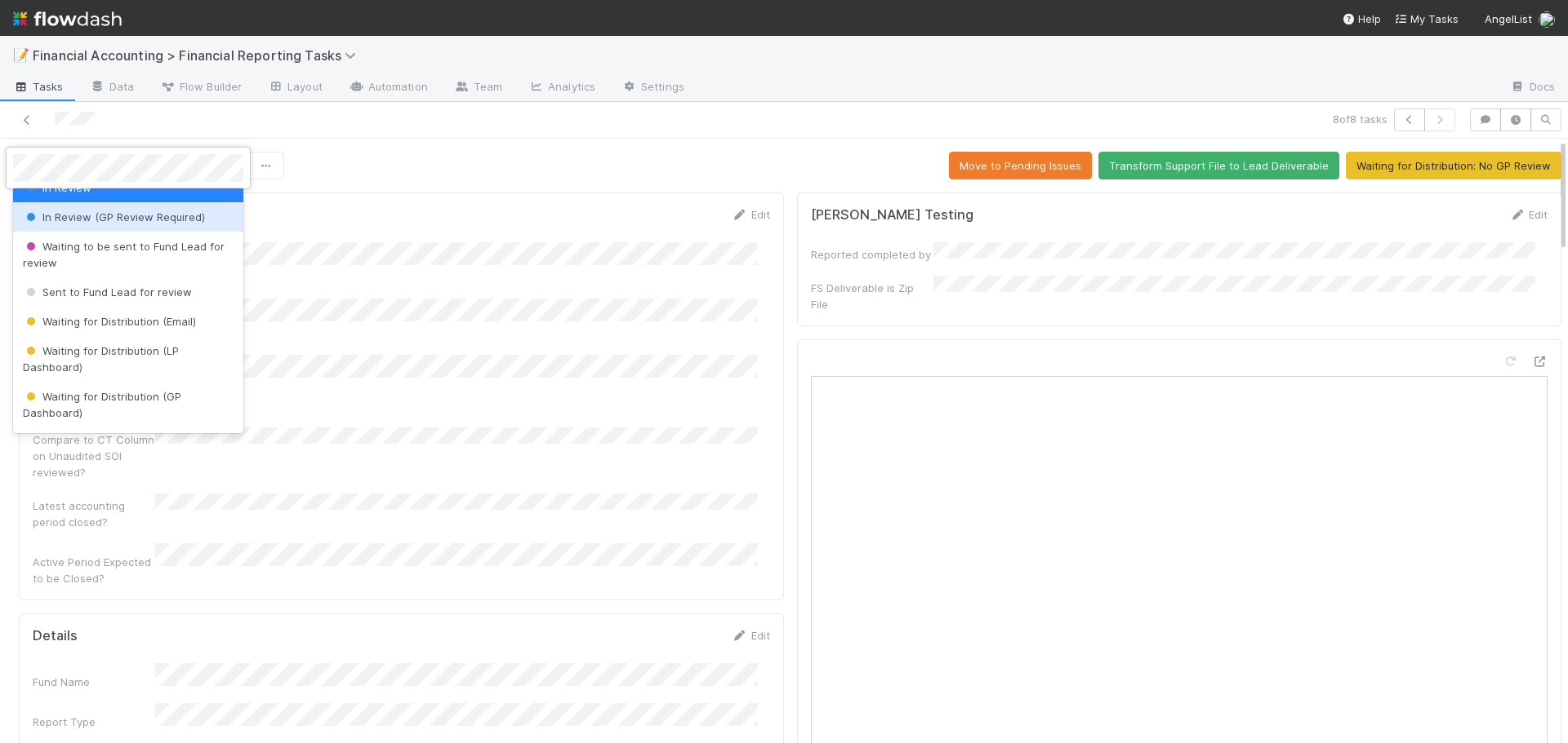
scroll to position [163, 0]
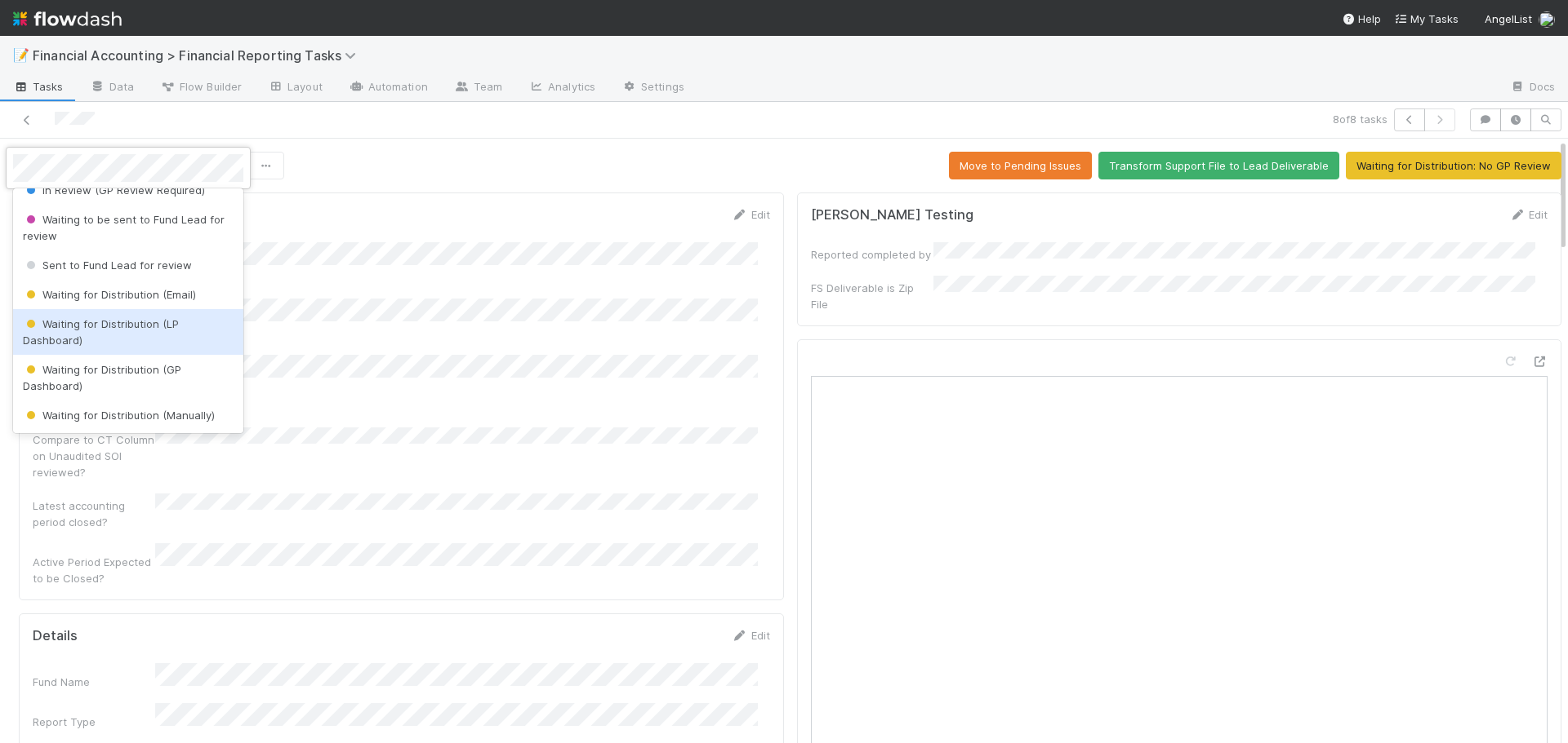
click at [117, 333] on div "Waiting for Distribution (LP Dashboard)" at bounding box center [128, 332] width 231 height 46
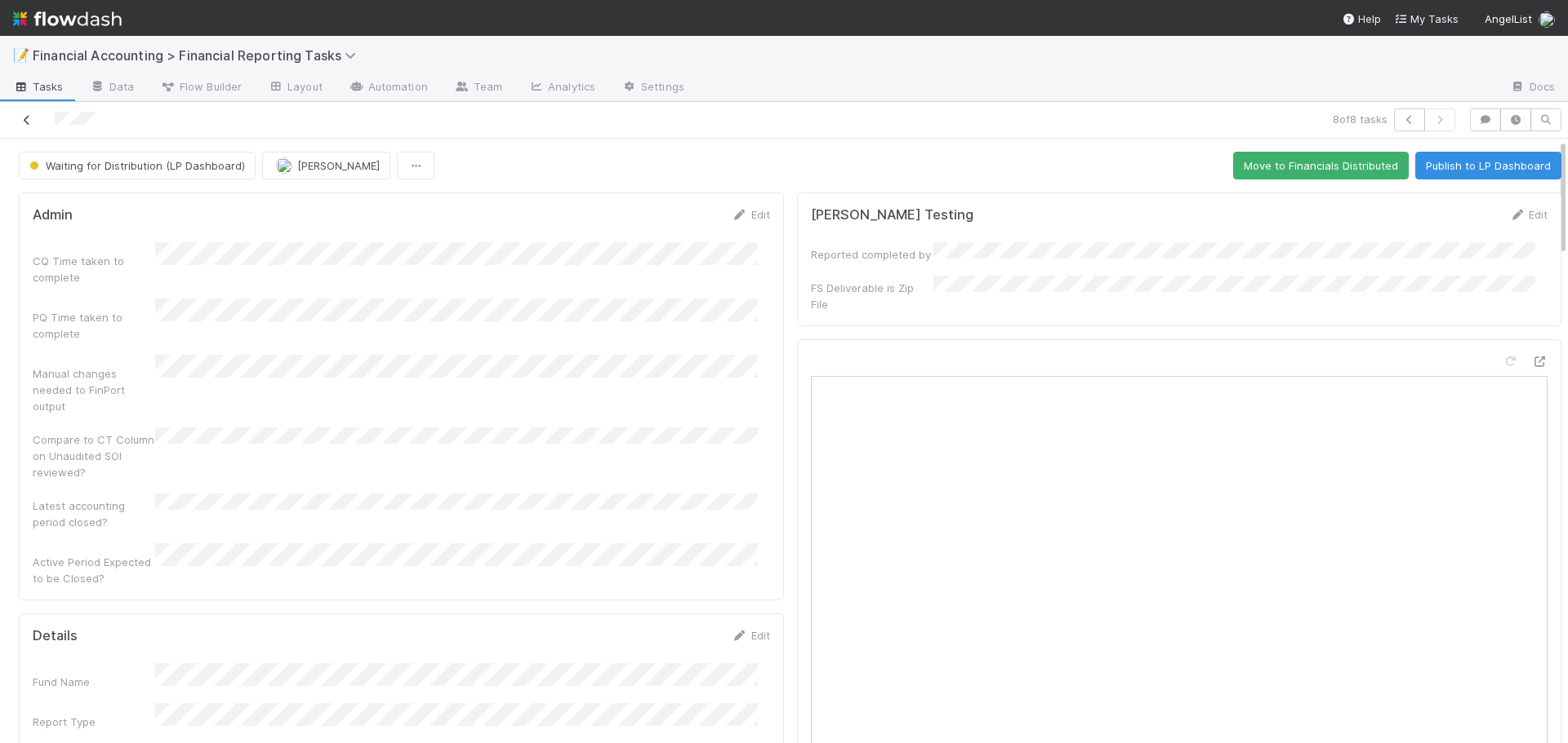
click at [28, 117] on icon at bounding box center [27, 120] width 16 height 11
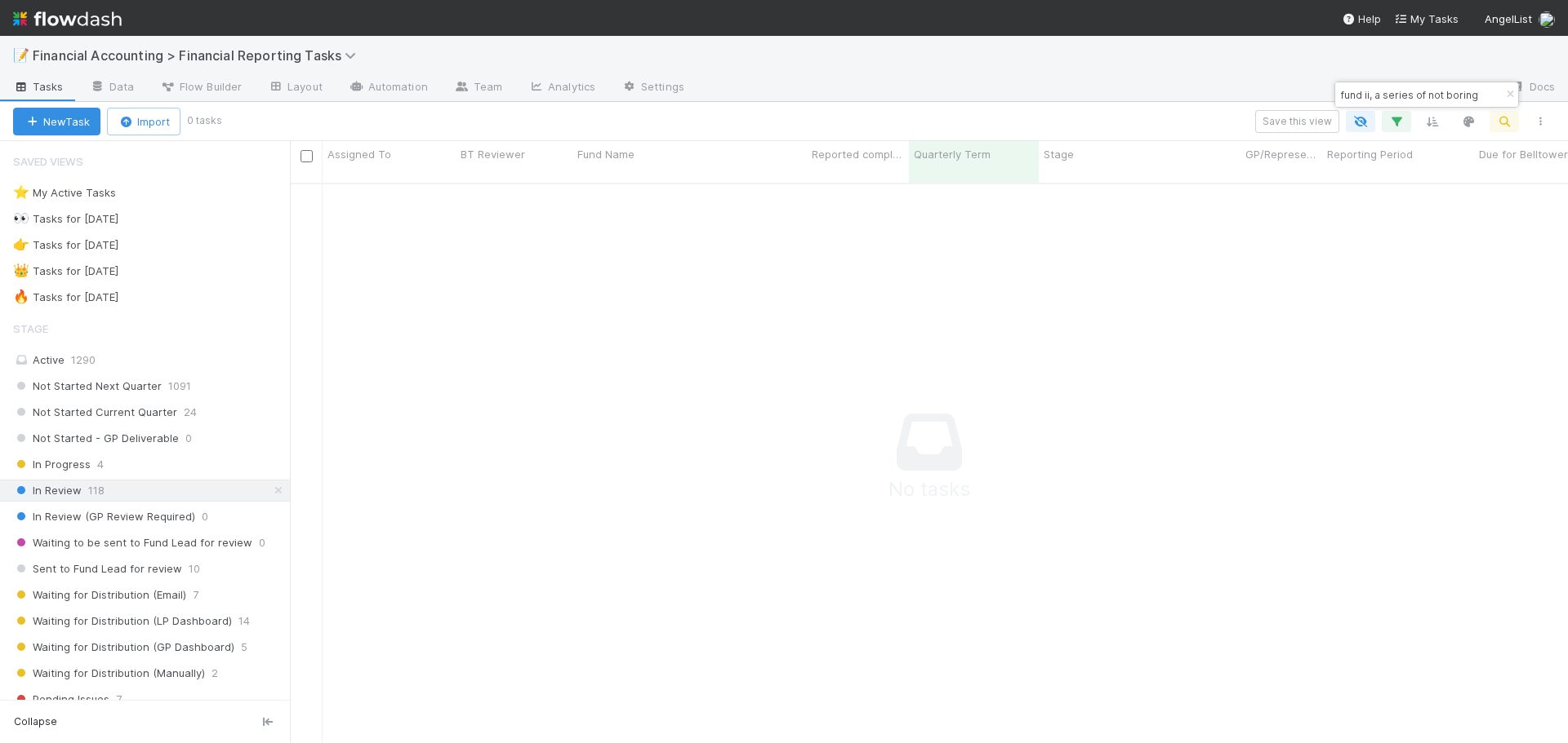
scroll to position [549, 1266]
click at [1510, 92] on icon "button" at bounding box center [1510, 95] width 16 height 10
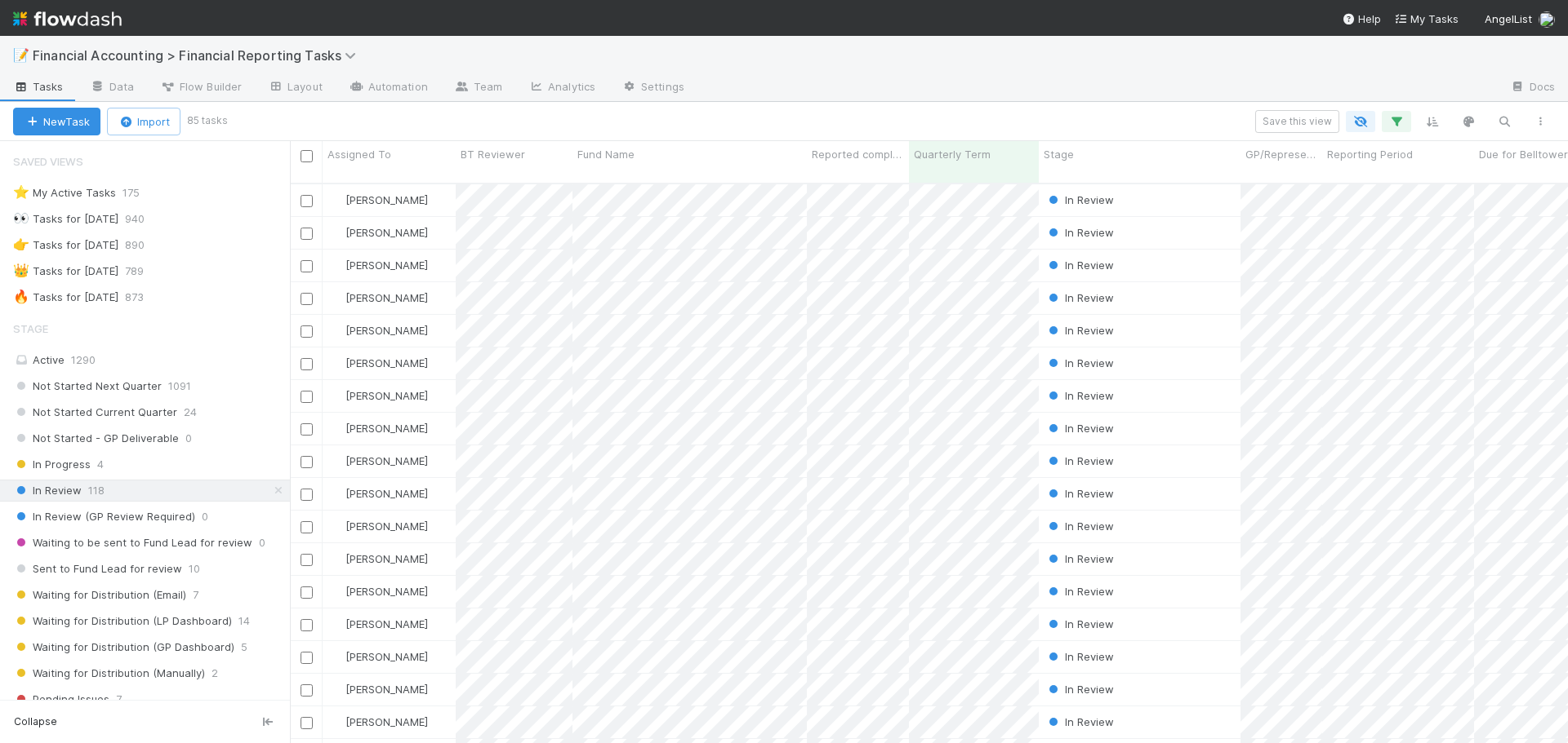
scroll to position [562, 1266]
click at [1502, 121] on icon "button" at bounding box center [1504, 121] width 16 height 15
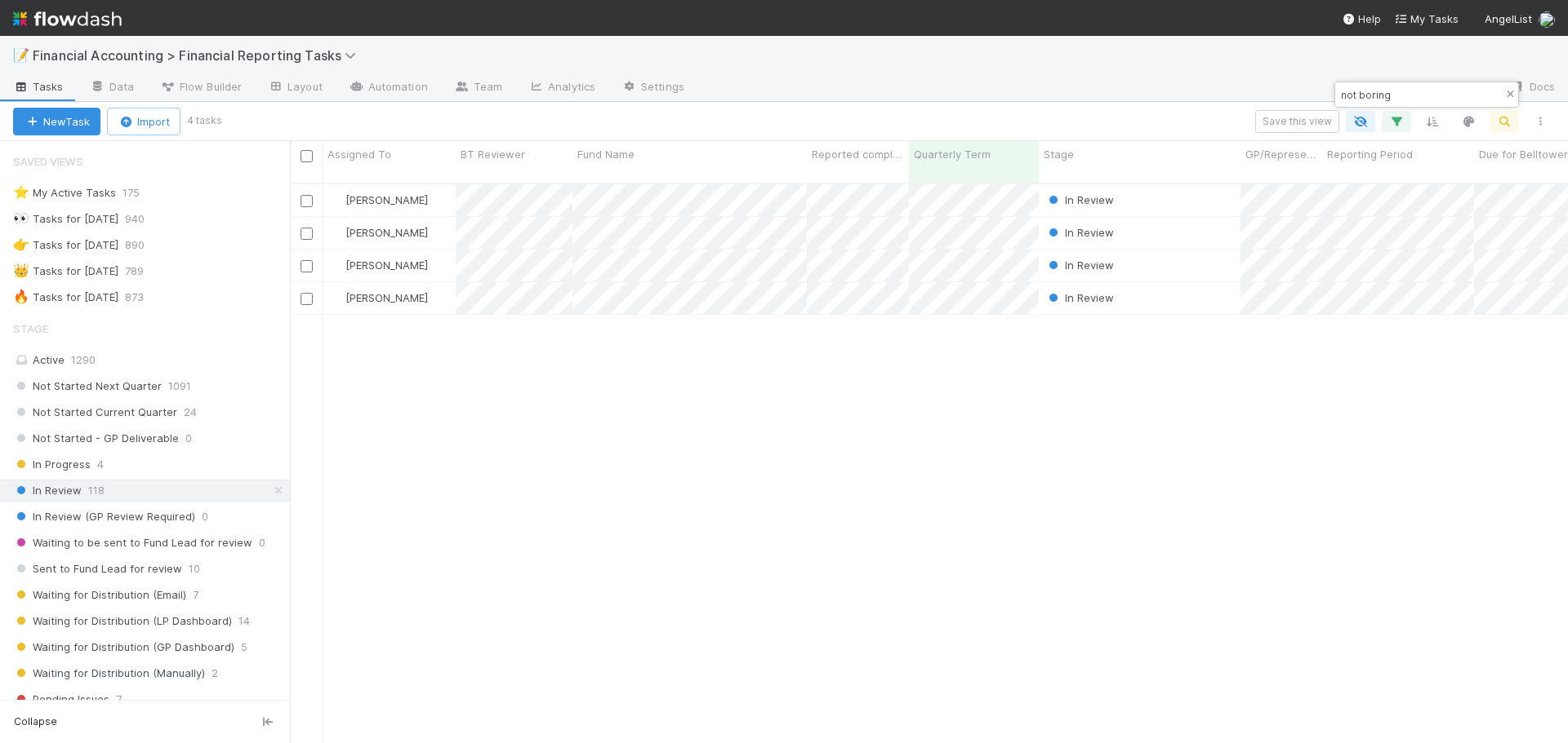
type input "not boring"
click at [1504, 97] on icon "button" at bounding box center [1510, 95] width 16 height 10
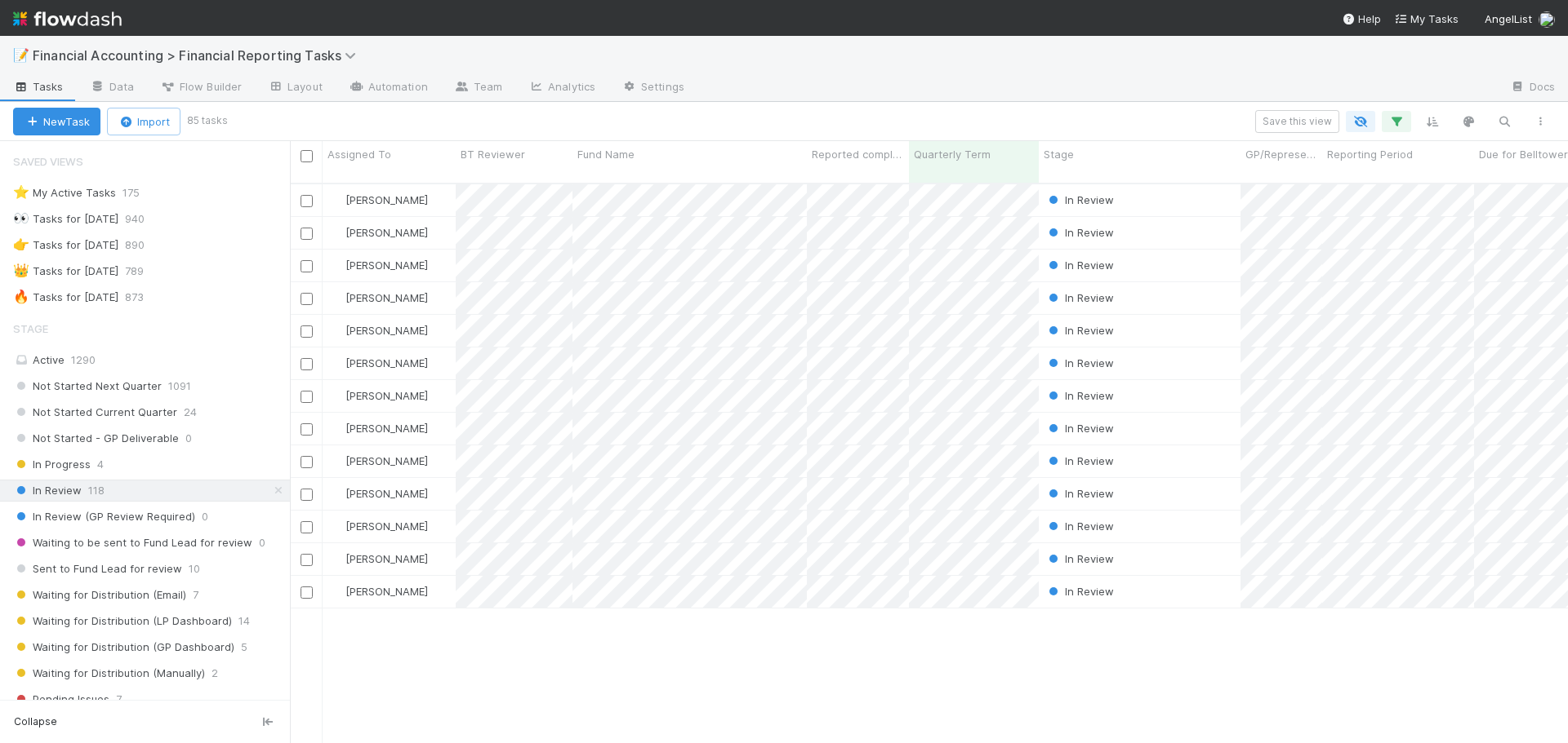
scroll to position [0, 0]
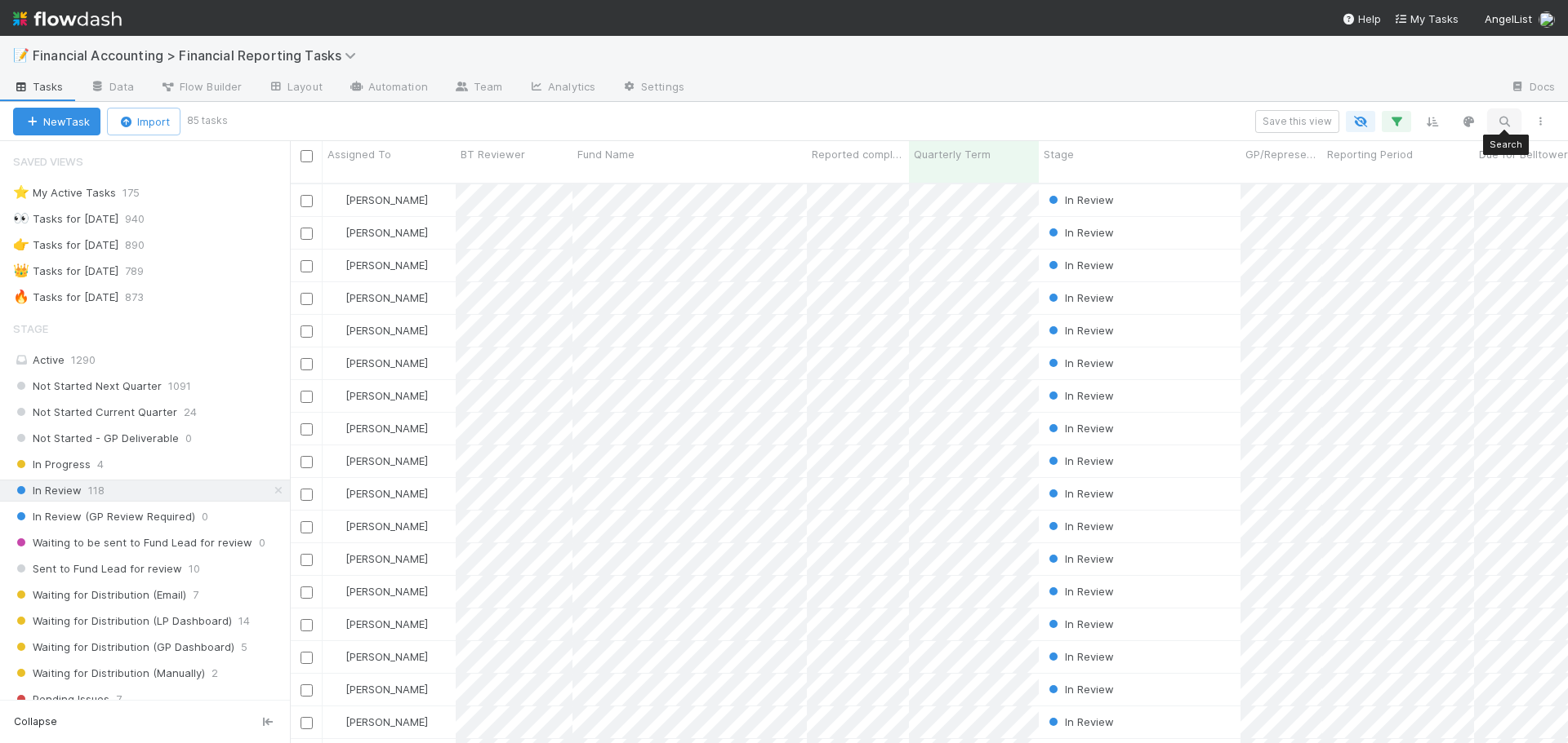
click at [1516, 120] on button "button" at bounding box center [1504, 121] width 29 height 21
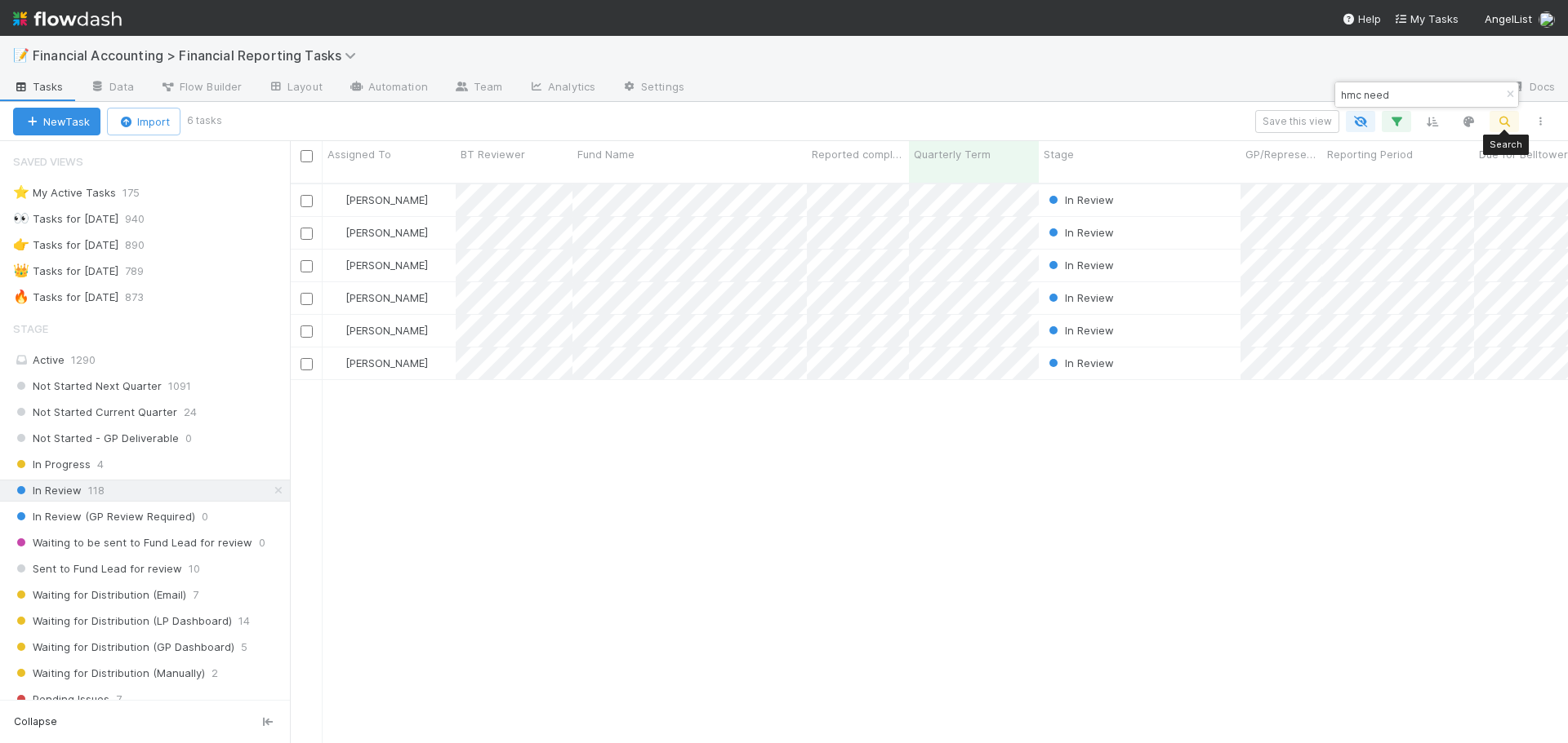
scroll to position [562, 1266]
type input "h"
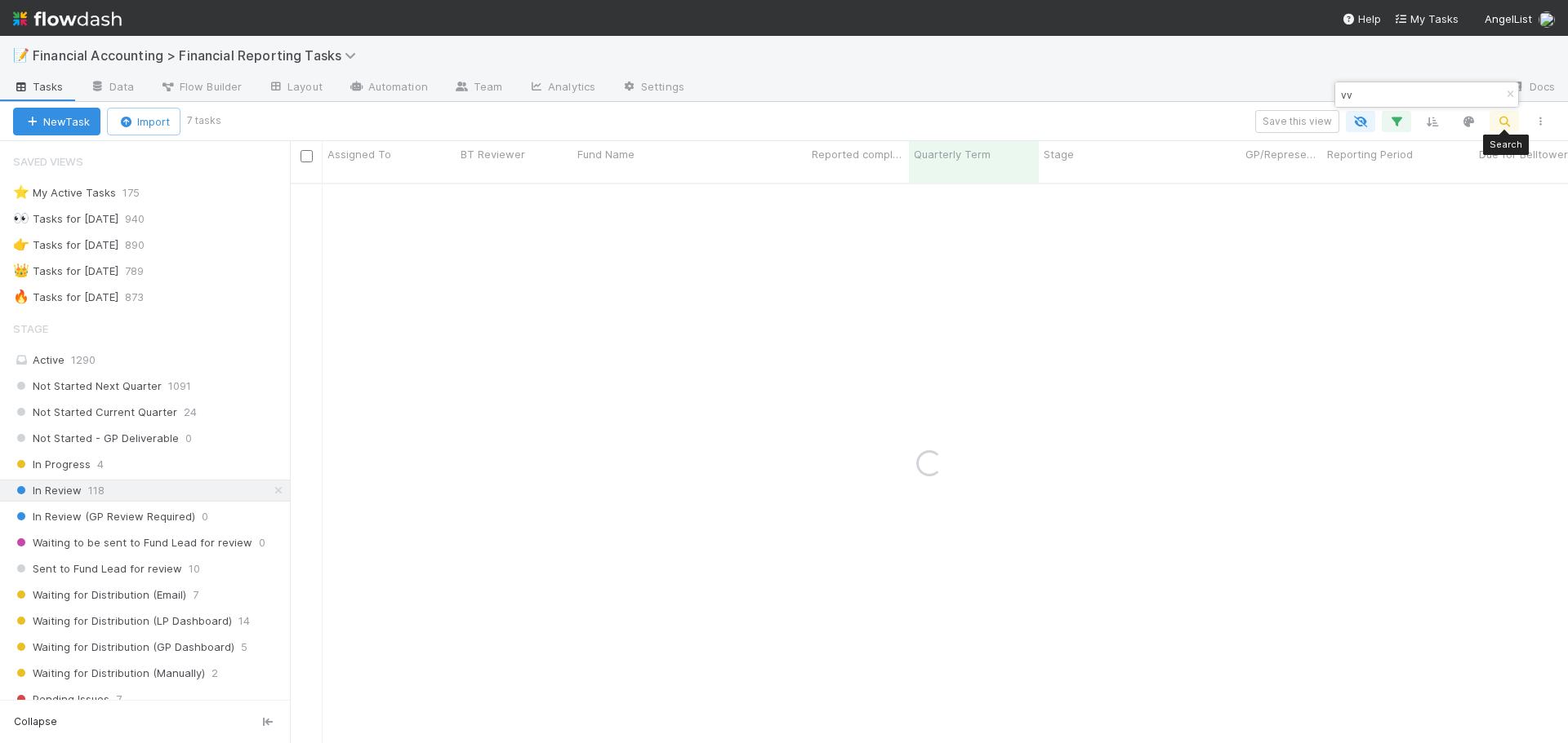
type input "v"
type input "a"
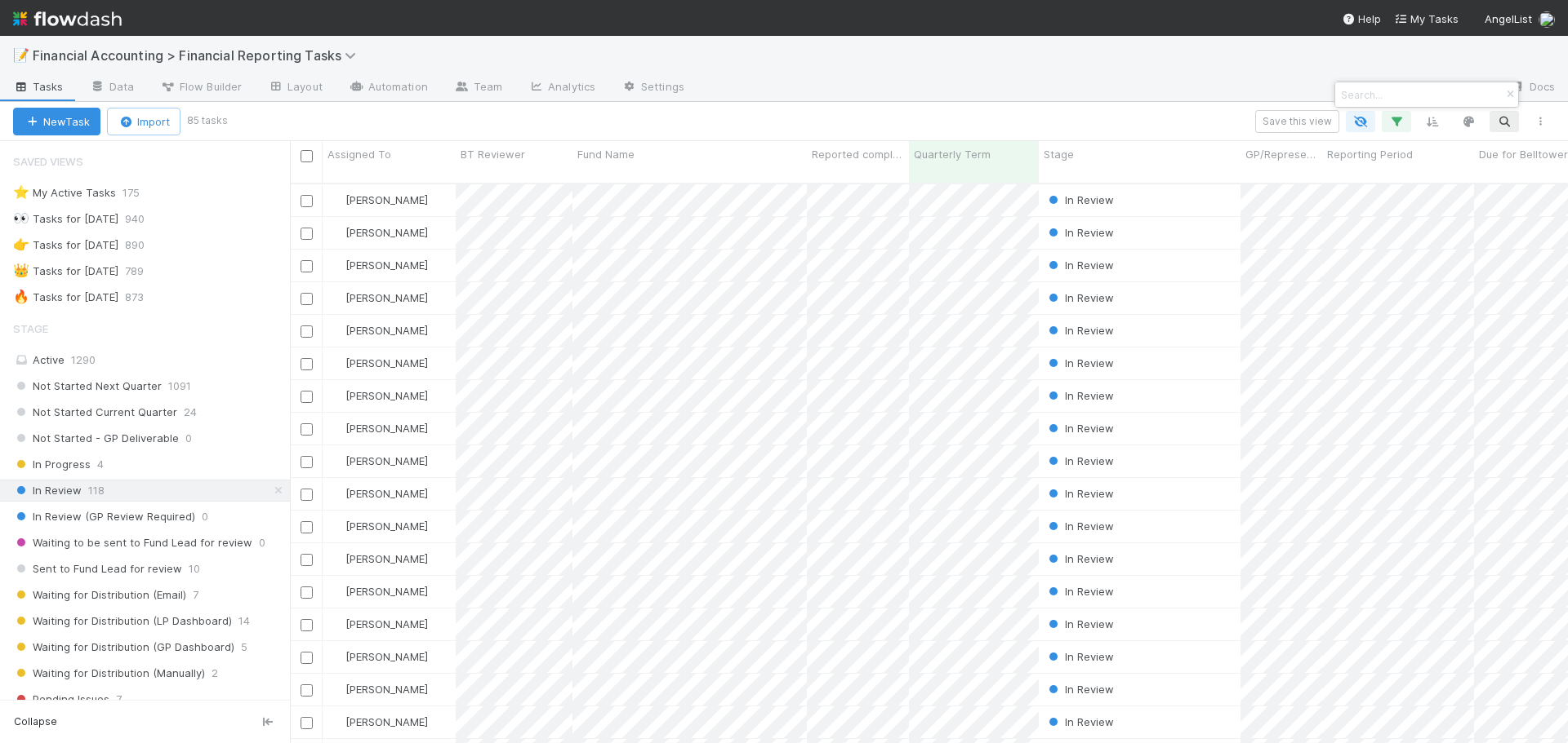
click at [1250, 59] on div at bounding box center [784, 372] width 1568 height 743
